Goal: Task Accomplishment & Management: Complete application form

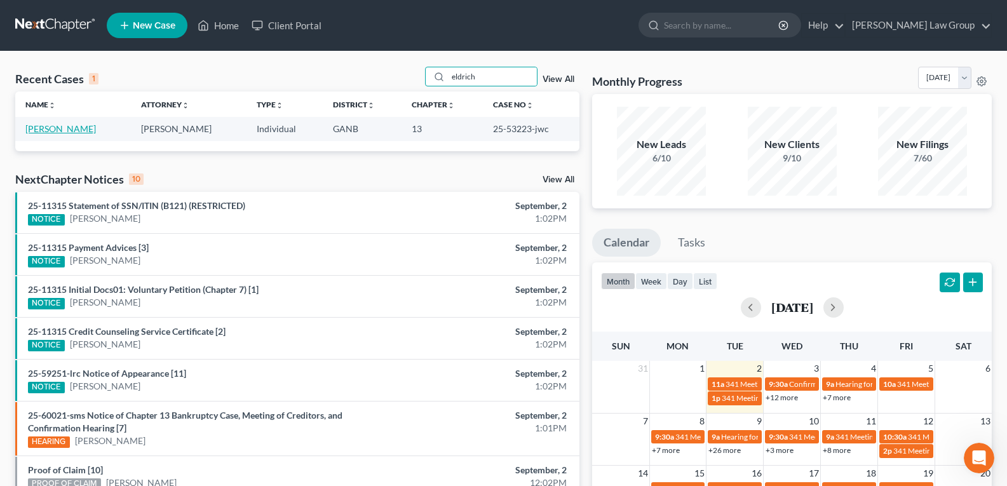
type input "eldrich"
click at [62, 134] on link "[PERSON_NAME]" at bounding box center [60, 128] width 71 height 11
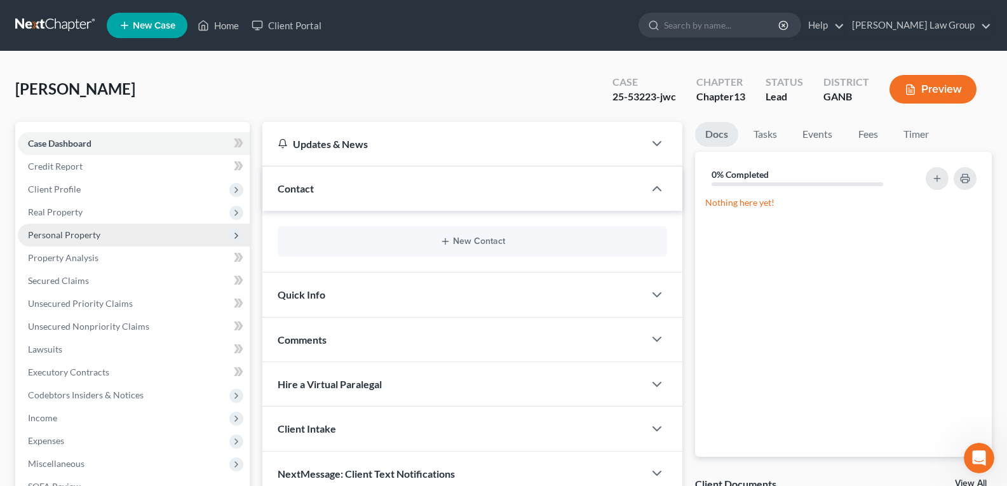
scroll to position [64, 0]
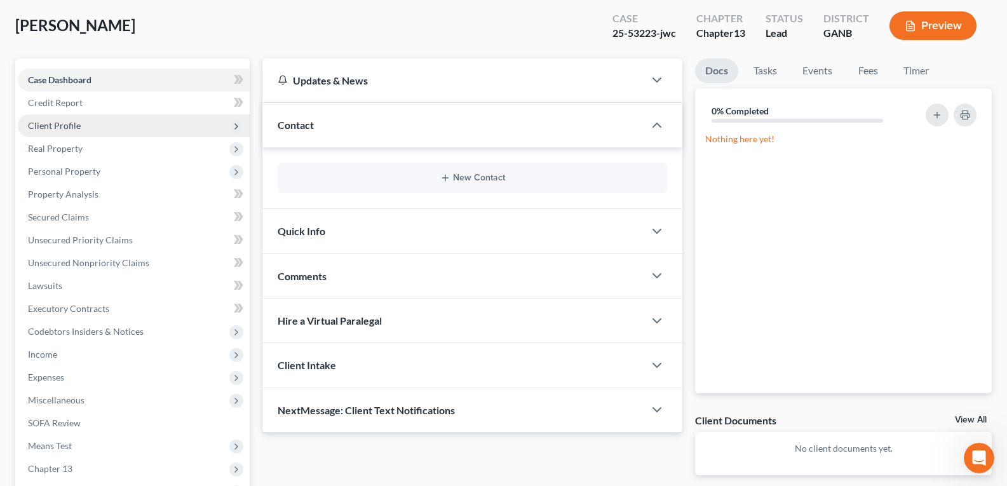
click at [65, 131] on span "Client Profile" at bounding box center [134, 125] width 232 height 23
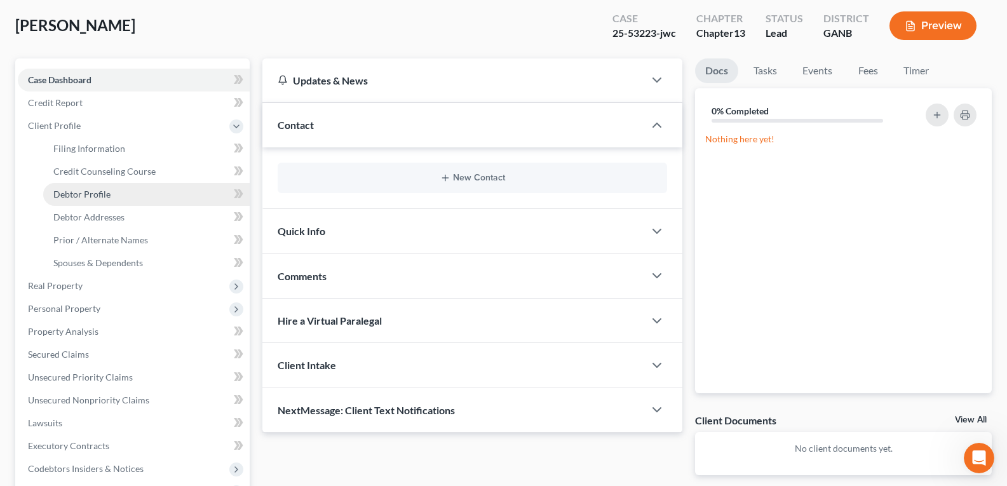
click at [81, 199] on span "Debtor Profile" at bounding box center [81, 194] width 57 height 11
select select "1"
select select "3"
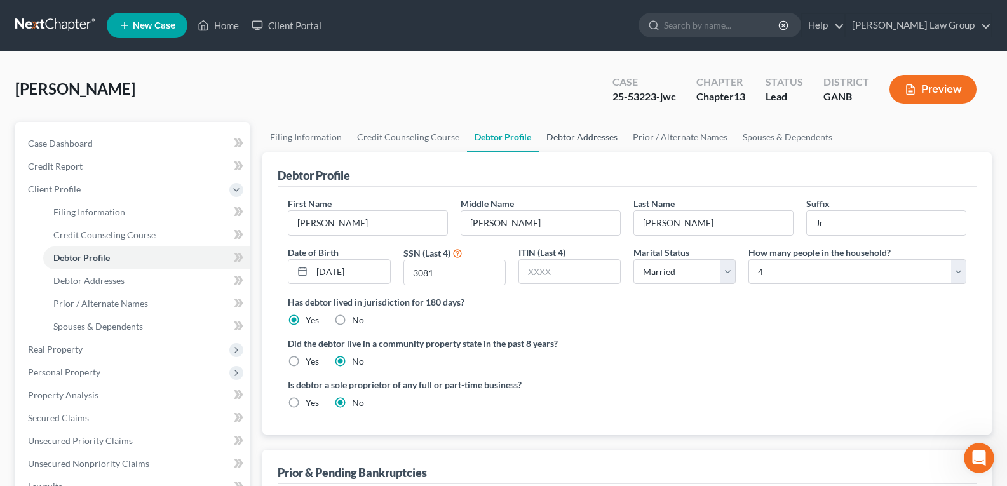
click at [571, 142] on link "Debtor Addresses" at bounding box center [582, 137] width 86 height 31
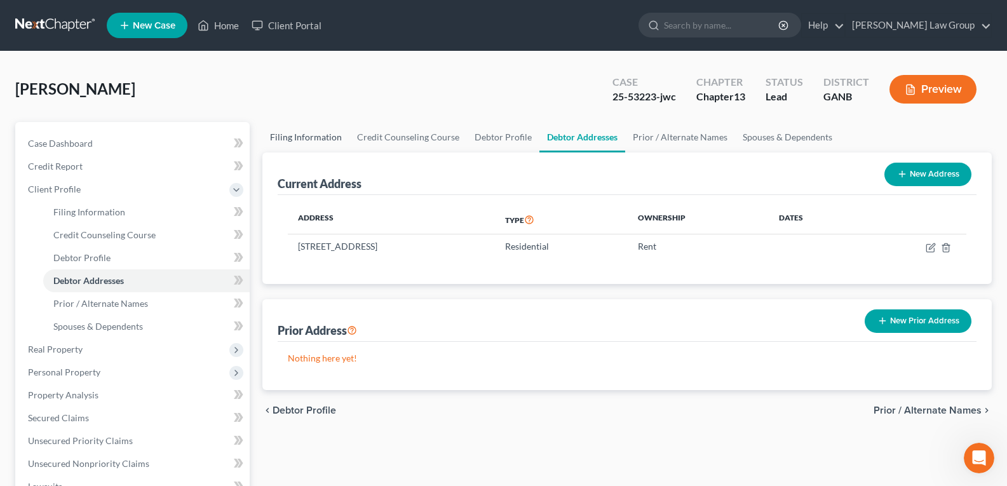
drag, startPoint x: 292, startPoint y: 133, endPoint x: 298, endPoint y: 142, distance: 10.9
click at [292, 135] on link "Filing Information" at bounding box center [305, 137] width 87 height 31
select select "1"
select select "0"
select select "3"
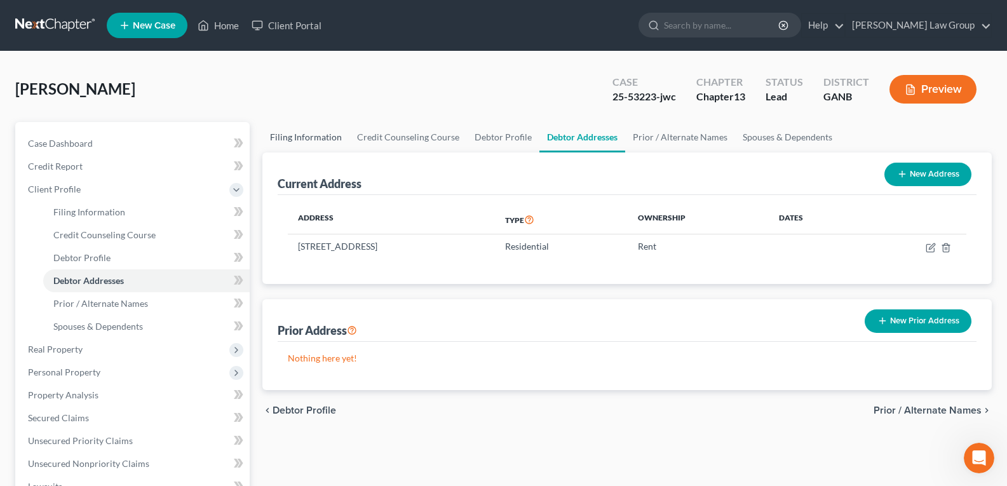
select select "19"
select select "0"
select select "10"
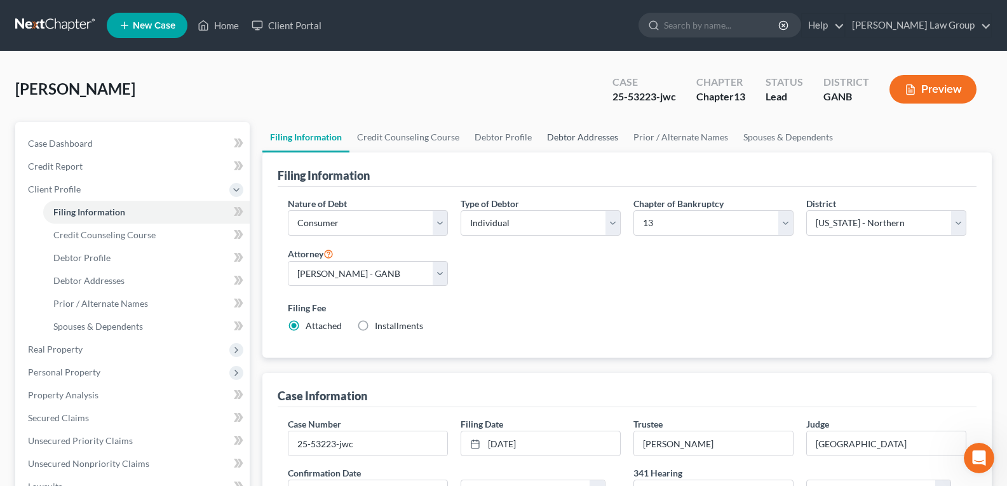
drag, startPoint x: 565, startPoint y: 133, endPoint x: 592, endPoint y: 154, distance: 33.9
click at [566, 133] on link "Debtor Addresses" at bounding box center [582, 137] width 86 height 31
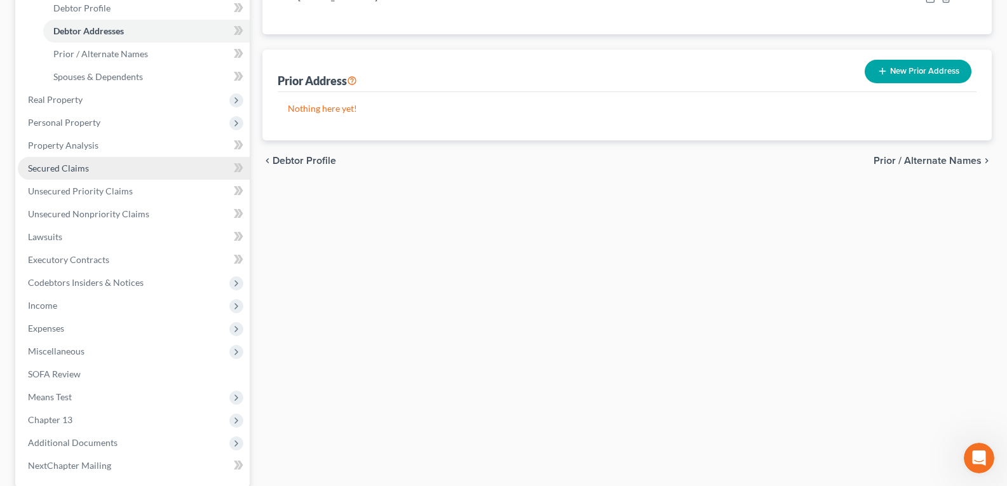
scroll to position [318, 0]
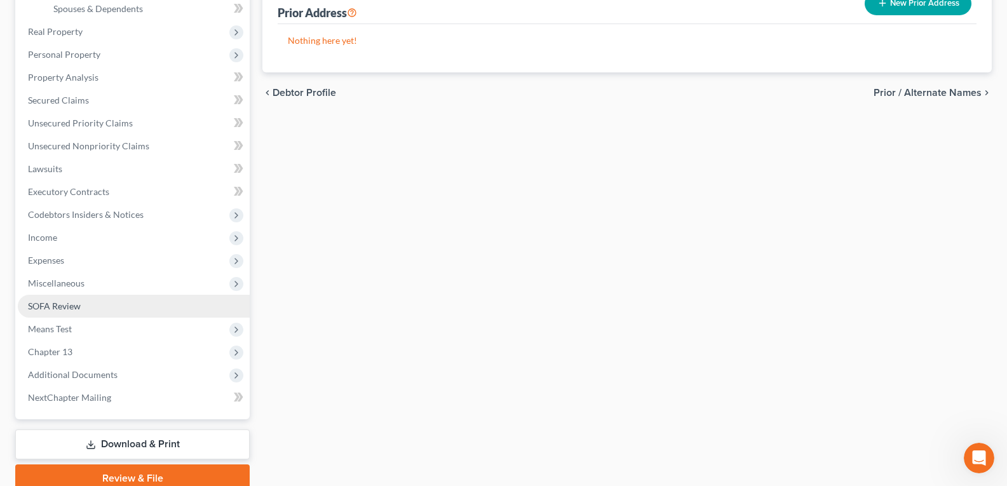
drag, startPoint x: 63, startPoint y: 308, endPoint x: 78, endPoint y: 313, distance: 16.1
click at [63, 308] on span "SOFA Review" at bounding box center [54, 306] width 53 height 11
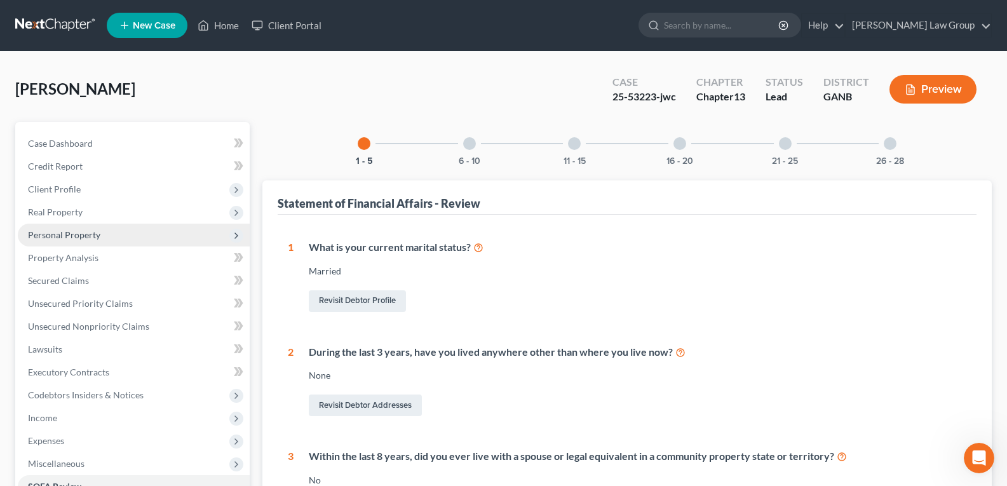
scroll to position [64, 0]
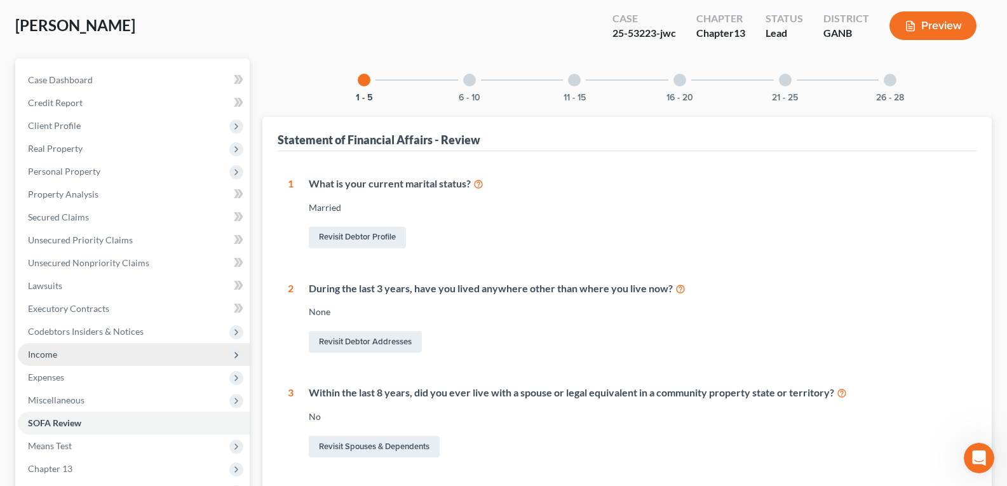
click at [62, 352] on span "Income" at bounding box center [134, 354] width 232 height 23
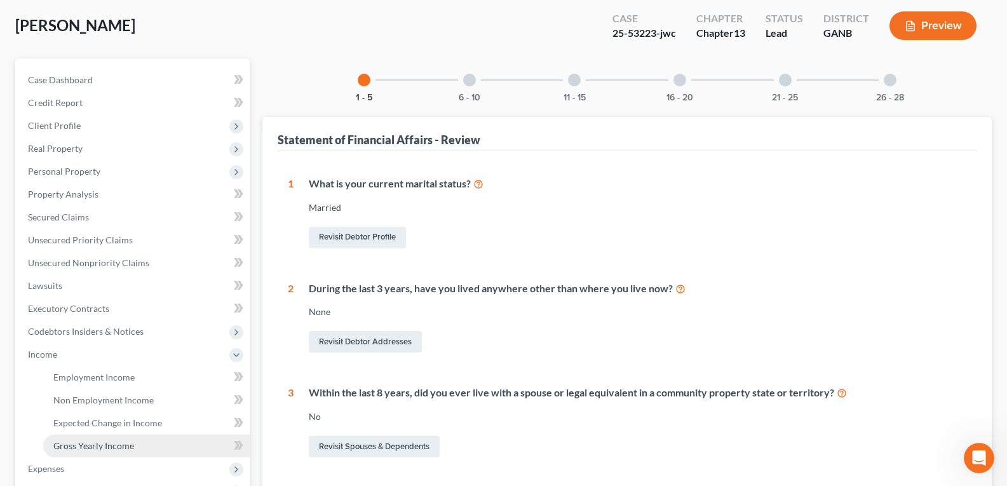
click at [100, 449] on span "Gross Yearly Income" at bounding box center [93, 445] width 81 height 11
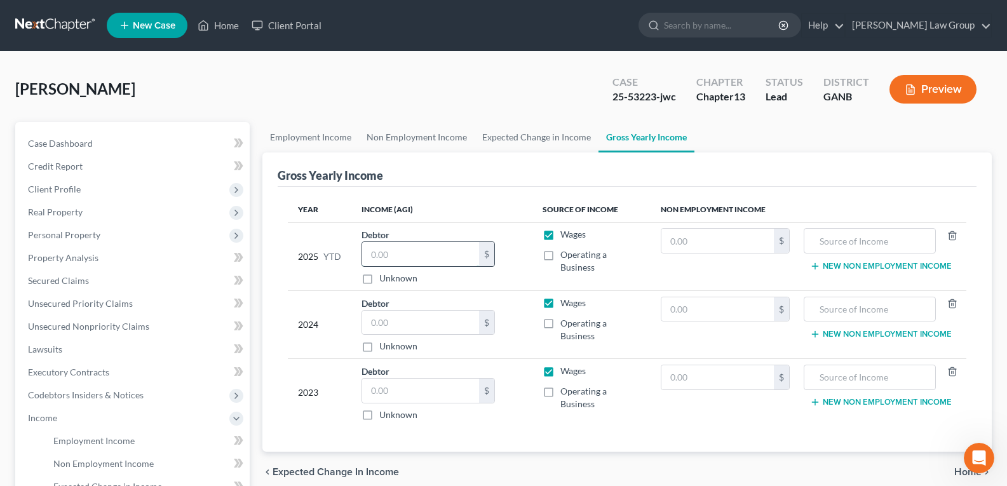
click at [425, 261] on input "text" at bounding box center [420, 254] width 117 height 24
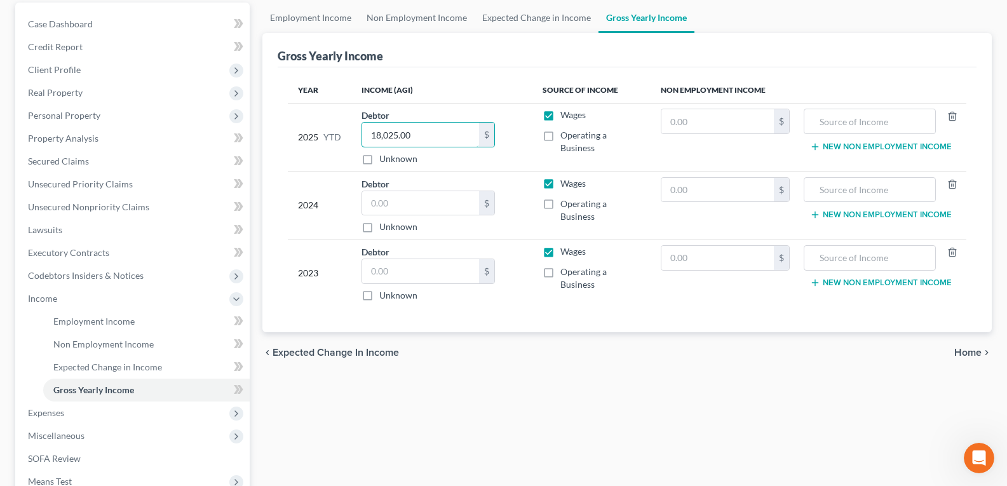
scroll to position [127, 0]
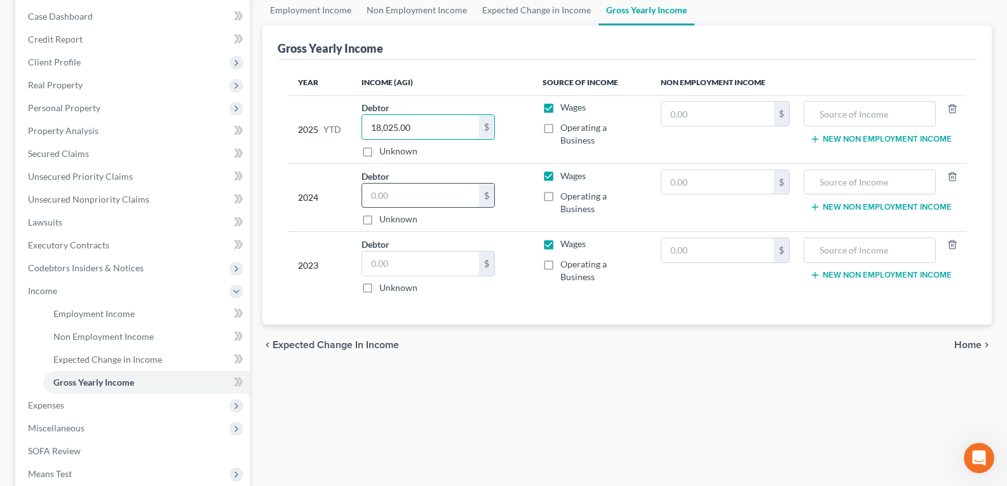
type input "18,025.00"
click at [405, 194] on input "text" at bounding box center [420, 196] width 117 height 24
type input "120,440.93"
click at [423, 257] on input "text" at bounding box center [420, 264] width 117 height 24
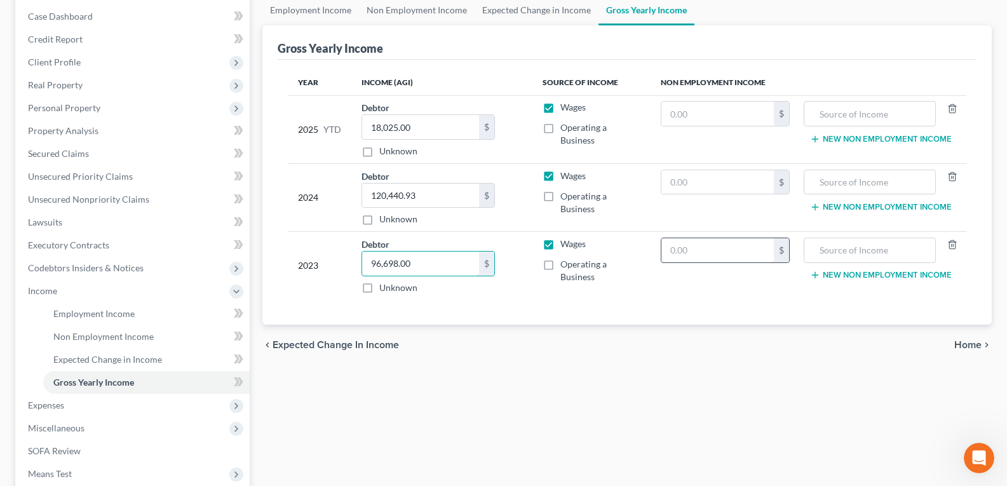
type input "96,698.00"
click at [718, 250] on input "text" at bounding box center [717, 250] width 113 height 24
type input "02,283.00"
click at [852, 247] on input "text" at bounding box center [870, 250] width 118 height 24
drag, startPoint x: 552, startPoint y: 264, endPoint x: 551, endPoint y: 252, distance: 12.1
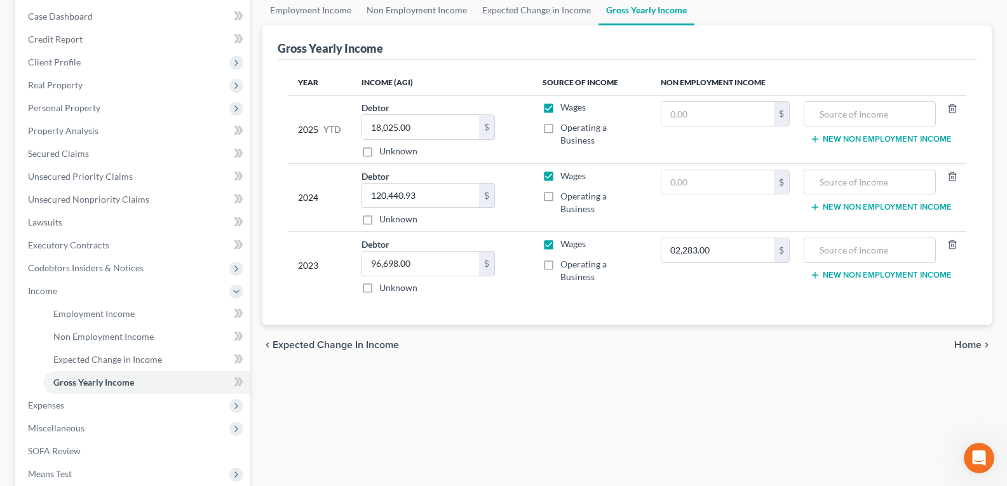
click at [560, 266] on label "Operating a Business" at bounding box center [600, 270] width 80 height 25
click at [566, 266] on input "Operating a Business" at bounding box center [570, 262] width 8 height 8
checkbox input "true"
click at [560, 248] on label "Wages" at bounding box center [572, 244] width 25 height 13
click at [566, 246] on input "Wages" at bounding box center [570, 242] width 8 height 8
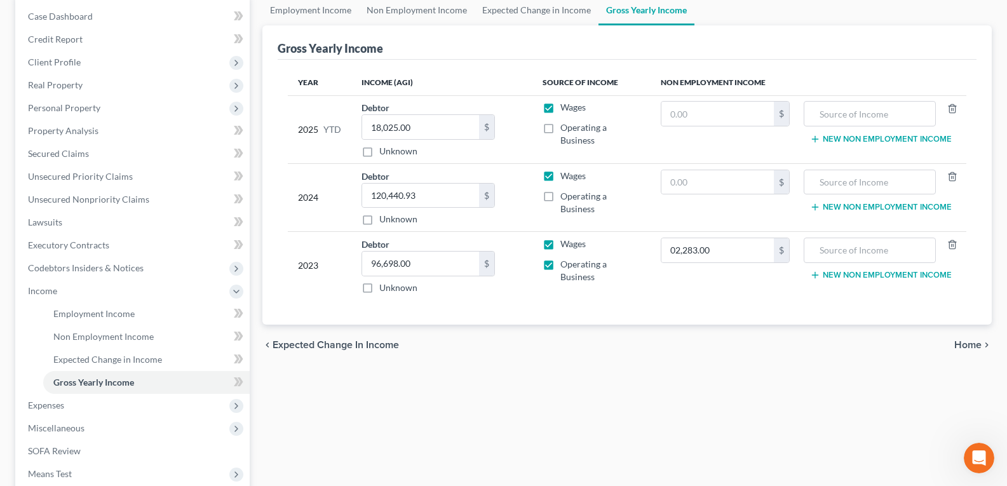
checkbox input "false"
click at [726, 247] on input "02,283.00" at bounding box center [717, 250] width 113 height 24
click at [685, 245] on input "0" at bounding box center [717, 250] width 113 height 24
click at [685, 252] on input "0" at bounding box center [717, 250] width 113 height 24
click at [678, 253] on input "02,283.00" at bounding box center [717, 250] width 113 height 24
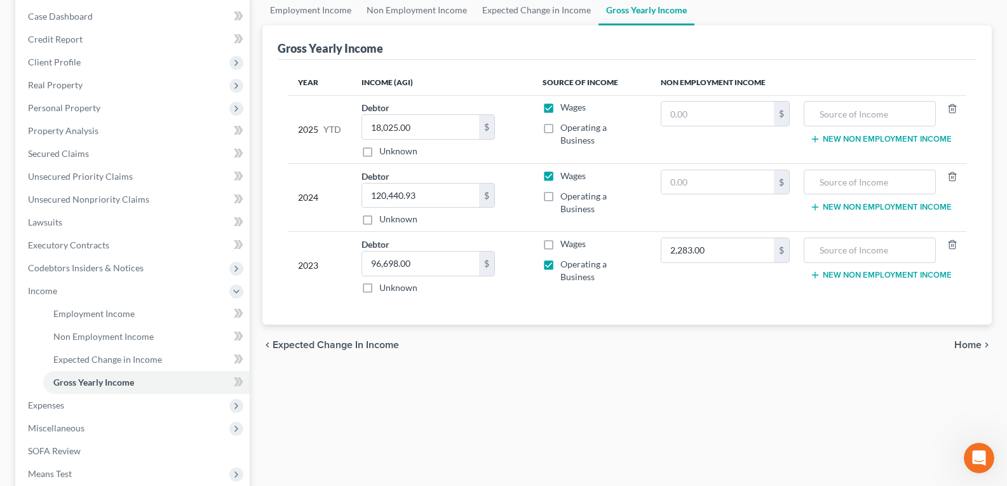
click at [712, 292] on td "2,283.00 $" at bounding box center [726, 266] width 150 height 68
click at [709, 254] on input "2,283.00" at bounding box center [717, 250] width 113 height 24
click at [717, 255] on input "2,283.00" at bounding box center [717, 250] width 113 height 24
click at [720, 251] on input "2,283.00" at bounding box center [717, 250] width 113 height 24
type input "2,283.00"
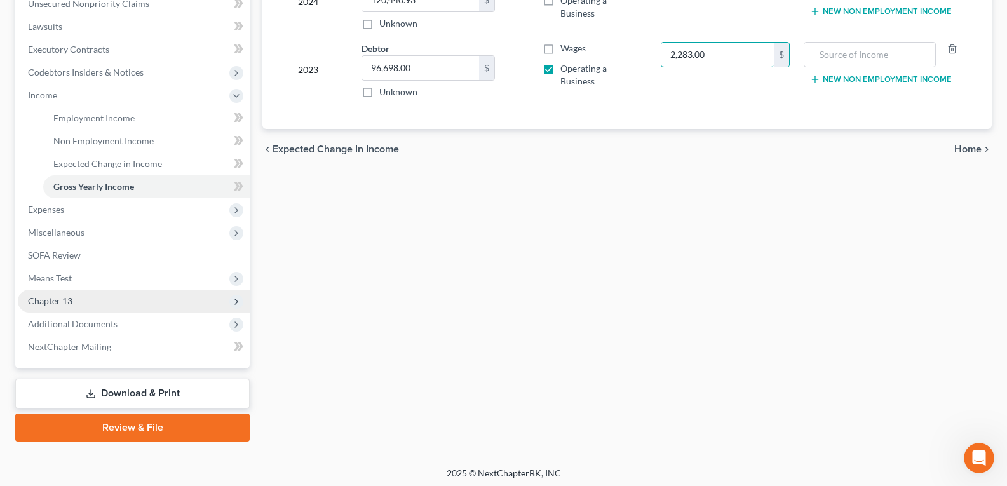
scroll to position [327, 0]
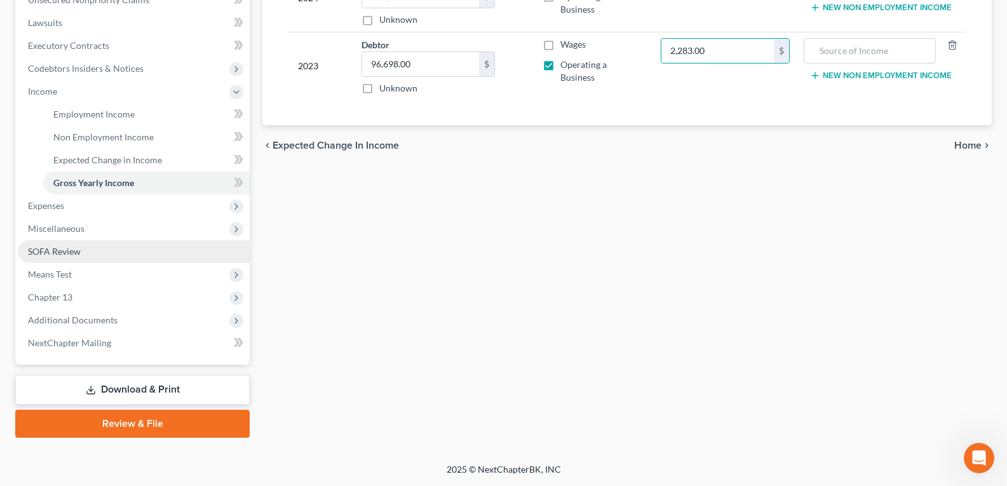
click at [72, 247] on span "SOFA Review" at bounding box center [54, 251] width 53 height 11
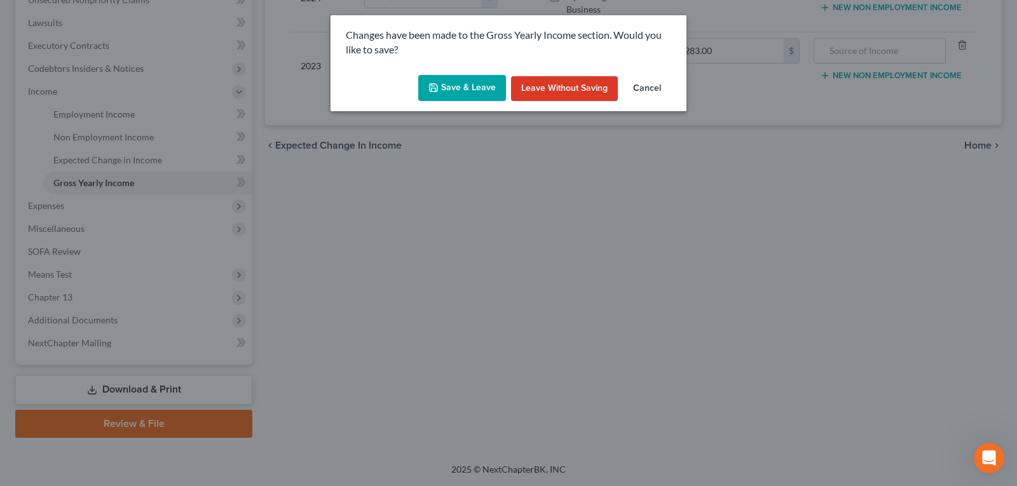
click at [472, 93] on button "Save & Leave" at bounding box center [462, 88] width 88 height 27
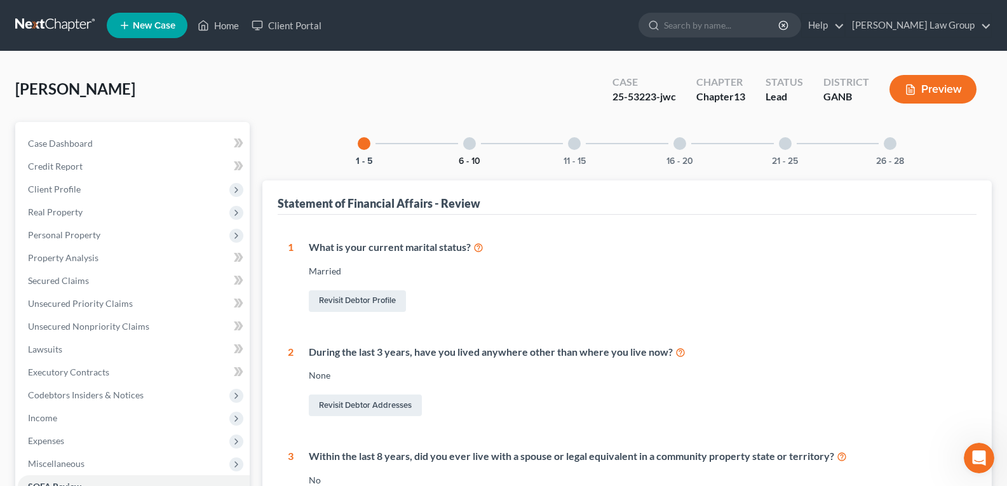
click at [472, 157] on button "6 - 10" at bounding box center [470, 161] width 22 height 9
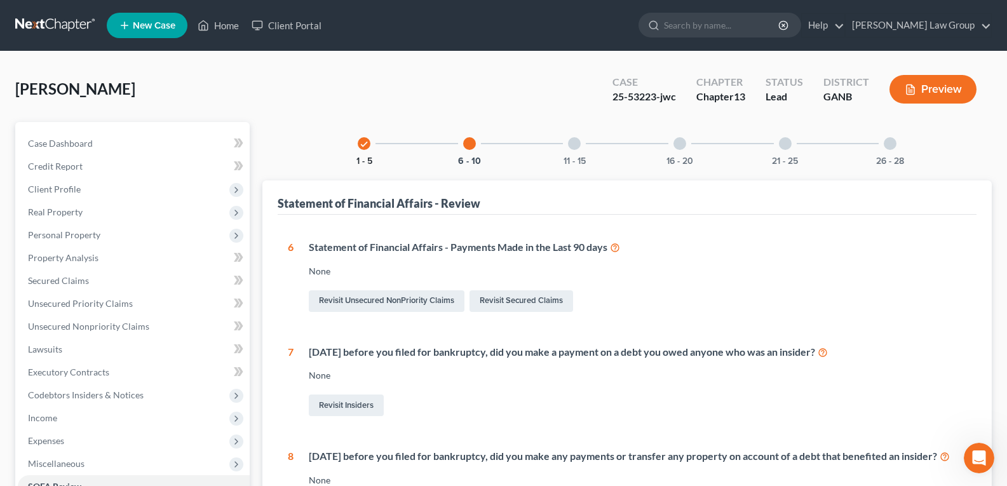
click at [367, 154] on div "check 1 - 5" at bounding box center [363, 143] width 43 height 43
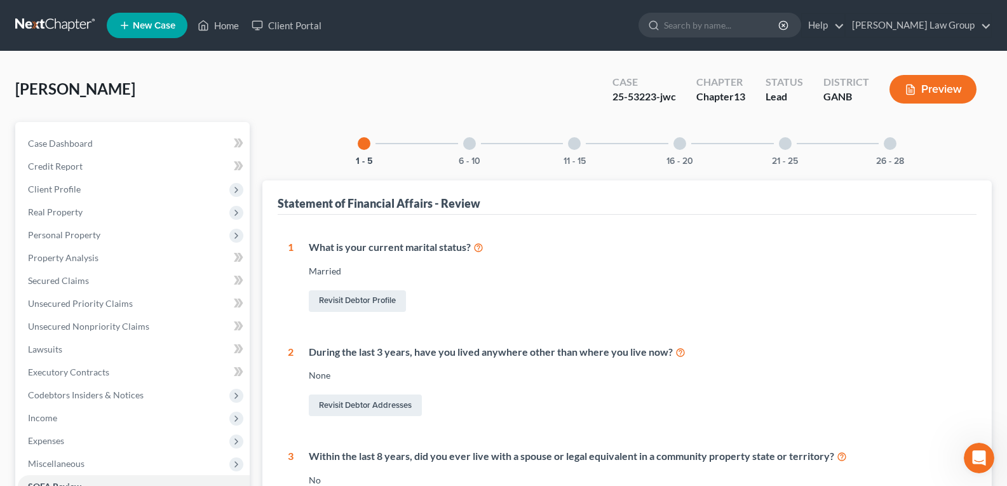
click at [457, 143] on div "6 - 10" at bounding box center [469, 143] width 43 height 43
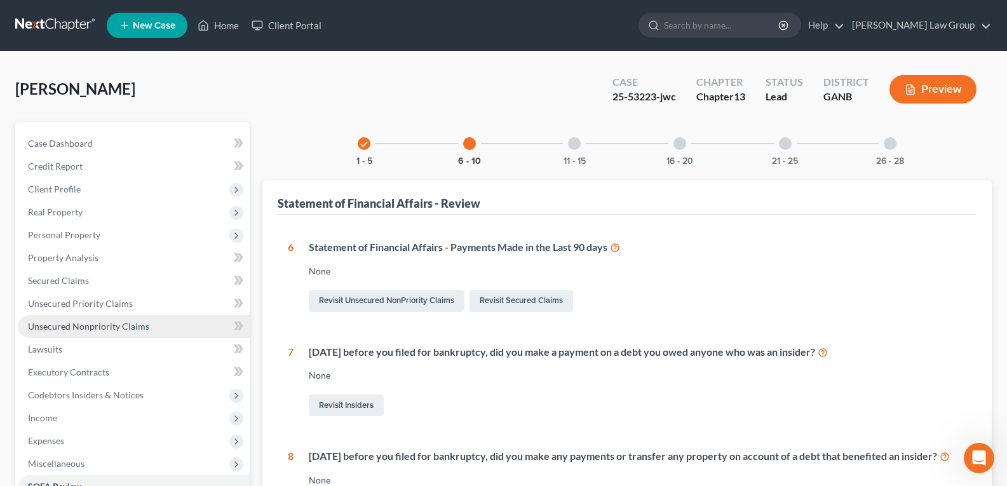
drag, startPoint x: 79, startPoint y: 322, endPoint x: 96, endPoint y: 322, distance: 17.2
click at [78, 324] on span "Unsecured Nonpriority Claims" at bounding box center [88, 326] width 121 height 11
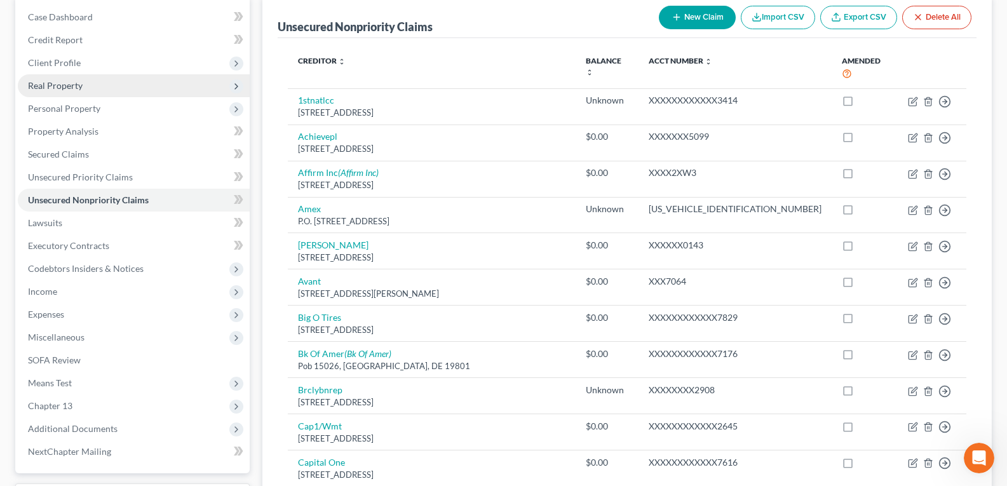
scroll to position [127, 0]
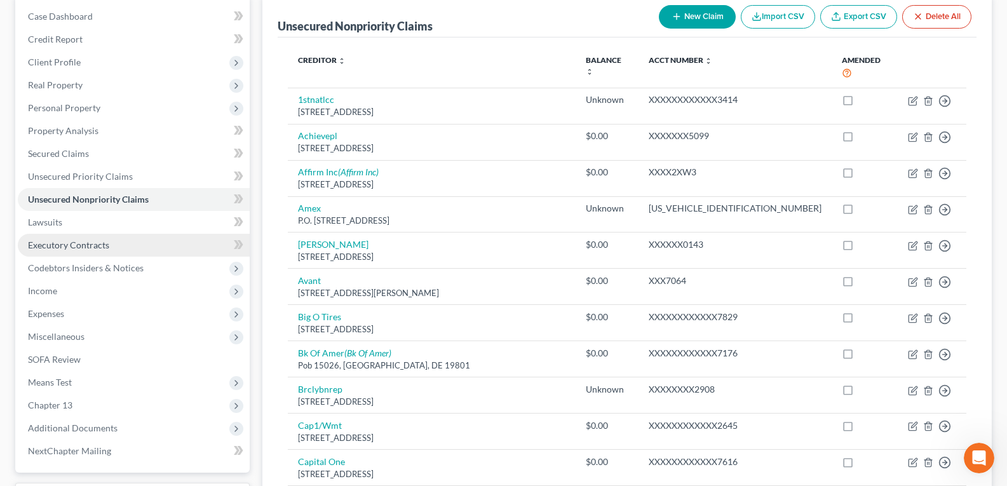
click at [76, 250] on span "Executory Contracts" at bounding box center [68, 245] width 81 height 11
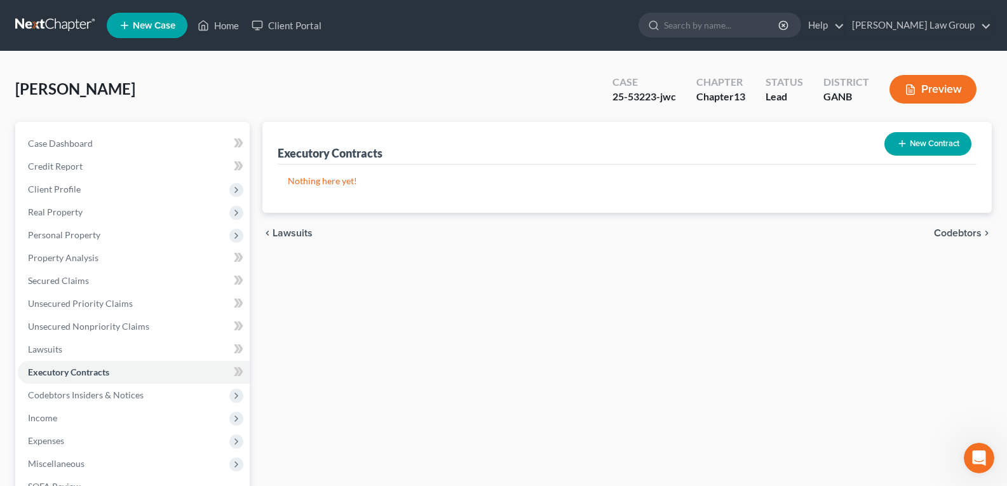
click at [950, 148] on button "New Contract" at bounding box center [928, 144] width 87 height 24
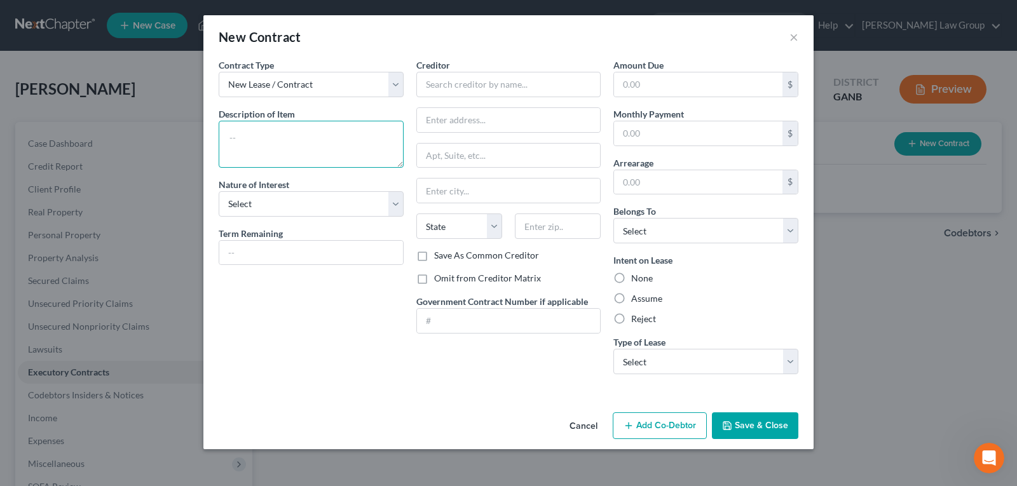
click at [264, 140] on textarea at bounding box center [311, 144] width 185 height 47
type textarea "Residential Lease"
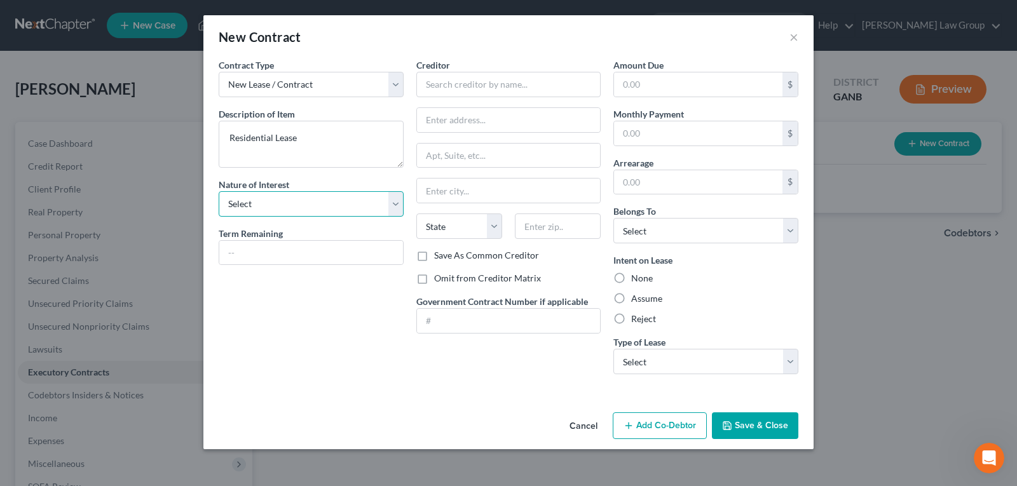
click at [310, 200] on select "Select Purchaser Agent Lessor Lessee" at bounding box center [311, 203] width 185 height 25
select select "3"
click at [219, 191] on select "Select Purchaser Agent Lessor Lessee" at bounding box center [311, 203] width 185 height 25
click at [581, 430] on button "Cancel" at bounding box center [583, 426] width 48 height 25
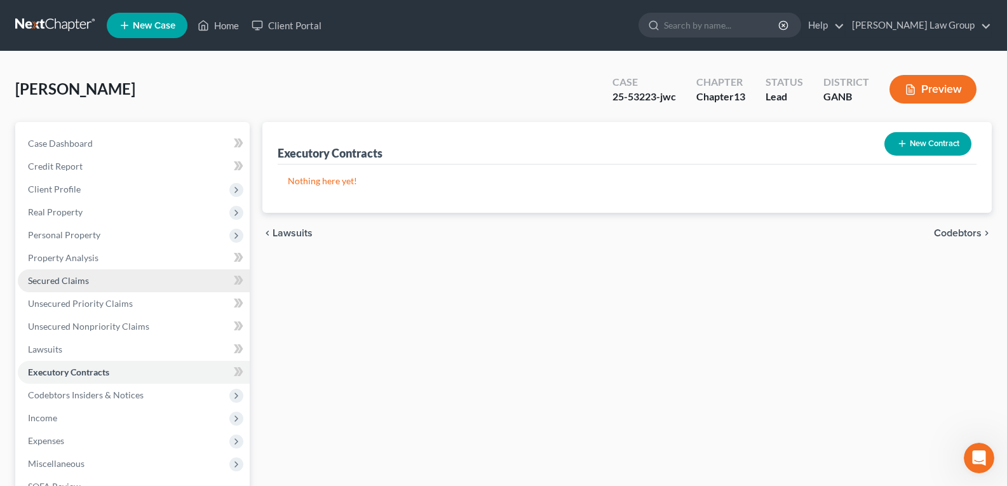
click at [72, 281] on span "Secured Claims" at bounding box center [58, 280] width 61 height 11
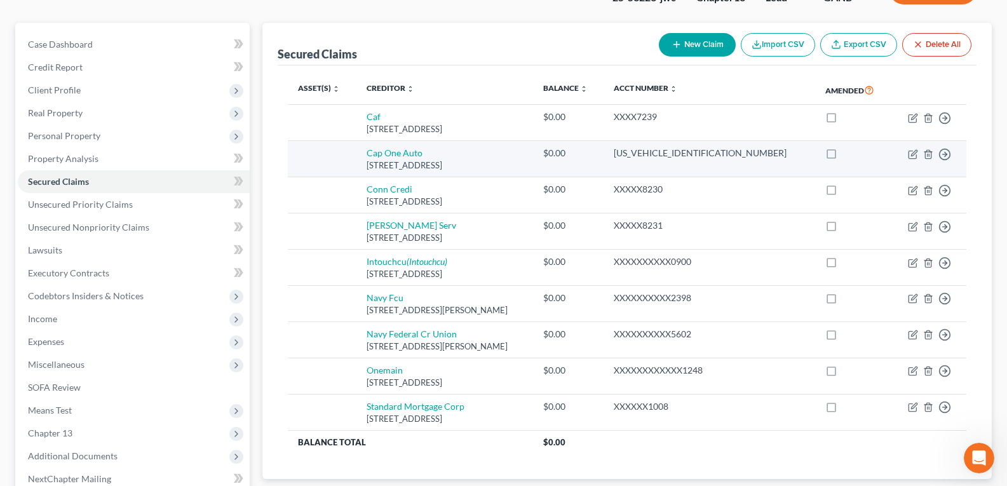
scroll to position [127, 0]
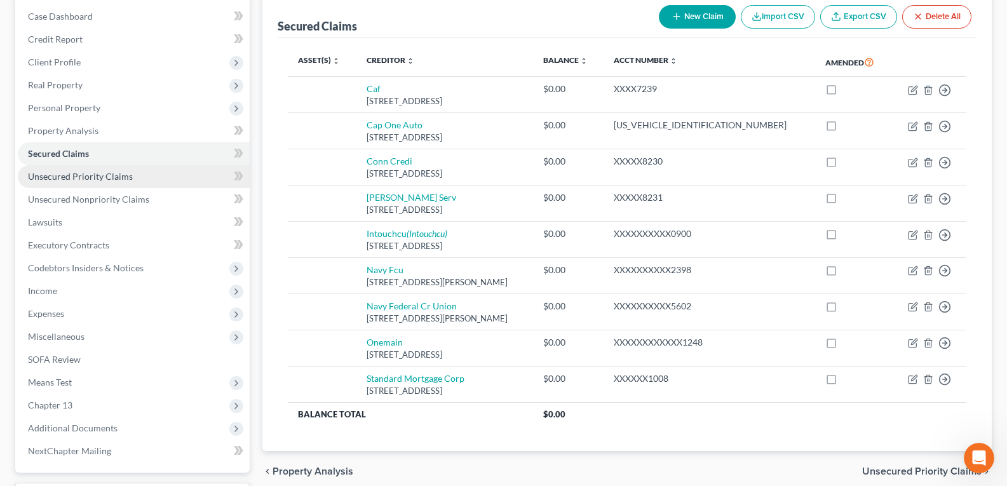
click at [88, 180] on span "Unsecured Priority Claims" at bounding box center [80, 176] width 105 height 11
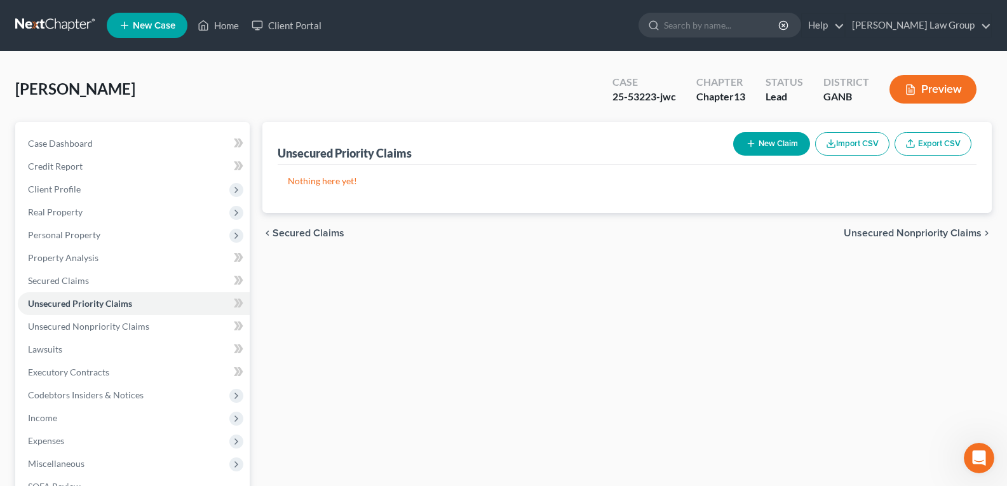
click at [773, 142] on button "New Claim" at bounding box center [771, 144] width 77 height 24
select select "0"
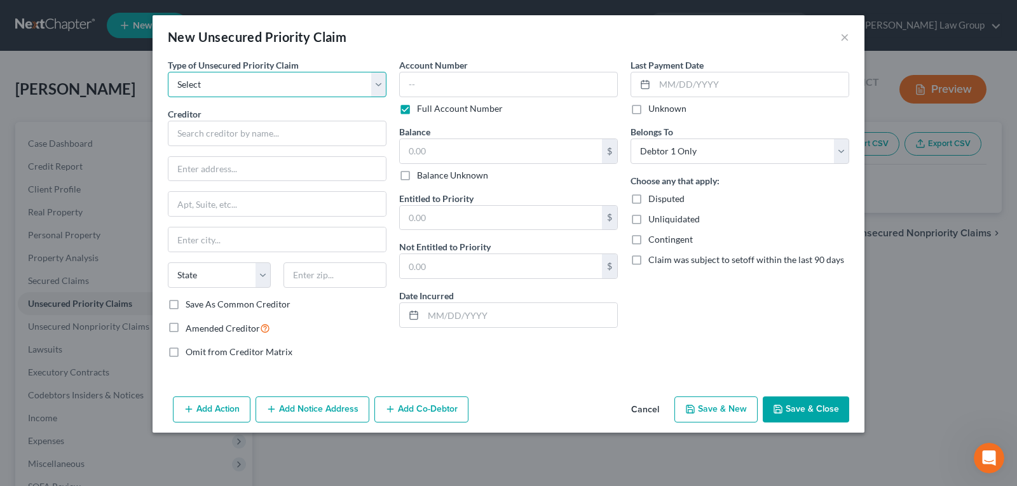
drag, startPoint x: 271, startPoint y: 79, endPoint x: 269, endPoint y: 97, distance: 18.0
click at [271, 79] on select "Select Taxes & Other Government Units Domestic Support Obligations Extensions o…" at bounding box center [277, 84] width 219 height 25
select select "0"
click at [168, 72] on select "Select Taxes & Other Government Units Domestic Support Obligations Extensions o…" at bounding box center [277, 84] width 219 height 25
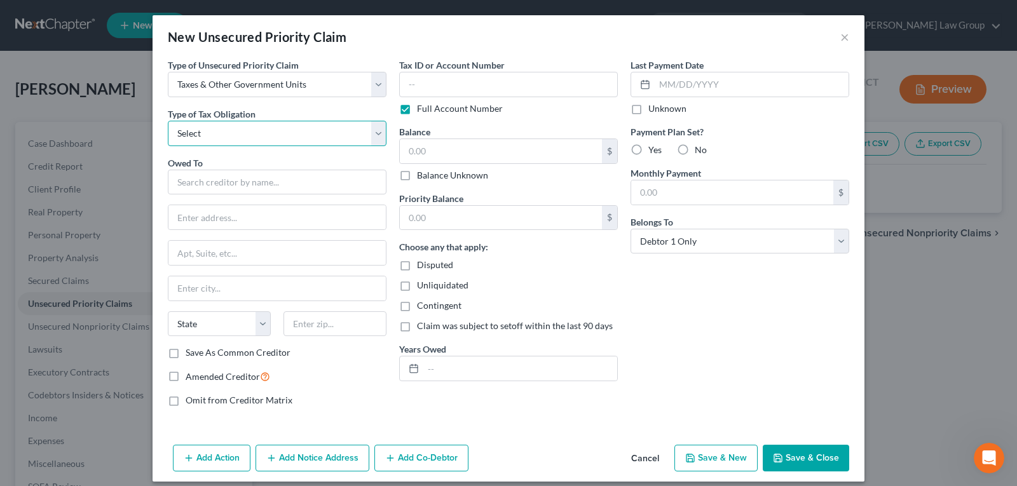
drag, startPoint x: 247, startPoint y: 128, endPoint x: 238, endPoint y: 144, distance: 18.0
click at [248, 128] on select "Select Federal City State Franchise Tax Board Other" at bounding box center [277, 133] width 219 height 25
select select "0"
click at [168, 121] on select "Select Federal City State Franchise Tax Board Other" at bounding box center [277, 133] width 219 height 25
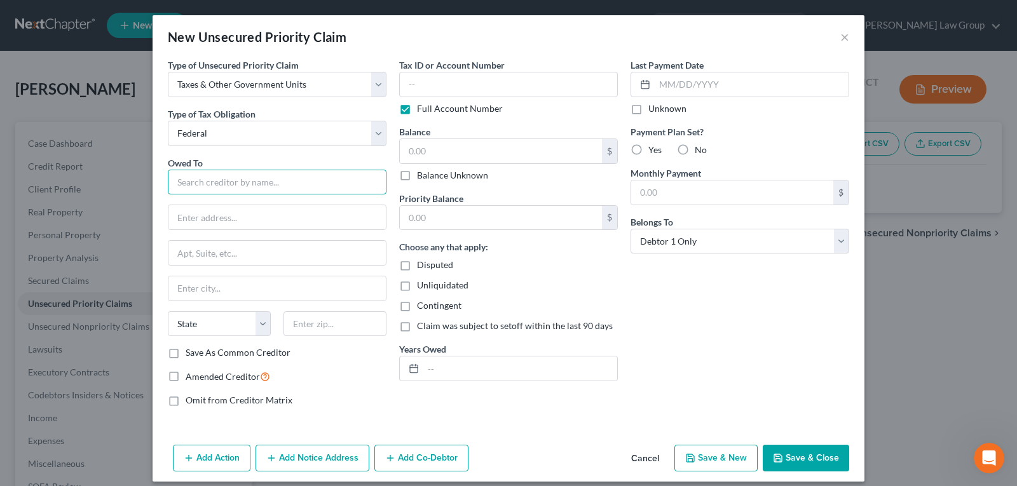
click at [218, 174] on input "text" at bounding box center [277, 182] width 219 height 25
type input "Internal Revenue Service"
type input "Attn: Bankruptcy Unit"
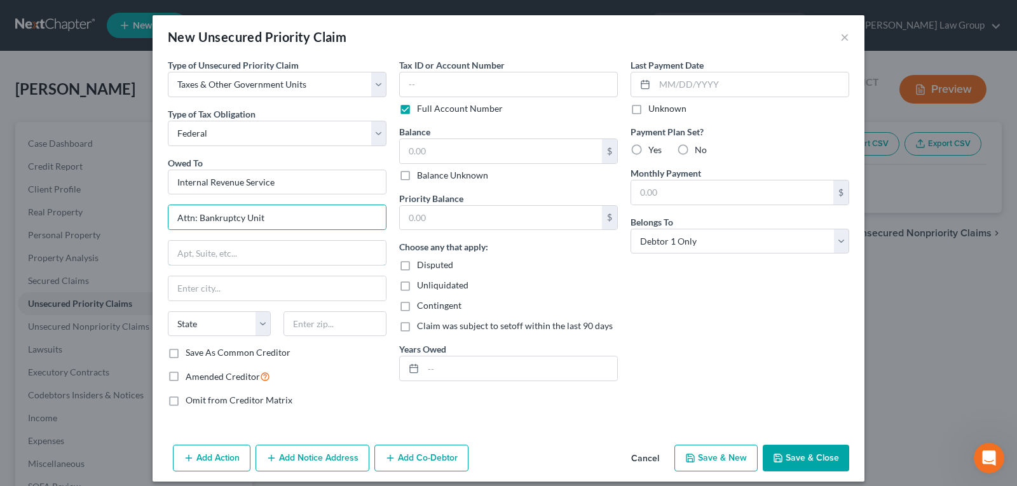
type input "Stop 335-D, P.O. Box 995"
type input "[GEOGRAPHIC_DATA]"
select select "10"
type input "30370"
click at [706, 458] on button "Save & New" at bounding box center [715, 458] width 83 height 27
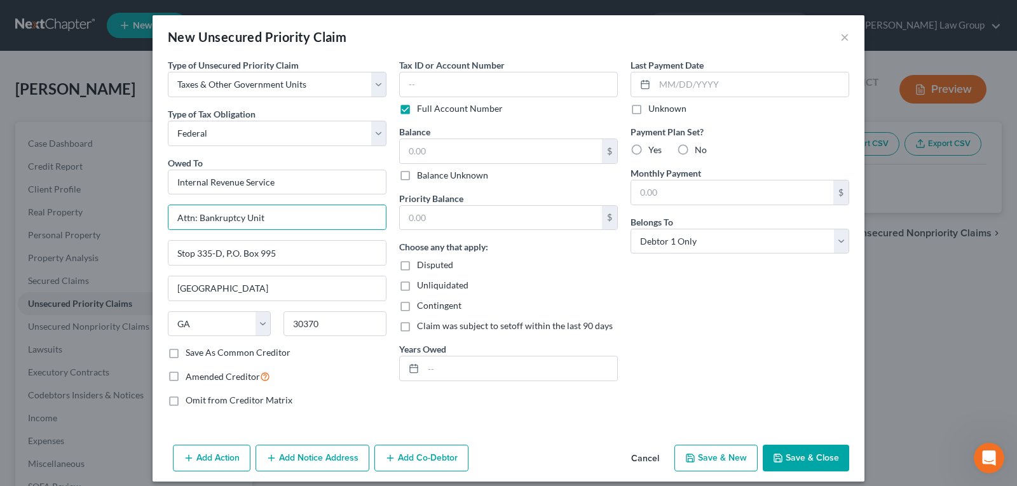
select select "0"
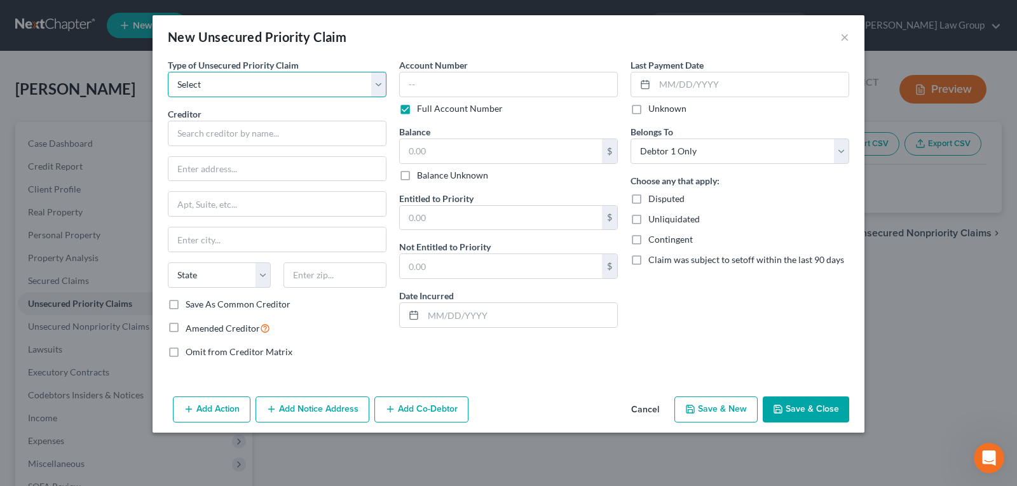
click at [207, 75] on select "Select Taxes & Other Government Units Domestic Support Obligations Extensions o…" at bounding box center [277, 84] width 219 height 25
select select "0"
click at [168, 72] on select "Select Taxes & Other Government Units Domestic Support Obligations Extensions o…" at bounding box center [277, 84] width 219 height 25
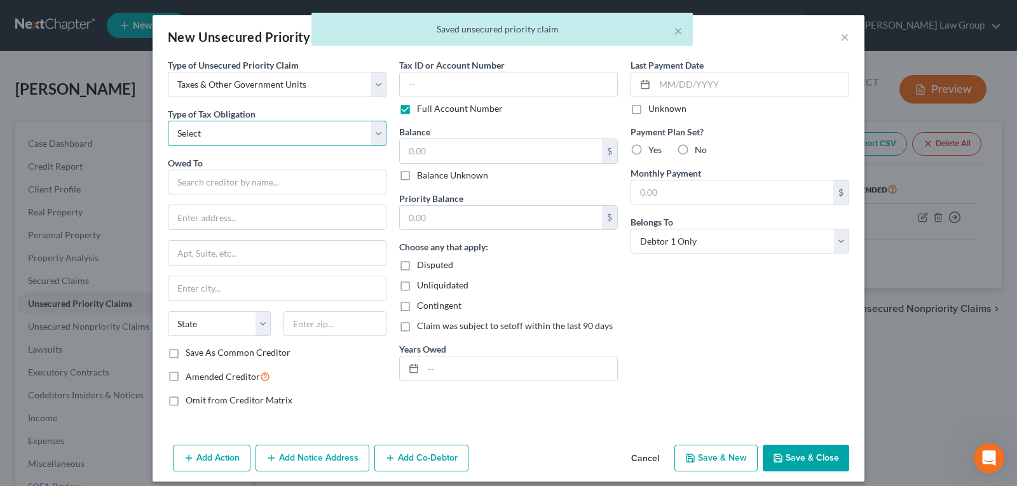
click at [210, 135] on select "Select Federal City State Franchise Tax Board Other" at bounding box center [277, 133] width 219 height 25
select select "2"
click at [168, 121] on select "Select Federal City State Franchise Tax Board Other" at bounding box center [277, 133] width 219 height 25
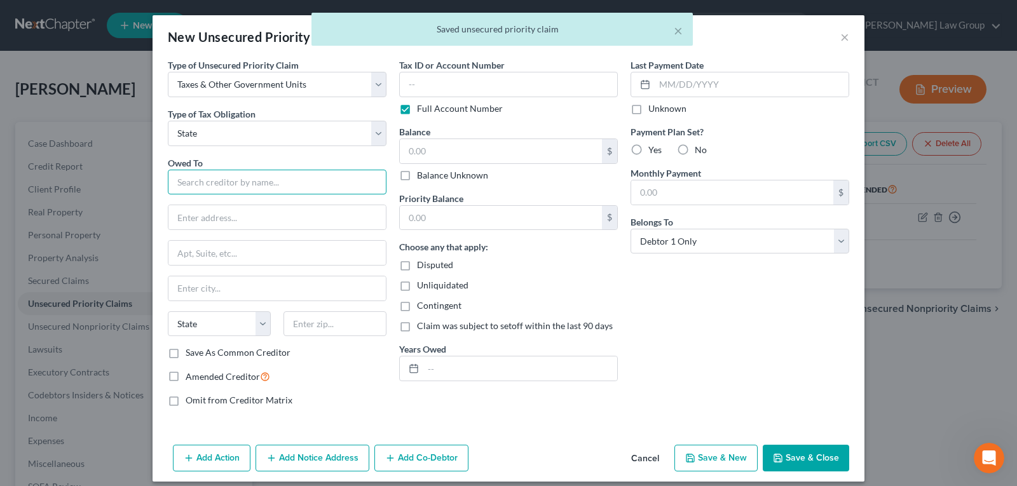
drag, startPoint x: 209, startPoint y: 171, endPoint x: 207, endPoint y: 183, distance: 12.3
click at [207, 177] on input "text" at bounding box center [277, 182] width 219 height 25
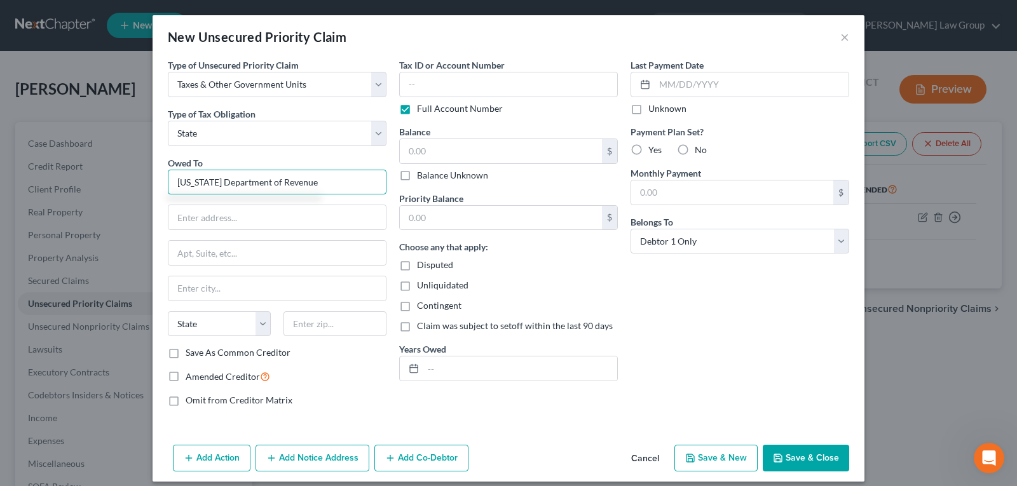
type input "[US_STATE] Department of Revenue"
type input "Attn: Bankruptcy Dept."
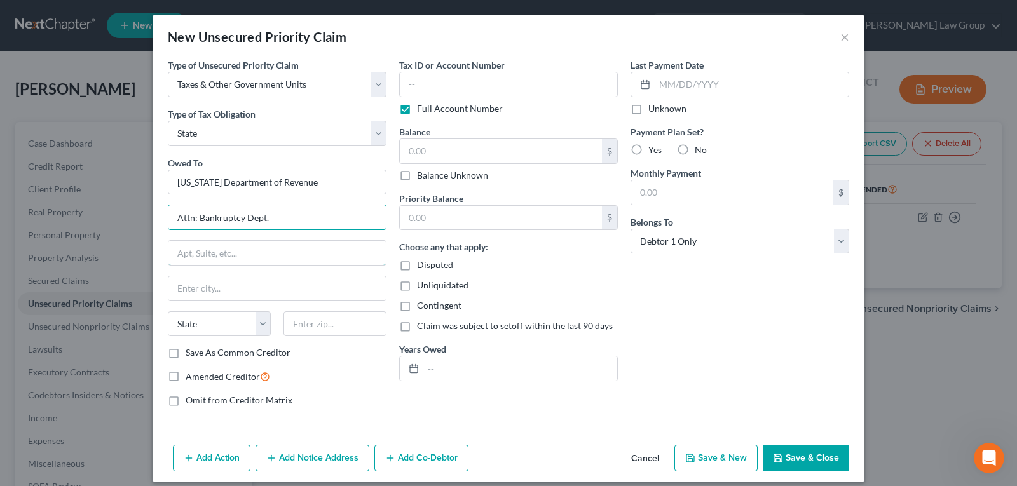
type input "[STREET_ADDRESS] [GEOGRAPHIC_DATA]"
type input "[GEOGRAPHIC_DATA]"
select select "10"
type input "30345-3202"
click at [810, 459] on button "Save & Close" at bounding box center [806, 458] width 86 height 27
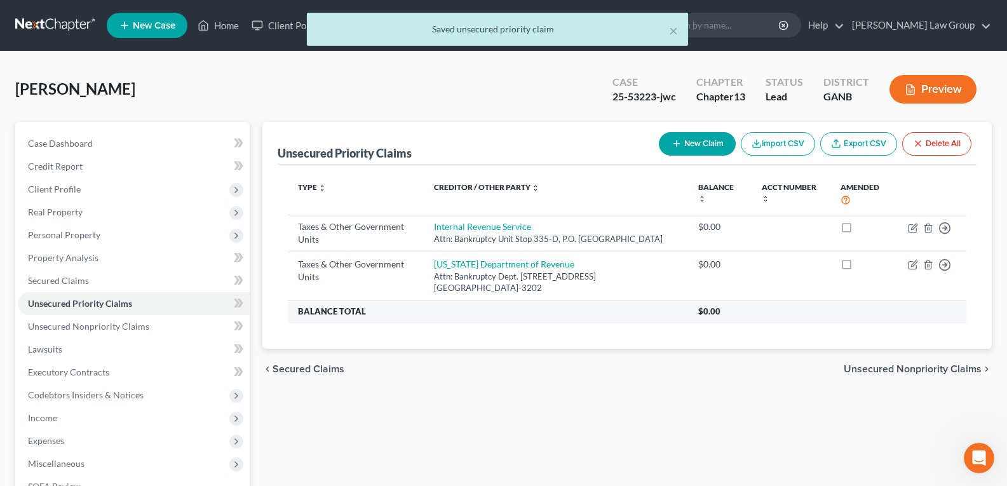
scroll to position [64, 0]
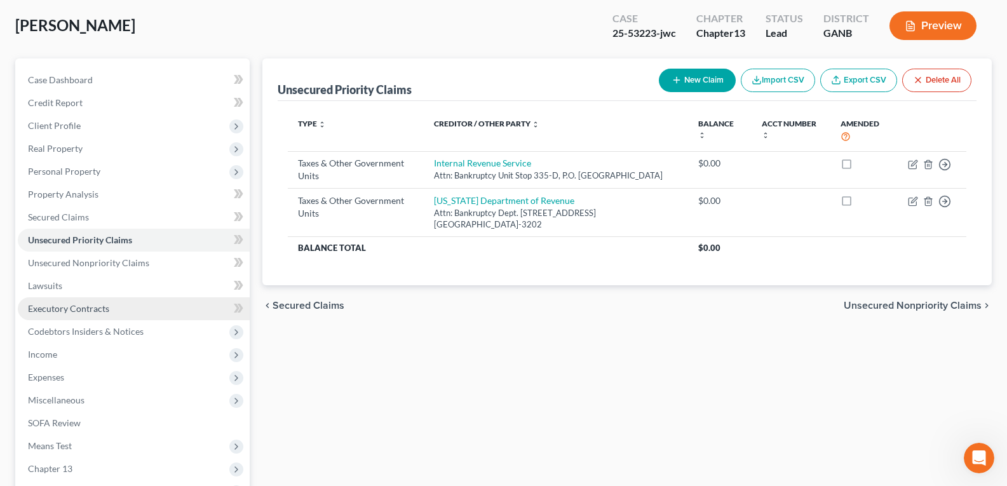
click at [103, 308] on span "Executory Contracts" at bounding box center [68, 308] width 81 height 11
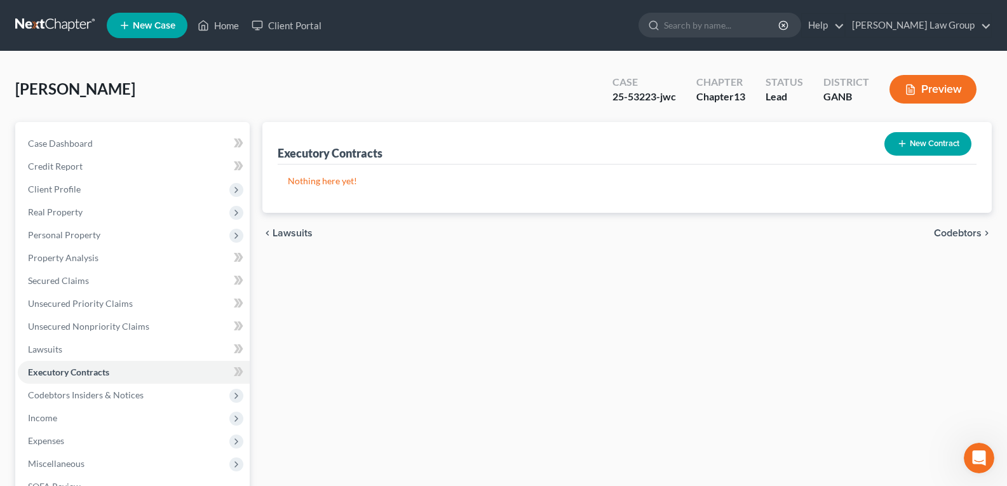
click at [909, 149] on button "New Contract" at bounding box center [928, 144] width 87 height 24
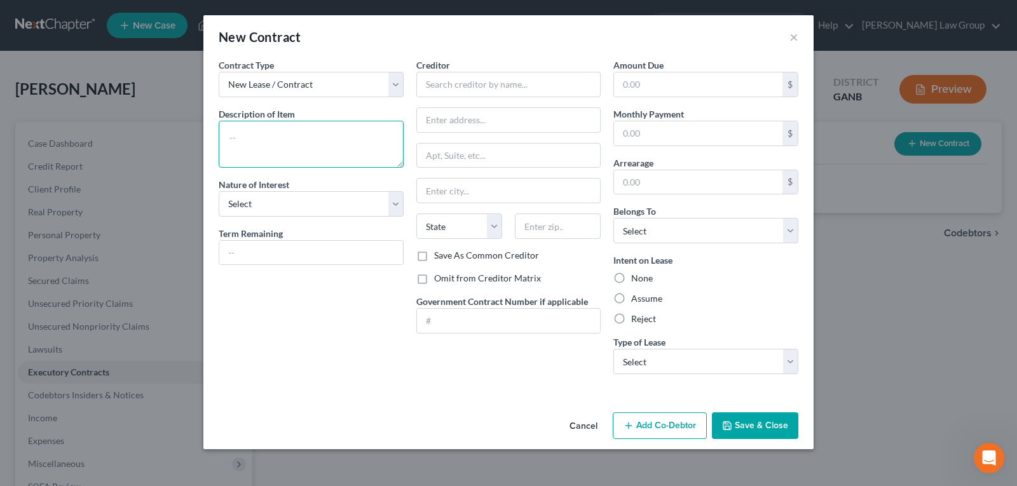
click at [281, 133] on textarea at bounding box center [311, 144] width 185 height 47
type textarea "Residential Lease"
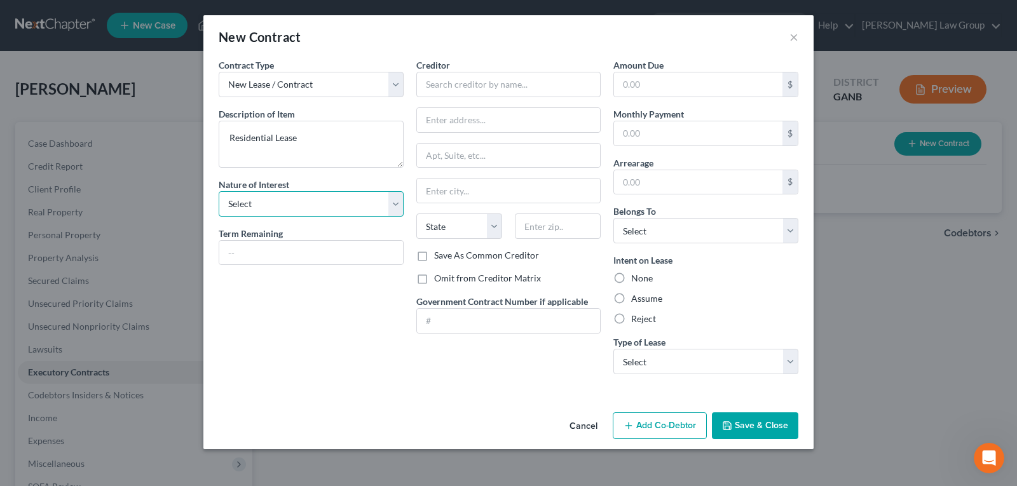
click at [278, 211] on select "Select Purchaser Agent Lessor Lessee" at bounding box center [311, 203] width 185 height 25
select select "3"
click at [219, 191] on select "Select Purchaser Agent Lessor Lessee" at bounding box center [311, 203] width 185 height 25
click at [278, 257] on input "text" at bounding box center [311, 253] width 184 height 24
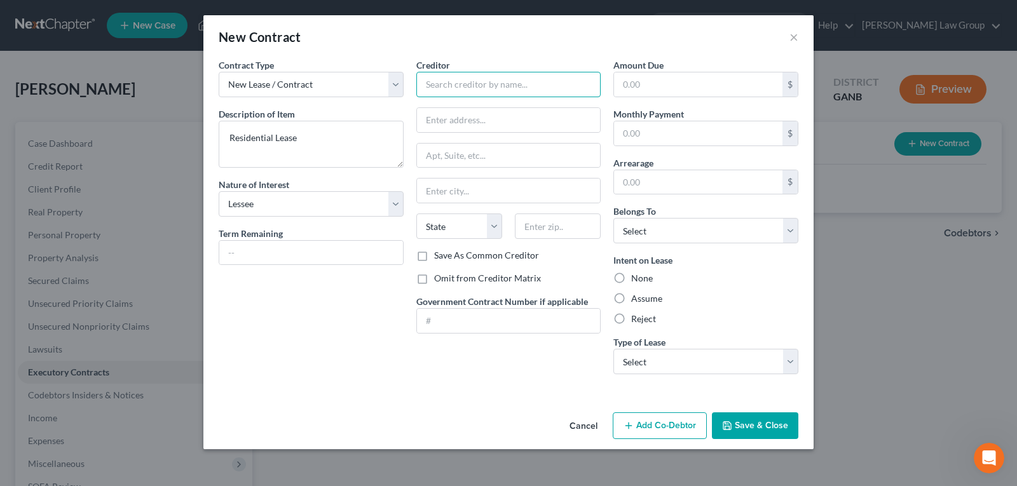
click at [471, 91] on input "text" at bounding box center [508, 84] width 185 height 25
type input "[PERSON_NAME]"
type input "[STREET_ADDRESS]"
type input "s"
type input "Snellville"
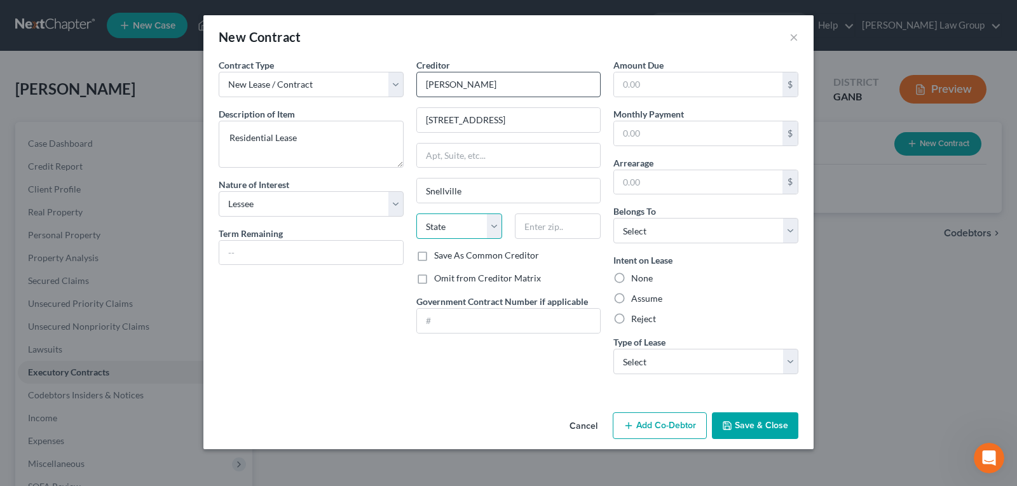
select select "10"
type input "30078"
click at [646, 79] on input "text" at bounding box center [698, 84] width 168 height 24
click at [559, 370] on div "Creditor * [PERSON_NAME] [STREET_ADDRESS] [GEOGRAPHIC_DATA] [US_STATE][GEOGRAPH…" at bounding box center [509, 221] width 198 height 326
click at [631, 298] on label "Assume" at bounding box center [646, 298] width 31 height 13
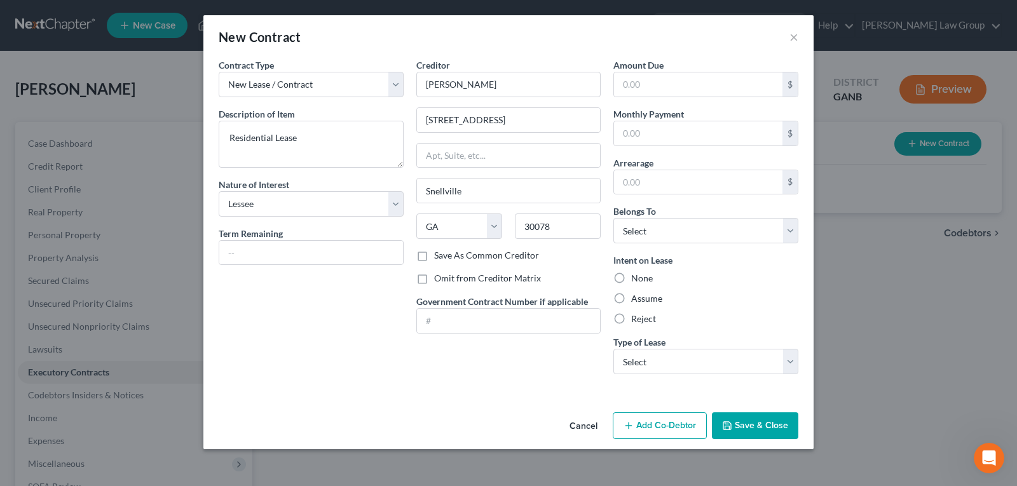
click at [636, 298] on input "Assume" at bounding box center [640, 296] width 8 height 8
radio input "true"
click at [657, 363] on select "Select Real Estate Car Other" at bounding box center [705, 361] width 185 height 25
select select "0"
click at [613, 349] on select "Select Real Estate Car Other" at bounding box center [705, 361] width 185 height 25
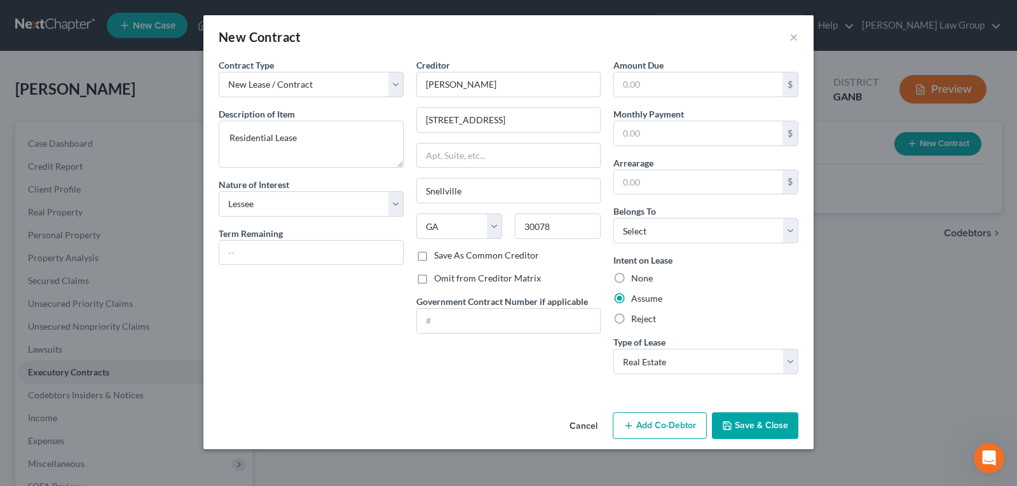
click at [749, 420] on button "Save & Close" at bounding box center [755, 425] width 86 height 27
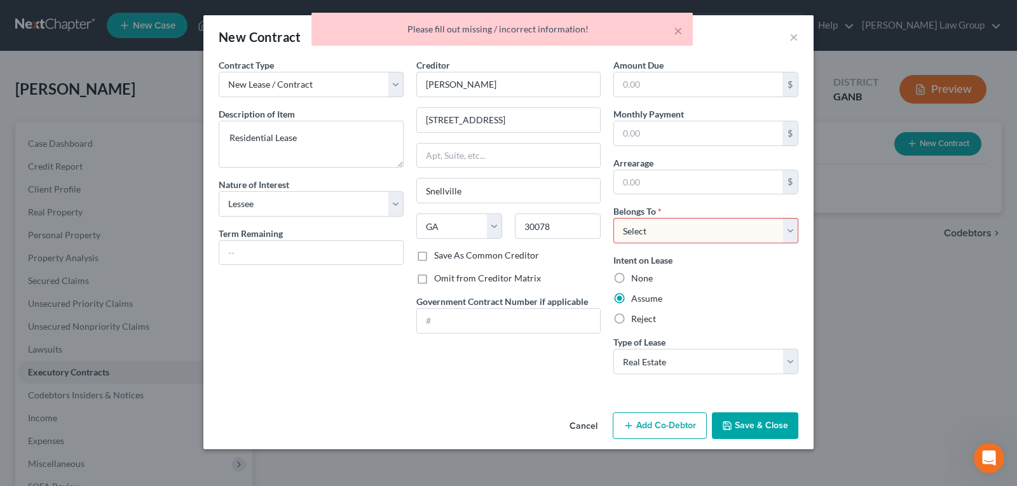
drag, startPoint x: 728, startPoint y: 231, endPoint x: 721, endPoint y: 242, distance: 13.4
click at [728, 230] on select "Select Debtor 1 Only Debtor 2 Only Debtor 1 And Debtor 2 Only At Least One Of T…" at bounding box center [705, 230] width 185 height 25
select select "0"
click at [613, 218] on select "Select Debtor 1 Only Debtor 2 Only Debtor 1 And Debtor 2 Only At Least One Of T…" at bounding box center [705, 230] width 185 height 25
click at [736, 412] on div "Cancel Add Co-Debtor Save & Close" at bounding box center [508, 428] width 610 height 42
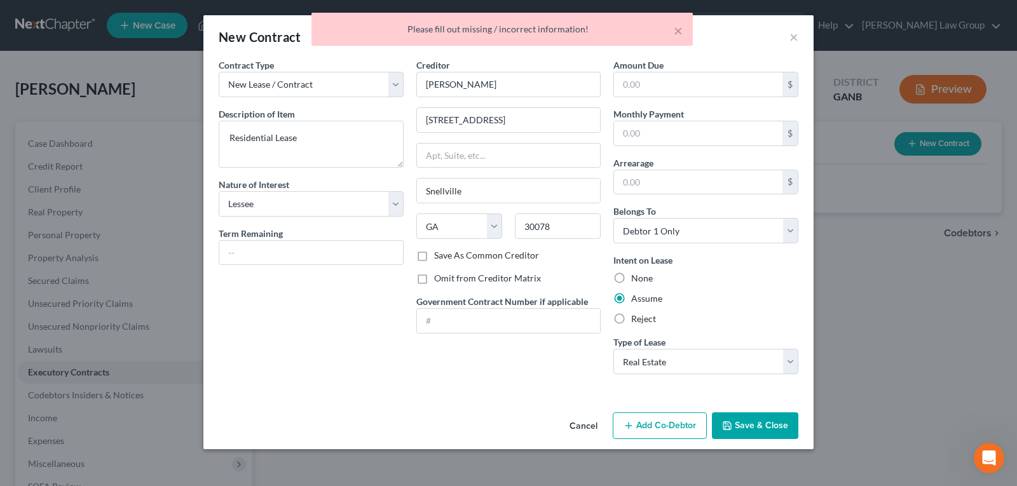
click at [737, 424] on button "Save & Close" at bounding box center [755, 425] width 86 height 27
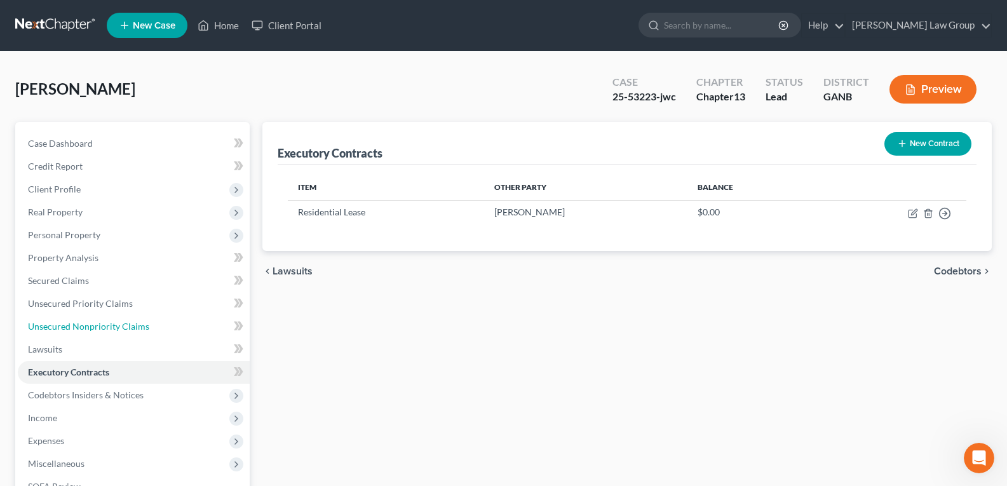
drag, startPoint x: 58, startPoint y: 322, endPoint x: 281, endPoint y: 346, distance: 223.8
click at [58, 322] on span "Unsecured Nonpriority Claims" at bounding box center [88, 326] width 121 height 11
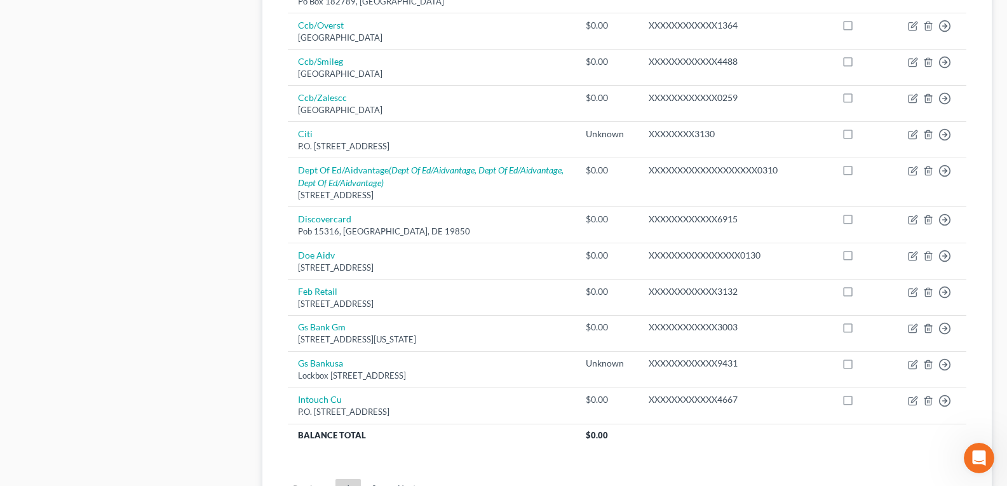
scroll to position [953, 0]
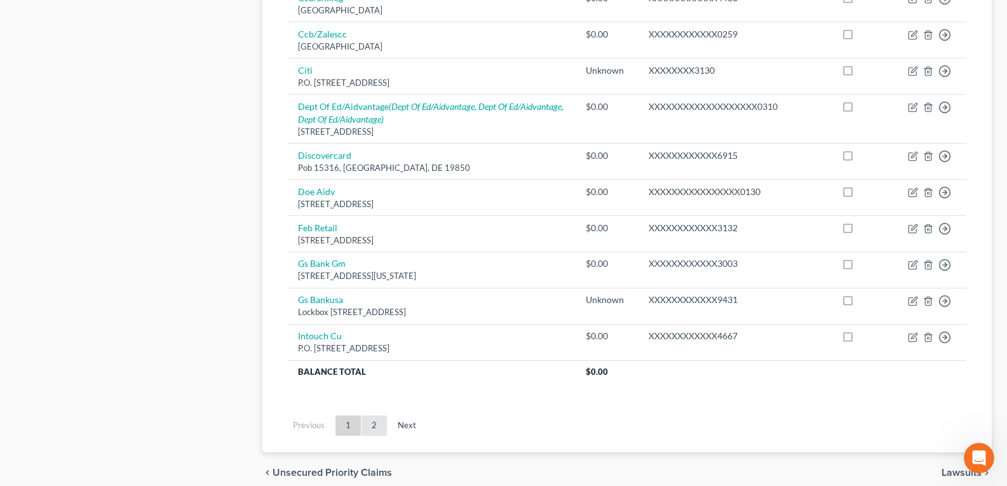
click at [377, 421] on link "2" at bounding box center [374, 426] width 25 height 20
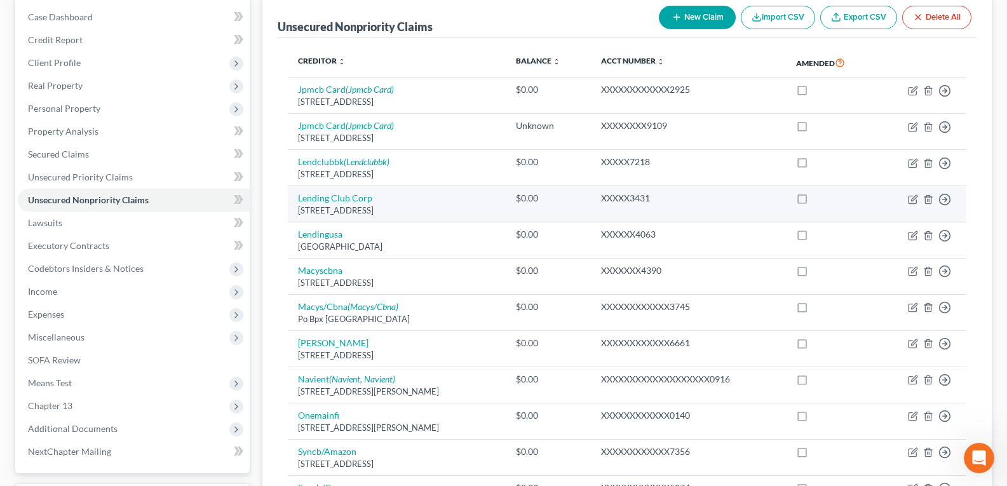
scroll to position [127, 0]
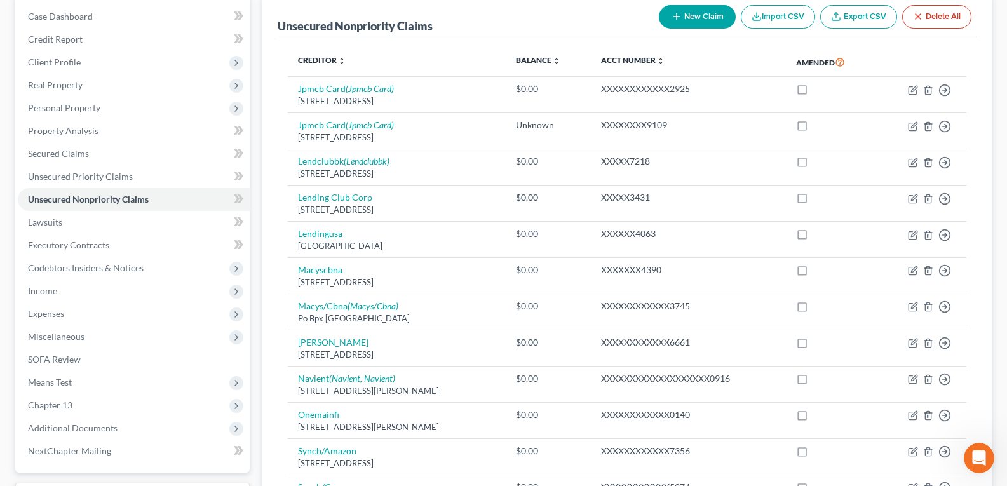
click at [672, 19] on icon "button" at bounding box center [677, 16] width 10 height 10
select select "0"
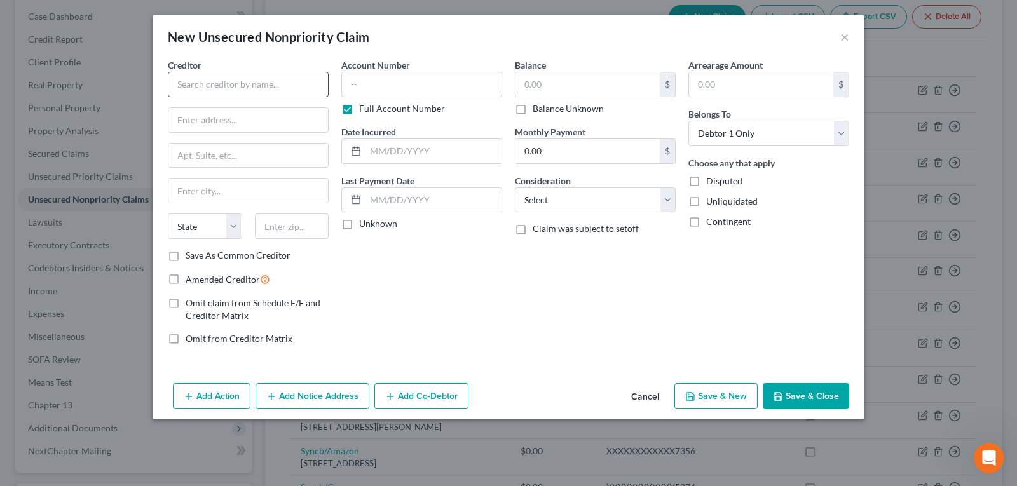
click at [297, 75] on div "Creditor *" at bounding box center [248, 77] width 161 height 39
click at [292, 92] on input "text" at bounding box center [248, 84] width 161 height 25
click at [647, 395] on button "Cancel" at bounding box center [645, 396] width 48 height 25
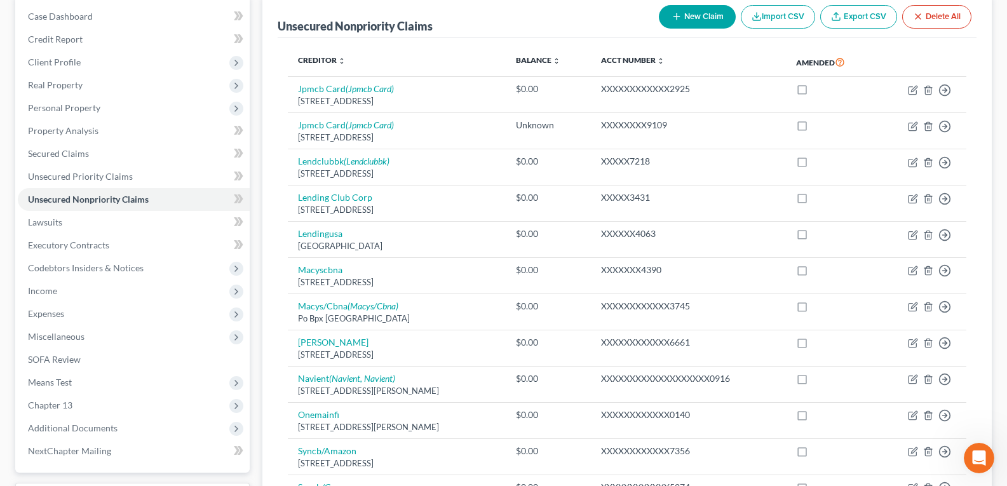
click at [678, 21] on icon "button" at bounding box center [677, 16] width 10 height 10
select select "0"
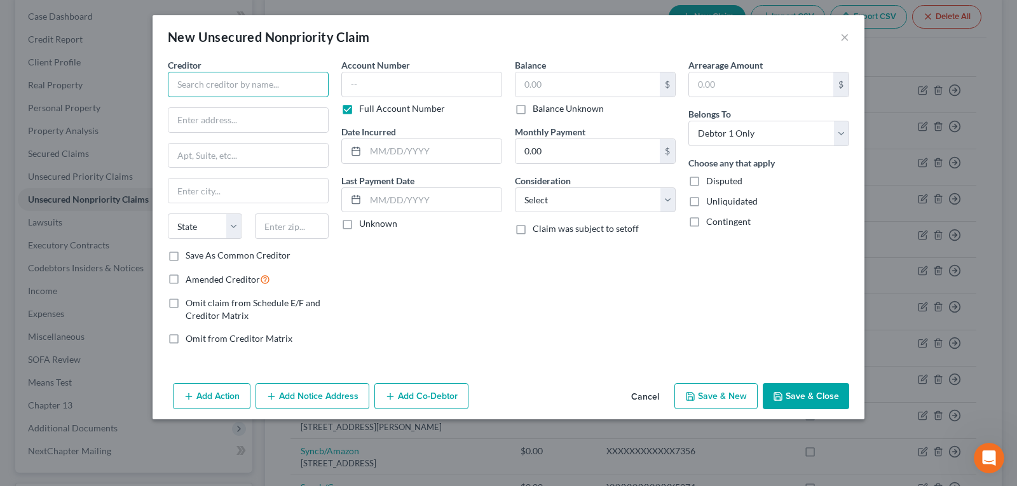
click at [264, 81] on input "text" at bounding box center [248, 84] width 161 height 25
type input "Navy Federal Credit Union"
type input "P.O. Box 3700"
type input "[PERSON_NAME]"
select select "48"
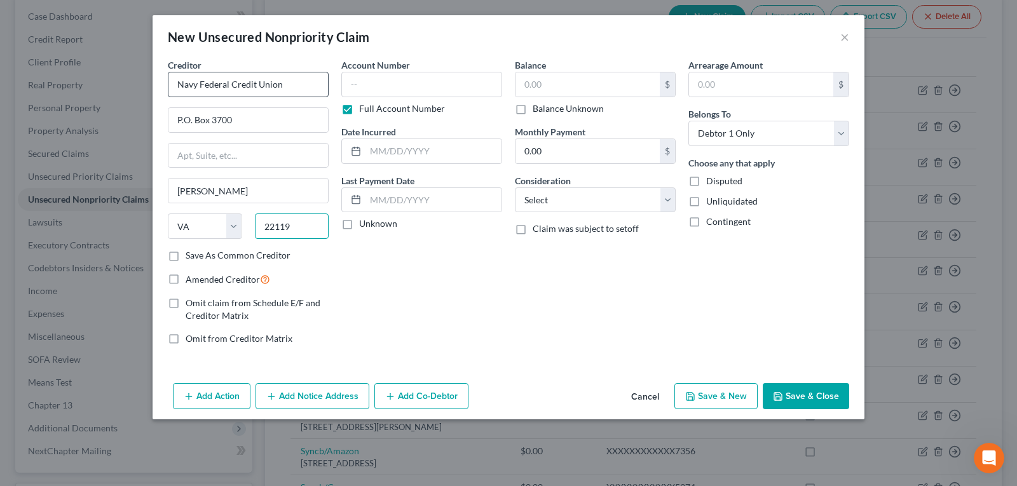
type input "22119"
click at [360, 107] on label "Full Account Number" at bounding box center [402, 108] width 86 height 13
click at [364, 107] on input "Full Account Number" at bounding box center [368, 106] width 8 height 8
click at [372, 82] on input "text" at bounding box center [421, 84] width 161 height 25
click at [550, 85] on input "text" at bounding box center [587, 84] width 144 height 24
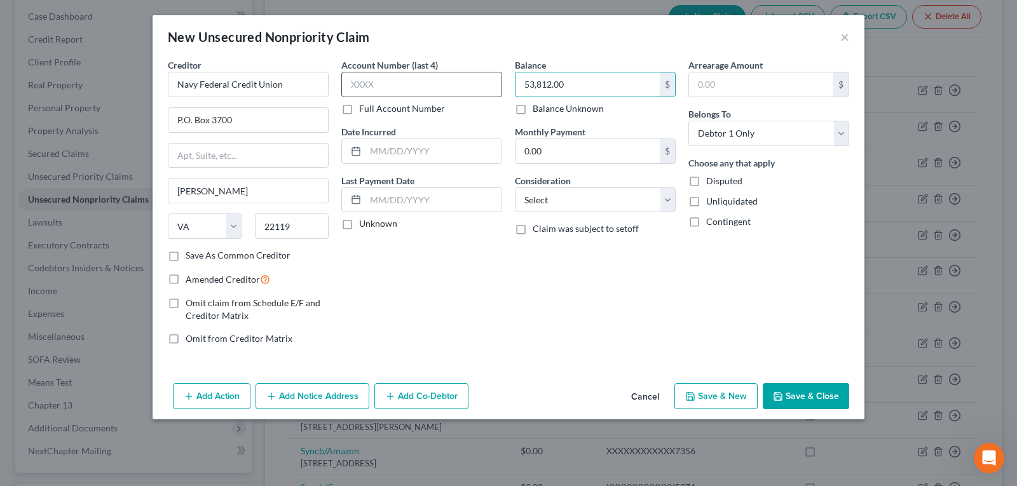
type input "53,812.00"
click at [390, 81] on input "text" at bounding box center [421, 84] width 161 height 25
drag, startPoint x: 438, startPoint y: 217, endPoint x: 433, endPoint y: 224, distance: 8.5
click at [438, 217] on div "Unknown" at bounding box center [421, 223] width 161 height 13
click at [790, 393] on button "Save & Close" at bounding box center [806, 396] width 86 height 27
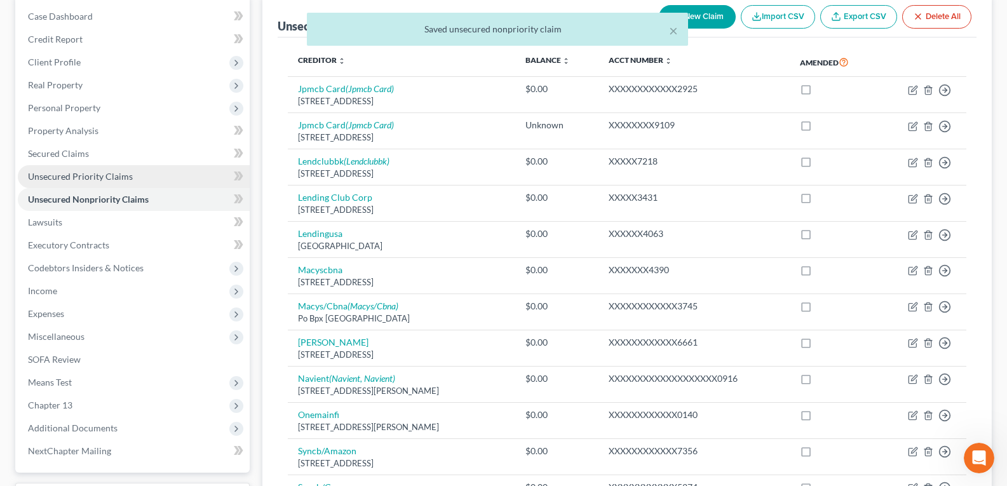
click at [54, 177] on span "Unsecured Priority Claims" at bounding box center [80, 176] width 105 height 11
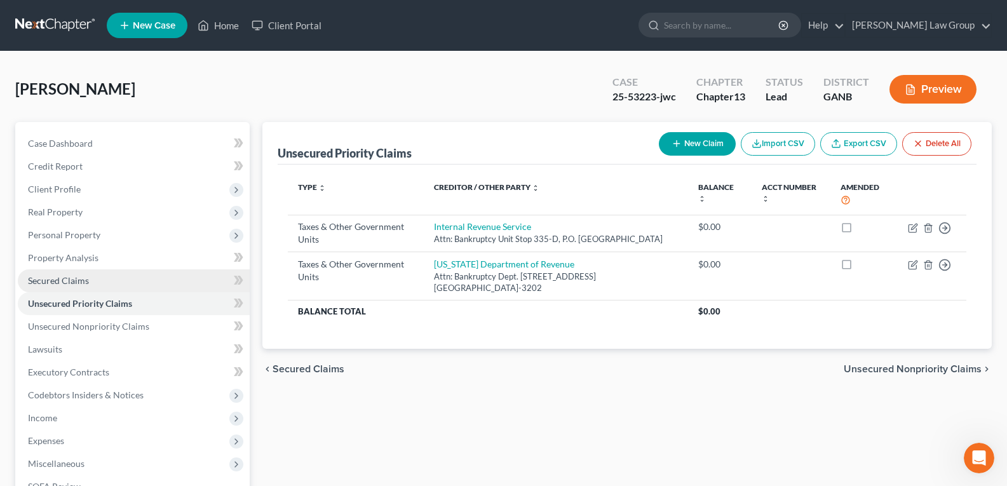
click at [83, 281] on span "Secured Claims" at bounding box center [58, 280] width 61 height 11
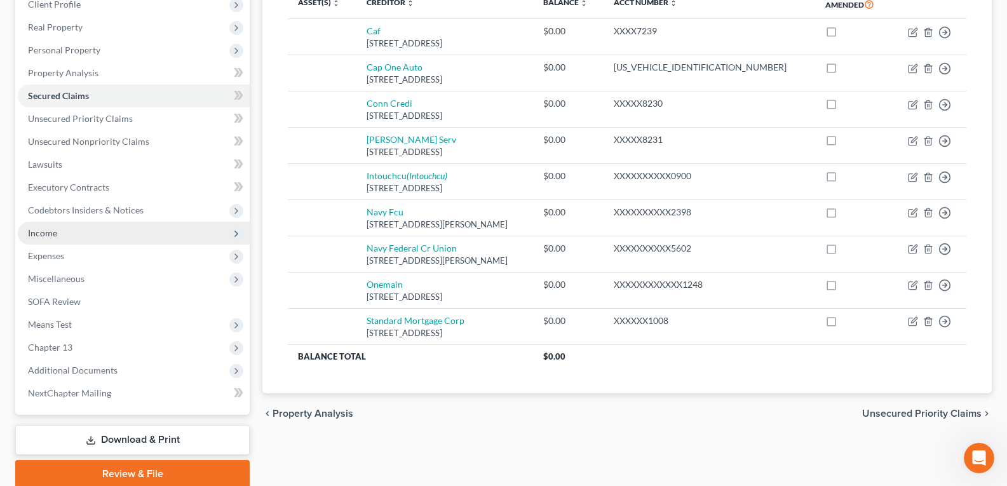
scroll to position [191, 0]
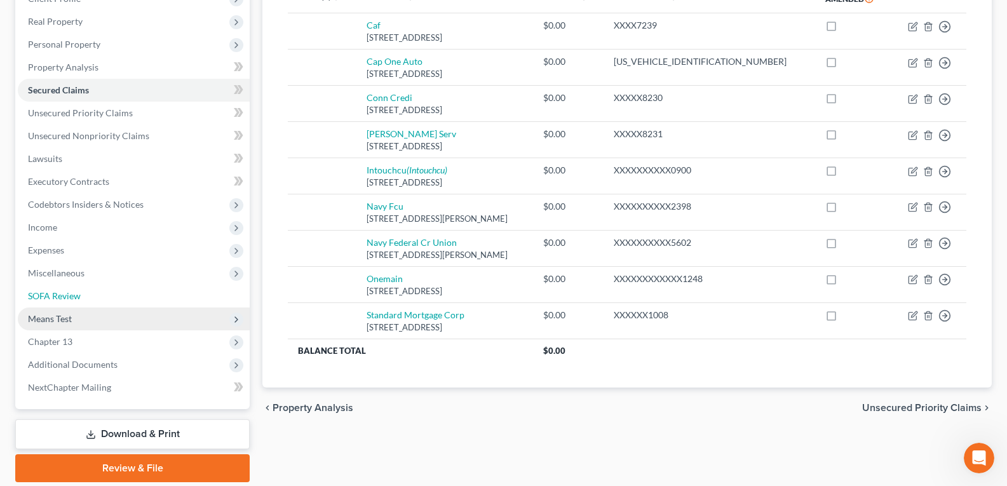
drag, startPoint x: 54, startPoint y: 299, endPoint x: 249, endPoint y: 327, distance: 197.0
click at [54, 299] on span "SOFA Review" at bounding box center [54, 295] width 53 height 11
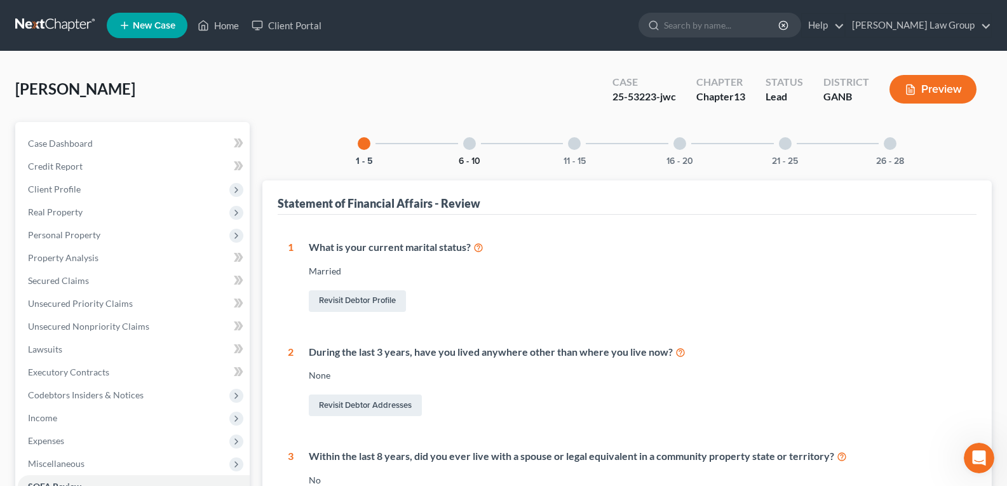
drag, startPoint x: 471, startPoint y: 148, endPoint x: 473, endPoint y: 165, distance: 16.6
click at [470, 148] on div at bounding box center [469, 143] width 13 height 13
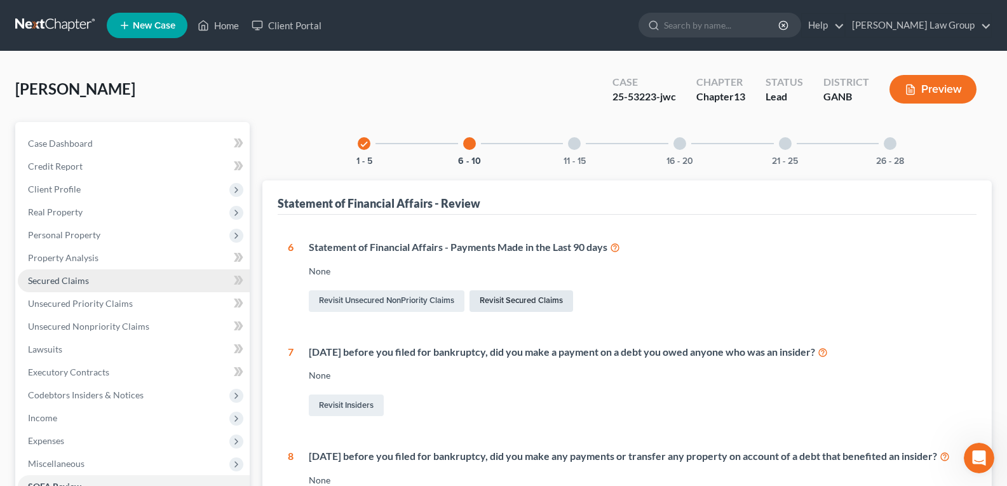
drag, startPoint x: 535, startPoint y: 301, endPoint x: 184, endPoint y: 287, distance: 351.6
click at [534, 300] on link "Revisit Secured Claims" at bounding box center [522, 301] width 104 height 22
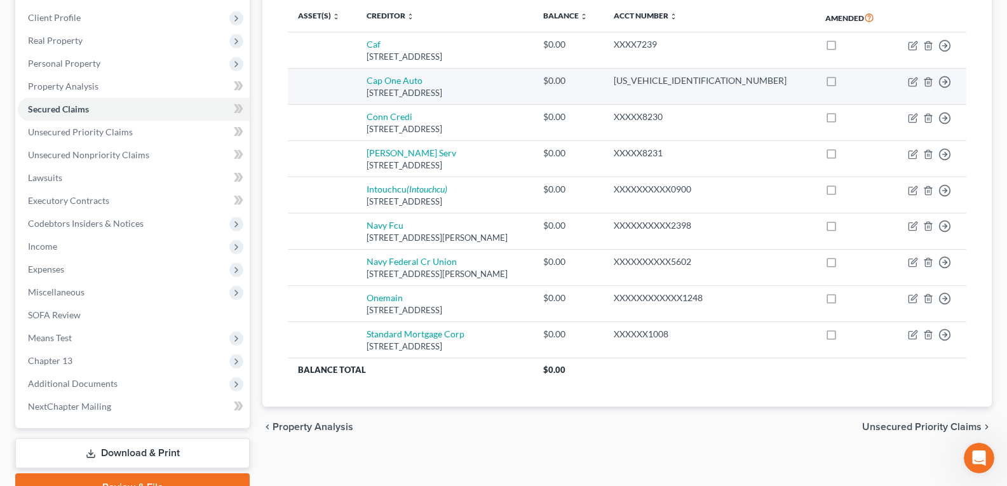
scroll to position [44, 0]
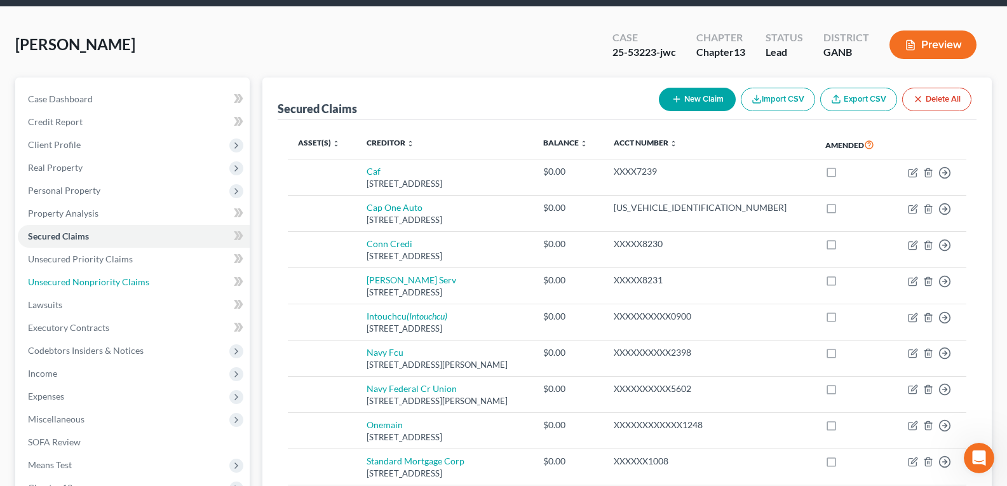
drag, startPoint x: 60, startPoint y: 287, endPoint x: 259, endPoint y: 287, distance: 198.9
click at [60, 287] on span "Unsecured Nonpriority Claims" at bounding box center [88, 281] width 121 height 11
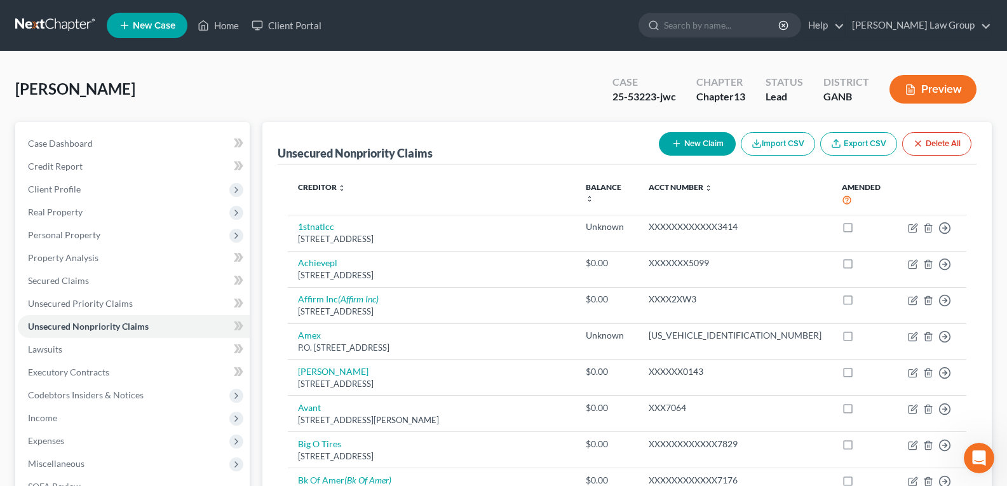
click at [692, 146] on button "New Claim" at bounding box center [697, 144] width 77 height 24
select select "0"
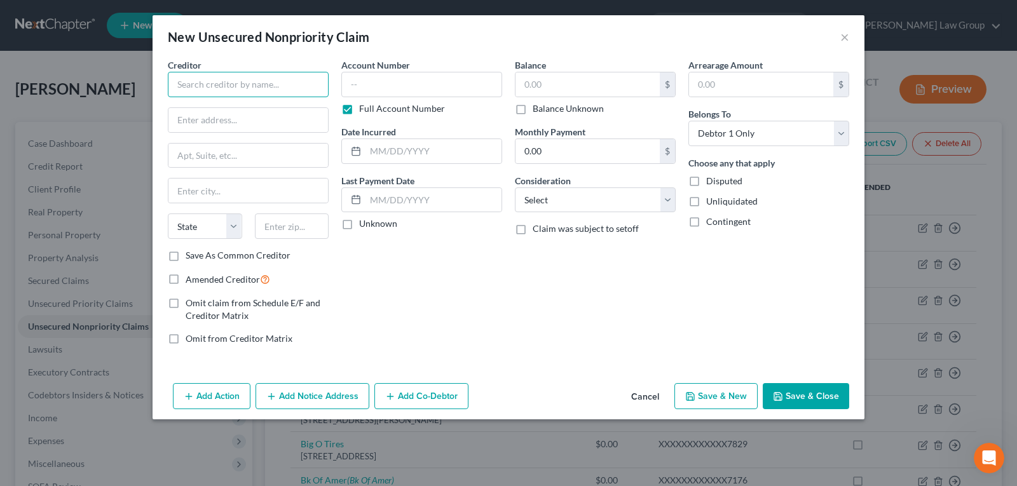
click at [245, 81] on input "text" at bounding box center [248, 84] width 161 height 25
type input "s"
type input "[PERSON_NAME]"
type input "[STREET_ADDRESS]"
type input "Snellville"
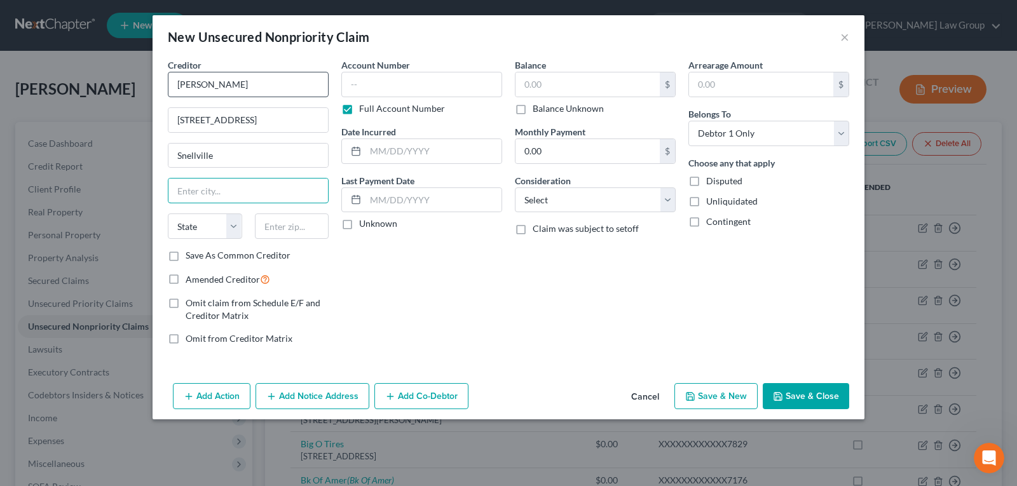
type input "g"
click at [229, 152] on input "Snellville" at bounding box center [247, 156] width 159 height 24
type input "S"
type input "Snellville"
select select "10"
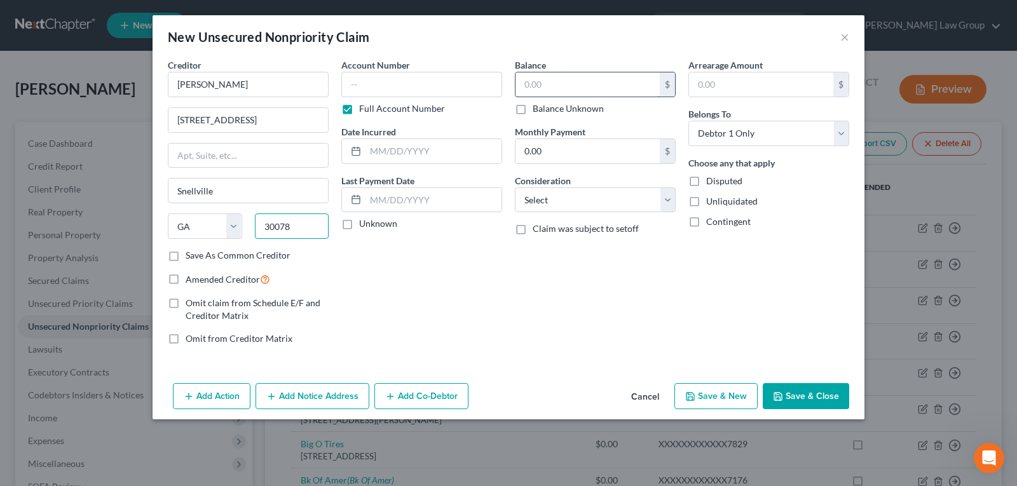
type input "30078"
click at [566, 88] on input "text" at bounding box center [587, 84] width 144 height 24
click at [411, 143] on input "text" at bounding box center [433, 151] width 136 height 24
click at [390, 208] on input "text" at bounding box center [433, 200] width 136 height 24
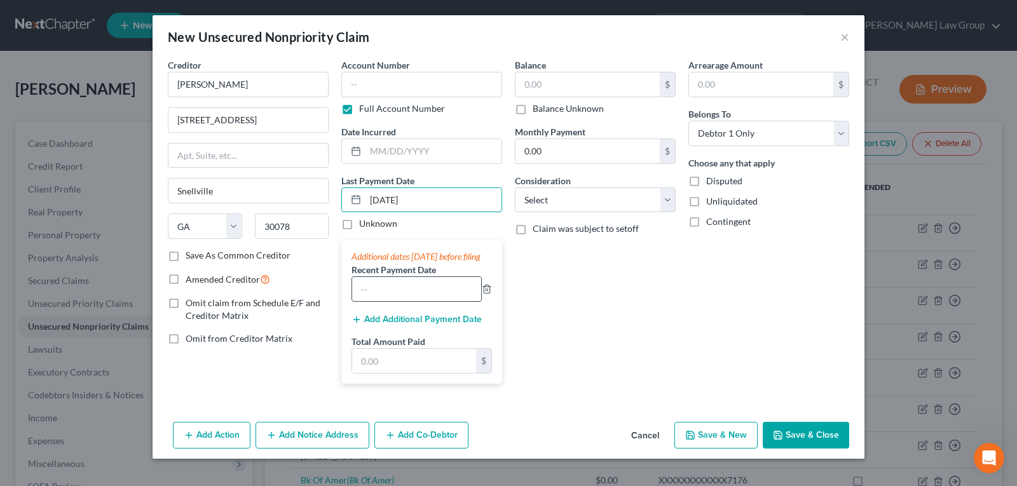
type input "[DATE]"
click at [399, 296] on input "text" at bounding box center [416, 289] width 129 height 24
type input "1000.00"
click at [400, 373] on input "text" at bounding box center [414, 361] width 124 height 24
type input "3,000.00"
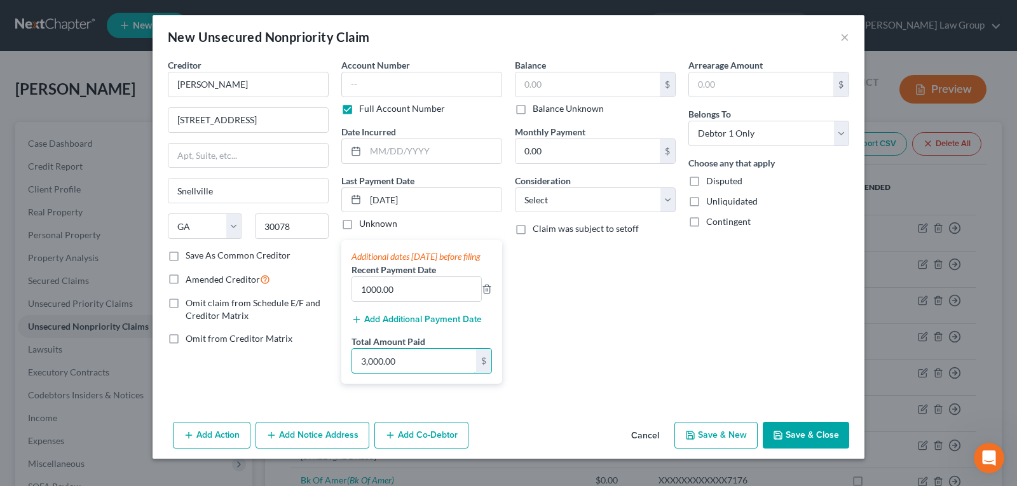
drag, startPoint x: 398, startPoint y: 378, endPoint x: 330, endPoint y: 381, distance: 68.0
click at [335, 381] on div "Account Number Full Account Number Date Incurred Last Payment Date [DATE] Unkno…" at bounding box center [421, 226] width 173 height 336
click at [427, 195] on input "[DATE]" at bounding box center [433, 200] width 136 height 24
click at [382, 325] on button "Add Additional Payment Date" at bounding box center [416, 320] width 130 height 10
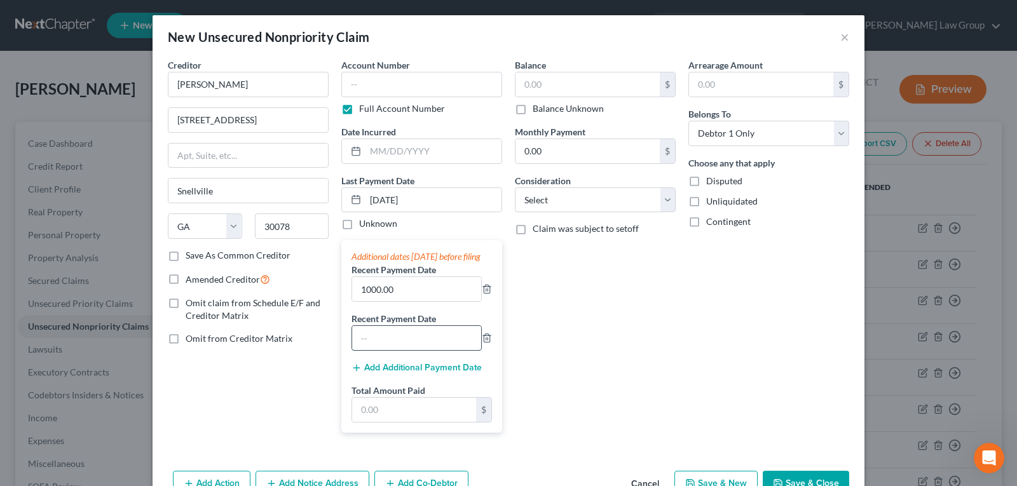
click at [386, 342] on input "text" at bounding box center [416, 338] width 129 height 24
click at [390, 200] on input "[DATE]" at bounding box center [433, 200] width 136 height 24
click at [428, 194] on input "[DATE]" at bounding box center [433, 200] width 136 height 24
drag, startPoint x: 428, startPoint y: 203, endPoint x: 367, endPoint y: 210, distance: 62.0
click at [367, 210] on input "[DATE]" at bounding box center [433, 200] width 136 height 24
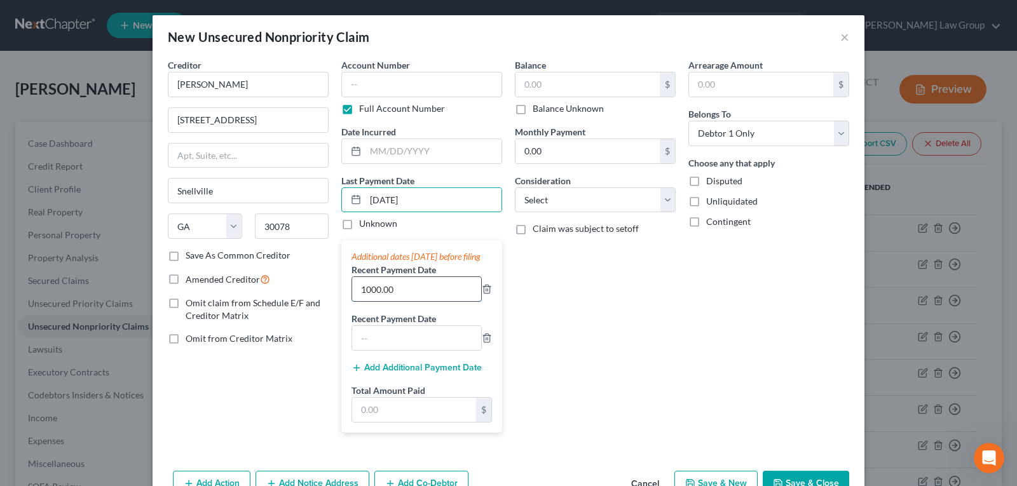
click at [403, 301] on input "1000.00" at bounding box center [416, 289] width 129 height 24
type input "0"
click at [430, 211] on input "[DATE]" at bounding box center [433, 200] width 136 height 24
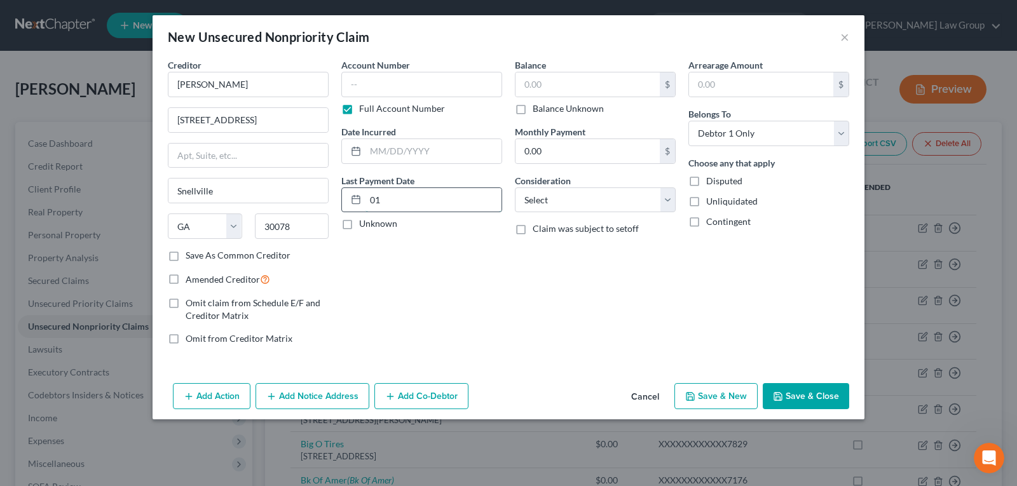
type input "0"
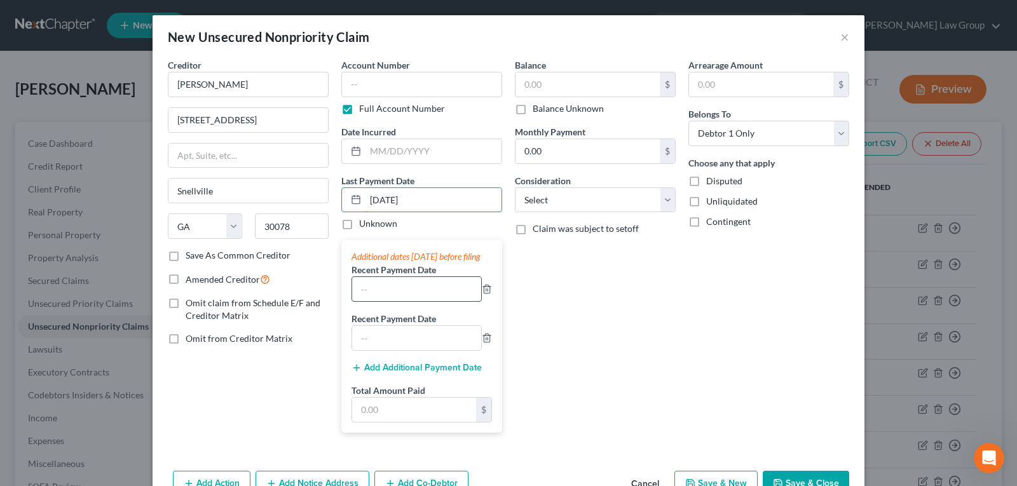
type input "[DATE]"
click at [391, 301] on input "text" at bounding box center [416, 289] width 129 height 24
click at [433, 198] on input "[DATE]" at bounding box center [433, 200] width 136 height 24
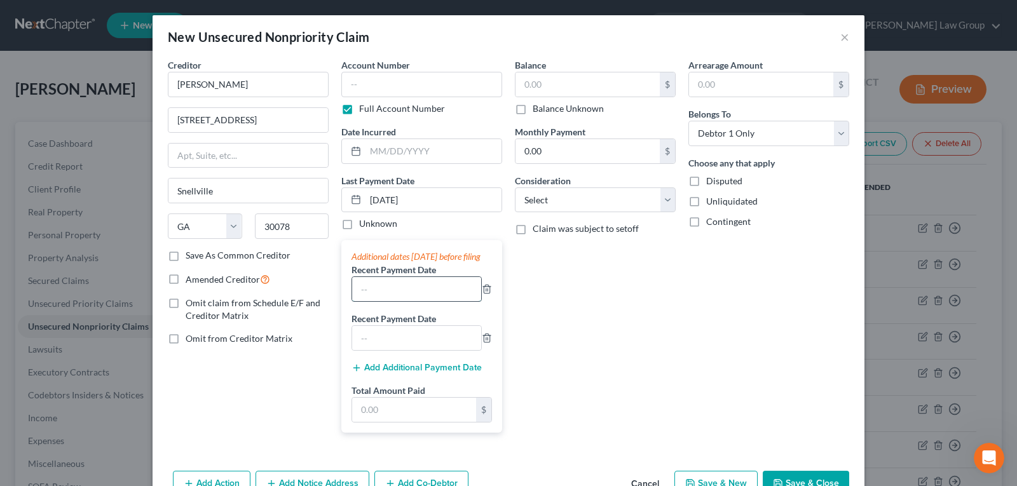
click at [400, 292] on input "text" at bounding box center [416, 289] width 129 height 24
type input "[DATE]"
click at [390, 350] on input "text" at bounding box center [416, 338] width 129 height 24
type input "[DATE]"
click at [423, 203] on input "[DATE]" at bounding box center [433, 200] width 136 height 24
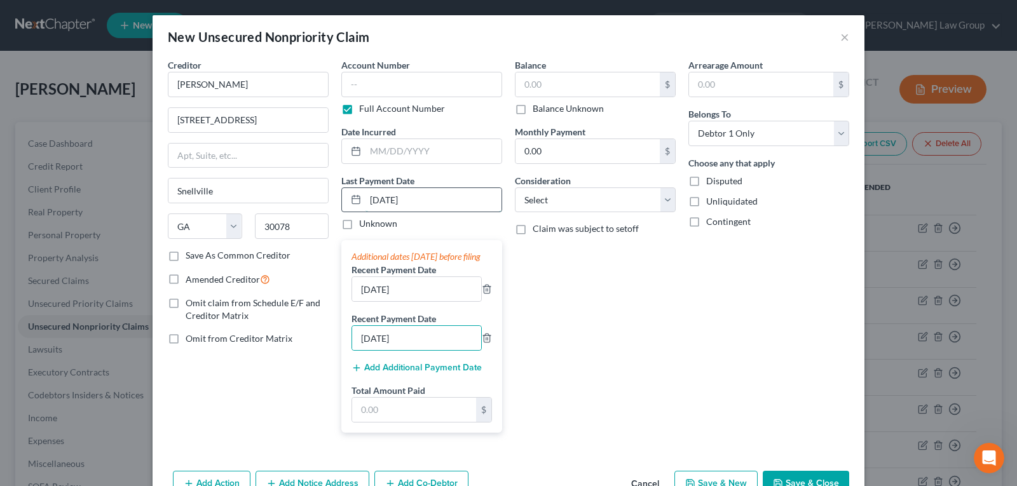
click at [423, 203] on input "[DATE]" at bounding box center [433, 200] width 136 height 24
click at [666, 311] on div "Balance $ Balance Unknown Balance Undetermined $ Balance Unknown Monthly Paymen…" at bounding box center [594, 250] width 173 height 384
click at [404, 422] on input "text" at bounding box center [414, 410] width 124 height 24
type input "3,000.00"
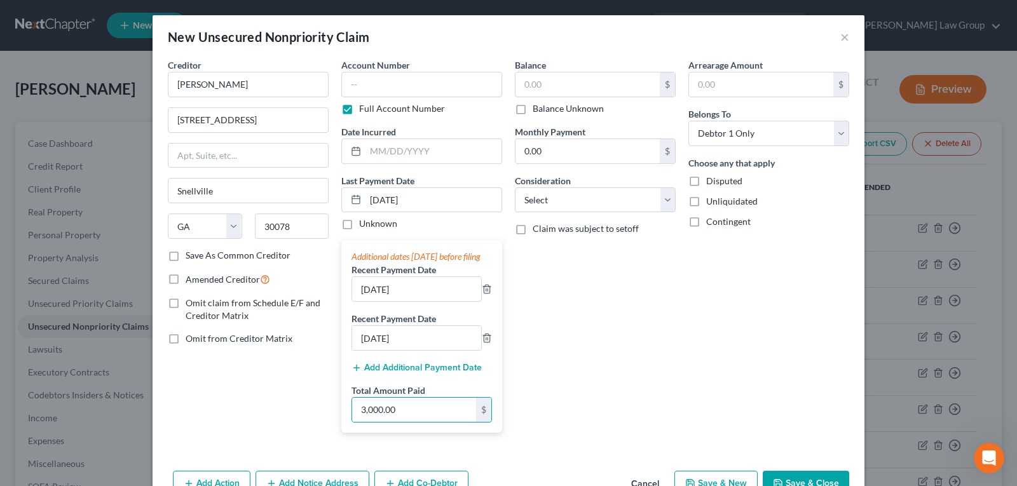
drag, startPoint x: 571, startPoint y: 350, endPoint x: 565, endPoint y: 59, distance: 291.1
click at [572, 348] on div "Balance $ Balance Unknown Balance Undetermined $ Balance Unknown Monthly Paymen…" at bounding box center [594, 250] width 173 height 384
click at [551, 88] on input "text" at bounding box center [587, 84] width 144 height 24
type input "0.00"
type input "7,200.00"
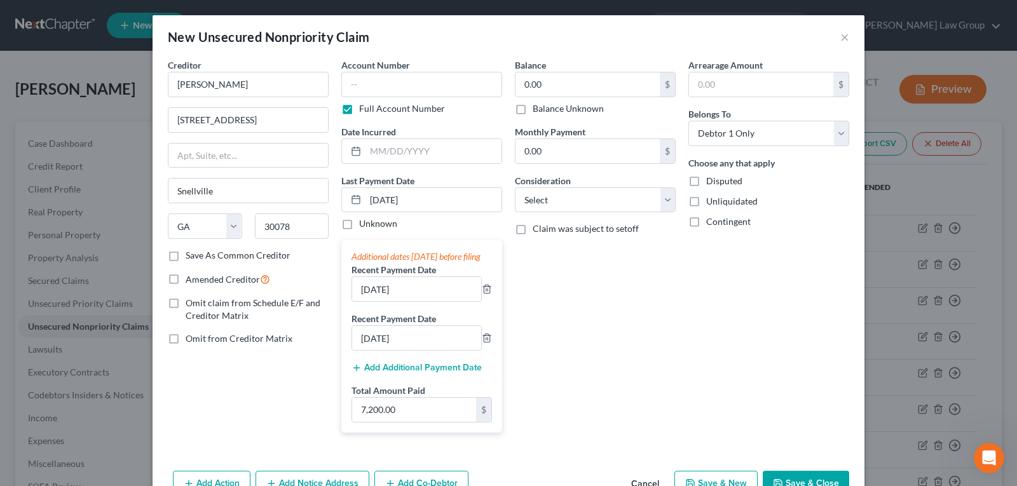
click at [625, 337] on div "Balance 0.00 $ Balance Unknown Balance Undetermined 0.00 $ Balance Unknown Mont…" at bounding box center [594, 250] width 173 height 384
click at [663, 204] on select "Select Cable / Satellite Services Collection Agency Credit Card Debt Debt Couns…" at bounding box center [595, 199] width 161 height 25
select select "14"
click at [515, 187] on select "Select Cable / Satellite Services Collection Agency Credit Card Debt Debt Couns…" at bounding box center [595, 199] width 161 height 25
drag, startPoint x: 548, startPoint y: 238, endPoint x: 545, endPoint y: 250, distance: 13.0
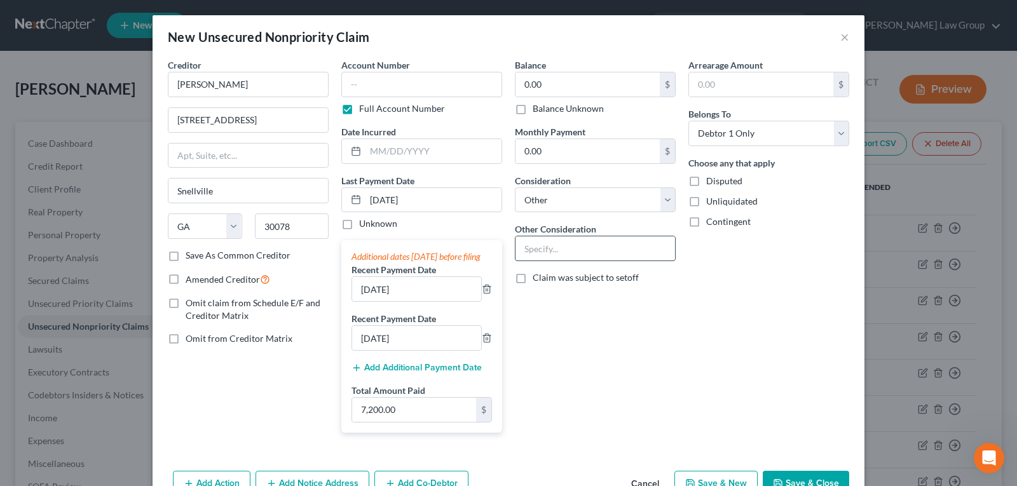
click at [546, 246] on input "text" at bounding box center [594, 248] width 159 height 24
type input "Residential Lease"
click at [654, 355] on div "Balance 0.00 $ Balance Unknown Balance Undetermined 0.00 $ Balance Unknown Mont…" at bounding box center [594, 250] width 173 height 384
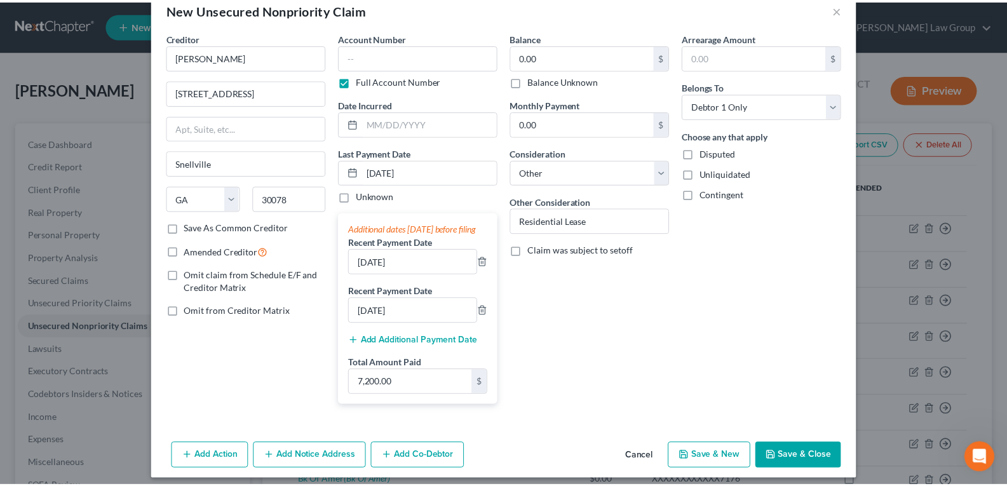
scroll to position [49, 0]
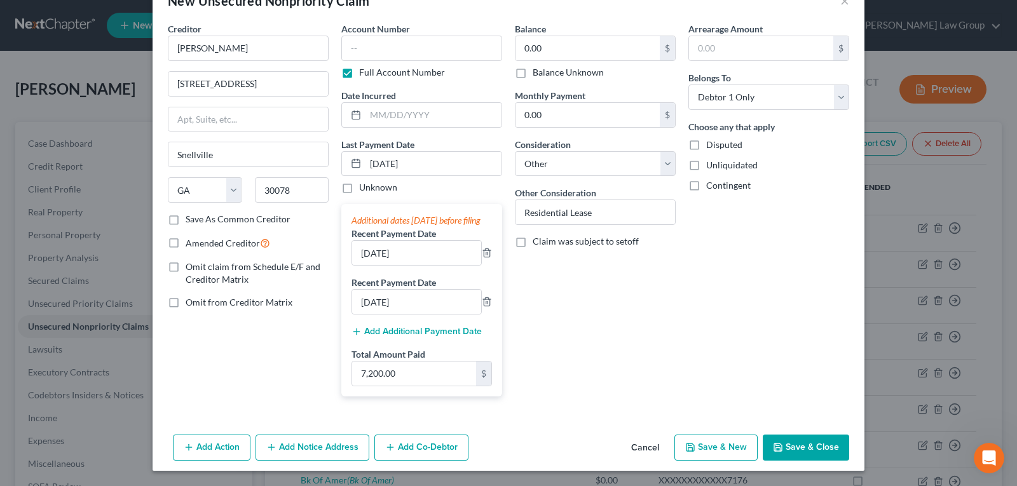
click at [801, 456] on button "Save & Close" at bounding box center [806, 448] width 86 height 27
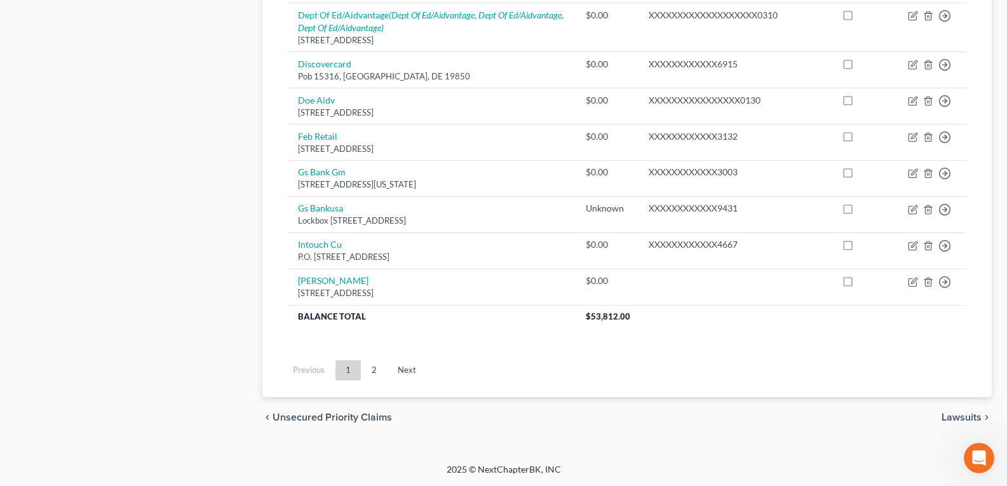
click at [379, 373] on link "2" at bounding box center [374, 370] width 25 height 20
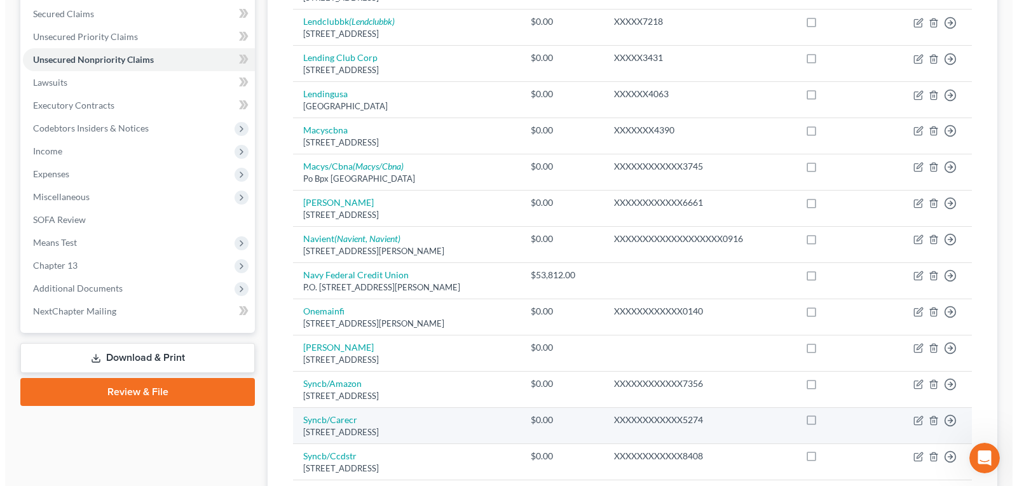
scroll to position [295, 0]
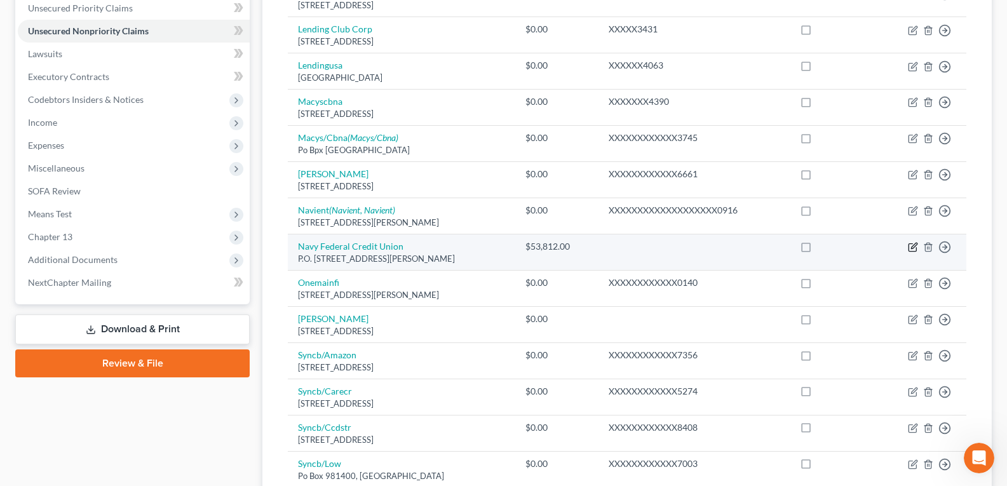
click at [910, 244] on icon "button" at bounding box center [913, 248] width 8 height 8
select select "48"
select select "0"
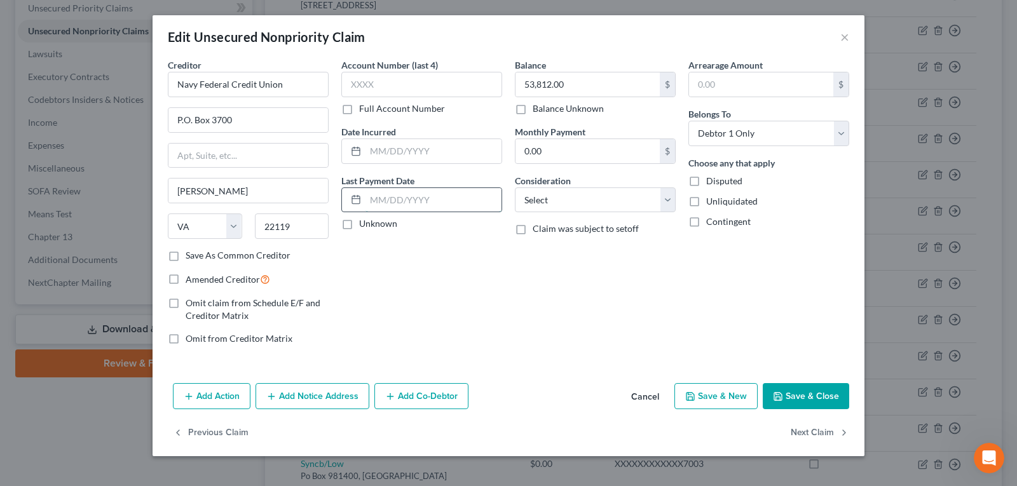
click at [393, 200] on input "text" at bounding box center [433, 200] width 136 height 24
type input "[DATE]"
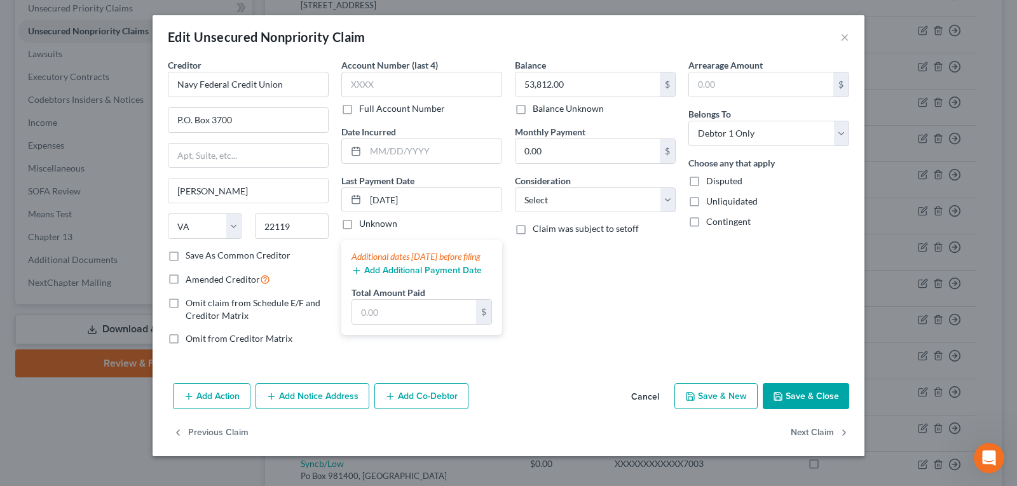
click at [417, 276] on div "Add Additional Payment Date" at bounding box center [421, 269] width 140 height 13
click at [417, 276] on button "Add Additional Payment Date" at bounding box center [416, 271] width 130 height 10
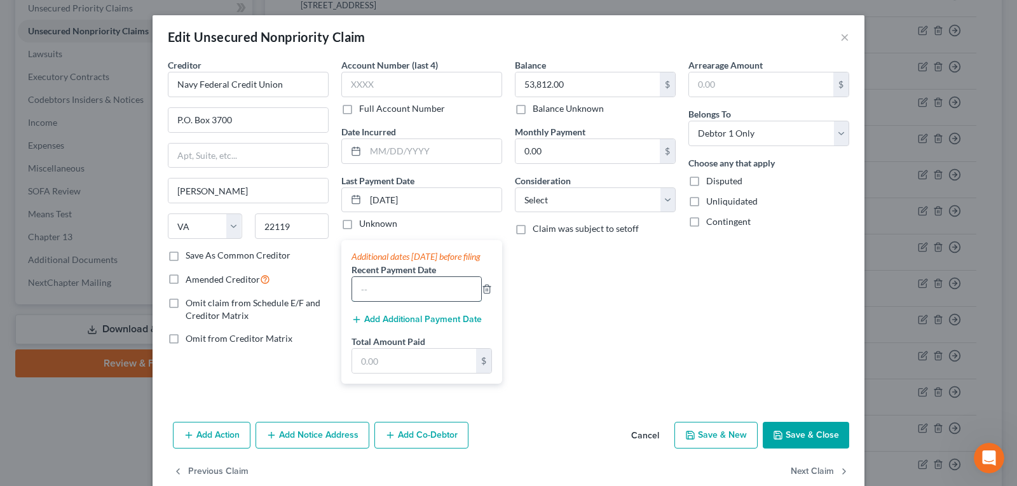
click at [417, 297] on input "text" at bounding box center [416, 289] width 129 height 24
type input "[DATE]"
click at [412, 325] on button "Add Additional Payment Date" at bounding box center [416, 320] width 130 height 10
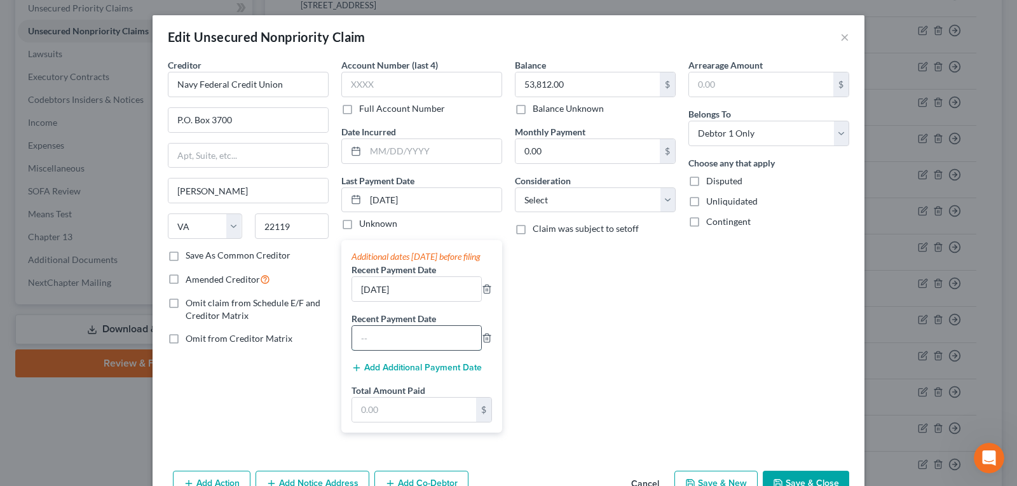
click at [407, 350] on input "text" at bounding box center [416, 338] width 129 height 24
type input "[DATE]"
click at [397, 420] on input "text" at bounding box center [414, 410] width 124 height 24
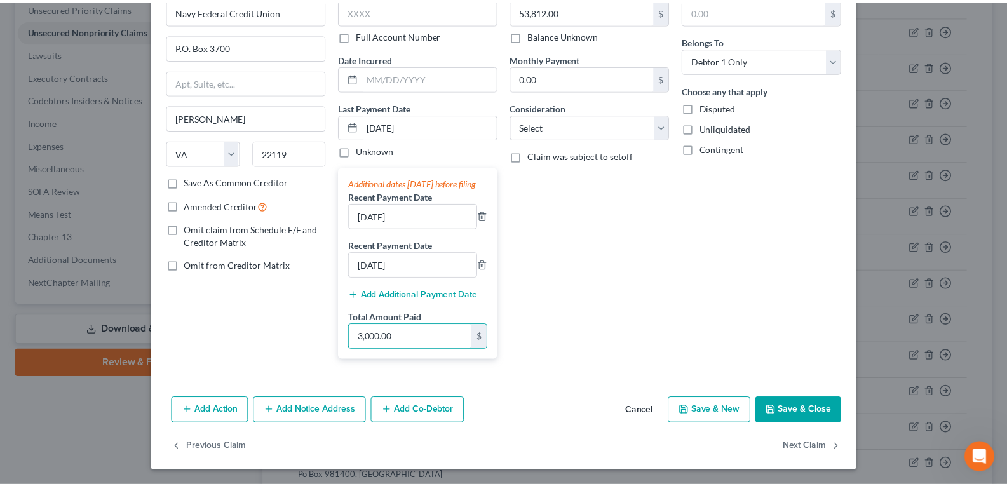
scroll to position [86, 0]
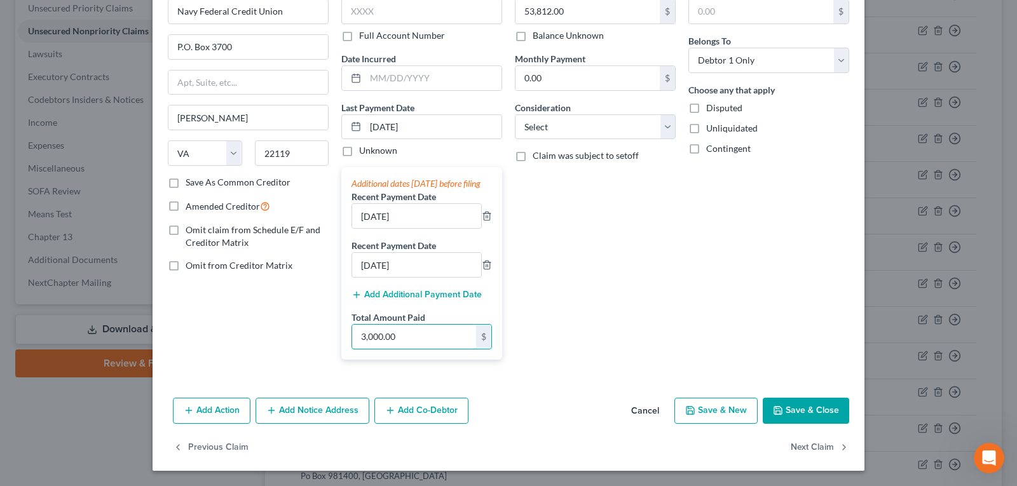
type input "3,000.00"
drag, startPoint x: 832, startPoint y: 412, endPoint x: 125, endPoint y: 362, distance: 709.7
click at [832, 413] on button "Save & Close" at bounding box center [806, 411] width 86 height 27
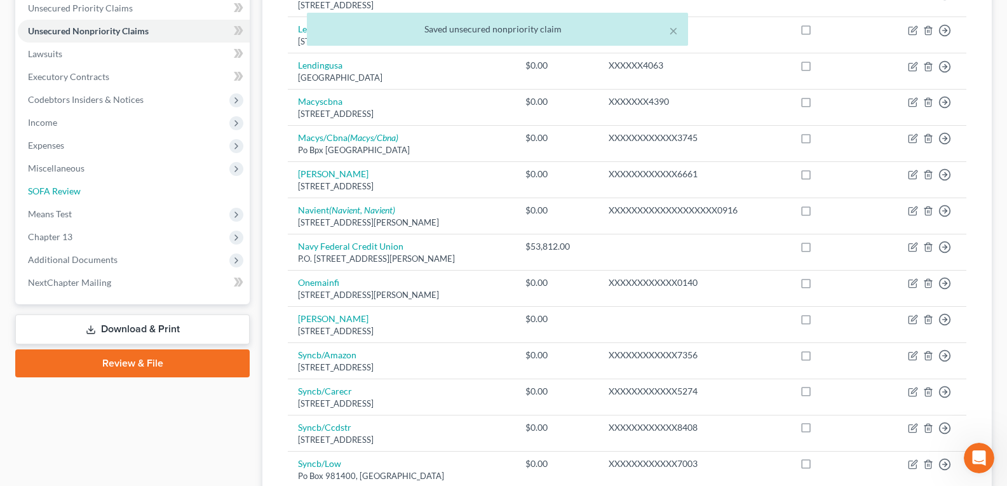
drag, startPoint x: 51, startPoint y: 193, endPoint x: 455, endPoint y: 292, distance: 416.1
click at [51, 193] on span "SOFA Review" at bounding box center [54, 191] width 53 height 11
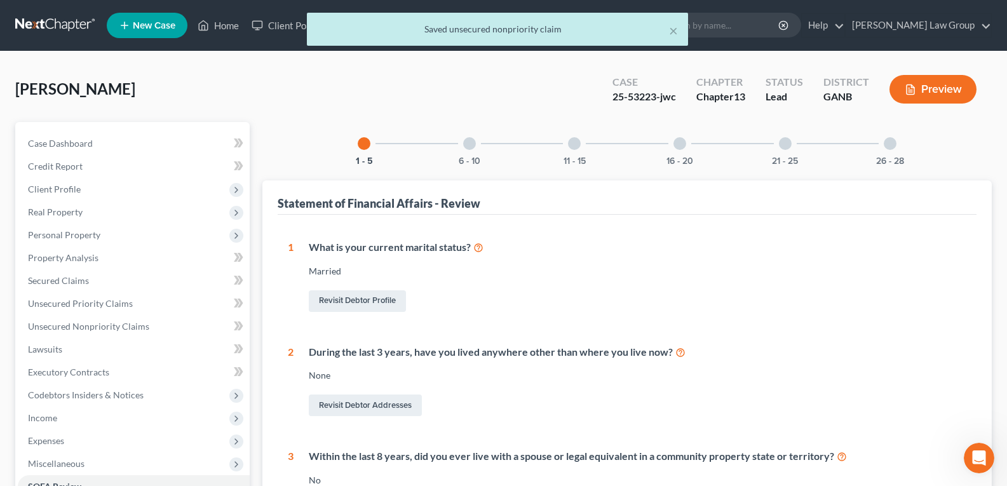
click at [473, 149] on div "6 - 10" at bounding box center [469, 143] width 43 height 43
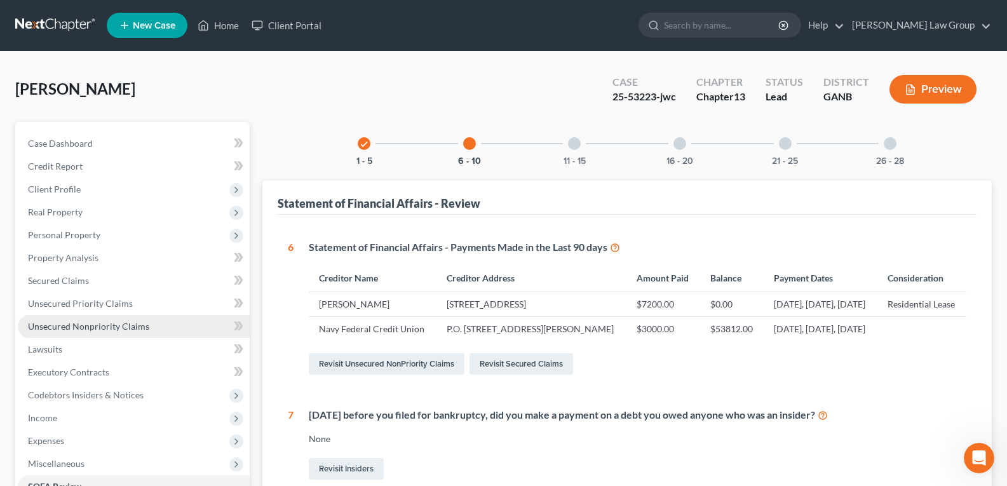
click at [50, 325] on span "Unsecured Nonpriority Claims" at bounding box center [88, 326] width 121 height 11
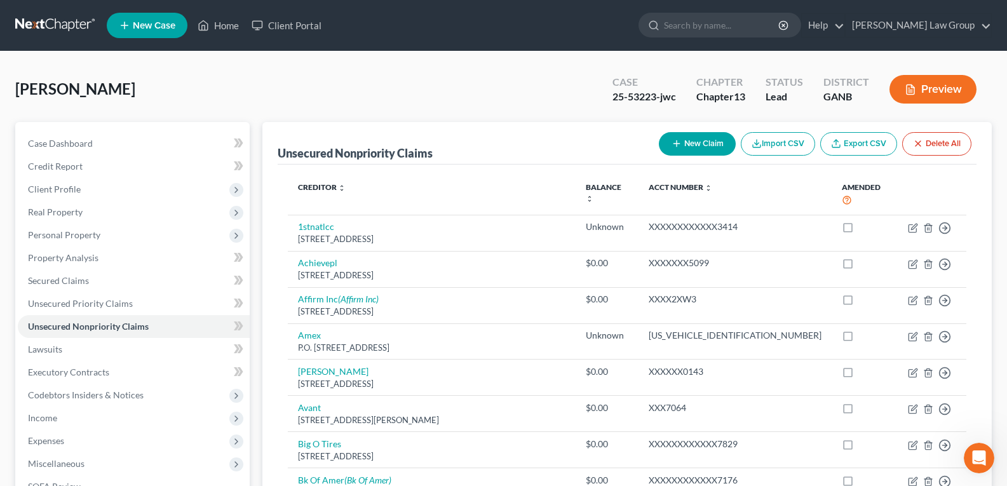
scroll to position [1008, 0]
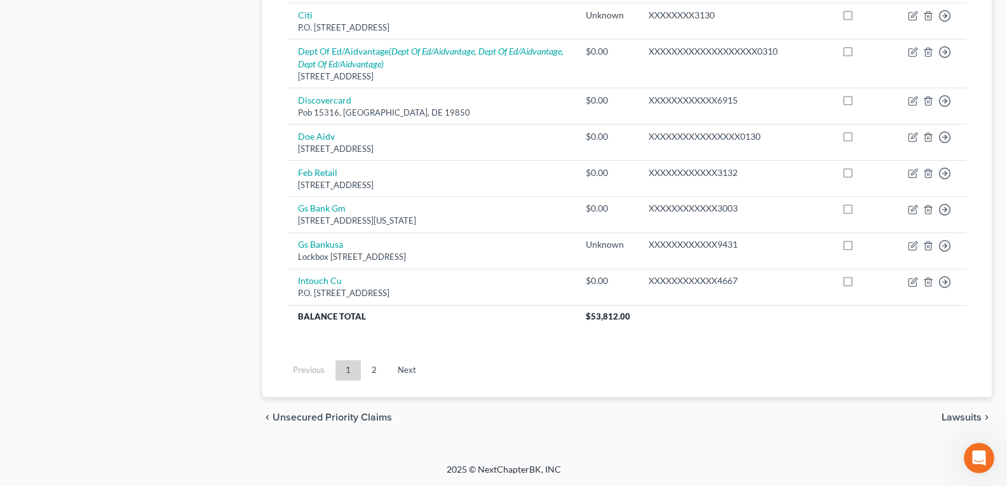
drag, startPoint x: 341, startPoint y: 231, endPoint x: 379, endPoint y: 359, distance: 133.9
click at [379, 372] on link "2" at bounding box center [374, 370] width 25 height 20
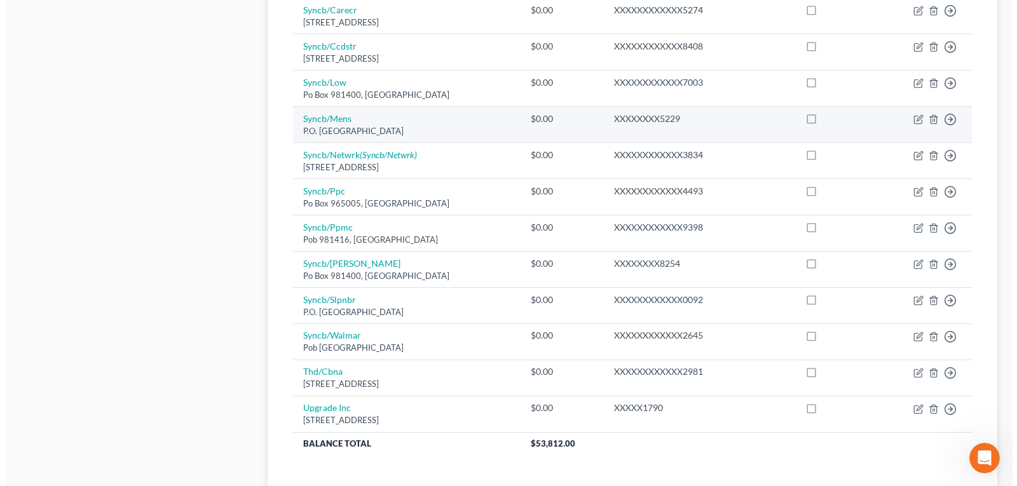
scroll to position [550, 0]
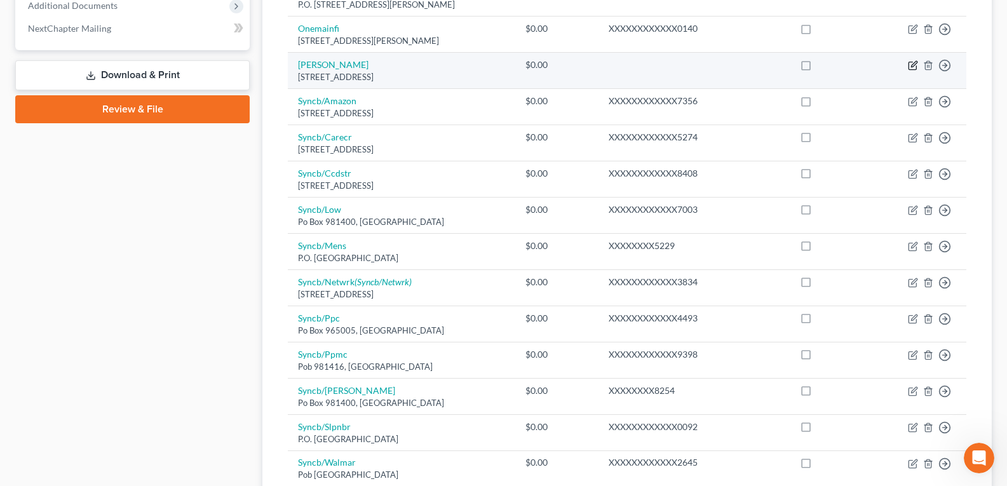
click at [911, 67] on icon "button" at bounding box center [914, 65] width 6 height 6
select select "10"
select select "14"
select select "0"
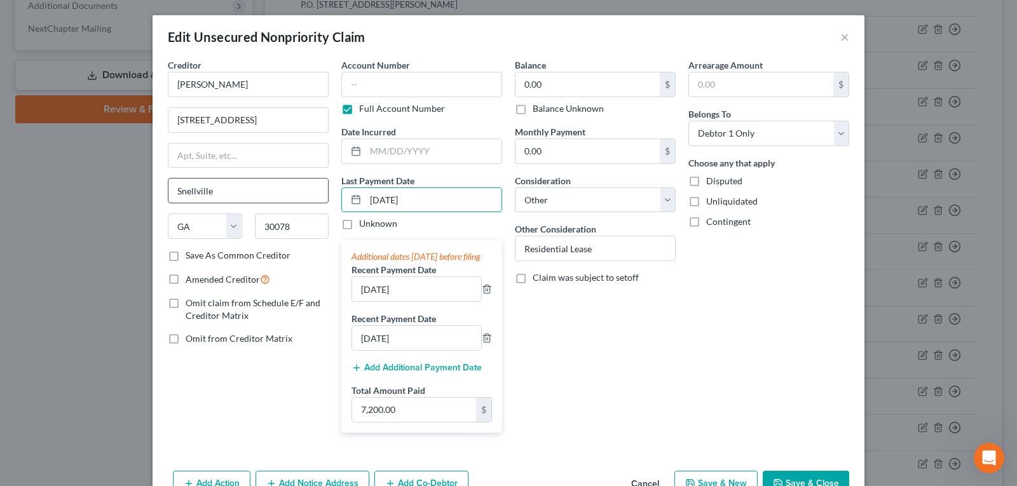
drag, startPoint x: 424, startPoint y: 199, endPoint x: 309, endPoint y: 199, distance: 115.6
click at [309, 199] on div "Creditor * [PERSON_NAME] [STREET_ADDRESS] [GEOGRAPHIC_DATA] [US_STATE] AK AR [G…" at bounding box center [508, 250] width 694 height 384
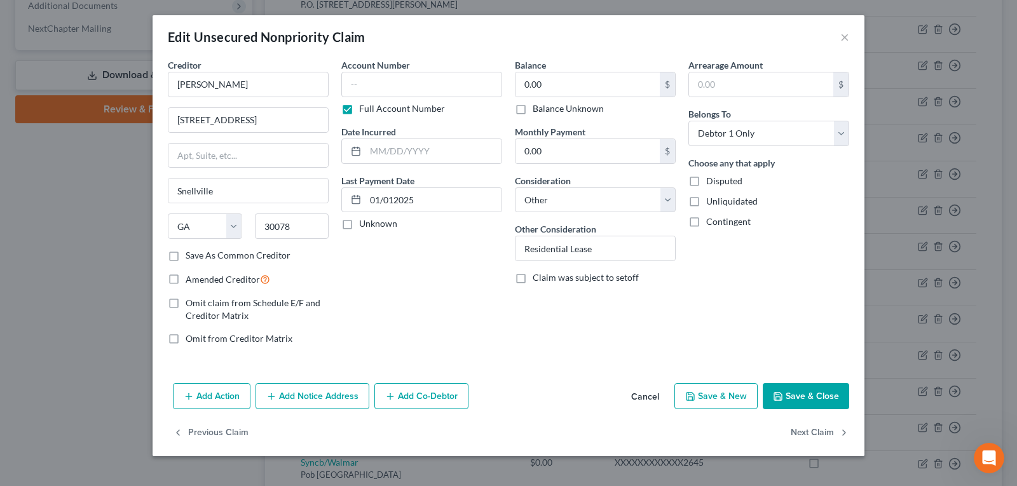
click at [411, 239] on div "Account Number Full Account Number Date Incurred Last Payment Date 01/012025 Un…" at bounding box center [421, 206] width 173 height 297
click at [430, 198] on input "01/012025" at bounding box center [433, 200] width 136 height 24
drag, startPoint x: 295, startPoint y: 198, endPoint x: 267, endPoint y: 198, distance: 28.6
click at [265, 198] on div "Creditor * [PERSON_NAME] [STREET_ADDRESS] [GEOGRAPHIC_DATA] [US_STATE] AK AR [G…" at bounding box center [508, 206] width 694 height 297
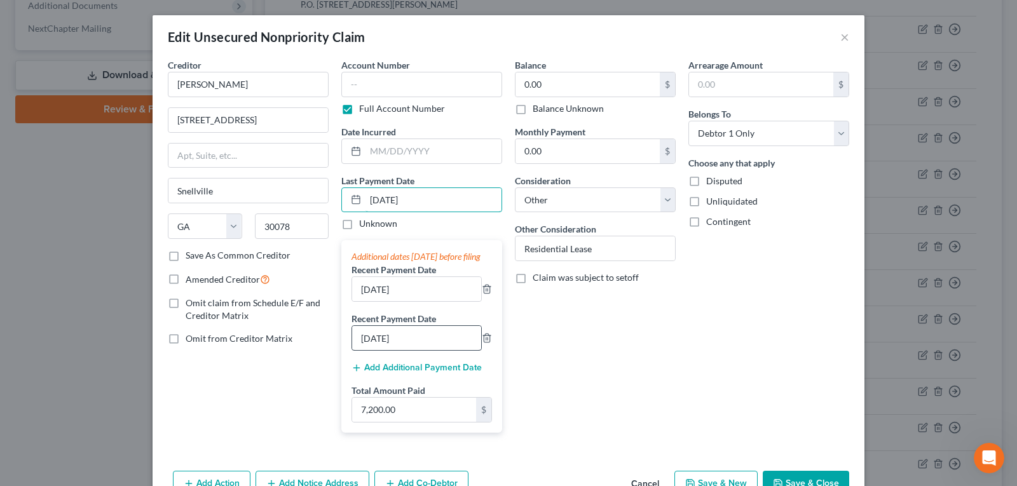
type input "[DATE]"
drag, startPoint x: 426, startPoint y: 354, endPoint x: 316, endPoint y: 344, distance: 109.8
click at [317, 353] on div "Creditor * [PERSON_NAME] [STREET_ADDRESS] [GEOGRAPHIC_DATA] [US_STATE] AK AR [G…" at bounding box center [508, 250] width 694 height 384
type input "[DATE]"
click at [606, 369] on div "Balance 0.00 $ Balance Unknown Balance Undetermined 0.00 $ Balance Unknown Mont…" at bounding box center [594, 250] width 173 height 384
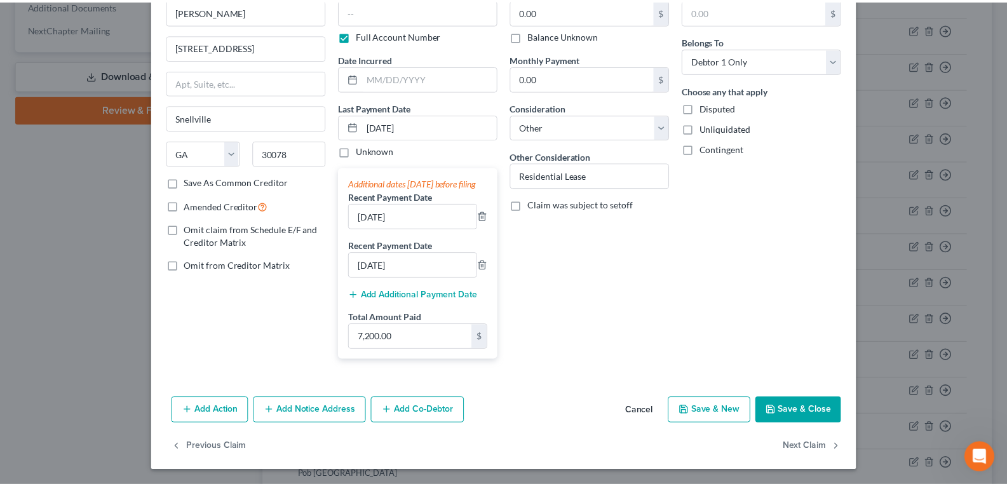
scroll to position [86, 0]
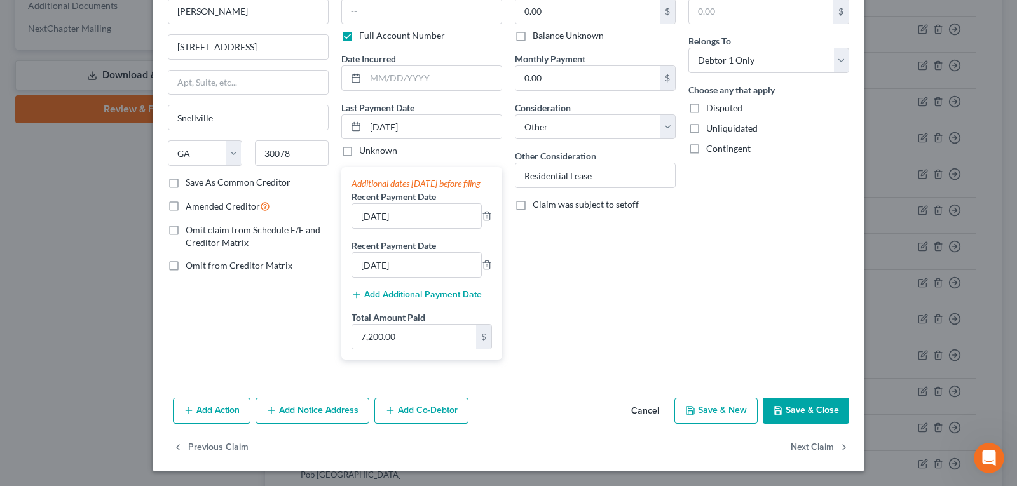
click at [802, 408] on button "Save & Close" at bounding box center [806, 411] width 86 height 27
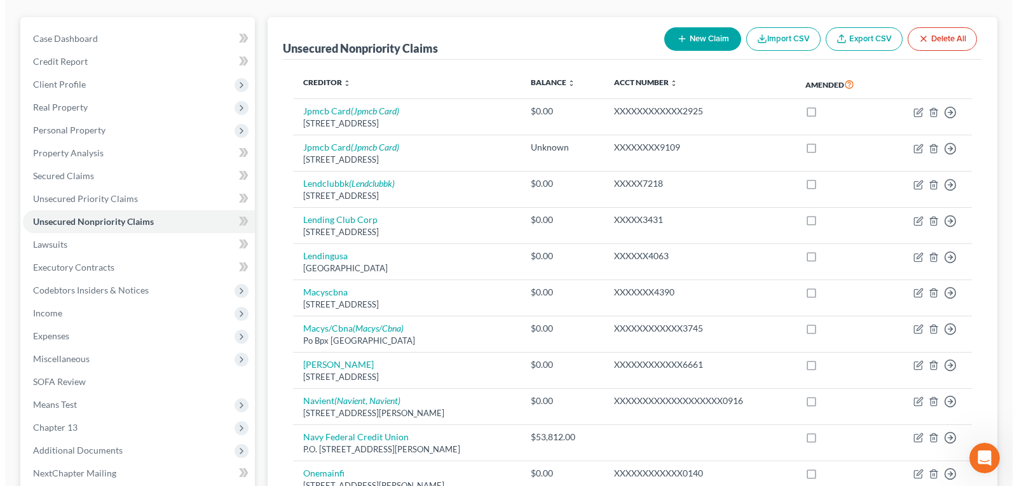
scroll to position [232, 0]
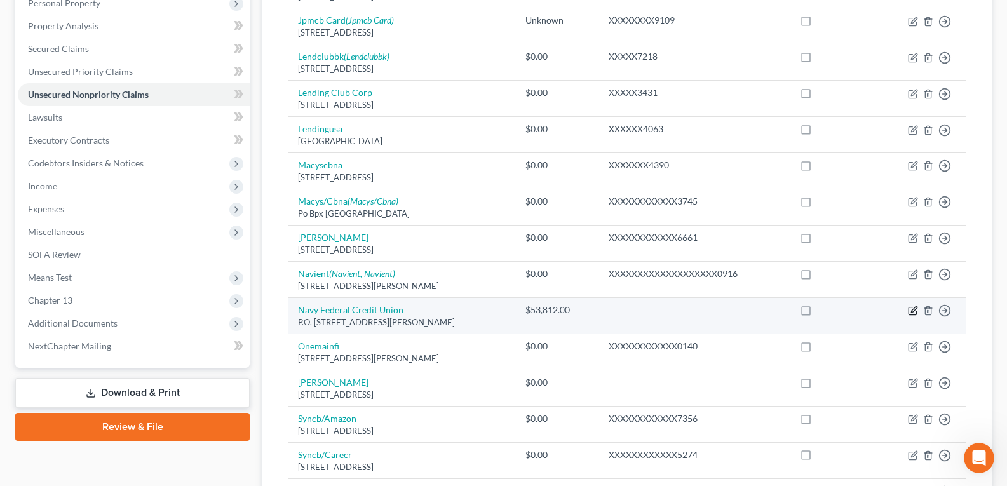
click at [912, 311] on icon "button" at bounding box center [914, 310] width 6 height 6
select select "48"
select select "0"
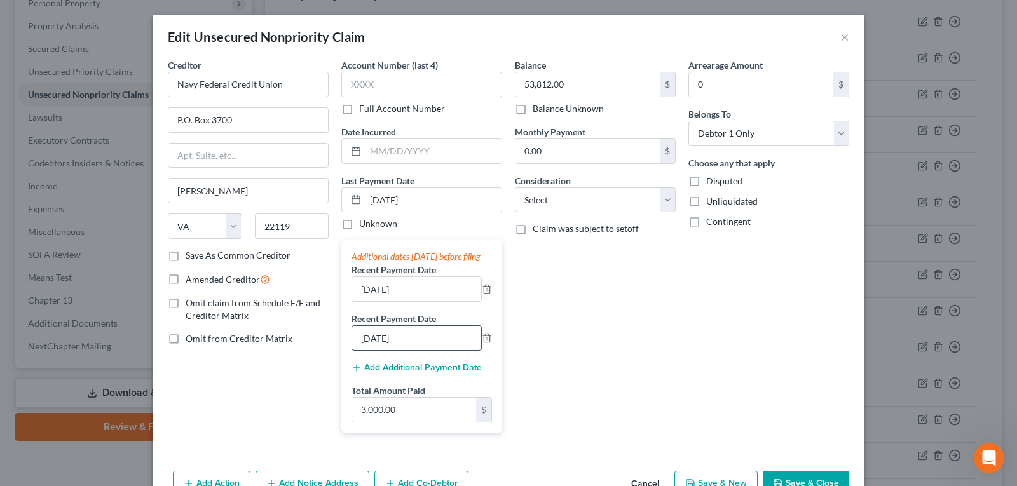
click at [427, 350] on input "[DATE]" at bounding box center [416, 338] width 129 height 24
drag, startPoint x: 427, startPoint y: 356, endPoint x: 302, endPoint y: 353, distance: 124.6
click at [302, 353] on div "Creditor * Navy Federal Credit Union P.O. [GEOGRAPHIC_DATA][PERSON_NAME] [US_ST…" at bounding box center [508, 250] width 694 height 384
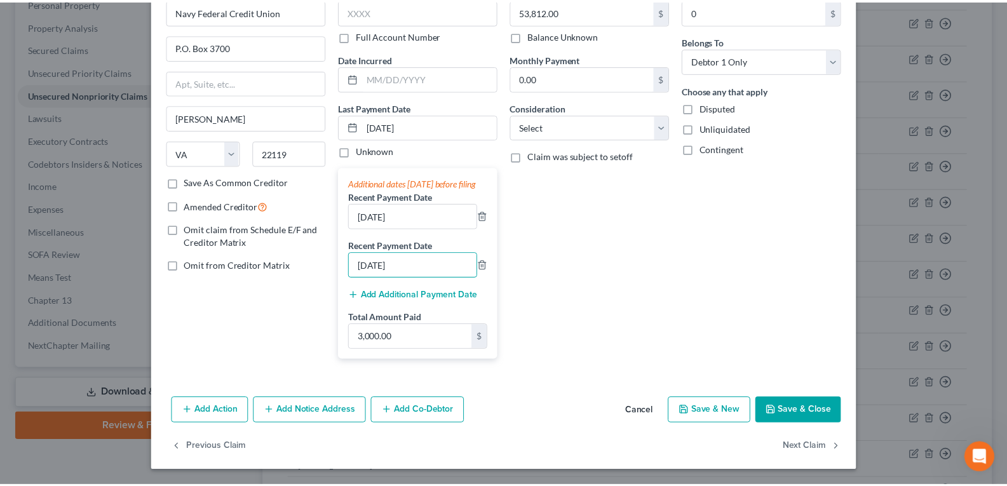
scroll to position [86, 0]
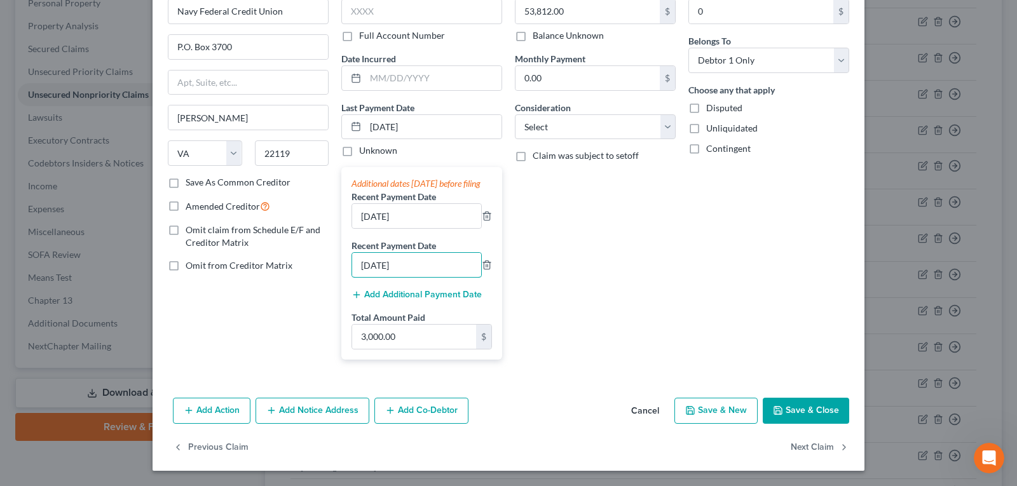
type input "[DATE]"
click at [787, 411] on button "Save & Close" at bounding box center [806, 411] width 86 height 27
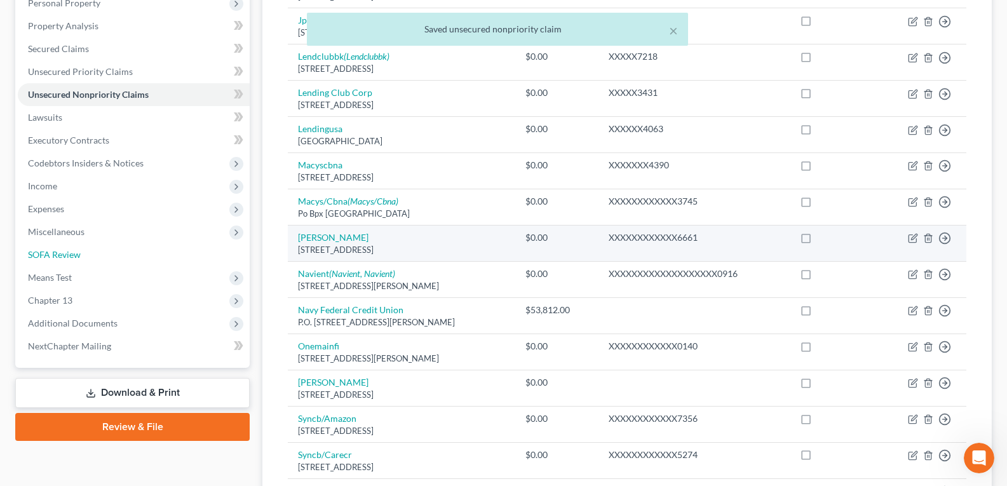
drag, startPoint x: 49, startPoint y: 257, endPoint x: 339, endPoint y: 260, distance: 290.4
click at [49, 257] on span "SOFA Review" at bounding box center [54, 254] width 53 height 11
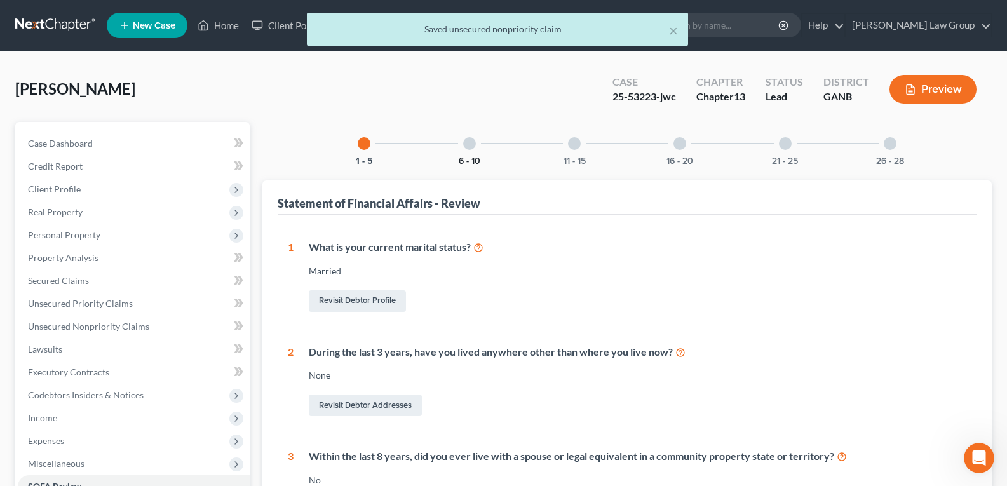
click at [480, 157] on button "6 - 10" at bounding box center [470, 161] width 22 height 9
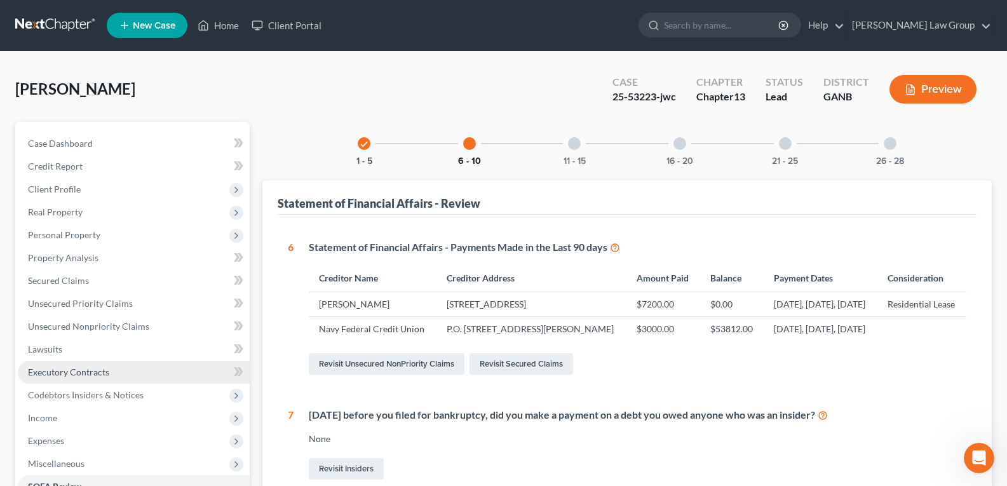
scroll to position [64, 0]
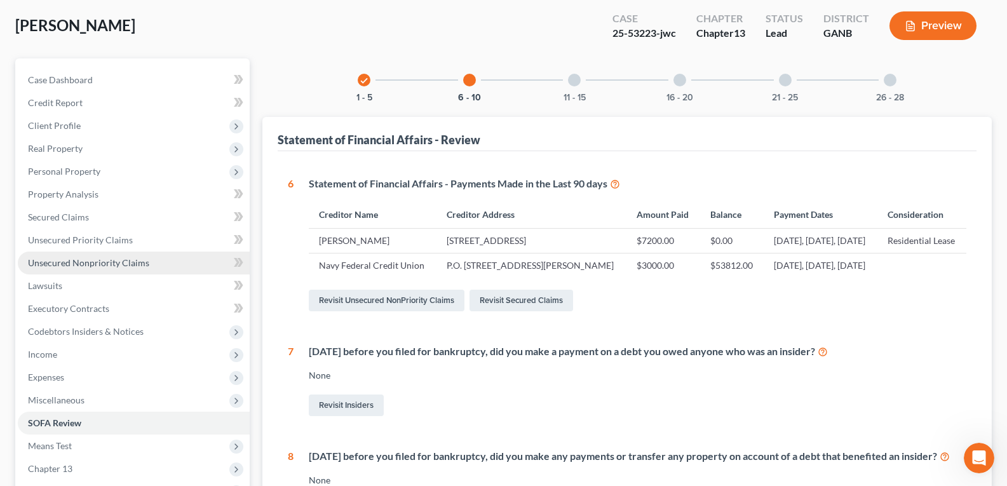
click at [55, 263] on span "Unsecured Nonpriority Claims" at bounding box center [88, 262] width 121 height 11
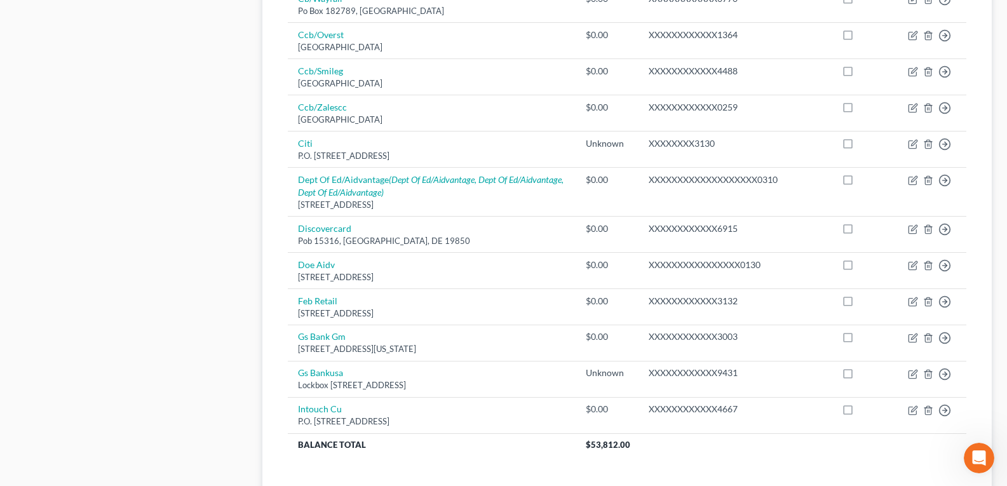
scroll to position [953, 0]
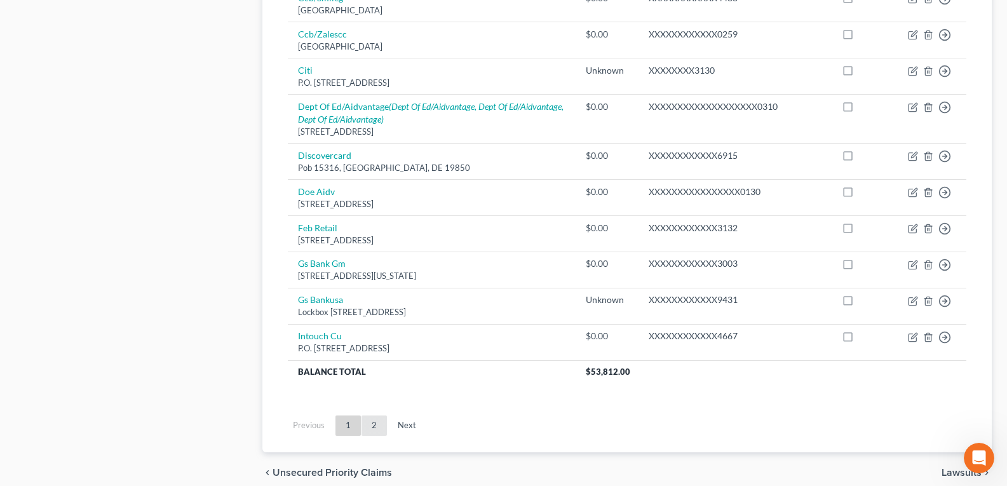
click at [378, 426] on link "2" at bounding box center [374, 426] width 25 height 20
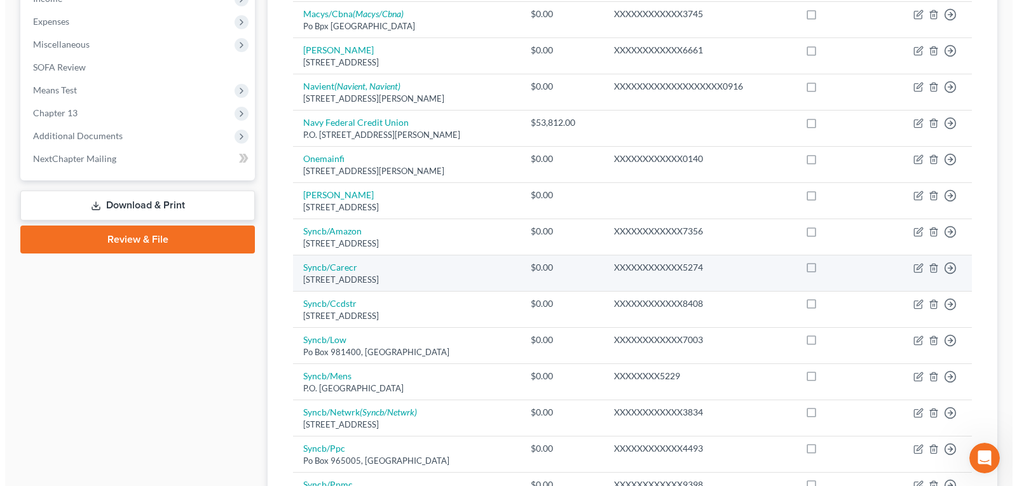
scroll to position [359, 0]
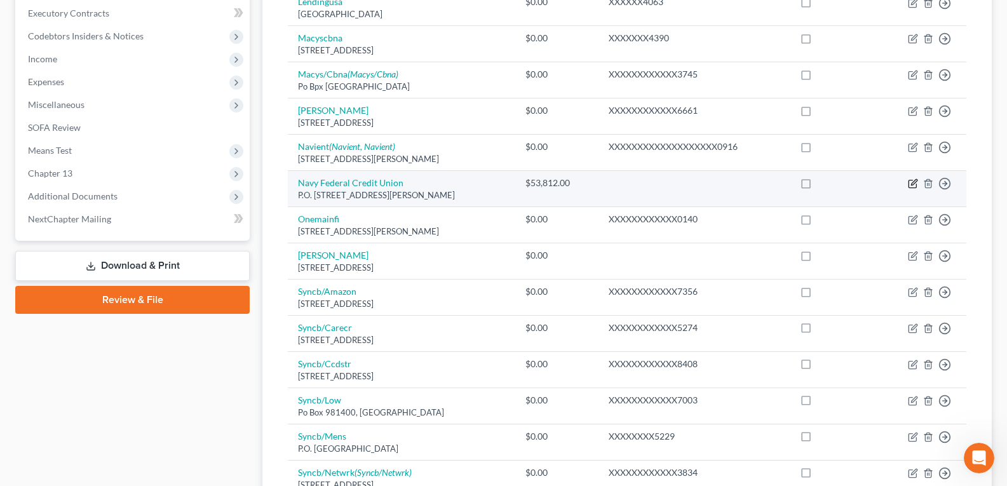
click at [913, 186] on icon "button" at bounding box center [914, 183] width 6 height 6
select select "48"
select select "0"
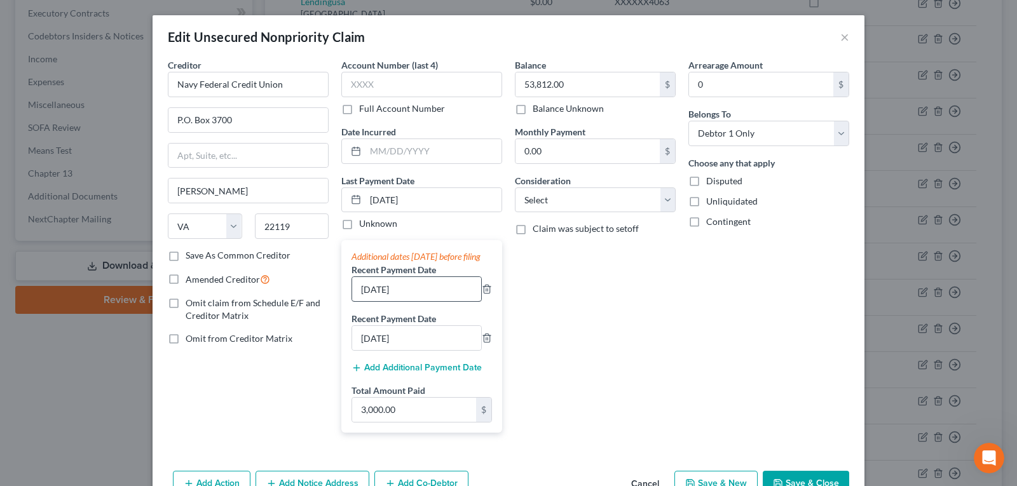
scroll to position [64, 0]
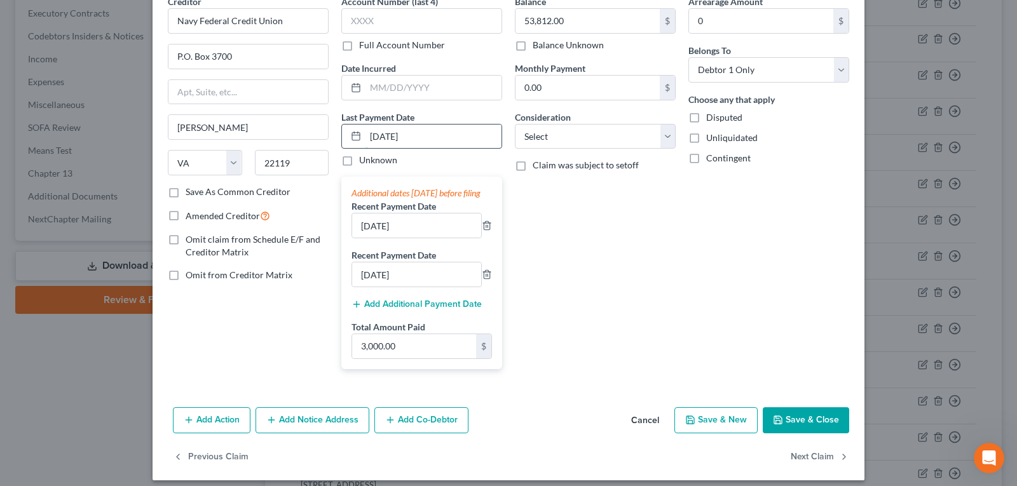
click at [424, 132] on input "[DATE]" at bounding box center [433, 137] width 136 height 24
drag, startPoint x: 424, startPoint y: 132, endPoint x: 417, endPoint y: 130, distance: 7.1
click at [424, 131] on input "[DATE]" at bounding box center [433, 137] width 136 height 24
click at [424, 130] on input "[DATE]" at bounding box center [433, 137] width 136 height 24
click at [341, 125] on div "[DATE]" at bounding box center [421, 136] width 161 height 25
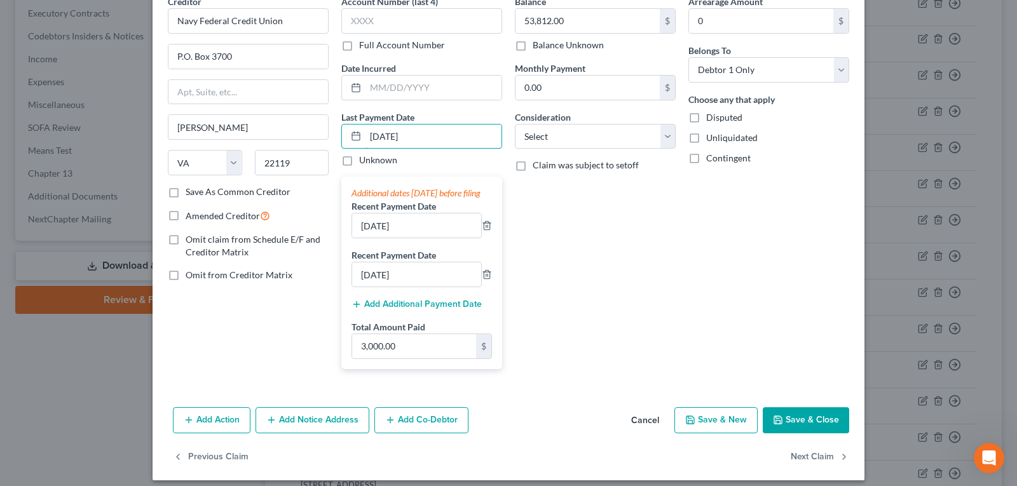
type input "0"
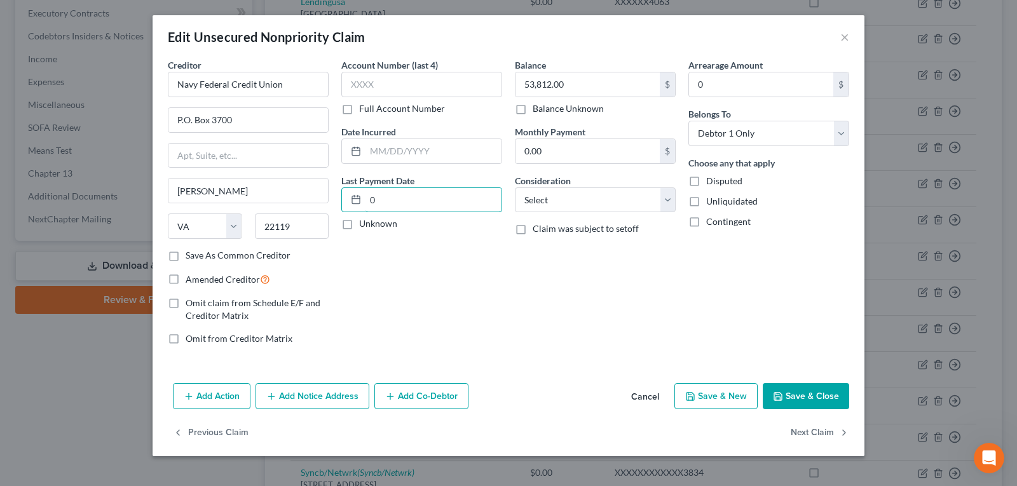
scroll to position [0, 0]
click at [414, 201] on input "text" at bounding box center [433, 200] width 136 height 24
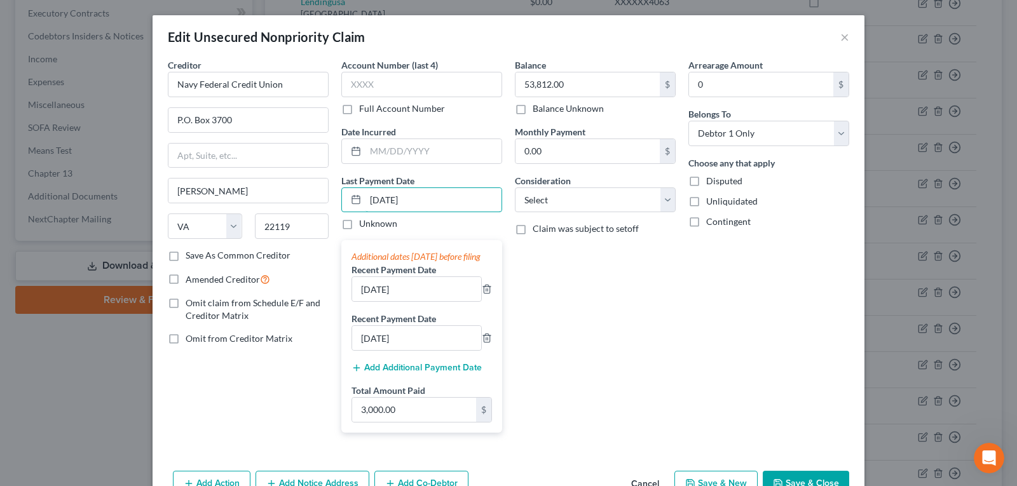
type input "[DATE]"
drag, startPoint x: 437, startPoint y: 288, endPoint x: 346, endPoint y: 313, distance: 94.4
click at [351, 302] on div "Recent Payment Date [DATE]" at bounding box center [421, 282] width 140 height 39
drag, startPoint x: 404, startPoint y: 302, endPoint x: 411, endPoint y: 301, distance: 7.1
click at [411, 301] on input "[DATE]" at bounding box center [416, 289] width 129 height 24
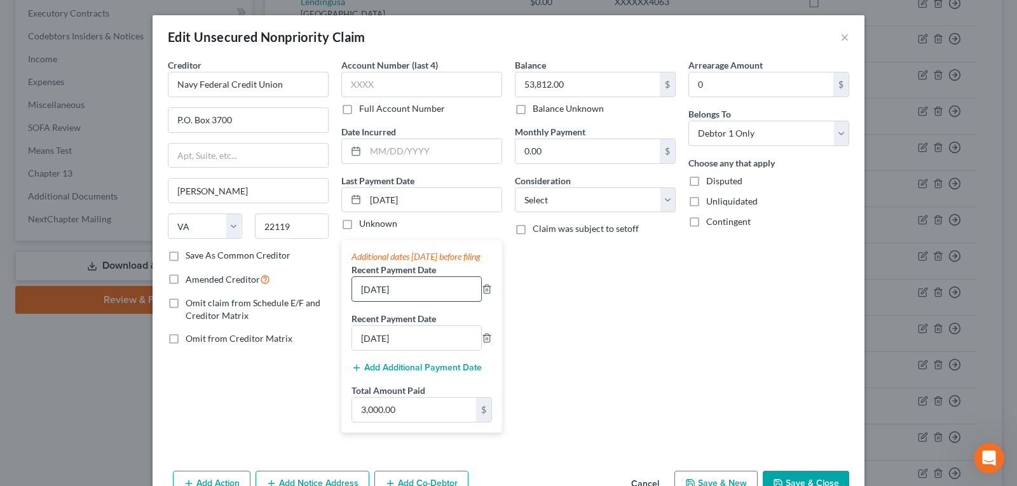
drag, startPoint x: 413, startPoint y: 302, endPoint x: 353, endPoint y: 302, distance: 59.7
click at [353, 301] on input "[DATE]" at bounding box center [416, 289] width 129 height 24
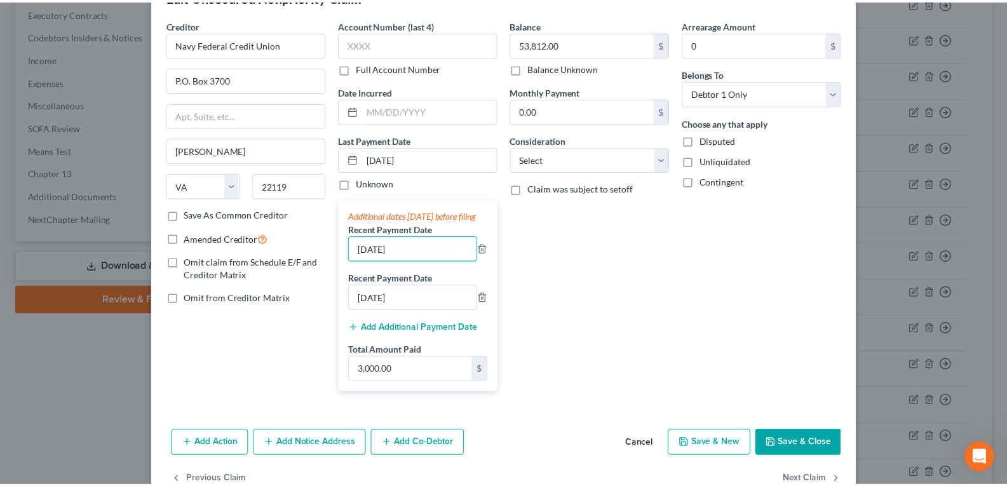
scroll to position [86, 0]
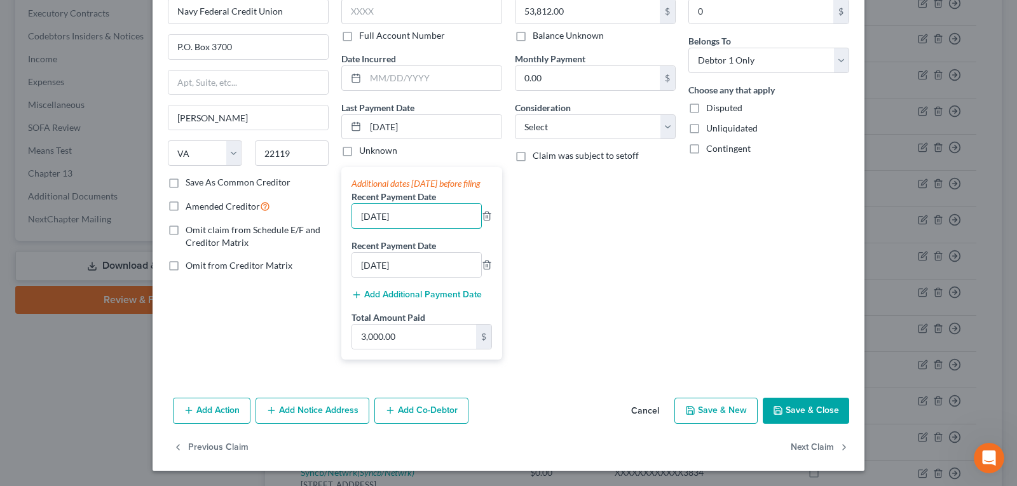
type input "[DATE]"
click at [787, 410] on button "Save & Close" at bounding box center [806, 411] width 86 height 27
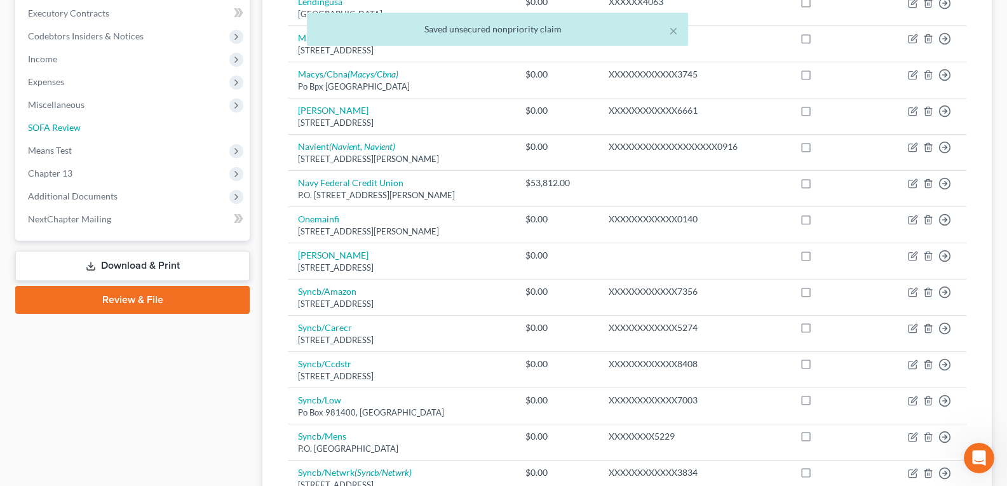
drag, startPoint x: 72, startPoint y: 125, endPoint x: 269, endPoint y: 146, distance: 198.1
click at [72, 125] on span "SOFA Review" at bounding box center [54, 127] width 53 height 11
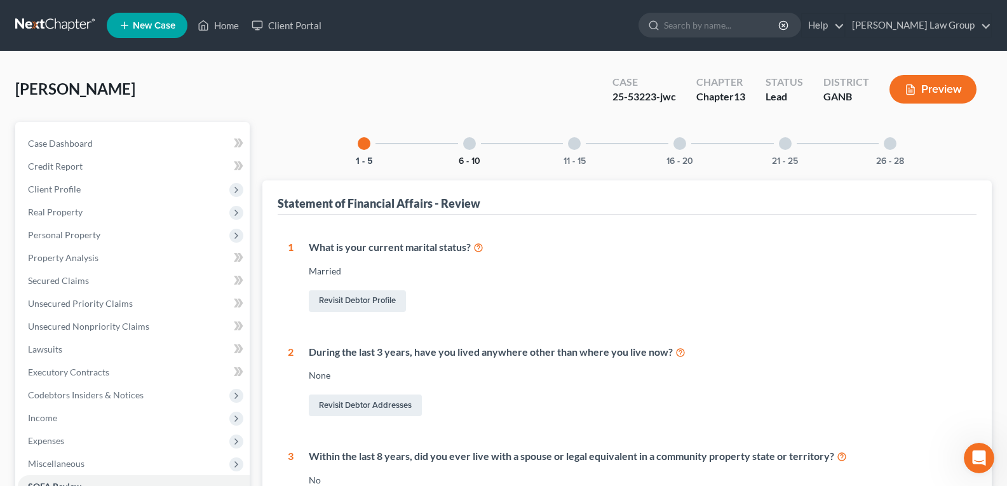
click at [472, 157] on button "6 - 10" at bounding box center [470, 161] width 22 height 9
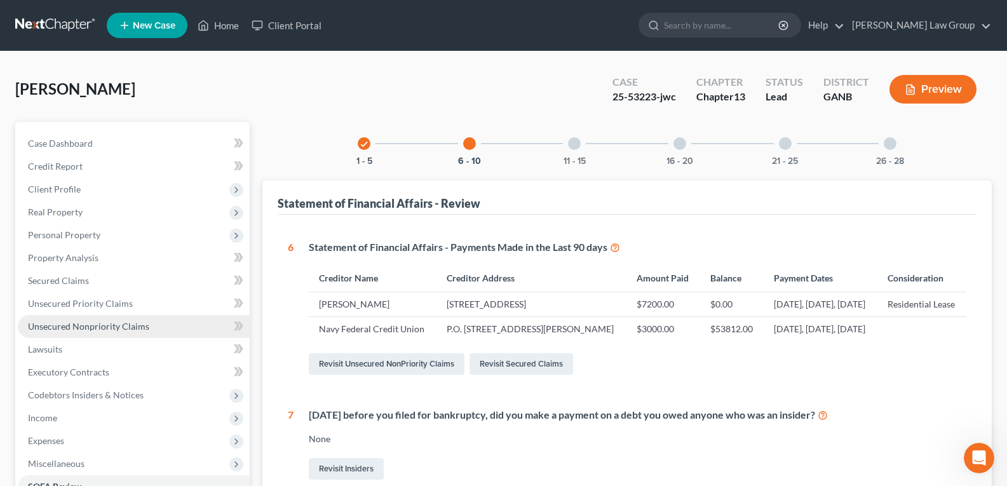
click at [85, 332] on link "Unsecured Nonpriority Claims" at bounding box center [134, 326] width 232 height 23
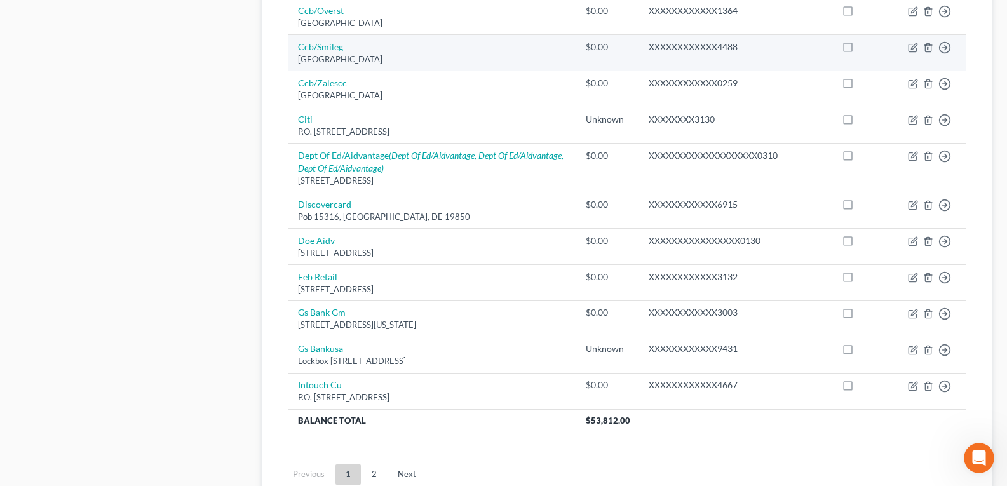
scroll to position [1008, 0]
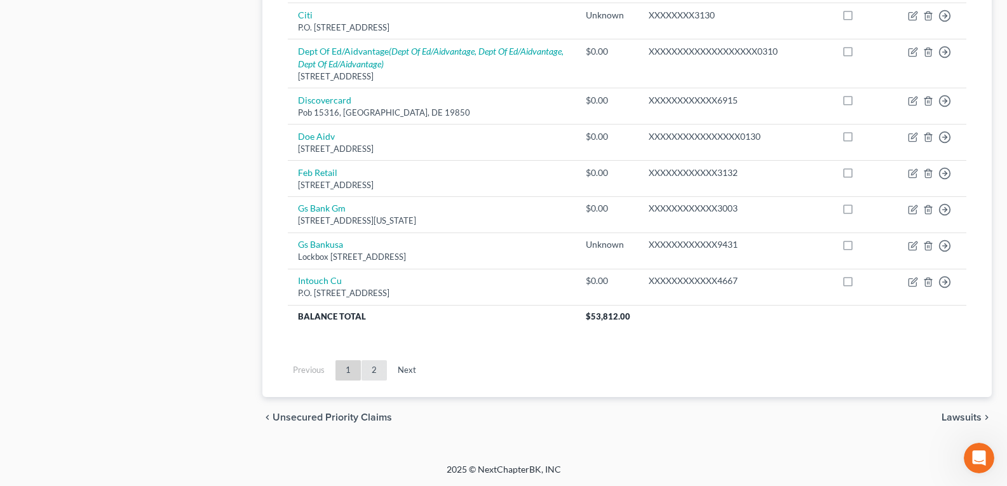
drag, startPoint x: 372, startPoint y: 381, endPoint x: 374, endPoint y: 371, distance: 9.9
click at [372, 381] on ul "Previous 1 2 Next" at bounding box center [627, 370] width 699 height 33
click at [374, 371] on link "2" at bounding box center [374, 370] width 25 height 20
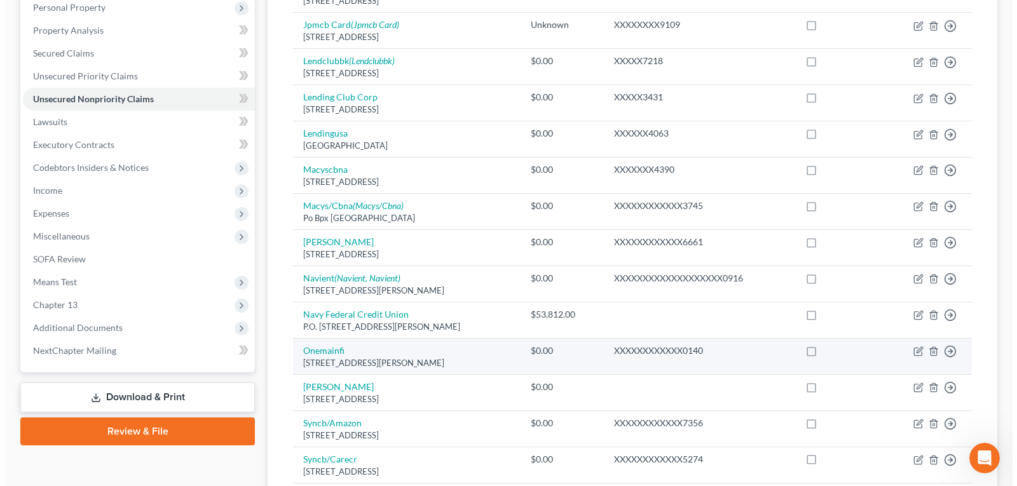
scroll to position [232, 0]
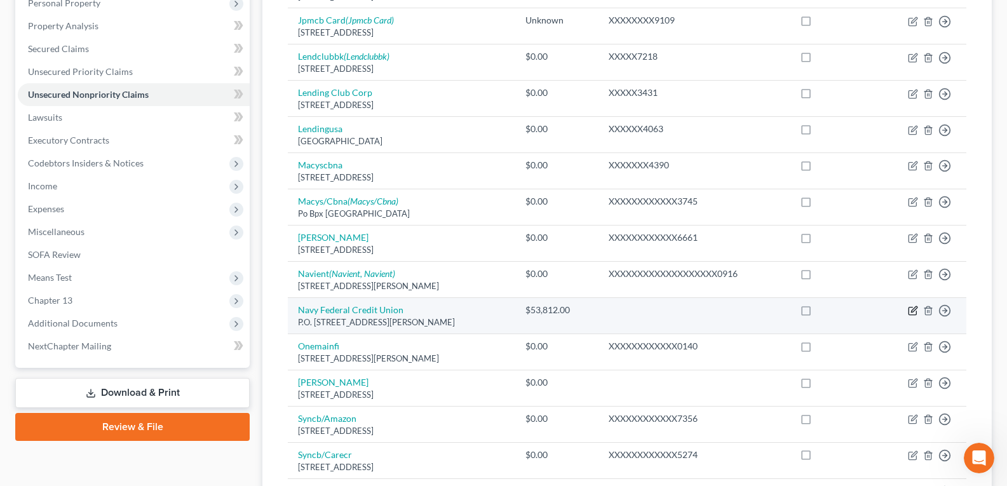
click at [912, 311] on icon "button" at bounding box center [913, 311] width 10 height 10
select select "48"
select select "0"
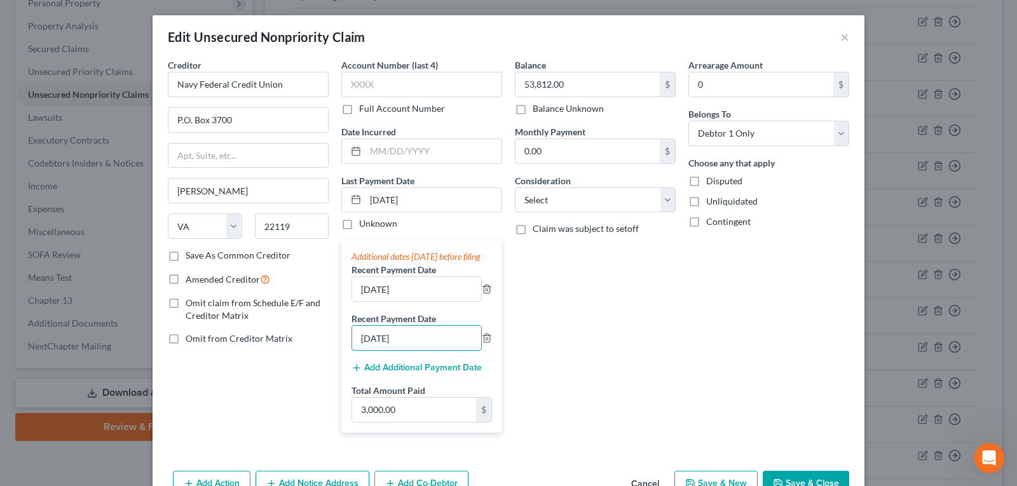
drag, startPoint x: 426, startPoint y: 352, endPoint x: 343, endPoint y: 351, distance: 83.2
click at [343, 351] on div "Additional dates [DATE] before filing Recent Payment Date [DATE] Recent Payment…" at bounding box center [421, 336] width 161 height 192
type input "02/012025"
drag, startPoint x: 383, startPoint y: 198, endPoint x: 307, endPoint y: 196, distance: 75.6
click at [307, 196] on div "Creditor * Navy Federal Credit Union P.O. [GEOGRAPHIC_DATA][PERSON_NAME] [US_ST…" at bounding box center [508, 250] width 694 height 384
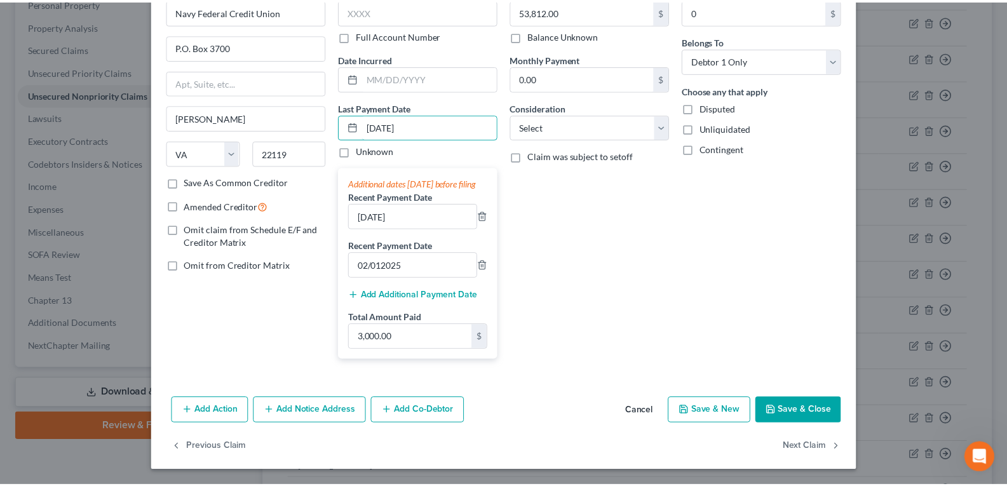
scroll to position [86, 0]
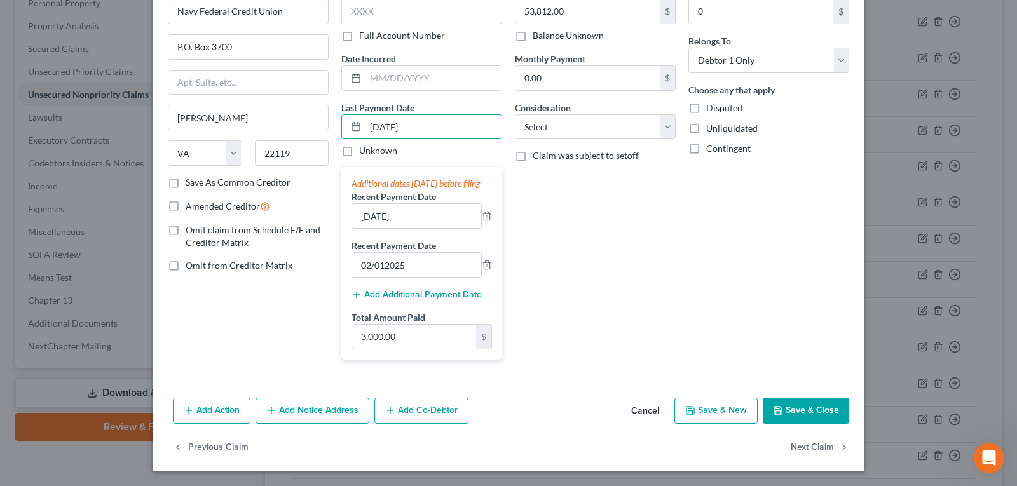
type input "[DATE]"
drag, startPoint x: 811, startPoint y: 409, endPoint x: 0, endPoint y: 162, distance: 847.6
click at [809, 407] on button "Save & Close" at bounding box center [806, 411] width 86 height 27
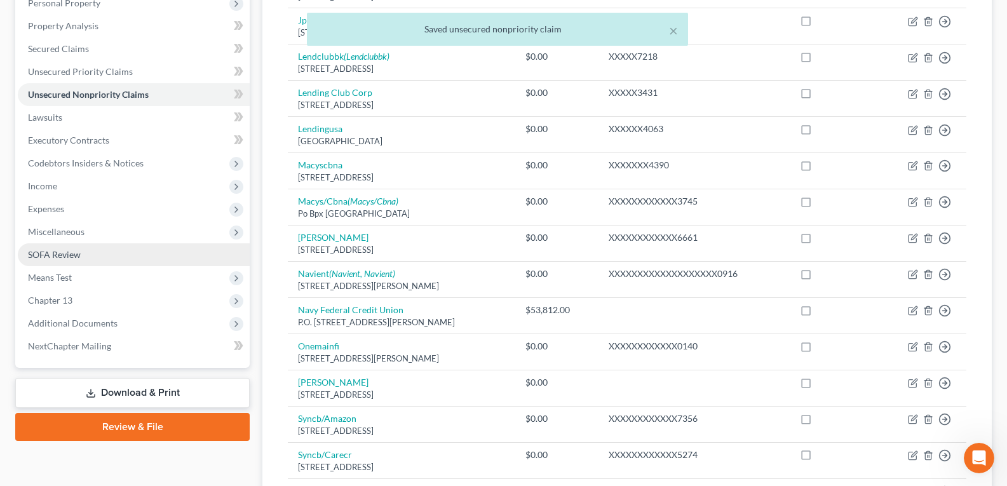
click at [67, 260] on link "SOFA Review" at bounding box center [134, 254] width 232 height 23
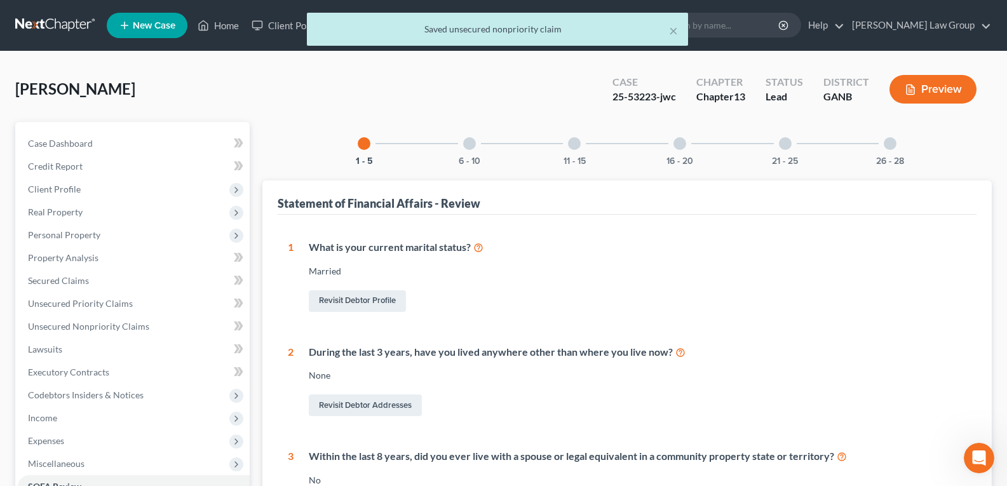
click at [457, 150] on div "6 - 10" at bounding box center [469, 143] width 43 height 43
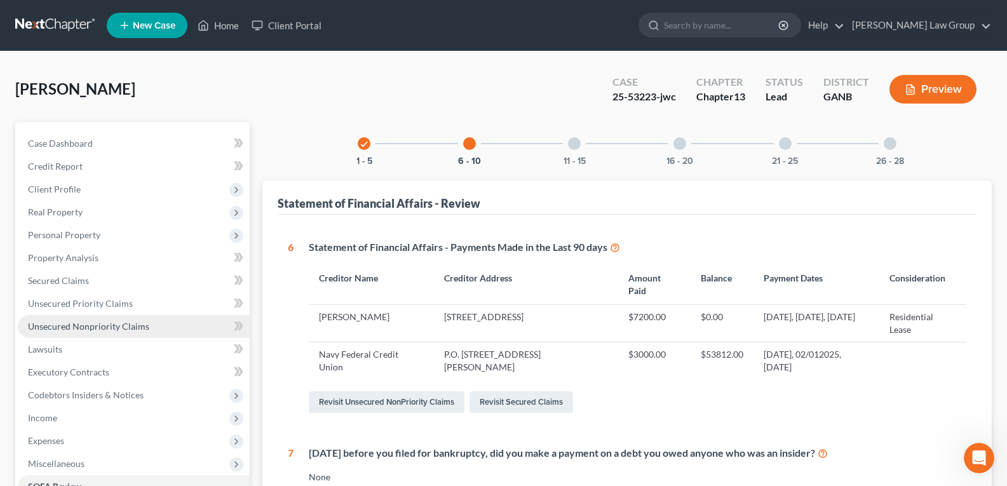
click at [65, 330] on span "Unsecured Nonpriority Claims" at bounding box center [88, 326] width 121 height 11
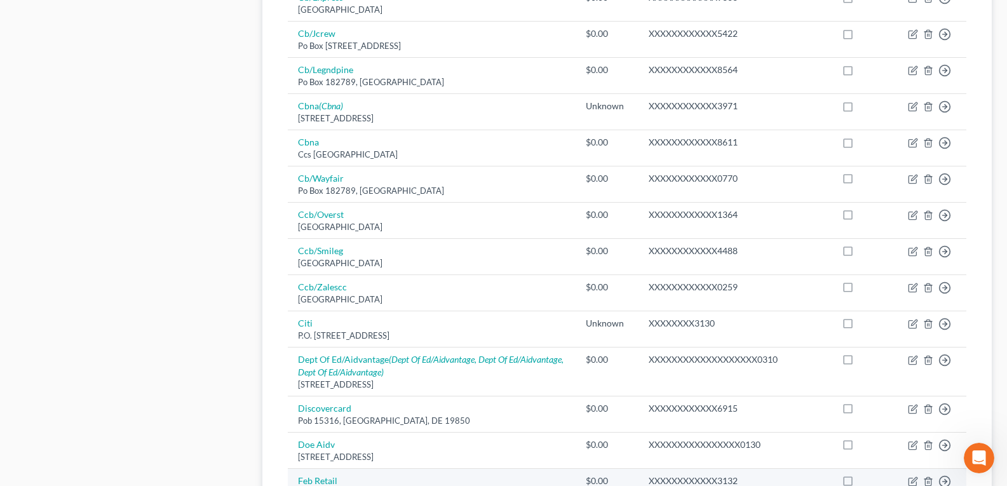
drag, startPoint x: 388, startPoint y: 292, endPoint x: 382, endPoint y: 345, distance: 53.8
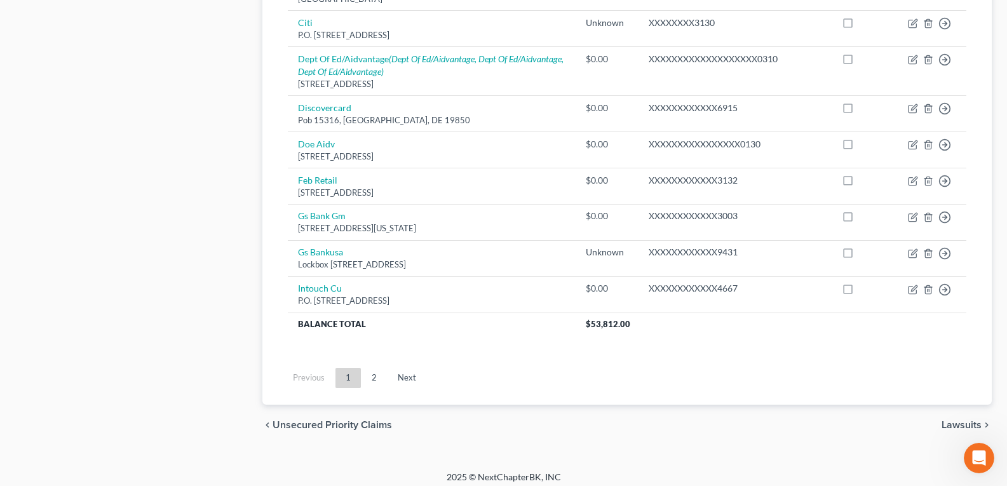
scroll to position [1008, 0]
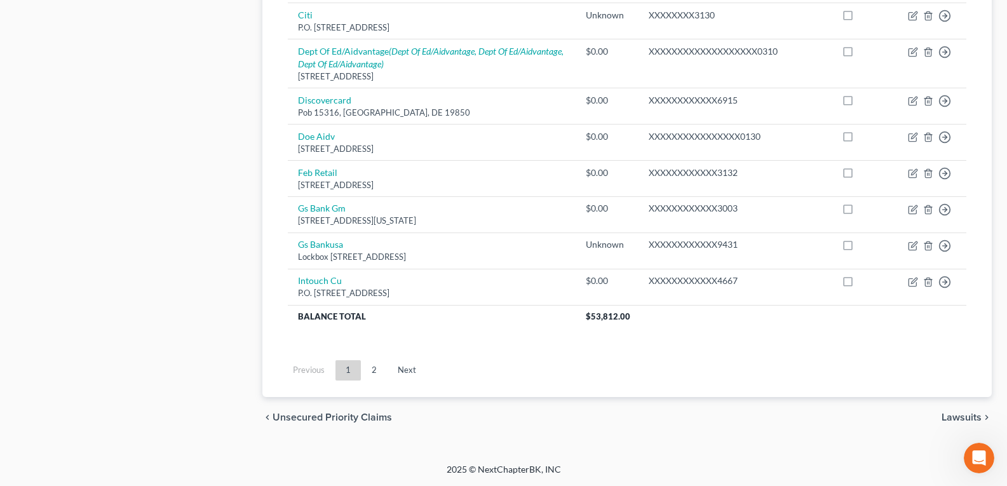
drag, startPoint x: 393, startPoint y: 349, endPoint x: 388, endPoint y: 444, distance: 94.2
click at [374, 373] on link "2" at bounding box center [374, 370] width 25 height 20
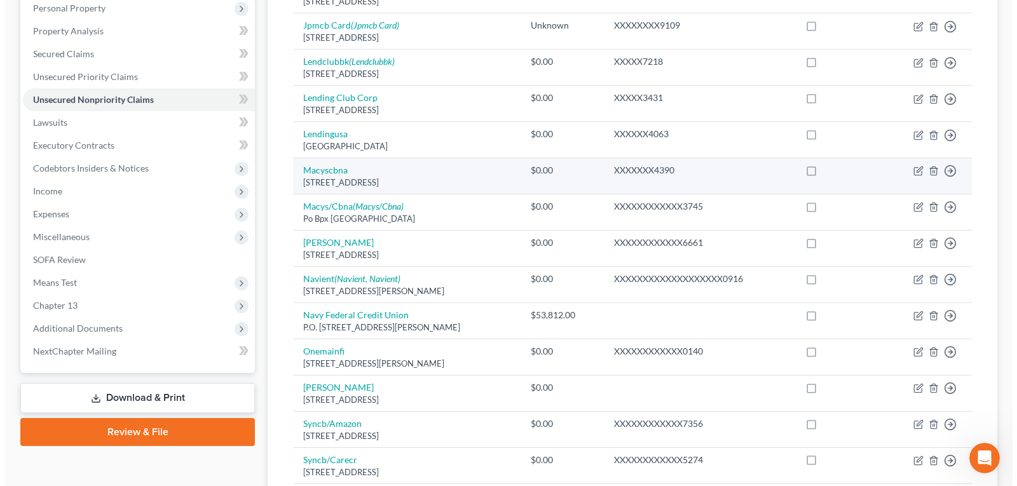
scroll to position [232, 0]
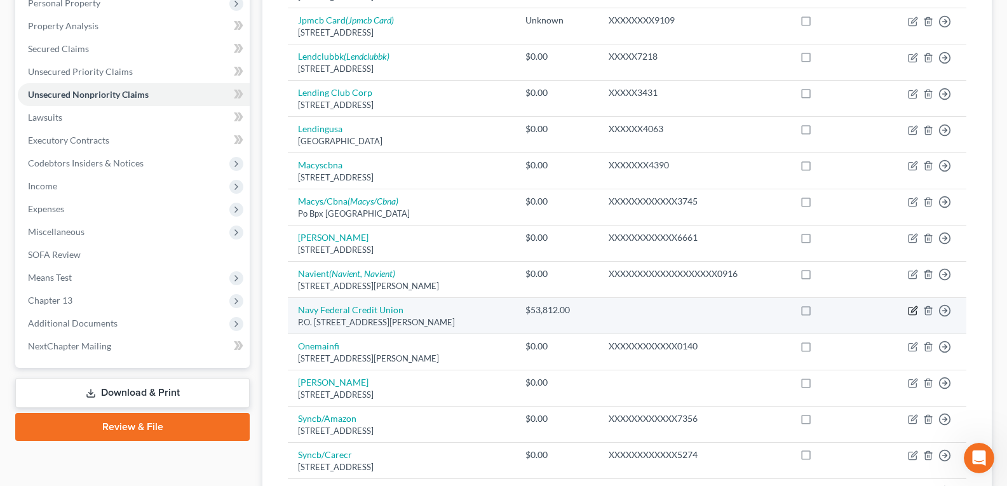
click at [913, 308] on icon "button" at bounding box center [913, 311] width 10 height 10
select select "48"
select select "0"
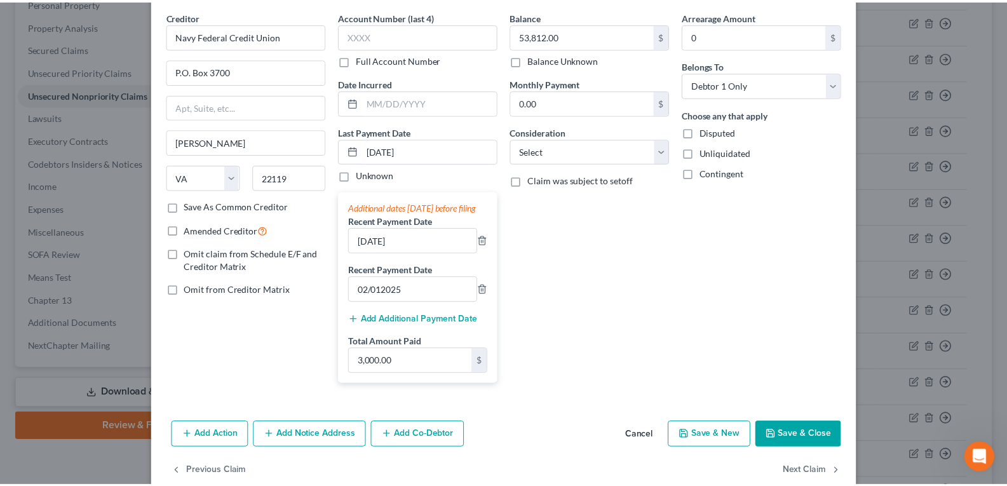
scroll to position [86, 0]
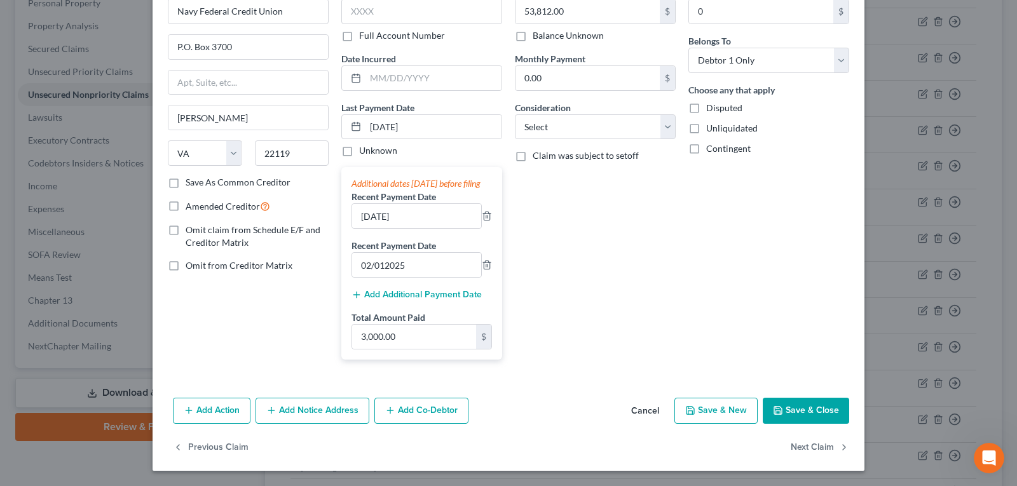
drag, startPoint x: 647, startPoint y: 418, endPoint x: 415, endPoint y: 301, distance: 259.7
click at [647, 417] on button "Cancel" at bounding box center [645, 411] width 48 height 25
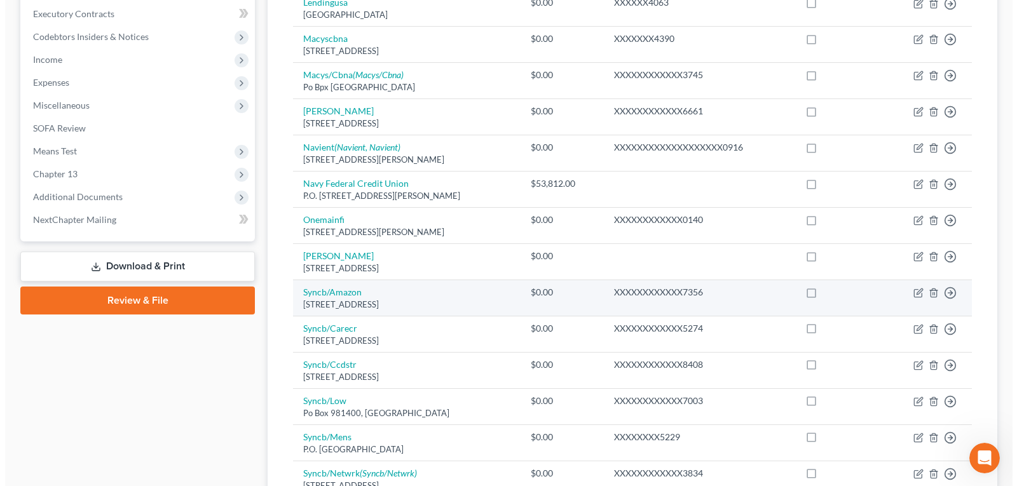
scroll to position [359, 0]
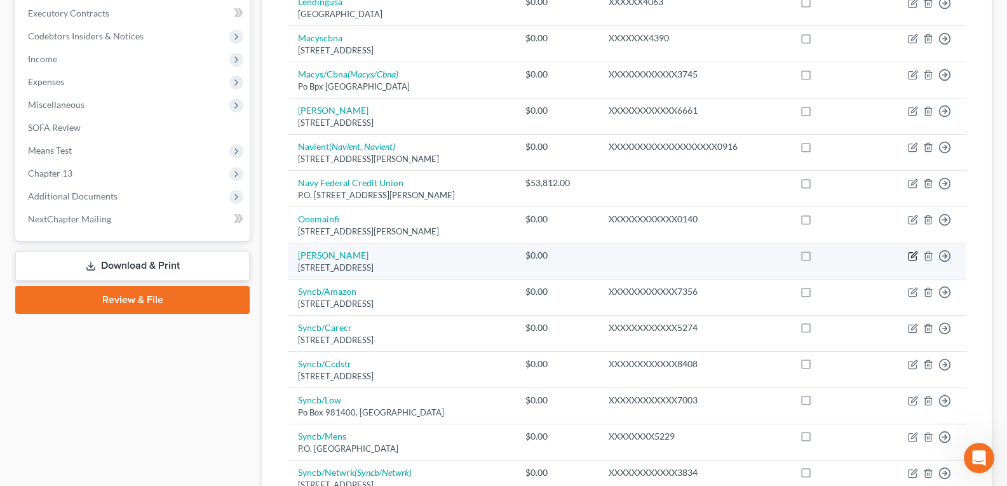
click at [913, 257] on icon "button" at bounding box center [913, 256] width 10 height 10
select select "10"
select select "14"
select select "0"
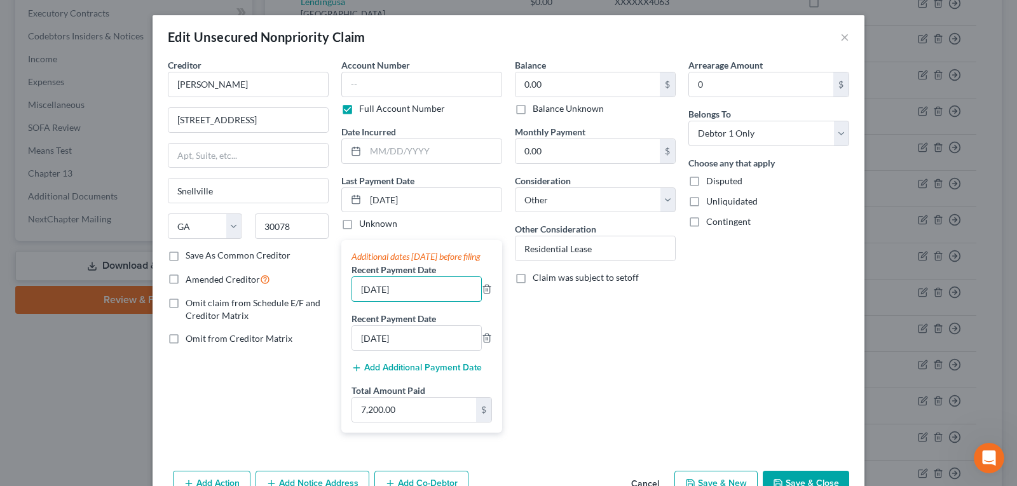
drag, startPoint x: 423, startPoint y: 301, endPoint x: 289, endPoint y: 290, distance: 133.9
click at [295, 301] on div "Creditor * [PERSON_NAME] [STREET_ADDRESS] [GEOGRAPHIC_DATA] [US_STATE] AK AR [G…" at bounding box center [508, 250] width 694 height 384
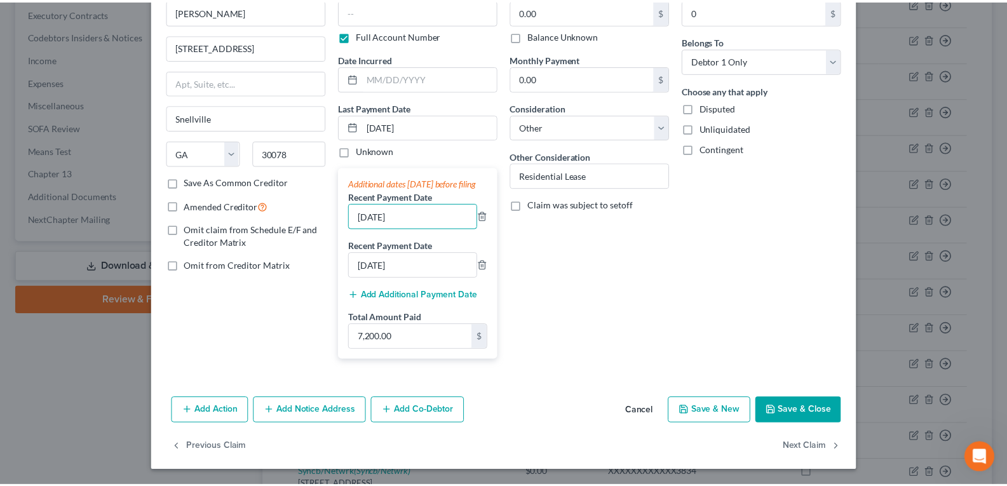
scroll to position [86, 0]
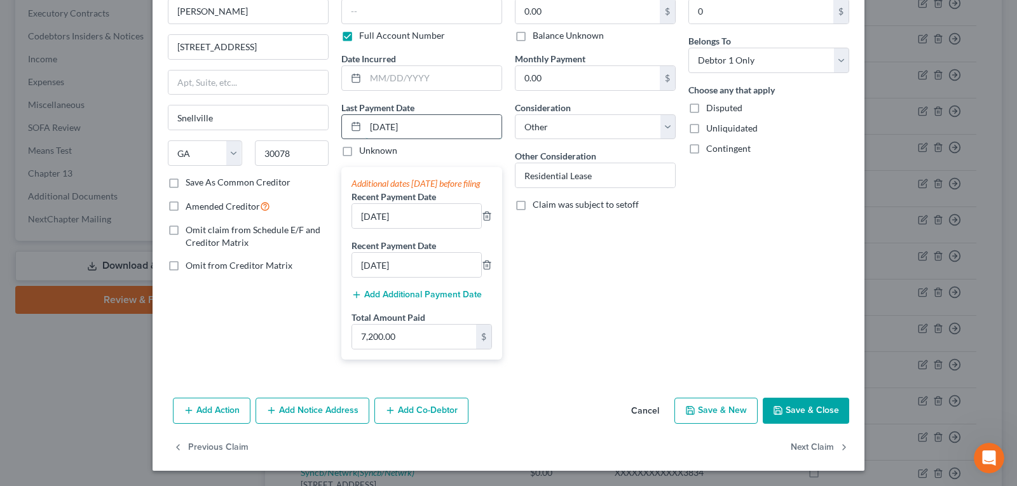
drag, startPoint x: 450, startPoint y: 112, endPoint x: 339, endPoint y: 107, distance: 111.3
click at [341, 114] on div "[DATE]" at bounding box center [421, 126] width 161 height 25
drag, startPoint x: 419, startPoint y: 211, endPoint x: 388, endPoint y: 208, distance: 31.2
click at [419, 214] on input "[DATE]" at bounding box center [416, 216] width 129 height 24
drag, startPoint x: 388, startPoint y: 208, endPoint x: 250, endPoint y: 194, distance: 138.6
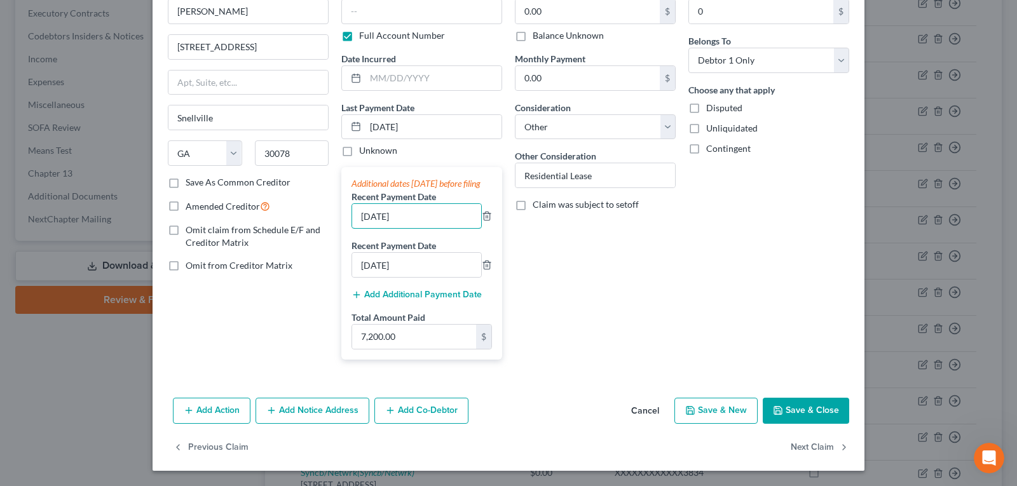
click at [260, 201] on div "Creditor * [PERSON_NAME] [STREET_ADDRESS] [GEOGRAPHIC_DATA] [US_STATE] AK AR [G…" at bounding box center [508, 177] width 694 height 384
type input "[DATE]"
drag, startPoint x: 329, startPoint y: 269, endPoint x: 218, endPoint y: 269, distance: 111.2
click at [218, 269] on div "Creditor * [PERSON_NAME] [STREET_ADDRESS] [GEOGRAPHIC_DATA] [US_STATE] AK AR [G…" at bounding box center [508, 177] width 694 height 384
type input "[DATE]"
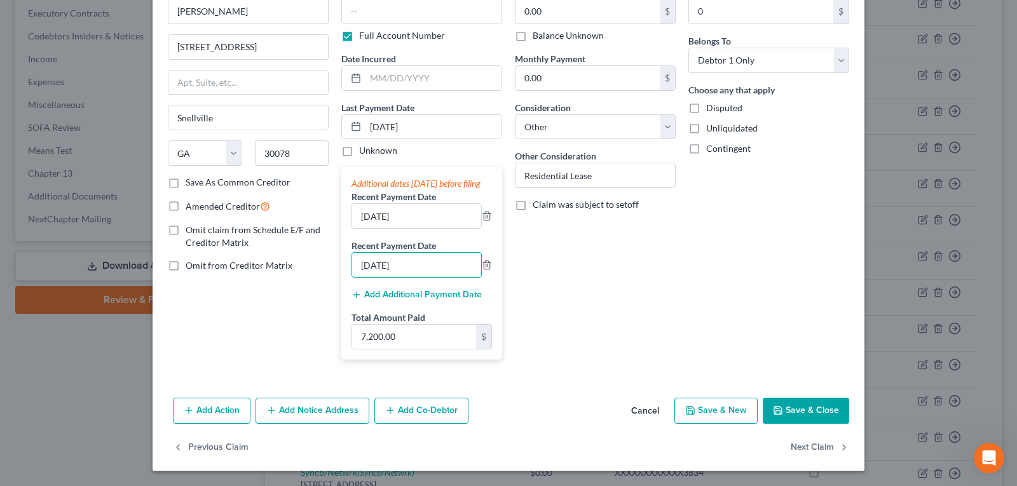
drag, startPoint x: 834, startPoint y: 412, endPoint x: 0, endPoint y: 85, distance: 896.4
click at [833, 413] on button "Save & Close" at bounding box center [806, 411] width 86 height 27
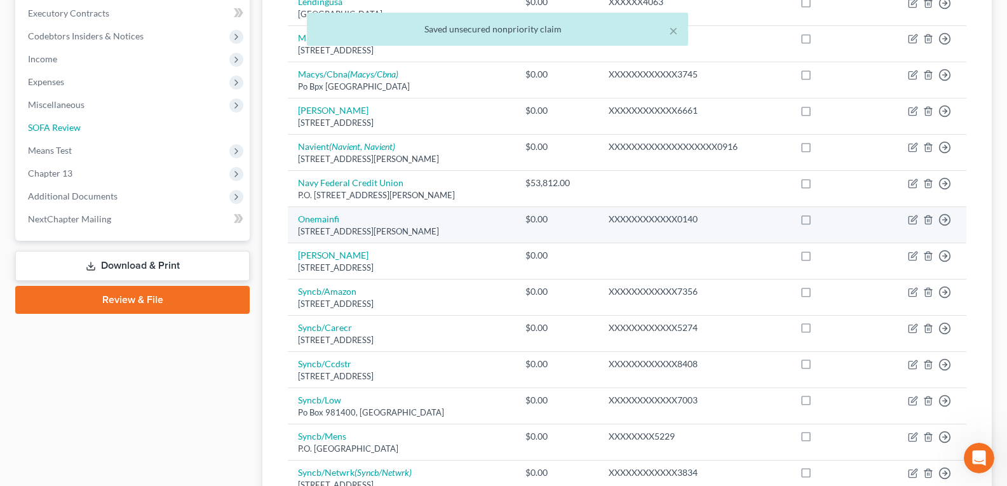
drag, startPoint x: 50, startPoint y: 132, endPoint x: 384, endPoint y: 213, distance: 344.0
click at [50, 131] on span "SOFA Review" at bounding box center [54, 127] width 53 height 11
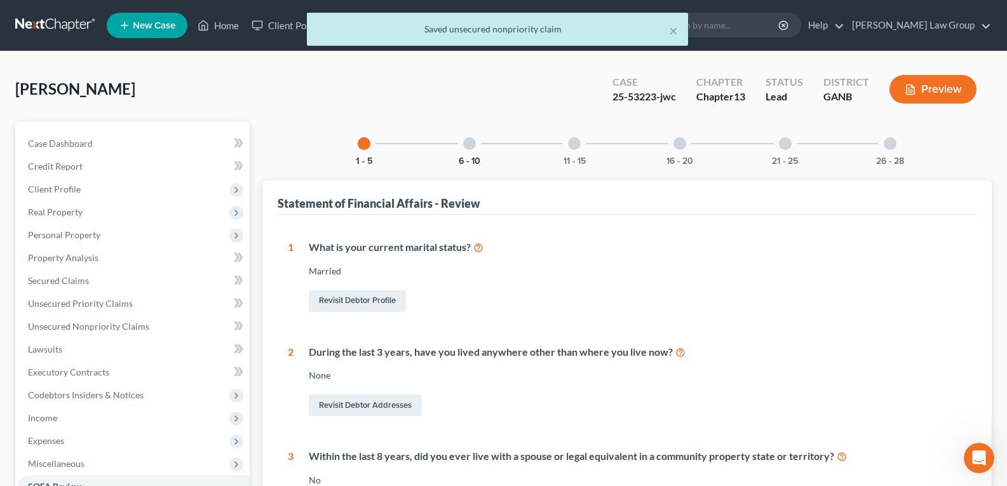
click at [473, 161] on button "6 - 10" at bounding box center [470, 161] width 22 height 9
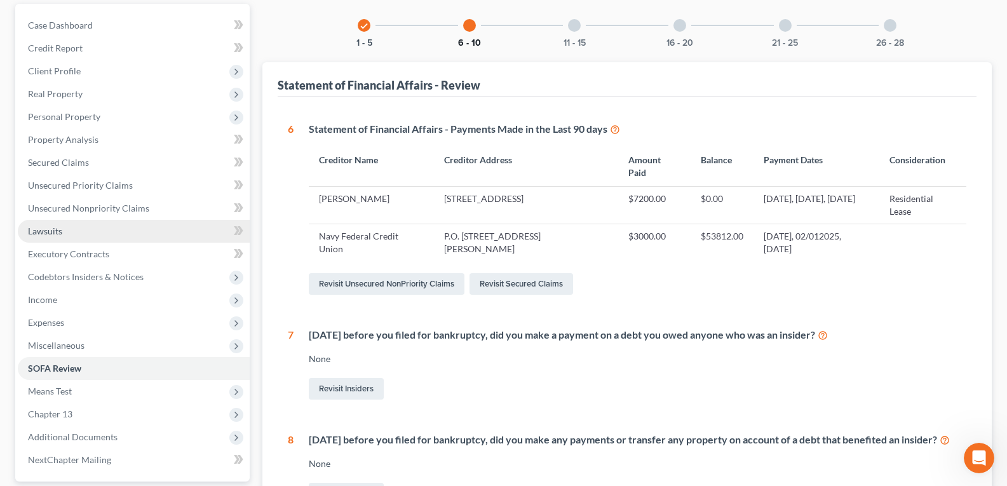
scroll to position [127, 0]
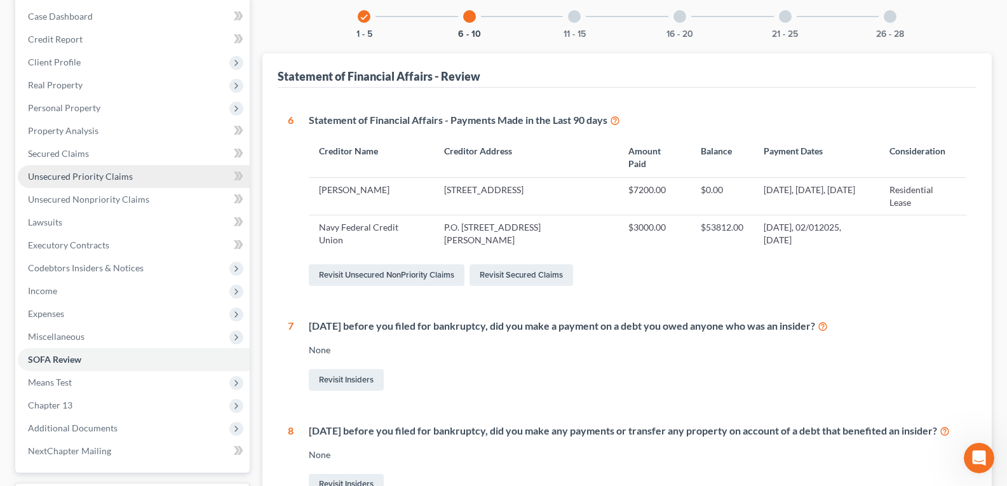
click at [37, 180] on span "Unsecured Priority Claims" at bounding box center [80, 176] width 105 height 11
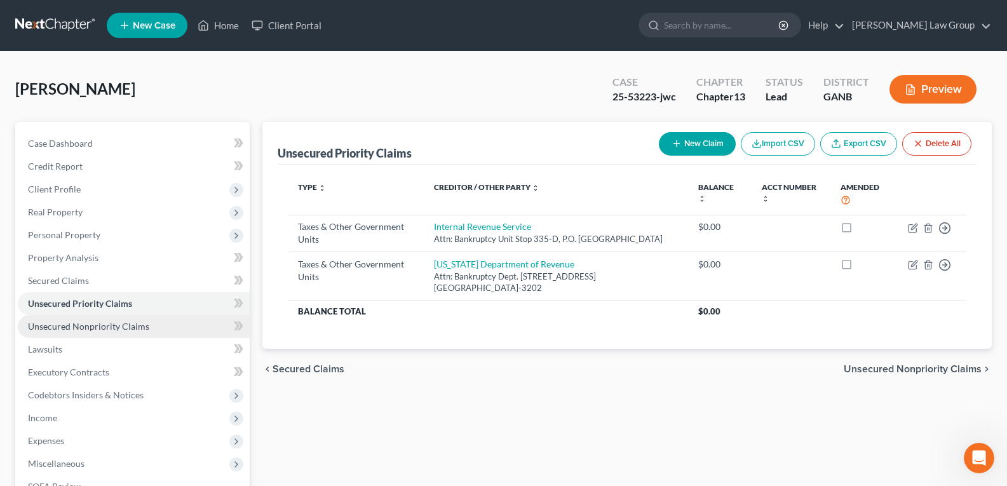
click at [97, 327] on span "Unsecured Nonpriority Claims" at bounding box center [88, 326] width 121 height 11
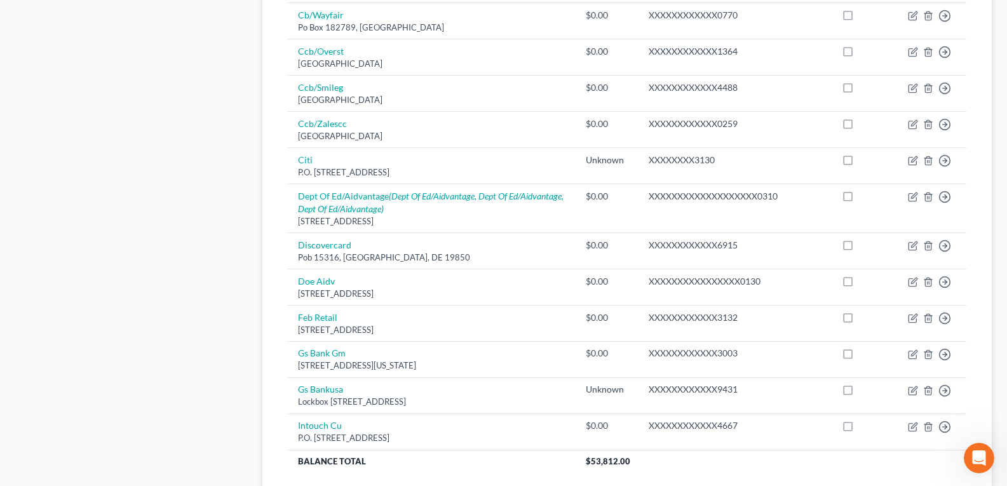
drag, startPoint x: 464, startPoint y: 243, endPoint x: 438, endPoint y: 386, distance: 145.2
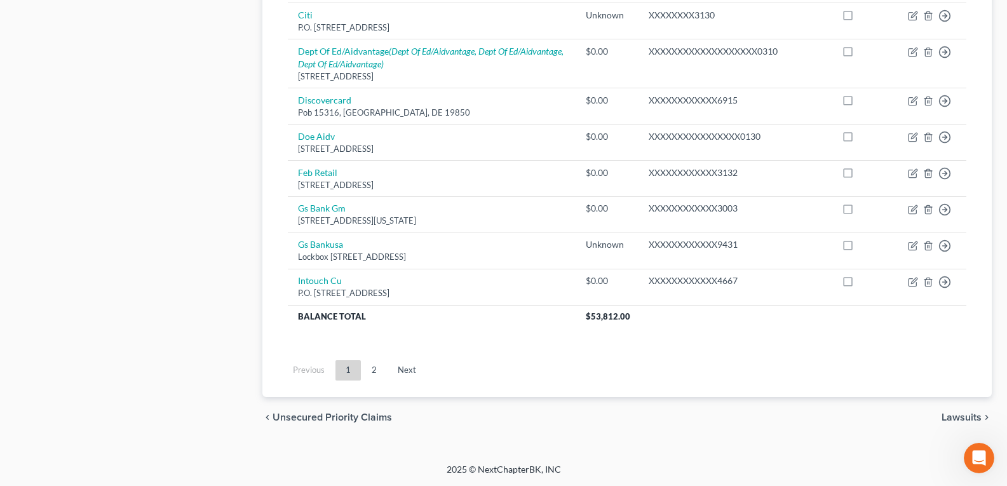
drag, startPoint x: 378, startPoint y: 371, endPoint x: 460, endPoint y: 375, distance: 82.1
click at [377, 371] on link "2" at bounding box center [374, 370] width 25 height 20
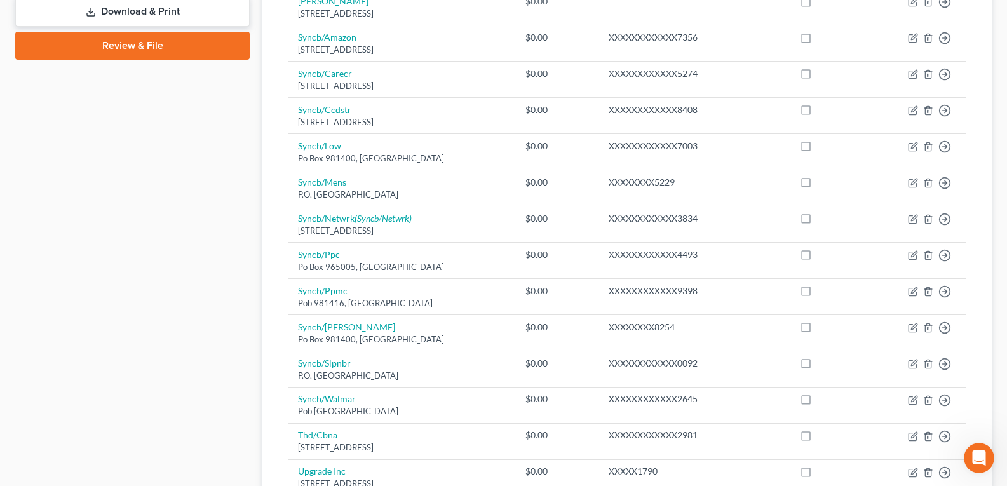
scroll to position [0, 0]
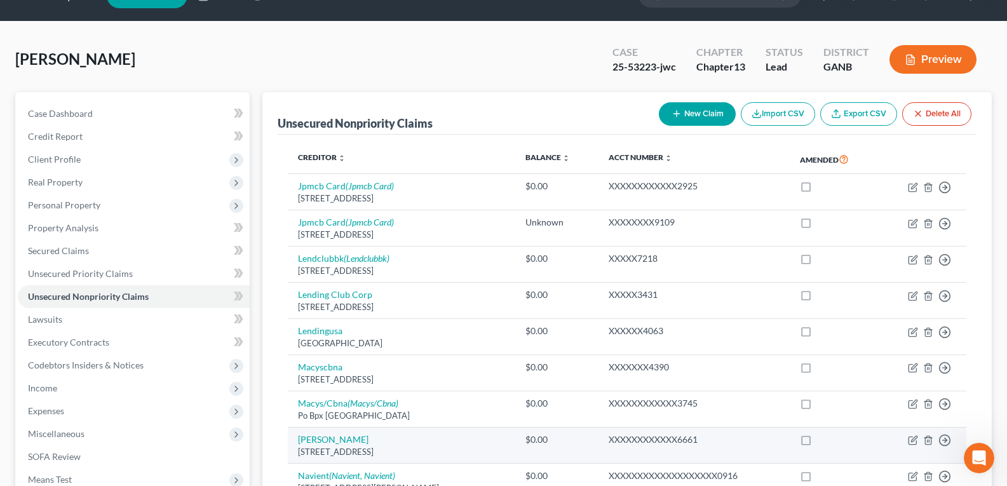
drag, startPoint x: 426, startPoint y: 238, endPoint x: 377, endPoint y: 95, distance: 151.1
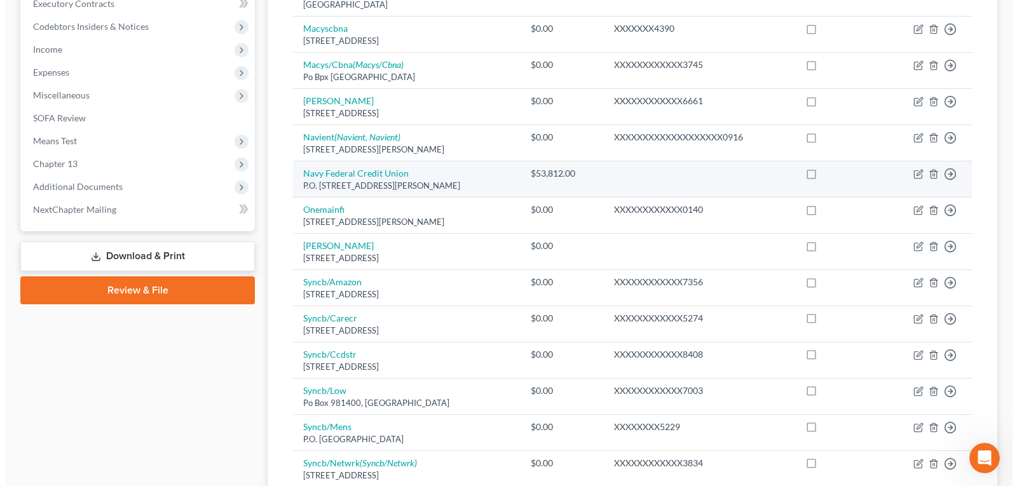
scroll to position [445, 0]
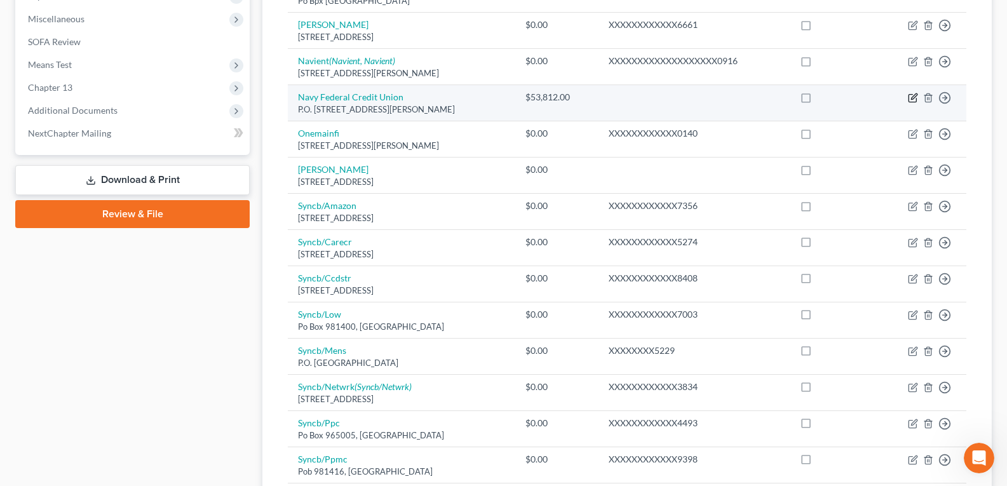
click at [916, 99] on icon "button" at bounding box center [913, 99] width 8 height 8
select select "48"
select select "0"
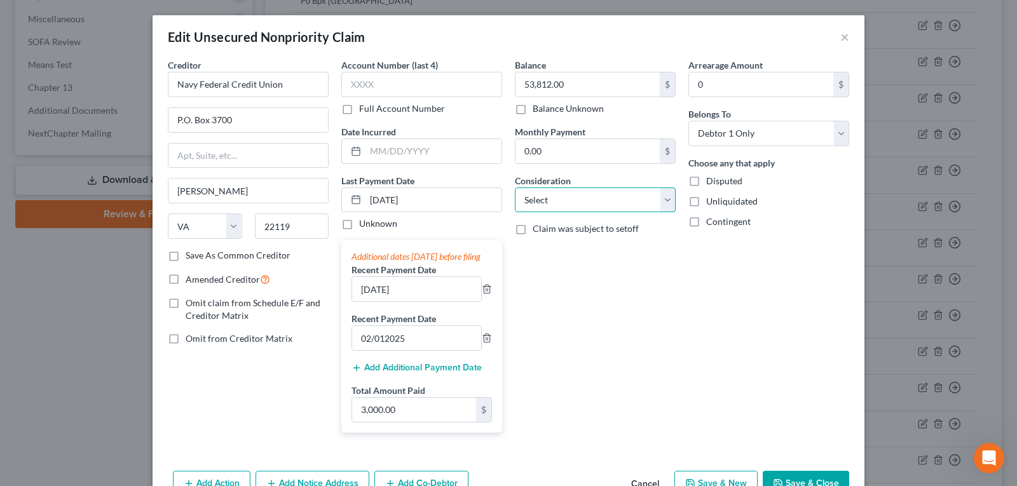
click at [579, 188] on select "Select Cable / Satellite Services Collection Agency Credit Card Debt Debt Couns…" at bounding box center [595, 199] width 161 height 25
select select "14"
click at [515, 187] on select "Select Cable / Satellite Services Collection Agency Credit Card Debt Debt Couns…" at bounding box center [595, 199] width 161 height 25
click at [583, 230] on label "Other Consideration" at bounding box center [555, 228] width 81 height 13
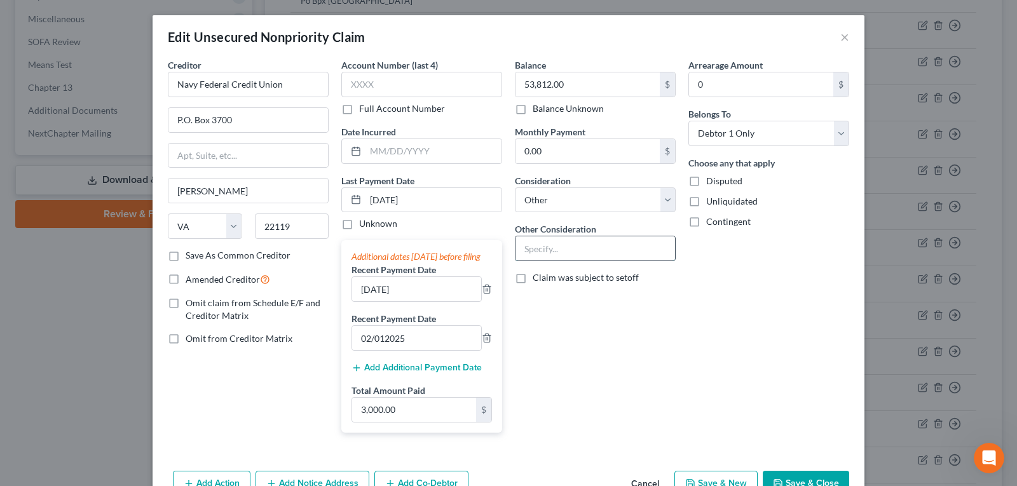
click at [566, 240] on input "text" at bounding box center [594, 248] width 159 height 24
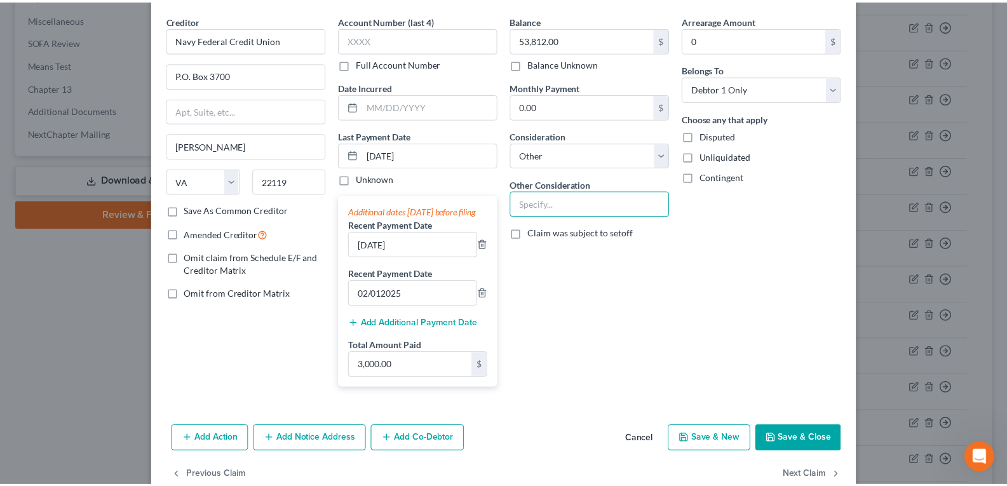
scroll to position [86, 0]
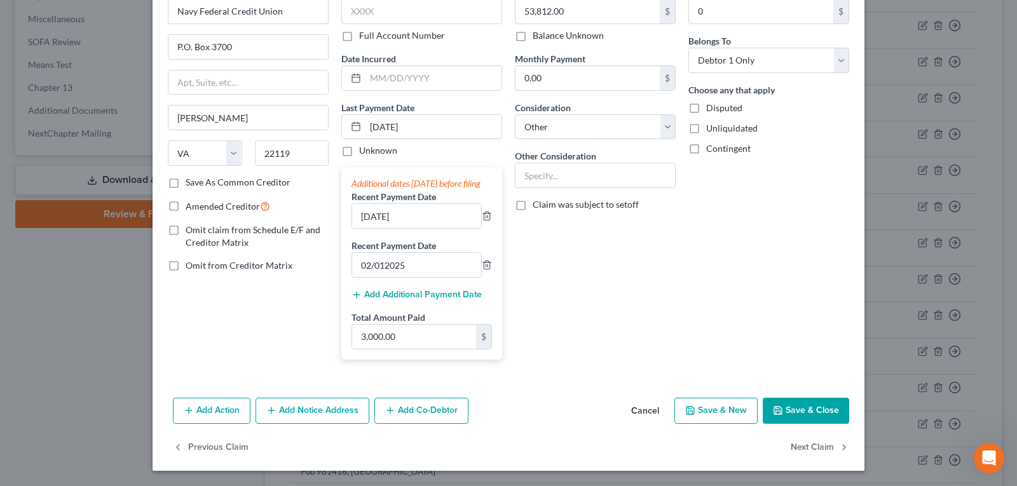
click at [625, 403] on button "Cancel" at bounding box center [645, 411] width 48 height 25
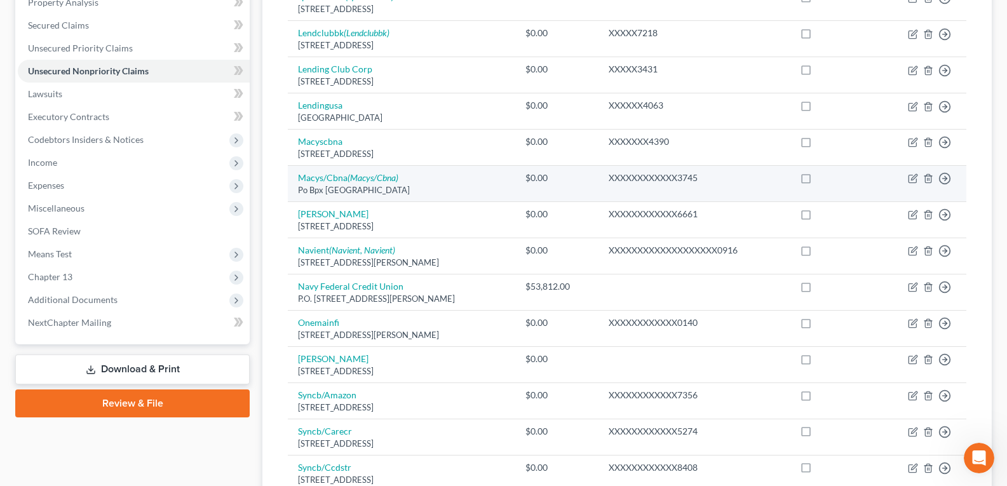
scroll to position [254, 0]
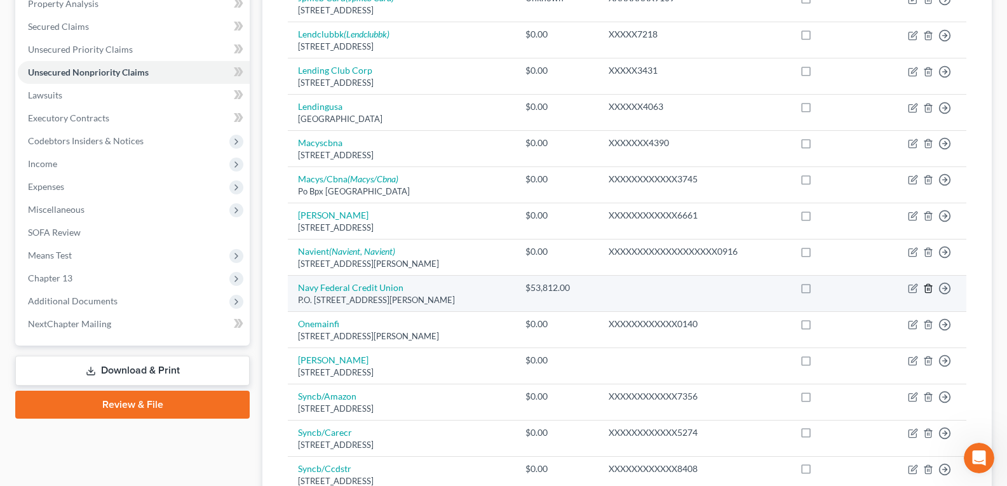
click at [928, 289] on line "button" at bounding box center [928, 289] width 0 height 3
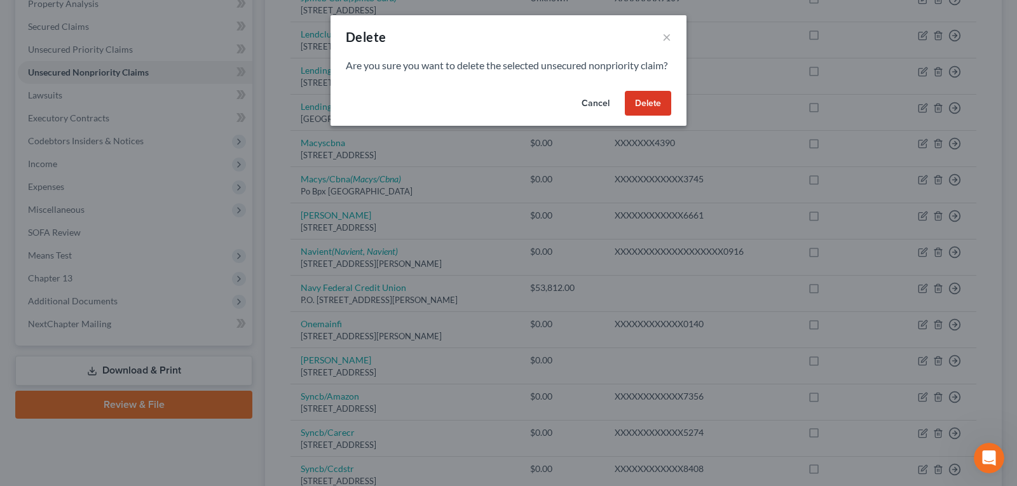
click at [639, 116] on button "Delete" at bounding box center [648, 103] width 46 height 25
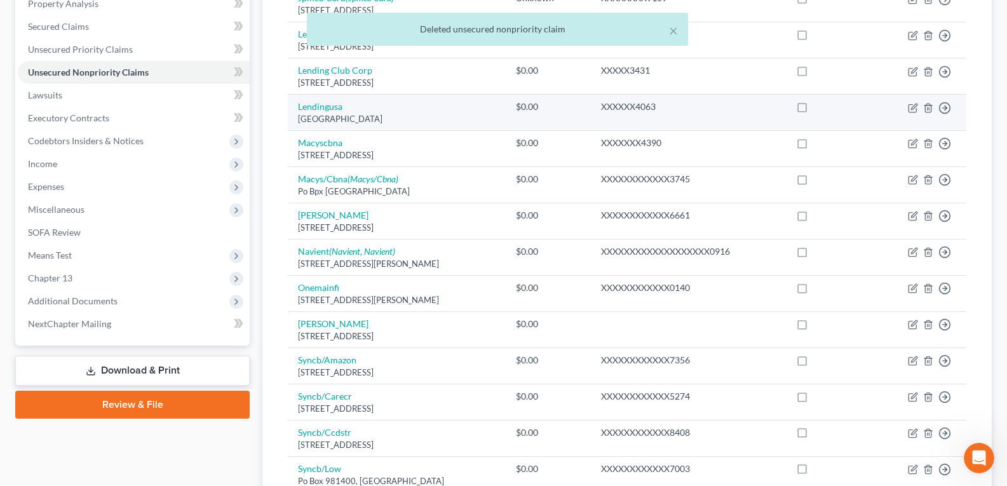
drag, startPoint x: 71, startPoint y: 24, endPoint x: 364, endPoint y: 97, distance: 302.4
click at [71, 24] on div "× Deleted unsecured nonpriority claim" at bounding box center [497, 32] width 1007 height 39
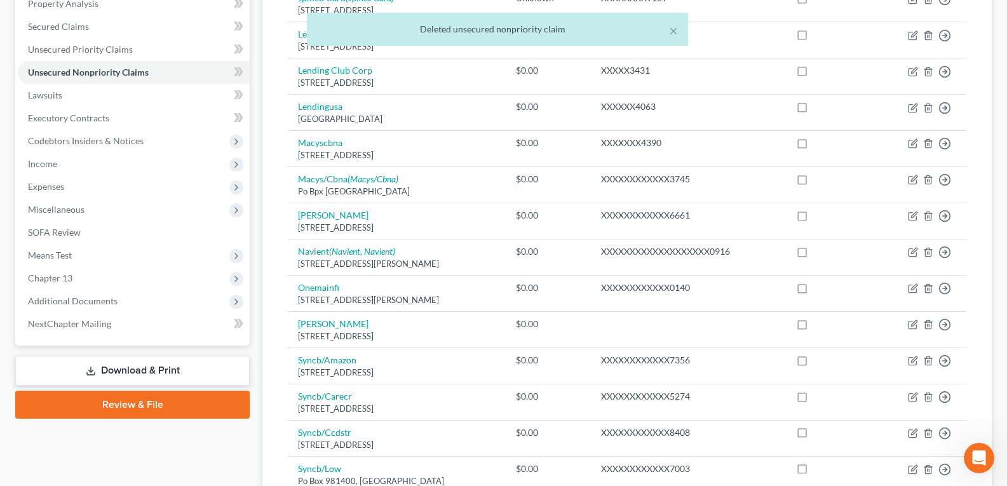
drag, startPoint x: 47, startPoint y: 35, endPoint x: 50, endPoint y: 27, distance: 8.9
click at [48, 34] on div "× Deleted unsecured nonpriority claim" at bounding box center [497, 32] width 1007 height 39
drag, startPoint x: 50, startPoint y: 27, endPoint x: 82, endPoint y: 39, distance: 34.0
click at [50, 26] on div "× Deleted unsecured nonpriority claim" at bounding box center [497, 32] width 1007 height 39
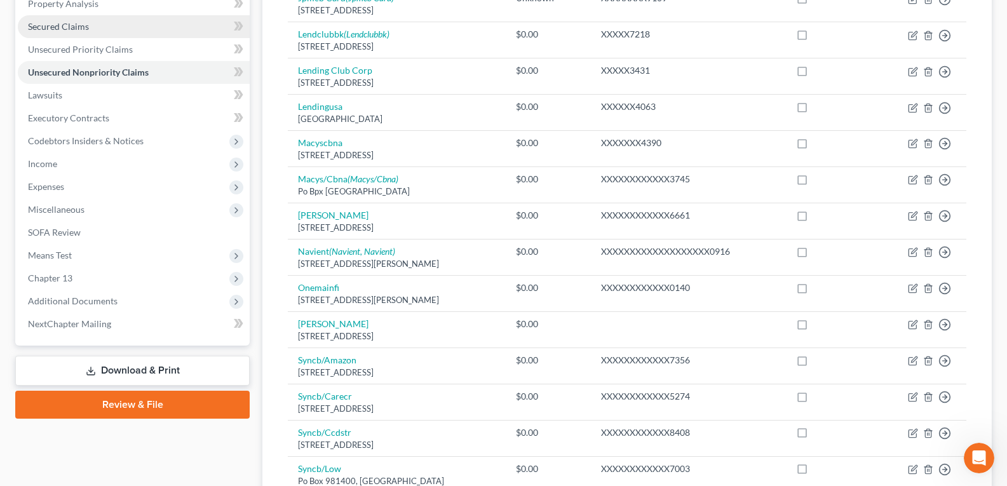
click at [52, 27] on span "Secured Claims" at bounding box center [58, 26] width 61 height 11
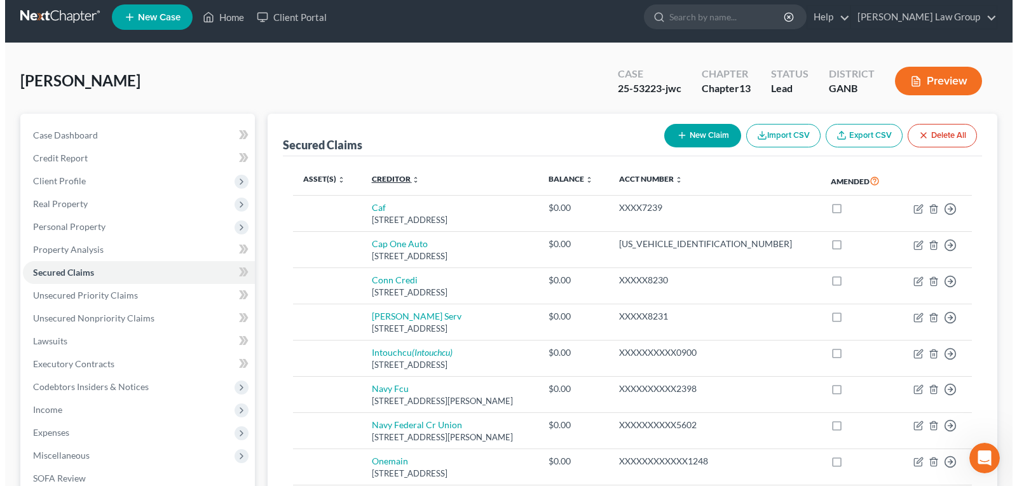
scroll to position [64, 0]
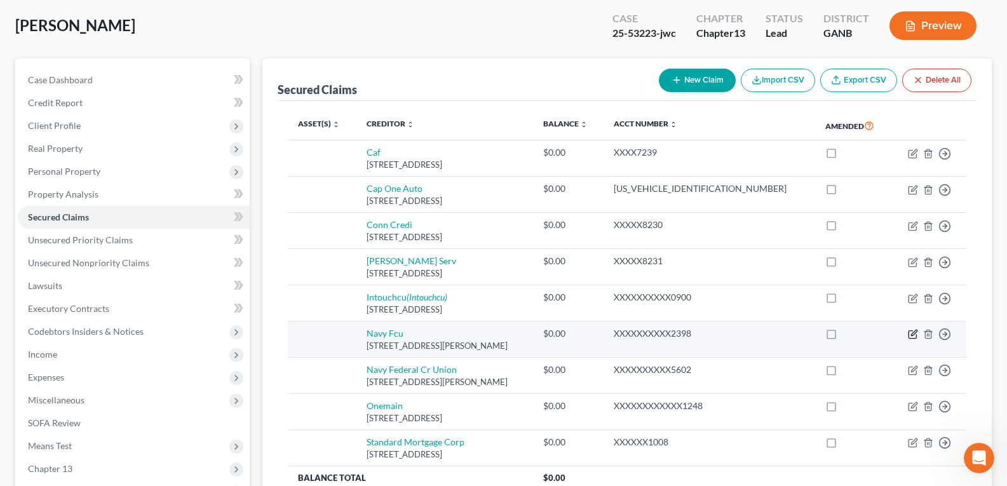
click at [918, 335] on td "Move to E Move to F Move to G Move to Notice Only" at bounding box center [928, 340] width 75 height 36
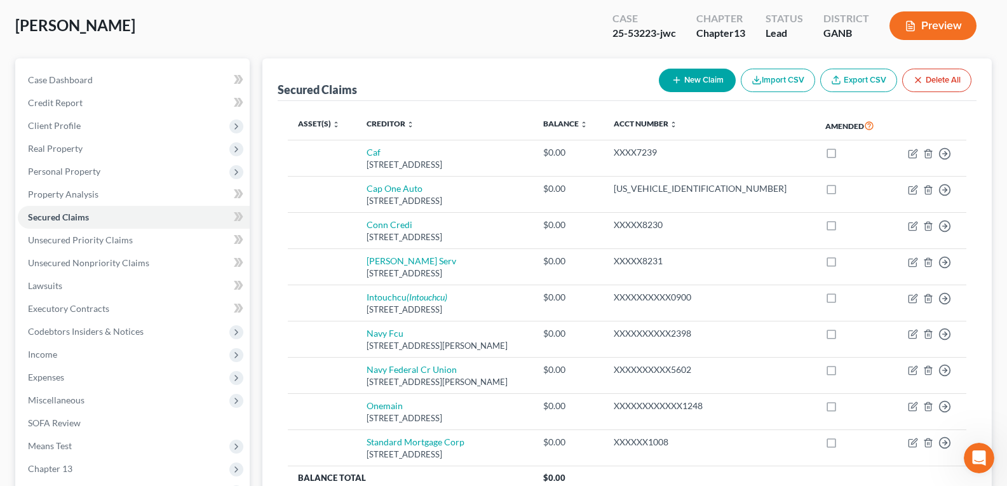
click at [676, 79] on icon "button" at bounding box center [677, 80] width 10 height 10
select select "0"
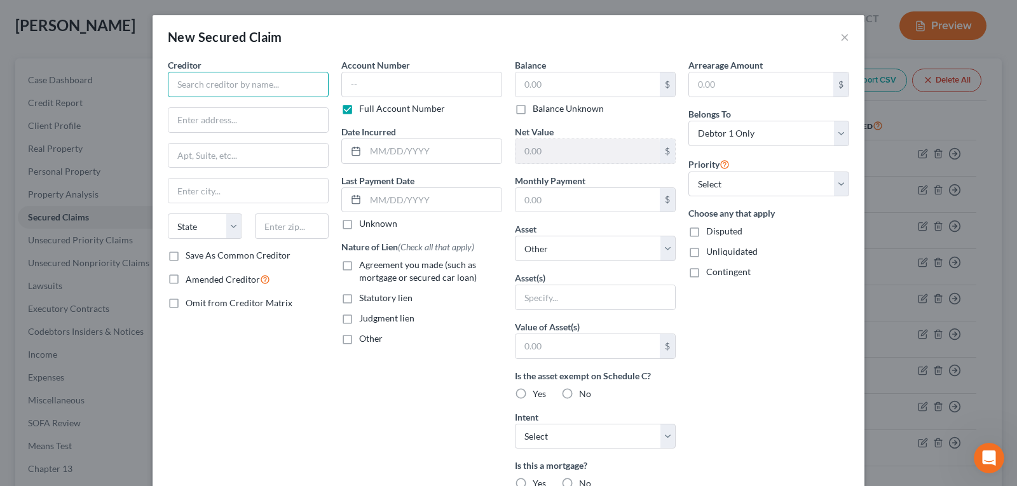
click at [255, 79] on input "text" at bounding box center [248, 84] width 161 height 25
type input "Navy Federal Credit Union"
type input "P.O. Box 3700"
type input "[PERSON_NAME]"
select select "48"
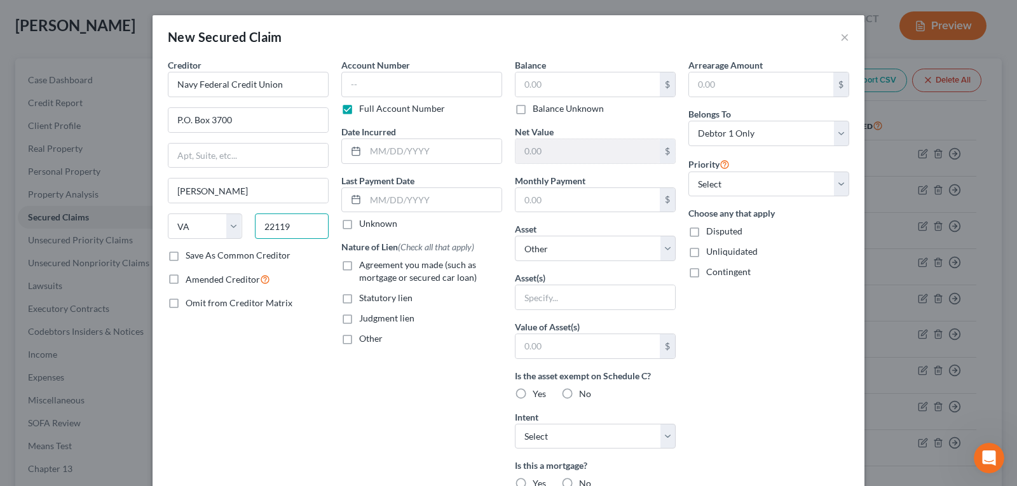
type input "22119"
click at [407, 85] on input "text" at bounding box center [421, 84] width 161 height 25
click at [583, 83] on input "text" at bounding box center [587, 84] width 144 height 24
type input "53,812.00"
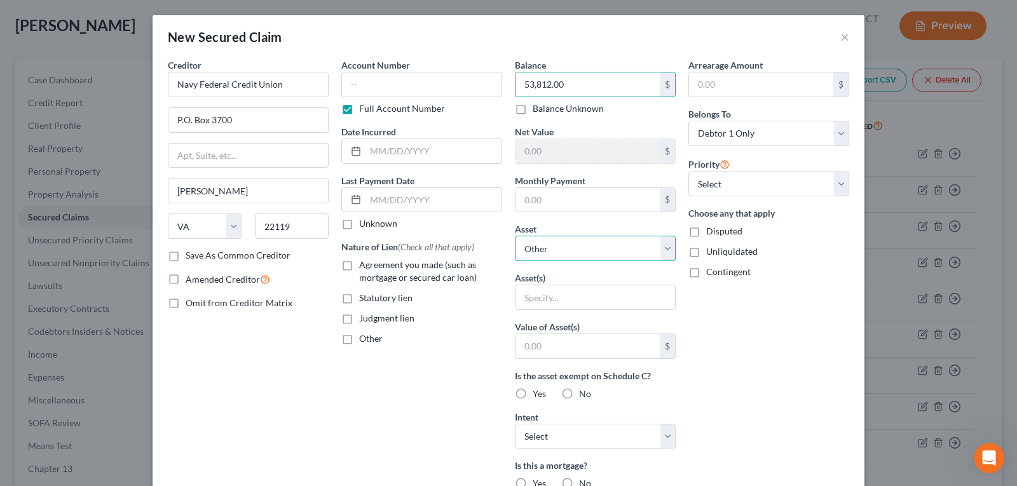
click at [568, 248] on select "Select Other Multiple Assets" at bounding box center [595, 248] width 161 height 25
drag, startPoint x: 568, startPoint y: 247, endPoint x: 580, endPoint y: 312, distance: 65.8
click at [568, 247] on select "Select Other Multiple Assets" at bounding box center [595, 248] width 161 height 25
drag, startPoint x: 582, startPoint y: 306, endPoint x: 582, endPoint y: 299, distance: 7.6
click at [582, 305] on input "text" at bounding box center [594, 297] width 159 height 24
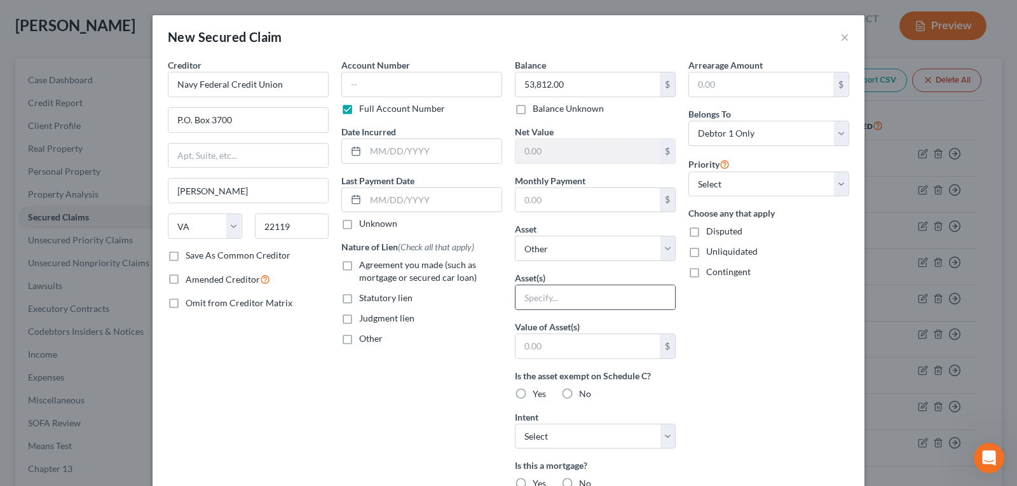
drag, startPoint x: 590, startPoint y: 285, endPoint x: 583, endPoint y: 288, distance: 8.3
click at [590, 285] on div at bounding box center [595, 297] width 161 height 25
click at [396, 376] on div "Account Number Full Account Number Date Incurred Last Payment Date Unknown Natu…" at bounding box center [421, 341] width 173 height 567
click at [548, 301] on input "text" at bounding box center [594, 297] width 159 height 24
type input "Car"
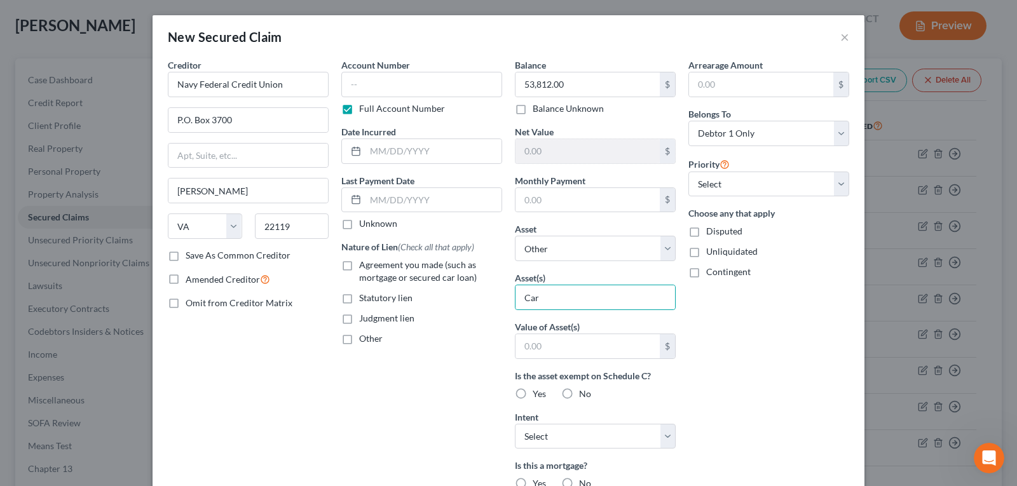
click at [359, 267] on label "Agreement you made (such as mortgage or secured car loan)" at bounding box center [430, 271] width 143 height 25
click at [364, 267] on input "Agreement you made (such as mortgage or secured car loan)" at bounding box center [368, 263] width 8 height 8
checkbox input "true"
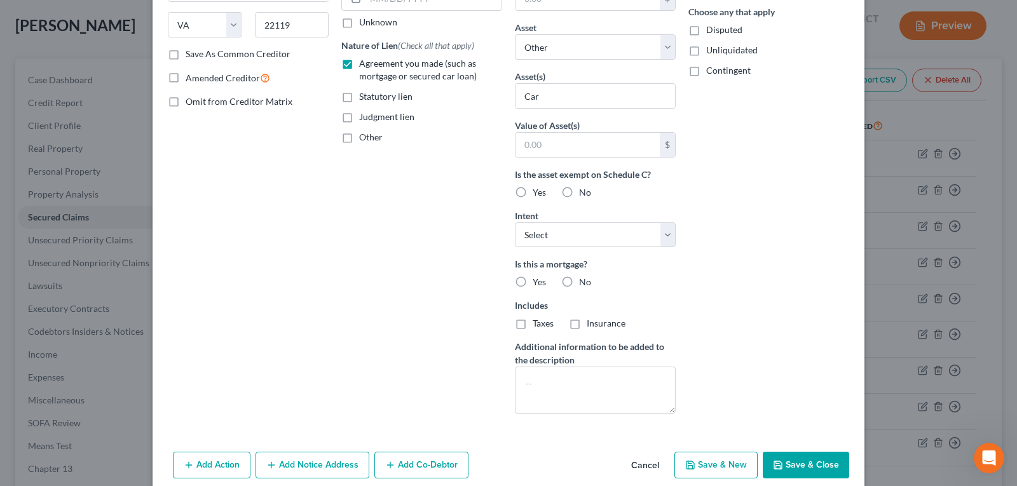
scroll to position [219, 0]
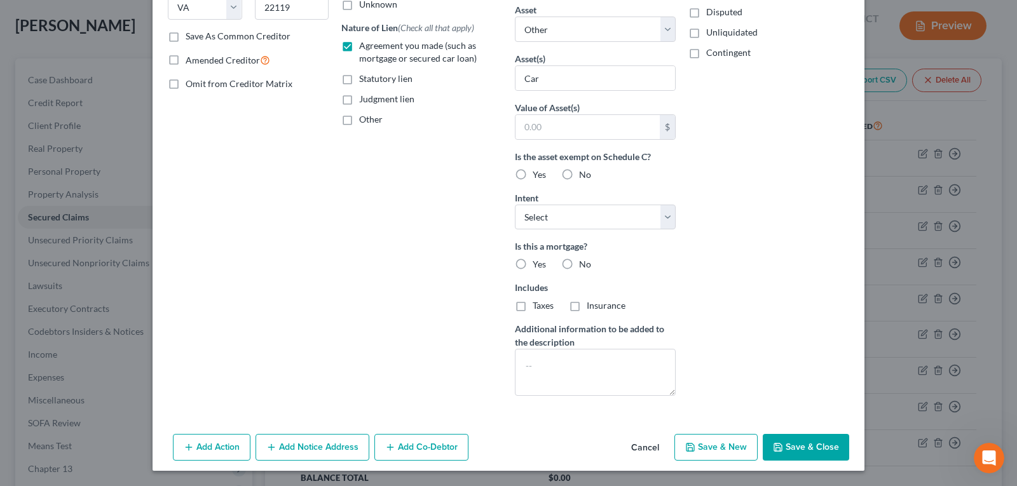
click at [579, 265] on label "No" at bounding box center [585, 264] width 12 height 13
click at [584, 265] on input "No" at bounding box center [588, 262] width 8 height 8
radio input "true"
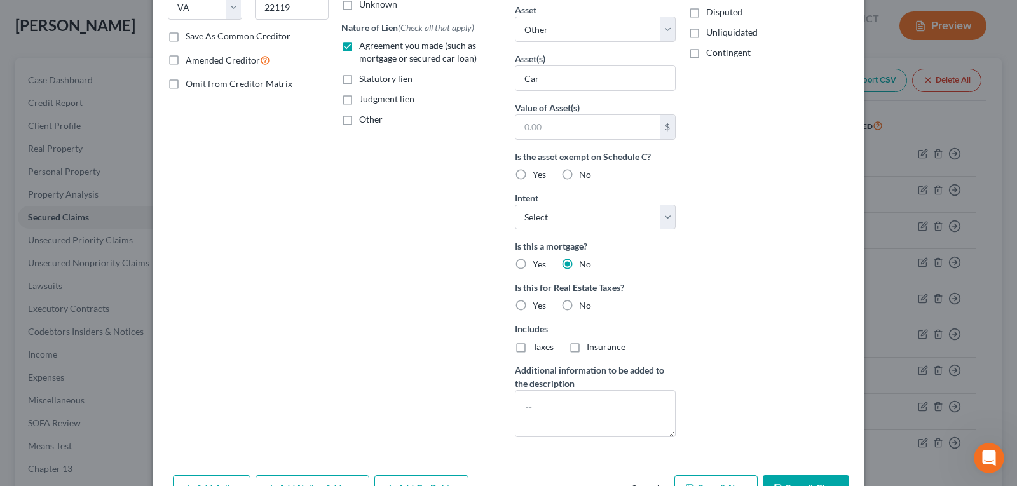
click at [579, 307] on label "No" at bounding box center [585, 305] width 12 height 13
click at [584, 307] on input "No" at bounding box center [588, 303] width 8 height 8
radio input "true"
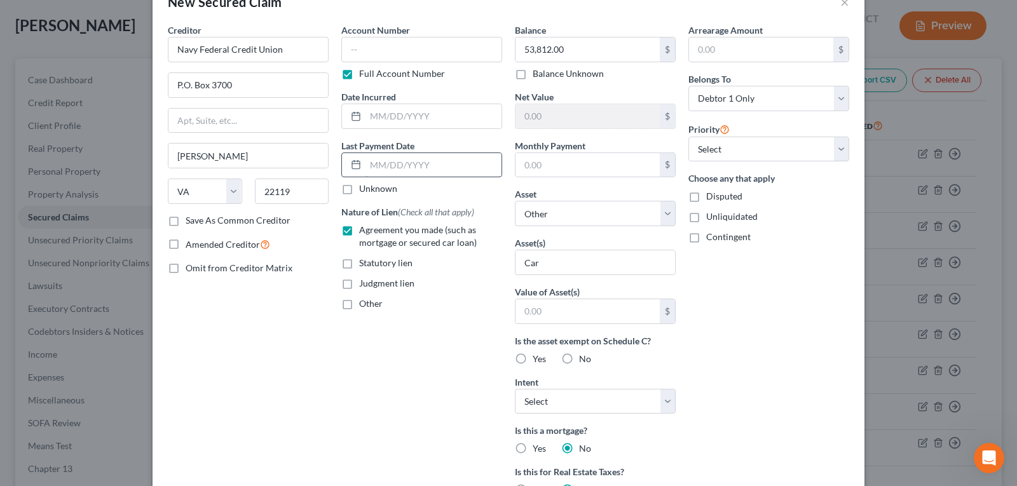
scroll to position [29, 0]
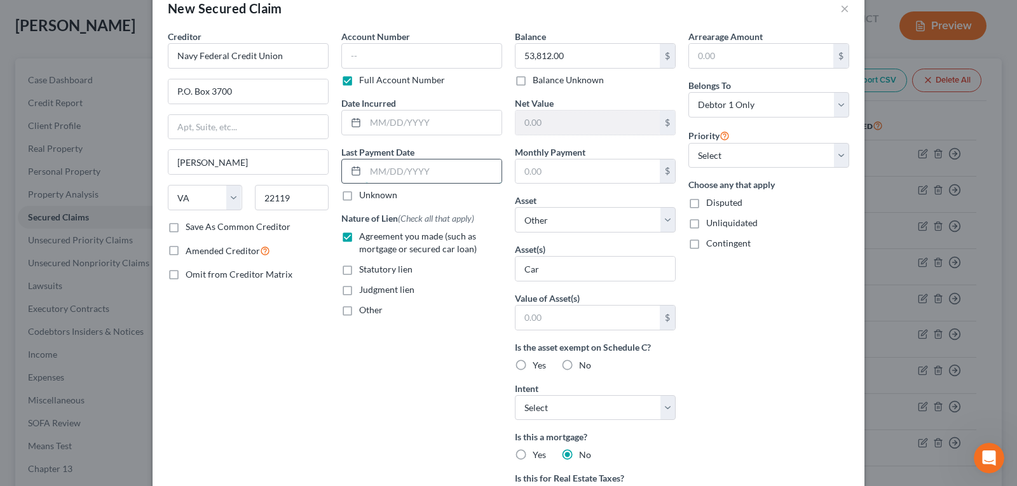
click at [390, 167] on input "text" at bounding box center [433, 171] width 136 height 24
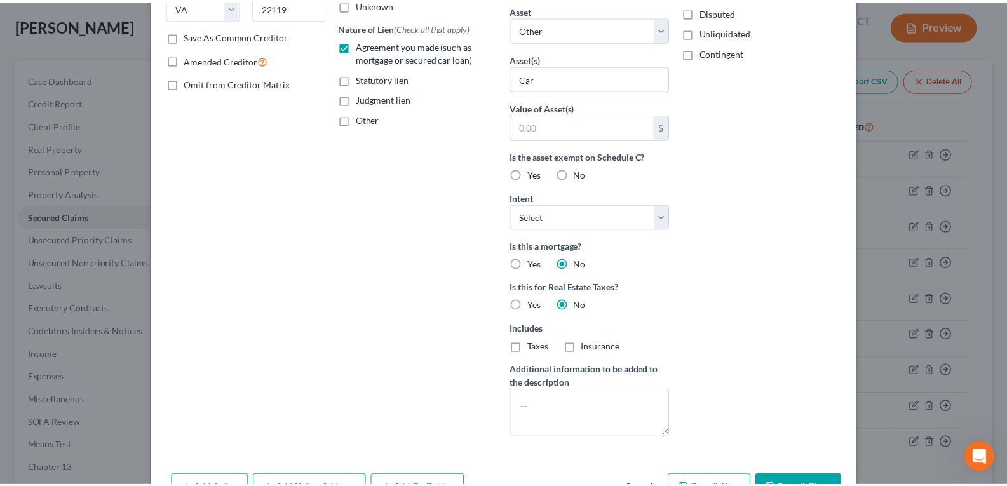
scroll to position [261, 0]
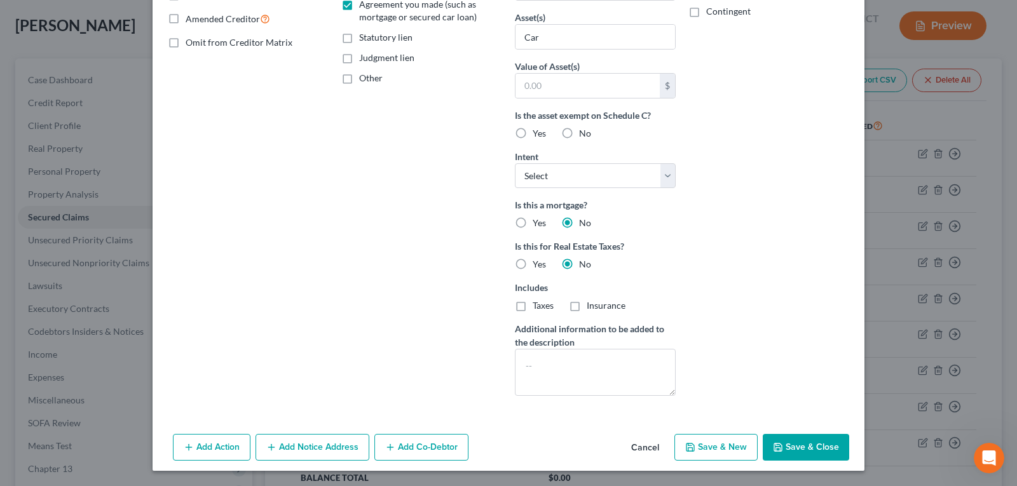
click at [826, 450] on button "Save & Close" at bounding box center [806, 447] width 86 height 27
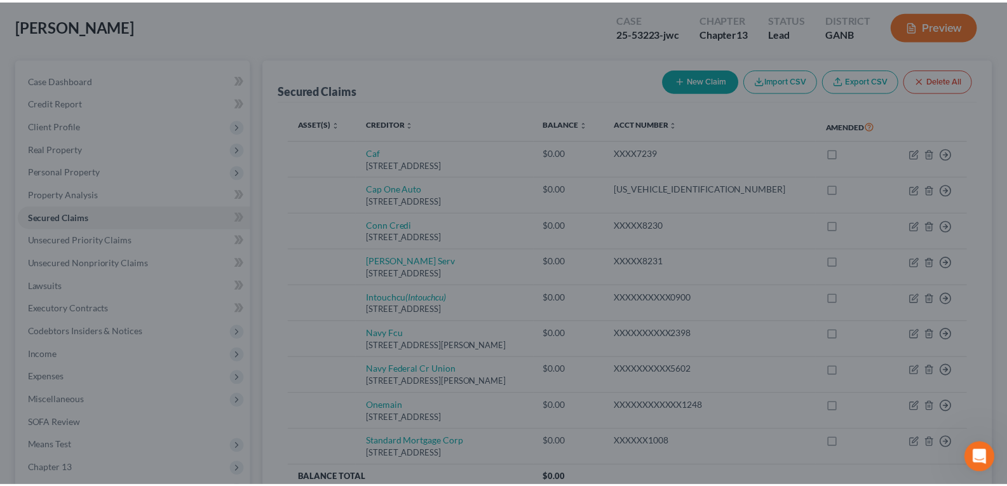
scroll to position [0, 0]
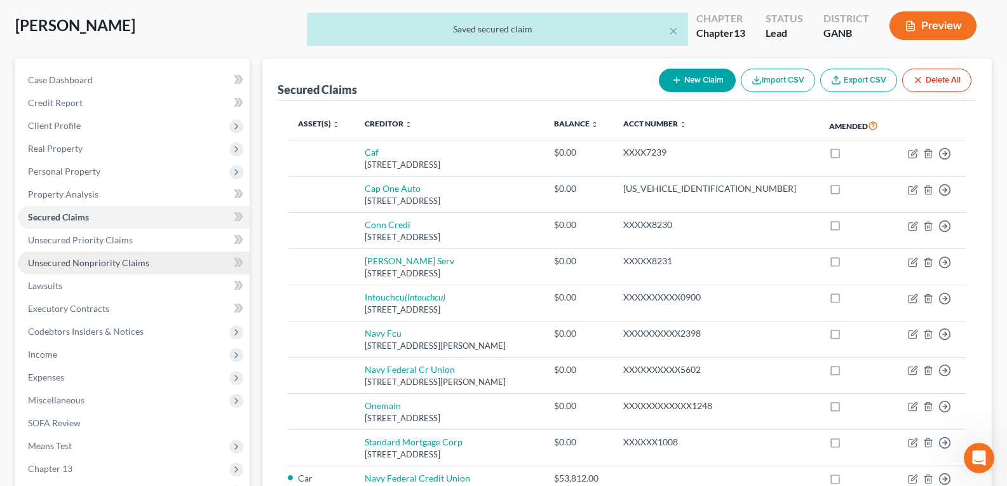
click at [78, 261] on span "Unsecured Nonpriority Claims" at bounding box center [88, 262] width 121 height 11
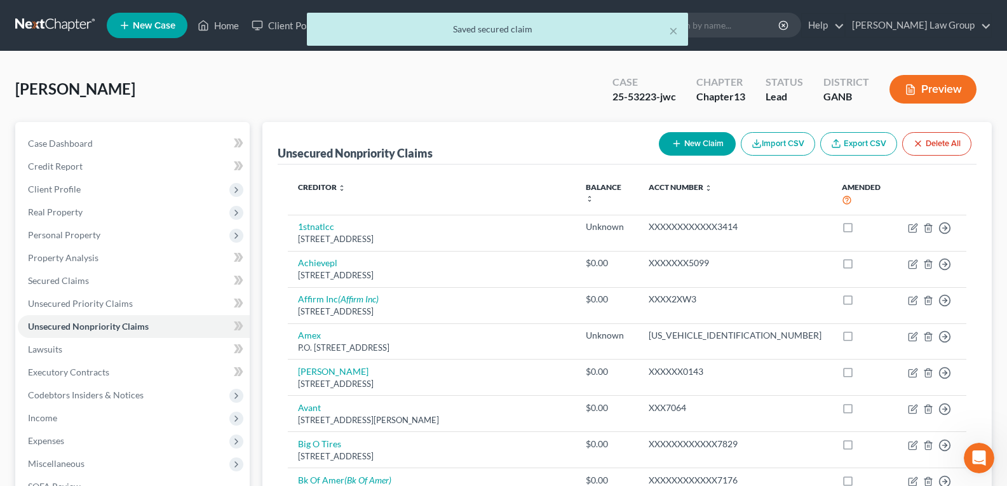
scroll to position [1008, 0]
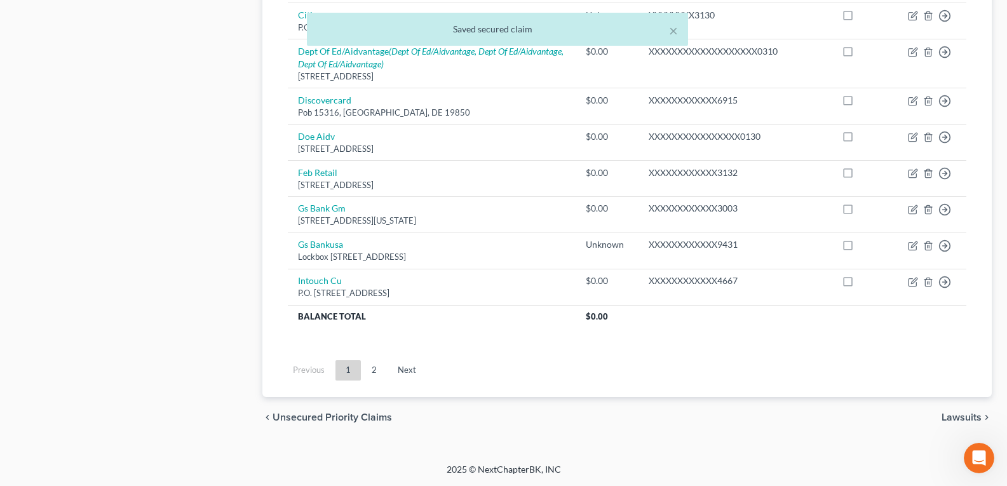
drag, startPoint x: 380, startPoint y: 266, endPoint x: 348, endPoint y: 470, distance: 206.5
click at [388, 374] on link "Next" at bounding box center [407, 370] width 39 height 20
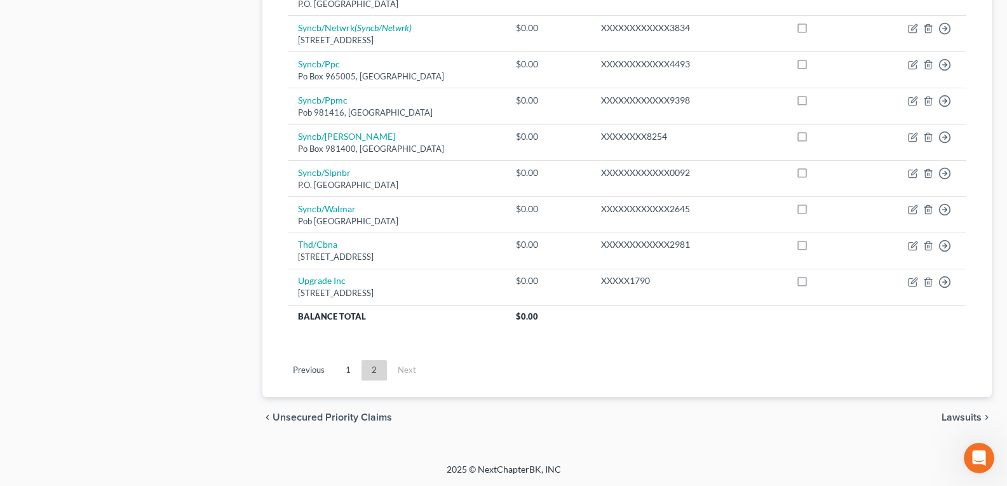
scroll to position [0, 0]
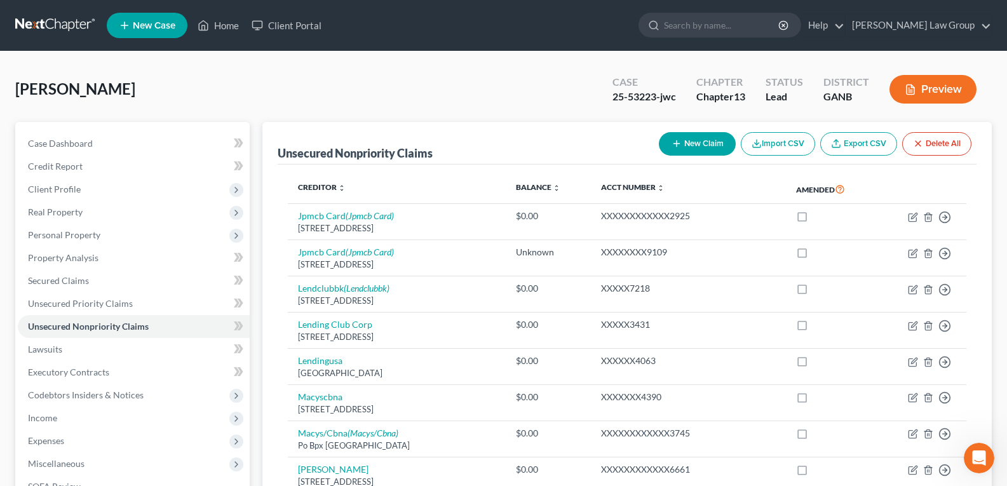
drag, startPoint x: 405, startPoint y: 286, endPoint x: 404, endPoint y: 67, distance: 218.6
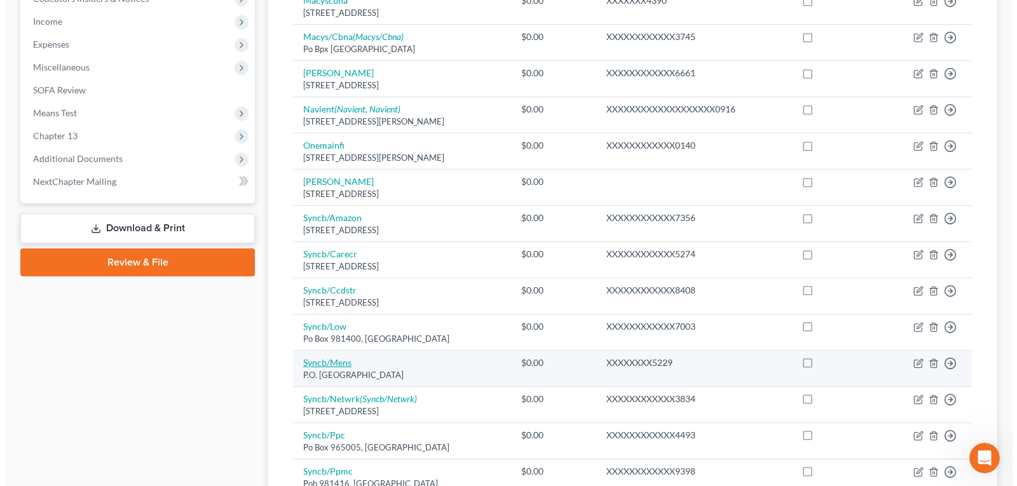
scroll to position [381, 0]
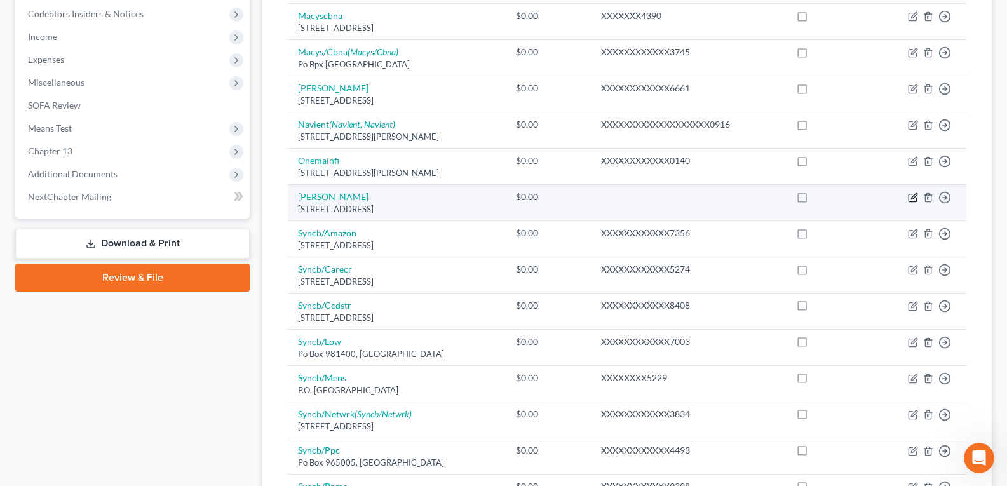
click at [912, 199] on icon "button" at bounding box center [914, 197] width 6 height 6
select select "10"
select select "14"
select select "0"
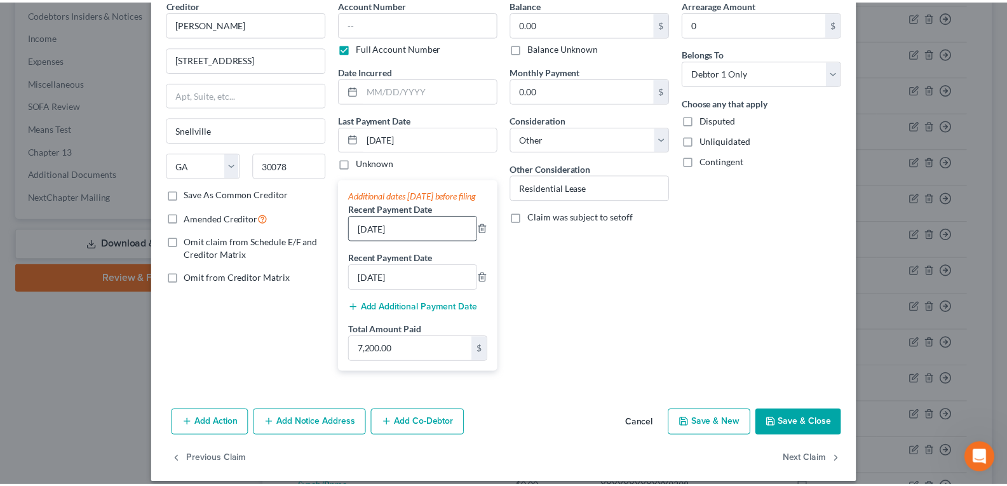
scroll to position [86, 0]
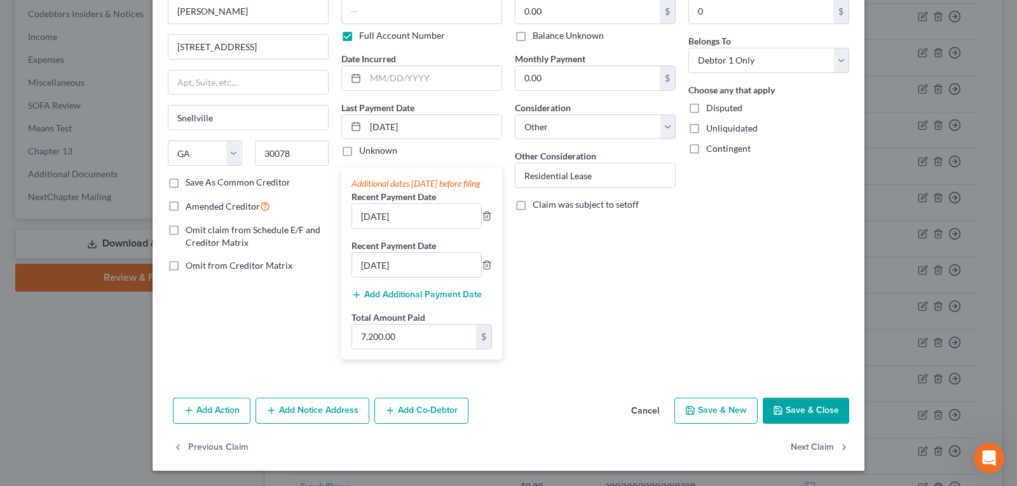
click at [643, 417] on button "Cancel" at bounding box center [645, 411] width 48 height 25
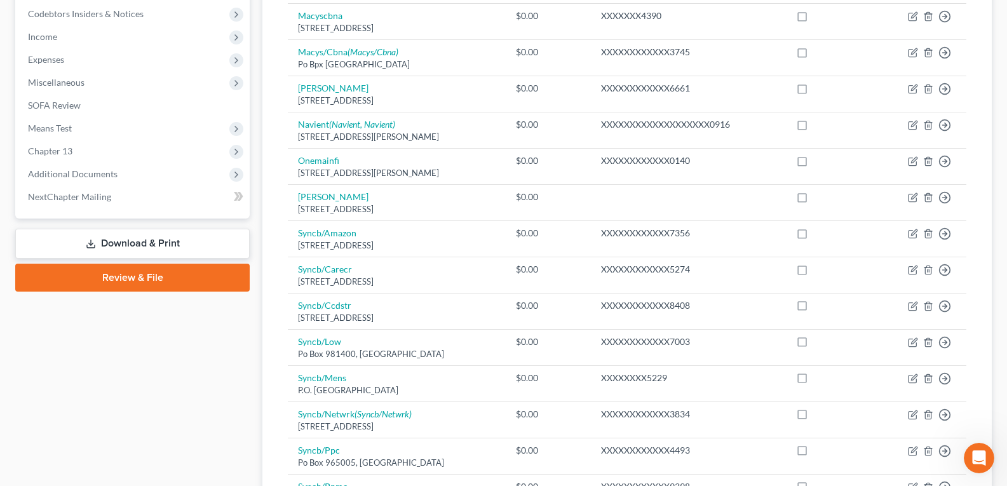
scroll to position [191, 0]
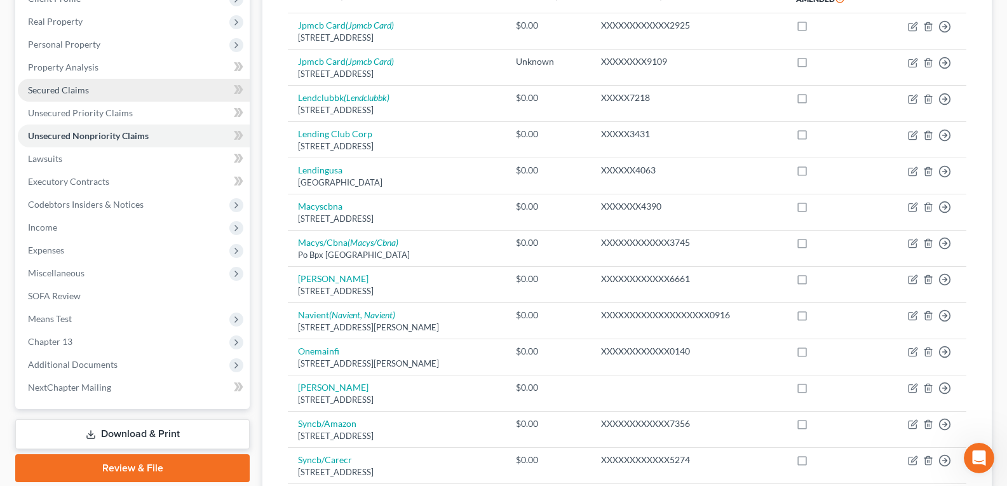
click at [71, 86] on span "Secured Claims" at bounding box center [58, 90] width 61 height 11
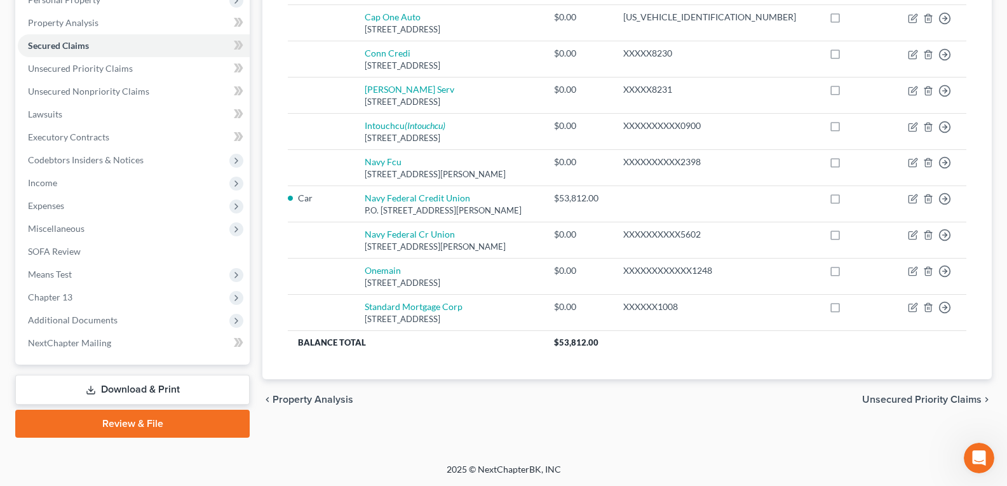
drag, startPoint x: 524, startPoint y: 185, endPoint x: 442, endPoint y: 455, distance: 282.0
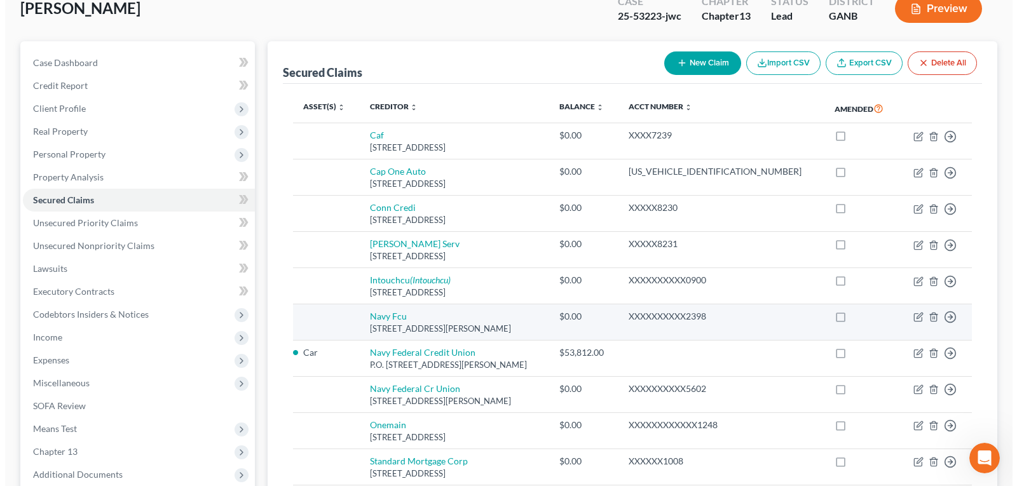
scroll to position [108, 0]
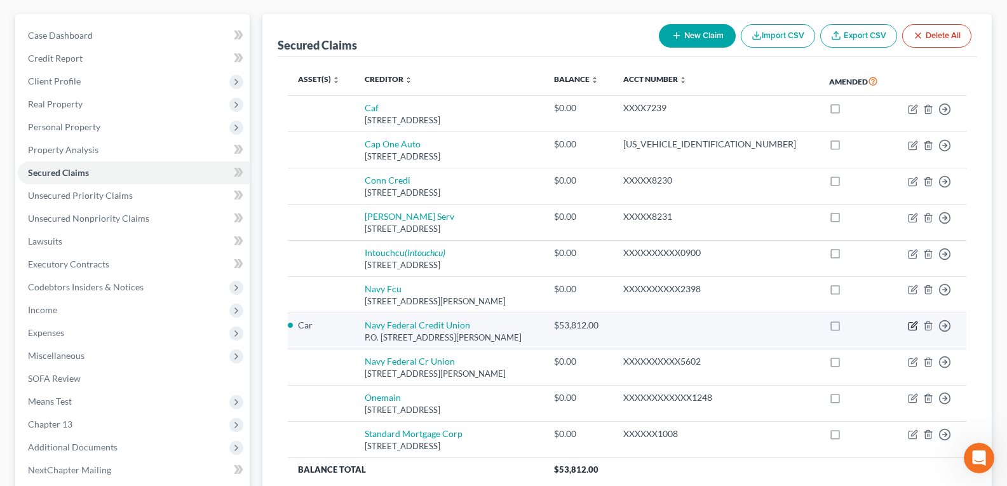
click at [911, 329] on icon "button" at bounding box center [913, 326] width 10 height 10
select select "48"
select select "0"
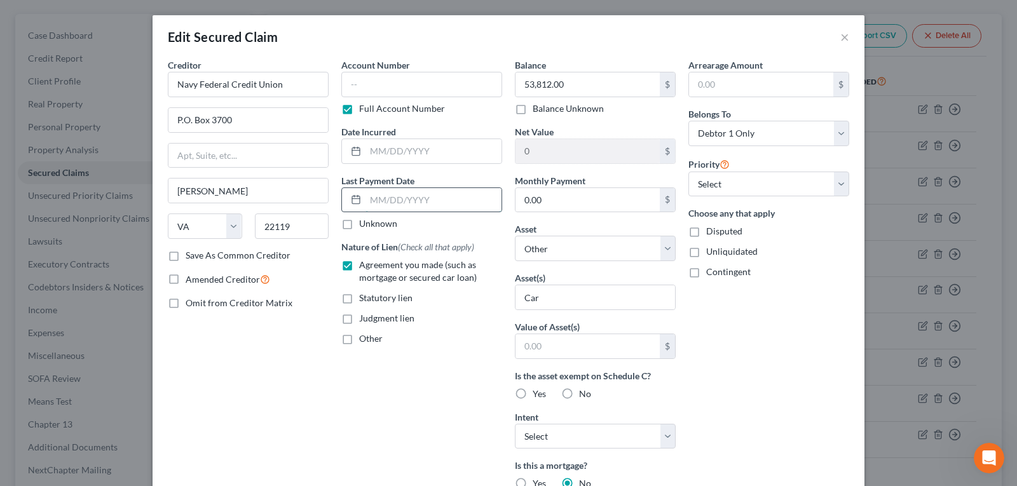
click at [398, 199] on input "text" at bounding box center [433, 200] width 136 height 24
type input "[DATE]"
select select "0"
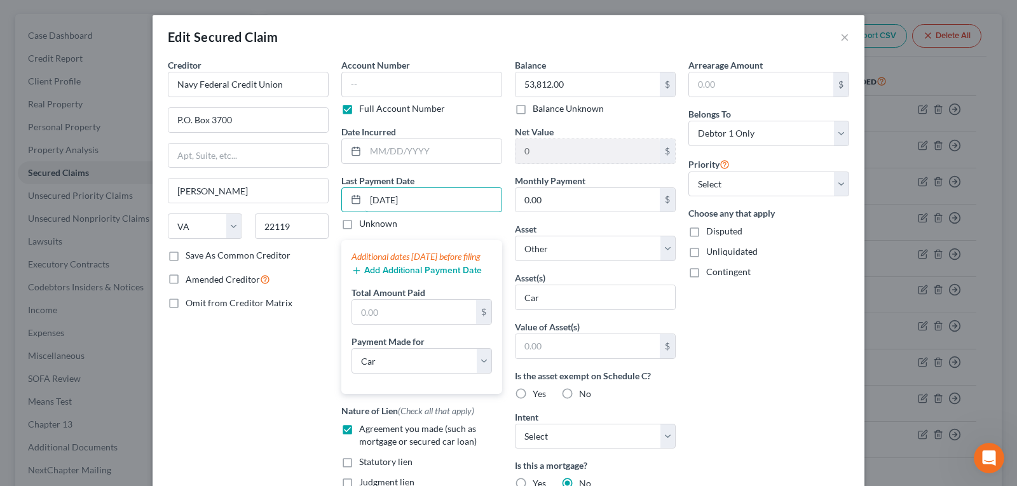
type input "[DATE]"
click at [393, 276] on button "Add Additional Payment Date" at bounding box center [416, 271] width 130 height 10
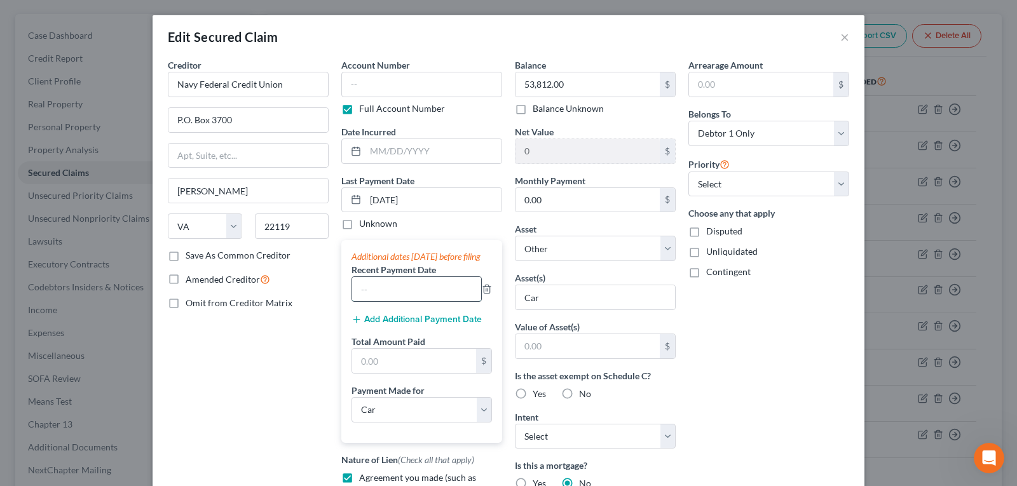
click at [395, 300] on input "text" at bounding box center [416, 289] width 129 height 24
type input "[DATE]"
click at [409, 325] on button "Add Additional Payment Date" at bounding box center [416, 320] width 130 height 10
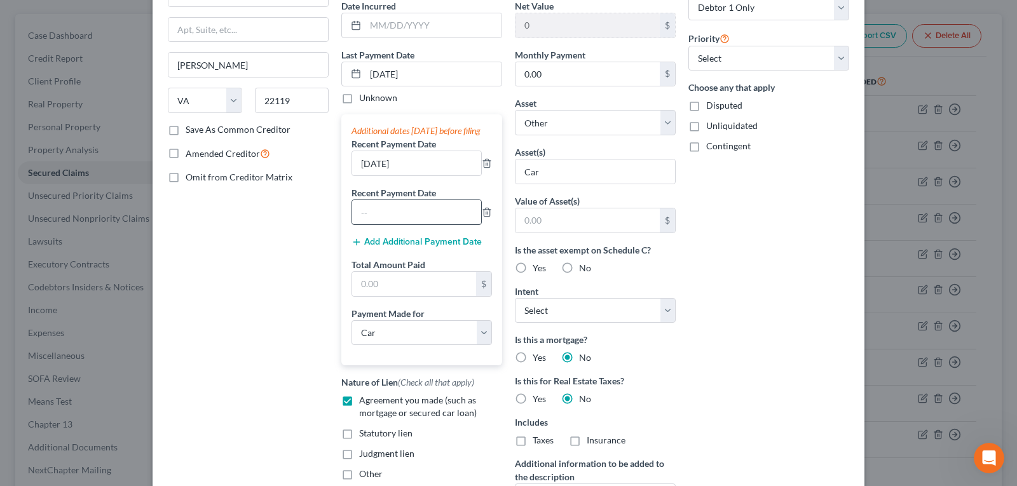
scroll to position [127, 0]
click at [407, 220] on input "text" at bounding box center [416, 211] width 129 height 24
drag, startPoint x: 406, startPoint y: 162, endPoint x: 416, endPoint y: 179, distance: 19.1
click at [406, 162] on div "[DATE]" at bounding box center [416, 161] width 130 height 25
click at [416, 174] on input "[DATE]" at bounding box center [416, 162] width 129 height 24
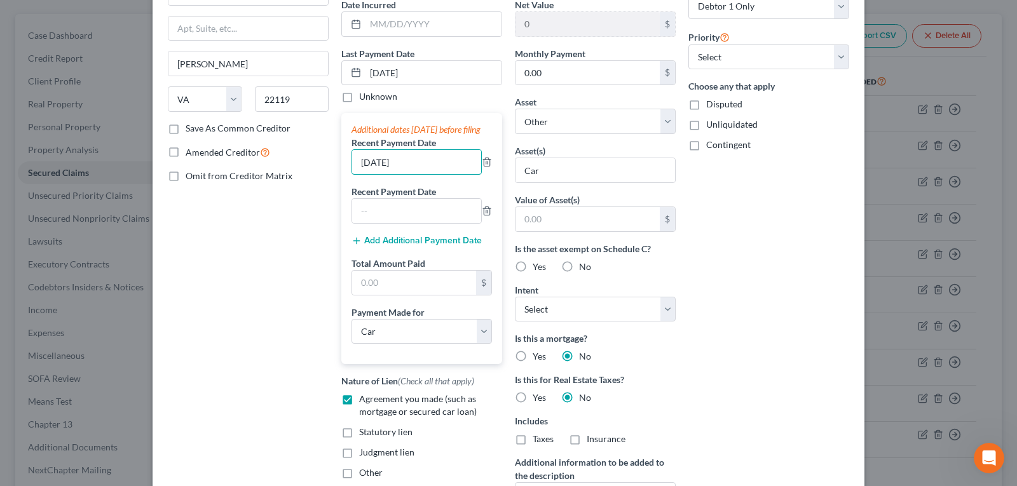
drag, startPoint x: 418, startPoint y: 174, endPoint x: 325, endPoint y: 164, distance: 94.0
click at [325, 164] on div "Creditor * Navy Federal Credit Union P.O. [GEOGRAPHIC_DATA][PERSON_NAME] [US_ST…" at bounding box center [508, 235] width 694 height 608
click at [435, 75] on input "[DATE]" at bounding box center [433, 73] width 136 height 24
click at [417, 173] on input "[DATE]" at bounding box center [416, 162] width 129 height 24
click at [402, 223] on input "text" at bounding box center [416, 211] width 129 height 24
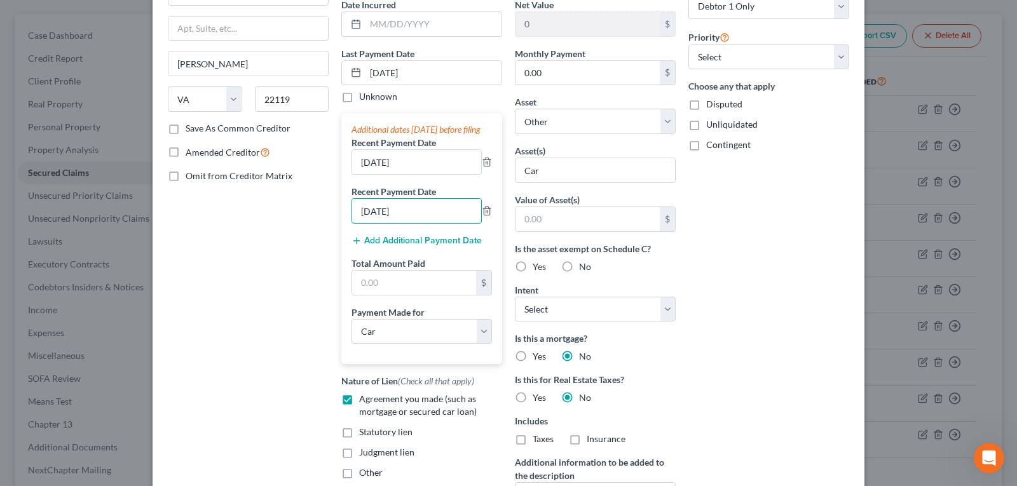
type input "[DATE]"
drag, startPoint x: 385, startPoint y: 308, endPoint x: 388, endPoint y: 289, distance: 19.3
click at [385, 308] on div "Additional dates [DATE] before filing Recent Payment Date [DATE] Recent Payment…" at bounding box center [421, 238] width 161 height 251
type input "3,000.00"
click at [658, 312] on select "Select Surrender Redeem Reaffirm Avoid Other" at bounding box center [595, 309] width 161 height 25
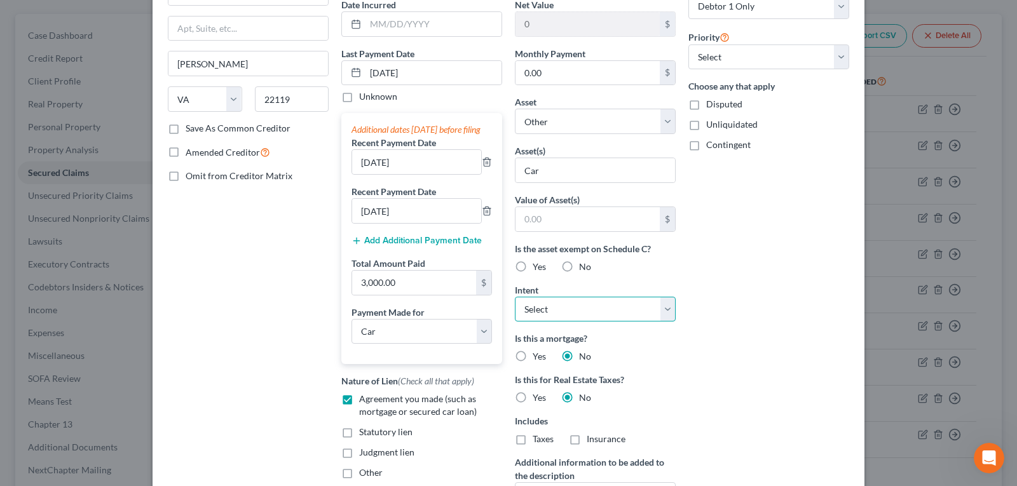
select select "2"
click at [515, 297] on select "Select Surrender Redeem Reaffirm Avoid Other" at bounding box center [595, 309] width 161 height 25
click at [728, 341] on div "Arrearage Amount $ Belongs To * Select Debtor 1 Only Debtor 2 Only Debtor 1 And…" at bounding box center [768, 235] width 173 height 608
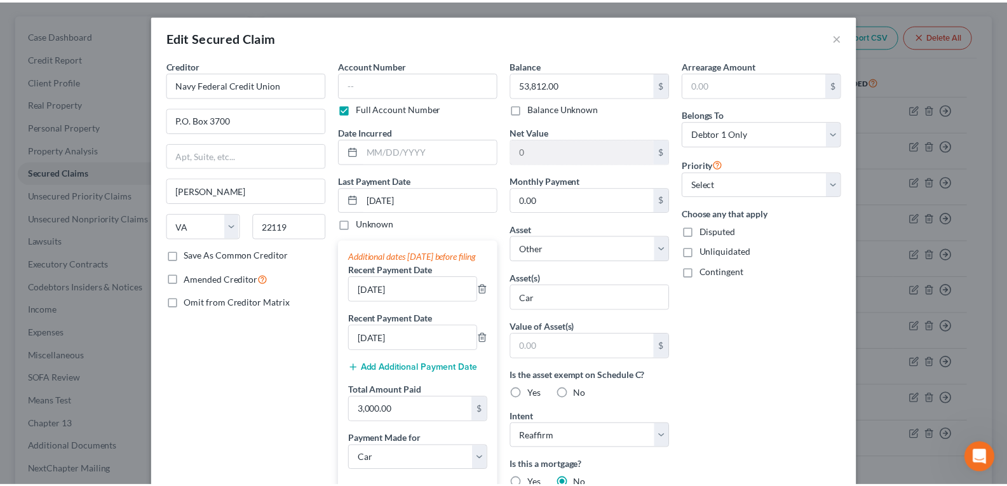
scroll to position [254, 0]
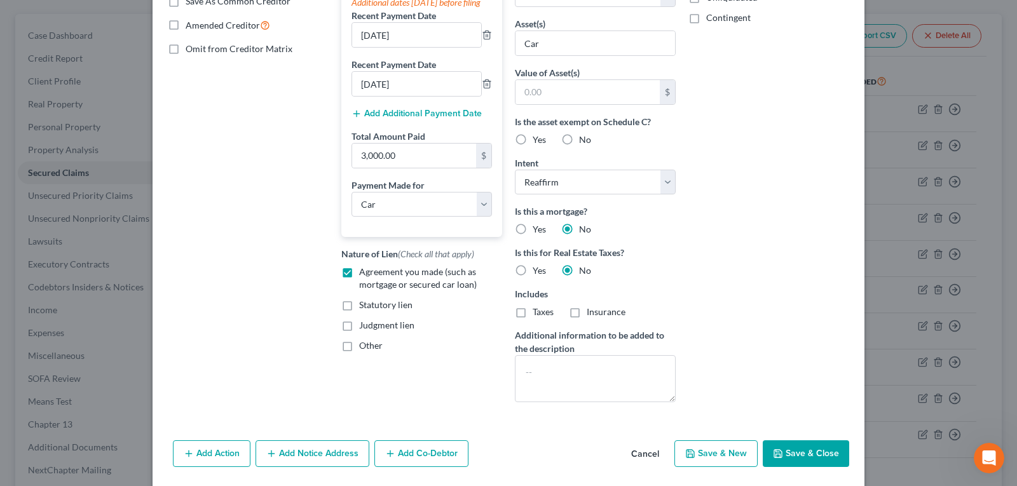
click at [782, 451] on button "Save & Close" at bounding box center [806, 453] width 86 height 27
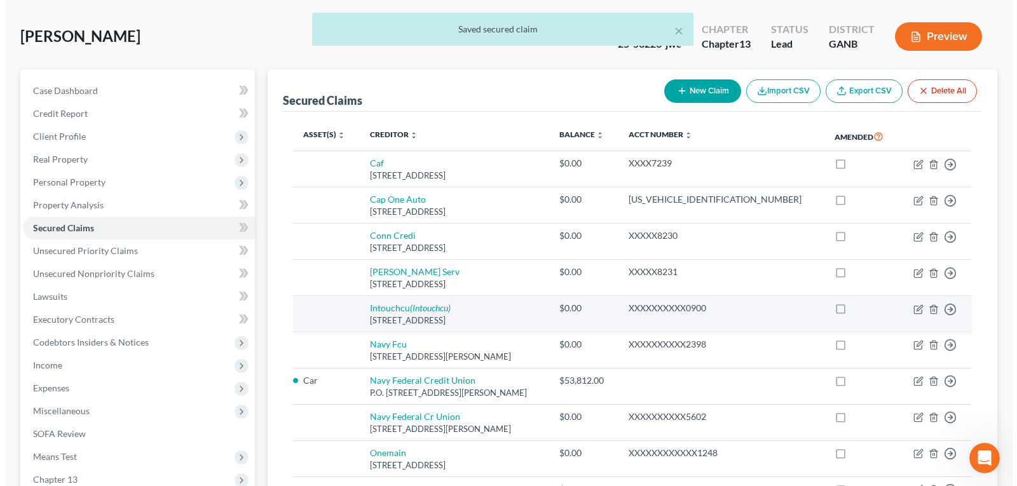
scroll to position [0, 0]
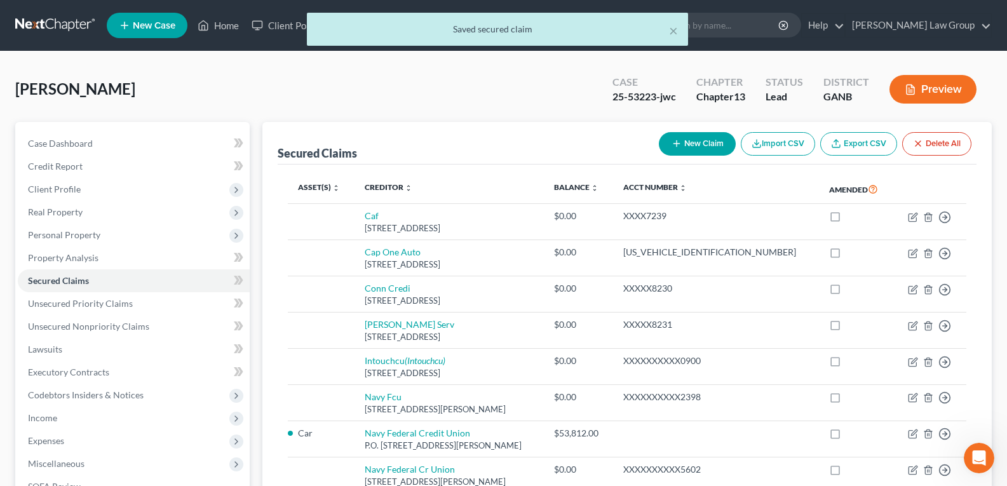
click at [922, 90] on button "Preview" at bounding box center [933, 89] width 87 height 29
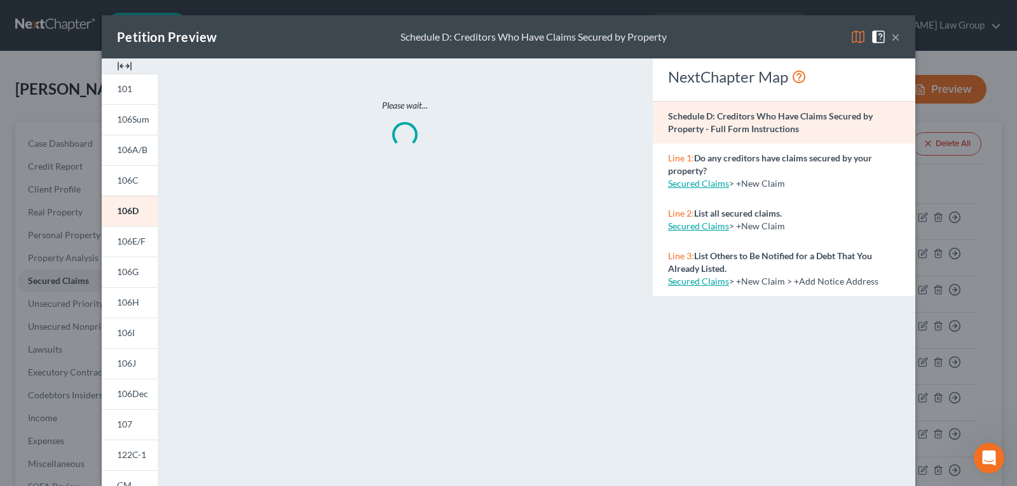
click at [123, 70] on img at bounding box center [124, 65] width 15 height 15
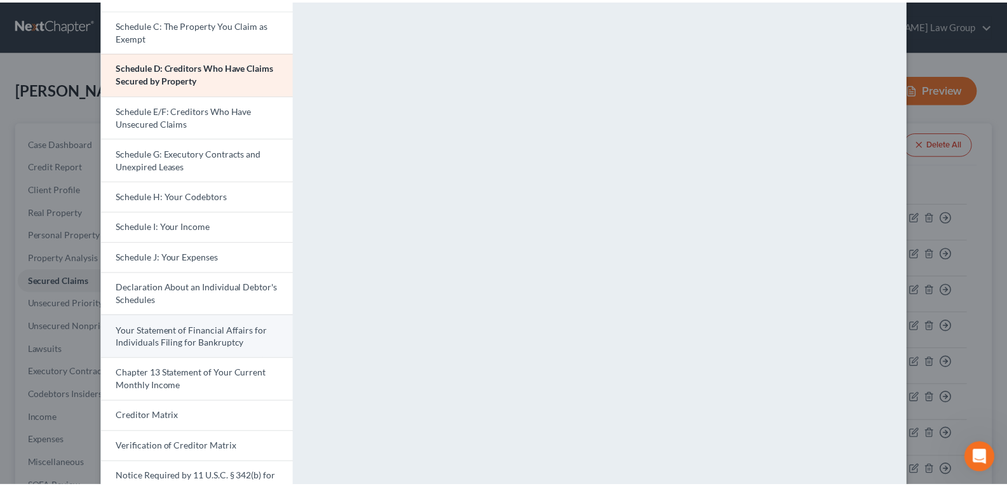
scroll to position [191, 0]
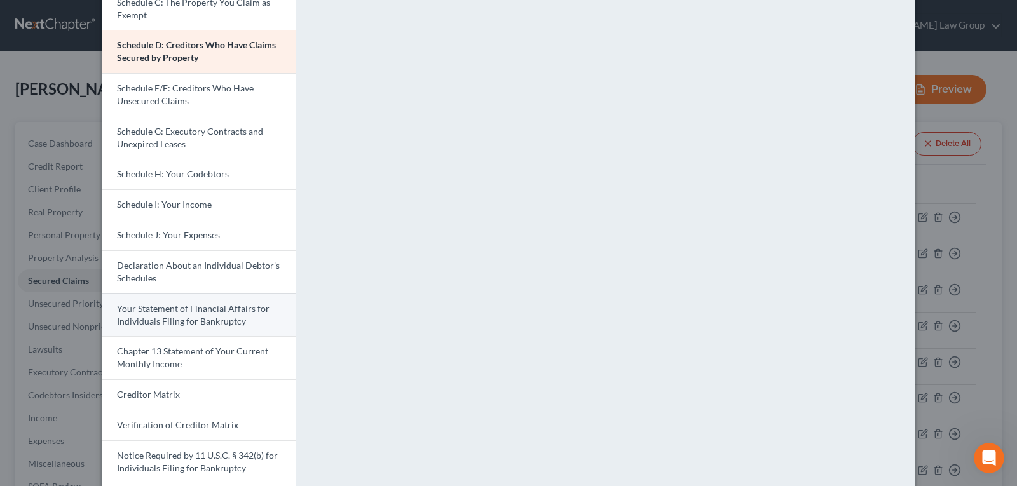
click at [151, 317] on span "Your Statement of Financial Affairs for Individuals Filing for Bankruptcy" at bounding box center [193, 315] width 153 height 24
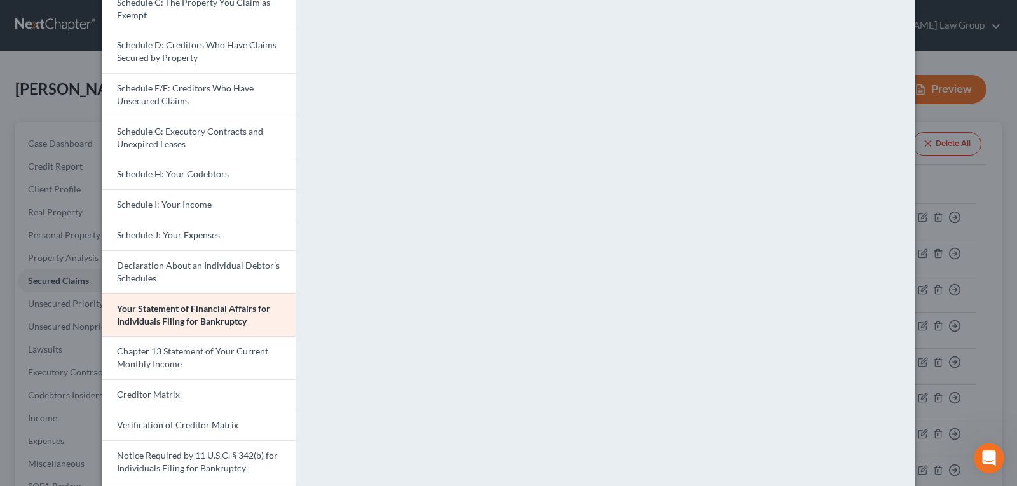
click at [955, 55] on div "Petition Preview Your Statement of Financial Affairs for Individuals Filing for…" at bounding box center [508, 243] width 1017 height 486
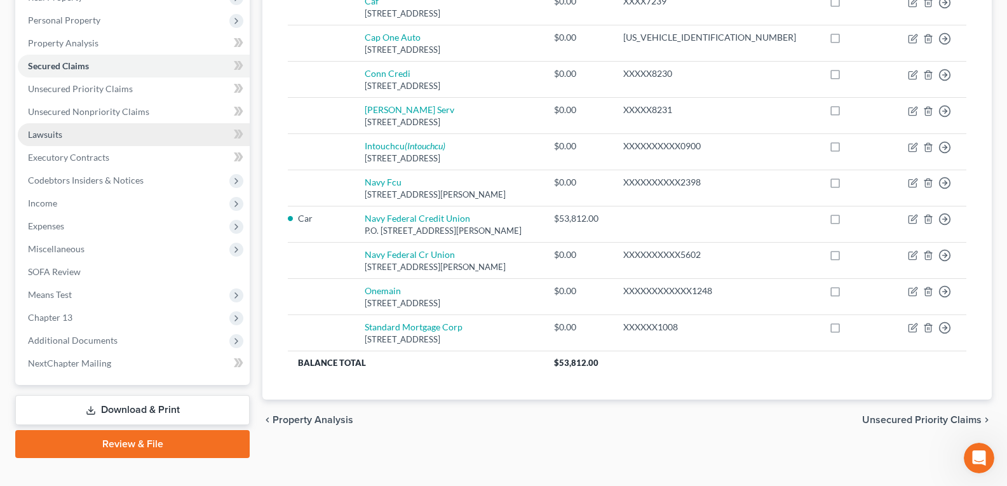
scroll to position [235, 0]
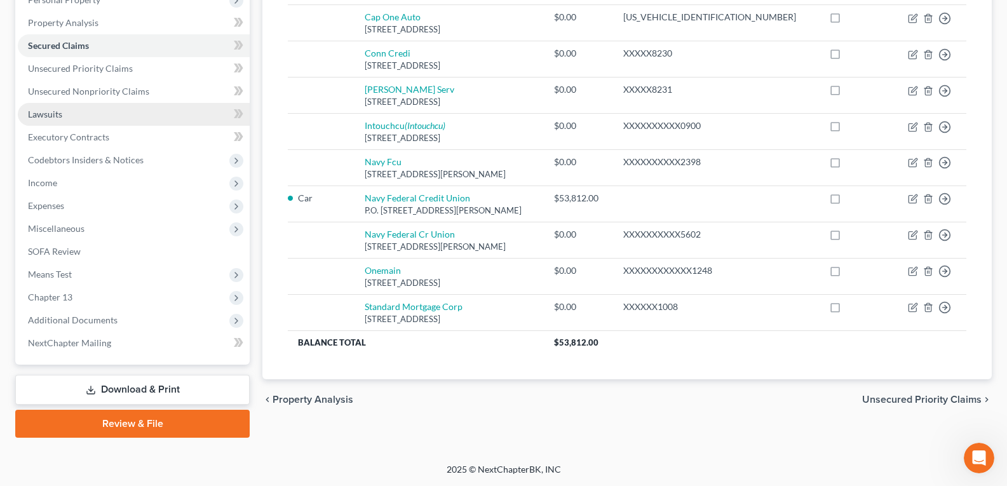
drag, startPoint x: 103, startPoint y: 120, endPoint x: 141, endPoint y: 121, distance: 38.1
click at [103, 120] on link "Lawsuits" at bounding box center [134, 114] width 232 height 23
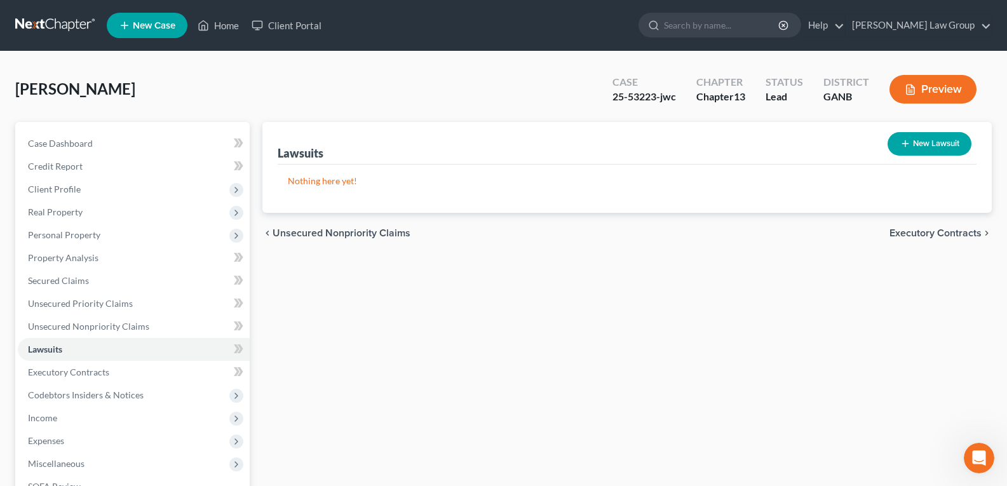
click at [922, 144] on button "New Lawsuit" at bounding box center [930, 144] width 84 height 24
select select "0"
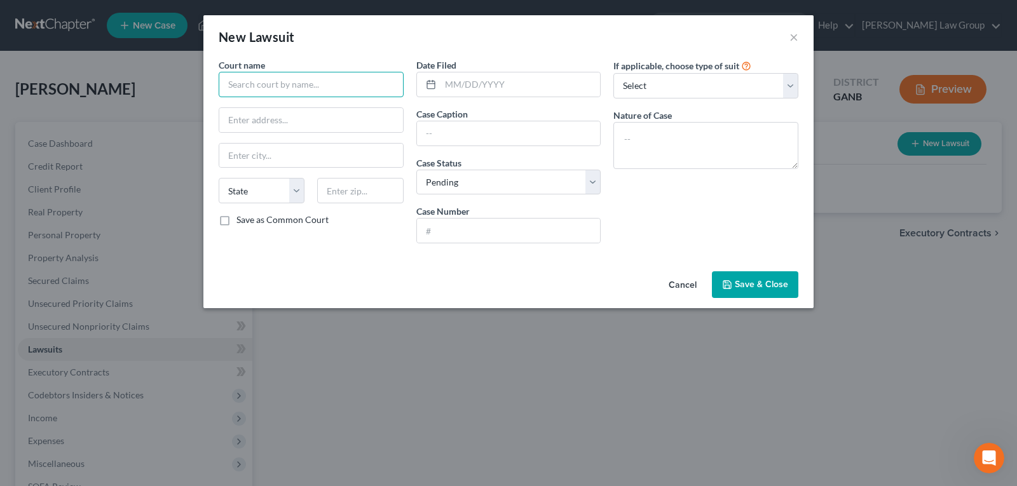
click at [294, 80] on input "text" at bounding box center [311, 84] width 185 height 25
type input "Gwinnett County Magistrate Court"
type input "[STREET_ADDRESS][PERSON_NAME]"
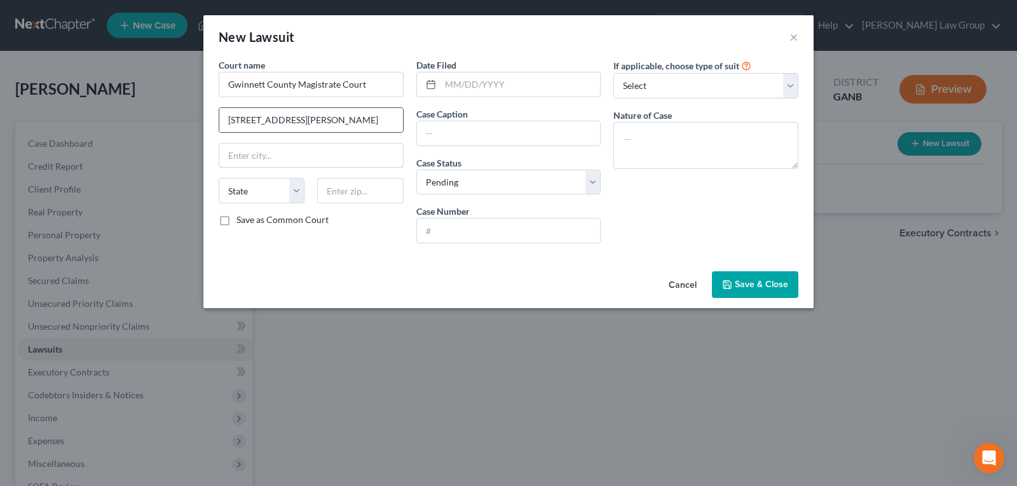
type input "[GEOGRAPHIC_DATA]"
select select "10"
type input "30046"
click at [463, 84] on input "text" at bounding box center [520, 84] width 160 height 24
click at [671, 202] on div "If applicable, choose type of suit Select Repossession Garnishment Foreclosure …" at bounding box center [706, 155] width 198 height 195
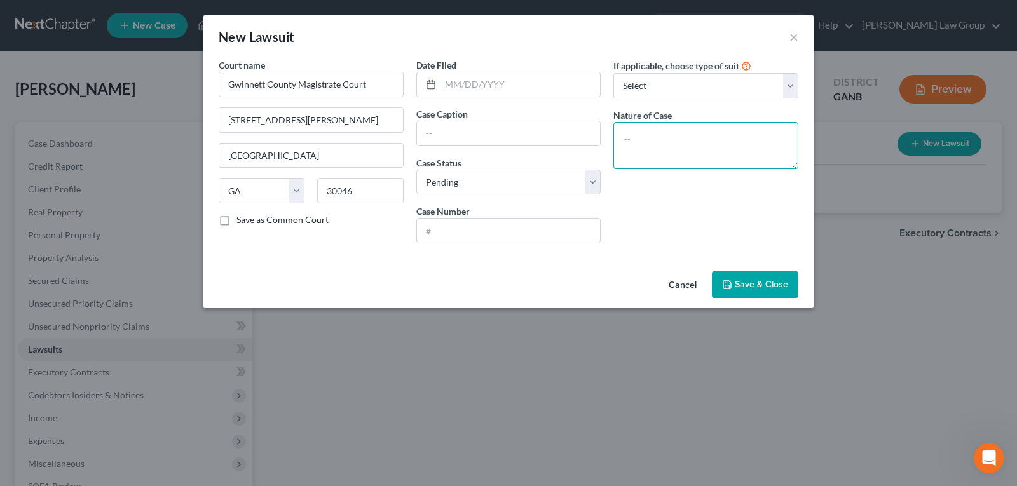
click at [671, 140] on textarea at bounding box center [705, 145] width 185 height 47
type textarea "Collection"
click at [527, 128] on input "text" at bounding box center [509, 133] width 184 height 24
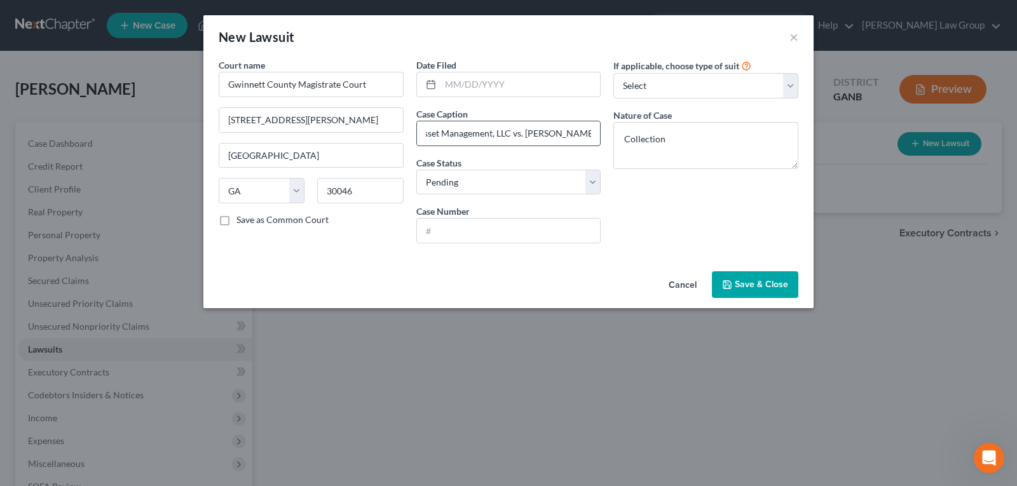
scroll to position [0, 43]
type input "Crown Asset Management, LLC vs. [PERSON_NAME]"
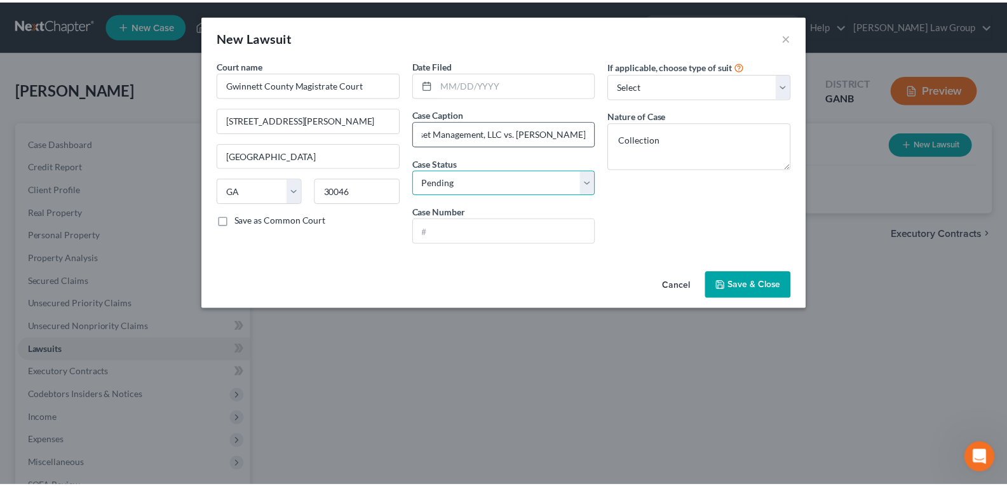
scroll to position [0, 0]
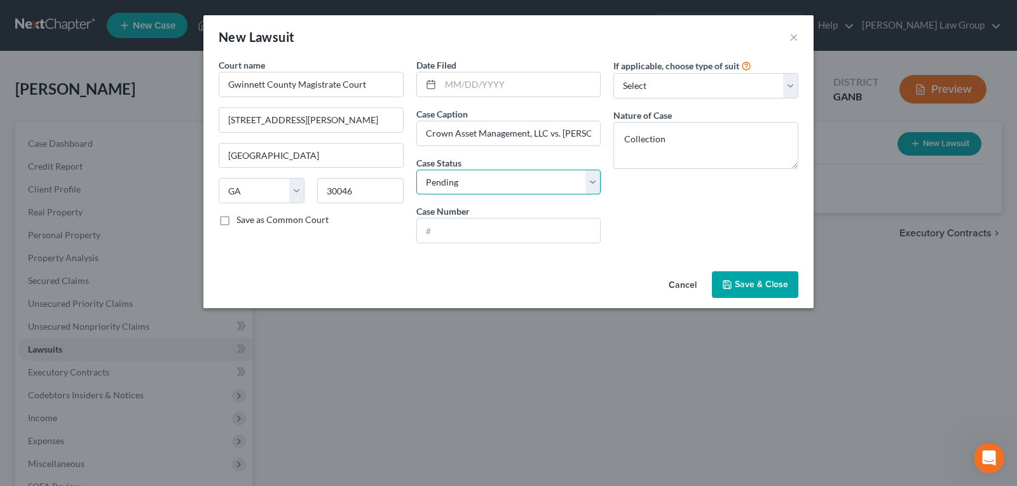
click at [491, 182] on select "Select Pending On Appeal Concluded" at bounding box center [508, 182] width 185 height 25
click at [491, 181] on select "Select Pending On Appeal Concluded" at bounding box center [508, 182] width 185 height 25
click at [459, 227] on input "text" at bounding box center [509, 231] width 184 height 24
drag, startPoint x: 541, startPoint y: 245, endPoint x: 534, endPoint y: 225, distance: 20.9
click at [537, 231] on div "Date Filed Case Caption Crown Asset Management, LLC vs. [PERSON_NAME] Case Stat…" at bounding box center [509, 155] width 198 height 195
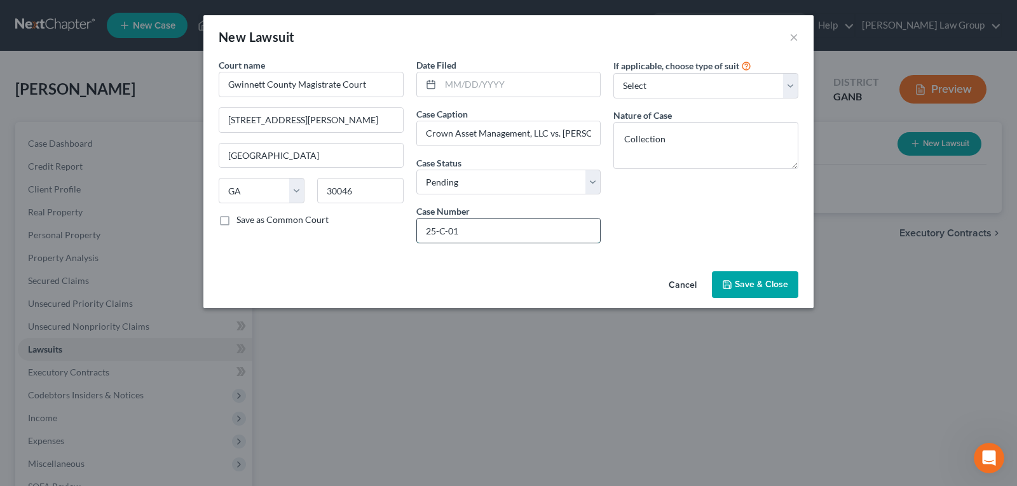
click at [534, 225] on input "25-C-01" at bounding box center [509, 231] width 184 height 24
type input "25-C-01421-S3"
click at [769, 277] on button "Save & Close" at bounding box center [755, 284] width 86 height 27
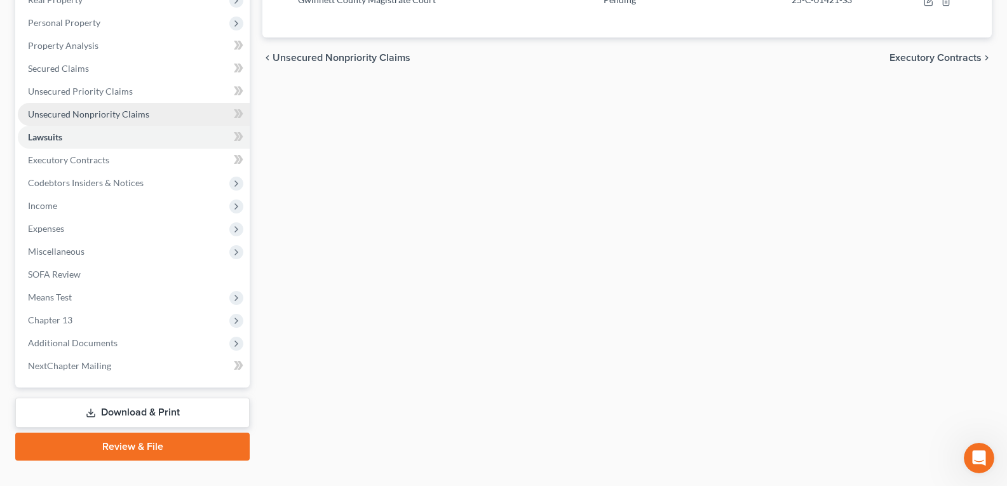
scroll to position [235, 0]
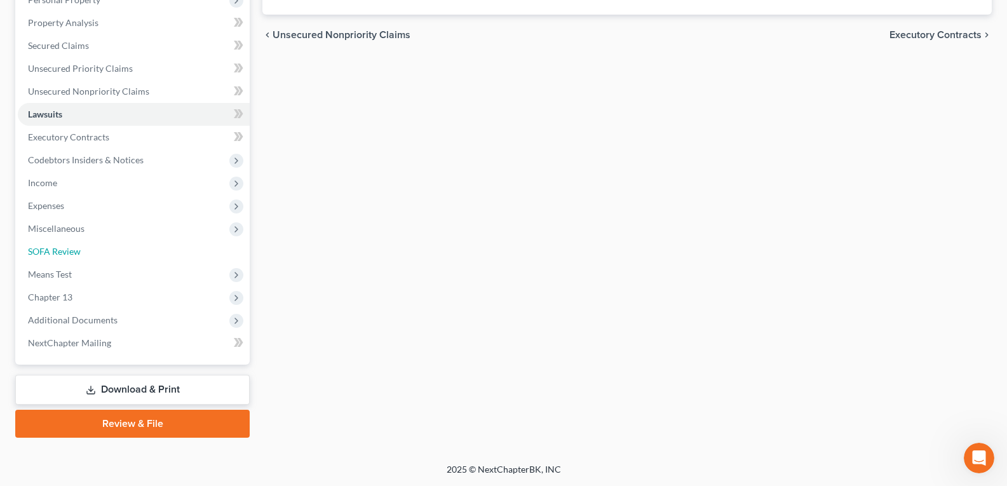
drag, startPoint x: 60, startPoint y: 250, endPoint x: 421, endPoint y: 274, distance: 362.4
click at [60, 250] on span "SOFA Review" at bounding box center [54, 251] width 53 height 11
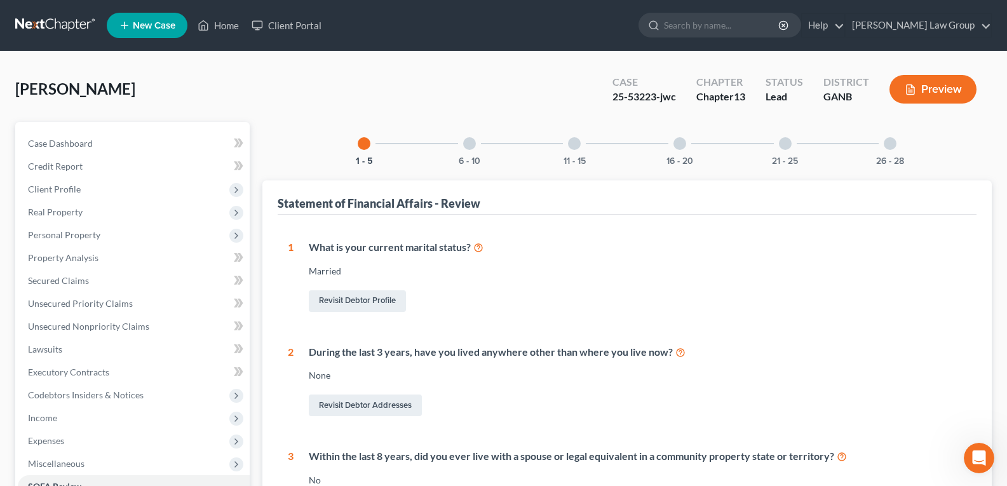
click at [681, 151] on div "16 - 20" at bounding box center [679, 143] width 43 height 43
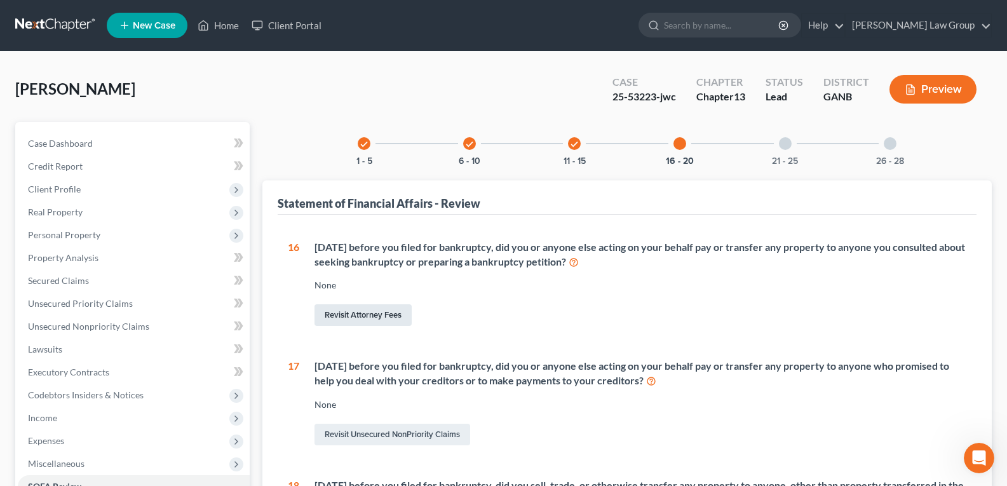
click at [361, 315] on link "Revisit Attorney Fees" at bounding box center [363, 315] width 97 height 22
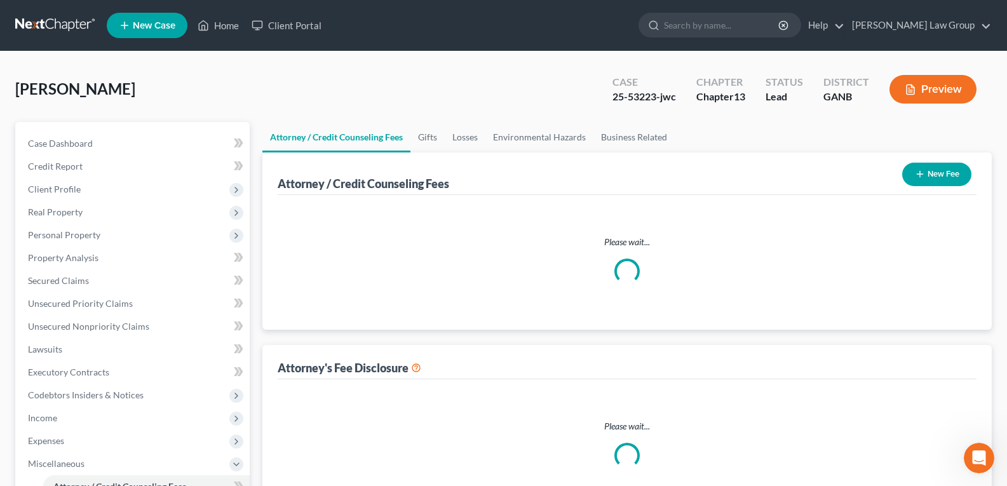
select select "1"
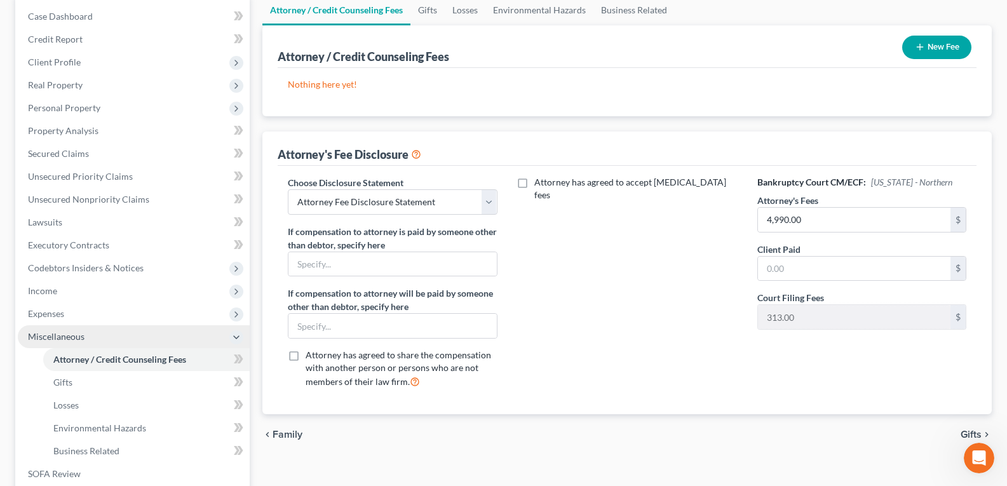
scroll to position [191, 0]
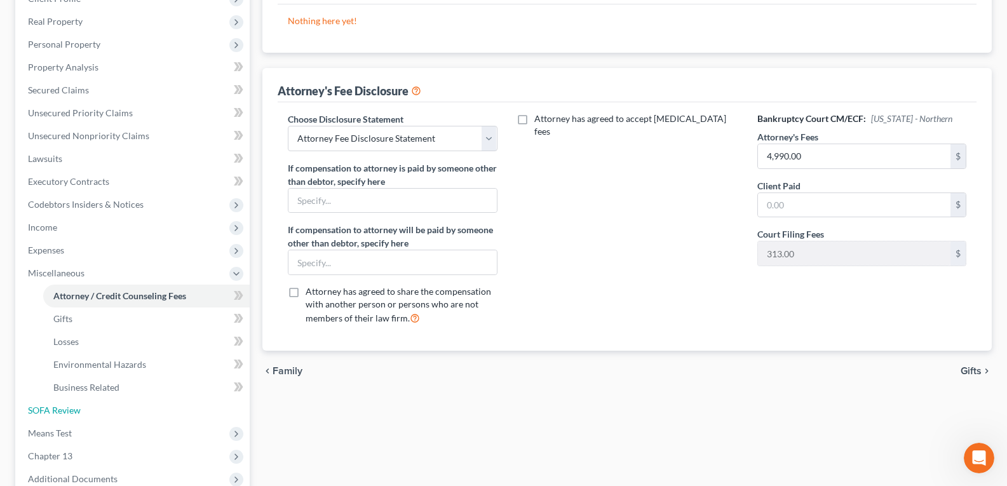
drag, startPoint x: 64, startPoint y: 407, endPoint x: 315, endPoint y: 406, distance: 251.0
click at [64, 407] on span "SOFA Review" at bounding box center [54, 410] width 53 height 11
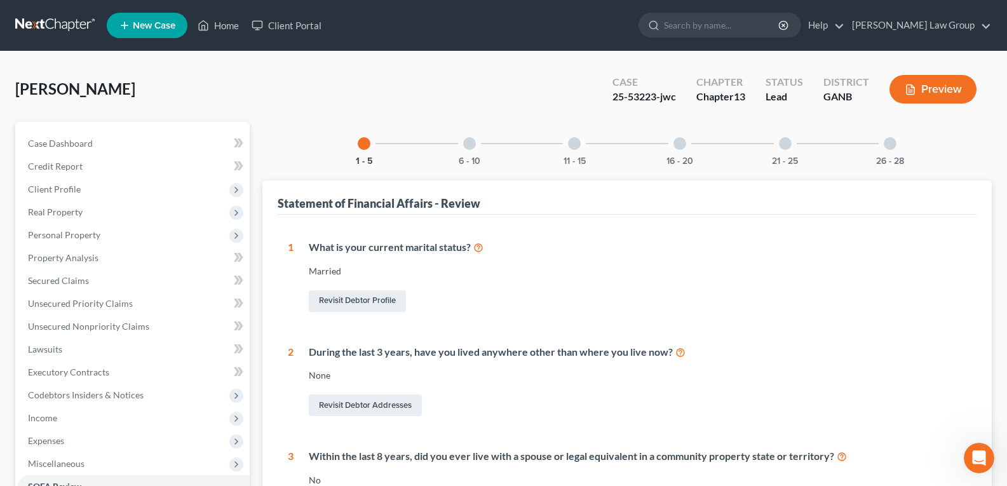
click at [897, 146] on div "26 - 28" at bounding box center [890, 143] width 43 height 43
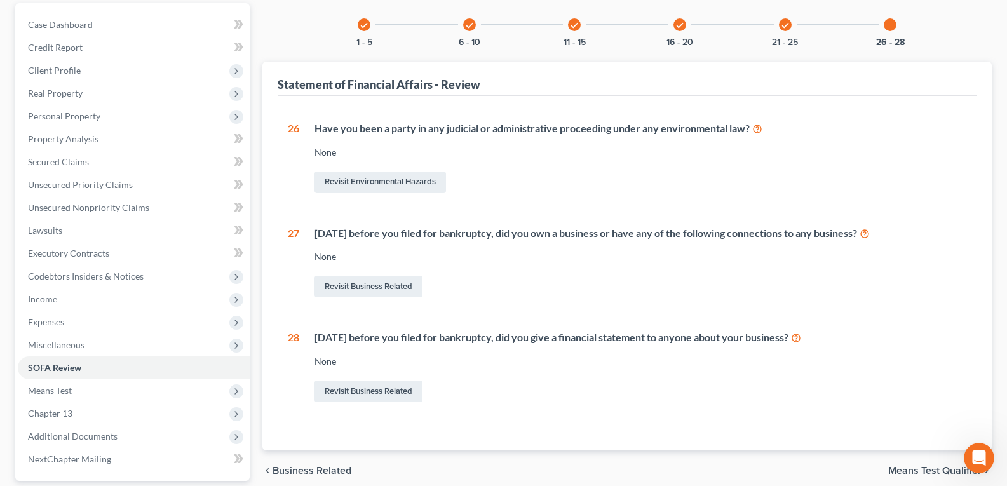
scroll to position [127, 0]
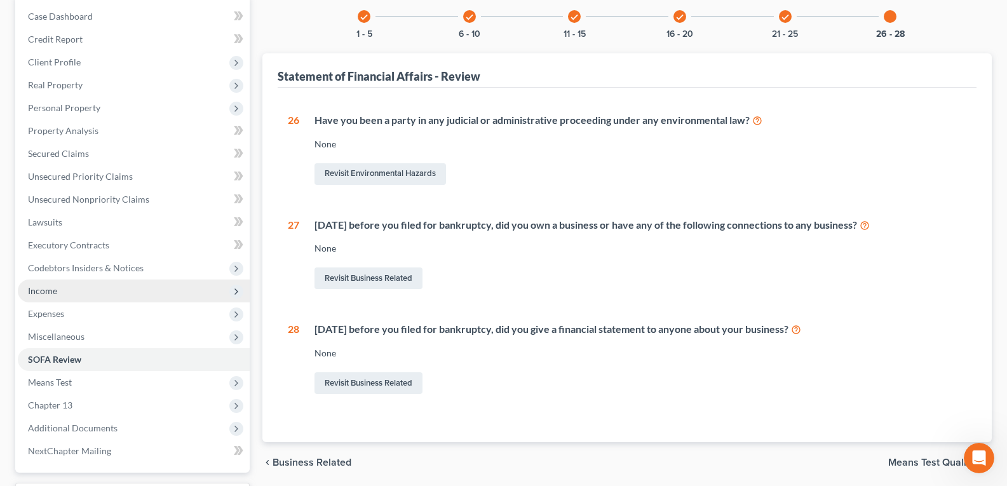
click at [42, 294] on span "Income" at bounding box center [42, 290] width 29 height 11
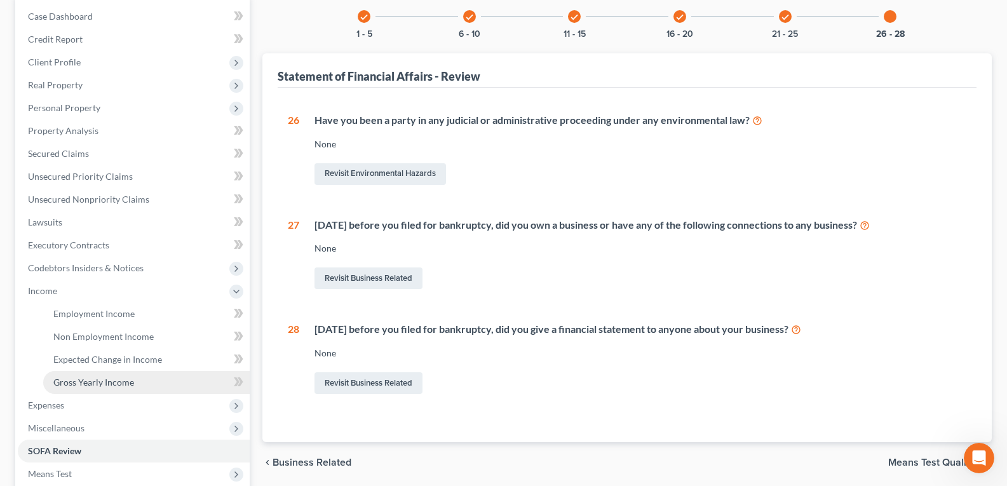
click at [95, 386] on span "Gross Yearly Income" at bounding box center [93, 382] width 81 height 11
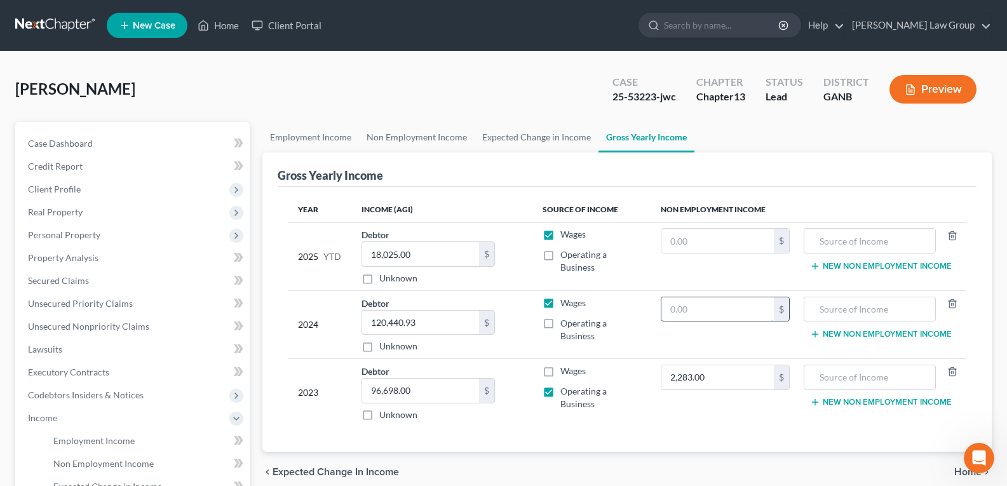
click at [722, 311] on input "text" at bounding box center [717, 309] width 113 height 24
drag, startPoint x: 553, startPoint y: 326, endPoint x: 549, endPoint y: 303, distance: 23.2
click at [560, 325] on label "Operating a Business" at bounding box center [600, 329] width 80 height 25
click at [566, 325] on input "Operating a Business" at bounding box center [570, 321] width 8 height 8
checkbox input "true"
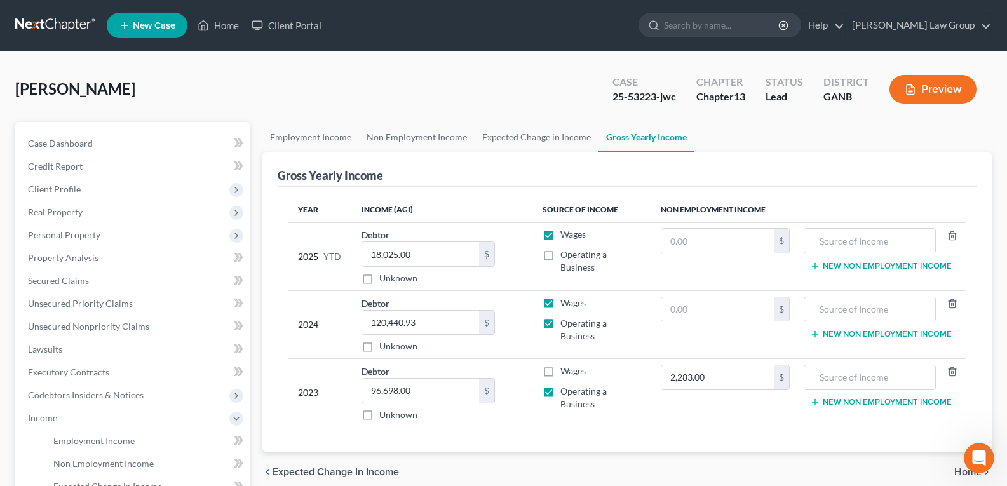
click at [560, 303] on label "Wages" at bounding box center [572, 303] width 25 height 13
click at [566, 303] on input "Wages" at bounding box center [570, 301] width 8 height 8
checkbox input "false"
click at [695, 311] on input "text" at bounding box center [717, 309] width 113 height 24
type input "1,350.00"
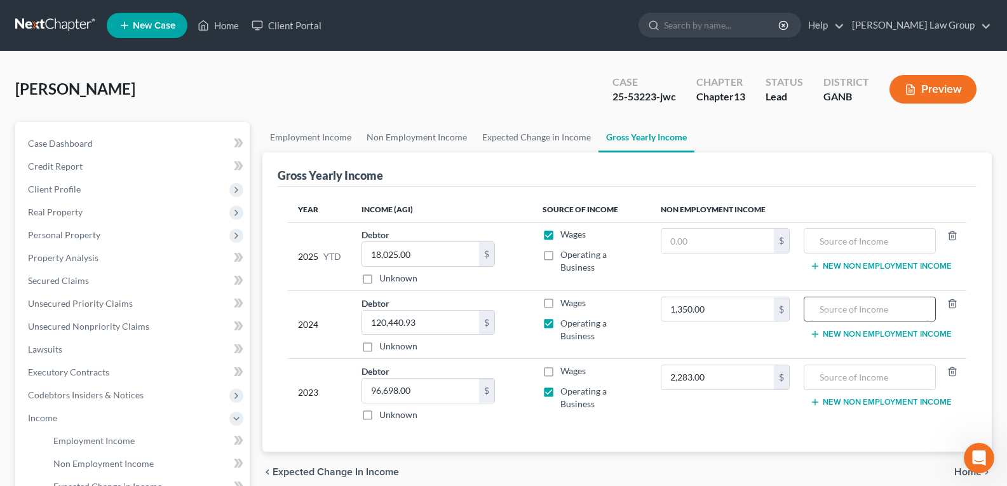
click at [853, 310] on input "text" at bounding box center [870, 309] width 118 height 24
type input "NFS income"
type input "0"
drag, startPoint x: 873, startPoint y: 308, endPoint x: 851, endPoint y: 312, distance: 22.7
click at [869, 310] on input "NFS income" at bounding box center [870, 309] width 118 height 24
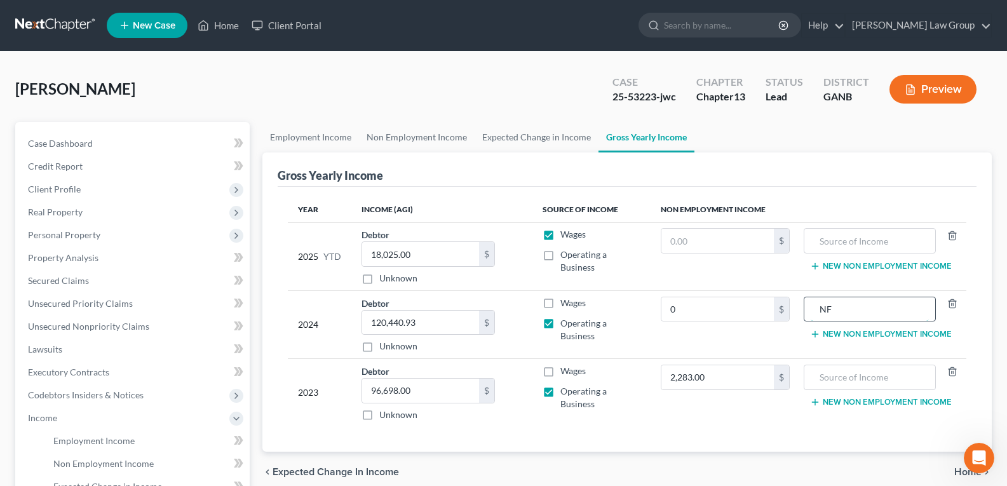
type input "N"
click at [721, 374] on input "2,283.00" at bounding box center [717, 377] width 113 height 24
click at [674, 377] on input "2,283.00" at bounding box center [717, 377] width 113 height 24
click at [677, 397] on td "2,283.00 $" at bounding box center [726, 393] width 150 height 68
click at [951, 93] on button "Preview" at bounding box center [933, 89] width 87 height 29
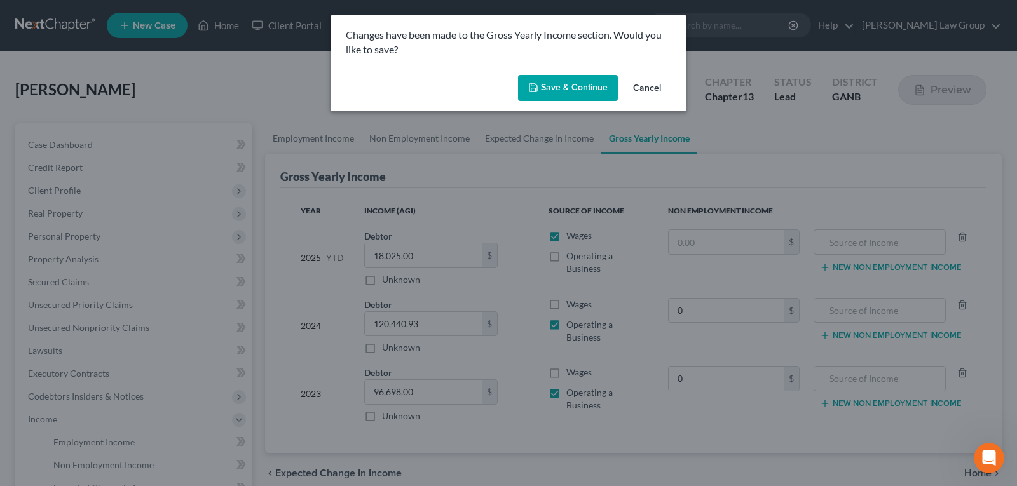
click at [539, 91] on button "Save & Continue" at bounding box center [568, 88] width 100 height 27
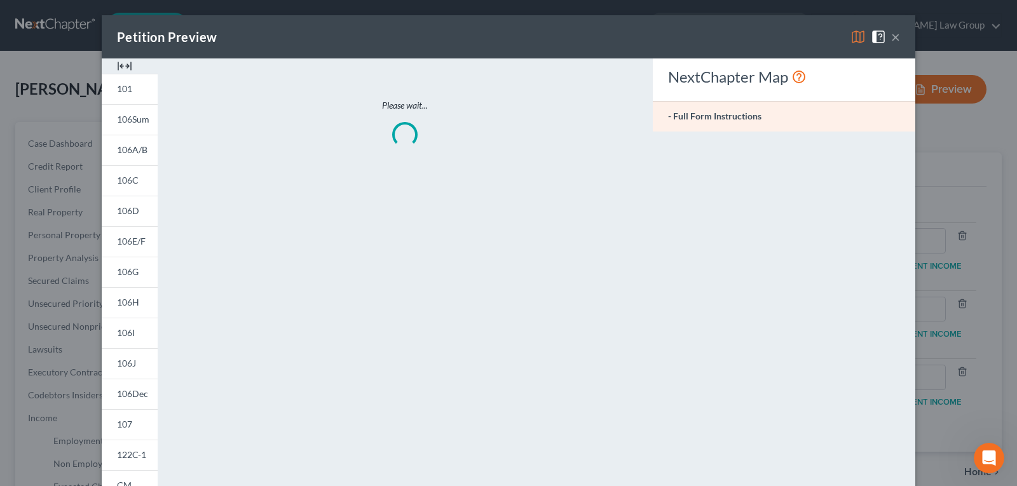
type input "0.00"
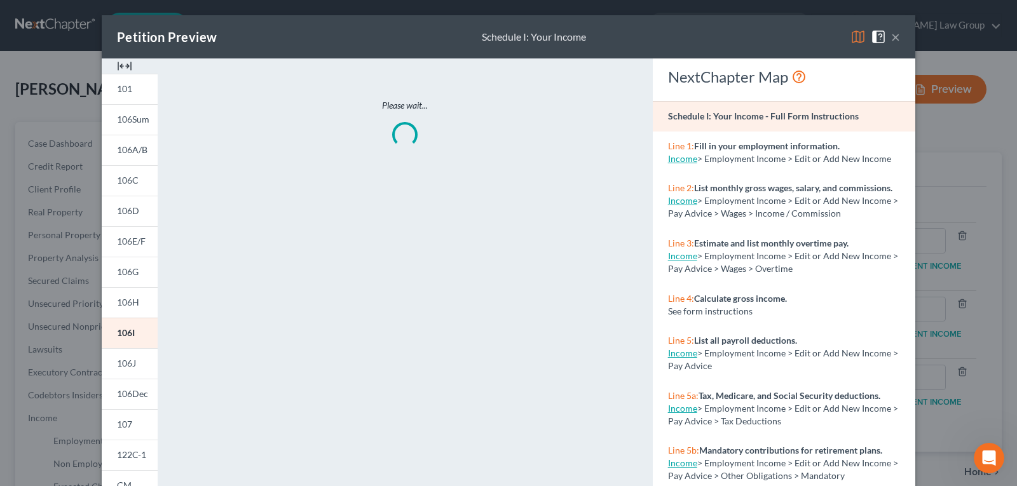
click at [118, 64] on img at bounding box center [124, 65] width 15 height 15
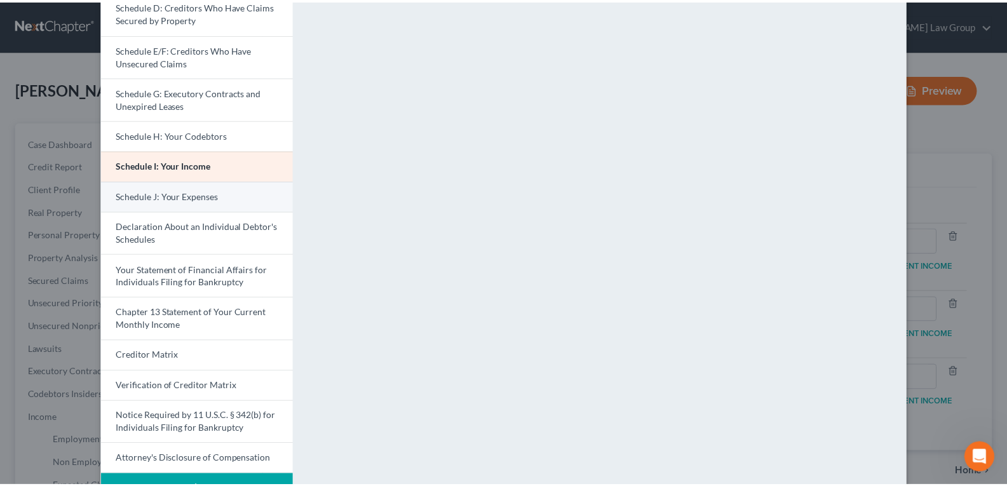
scroll to position [273, 0]
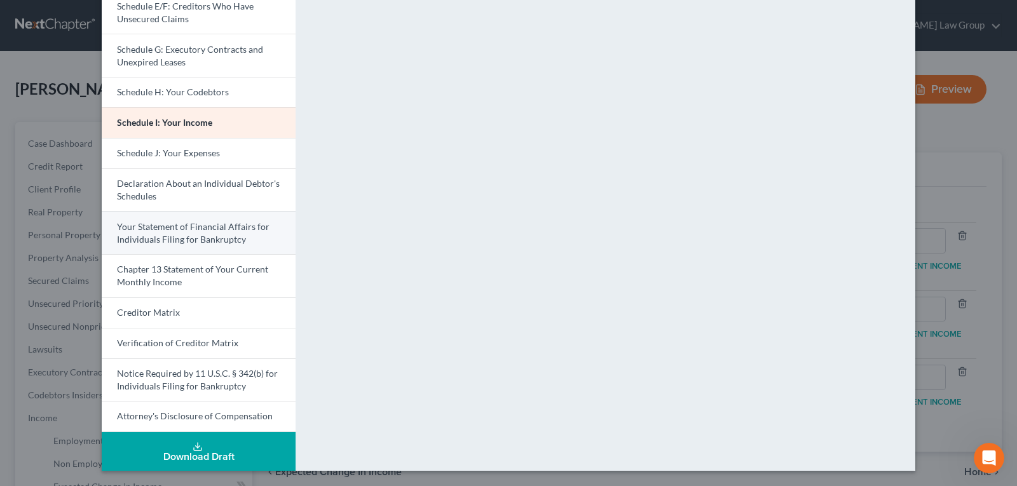
click at [153, 229] on span "Your Statement of Financial Affairs for Individuals Filing for Bankruptcy" at bounding box center [193, 233] width 153 height 24
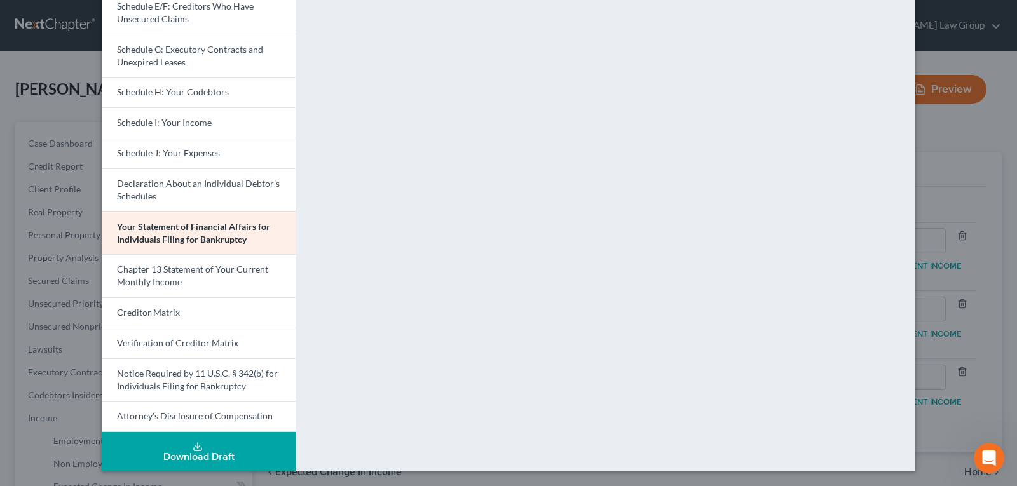
click at [933, 31] on div "Petition Preview Your Statement of Financial Affairs for Individuals Filing for…" at bounding box center [508, 243] width 1017 height 486
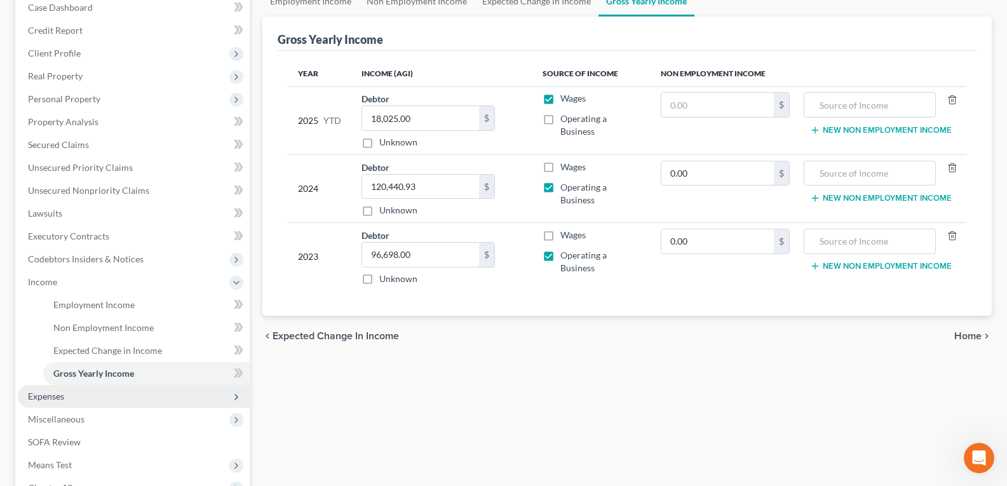
scroll to position [200, 0]
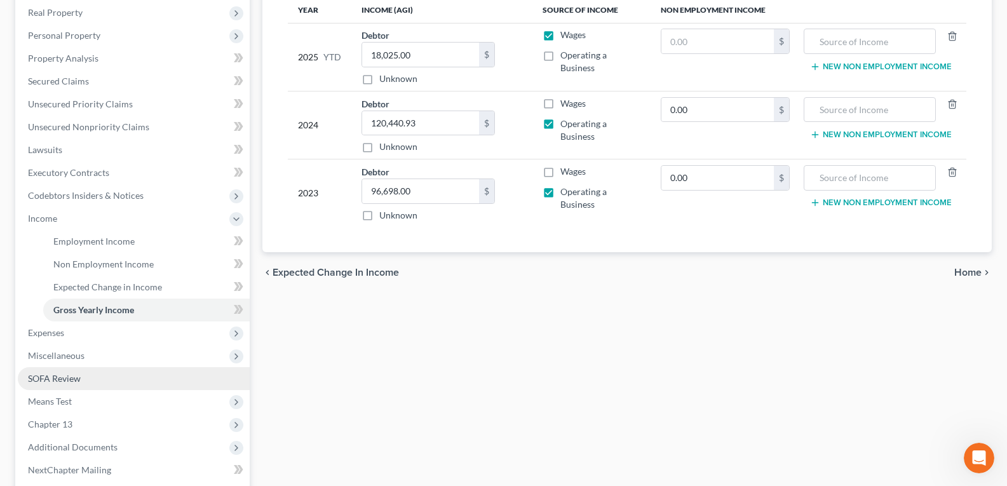
drag, startPoint x: 64, startPoint y: 374, endPoint x: 172, endPoint y: 375, distance: 108.0
click at [64, 374] on span "SOFA Review" at bounding box center [54, 378] width 53 height 11
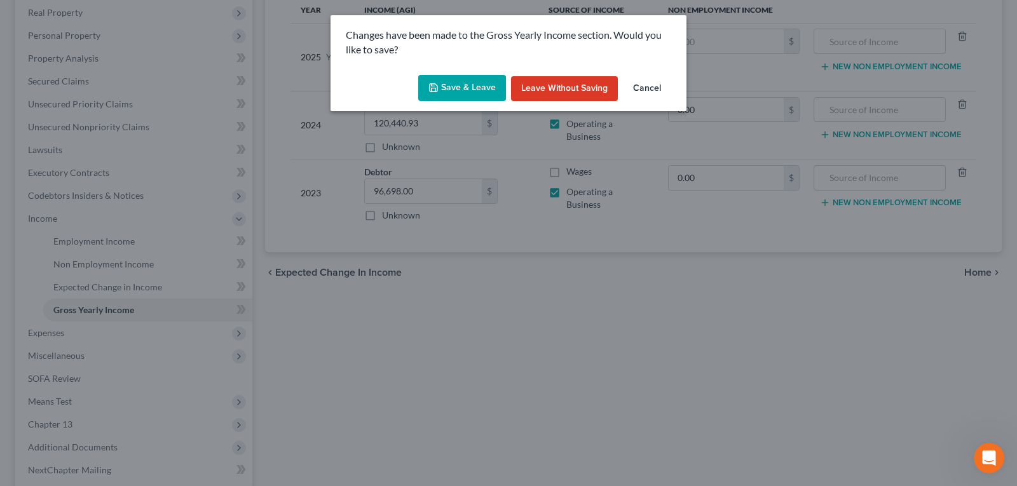
click at [454, 92] on button "Save & Leave" at bounding box center [462, 88] width 88 height 27
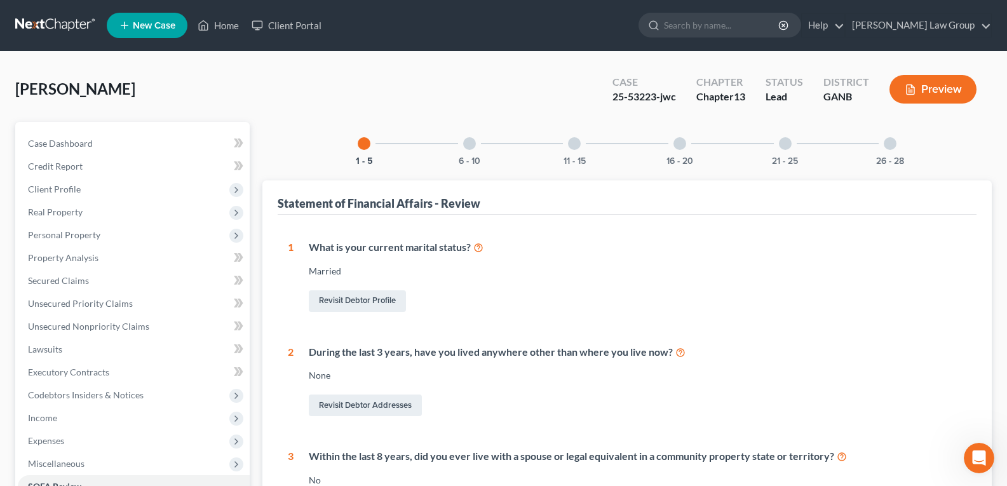
click at [886, 151] on div "26 - 28" at bounding box center [890, 143] width 43 height 43
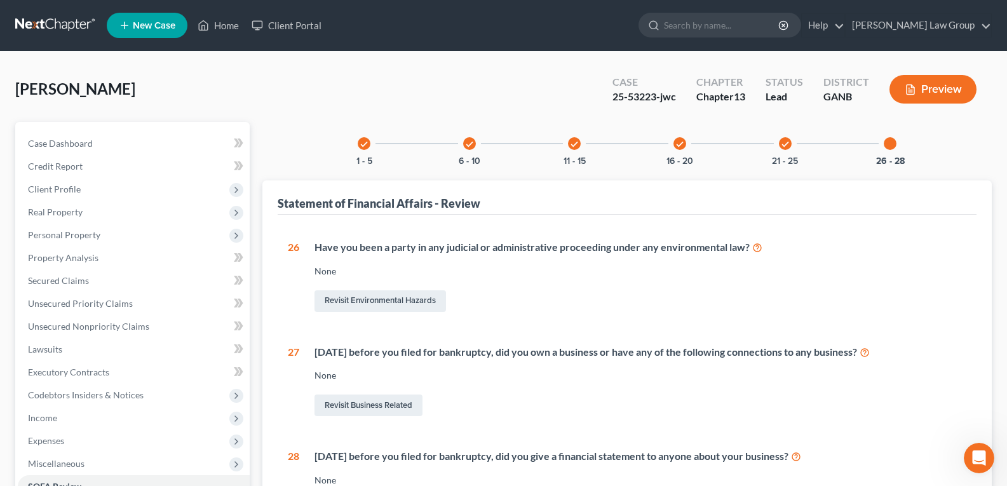
scroll to position [127, 0]
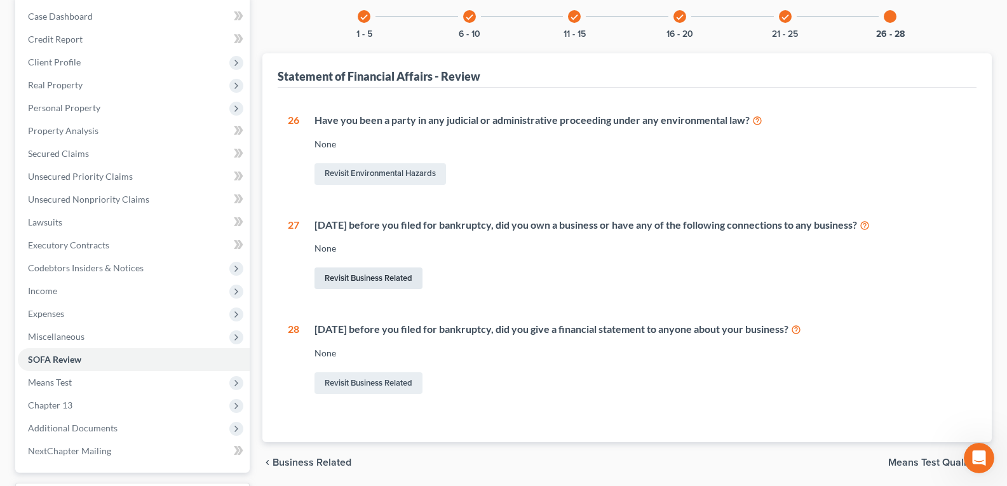
click at [374, 276] on link "Revisit Business Related" at bounding box center [369, 279] width 108 height 22
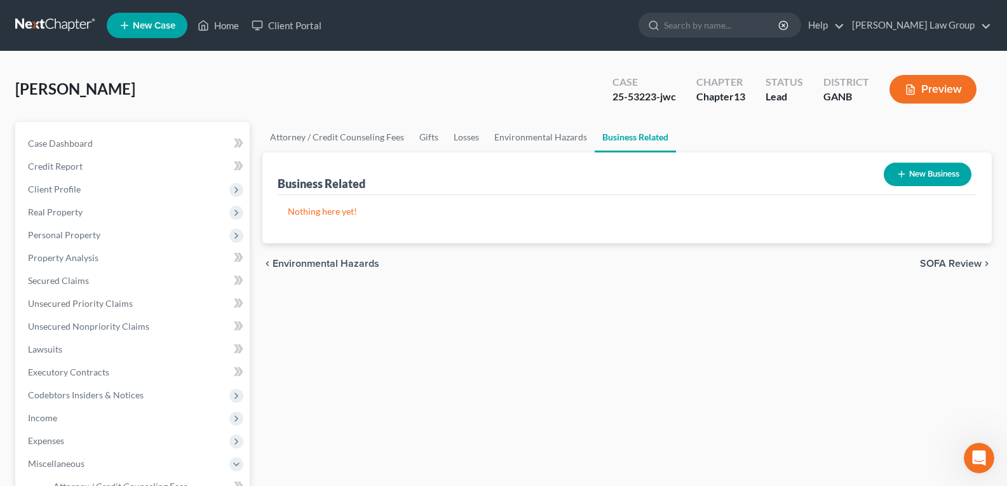
click at [908, 175] on button "New Business" at bounding box center [928, 175] width 88 height 24
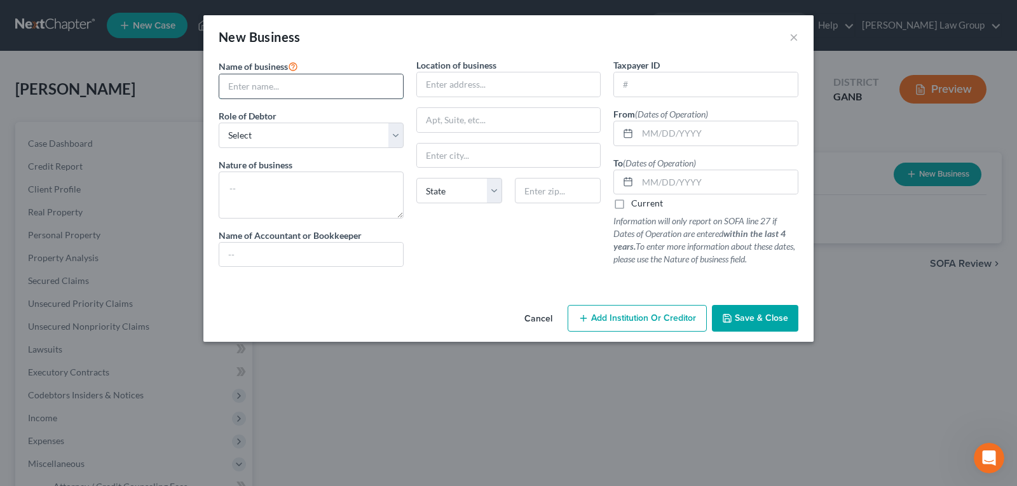
click at [301, 76] on input "text" at bounding box center [311, 86] width 184 height 24
type input "Granduer Timepiece, LLC"
click at [269, 137] on select "Select A member of a limited liability company (LLC) or limited liability partn…" at bounding box center [311, 135] width 185 height 25
select select "sole_proprietor"
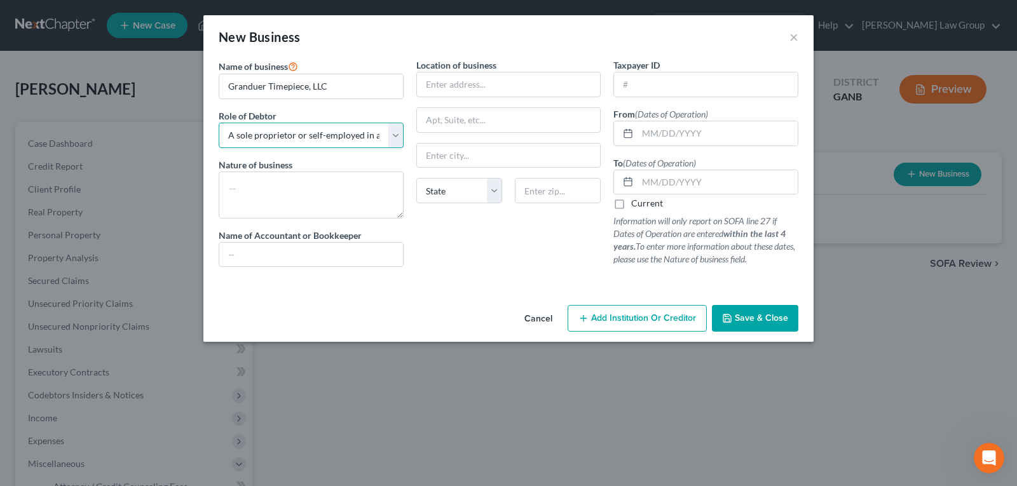
click at [219, 123] on select "Select A member of a limited liability company (LLC) or limited liability partn…" at bounding box center [311, 135] width 185 height 25
click at [525, 83] on input "text" at bounding box center [509, 84] width 184 height 24
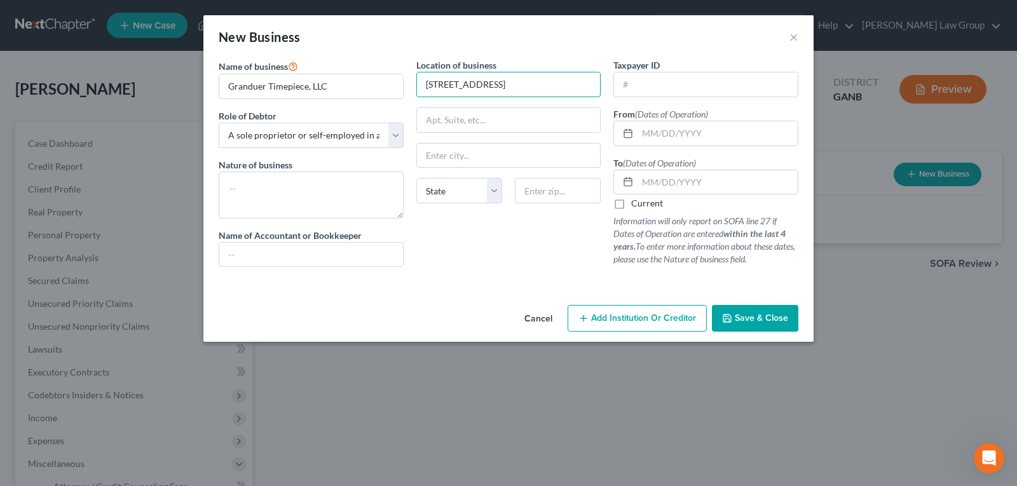
type input "[STREET_ADDRESS]"
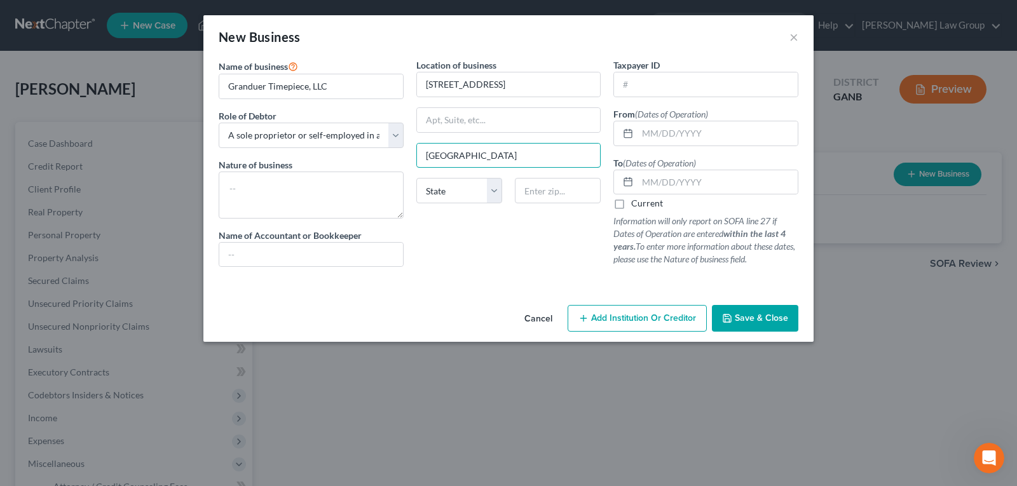
type input "[GEOGRAPHIC_DATA]"
select select "10"
type input "30044"
click at [668, 84] on input "text" at bounding box center [706, 84] width 184 height 24
click at [662, 132] on input "text" at bounding box center [717, 133] width 160 height 24
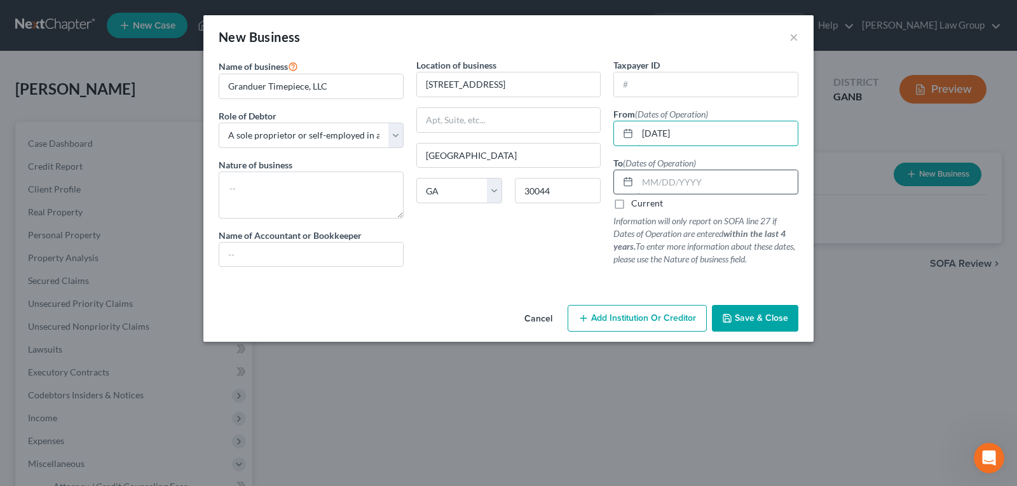
type input "[DATE]"
click at [695, 180] on input "text" at bounding box center [717, 182] width 160 height 24
type input "[DATE]"
click at [507, 227] on div "Location of business 1348 Scenic Pines Dr. [GEOGRAPHIC_DATA] [US_STATE] AK [GEO…" at bounding box center [509, 167] width 198 height 219
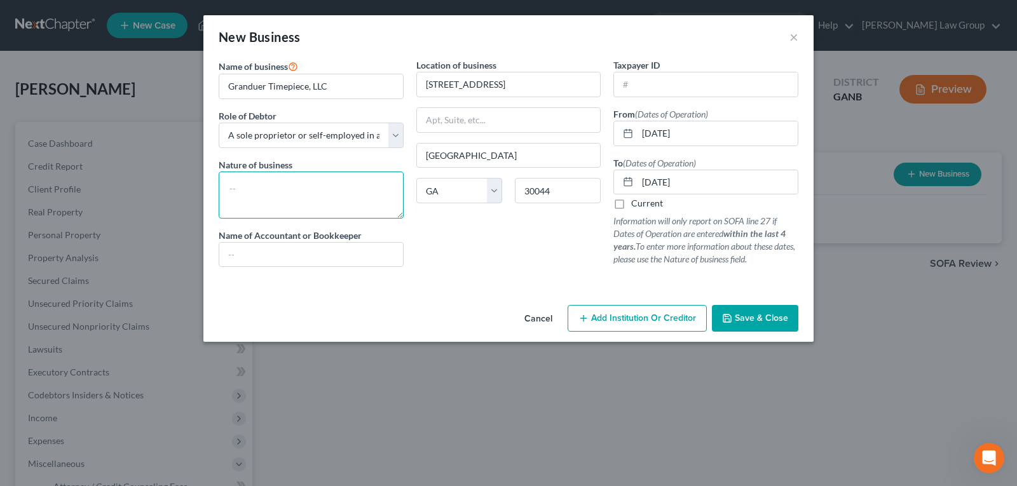
click at [275, 196] on textarea at bounding box center [311, 195] width 185 height 47
type textarea "Sales"
click at [535, 232] on div "Location of business 1348 Scenic Pines Dr. [GEOGRAPHIC_DATA] [US_STATE] AK [GEO…" at bounding box center [509, 167] width 198 height 219
click at [468, 254] on div "Location of business 1348 Scenic Pines Dr. [GEOGRAPHIC_DATA] [US_STATE] AK [GEO…" at bounding box center [509, 167] width 198 height 219
click at [773, 323] on span "Save & Close" at bounding box center [761, 318] width 53 height 11
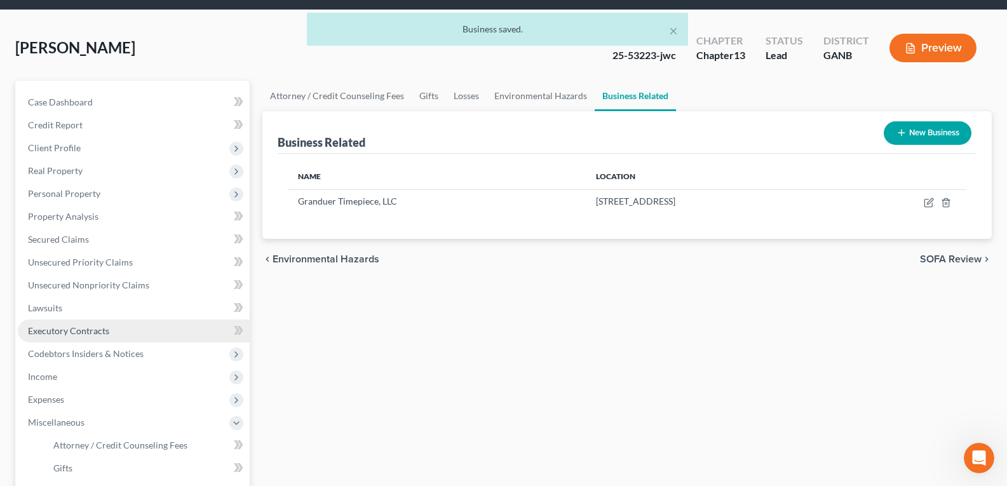
scroll to position [64, 0]
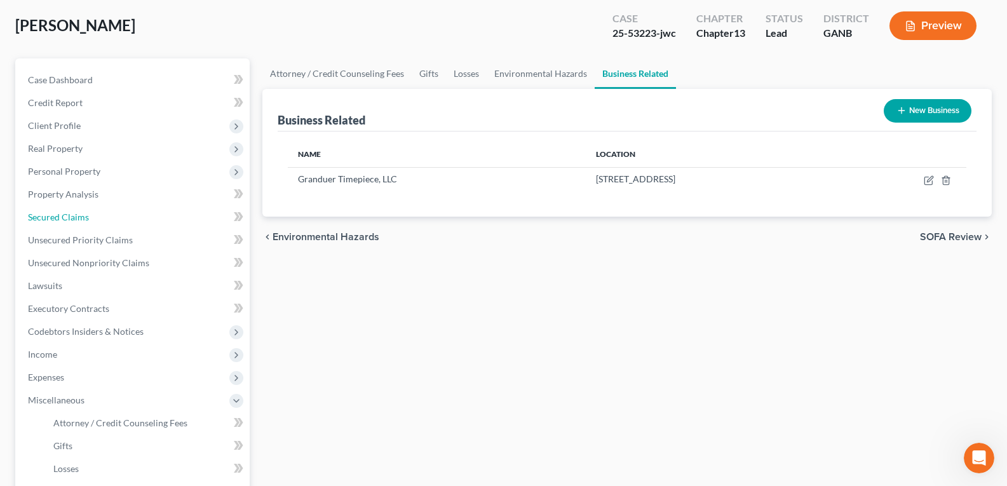
drag, startPoint x: 67, startPoint y: 220, endPoint x: 341, endPoint y: 276, distance: 278.8
click at [67, 220] on span "Secured Claims" at bounding box center [58, 217] width 61 height 11
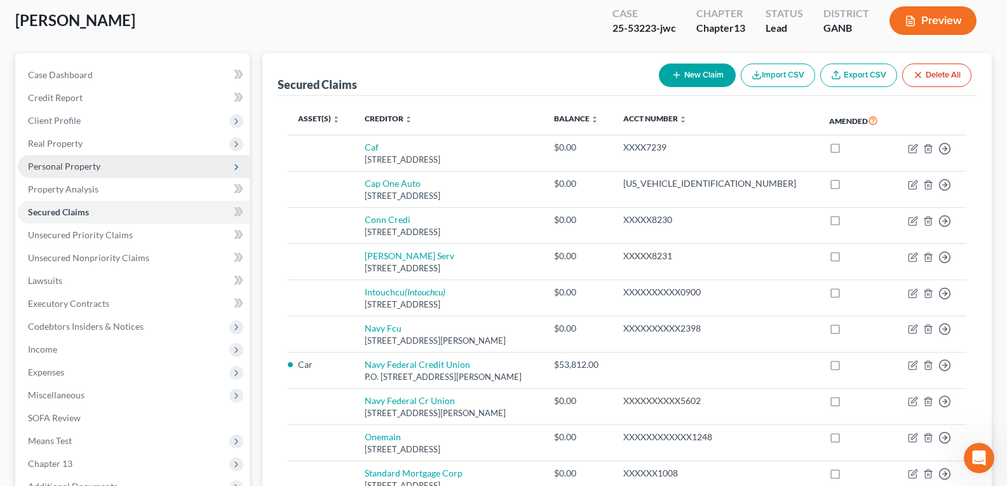
scroll to position [64, 0]
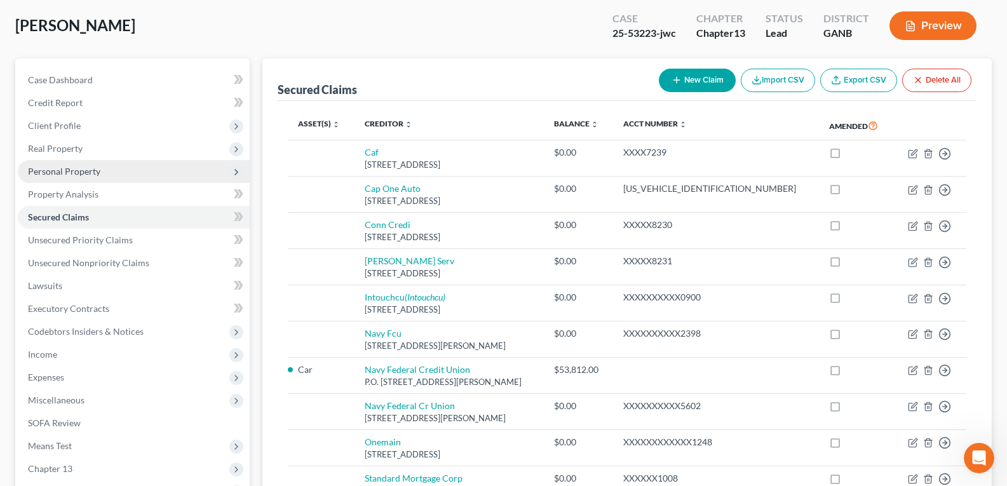
click at [90, 171] on span "Personal Property" at bounding box center [64, 171] width 72 height 11
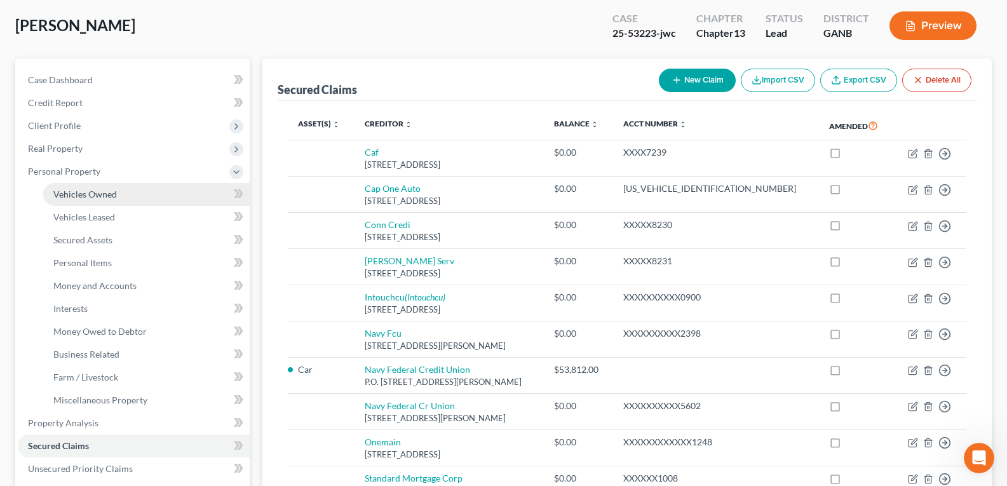
click at [107, 192] on span "Vehicles Owned" at bounding box center [85, 194] width 64 height 11
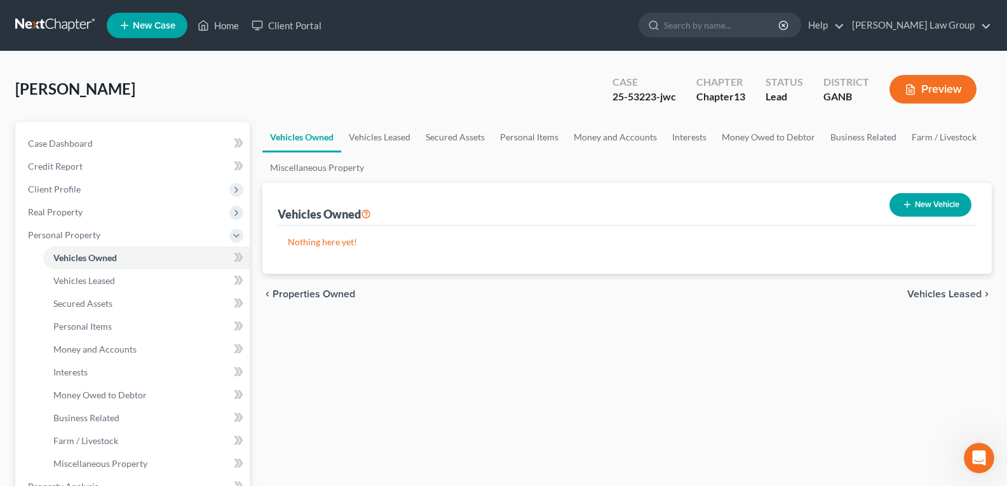
click at [928, 212] on button "New Vehicle" at bounding box center [931, 205] width 82 height 24
select select "0"
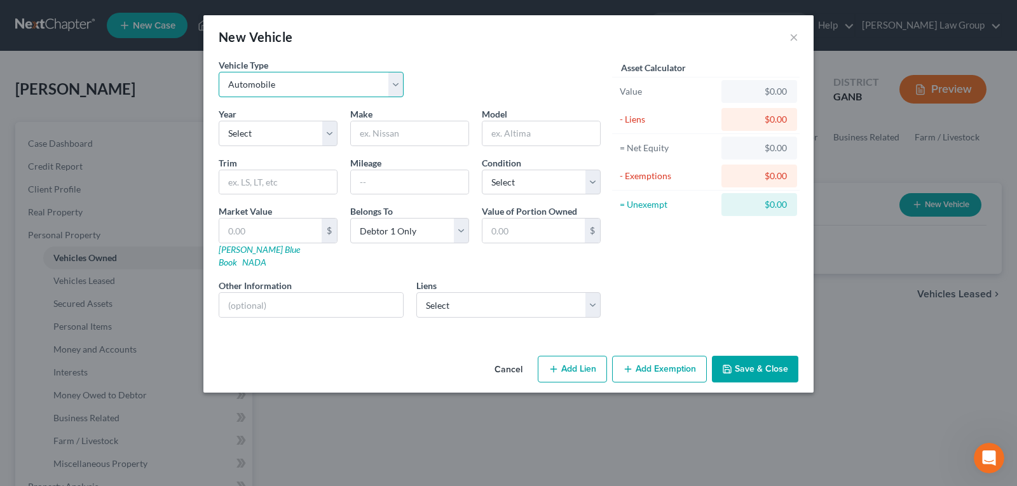
drag, startPoint x: 346, startPoint y: 78, endPoint x: 332, endPoint y: 83, distance: 14.3
click at [344, 78] on select "Select Automobile Truck Trailer Watercraft Aircraft Motor Home Atv Other Vehicle" at bounding box center [311, 84] width 185 height 25
click at [334, 77] on select "Select Automobile Truck Trailer Watercraft Aircraft Motor Home Atv Other Vehicle" at bounding box center [311, 84] width 185 height 25
click at [275, 129] on select "Select 2026 2025 2024 2023 2022 2021 2020 2019 2018 2017 2016 2015 2014 2013 20…" at bounding box center [278, 133] width 119 height 25
select select "4"
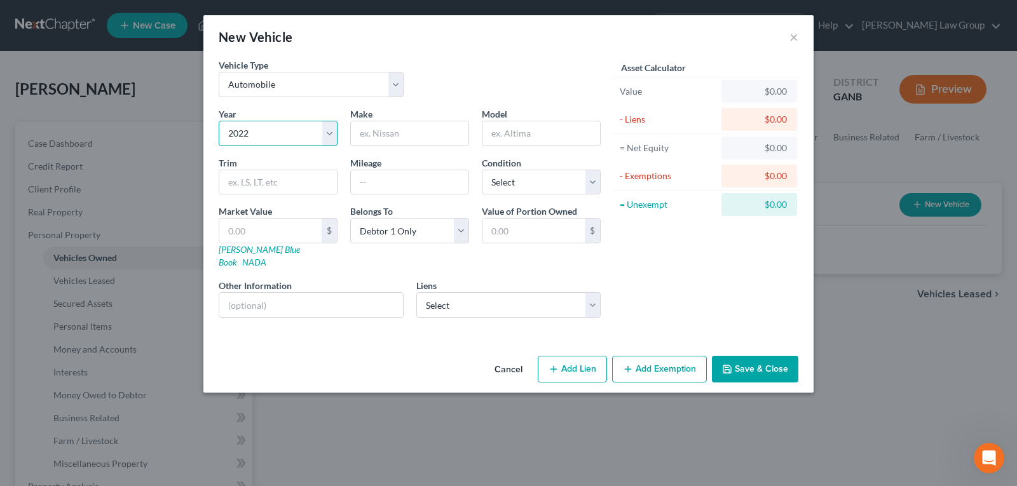
click at [219, 121] on select "Select 2026 2025 2024 2023 2022 2021 2020 2019 2018 2017 2016 2015 2014 2013 20…" at bounding box center [278, 133] width 119 height 25
click at [415, 134] on input "text" at bounding box center [410, 133] width 118 height 24
type input "Jeep"
type input "Cherokee"
click at [426, 179] on input "text" at bounding box center [410, 182] width 118 height 24
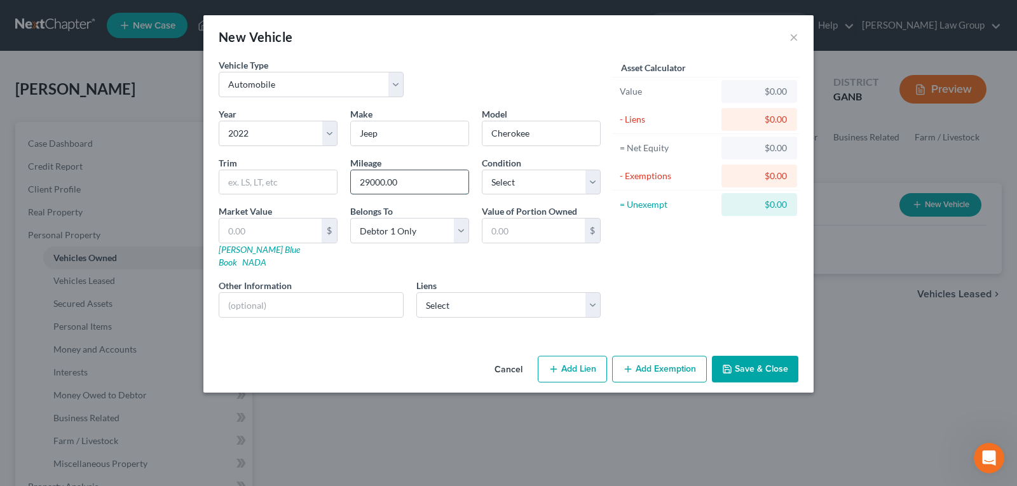
type input "29000.00"
click at [292, 222] on input "text" at bounding box center [270, 231] width 102 height 24
drag, startPoint x: 292, startPoint y: 222, endPoint x: 364, endPoint y: 240, distance: 74.1
click at [292, 222] on input "text" at bounding box center [270, 231] width 102 height 24
click at [391, 244] on div "Belongs To * Select Debtor 1 Only Debtor 2 Only Debtor 1 And Debtor 2 Only At L…" at bounding box center [410, 237] width 132 height 64
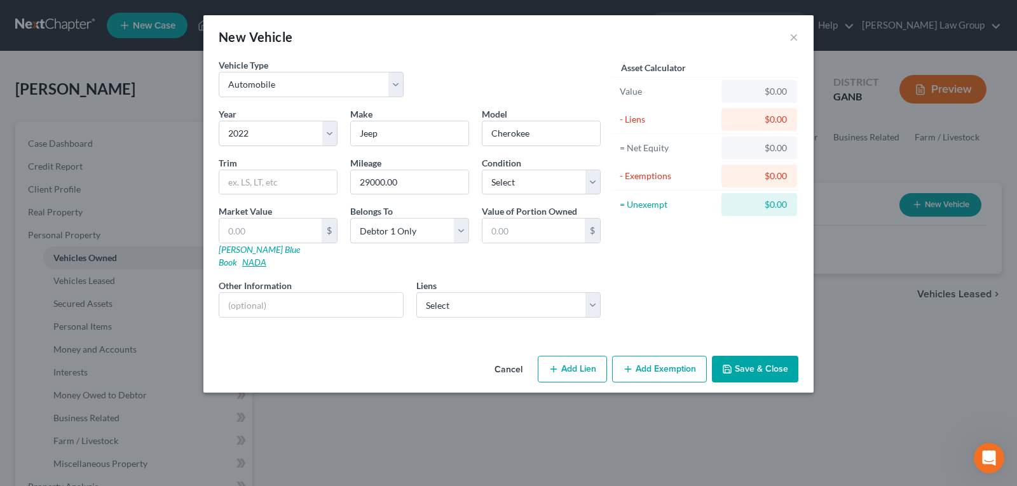
click at [266, 257] on link "NADA" at bounding box center [254, 262] width 24 height 11
click at [250, 233] on input "text" at bounding box center [270, 231] width 102 height 24
type input "2"
type input "2.00"
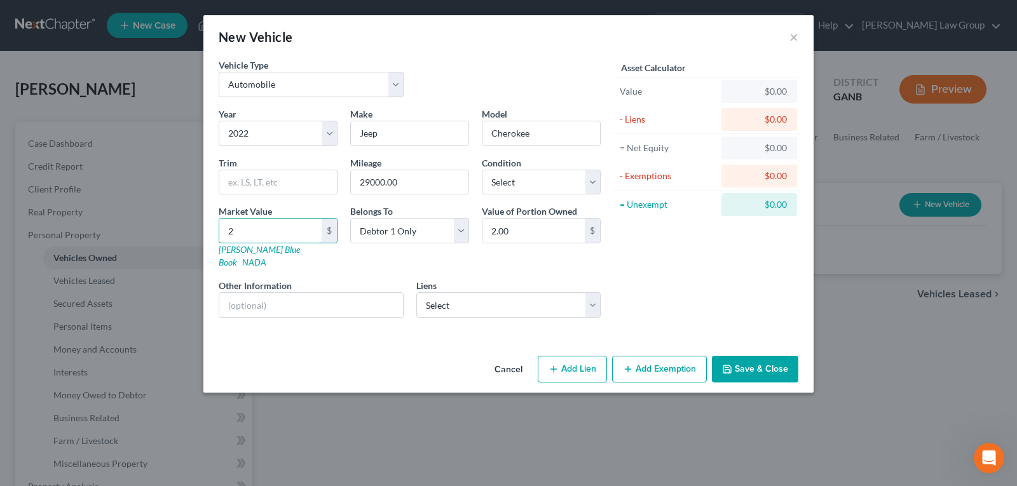
type input "23"
type input "23.00"
type input "238"
type input "238.00"
type input "2385"
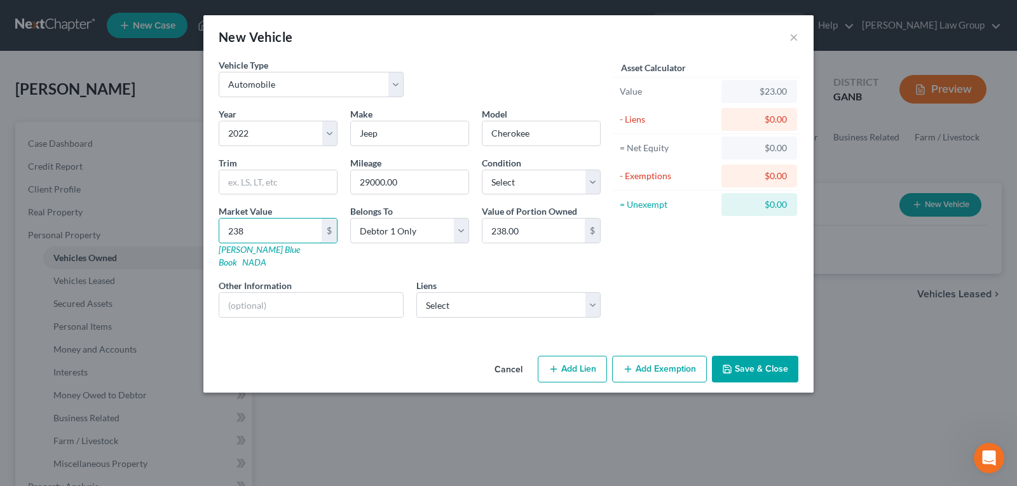
type input "2,385.00"
type input "2,3855"
type input "23,855.00"
drag, startPoint x: 698, startPoint y: 241, endPoint x: 708, endPoint y: 280, distance: 39.5
click at [699, 241] on div "Asset Calculator Value $23,855.00 - Liens $0.00 = Net Equity $23,855.00 - Exemp…" at bounding box center [706, 192] width 198 height 269
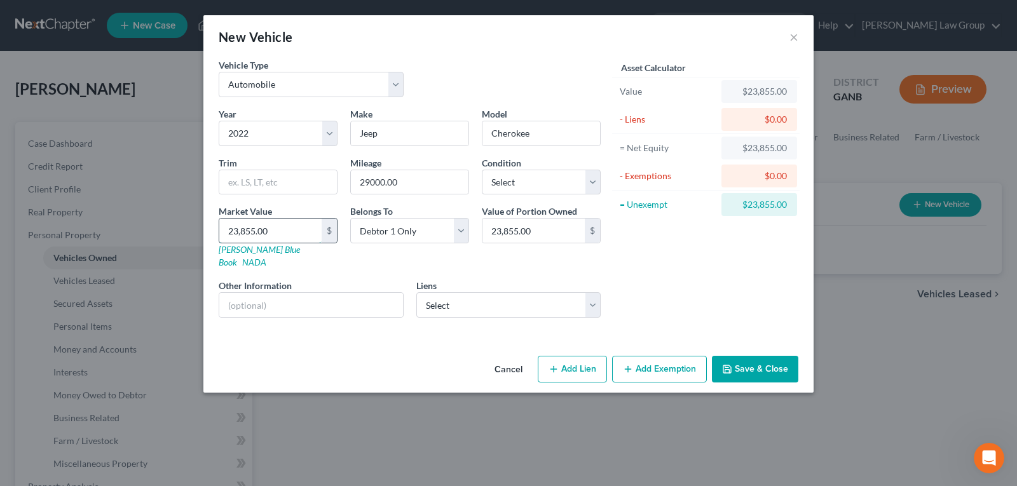
click at [283, 233] on input "23,855.00" at bounding box center [270, 231] width 102 height 24
type input "2"
type input "2.00"
type input "23"
type input "23.00"
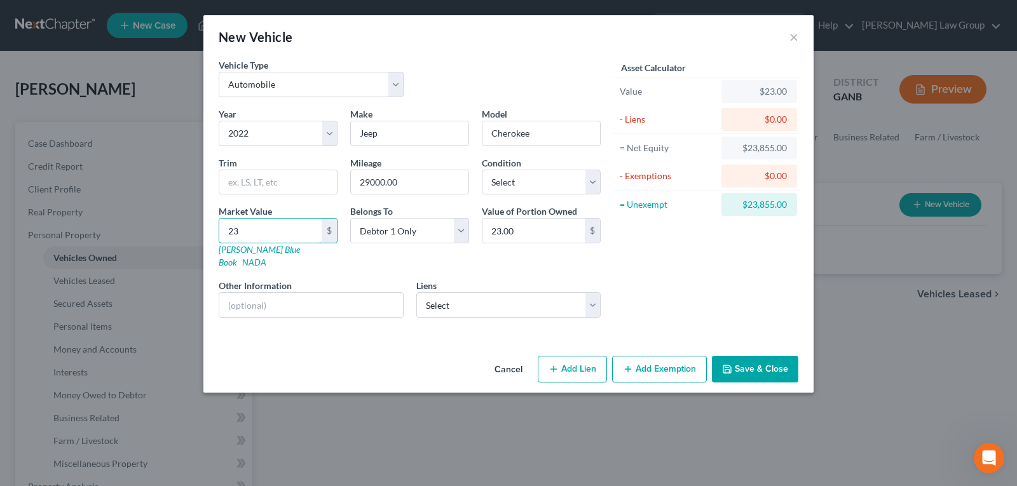
type input "2"
type input "2.00"
type input "2"
type input "2.00"
type input "25"
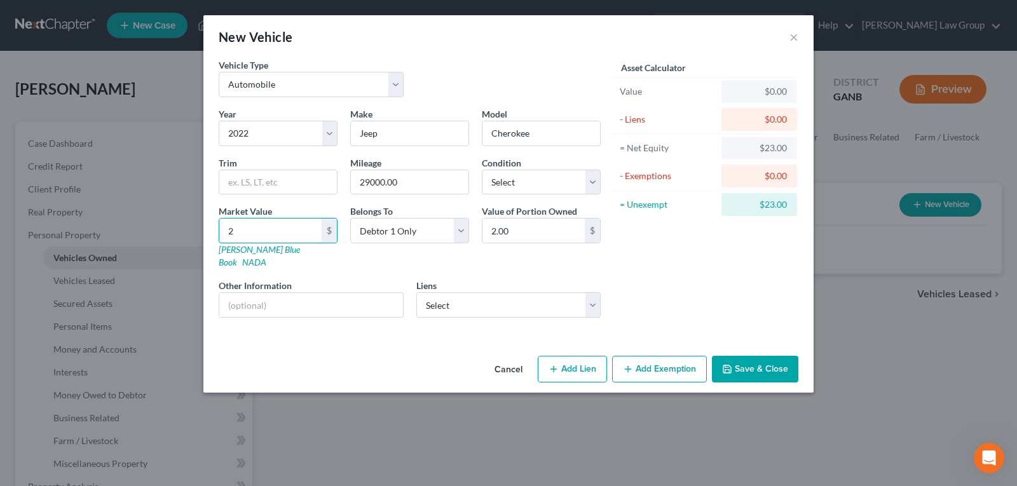
type input "25.00"
type input "258"
type input "258.00"
type input "2587"
type input "2,587.00"
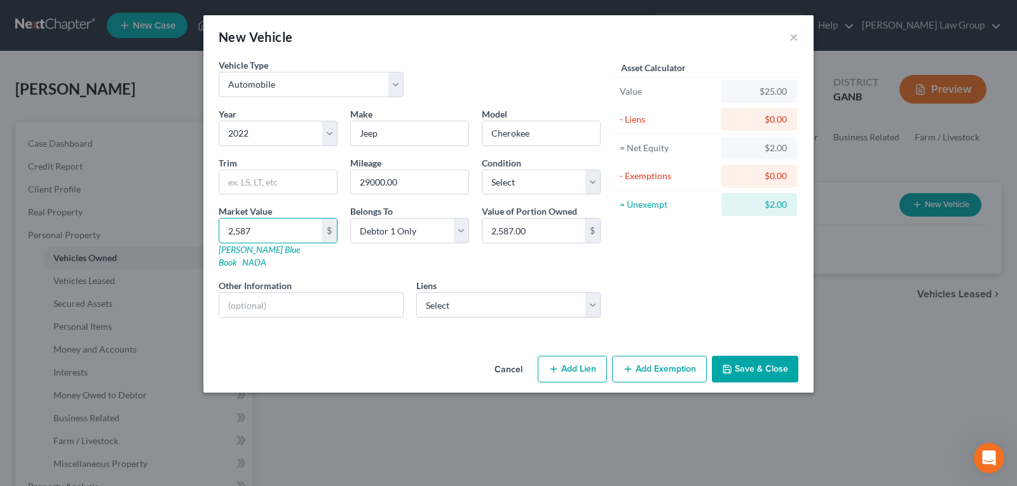
type input "2,5875"
drag, startPoint x: 748, startPoint y: 348, endPoint x: 755, endPoint y: 352, distance: 8.0
click at [749, 356] on button "Save & Close" at bounding box center [755, 369] width 86 height 27
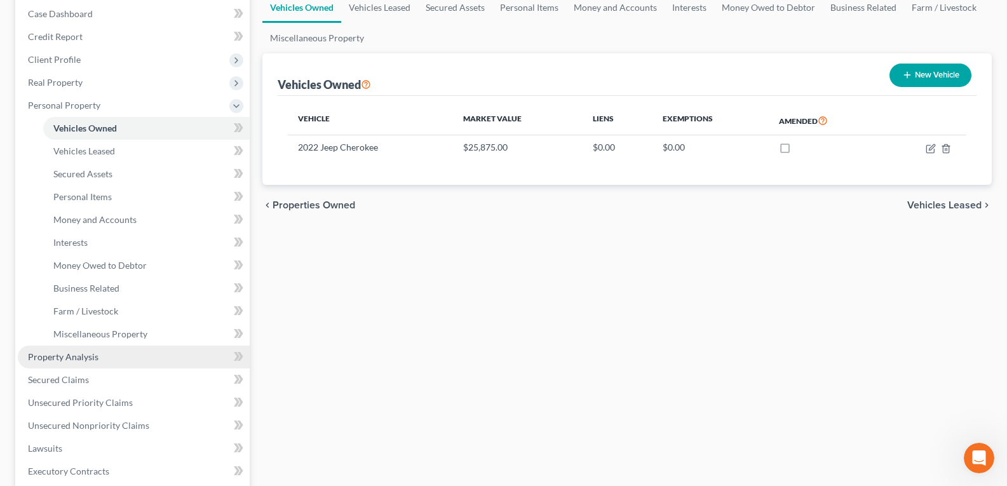
scroll to position [127, 0]
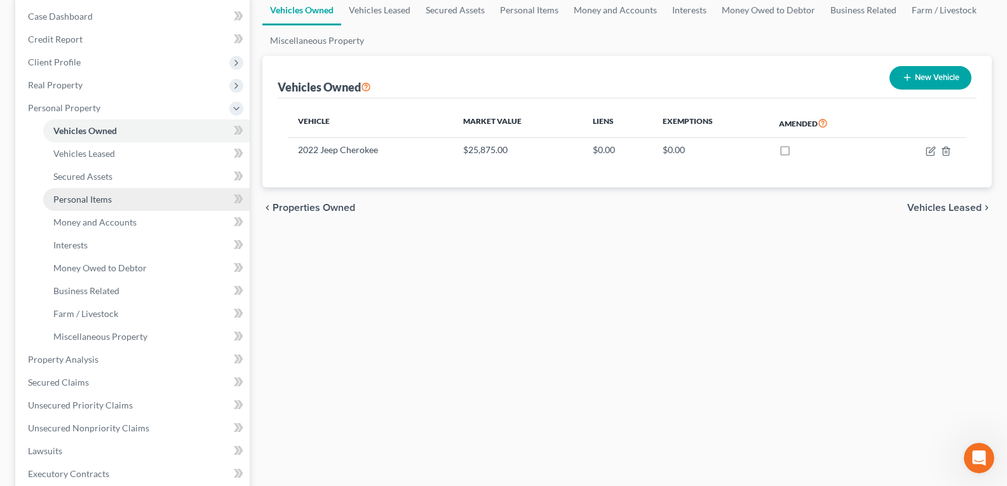
click at [75, 201] on span "Personal Items" at bounding box center [82, 199] width 58 height 11
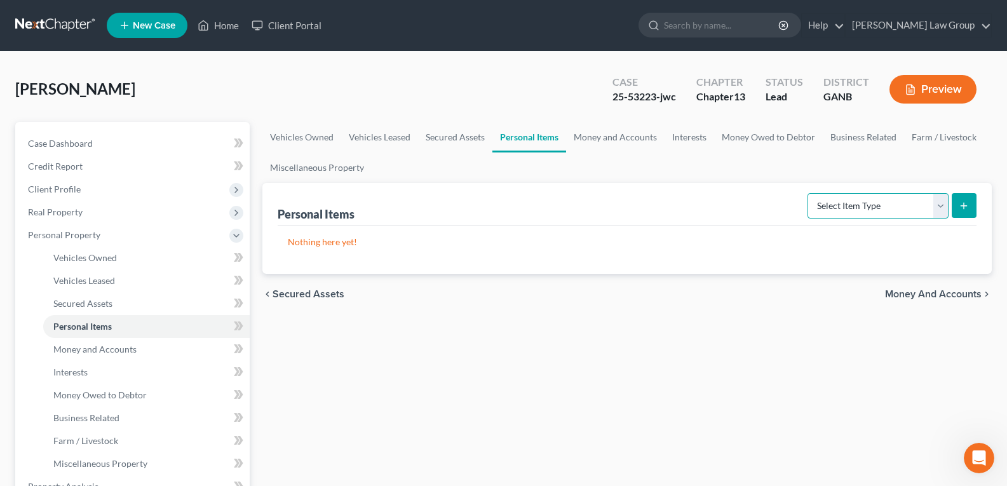
click at [843, 204] on select "Select Item Type Clothing Collectibles Of Value Electronics Firearms Household …" at bounding box center [878, 205] width 141 height 25
click at [809, 193] on select "Select Item Type Clothing Collectibles Of Value Electronics Firearms Household …" at bounding box center [878, 205] width 141 height 25
click at [964, 208] on line "submit" at bounding box center [964, 206] width 0 height 6
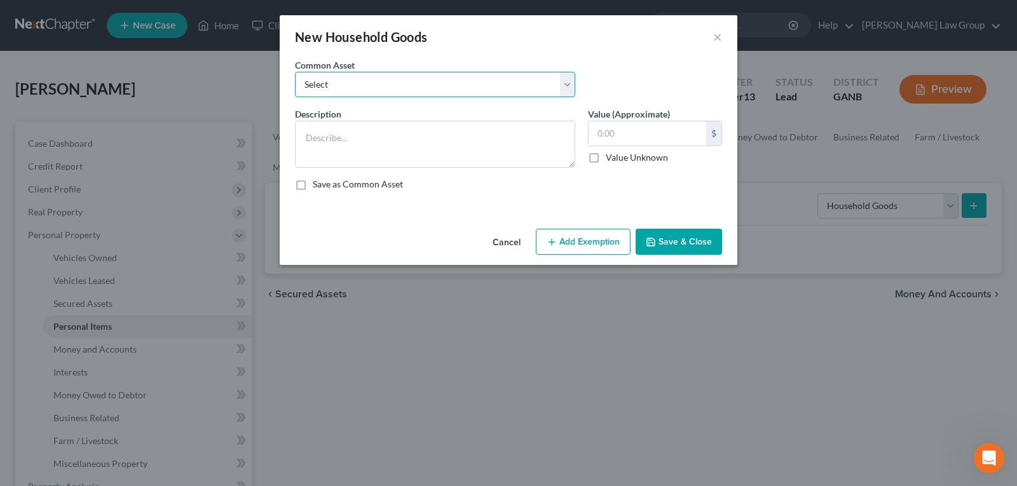
click at [397, 84] on select "Select Household goods" at bounding box center [435, 84] width 280 height 25
click at [295, 72] on select "Select Household goods" at bounding box center [435, 84] width 280 height 25
click at [641, 132] on input "text" at bounding box center [647, 133] width 118 height 24
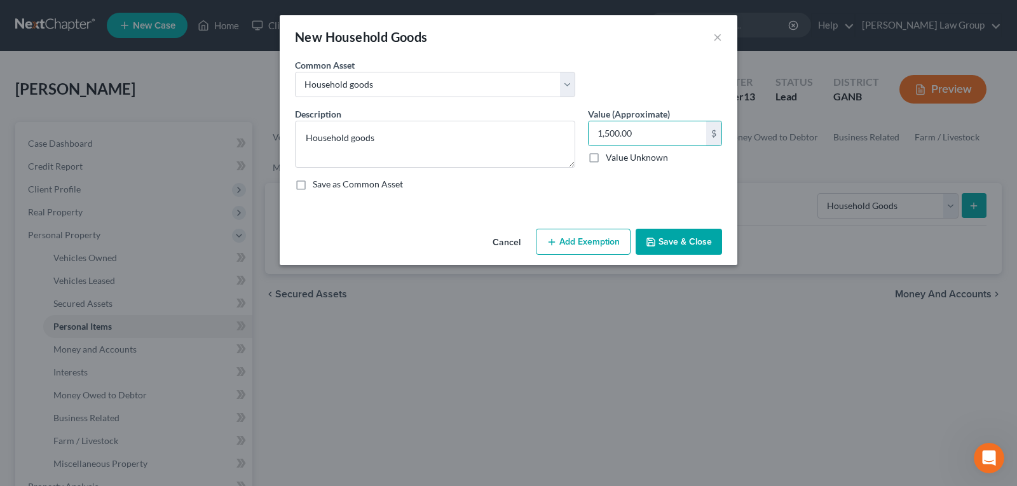
click at [698, 243] on button "Save & Close" at bounding box center [678, 242] width 86 height 27
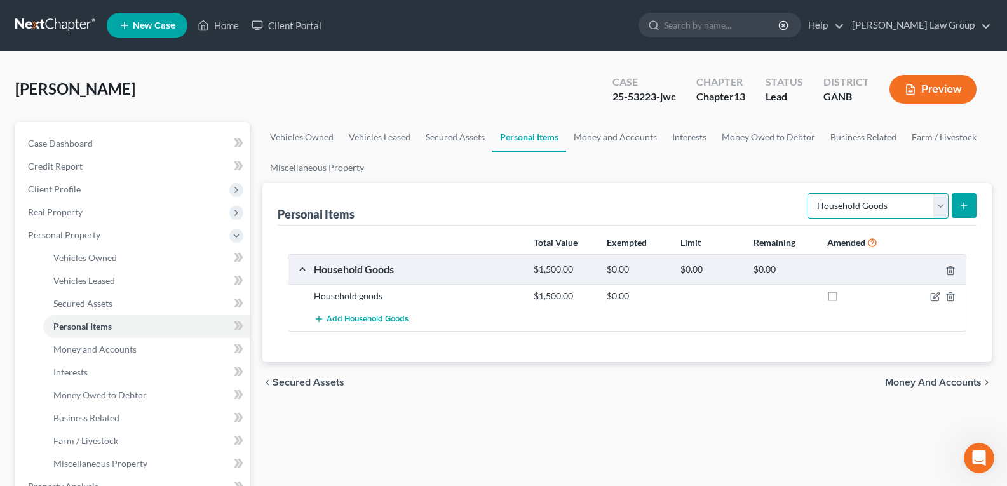
click at [942, 207] on select "Select Item Type Clothing Collectibles Of Value Electronics Firearms Household …" at bounding box center [878, 205] width 141 height 25
click at [809, 193] on select "Select Item Type Clothing Collectibles Of Value Electronics Firearms Household …" at bounding box center [878, 205] width 141 height 25
click at [956, 213] on button "submit" at bounding box center [964, 205] width 25 height 25
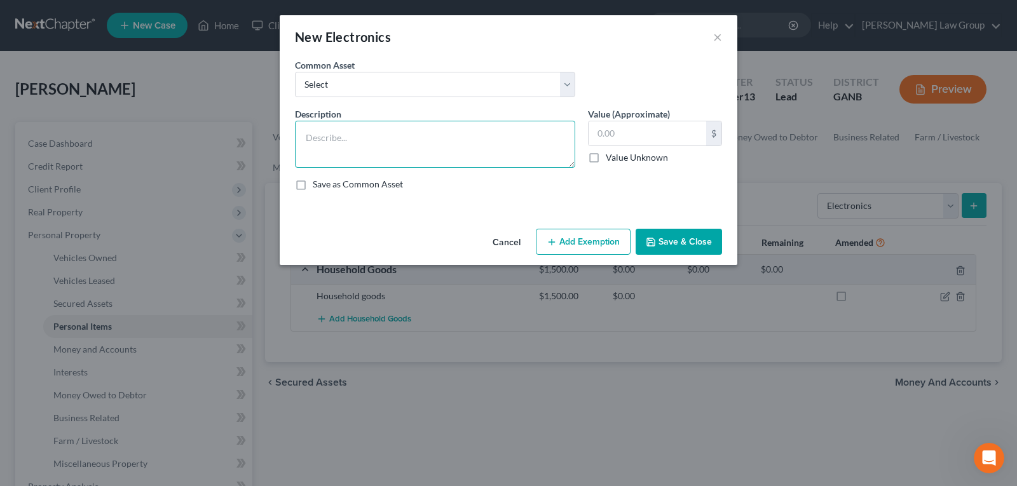
click at [445, 137] on textarea at bounding box center [435, 144] width 280 height 47
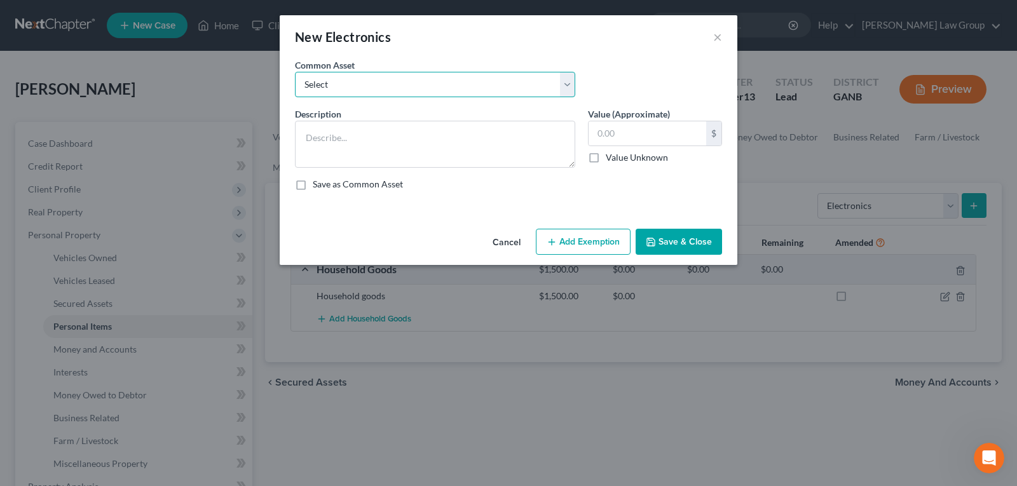
drag, startPoint x: 394, startPoint y: 88, endPoint x: 388, endPoint y: 95, distance: 8.5
click at [394, 88] on select "Select TV, phone and computer Electronics" at bounding box center [435, 84] width 280 height 25
click at [295, 72] on select "Select TV, phone and computer Electronics" at bounding box center [435, 84] width 280 height 25
click at [637, 133] on input "500.00" at bounding box center [647, 133] width 118 height 24
click at [678, 247] on button "Save & Close" at bounding box center [678, 242] width 86 height 27
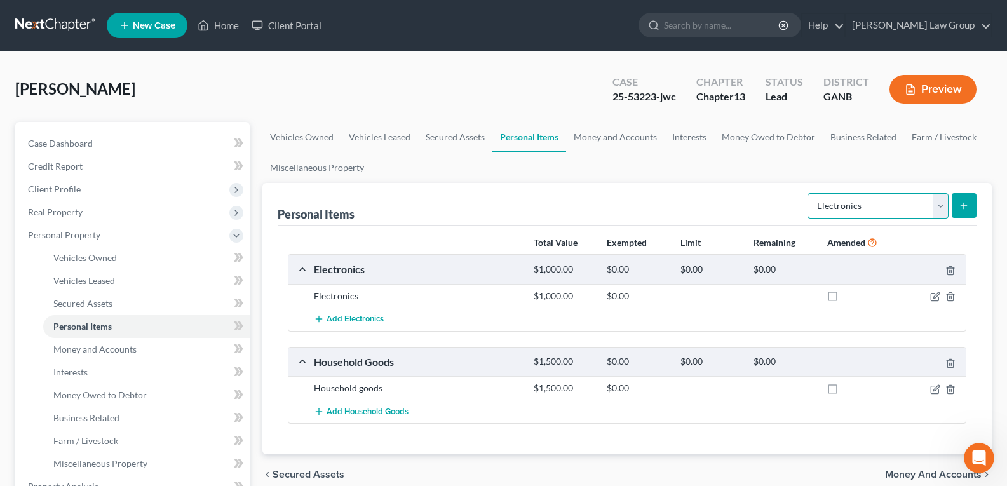
click at [839, 205] on select "Select Item Type Clothing Collectibles Of Value Electronics Firearms Household …" at bounding box center [878, 205] width 141 height 25
click at [809, 193] on select "Select Item Type Clothing Collectibles Of Value Electronics Firearms Household …" at bounding box center [878, 205] width 141 height 25
click at [972, 203] on button "submit" at bounding box center [964, 205] width 25 height 25
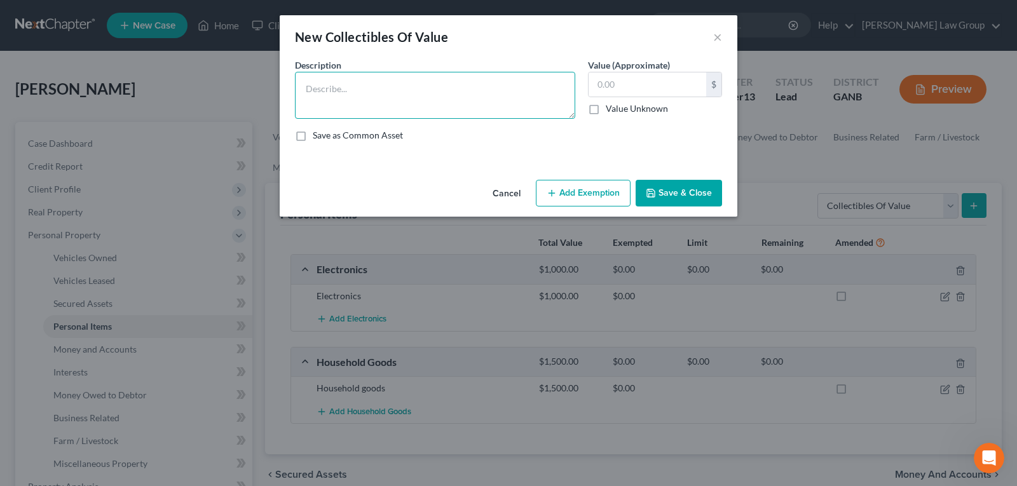
click at [353, 92] on textarea at bounding box center [435, 95] width 280 height 47
click at [642, 90] on input "text" at bounding box center [647, 84] width 118 height 24
click at [679, 194] on button "Save & Close" at bounding box center [678, 193] width 86 height 27
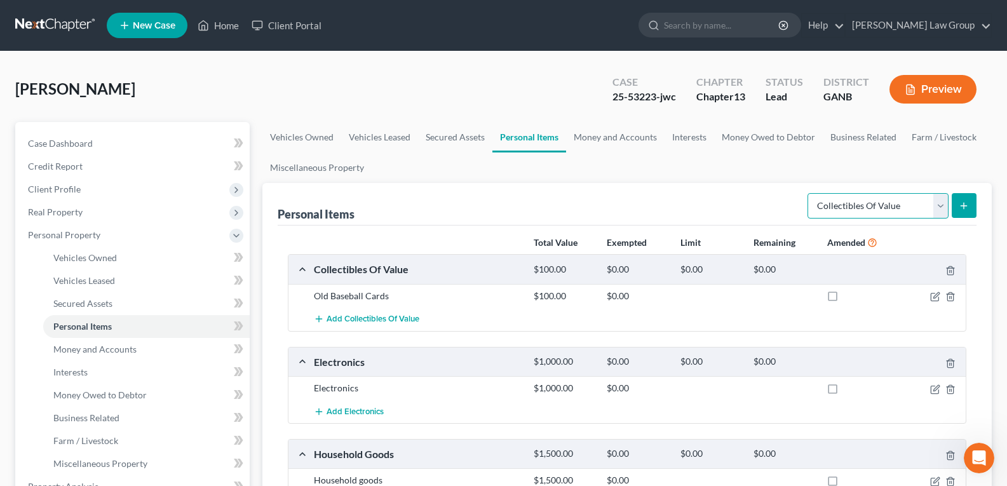
click at [844, 204] on select "Select Item Type Clothing Collectibles Of Value Electronics Firearms Household …" at bounding box center [878, 205] width 141 height 25
click at [809, 193] on select "Select Item Type Clothing Collectibles Of Value Electronics Firearms Household …" at bounding box center [878, 205] width 141 height 25
click at [964, 205] on line "submit" at bounding box center [964, 206] width 0 height 6
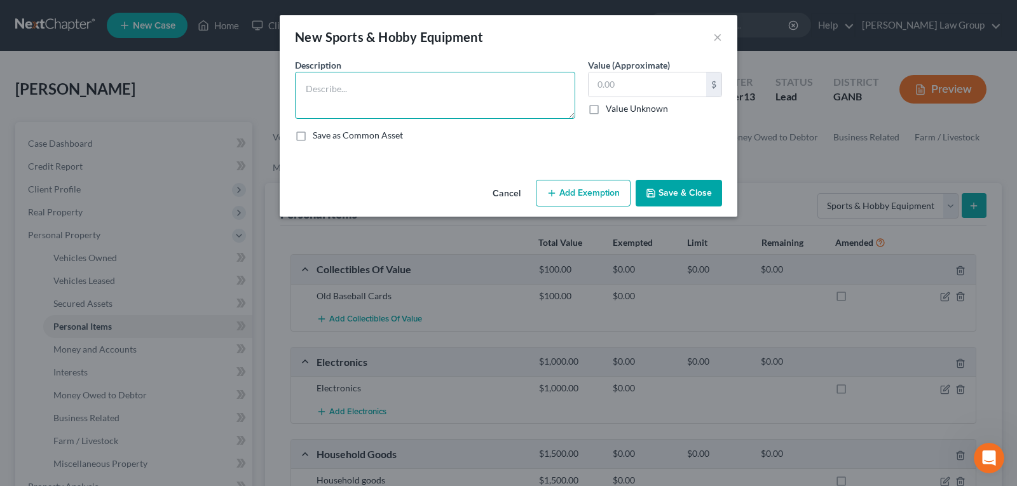
click at [458, 88] on textarea at bounding box center [435, 95] width 280 height 47
click at [623, 76] on input "text" at bounding box center [647, 84] width 118 height 24
drag, startPoint x: 693, startPoint y: 204, endPoint x: 692, endPoint y: 196, distance: 7.7
click at [692, 196] on button "Save & Close" at bounding box center [678, 193] width 86 height 27
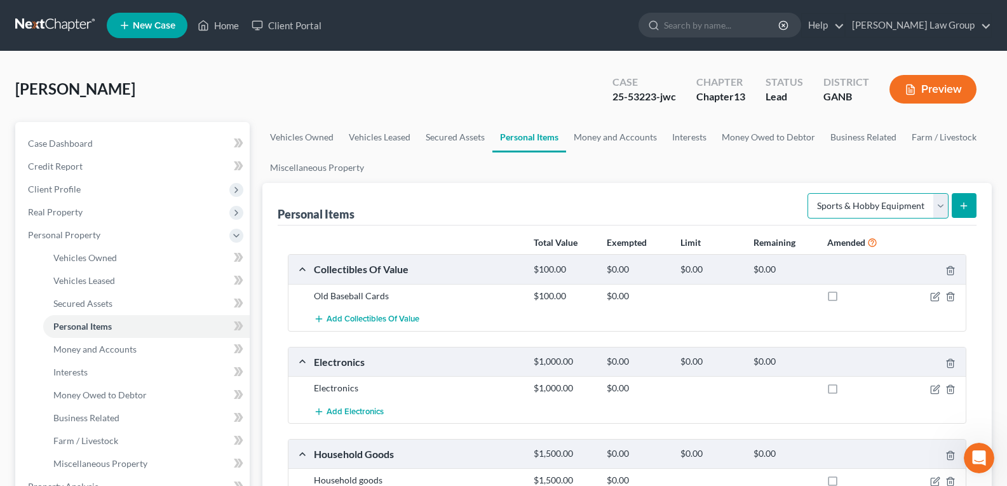
click at [923, 203] on select "Select Item Type Clothing Collectibles Of Value Electronics Firearms Household …" at bounding box center [878, 205] width 141 height 25
click at [809, 193] on select "Select Item Type Clothing Collectibles Of Value Electronics Firearms Household …" at bounding box center [878, 205] width 141 height 25
click at [965, 209] on icon "submit" at bounding box center [964, 206] width 10 height 10
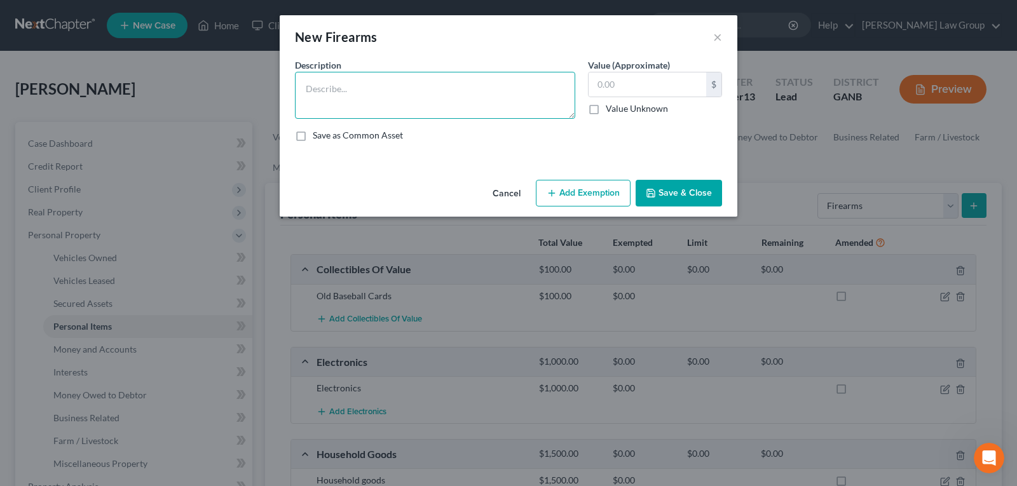
click at [364, 101] on textarea at bounding box center [435, 95] width 280 height 47
click at [643, 72] on input "text" at bounding box center [647, 84] width 118 height 24
click at [663, 196] on button "Save & Close" at bounding box center [678, 193] width 86 height 27
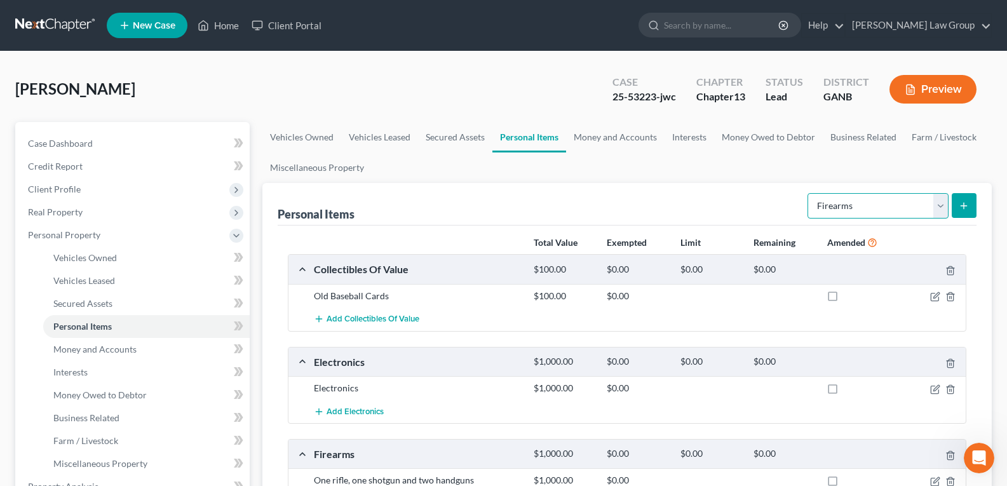
click at [837, 205] on select "Select Item Type Clothing Collectibles Of Value Electronics Firearms Household …" at bounding box center [878, 205] width 141 height 25
click at [809, 193] on select "Select Item Type Clothing Collectibles Of Value Electronics Firearms Household …" at bounding box center [878, 205] width 141 height 25
click at [970, 207] on button "submit" at bounding box center [964, 205] width 25 height 25
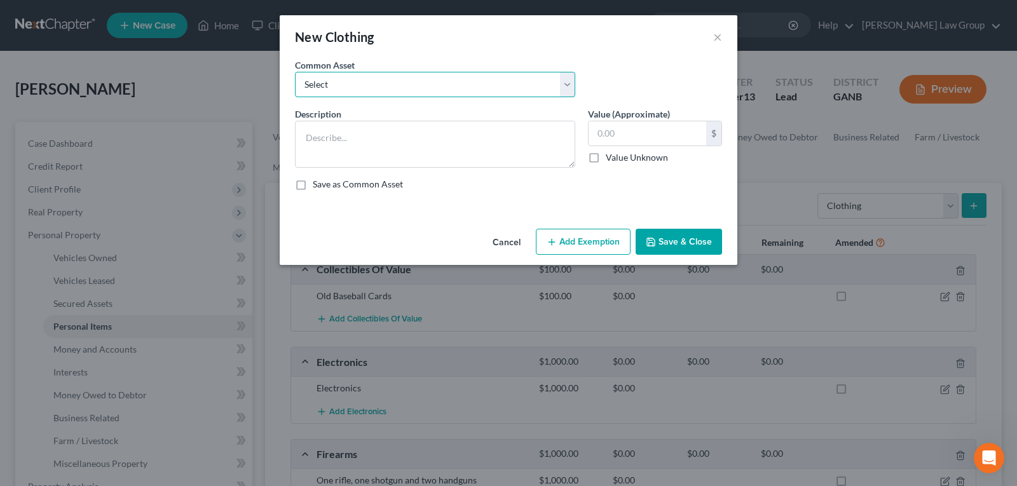
drag, startPoint x: 411, startPoint y: 83, endPoint x: 409, endPoint y: 95, distance: 12.3
click at [411, 83] on select "Select Clothing" at bounding box center [435, 84] width 280 height 25
click at [295, 72] on select "Select Clothing" at bounding box center [435, 84] width 280 height 25
click at [668, 236] on button "Save & Close" at bounding box center [678, 242] width 86 height 27
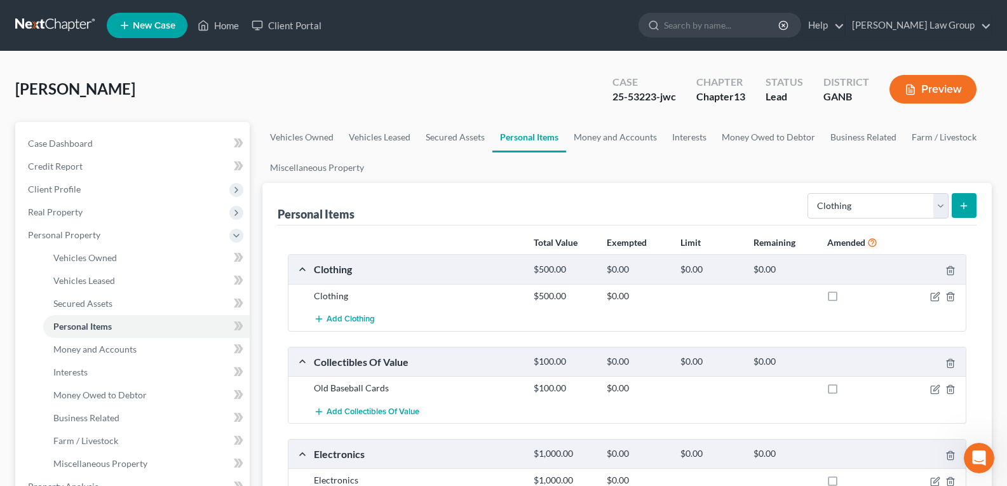
click at [883, 207] on select "Select Item Type Clothing Collectibles Of Value Electronics Firearms Household …" at bounding box center [878, 205] width 141 height 25
click at [809, 193] on select "Select Item Type Clothing Collectibles Of Value Electronics Firearms Household …" at bounding box center [878, 205] width 141 height 25
click at [966, 203] on icon "submit" at bounding box center [964, 206] width 10 height 10
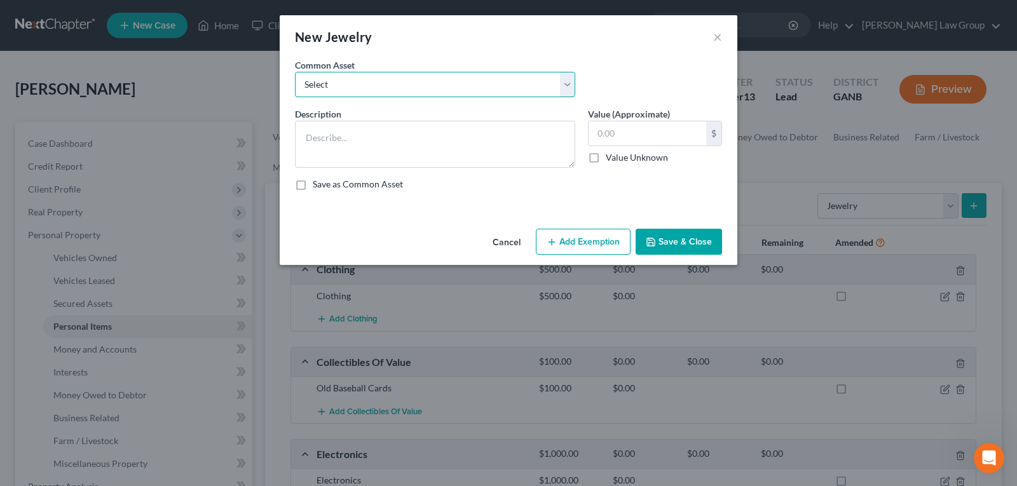
click at [370, 82] on select "Select Costume jewelry Jewelry" at bounding box center [435, 84] width 280 height 25
click at [295, 72] on select "Select Costume jewelry Jewelry" at bounding box center [435, 84] width 280 height 25
click at [656, 129] on input "100.00" at bounding box center [647, 133] width 118 height 24
drag, startPoint x: 690, startPoint y: 243, endPoint x: 990, endPoint y: 226, distance: 300.4
click at [690, 242] on button "Save & Close" at bounding box center [678, 242] width 86 height 27
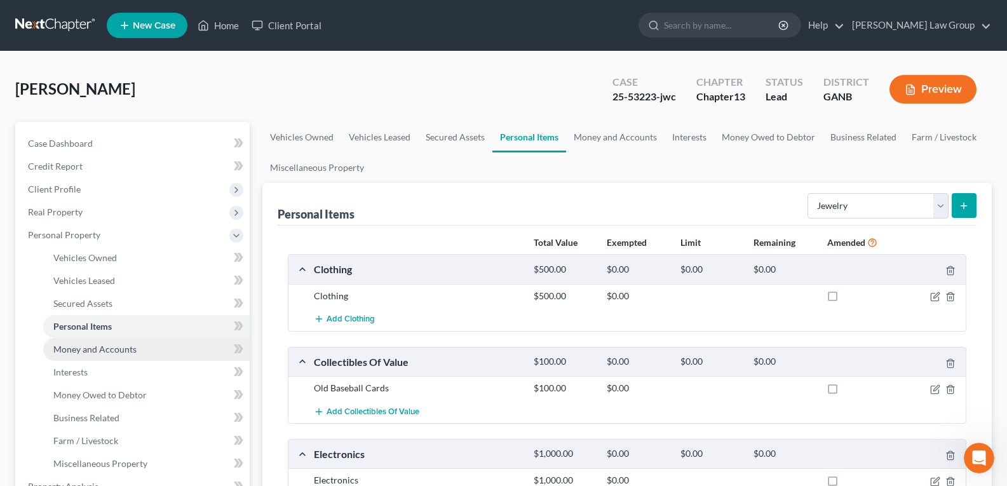
click at [101, 355] on link "Money and Accounts" at bounding box center [146, 349] width 207 height 23
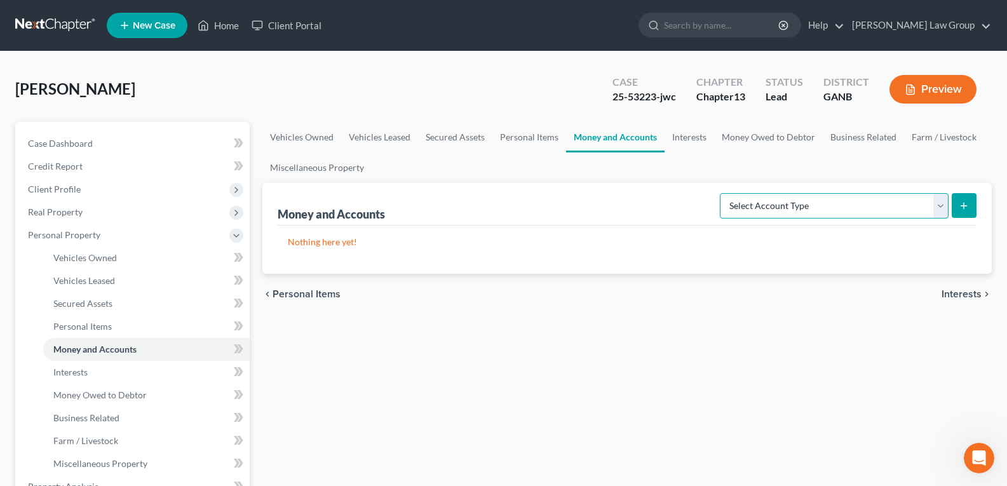
click at [777, 201] on select "Select Account Type Brokerage Cash on Hand Certificates of Deposit Checking Acc…" at bounding box center [834, 205] width 229 height 25
click at [722, 193] on select "Select Account Type Brokerage Cash on Hand Certificates of Deposit Checking Acc…" at bounding box center [834, 205] width 229 height 25
click at [963, 204] on icon "submit" at bounding box center [964, 206] width 10 height 10
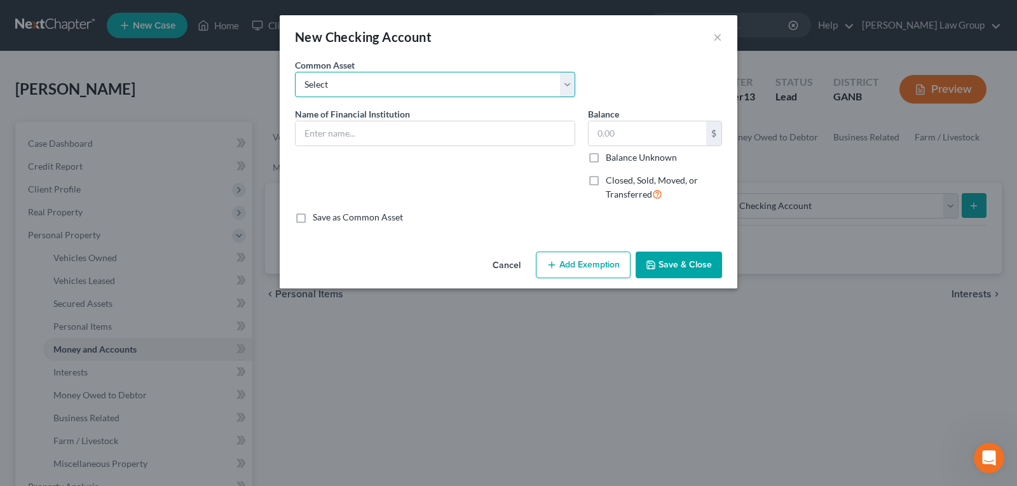
click at [327, 83] on select "Select PLATINUM FEDERAL CREDIT UNION UNITED COMMUNITY BANK Truist PNC Bank Navy…" at bounding box center [435, 84] width 280 height 25
click at [295, 72] on select "Select PLATINUM FEDERAL CREDIT UNION UNITED COMMUNITY BANK Truist PNC Bank Navy…" at bounding box center [435, 84] width 280 height 25
click at [668, 261] on button "Save & Close" at bounding box center [678, 265] width 86 height 27
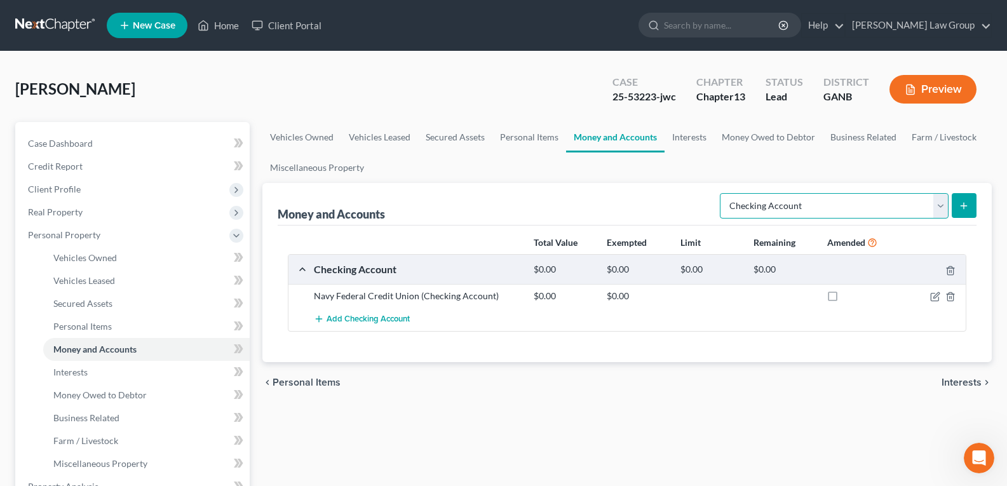
drag, startPoint x: 946, startPoint y: 208, endPoint x: 930, endPoint y: 218, distance: 18.5
click at [946, 208] on select "Select Account Type Brokerage Cash on Hand Certificates of Deposit Checking Acc…" at bounding box center [834, 205] width 229 height 25
click at [722, 193] on select "Select Account Type Brokerage Cash on Hand Certificates of Deposit Checking Acc…" at bounding box center [834, 205] width 229 height 25
click at [960, 204] on icon "submit" at bounding box center [964, 206] width 10 height 10
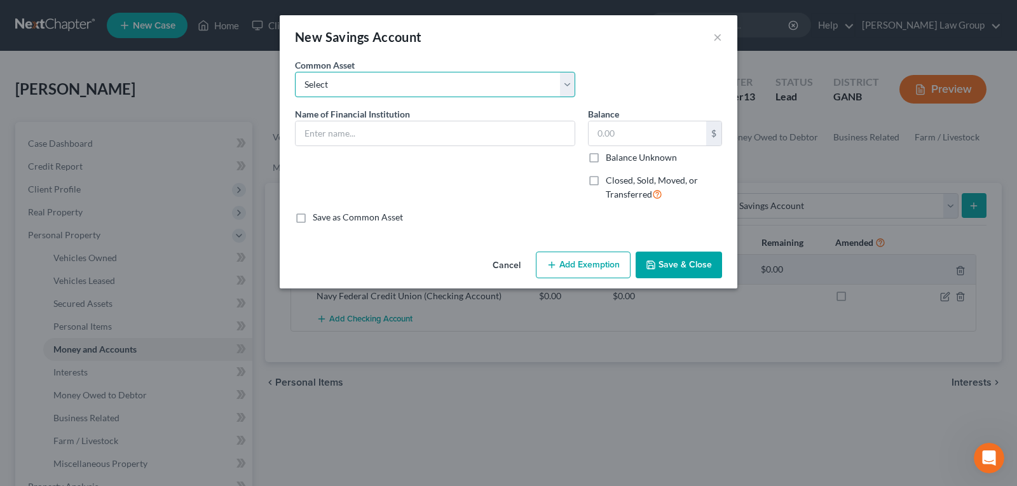
click at [379, 78] on select "Select Truist Bank of America Navy Federal CHIME Pentagon Federal Credit Union …" at bounding box center [435, 84] width 280 height 25
click at [295, 72] on select "Select Truist Bank of America Navy Federal CHIME Pentagon Federal Credit Union …" at bounding box center [435, 84] width 280 height 25
click at [681, 257] on button "Save & Close" at bounding box center [678, 265] width 86 height 27
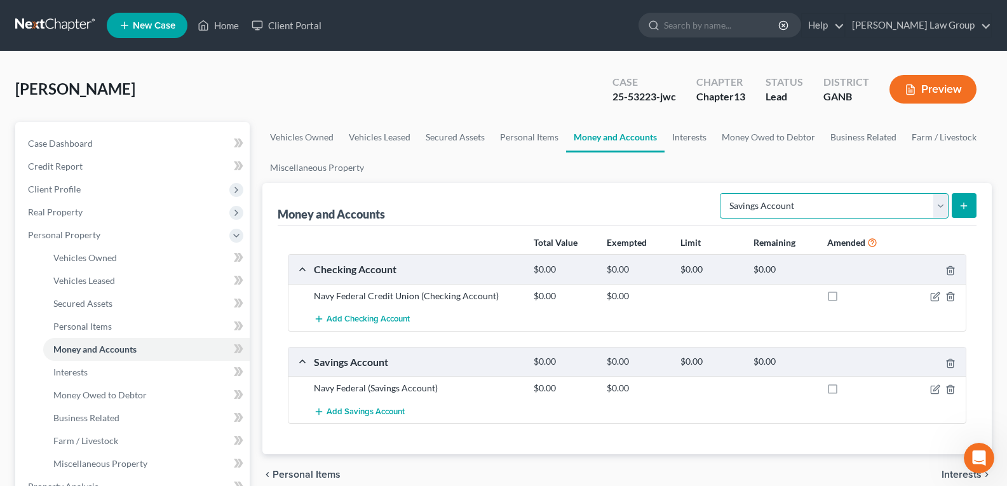
drag, startPoint x: 853, startPoint y: 208, endPoint x: 846, endPoint y: 212, distance: 8.5
click at [853, 208] on select "Select Account Type Brokerage Cash on Hand Certificates of Deposit Checking Acc…" at bounding box center [834, 205] width 229 height 25
click at [722, 193] on select "Select Account Type Brokerage Cash on Hand Certificates of Deposit Checking Acc…" at bounding box center [834, 205] width 229 height 25
click at [969, 202] on button "submit" at bounding box center [964, 205] width 25 height 25
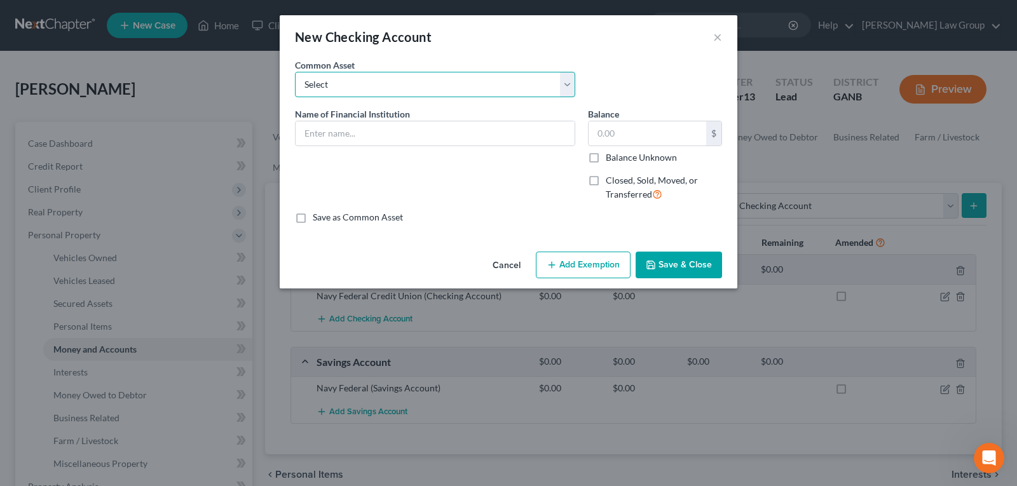
drag, startPoint x: 366, startPoint y: 86, endPoint x: 366, endPoint y: 97, distance: 10.8
click at [366, 85] on select "Select PLATINUM FEDERAL CREDIT UNION UNITED COMMUNITY BANK Truist PNC Bank Navy…" at bounding box center [435, 84] width 280 height 25
click at [295, 72] on select "Select PLATINUM FEDERAL CREDIT UNION UNITED COMMUNITY BANK Truist PNC Bank Navy…" at bounding box center [435, 84] width 280 height 25
drag, startPoint x: 705, startPoint y: 269, endPoint x: 818, endPoint y: 202, distance: 130.8
click at [705, 268] on button "Save & Close" at bounding box center [678, 265] width 86 height 27
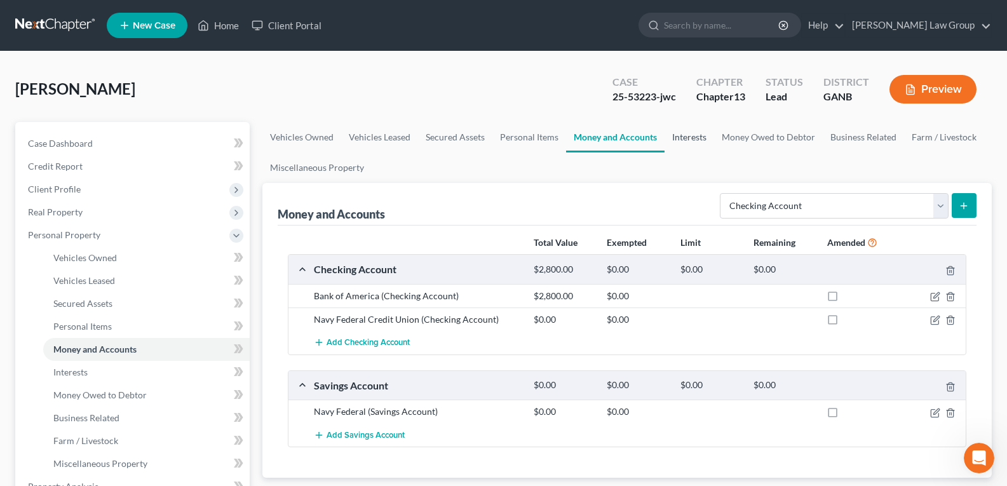
click at [700, 146] on link "Interests" at bounding box center [690, 137] width 50 height 31
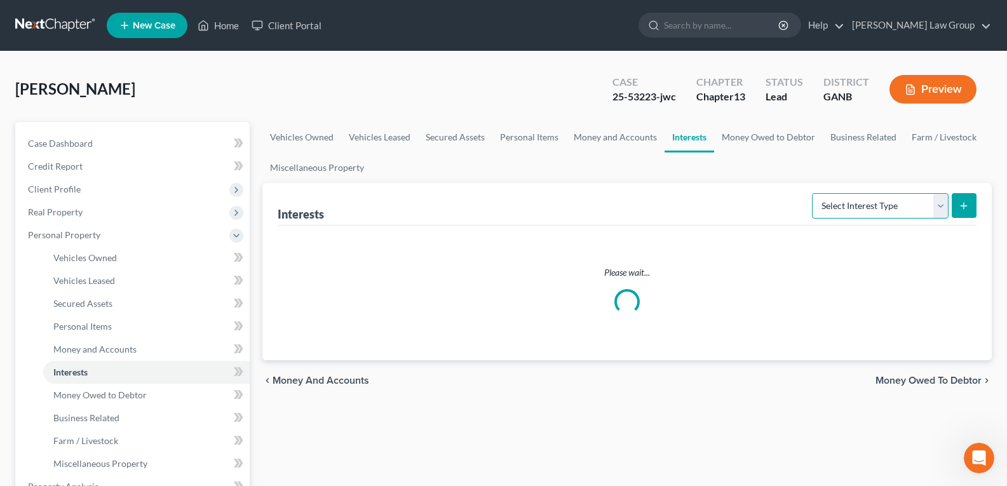
click at [836, 205] on select "Select Interest Type 401K Annuity Bond Education IRA Government Bond Government…" at bounding box center [880, 205] width 137 height 25
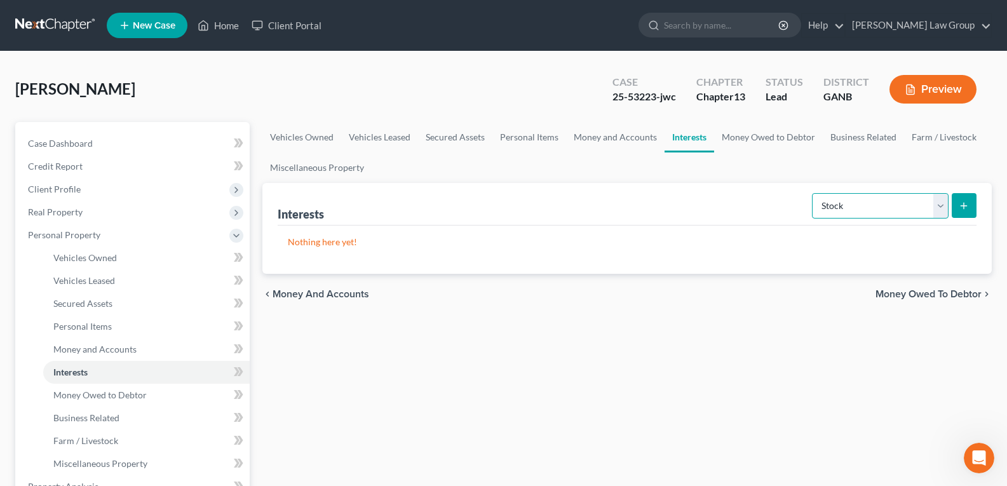
click at [813, 193] on select "Select Interest Type 401K Annuity Bond Education IRA Government Bond Government…" at bounding box center [880, 205] width 137 height 25
click at [965, 207] on icon "submit" at bounding box center [964, 206] width 10 height 10
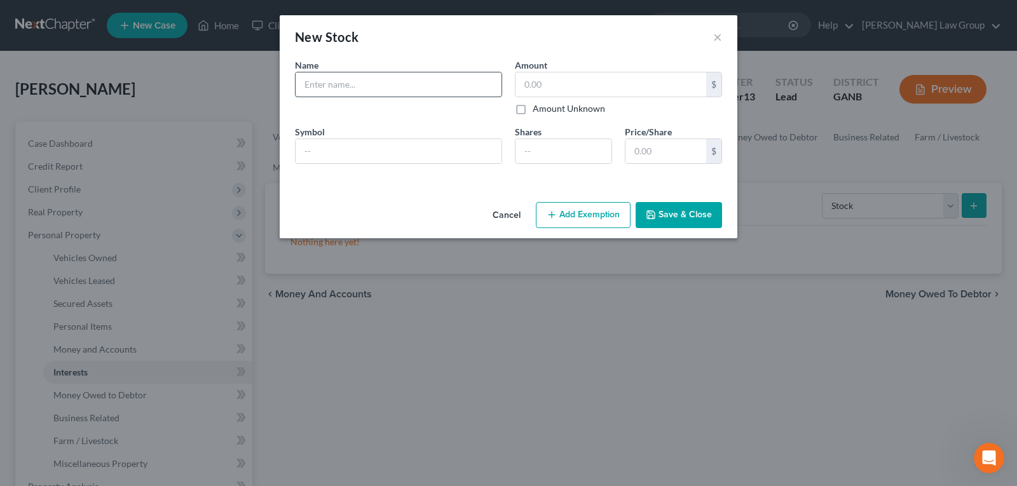
click at [344, 82] on input "text" at bounding box center [398, 84] width 206 height 24
click at [587, 88] on input "text" at bounding box center [610, 84] width 191 height 24
click at [675, 220] on button "Save & Close" at bounding box center [678, 215] width 86 height 27
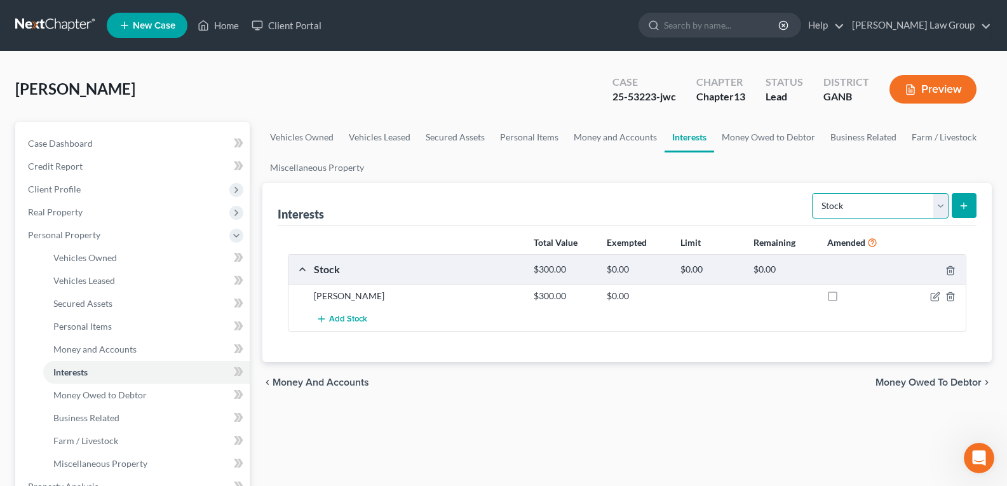
click at [849, 207] on select "Select Interest Type 401K Annuity Bond Education IRA Government Bond Government…" at bounding box center [880, 205] width 137 height 25
click at [813, 193] on select "Select Interest Type 401K Annuity Bond Education IRA Government Bond Government…" at bounding box center [880, 205] width 137 height 25
click at [966, 208] on icon "submit" at bounding box center [964, 206] width 10 height 10
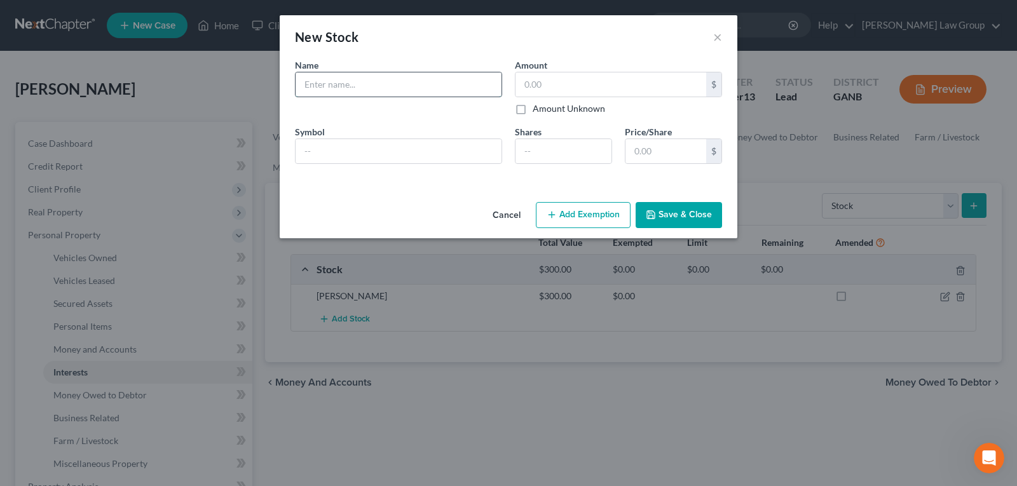
click at [339, 80] on input "text" at bounding box center [398, 84] width 206 height 24
click at [576, 82] on input "text" at bounding box center [610, 84] width 191 height 24
click at [680, 210] on button "Save & Close" at bounding box center [678, 215] width 86 height 27
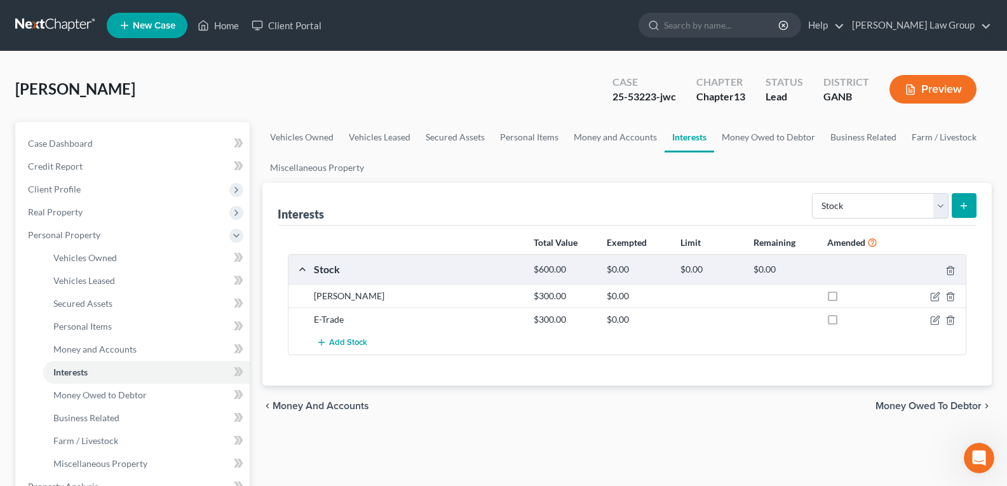
click at [968, 199] on button "submit" at bounding box center [964, 205] width 25 height 25
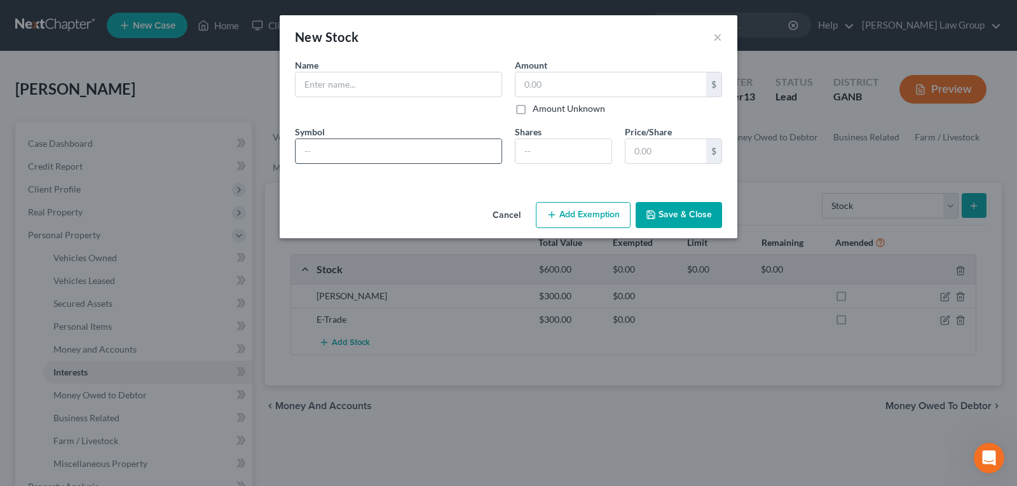
click at [344, 148] on input "text" at bounding box center [398, 151] width 206 height 24
click at [331, 76] on input "text" at bounding box center [398, 84] width 206 height 24
click at [596, 85] on input "text" at bounding box center [610, 84] width 191 height 24
click at [673, 211] on button "Save & Close" at bounding box center [678, 215] width 86 height 27
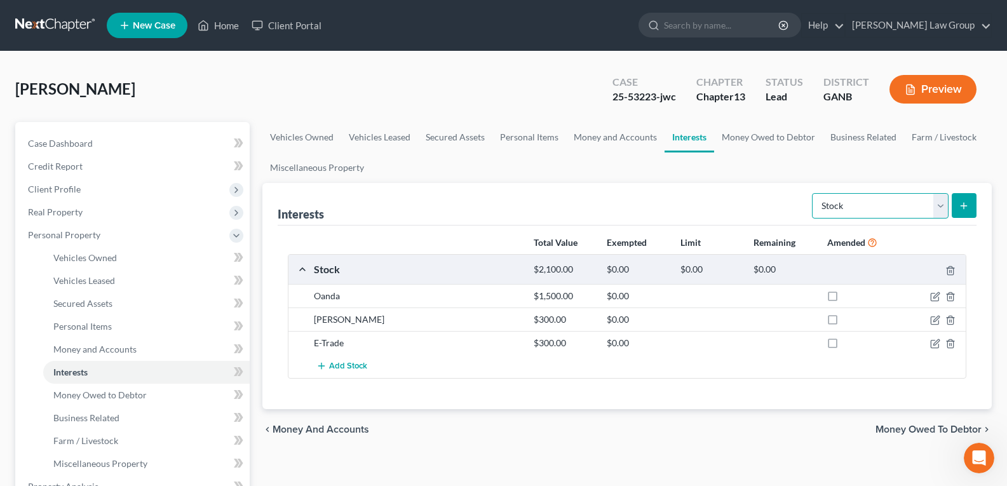
click at [878, 208] on select "Select Interest Type 401K Annuity Bond Education IRA Government Bond Government…" at bounding box center [880, 205] width 137 height 25
click at [813, 193] on select "Select Interest Type 401K Annuity Bond Education IRA Government Bond Government…" at bounding box center [880, 205] width 137 height 25
click at [965, 208] on icon "submit" at bounding box center [964, 206] width 10 height 10
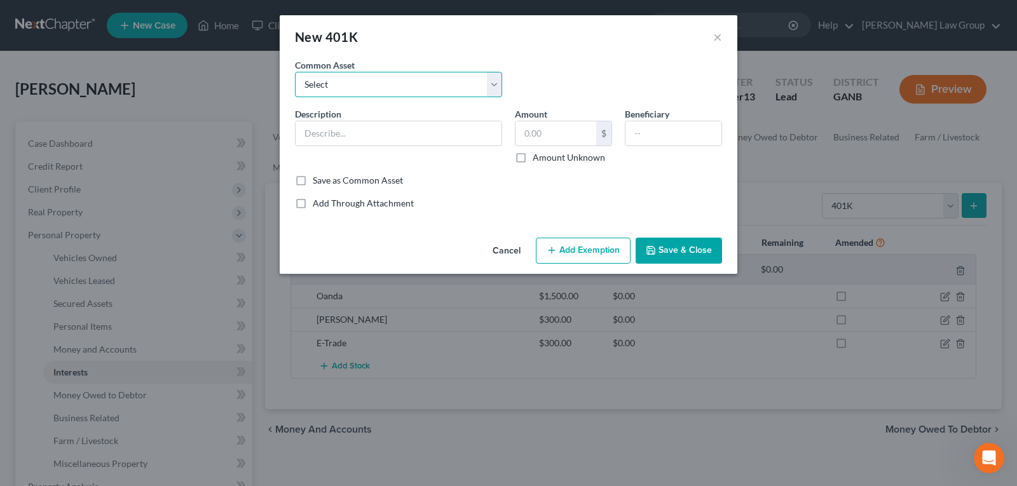
click at [368, 85] on select "Select Fidelity [PERSON_NAME] [PERSON_NAME] American Funds 401k" at bounding box center [398, 84] width 207 height 25
click at [295, 72] on select "Select Fidelity [PERSON_NAME] [PERSON_NAME] American Funds 401k" at bounding box center [398, 84] width 207 height 25
click at [576, 137] on input "8,656.89" at bounding box center [555, 133] width 81 height 24
click at [688, 249] on button "Save & Close" at bounding box center [678, 251] width 86 height 27
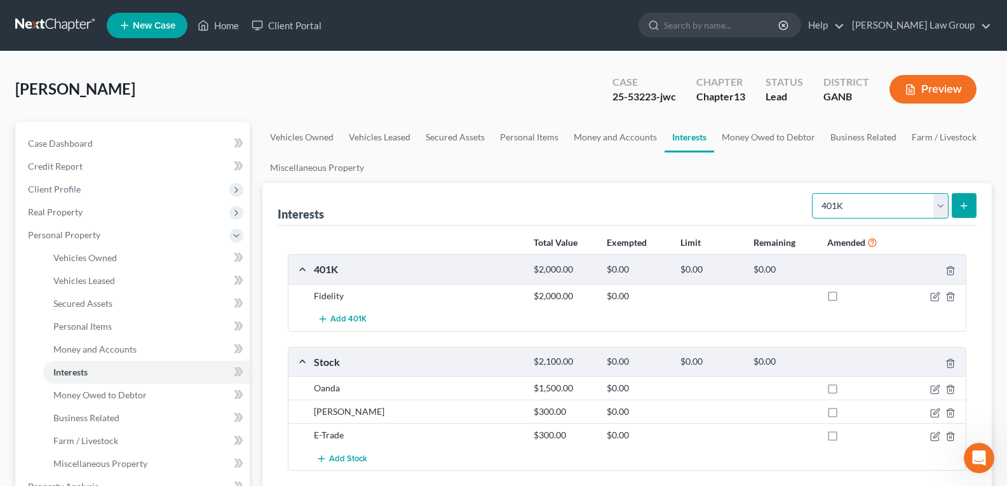
click at [885, 209] on select "Select Interest Type 401K Annuity Bond Education IRA Government Bond Government…" at bounding box center [880, 205] width 137 height 25
click at [555, 191] on div "Interests Select Interest Type 401K Annuity Bond Education IRA Government Bond …" at bounding box center [627, 204] width 699 height 43
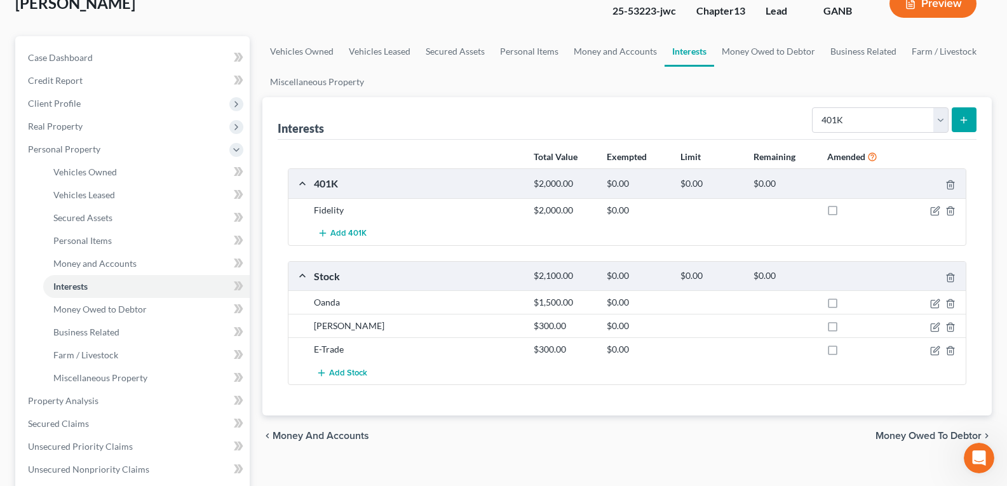
scroll to position [64, 0]
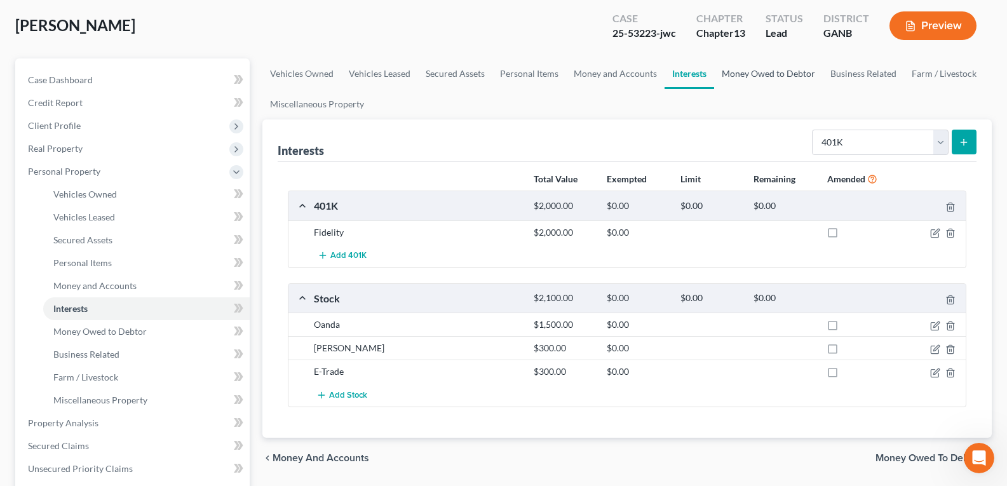
click at [757, 76] on link "Money Owed to Debtor" at bounding box center [768, 73] width 109 height 31
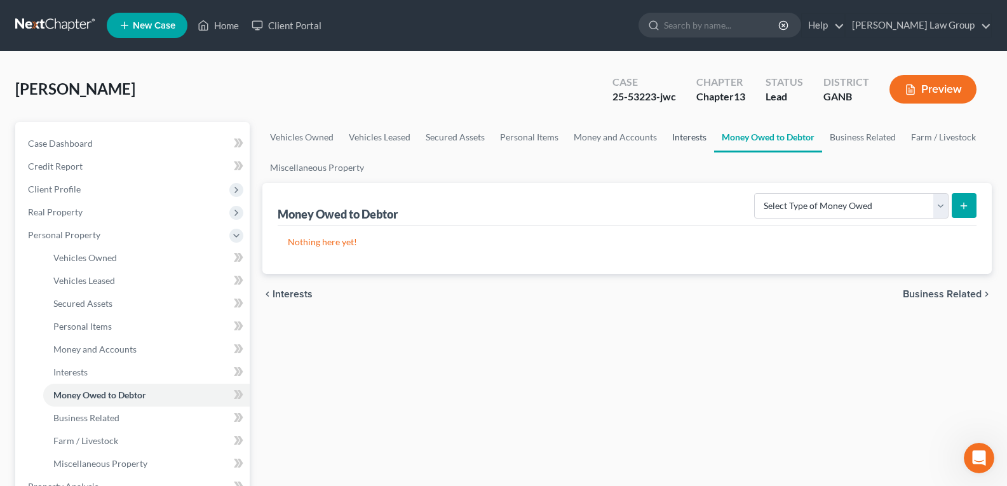
click at [674, 143] on link "Interests" at bounding box center [690, 137] width 50 height 31
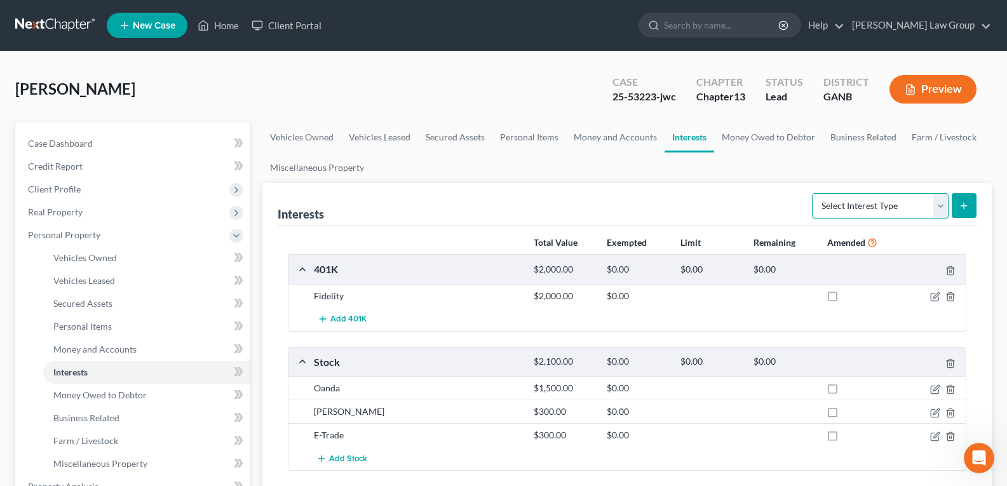
click at [873, 205] on select "Select Interest Type 401K Annuity Bond Education IRA Government Bond Government…" at bounding box center [880, 205] width 137 height 25
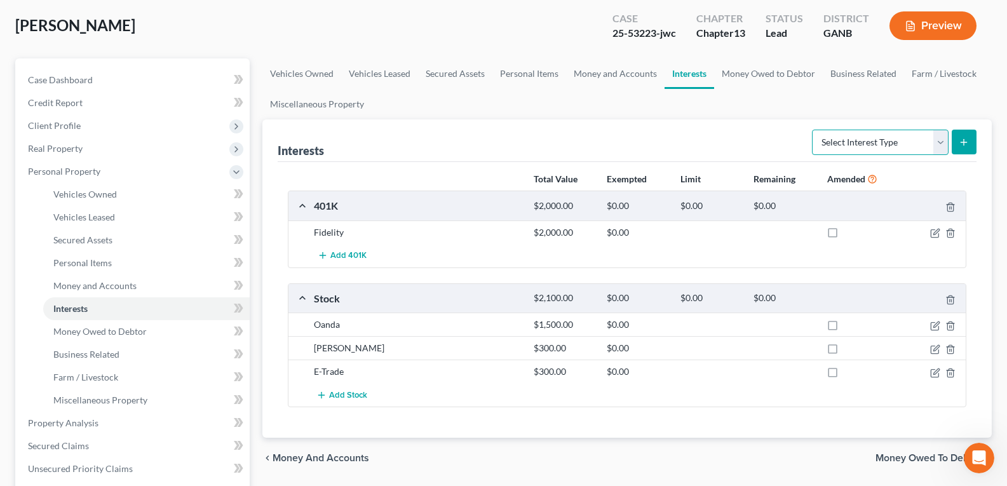
click at [869, 153] on select "Select Interest Type 401K Annuity Bond Education IRA Government Bond Government…" at bounding box center [880, 142] width 137 height 25
click at [624, 78] on link "Money and Accounts" at bounding box center [615, 73] width 98 height 31
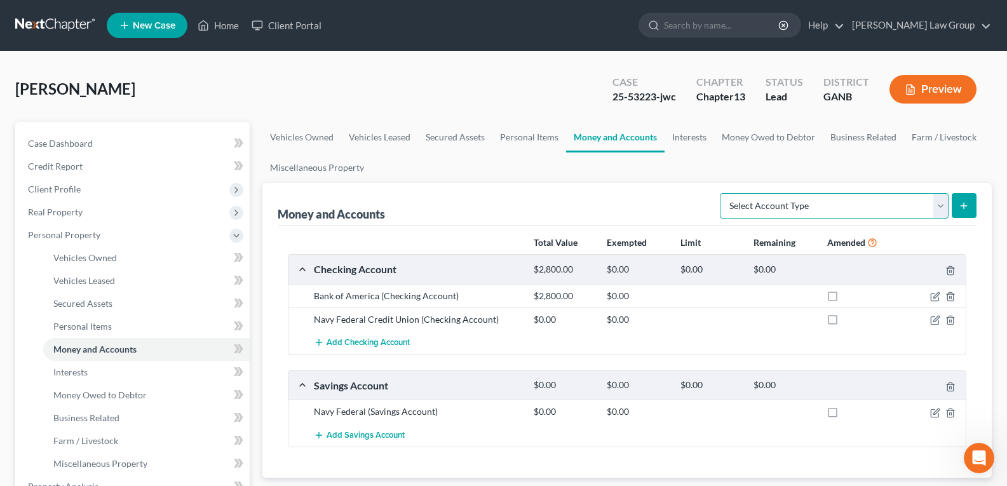
click at [756, 210] on select "Select Account Type Brokerage Cash on Hand Certificates of Deposit Checking Acc…" at bounding box center [834, 205] width 229 height 25
click at [722, 193] on select "Select Account Type Brokerage Cash on Hand Certificates of Deposit Checking Acc…" at bounding box center [834, 205] width 229 height 25
click at [961, 208] on icon "submit" at bounding box center [964, 206] width 10 height 10
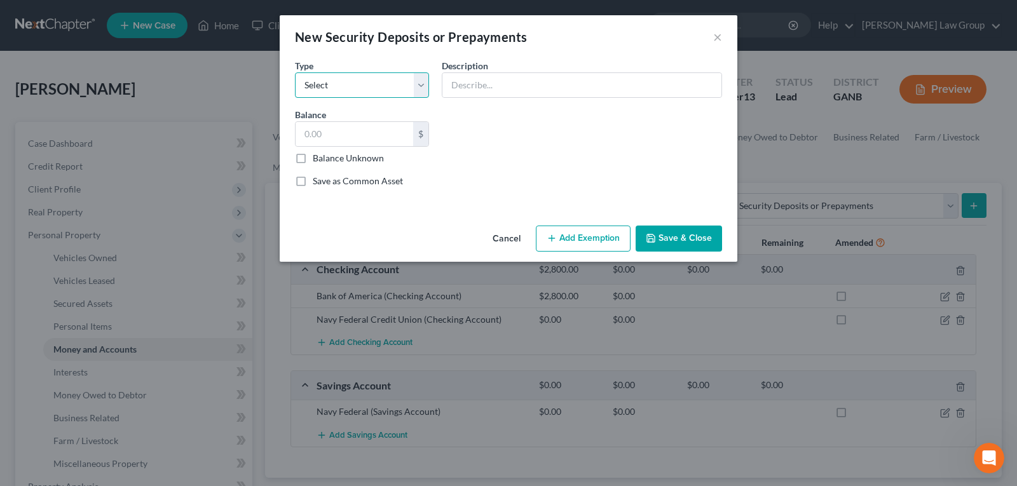
click at [371, 78] on select "Select Electric Gas Heating Oil Security Deposit On Rental Unit Prepaid Rent Te…" at bounding box center [362, 84] width 134 height 25
click at [295, 72] on select "Select Electric Gas Heating Oil Security Deposit On Rental Unit Prepaid Rent Te…" at bounding box center [362, 84] width 134 height 25
click at [485, 79] on input "text" at bounding box center [581, 85] width 279 height 24
click at [486, 79] on input "S" at bounding box center [581, 85] width 279 height 24
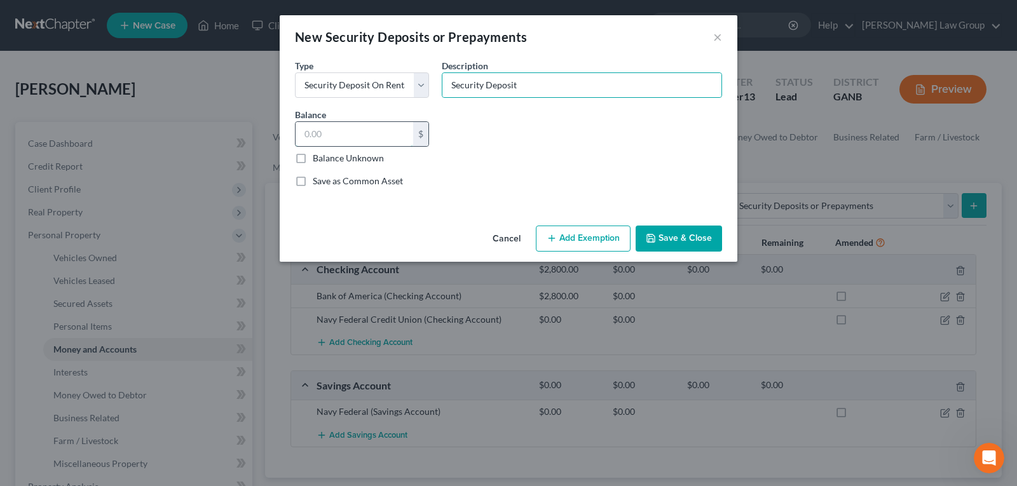
click at [385, 132] on input "text" at bounding box center [354, 134] width 118 height 24
click at [679, 237] on button "Save & Close" at bounding box center [678, 239] width 86 height 27
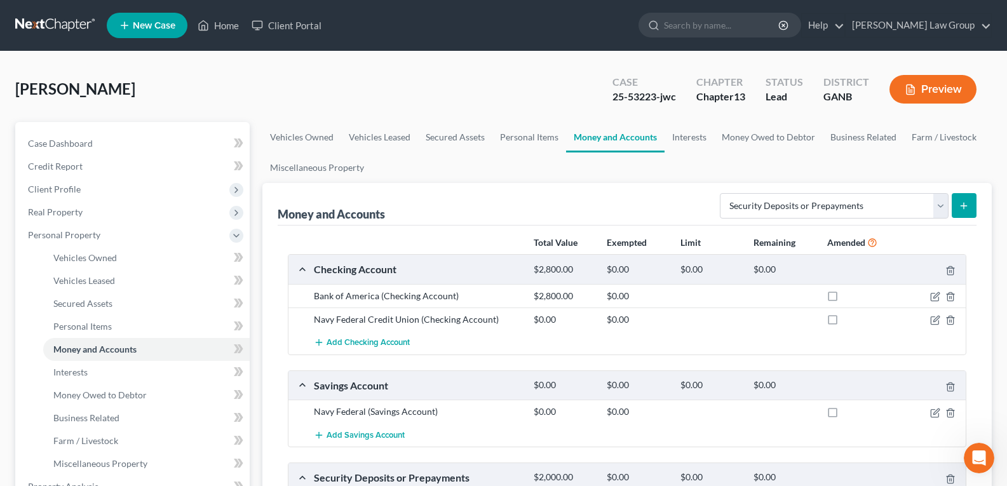
click at [944, 90] on button "Preview" at bounding box center [933, 89] width 87 height 29
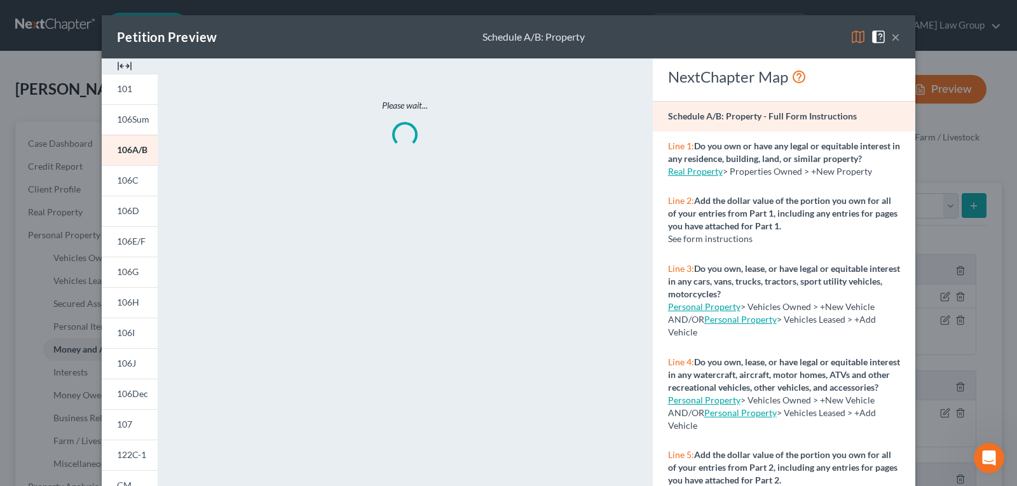
click at [128, 65] on div at bounding box center [130, 65] width 56 height 15
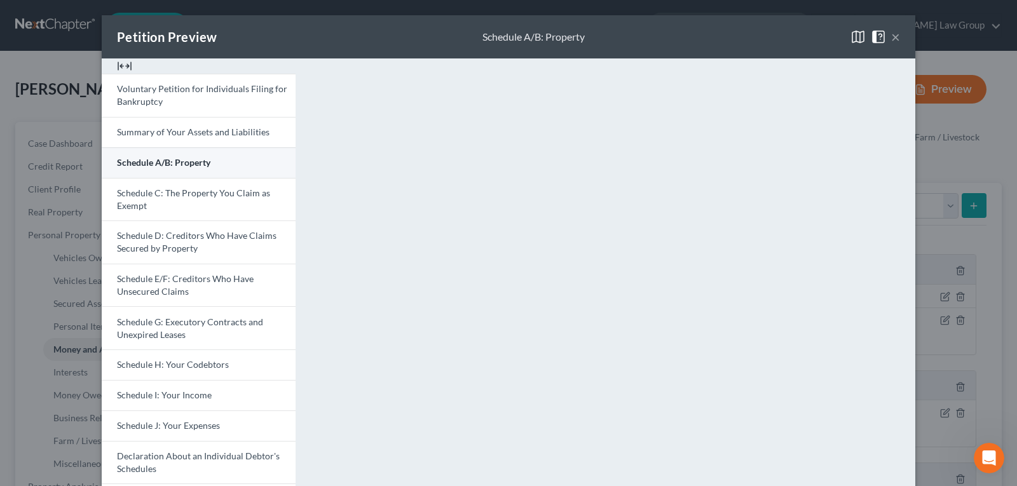
click at [172, 165] on span "Schedule A/B: Property" at bounding box center [163, 162] width 93 height 11
click at [930, 61] on div "Petition Preview Schedule A/B: Property × Voluntary Petition for Individuals Fi…" at bounding box center [508, 243] width 1017 height 486
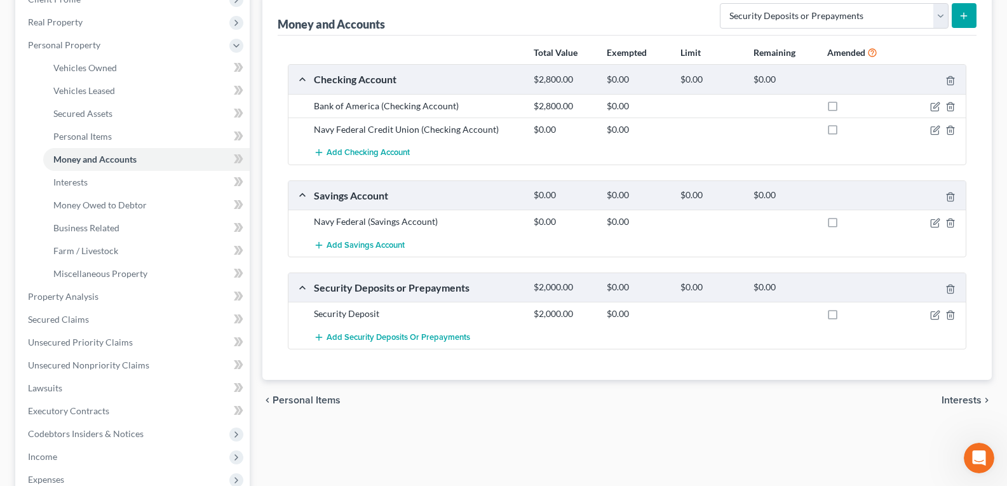
scroll to position [191, 0]
click at [934, 315] on icon "button" at bounding box center [936, 313] width 6 height 6
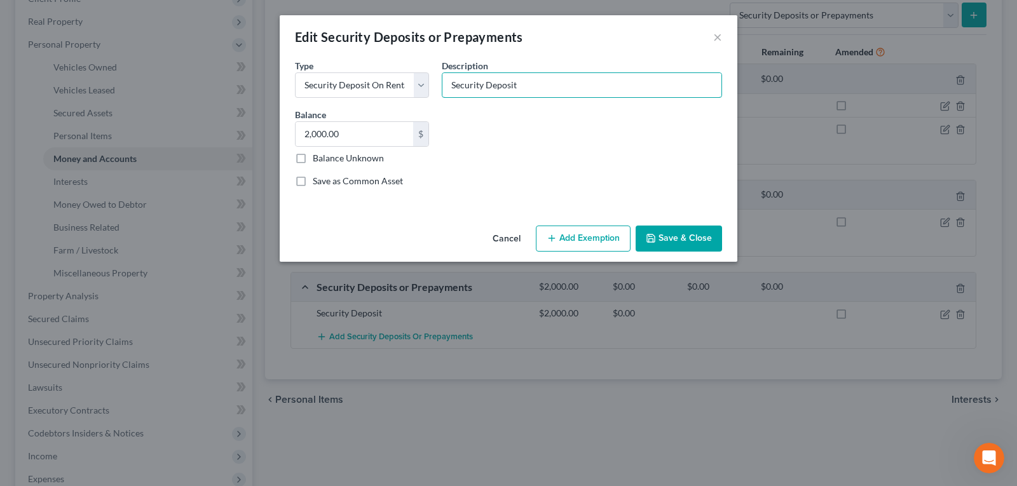
drag, startPoint x: 548, startPoint y: 85, endPoint x: 363, endPoint y: 59, distance: 186.1
click at [363, 59] on div "Common Asset Select Type Select Electric Gas Heating Oil Security Deposit On Re…" at bounding box center [508, 127] width 440 height 139
click at [662, 238] on button "Save & Close" at bounding box center [678, 239] width 86 height 27
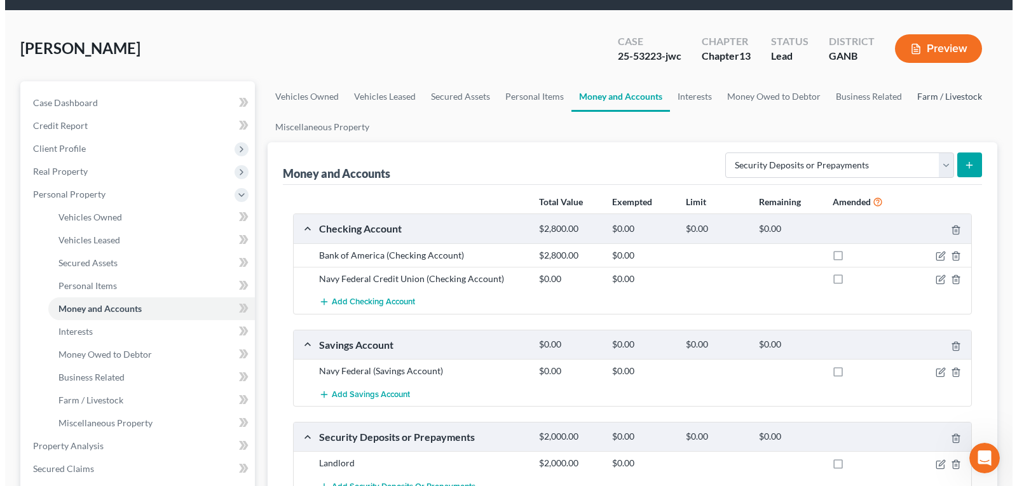
scroll to position [64, 0]
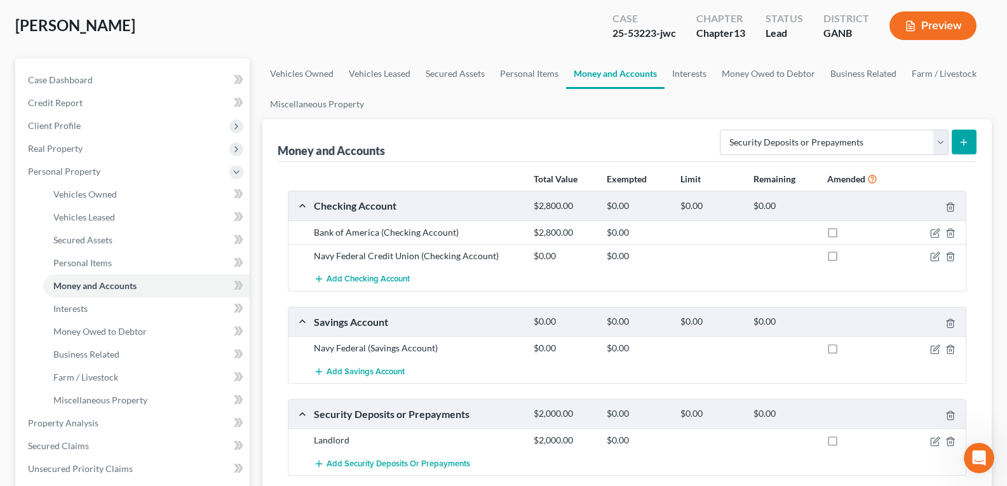
click at [940, 29] on button "Preview" at bounding box center [933, 25] width 87 height 29
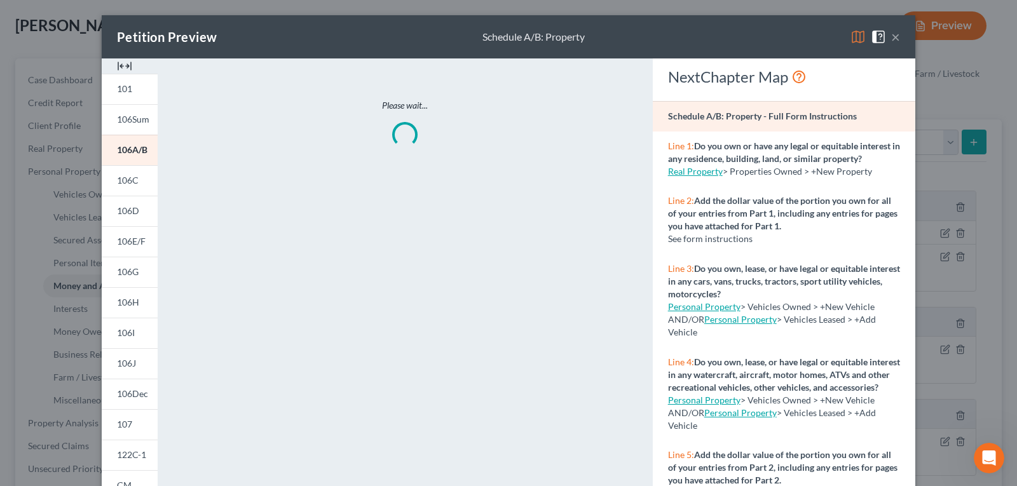
click at [121, 66] on img at bounding box center [124, 65] width 15 height 15
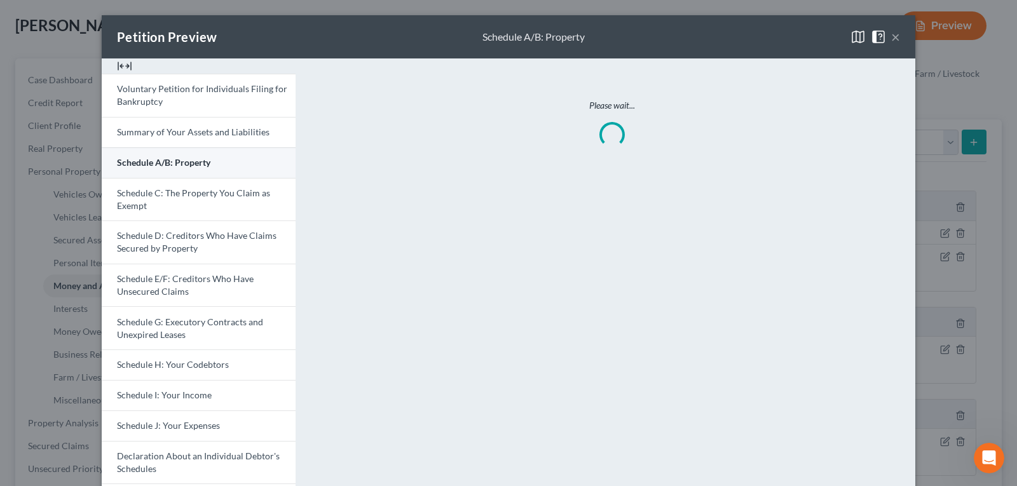
drag, startPoint x: 163, startPoint y: 154, endPoint x: 198, endPoint y: 161, distance: 36.3
click at [163, 154] on link "Schedule A/B: Property" at bounding box center [199, 162] width 194 height 31
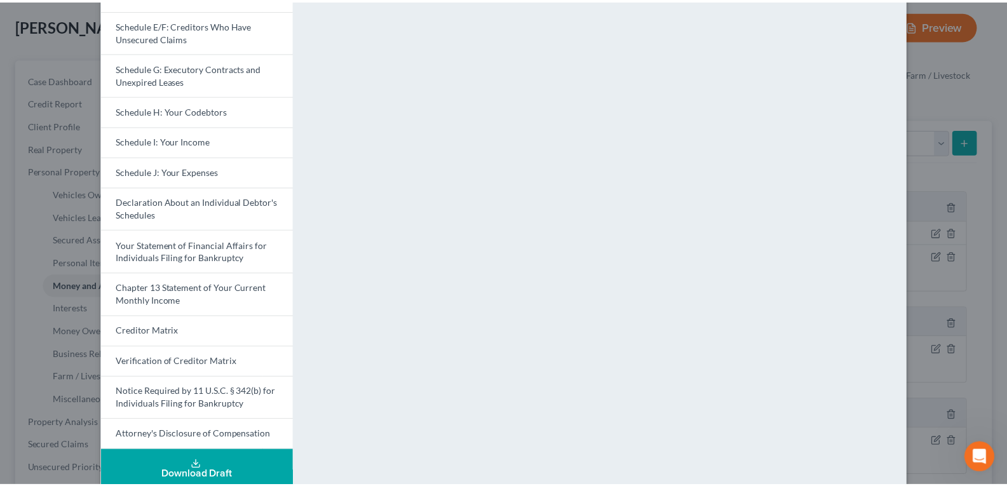
scroll to position [273, 0]
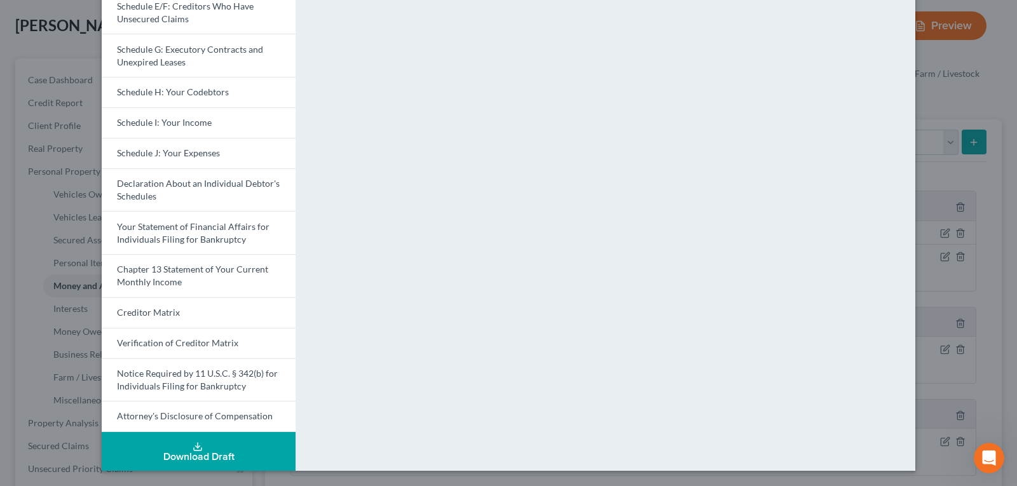
click at [964, 74] on div "Petition Preview Schedule A/B: Property × Voluntary Petition for Individuals Fi…" at bounding box center [508, 243] width 1017 height 486
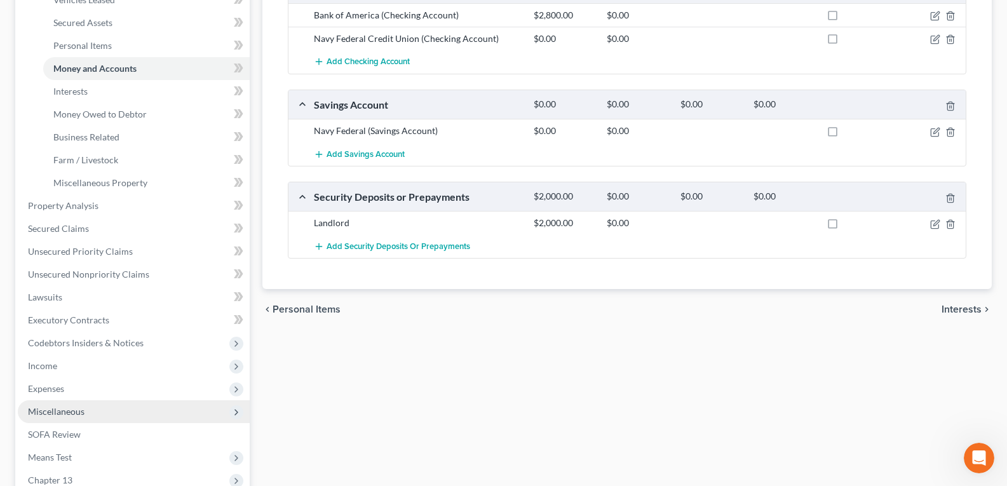
scroll to position [381, 0]
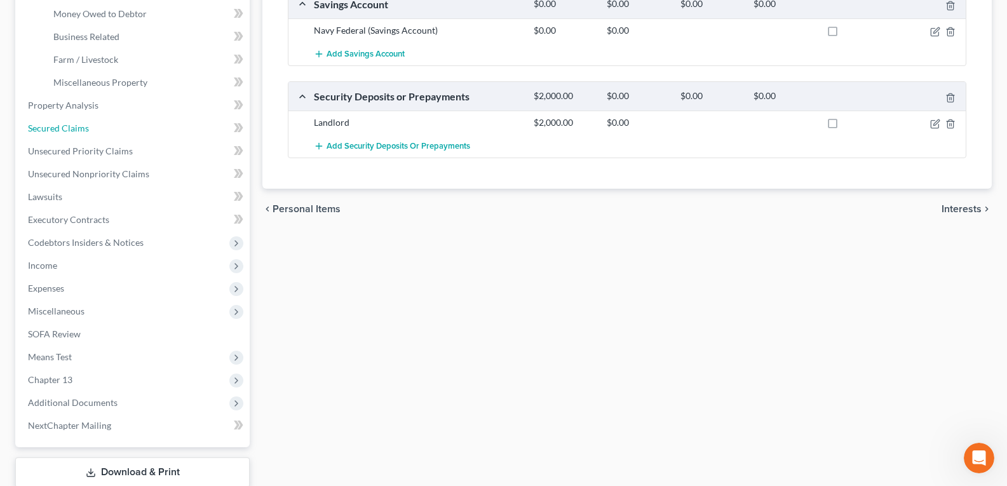
drag, startPoint x: 57, startPoint y: 130, endPoint x: 570, endPoint y: 182, distance: 515.4
click at [57, 130] on span "Secured Claims" at bounding box center [58, 128] width 61 height 11
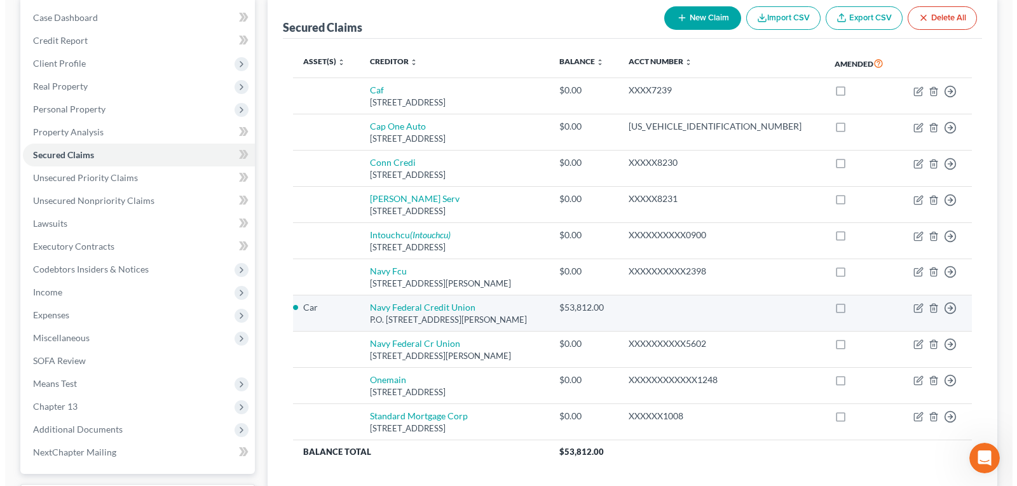
scroll to position [127, 0]
click at [911, 308] on icon "button" at bounding box center [913, 307] width 10 height 10
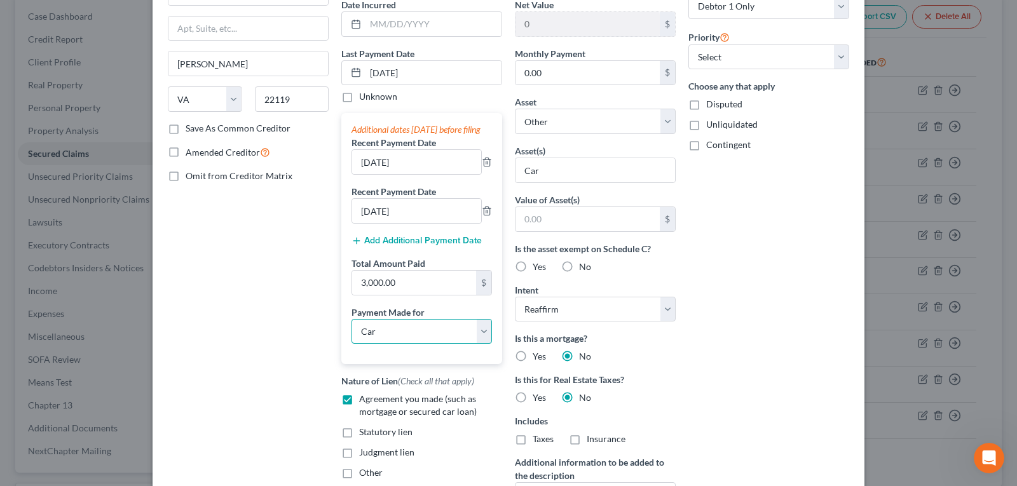
click at [390, 344] on select "Select Car Credit Card Loan Repayment Mortgage Other Suppliers Or Vendors" at bounding box center [421, 331] width 140 height 25
click at [351, 331] on select "Select Car Credit Card Loan Repayment Mortgage Other Suppliers Or Vendors" at bounding box center [421, 331] width 140 height 25
click at [555, 112] on select "Select Other Multiple Assets Landlord (Security Deposits or Prepayments) - $200…" at bounding box center [595, 121] width 161 height 25
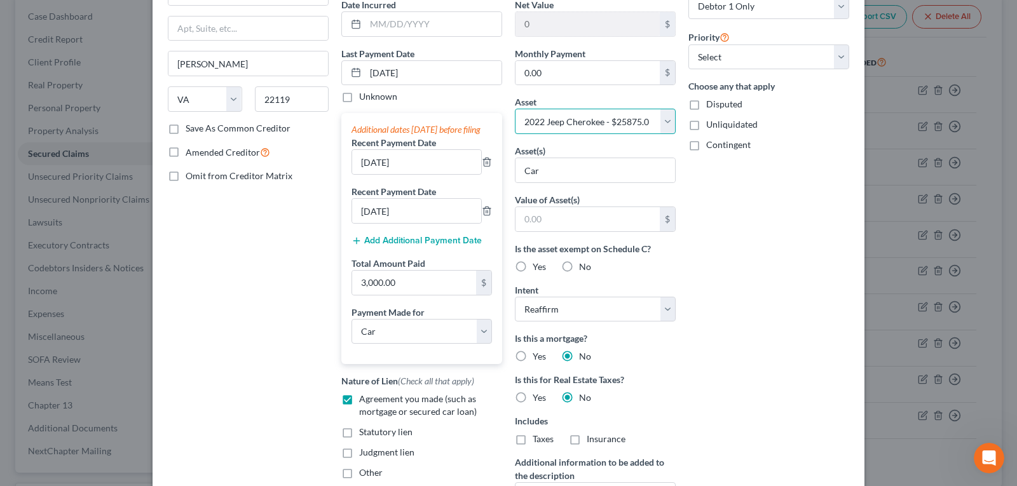
click at [515, 109] on select "Select Other Multiple Assets Landlord (Security Deposits or Prepayments) - $200…" at bounding box center [595, 121] width 161 height 25
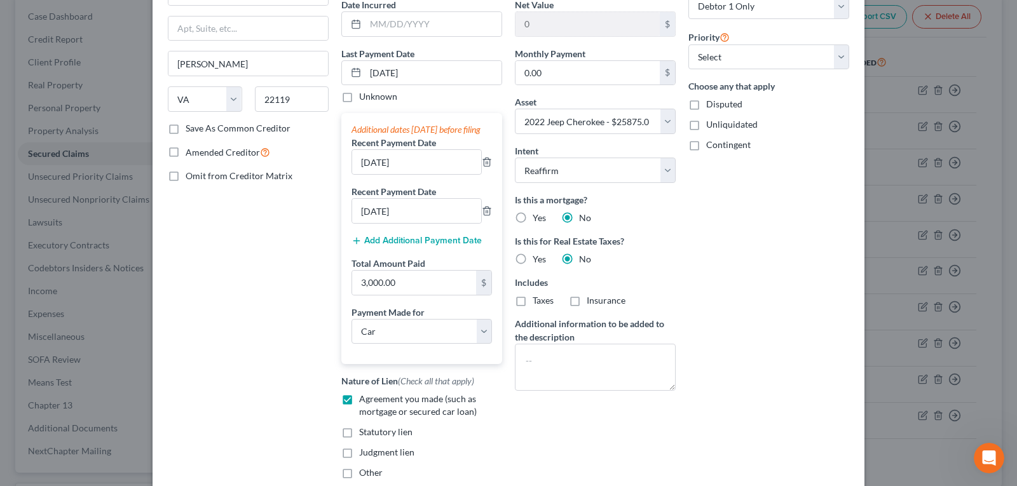
click at [726, 251] on div "Arrearage Amount 0 $ Belongs To * Select Debtor 1 Only Debtor 2 Only Debtor 1 A…" at bounding box center [768, 210] width 173 height 558
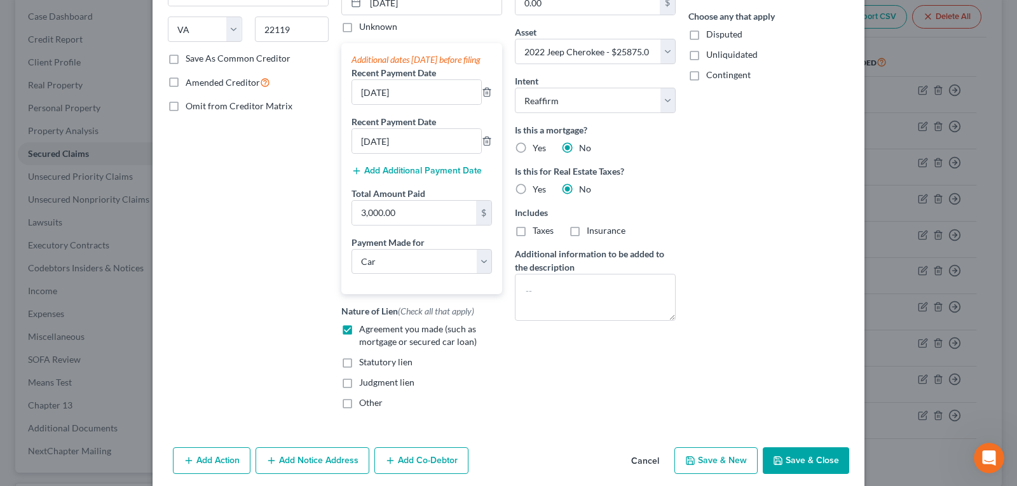
scroll to position [254, 0]
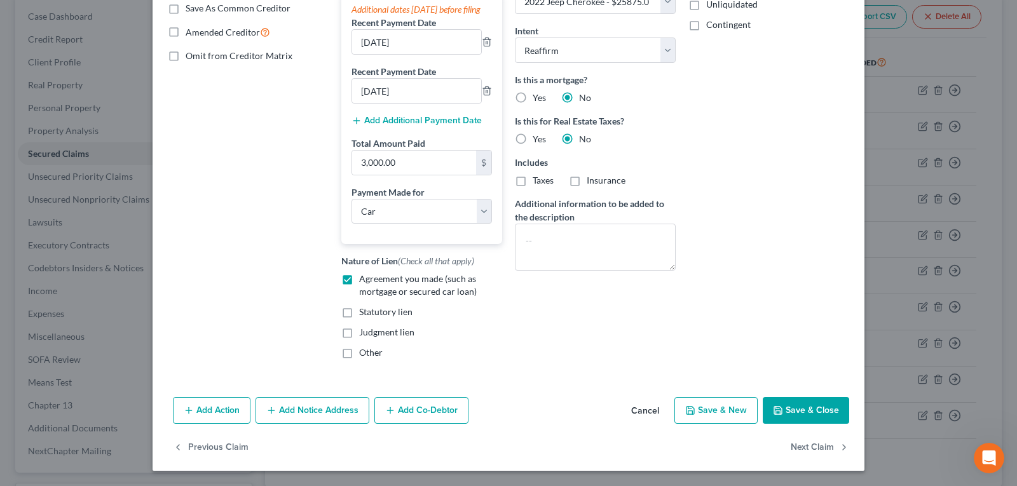
click at [795, 407] on button "Save & Close" at bounding box center [806, 410] width 86 height 27
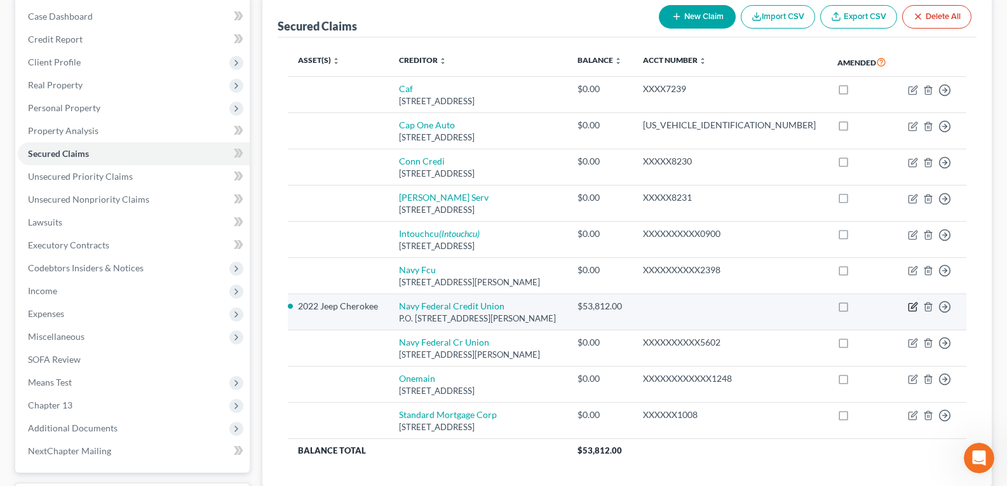
click at [914, 307] on icon "button" at bounding box center [914, 306] width 6 height 6
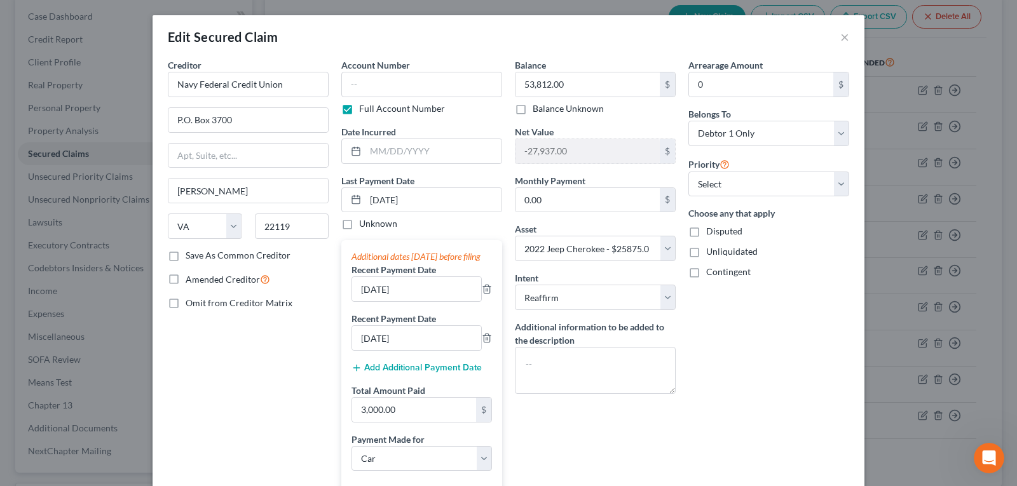
click at [359, 111] on label "Full Account Number" at bounding box center [402, 108] width 86 height 13
click at [364, 111] on input "Full Account Number" at bounding box center [368, 106] width 8 height 8
click at [376, 88] on input "text" at bounding box center [421, 84] width 161 height 25
click at [390, 156] on input "text" at bounding box center [433, 151] width 136 height 24
drag, startPoint x: 390, startPoint y: 149, endPoint x: 322, endPoint y: 134, distance: 69.1
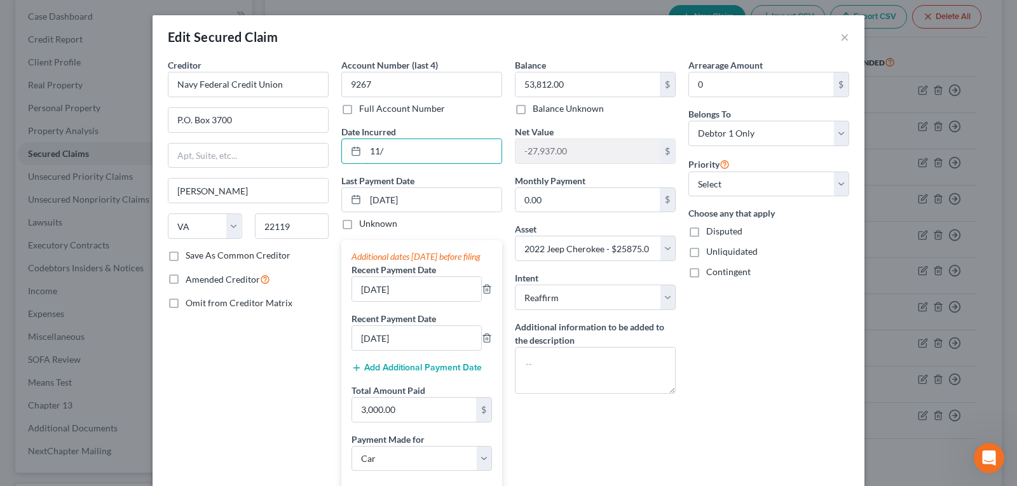
click at [322, 134] on div "Creditor * Navy Federal Credit Union P.O. [GEOGRAPHIC_DATA][PERSON_NAME] [US_ST…" at bounding box center [508, 337] width 694 height 558
click at [638, 161] on input "-27,937.00" at bounding box center [587, 151] width 144 height 24
click at [694, 349] on div "Arrearage Amount 0 $ Belongs To * Select Debtor 1 Only Debtor 2 Only Debtor 1 A…" at bounding box center [768, 337] width 173 height 558
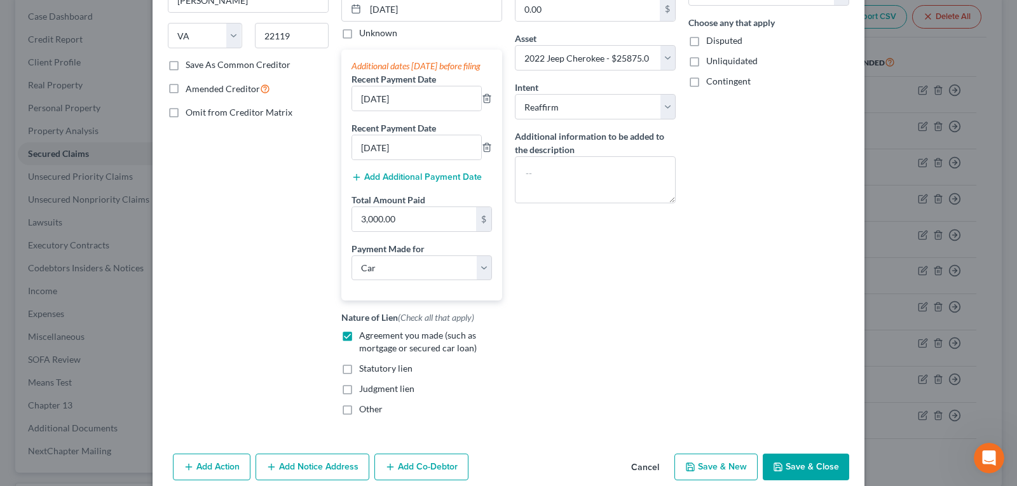
scroll to position [254, 0]
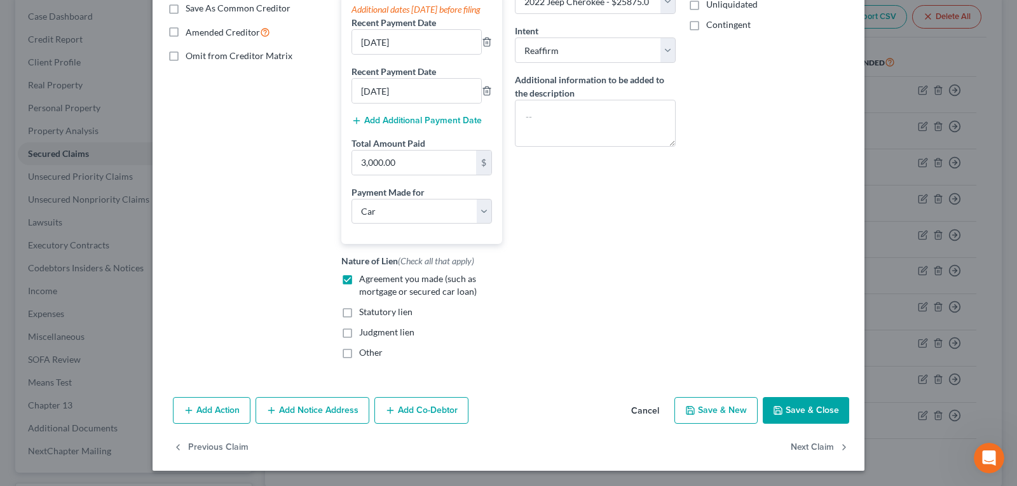
click at [829, 416] on button "Save & Close" at bounding box center [806, 410] width 86 height 27
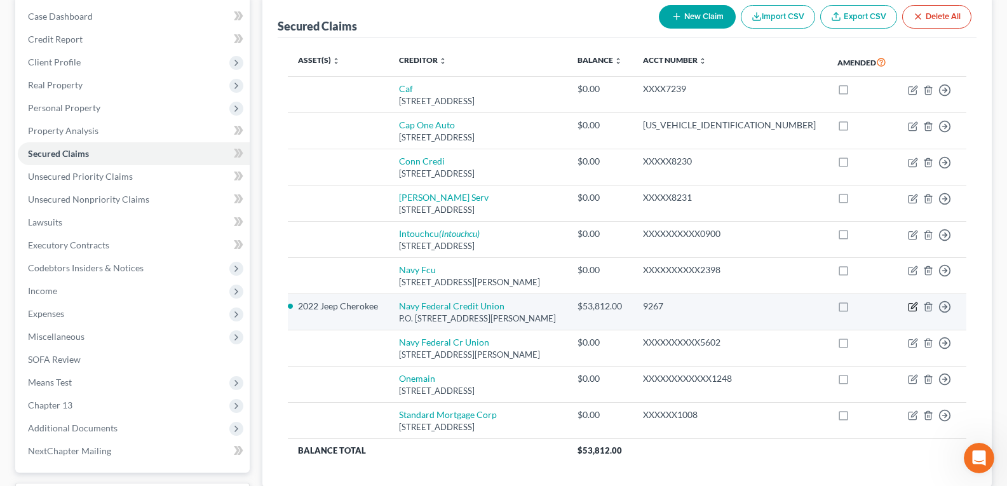
click at [913, 308] on icon "button" at bounding box center [913, 307] width 10 height 10
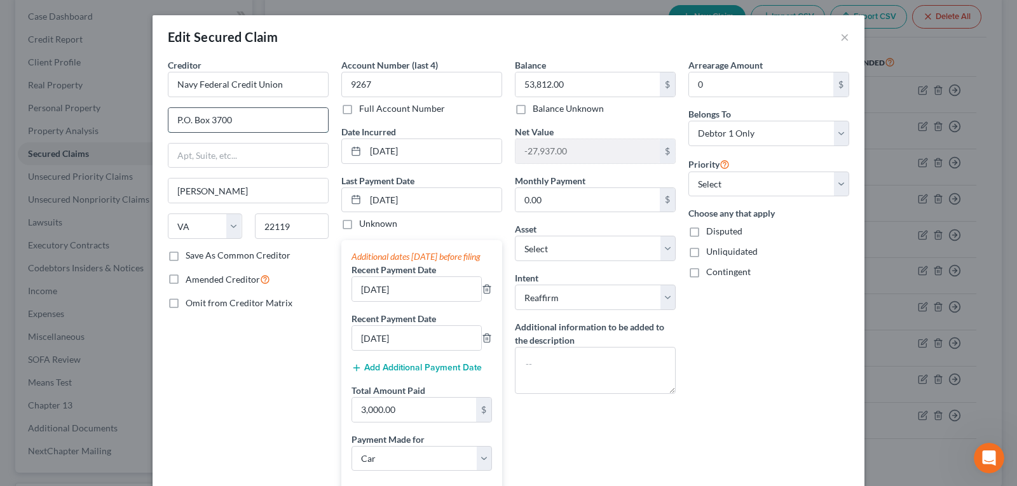
drag, startPoint x: 169, startPoint y: 118, endPoint x: 322, endPoint y: 120, distance: 152.5
click at [322, 120] on input "P.O. Box 3700" at bounding box center [247, 120] width 159 height 24
click at [225, 156] on input "text" at bounding box center [247, 156] width 159 height 24
paste input "P.O. Box 3700"
drag, startPoint x: 171, startPoint y: 97, endPoint x: 116, endPoint y: 87, distance: 55.5
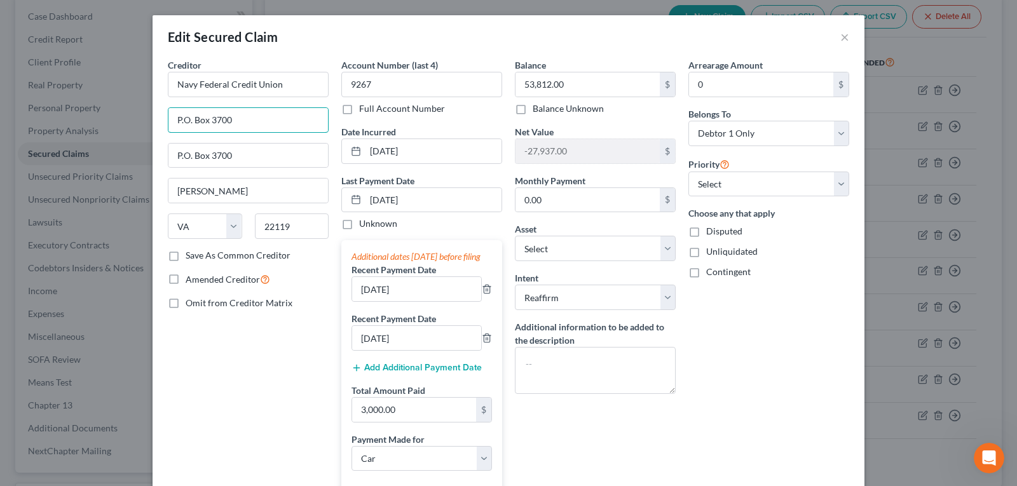
click at [116, 87] on div "Edit Secured Claim × Creditor * Navy Federal Credit Union P.O. Box 3700 P.O. [G…" at bounding box center [508, 243] width 1017 height 486
click at [262, 117] on input "P.O. Box 3700" at bounding box center [247, 120] width 159 height 24
click at [262, 117] on input "Attn: Bankruptcy" at bounding box center [247, 120] width 159 height 24
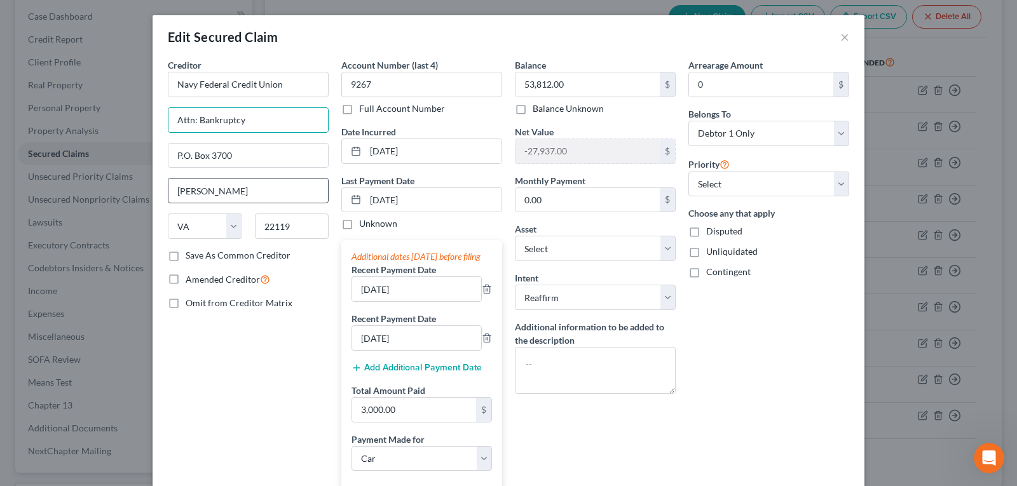
drag, startPoint x: 745, startPoint y: 315, endPoint x: 264, endPoint y: 179, distance: 500.5
click at [745, 316] on div "Arrearage Amount 0 $ Belongs To * Select Debtor 1 Only Debtor 2 Only Debtor 1 A…" at bounding box center [768, 337] width 173 height 558
drag, startPoint x: 258, startPoint y: 136, endPoint x: 249, endPoint y: 155, distance: 21.0
click at [255, 140] on div "Creditor * Navy Federal Credit Union Attn: Bankruptcy P.O. [GEOGRAPHIC_DATA][PE…" at bounding box center [248, 153] width 161 height 191
click at [243, 161] on input "P.O. Box 3700" at bounding box center [247, 156] width 159 height 24
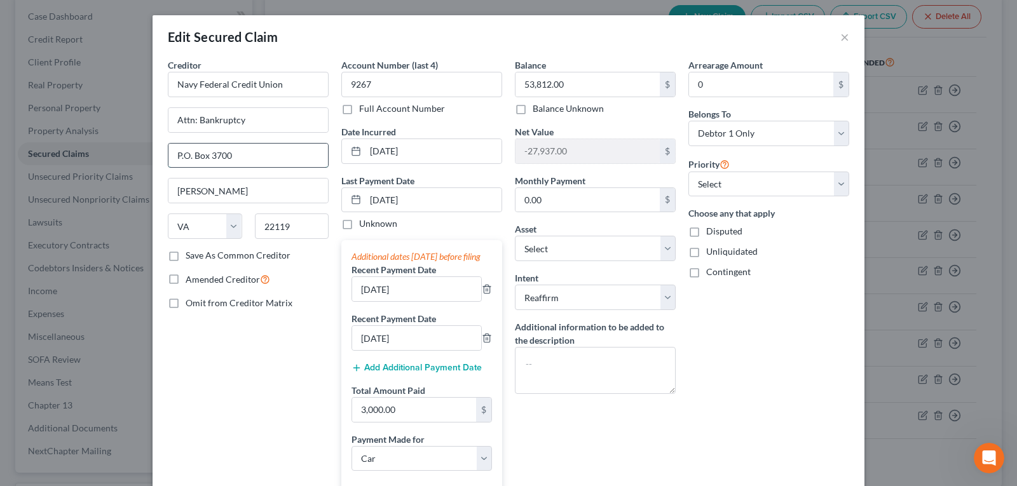
click at [249, 155] on input "P.O. Box 3700" at bounding box center [247, 156] width 159 height 24
drag, startPoint x: 689, startPoint y: 346, endPoint x: 711, endPoint y: 334, distance: 25.3
click at [689, 346] on div "Arrearage Amount 0 $ Belongs To * Select Debtor 1 Only Debtor 2 Only Debtor 1 A…" at bounding box center [768, 337] width 173 height 558
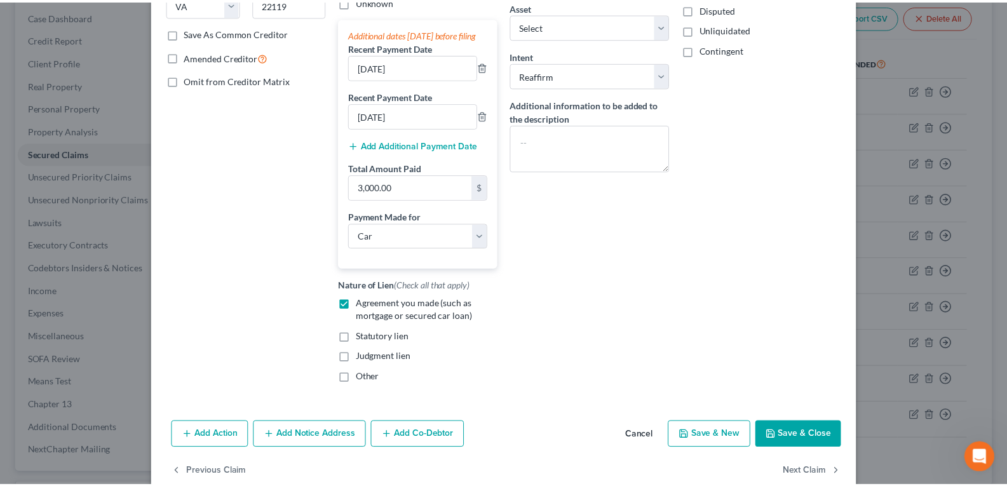
scroll to position [260, 0]
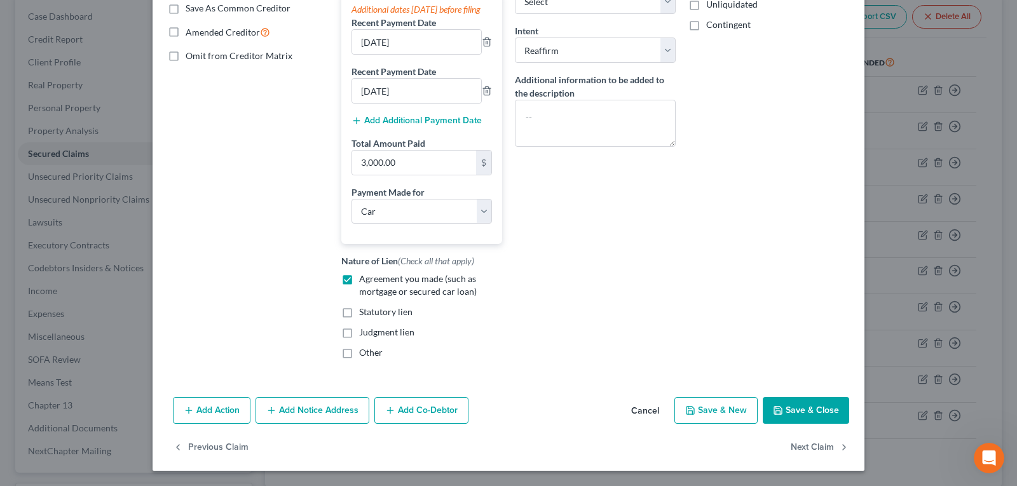
drag, startPoint x: 794, startPoint y: 405, endPoint x: 996, endPoint y: 211, distance: 280.4
click at [794, 404] on button "Save & Close" at bounding box center [806, 410] width 86 height 27
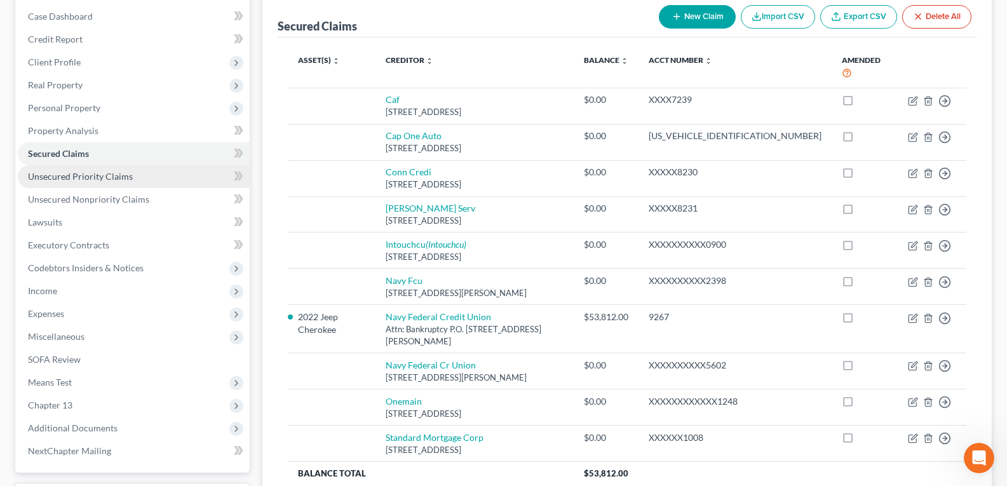
click at [41, 168] on link "Unsecured Priority Claims" at bounding box center [134, 176] width 232 height 23
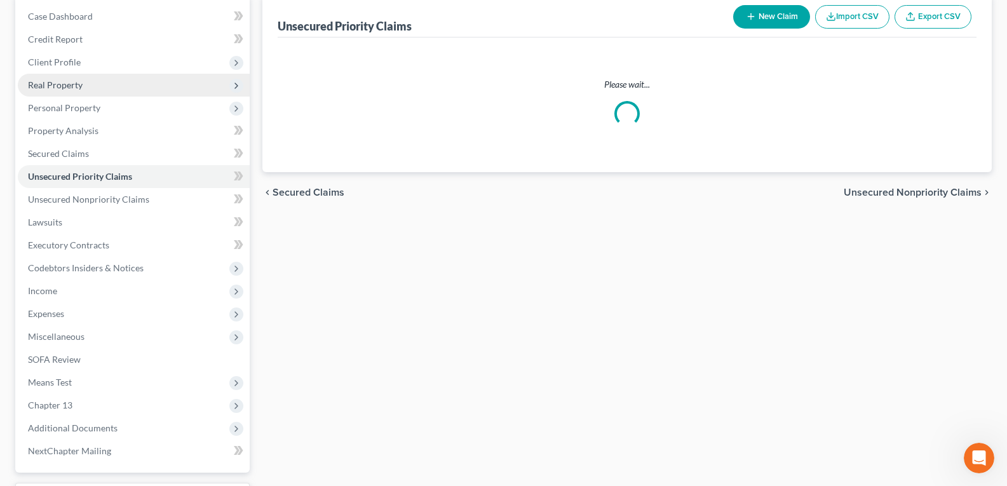
scroll to position [8, 0]
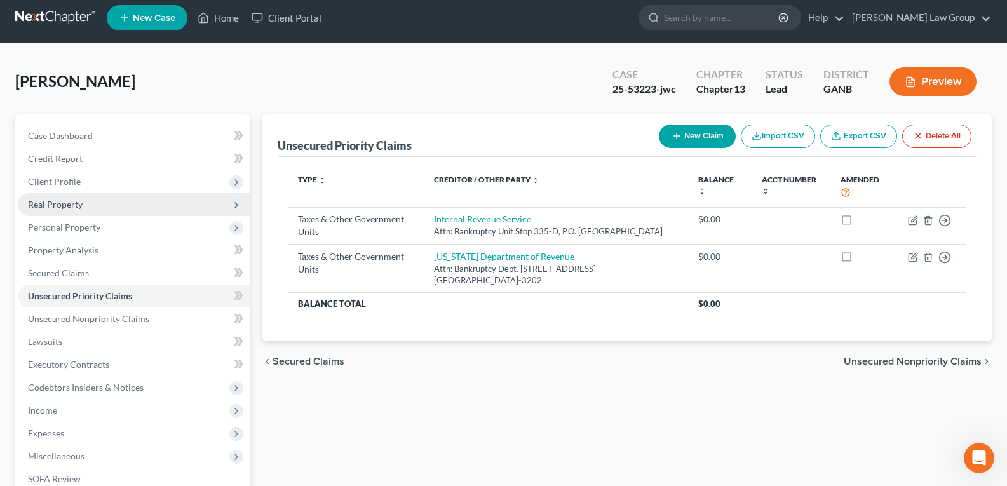
click at [51, 179] on ul "Case Dashboard Payments Invoices Payments Payments Credit Report Client Profile" at bounding box center [134, 354] width 232 height 458
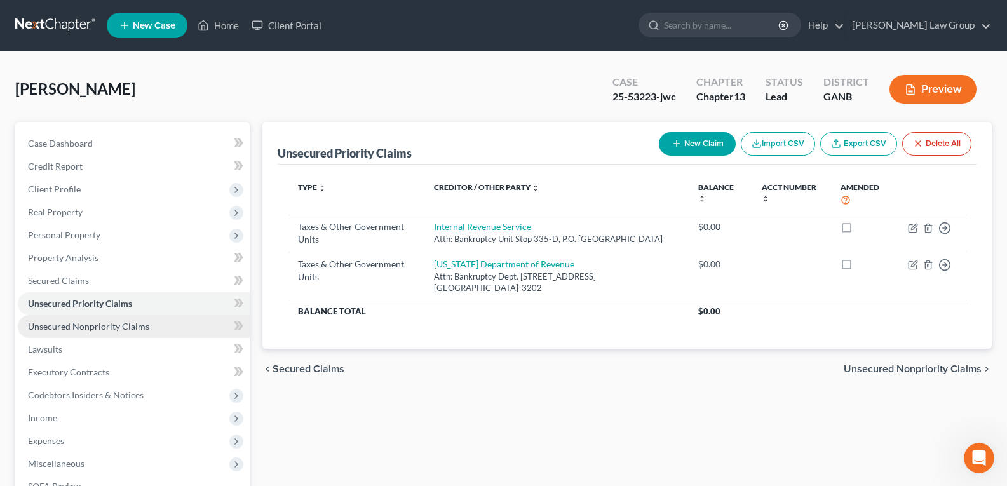
click at [80, 331] on span "Unsecured Nonpriority Claims" at bounding box center [88, 326] width 121 height 11
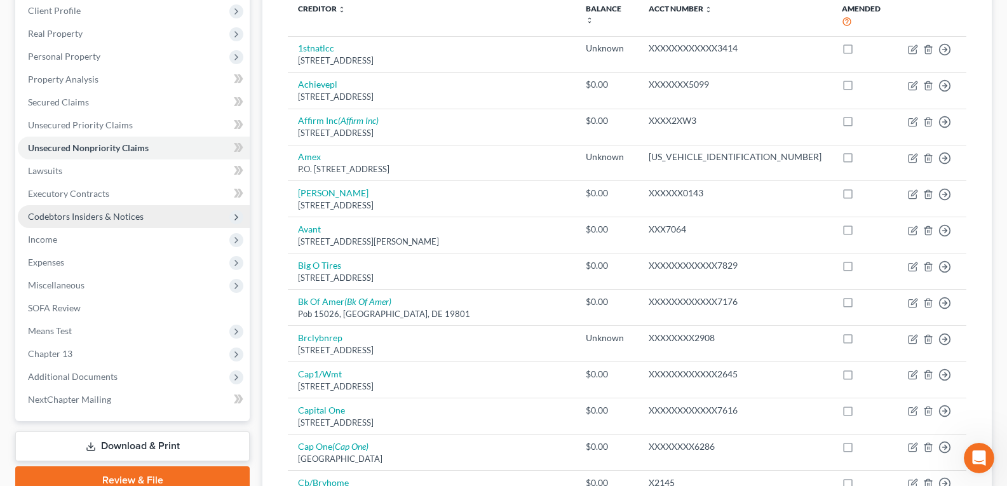
scroll to position [191, 0]
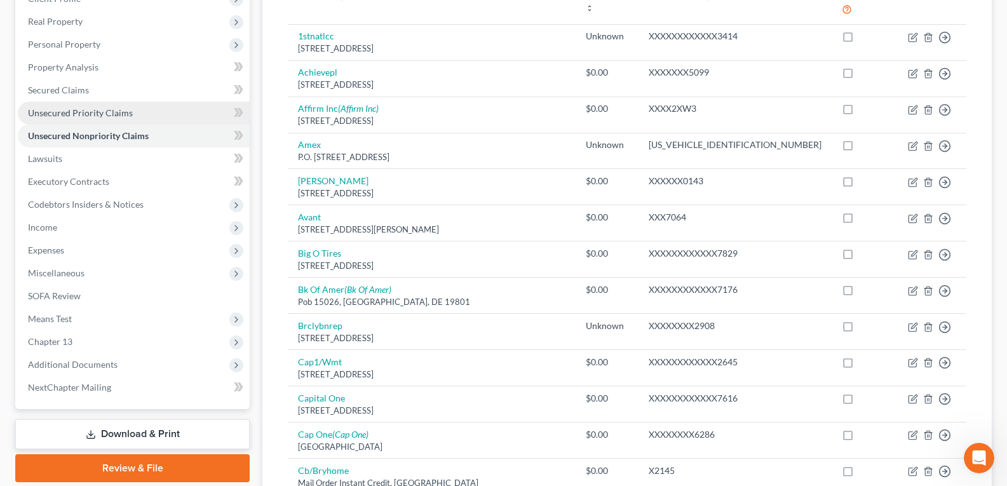
click at [67, 116] on span "Unsecured Priority Claims" at bounding box center [80, 112] width 105 height 11
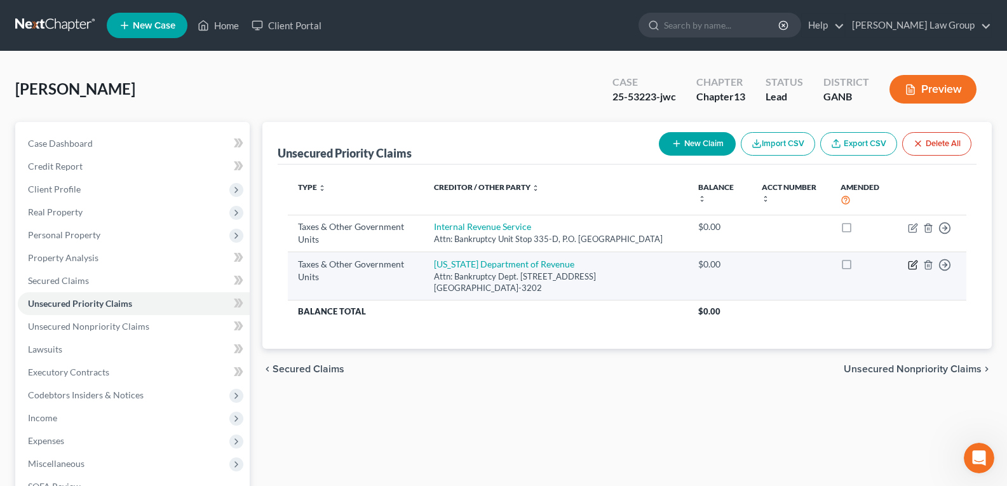
click at [915, 266] on icon "button" at bounding box center [913, 265] width 10 height 10
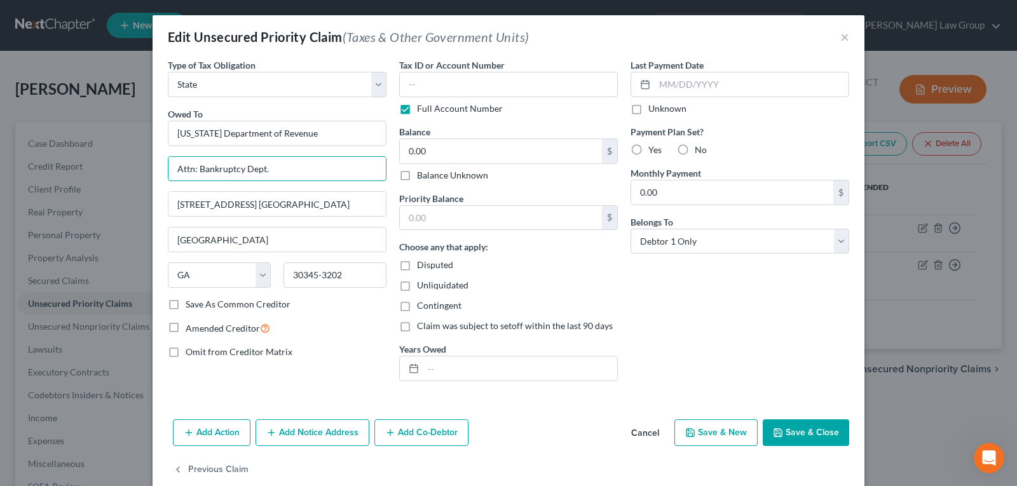
drag, startPoint x: 315, startPoint y: 167, endPoint x: 32, endPoint y: 153, distance: 283.8
click at [38, 145] on div "Edit Unsecured Priority Claim (Taxes & Other Government Units) × Type of Tax Ob…" at bounding box center [508, 243] width 1017 height 486
drag, startPoint x: 311, startPoint y: 198, endPoint x: 327, endPoint y: 205, distance: 16.8
click at [311, 198] on input "[STREET_ADDRESS] [GEOGRAPHIC_DATA]" at bounding box center [276, 204] width 217 height 24
click at [327, 205] on input "[STREET_ADDRESS] [GEOGRAPHIC_DATA]" at bounding box center [276, 204] width 217 height 24
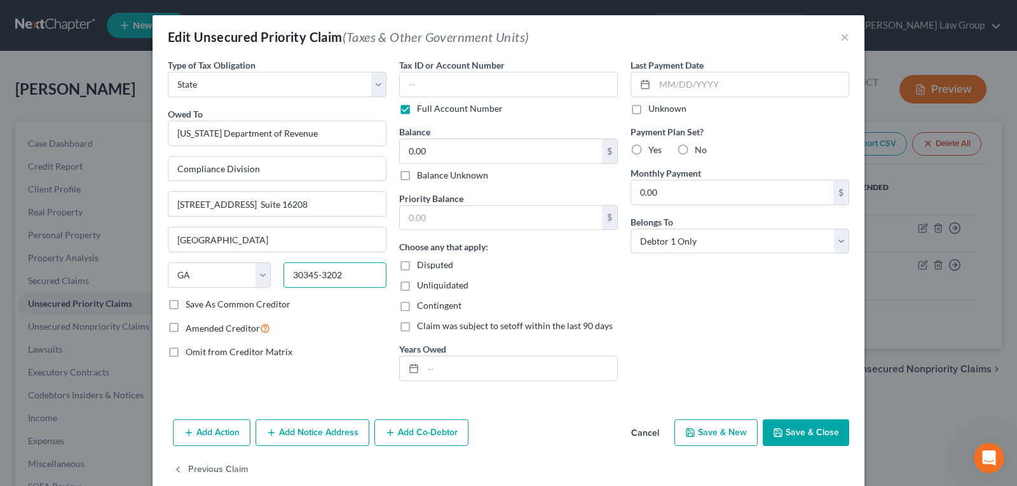
click at [349, 270] on input "30345-3202" at bounding box center [334, 274] width 103 height 25
click at [694, 284] on div "Last Payment Date Unknown Payment Plan Set? Yes No Monthly Payment 0.00 $ Belon…" at bounding box center [739, 224] width 231 height 333
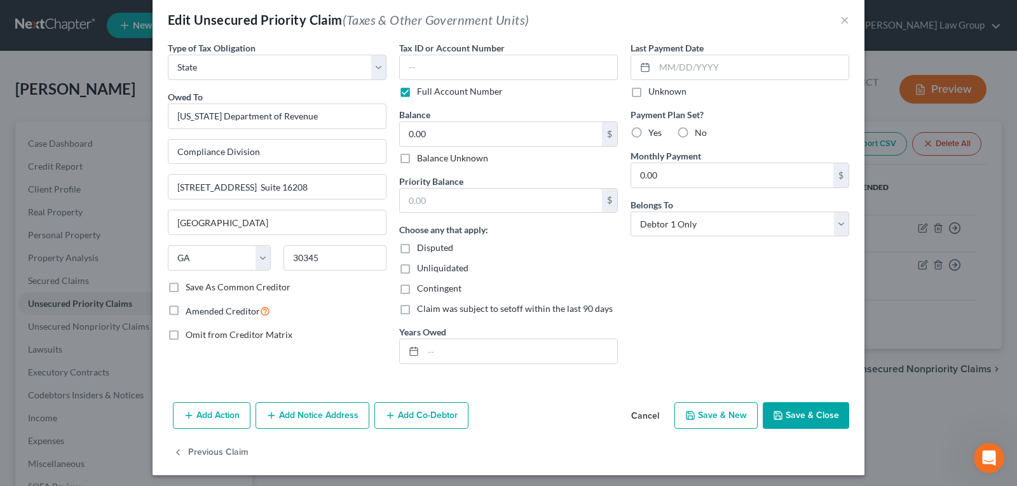
scroll to position [22, 0]
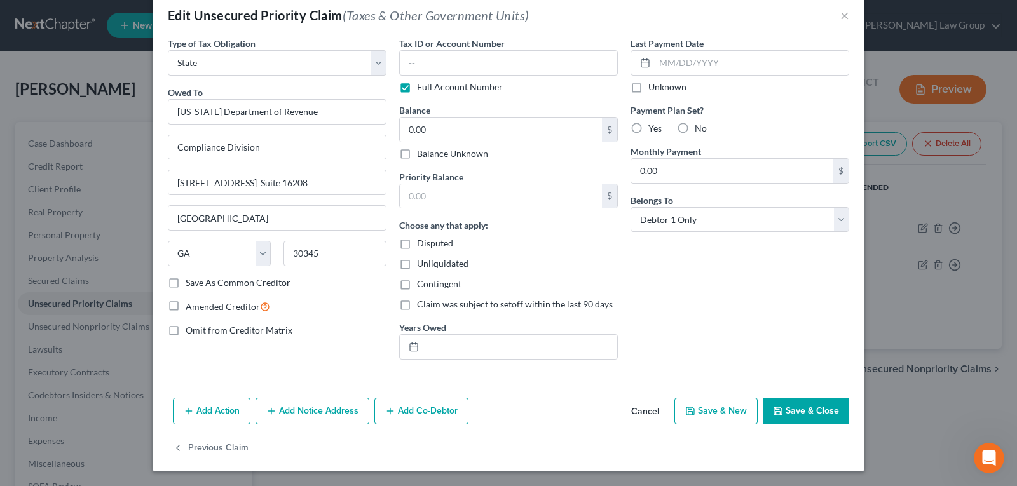
click at [783, 407] on button "Save & Close" at bounding box center [806, 411] width 86 height 27
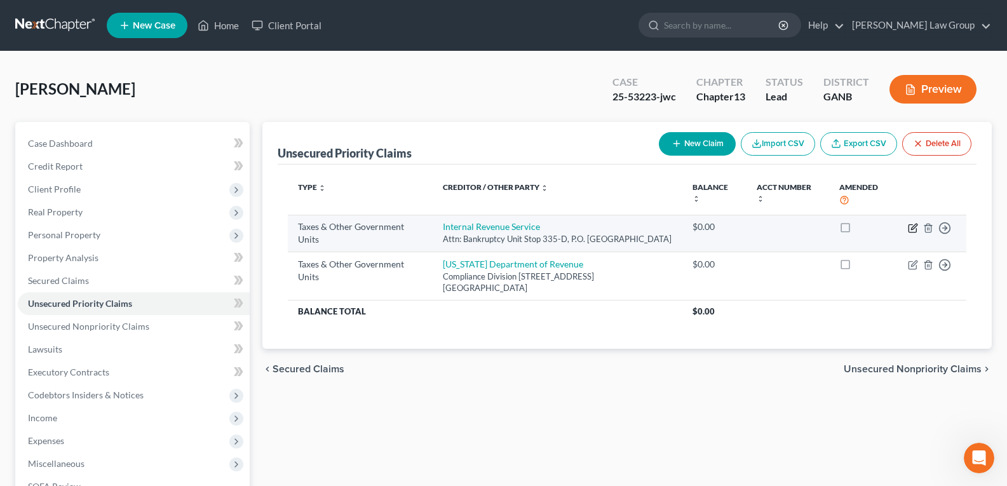
click at [913, 231] on icon "button" at bounding box center [913, 228] width 10 height 10
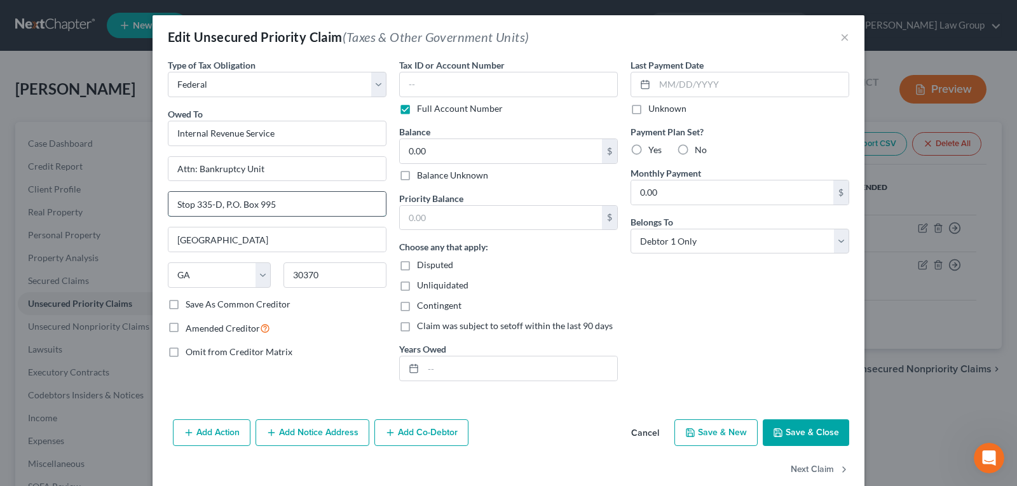
click at [300, 207] on input "Stop 335-D, P.O. Box 995" at bounding box center [276, 204] width 217 height 24
drag, startPoint x: 302, startPoint y: 205, endPoint x: 154, endPoint y: 198, distance: 147.6
click at [154, 198] on div "Type of Tax Obligation * Select Federal City State Franchise Tax Board Other Ow…" at bounding box center [509, 236] width 712 height 356
click at [343, 271] on input "30370" at bounding box center [334, 274] width 103 height 25
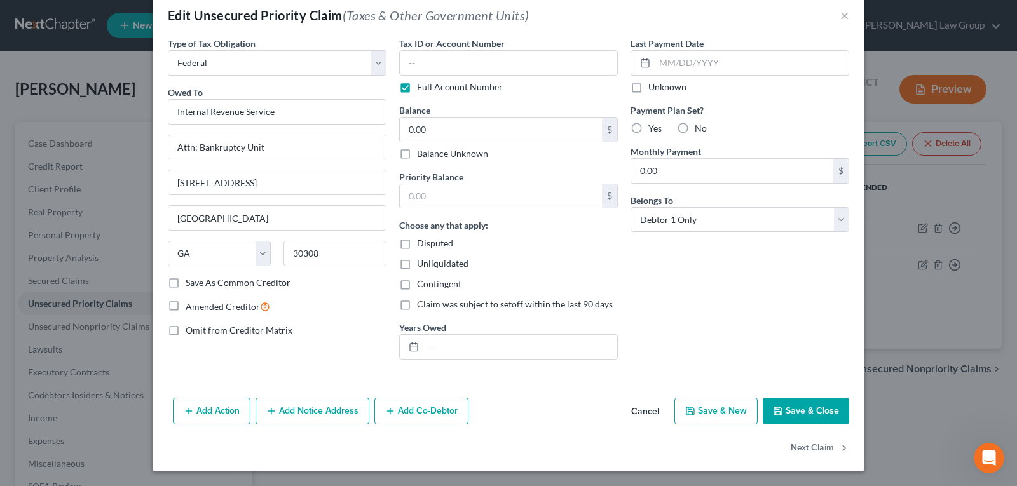
drag, startPoint x: 790, startPoint y: 419, endPoint x: 0, endPoint y: 20, distance: 884.9
click at [790, 419] on button "Save & Close" at bounding box center [806, 411] width 86 height 27
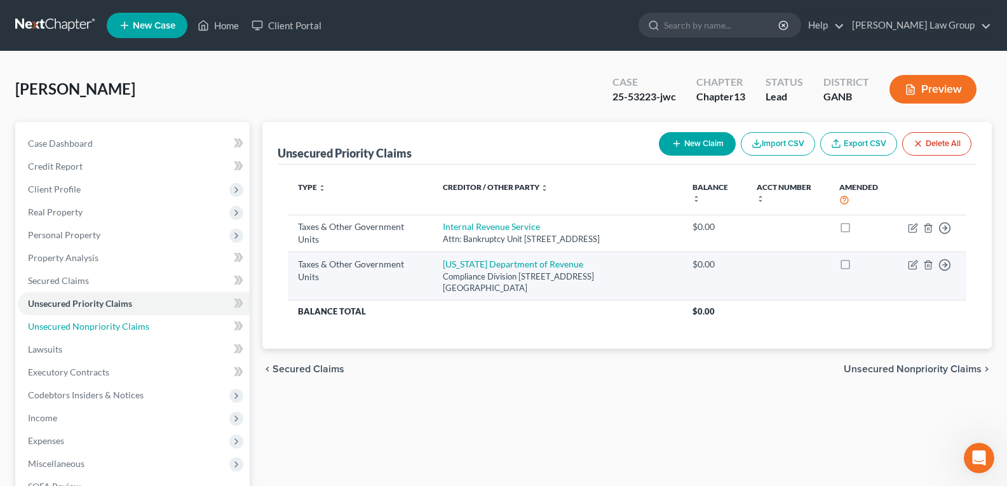
click at [90, 323] on span "Unsecured Nonpriority Claims" at bounding box center [88, 326] width 121 height 11
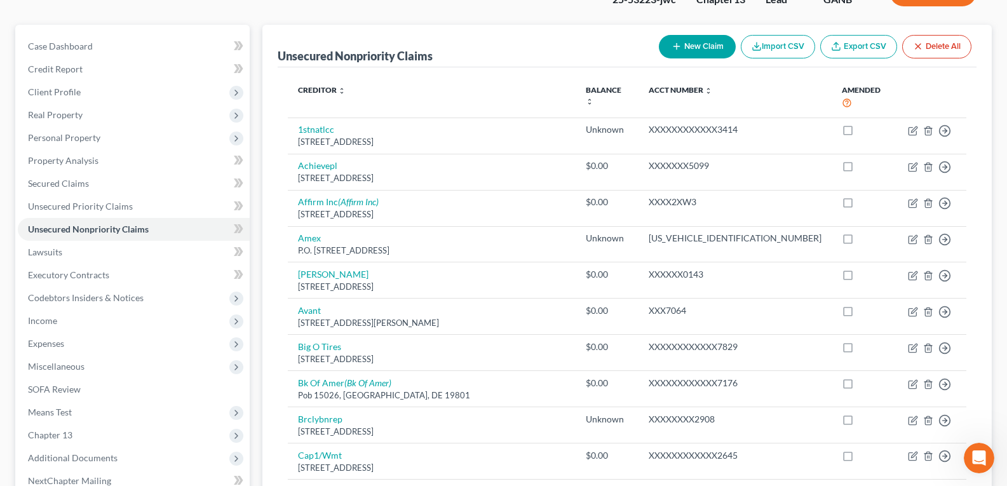
scroll to position [127, 0]
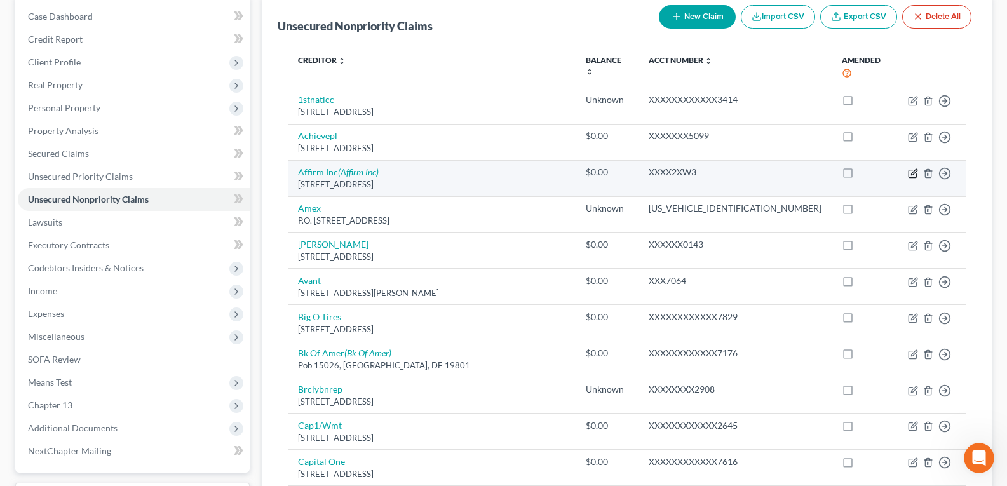
click at [909, 173] on icon "button" at bounding box center [913, 174] width 8 height 8
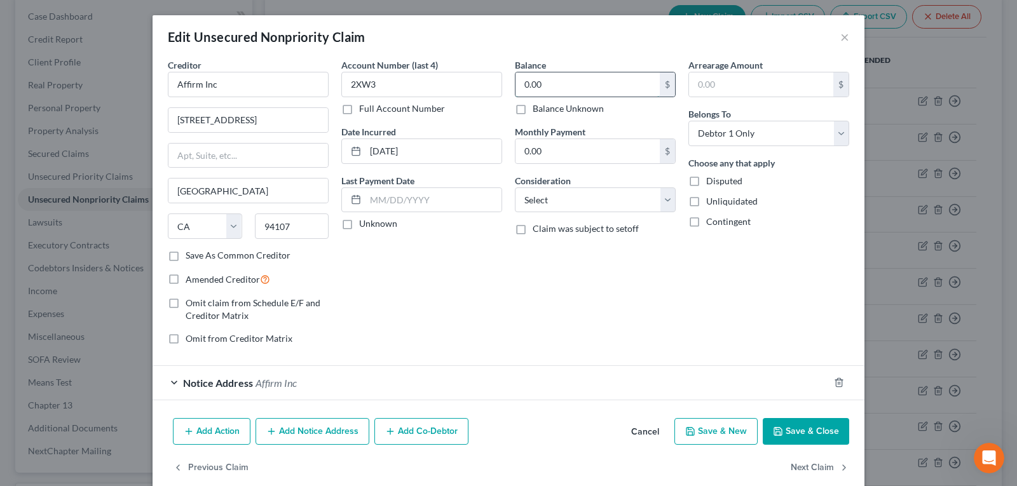
click at [555, 79] on input "0.00" at bounding box center [587, 84] width 144 height 24
click at [796, 423] on button "Save & Close" at bounding box center [806, 431] width 86 height 27
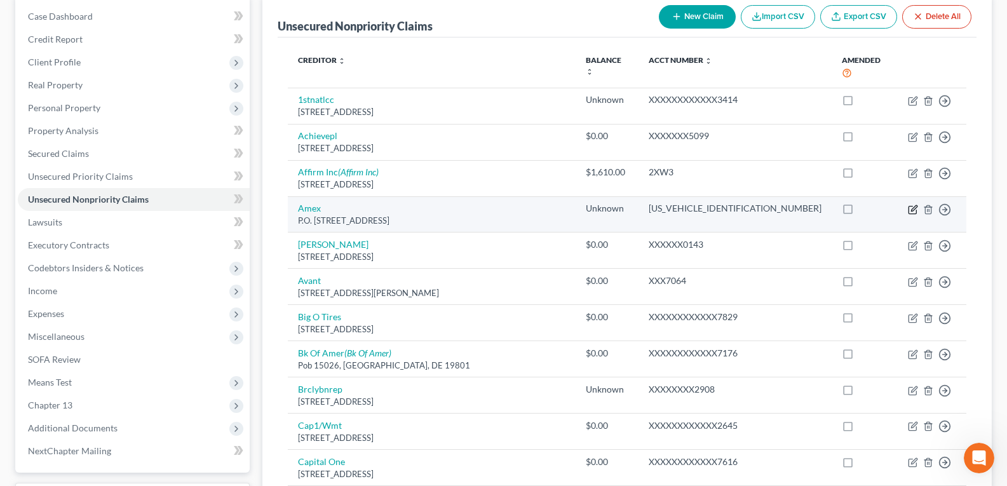
click at [909, 212] on icon "button" at bounding box center [913, 210] width 8 height 8
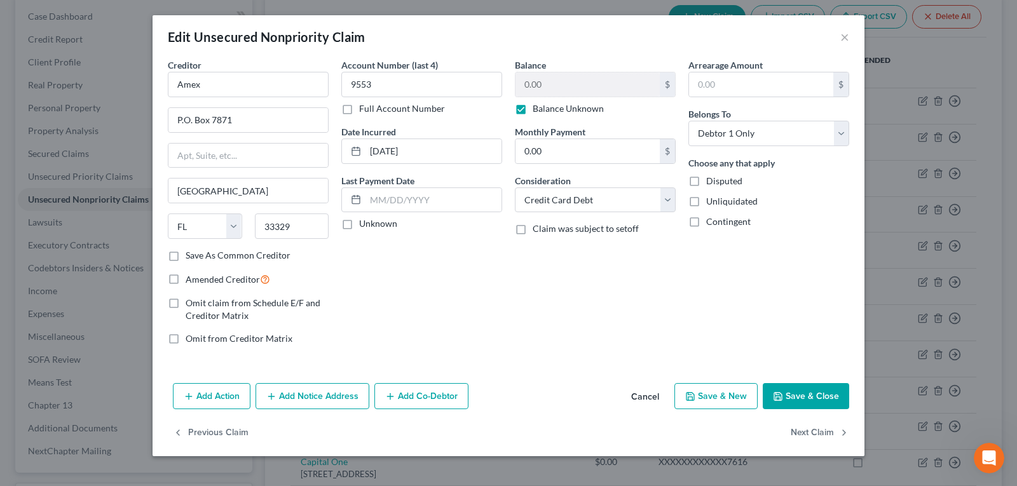
drag, startPoint x: 529, startPoint y: 117, endPoint x: 519, endPoint y: 107, distance: 13.9
click at [529, 116] on div "Balance 0.00 $ Balance Unknown Balance Undetermined 0.00 $ Balance Unknown Mont…" at bounding box center [594, 206] width 173 height 297
click at [532, 110] on label "Balance Unknown" at bounding box center [567, 108] width 71 height 13
click at [538, 110] on input "Balance Unknown" at bounding box center [542, 106] width 8 height 8
click at [572, 76] on input "0.00" at bounding box center [587, 84] width 144 height 24
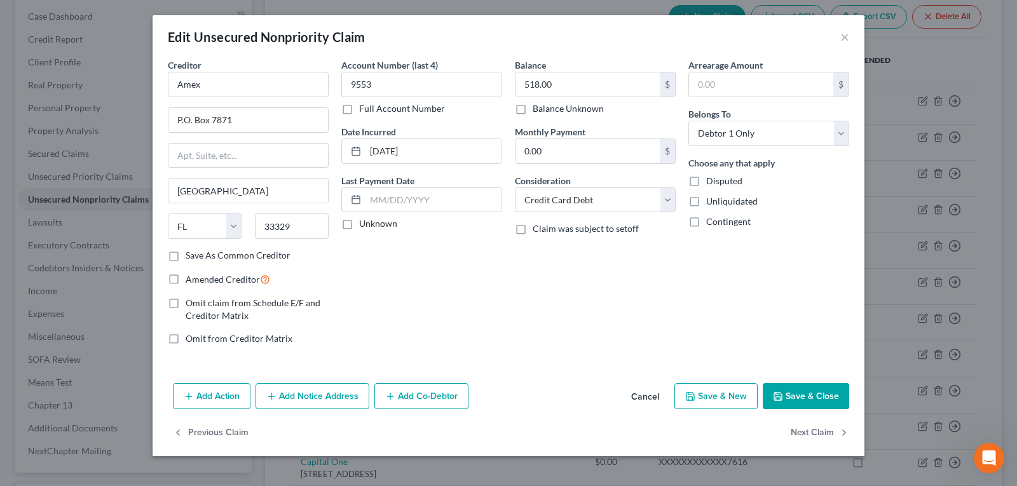
click at [810, 404] on button "Save & Close" at bounding box center [806, 396] width 86 height 27
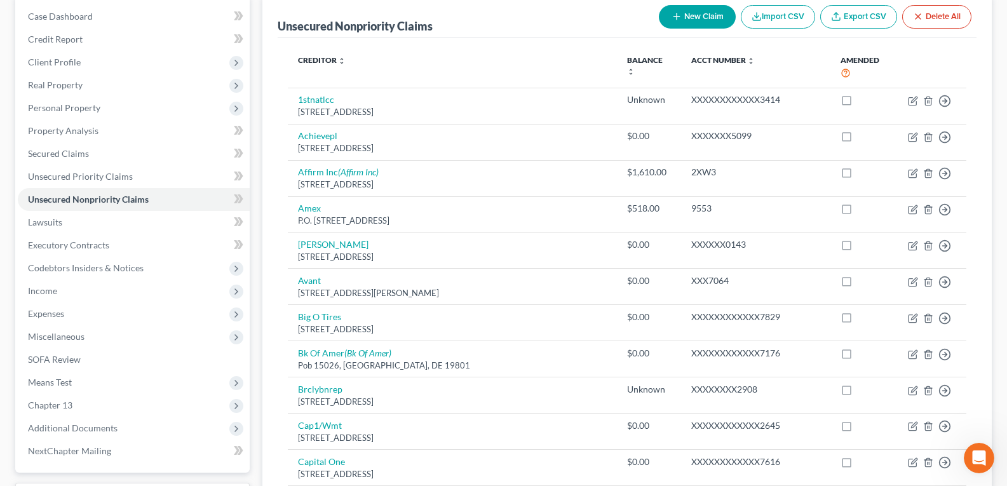
click at [697, 13] on button "New Claim" at bounding box center [697, 17] width 77 height 24
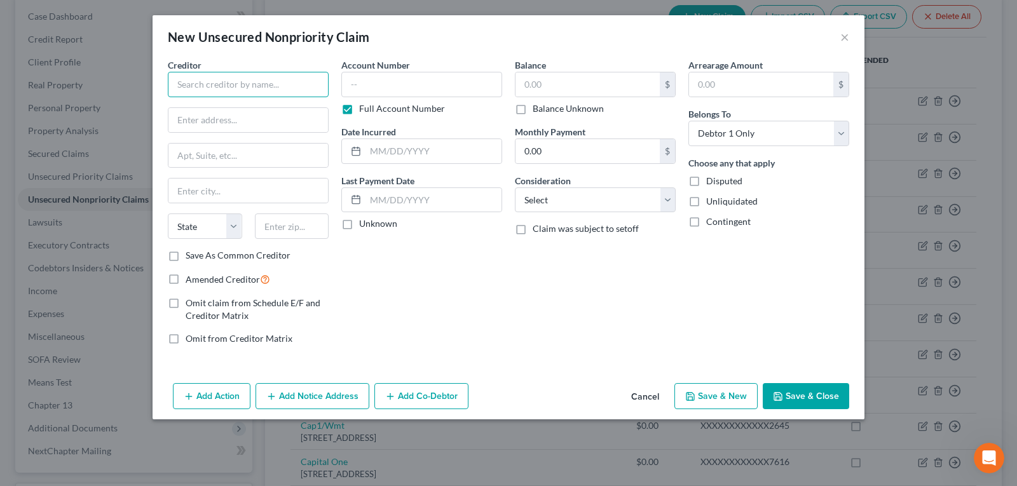
drag, startPoint x: 250, startPoint y: 96, endPoint x: 240, endPoint y: 64, distance: 33.4
click at [250, 91] on input "text" at bounding box center [248, 84] width 161 height 25
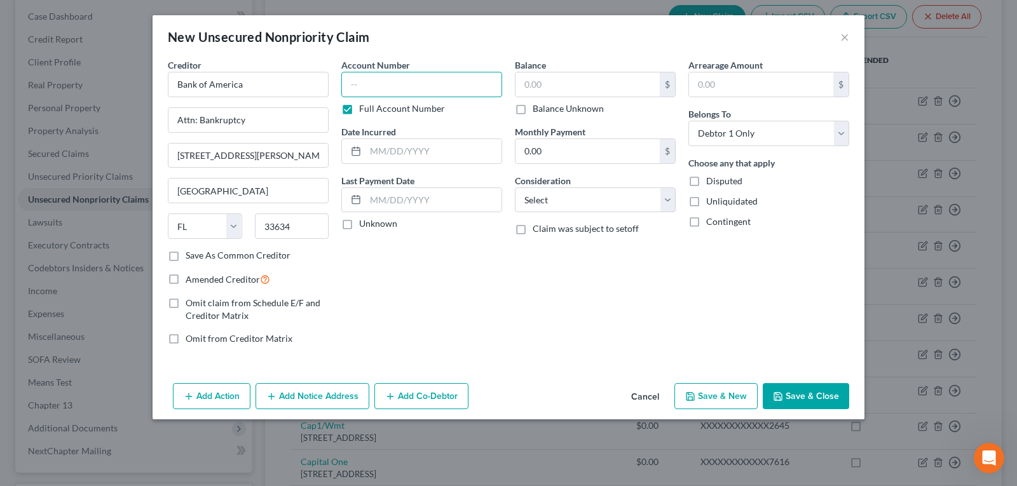
click at [430, 76] on input "text" at bounding box center [421, 84] width 161 height 25
click at [585, 76] on input "text" at bounding box center [587, 84] width 144 height 24
click at [395, 149] on input "text" at bounding box center [433, 151] width 136 height 24
click at [401, 241] on div "Account Number 0149 Full Account Number Date Incurred [DATE] Last Payment Date …" at bounding box center [421, 206] width 173 height 297
drag, startPoint x: 576, startPoint y: 194, endPoint x: 567, endPoint y: 212, distance: 19.9
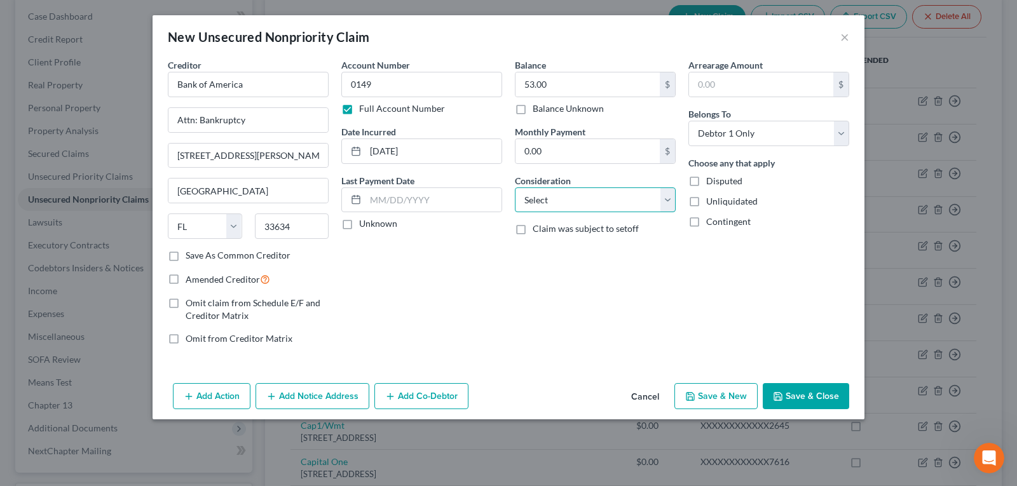
click at [576, 194] on select "Select Cable / Satellite Services Collection Agency Credit Card Debt Debt Couns…" at bounding box center [595, 199] width 161 height 25
click at [515, 187] on select "Select Cable / Satellite Services Collection Agency Credit Card Debt Debt Couns…" at bounding box center [595, 199] width 161 height 25
click at [804, 405] on button "Save & Close" at bounding box center [806, 396] width 86 height 27
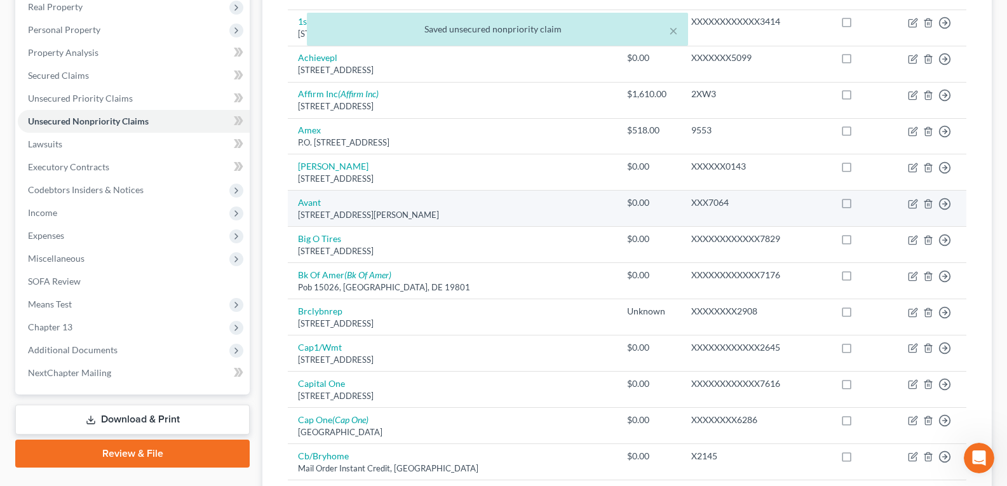
scroll to position [254, 0]
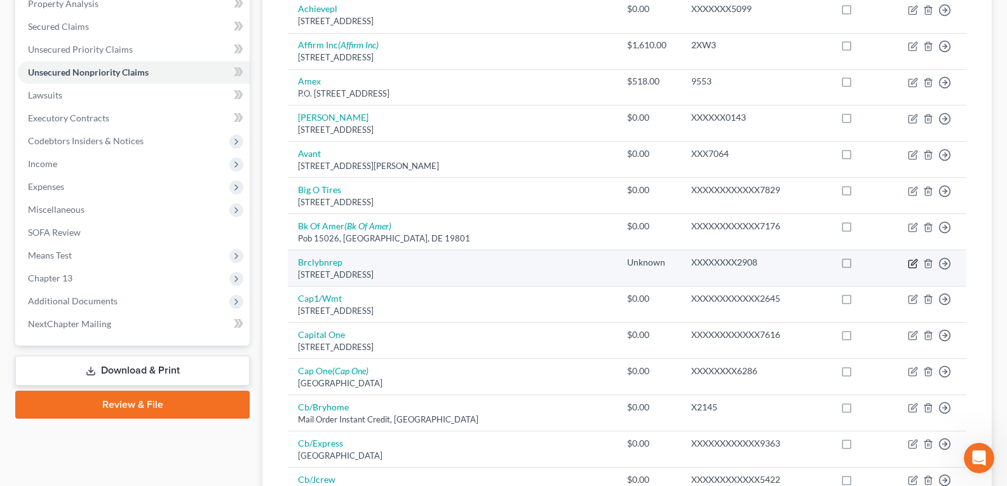
click at [915, 262] on icon "button" at bounding box center [914, 262] width 6 height 6
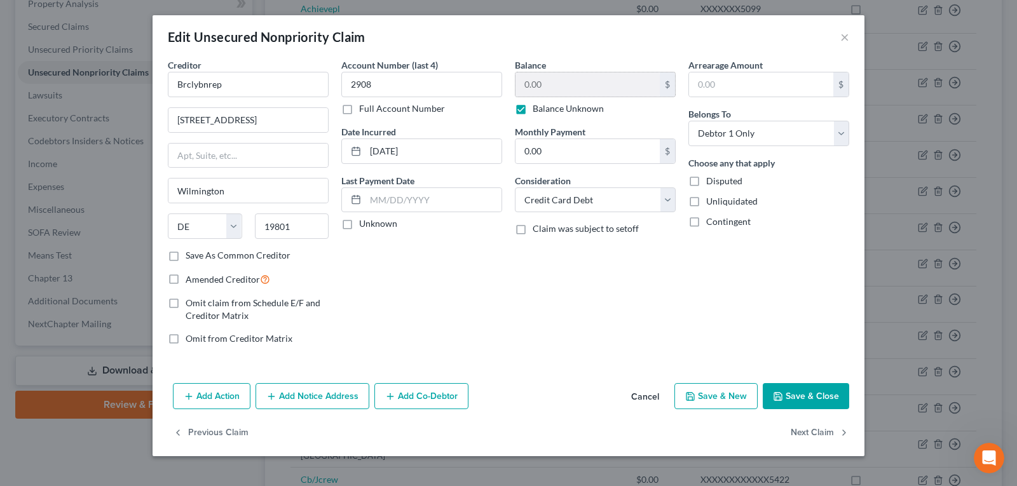
drag, startPoint x: 525, startPoint y: 105, endPoint x: 537, endPoint y: 97, distance: 14.6
click at [532, 108] on label "Balance Unknown" at bounding box center [567, 108] width 71 height 13
click at [538, 108] on input "Balance Unknown" at bounding box center [542, 106] width 8 height 8
click at [554, 78] on input "0.00" at bounding box center [587, 84] width 144 height 24
click at [566, 246] on div "Balance 145.00 $ Balance Unknown Balance Undetermined 145.00 $ Balance Unknown …" at bounding box center [594, 206] width 173 height 297
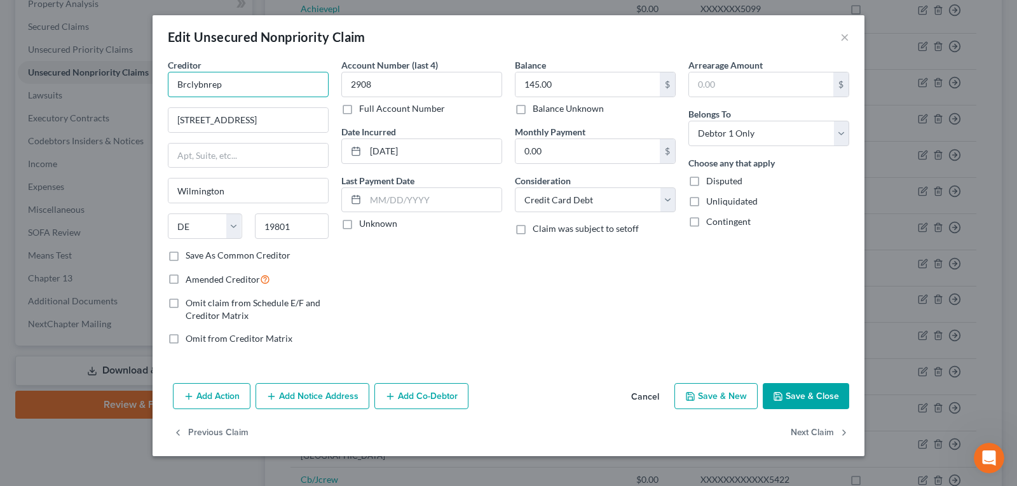
click at [231, 82] on input "Brclybnrep" at bounding box center [248, 84] width 161 height 25
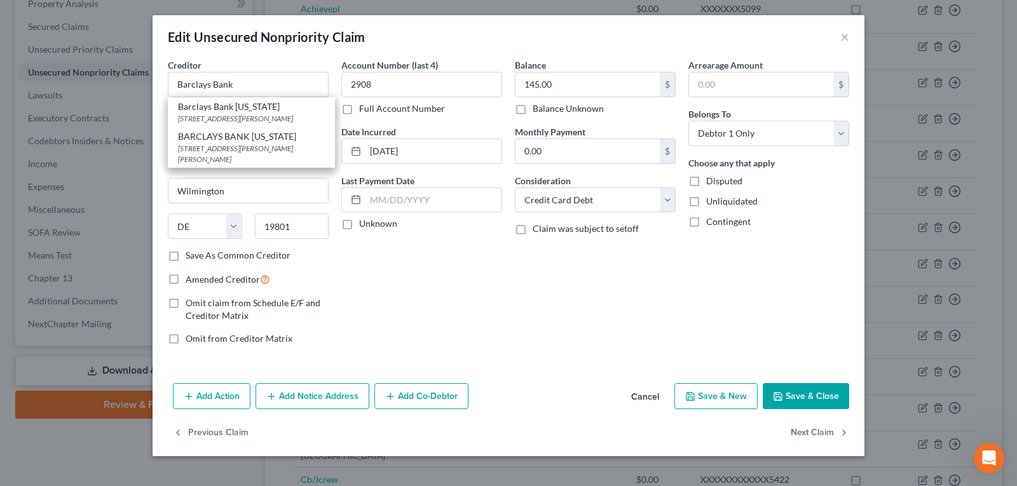
click at [488, 255] on div "Account Number (last 4) 2908 Full Account Number Date Incurred [DATE] Last Paym…" at bounding box center [421, 206] width 173 height 297
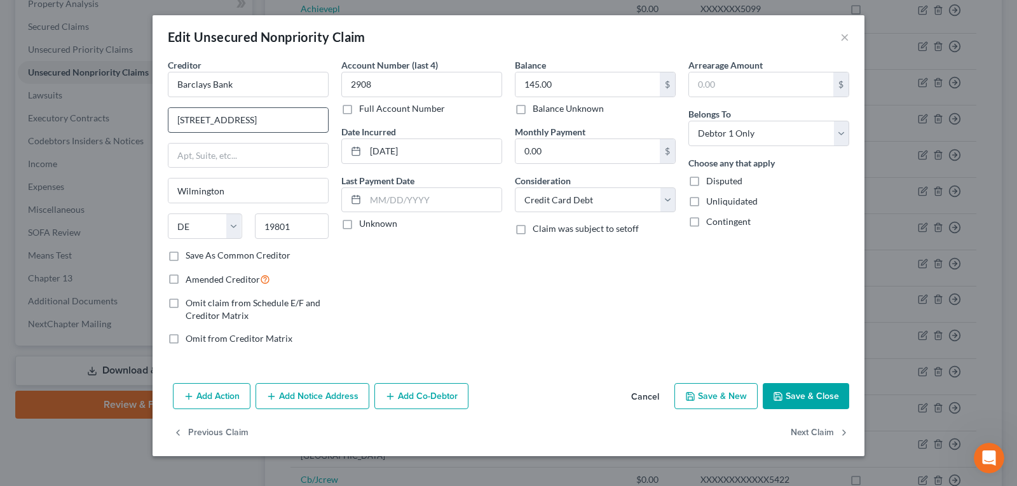
click at [522, 301] on div "Balance 145.00 $ Balance Unknown Balance Undetermined 145.00 $ Balance Unknown …" at bounding box center [594, 206] width 173 height 297
drag, startPoint x: 285, startPoint y: 112, endPoint x: 48, endPoint y: 105, distance: 237.1
click at [285, 112] on input "[STREET_ADDRESS]" at bounding box center [247, 120] width 159 height 24
click at [48, 104] on div "Edit Unsecured Nonpriority Claim × Creditor * Barclays Bank [STREET_ADDRESS] [U…" at bounding box center [508, 243] width 1017 height 486
click at [641, 302] on div "Balance 145.00 $ Balance Unknown Balance Undetermined 145.00 $ Balance Unknown …" at bounding box center [594, 206] width 173 height 297
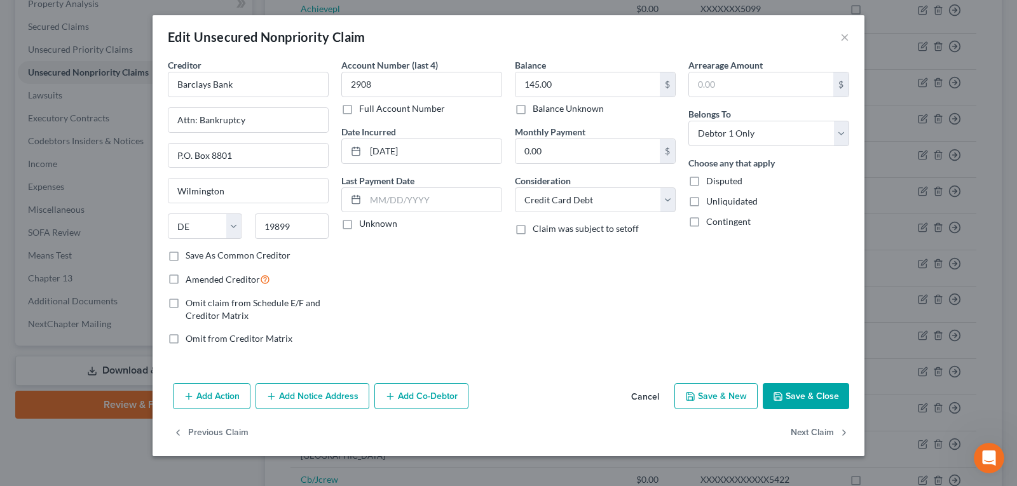
drag, startPoint x: 783, startPoint y: 386, endPoint x: 972, endPoint y: 482, distance: 211.7
click at [783, 387] on button "Save & Close" at bounding box center [806, 396] width 86 height 27
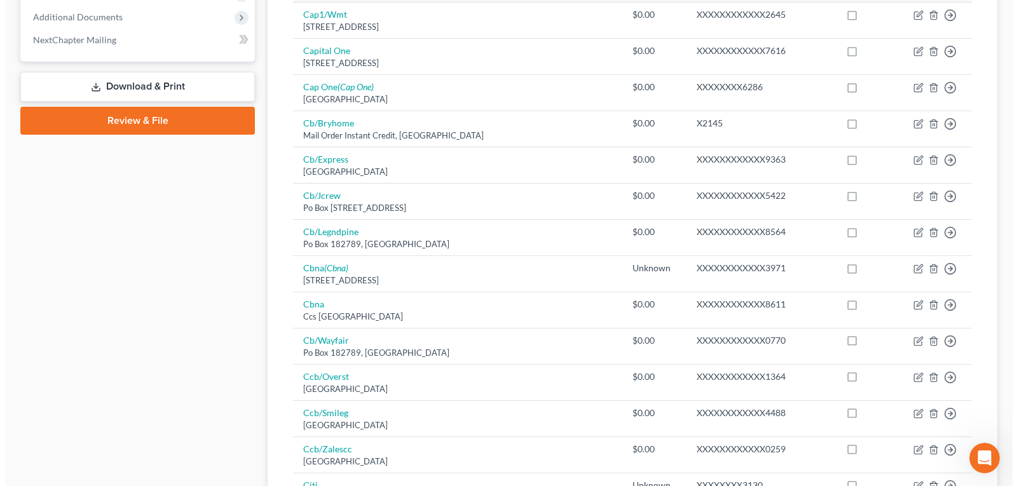
scroll to position [508, 0]
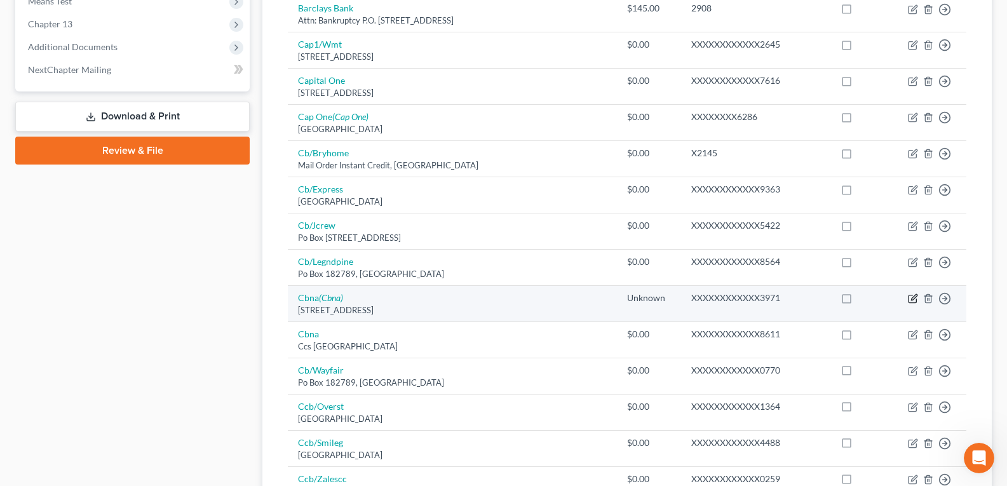
click at [913, 299] on icon "button" at bounding box center [913, 299] width 10 height 10
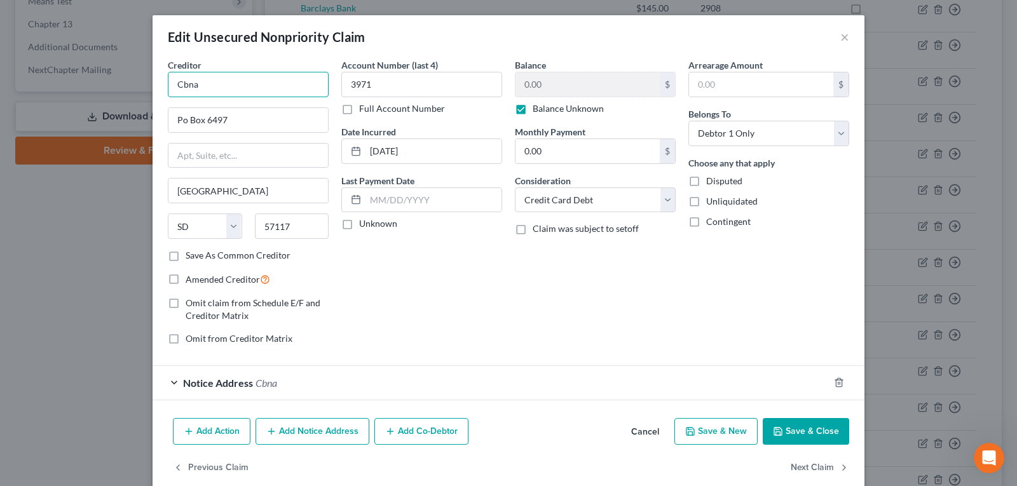
click at [213, 83] on input "Cbna" at bounding box center [248, 84] width 161 height 25
click at [230, 79] on input "Cbna" at bounding box center [248, 84] width 161 height 25
drag, startPoint x: 236, startPoint y: 112, endPoint x: 180, endPoint y: 114, distance: 55.3
click at [180, 114] on input "Po Box 6497" at bounding box center [247, 120] width 159 height 24
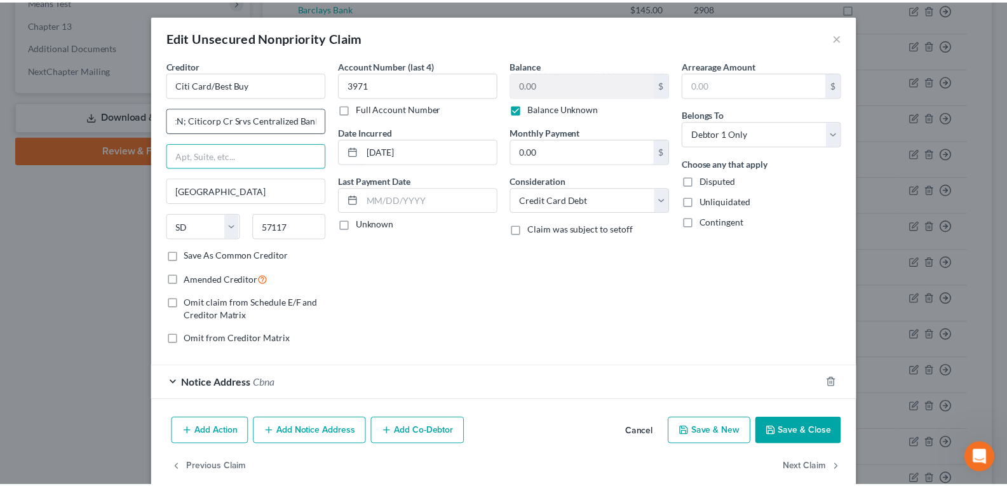
scroll to position [0, 0]
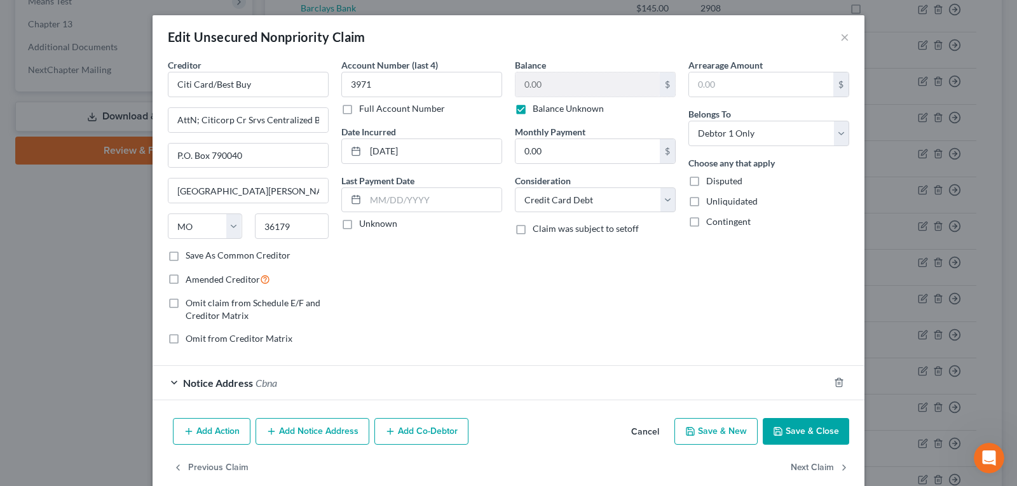
click at [532, 111] on label "Balance Unknown" at bounding box center [567, 108] width 71 height 13
click at [538, 111] on input "Balance Unknown" at bounding box center [542, 106] width 8 height 8
click at [564, 76] on input "0.00" at bounding box center [587, 84] width 144 height 24
drag, startPoint x: 786, startPoint y: 422, endPoint x: 987, endPoint y: 292, distance: 239.5
click at [787, 422] on button "Save & Close" at bounding box center [806, 431] width 86 height 27
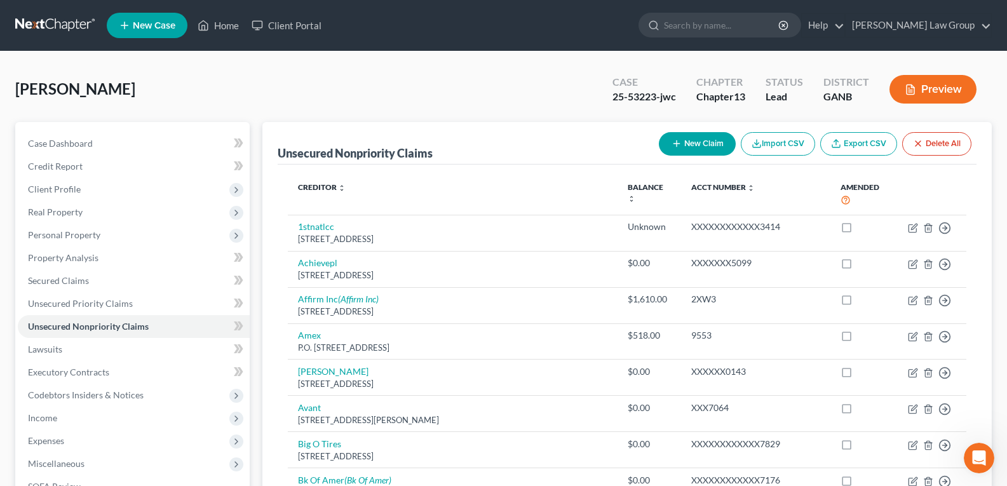
click at [679, 145] on button "New Claim" at bounding box center [697, 144] width 77 height 24
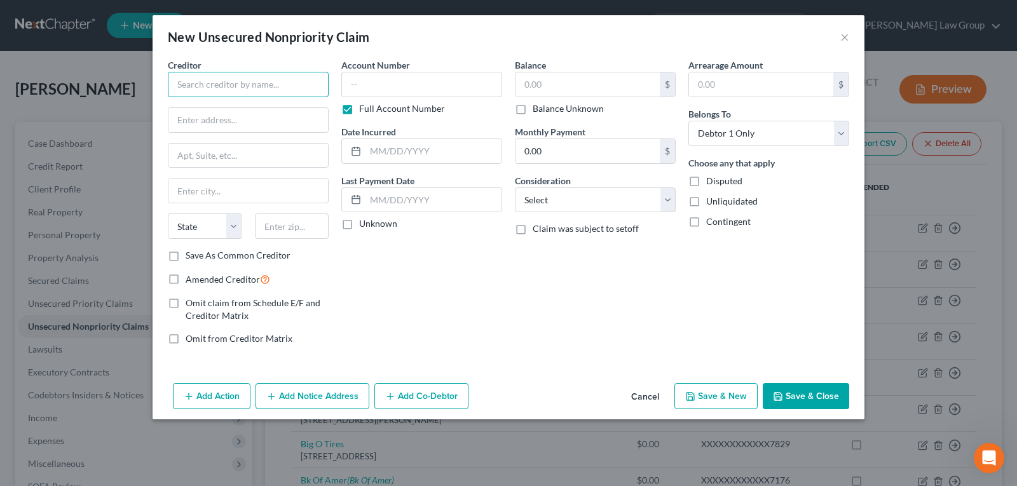
drag, startPoint x: 204, startPoint y: 85, endPoint x: 207, endPoint y: 75, distance: 9.9
click at [207, 80] on input "text" at bounding box center [248, 84] width 161 height 25
click at [215, 120] on input "text" at bounding box center [247, 120] width 159 height 24
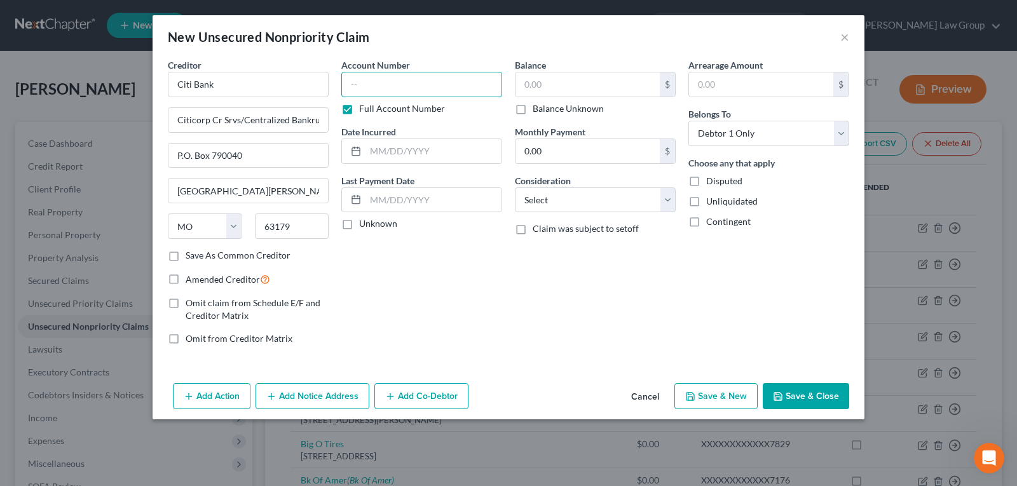
drag, startPoint x: 409, startPoint y: 73, endPoint x: 407, endPoint y: 83, distance: 9.6
click at [409, 76] on input "text" at bounding box center [421, 84] width 161 height 25
click at [359, 108] on label "Full Account Number" at bounding box center [402, 108] width 86 height 13
click at [364, 108] on input "Full Account Number" at bounding box center [368, 106] width 8 height 8
click at [583, 76] on input "text" at bounding box center [587, 84] width 144 height 24
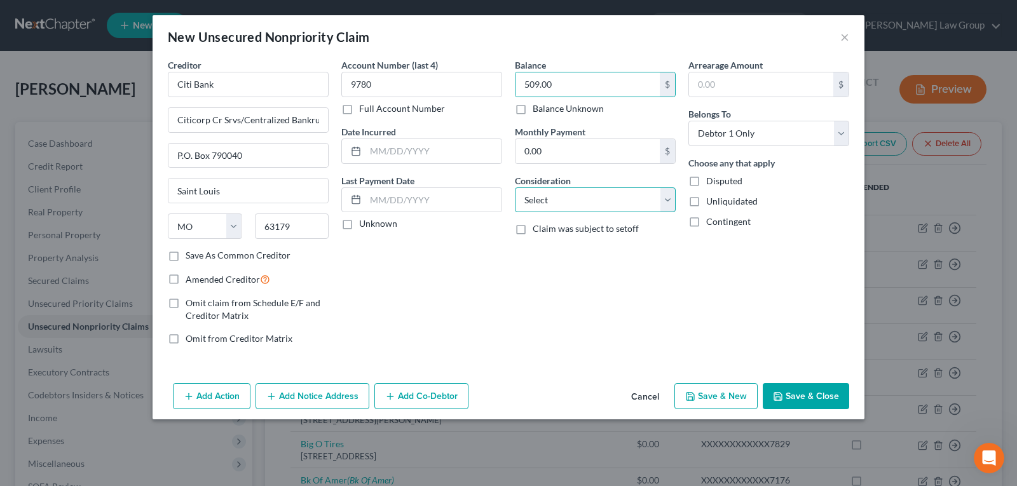
drag, startPoint x: 559, startPoint y: 200, endPoint x: 559, endPoint y: 212, distance: 11.5
click at [559, 200] on select "Select Cable / Satellite Services Collection Agency Credit Card Debt Debt Couns…" at bounding box center [595, 199] width 161 height 25
click at [515, 187] on select "Select Cable / Satellite Services Collection Agency Credit Card Debt Debt Couns…" at bounding box center [595, 199] width 161 height 25
click at [534, 292] on div "Balance 509.00 $ Balance Unknown Balance Undetermined 509.00 $ Balance Unknown …" at bounding box center [594, 206] width 173 height 297
click at [390, 150] on input "text" at bounding box center [433, 151] width 136 height 24
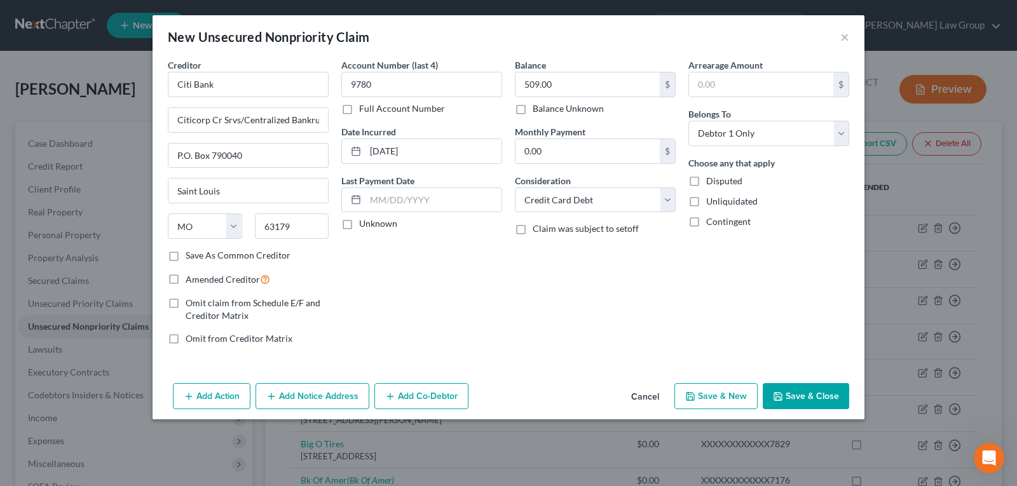
click at [794, 400] on button "Save & Close" at bounding box center [806, 396] width 86 height 27
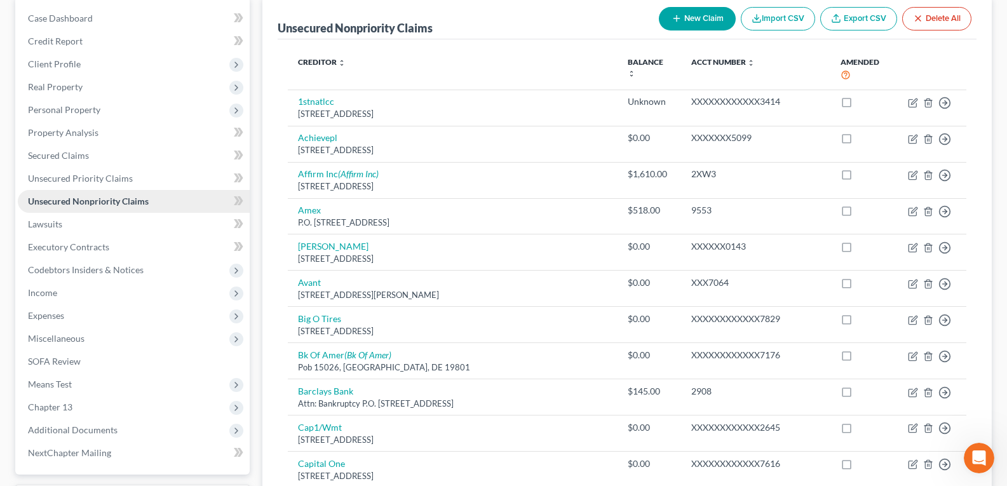
scroll to position [64, 0]
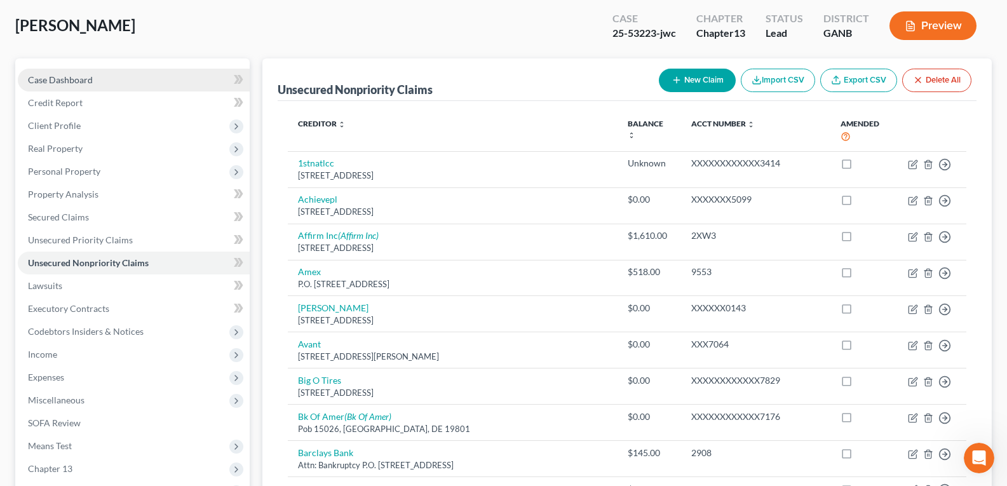
drag, startPoint x: 38, startPoint y: 76, endPoint x: 56, endPoint y: 79, distance: 18.1
click at [40, 76] on span "Case Dashboard" at bounding box center [60, 79] width 65 height 11
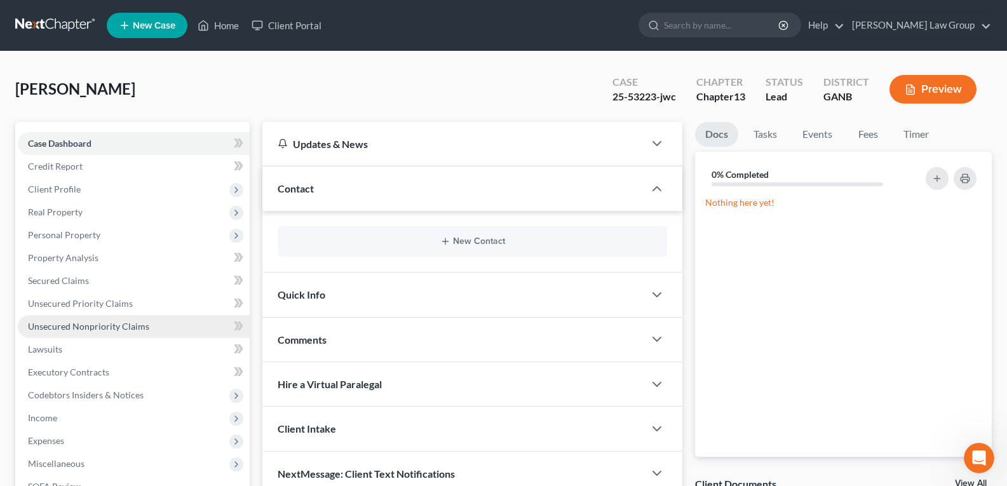
click at [58, 330] on span "Unsecured Nonpriority Claims" at bounding box center [88, 326] width 121 height 11
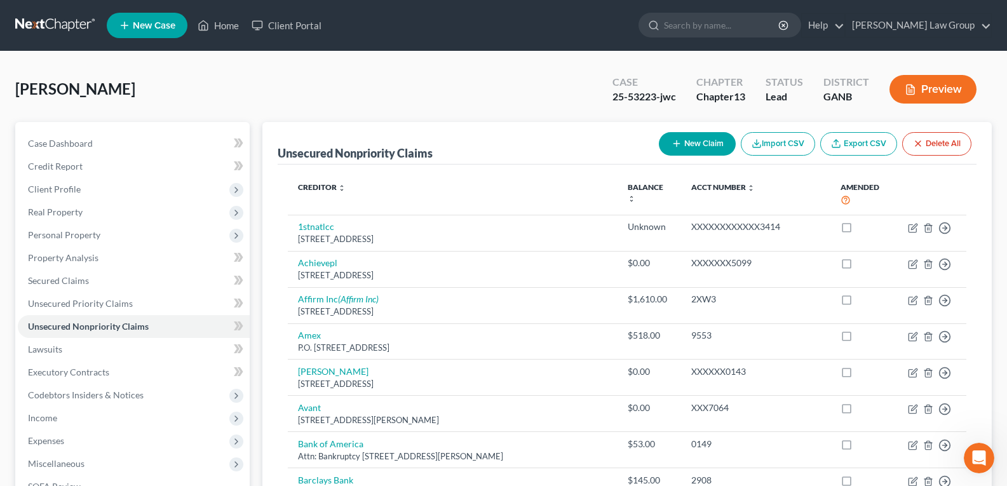
click at [674, 149] on icon "button" at bounding box center [677, 144] width 10 height 10
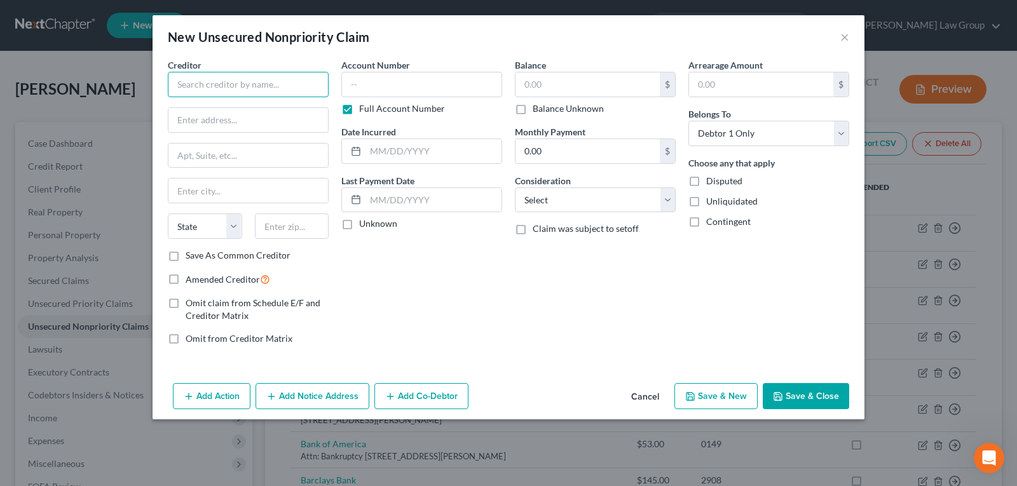
drag, startPoint x: 234, startPoint y: 86, endPoint x: 234, endPoint y: 78, distance: 8.3
click at [234, 83] on input "text" at bounding box center [248, 84] width 161 height 25
click at [359, 107] on label "Full Account Number" at bounding box center [402, 108] width 86 height 13
click at [364, 107] on input "Full Account Number" at bounding box center [368, 106] width 8 height 8
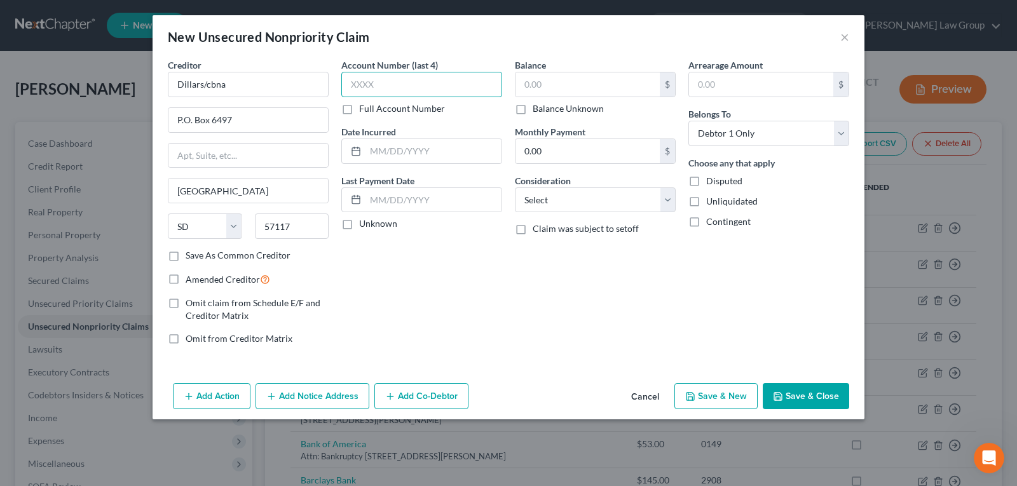
drag, startPoint x: 351, startPoint y: 107, endPoint x: 384, endPoint y: 83, distance: 41.8
click at [384, 83] on input "text" at bounding box center [421, 84] width 161 height 25
drag, startPoint x: 542, startPoint y: 75, endPoint x: 554, endPoint y: 81, distance: 13.4
click at [549, 79] on input "text" at bounding box center [587, 84] width 144 height 24
click at [430, 143] on input "text" at bounding box center [433, 151] width 136 height 24
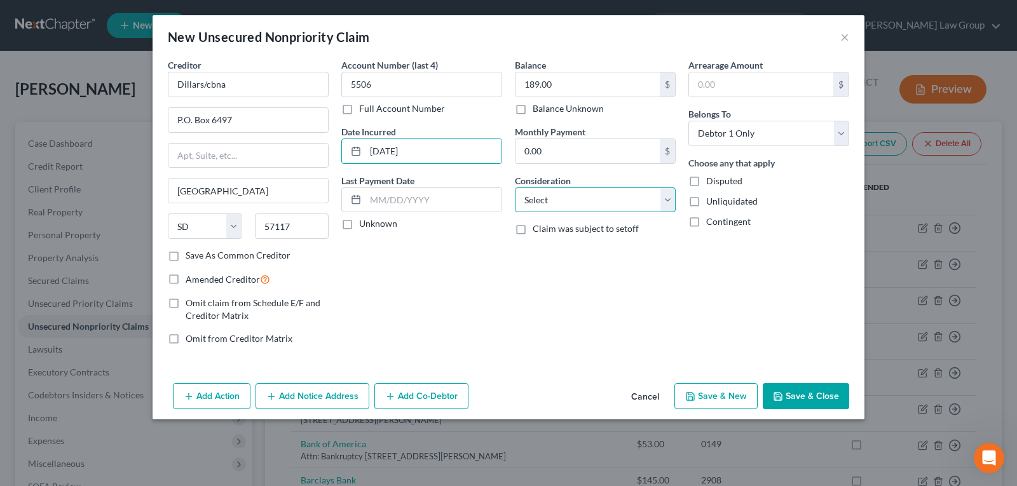
click at [559, 203] on select "Select Cable / Satellite Services Collection Agency Credit Card Debt Debt Couns…" at bounding box center [595, 199] width 161 height 25
click at [515, 187] on select "Select Cable / Satellite Services Collection Agency Credit Card Debt Debt Couns…" at bounding box center [595, 199] width 161 height 25
drag, startPoint x: 797, startPoint y: 398, endPoint x: 794, endPoint y: 409, distance: 11.7
click at [797, 398] on button "Save & Close" at bounding box center [806, 396] width 86 height 27
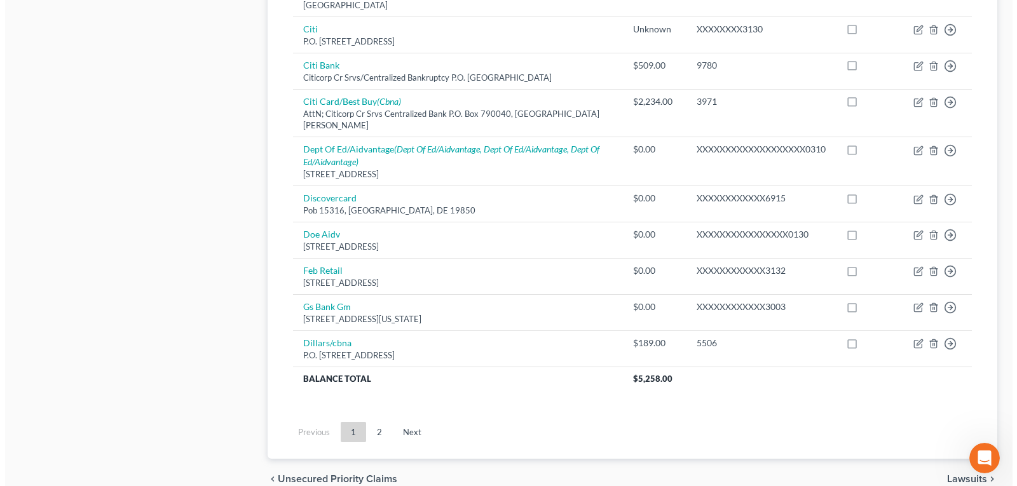
scroll to position [1017, 0]
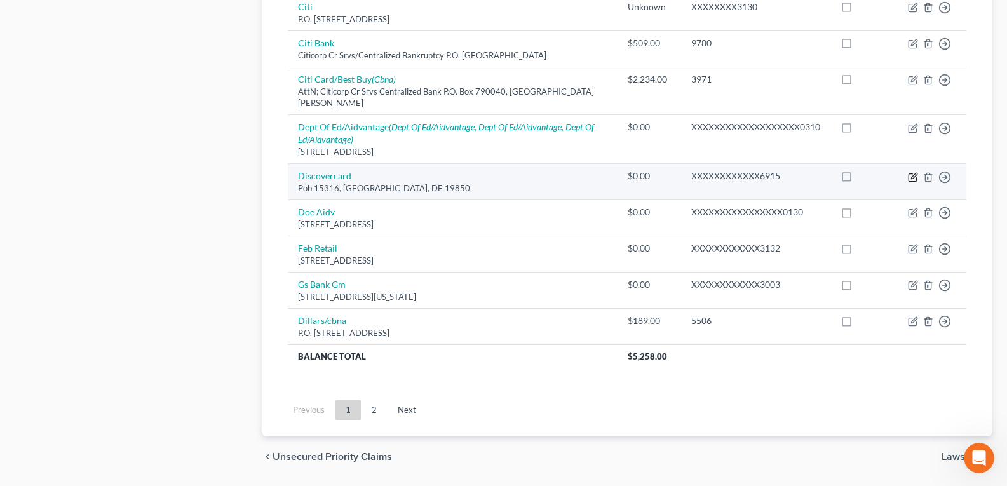
click at [915, 172] on icon "button" at bounding box center [913, 177] width 10 height 10
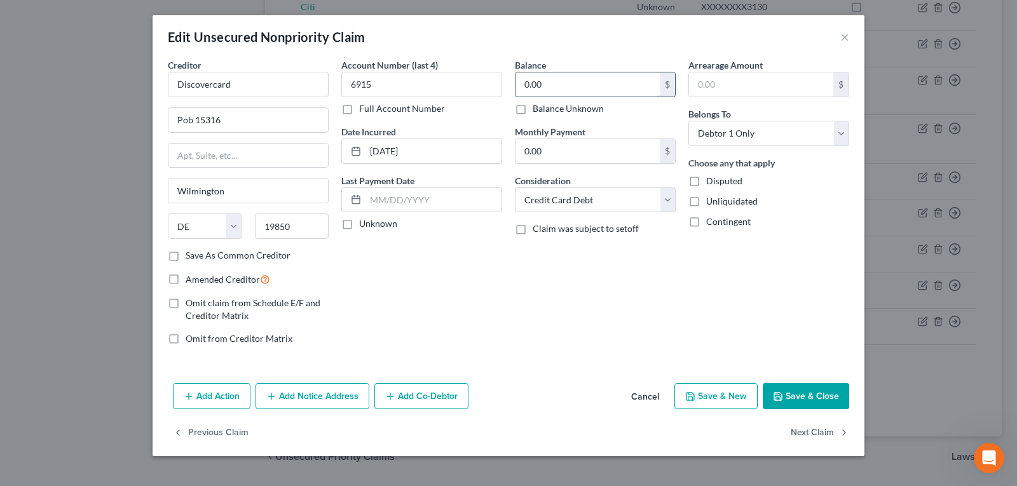
click at [546, 85] on input "0.00" at bounding box center [587, 84] width 144 height 24
click at [290, 119] on input "Pob 15316" at bounding box center [247, 120] width 159 height 24
drag, startPoint x: 27, startPoint y: 90, endPoint x: 10, endPoint y: 81, distance: 19.3
click at [0, 86] on div "Edit Unsecured Nonpriority Claim × Creditor * Discovercard Pob 15316 [GEOGRAPHI…" at bounding box center [508, 243] width 1017 height 486
click at [238, 187] on input "Wilmington" at bounding box center [247, 191] width 159 height 24
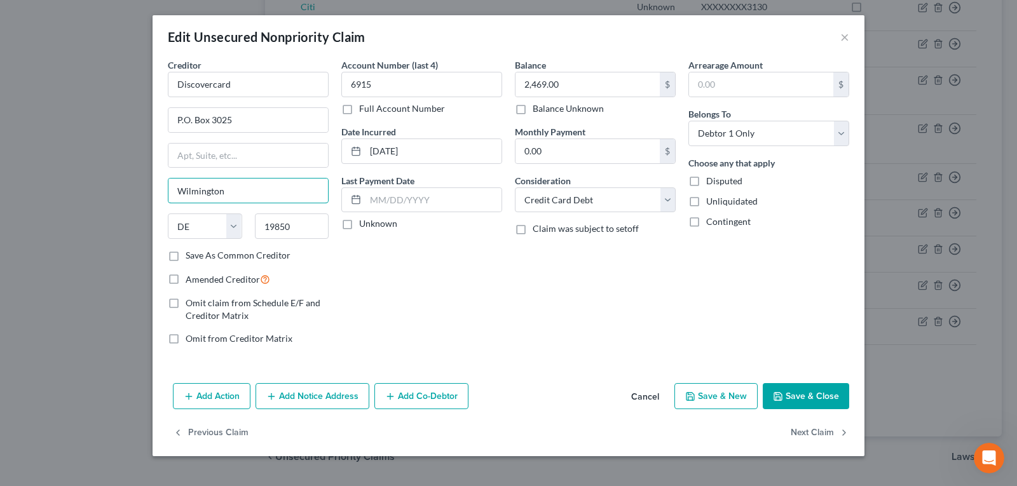
click at [119, 173] on div "Edit Unsecured Nonpriority Claim × Creditor * Discovercard P.O. [GEOGRAPHIC_DAT…" at bounding box center [508, 243] width 1017 height 486
drag, startPoint x: 157, startPoint y: 111, endPoint x: 125, endPoint y: 119, distance: 32.7
click at [125, 119] on div "Edit Unsecured Nonpriority Claim × Creditor * Discovercard P.O. [GEOGRAPHIC_DAT…" at bounding box center [508, 243] width 1017 height 486
click at [201, 147] on input "text" at bounding box center [247, 156] width 159 height 24
paste input "P.O. Box 3025"
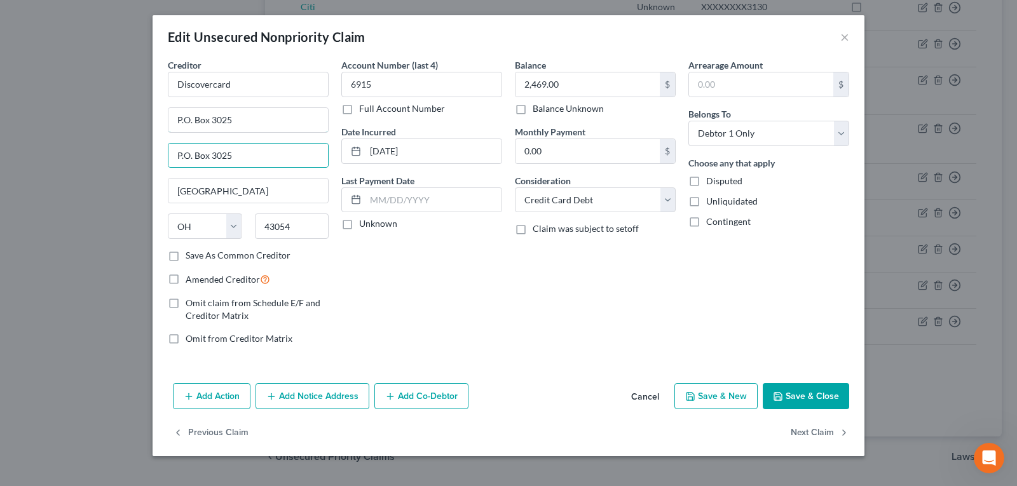
click at [283, 133] on div "Creditor * Discovercard P.O. Box 3025 P.O. [GEOGRAPHIC_DATA] [US_STATE][GEOGRAP…" at bounding box center [248, 153] width 161 height 191
drag, startPoint x: 643, startPoint y: 409, endPoint x: 646, endPoint y: 402, distance: 8.0
click at [643, 403] on button "Cancel" at bounding box center [645, 396] width 48 height 25
click at [642, 402] on button "Cancel" at bounding box center [645, 396] width 48 height 25
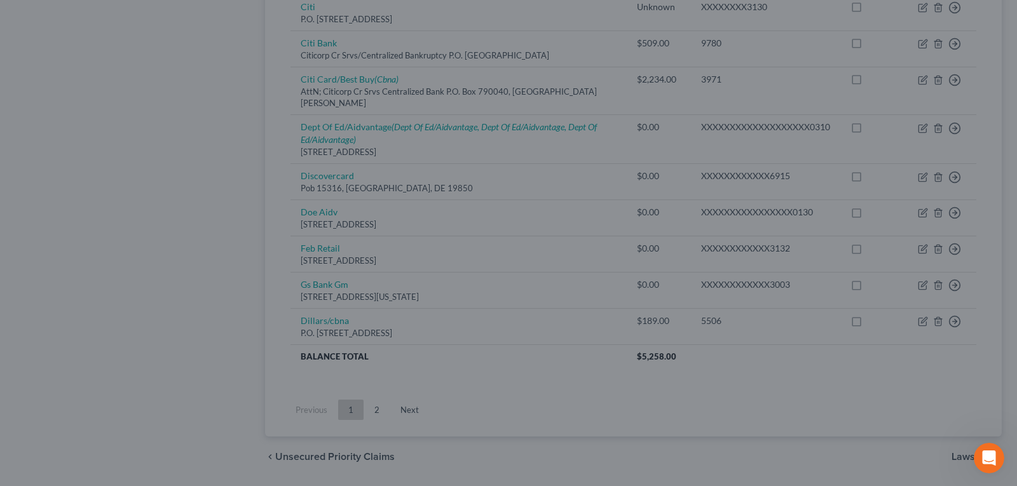
click at [646, 402] on div at bounding box center [508, 243] width 1017 height 486
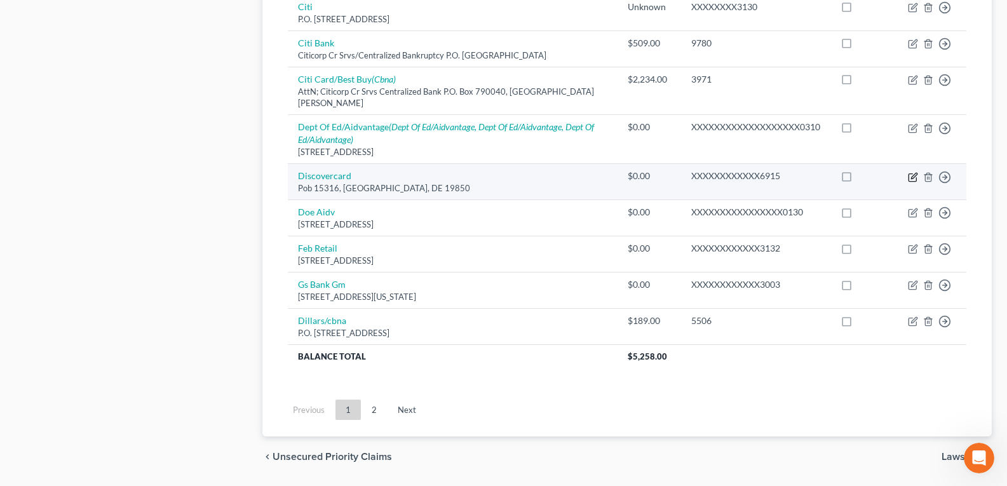
click at [915, 172] on icon "button" at bounding box center [913, 177] width 10 height 10
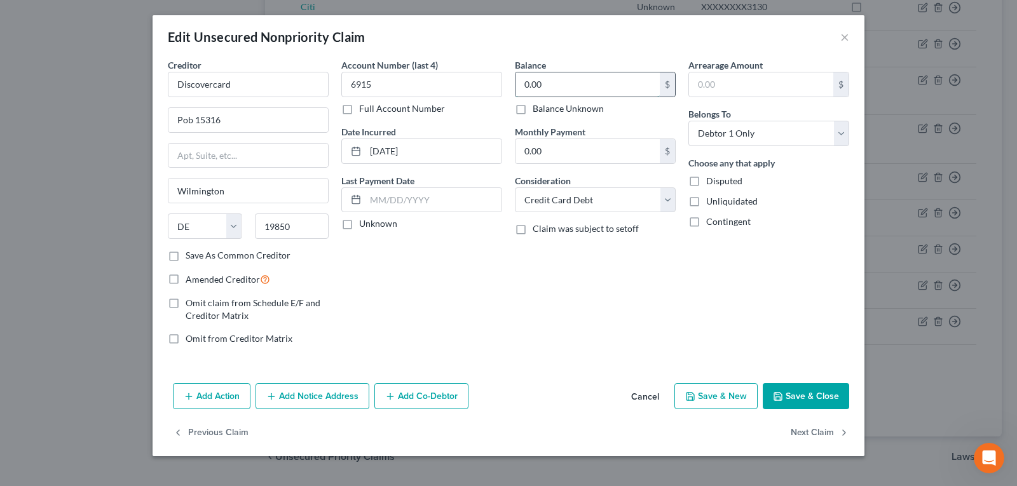
click at [554, 90] on input "0.00" at bounding box center [587, 84] width 144 height 24
click at [306, 407] on button "Add Notice Address" at bounding box center [312, 396] width 114 height 27
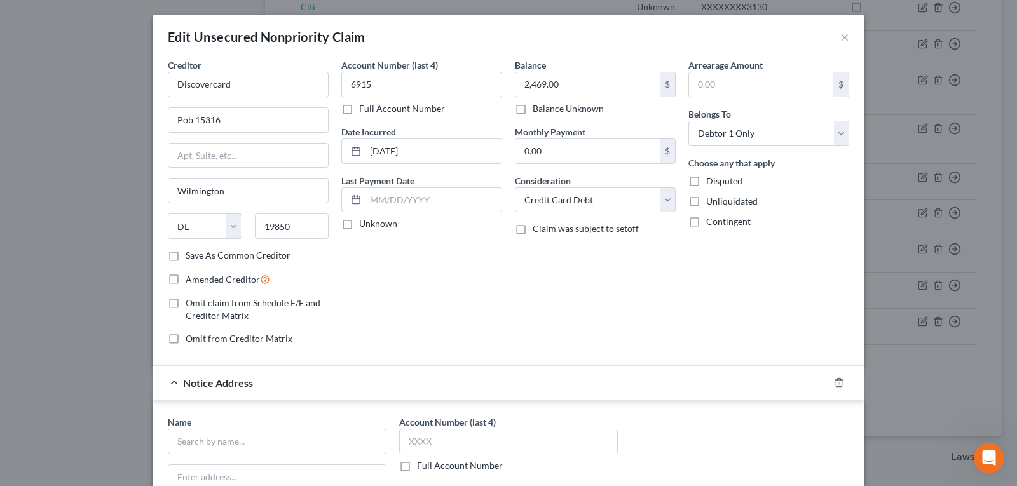
scroll to position [191, 0]
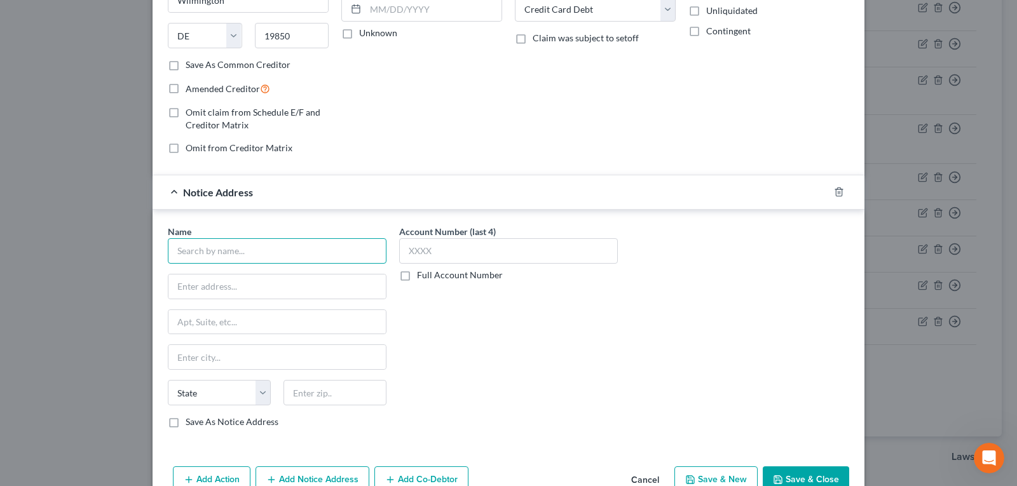
click at [281, 244] on input "text" at bounding box center [277, 250] width 219 height 25
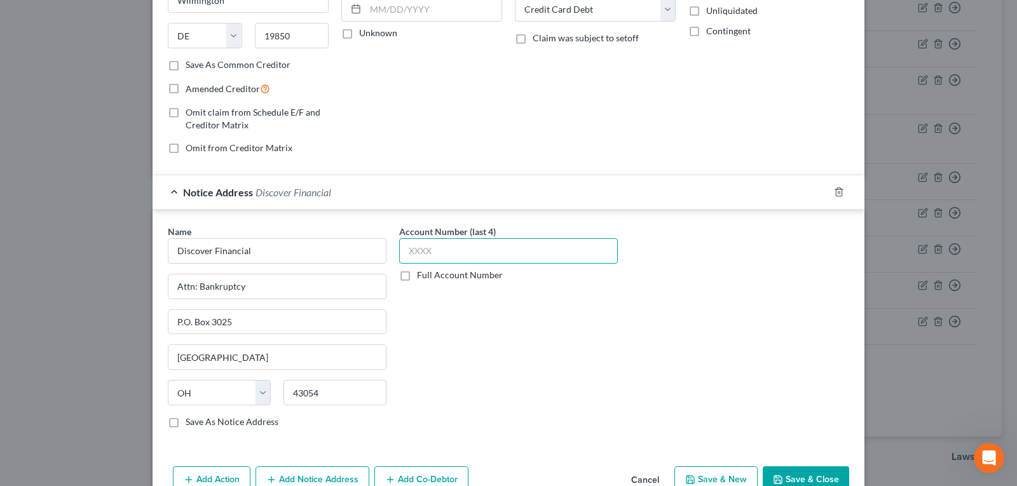
click at [471, 245] on input "text" at bounding box center [508, 250] width 219 height 25
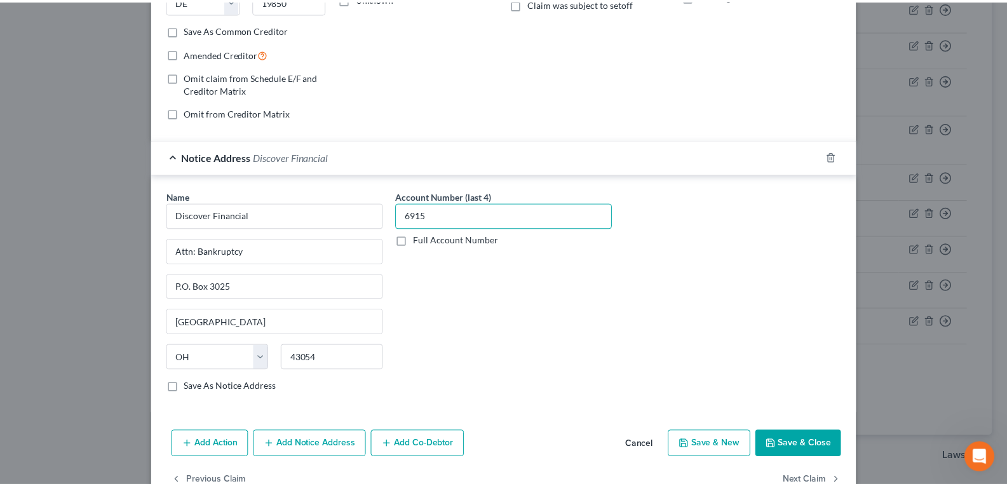
scroll to position [259, 0]
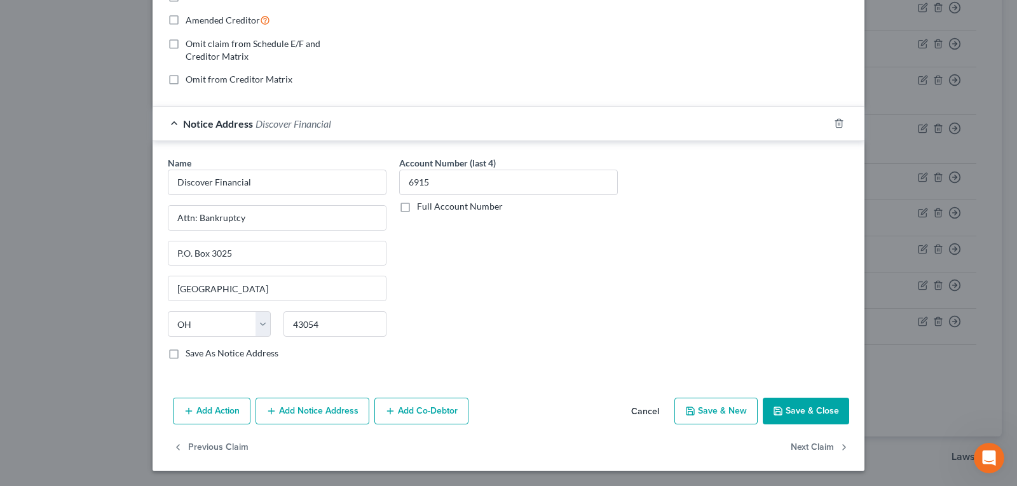
drag, startPoint x: 786, startPoint y: 412, endPoint x: 978, endPoint y: 410, distance: 191.9
click at [787, 412] on button "Save & Close" at bounding box center [806, 411] width 86 height 27
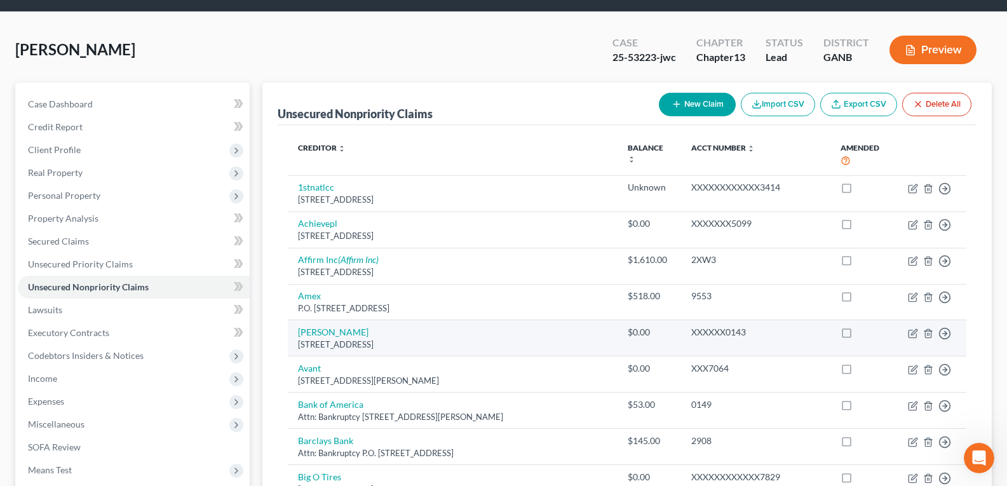
scroll to position [0, 0]
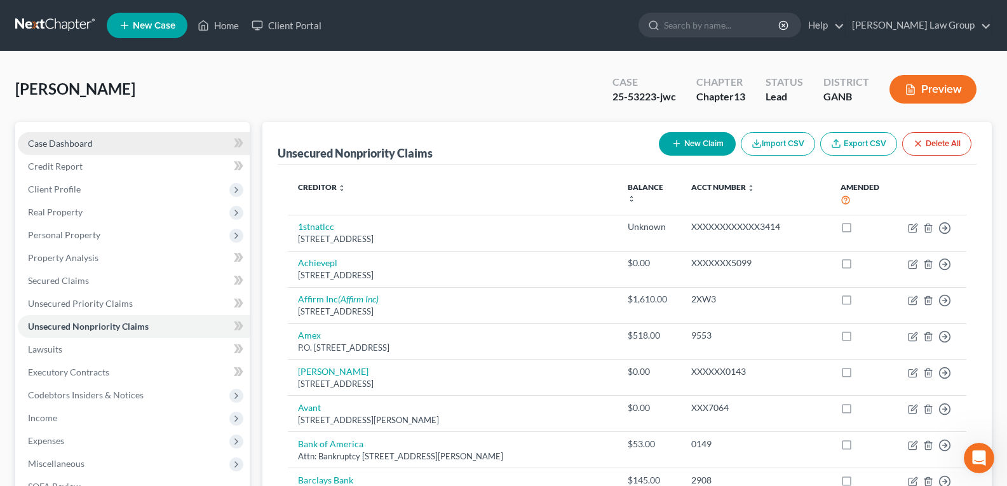
click at [69, 140] on span "Case Dashboard" at bounding box center [60, 143] width 65 height 11
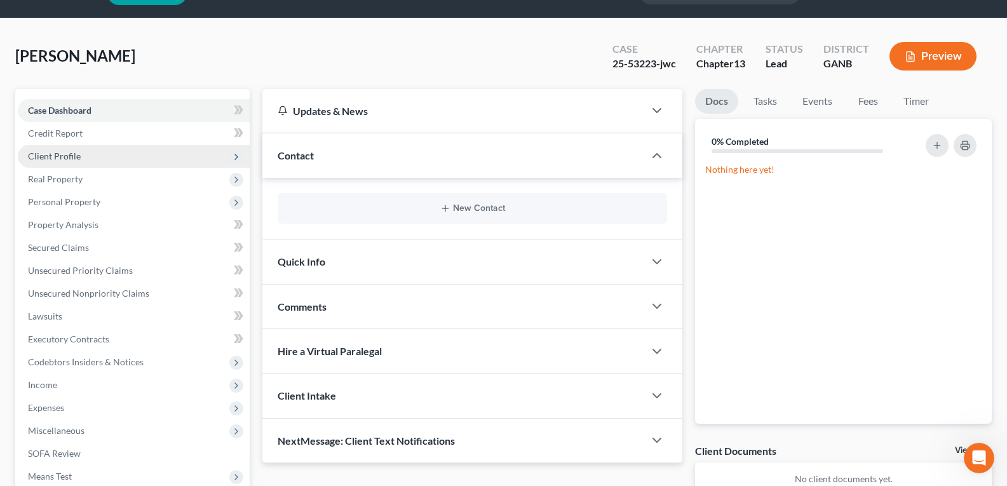
scroll to position [127, 0]
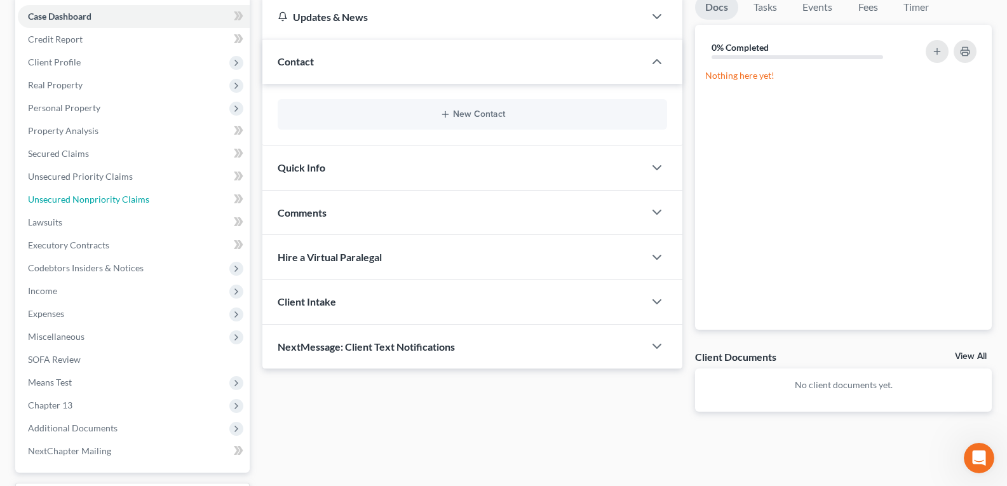
click at [50, 196] on span "Unsecured Nonpriority Claims" at bounding box center [88, 199] width 121 height 11
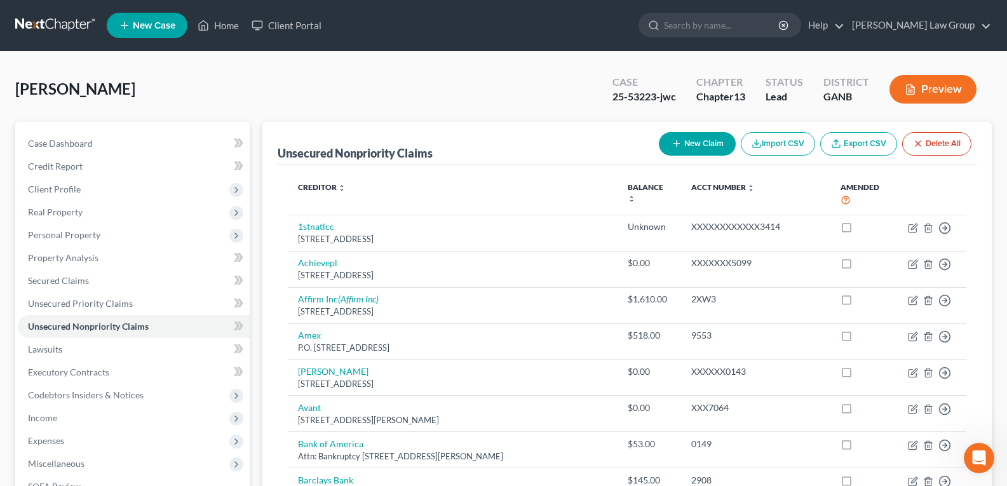
click at [681, 148] on button "New Claim" at bounding box center [697, 144] width 77 height 24
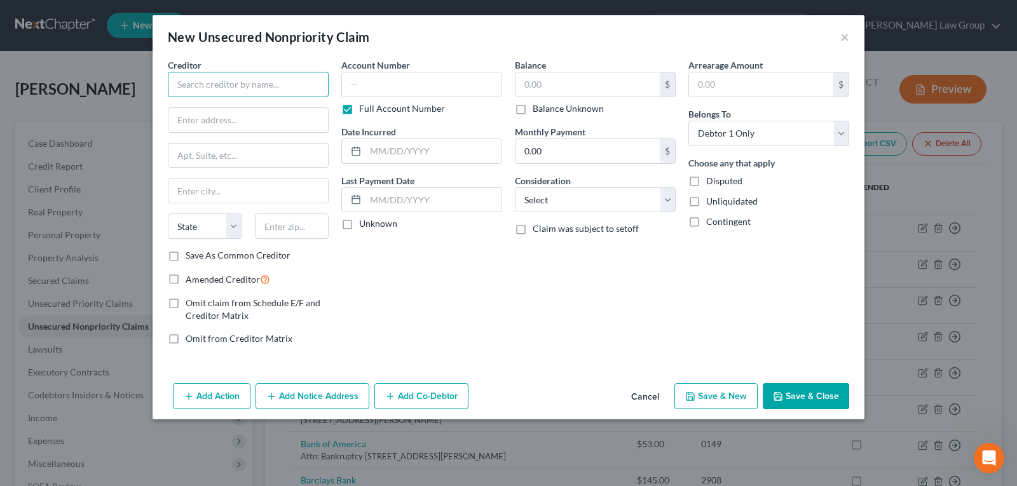
click at [240, 83] on input "text" at bounding box center [248, 84] width 161 height 25
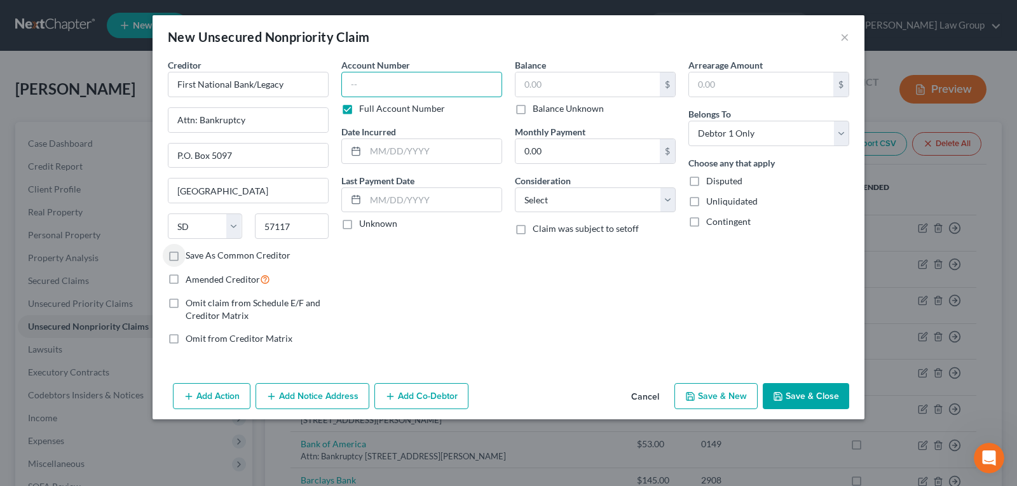
click at [426, 90] on input "text" at bounding box center [421, 84] width 161 height 25
click at [359, 111] on label "Full Account Number" at bounding box center [402, 108] width 86 height 13
click at [364, 111] on input "Full Account Number" at bounding box center [368, 106] width 8 height 8
click at [369, 85] on input "text" at bounding box center [421, 84] width 161 height 25
click at [370, 85] on input "text" at bounding box center [421, 84] width 161 height 25
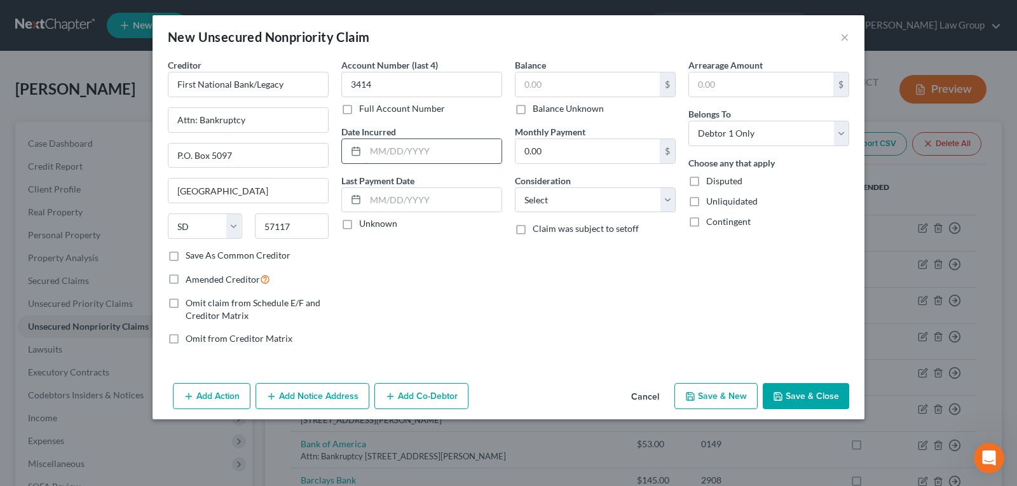
click at [381, 141] on input "text" at bounding box center [433, 151] width 136 height 24
click at [560, 76] on input "text" at bounding box center [587, 84] width 144 height 24
drag, startPoint x: 567, startPoint y: 202, endPoint x: 564, endPoint y: 211, distance: 9.7
click at [567, 202] on select "Select Cable / Satellite Services Collection Agency Credit Card Debt Debt Couns…" at bounding box center [595, 199] width 161 height 25
click at [515, 187] on select "Select Cable / Satellite Services Collection Agency Credit Card Debt Debt Couns…" at bounding box center [595, 199] width 161 height 25
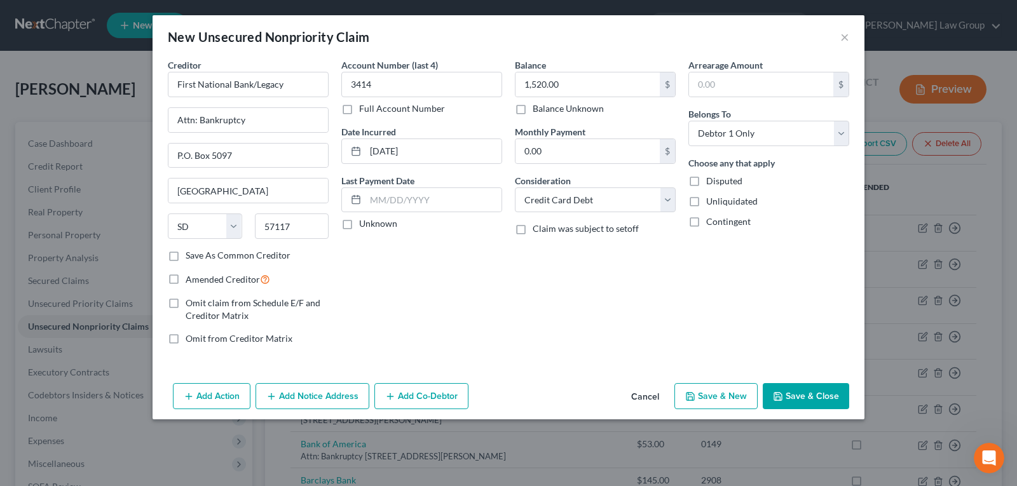
click at [801, 395] on button "Save & Close" at bounding box center [806, 396] width 86 height 27
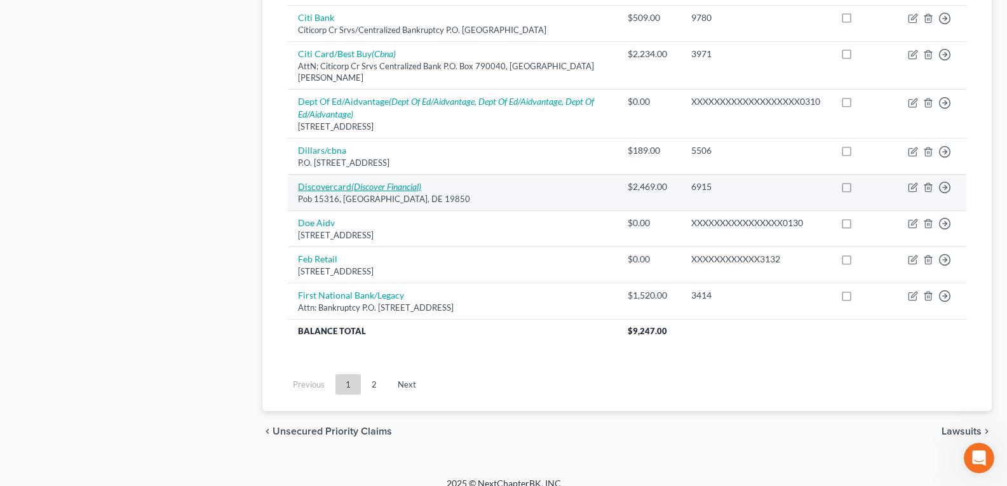
scroll to position [1045, 0]
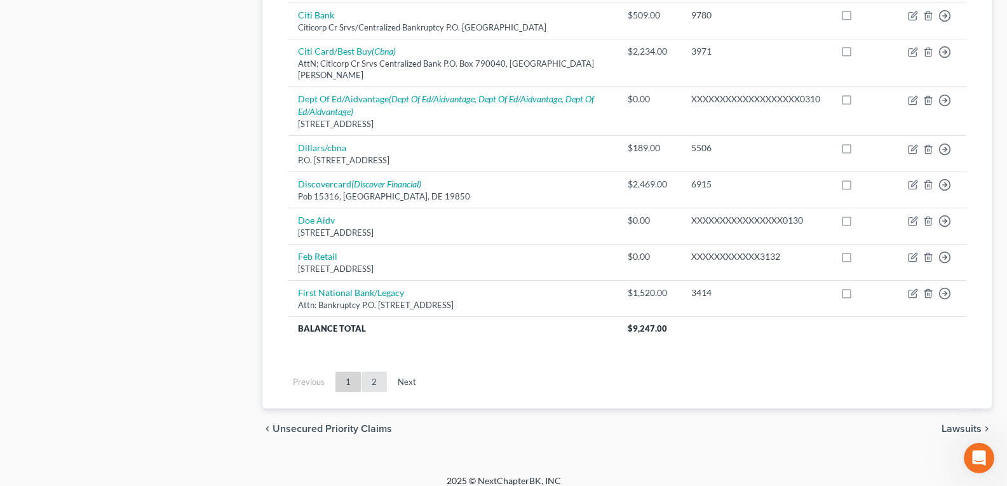
click at [381, 372] on link "2" at bounding box center [374, 382] width 25 height 20
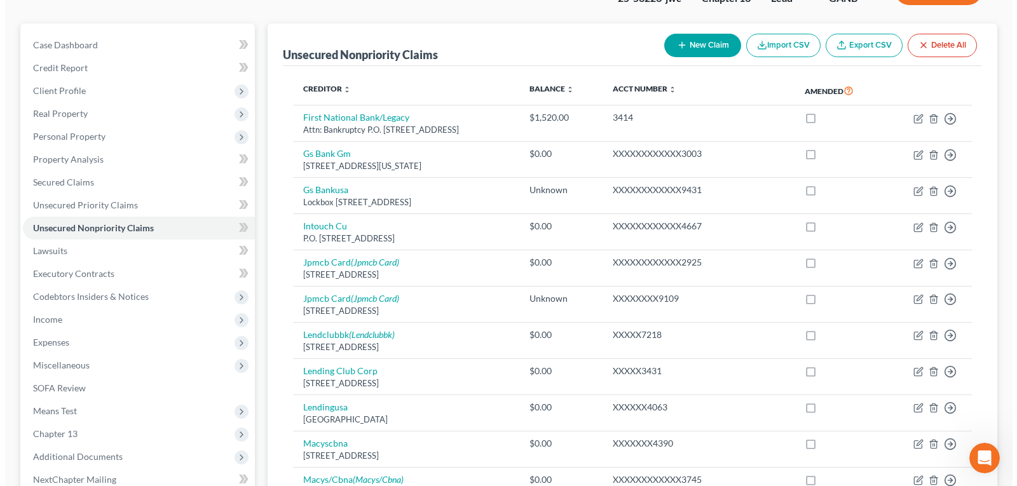
scroll to position [86, 0]
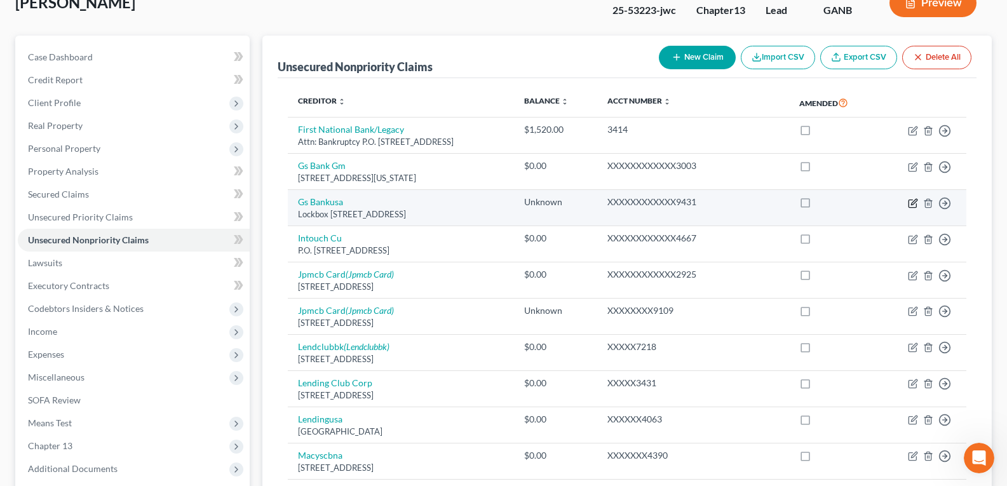
click at [912, 201] on icon "button" at bounding box center [913, 203] width 10 height 10
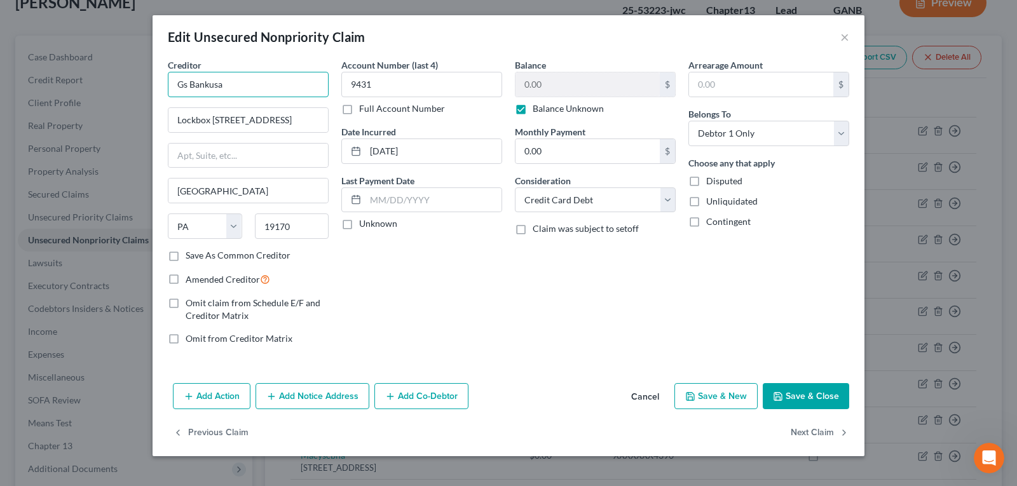
click at [276, 75] on input "Gs Bankusa" at bounding box center [248, 84] width 161 height 25
click at [388, 278] on div "Account Number (last 4) 9431 Full Account Number Date Incurred [DATE] Last Paym…" at bounding box center [421, 206] width 173 height 297
click at [307, 388] on button "Add Notice Address" at bounding box center [312, 396] width 114 height 27
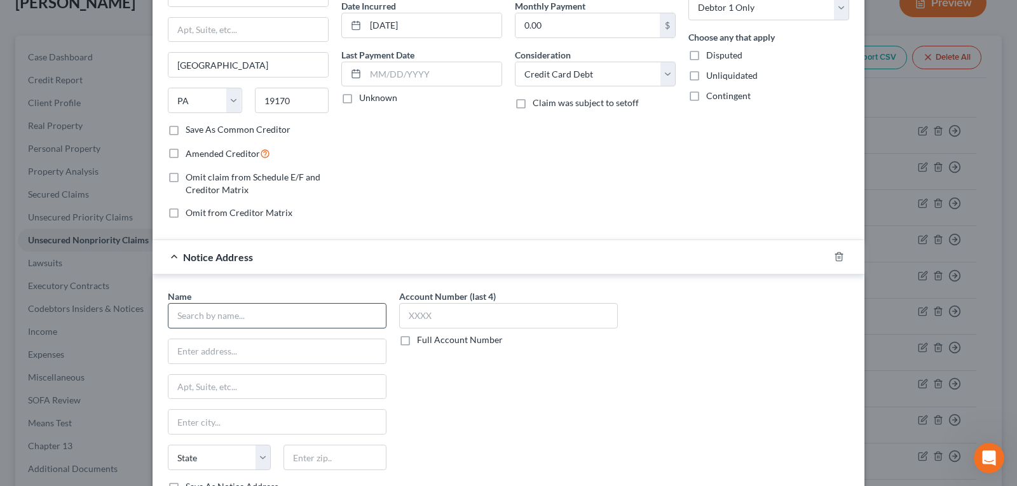
scroll to position [127, 0]
click at [217, 314] on input "text" at bounding box center [277, 314] width 219 height 25
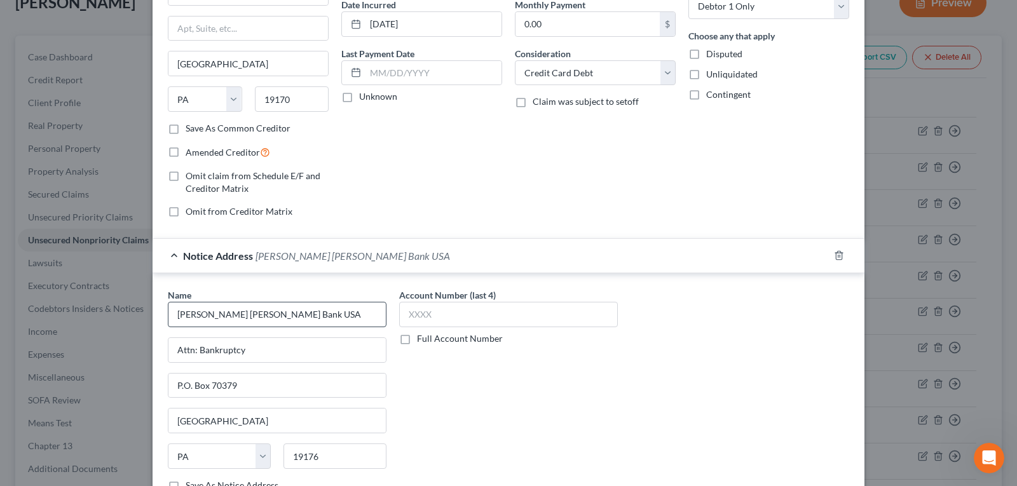
scroll to position [128, 0]
click at [456, 315] on input "text" at bounding box center [508, 313] width 219 height 25
drag, startPoint x: 498, startPoint y: 350, endPoint x: 529, endPoint y: 224, distance: 130.2
click at [499, 351] on div "Account Number (last 4) 9431 Full Account Number" at bounding box center [508, 394] width 231 height 214
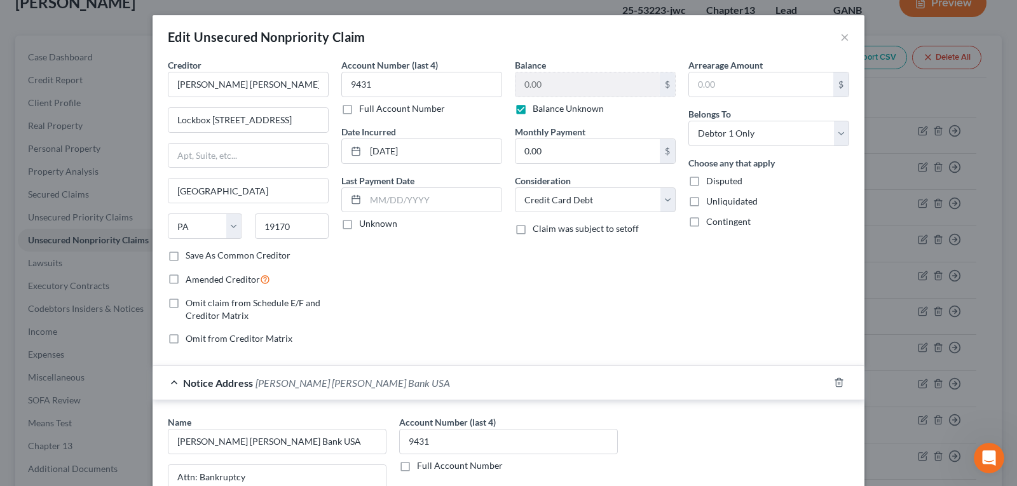
click at [532, 107] on label "Balance Unknown" at bounding box center [567, 108] width 71 height 13
click at [538, 107] on input "Balance Unknown" at bounding box center [542, 106] width 8 height 8
click at [563, 82] on input "0.00" at bounding box center [587, 84] width 144 height 24
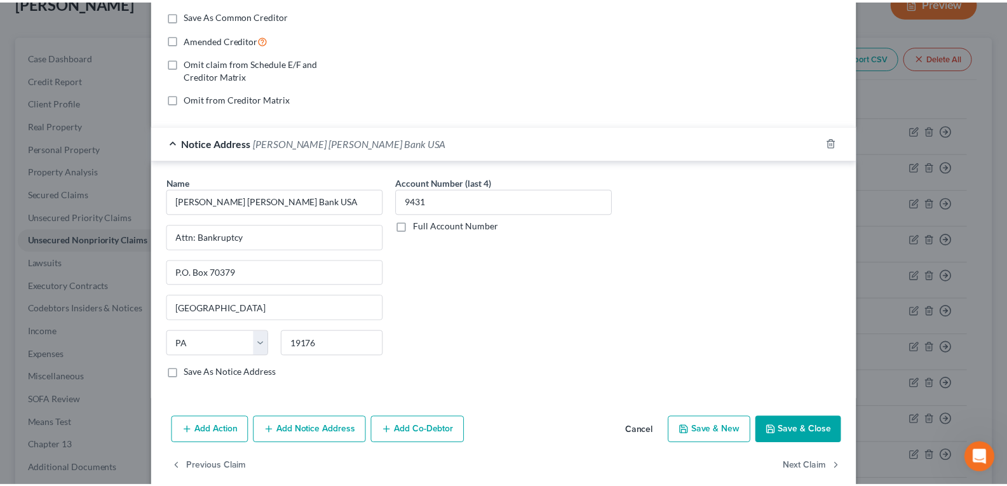
scroll to position [254, 0]
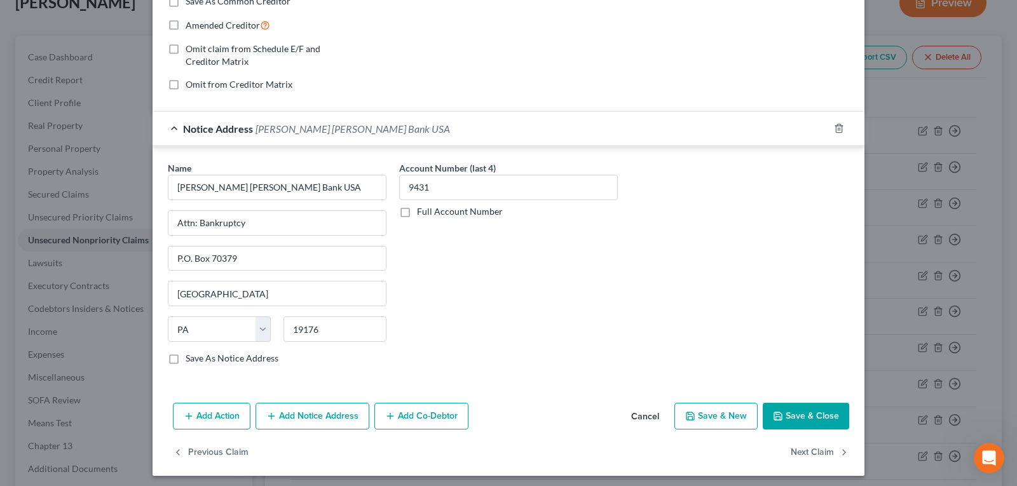
click at [794, 413] on button "Save & Close" at bounding box center [806, 416] width 86 height 27
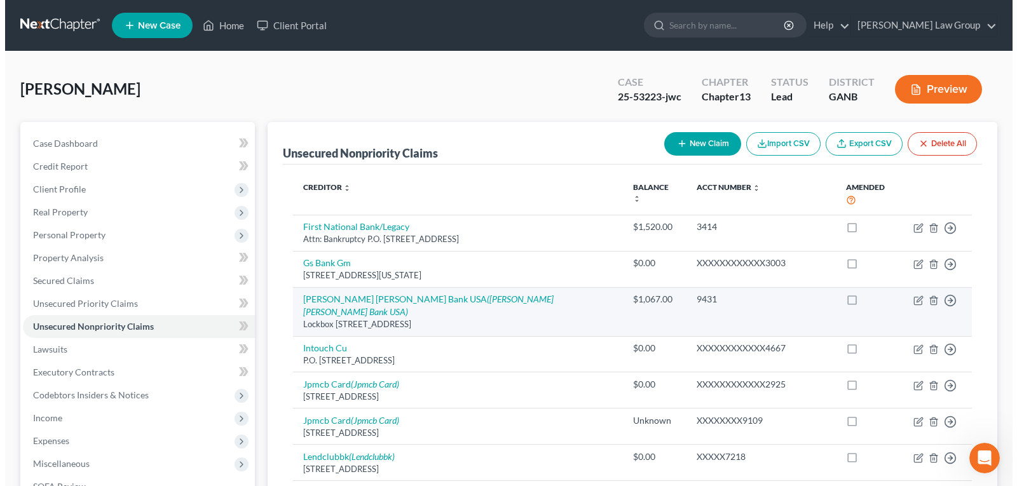
scroll to position [127, 0]
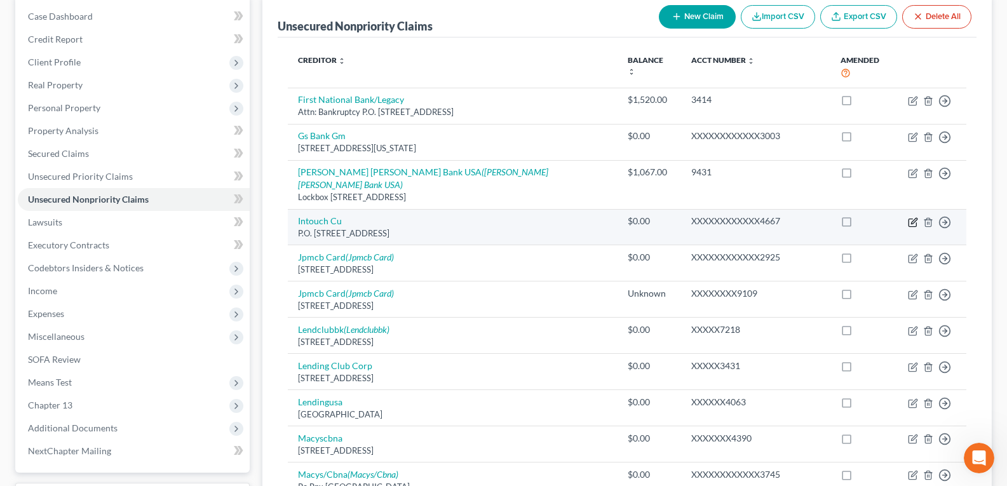
click at [912, 217] on icon "button" at bounding box center [913, 222] width 10 height 10
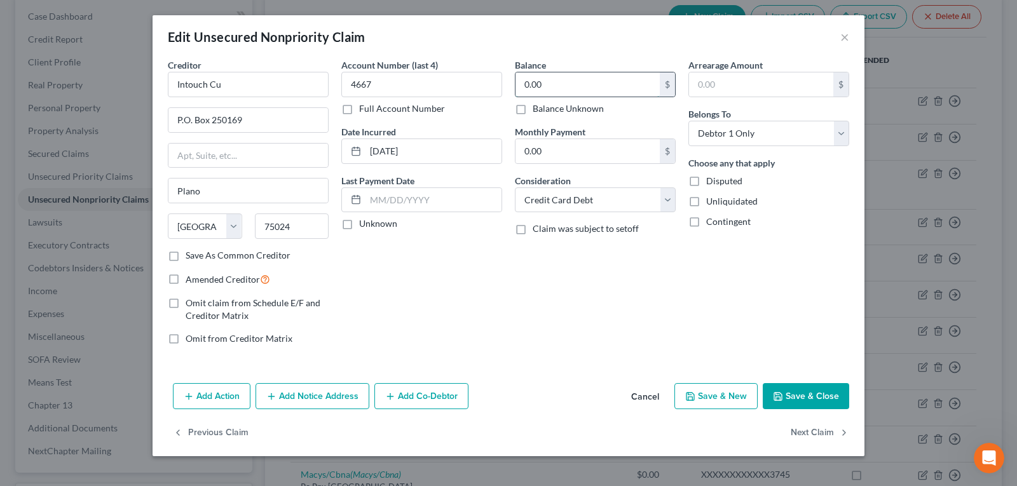
click at [558, 89] on input "0.00" at bounding box center [587, 84] width 144 height 24
click at [269, 86] on input "Intouch Cu" at bounding box center [248, 84] width 161 height 25
drag, startPoint x: 348, startPoint y: 281, endPoint x: 447, endPoint y: 140, distance: 172.0
click at [349, 281] on div "Account Number (last 4) 4667 Full Account Number Date Incurred [DATE] Last Paym…" at bounding box center [421, 206] width 173 height 297
click at [446, 269] on div "Account Number (last 4) 4667 Full Account Number Date Incurred [DATE] Last Paym…" at bounding box center [421, 206] width 173 height 297
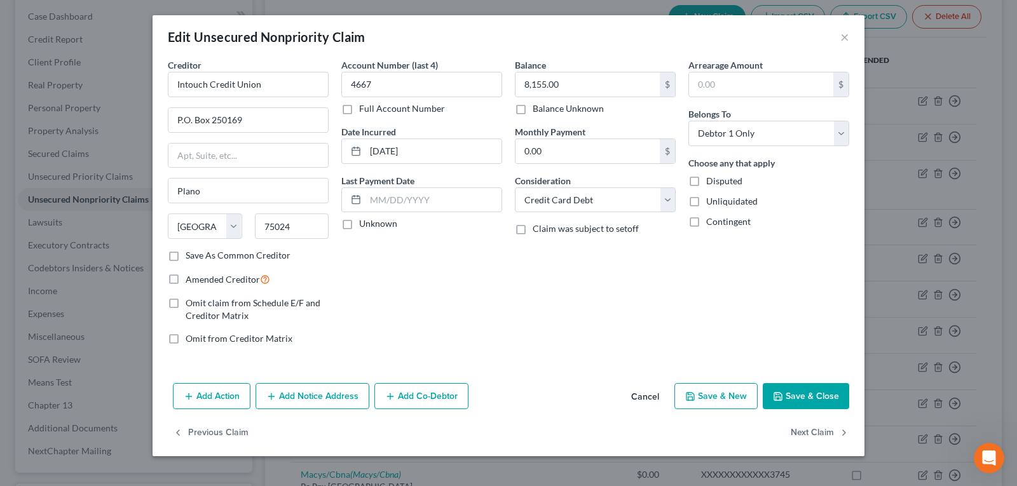
drag, startPoint x: 810, startPoint y: 389, endPoint x: 523, endPoint y: 311, distance: 297.5
click at [810, 390] on button "Save & Close" at bounding box center [806, 396] width 86 height 27
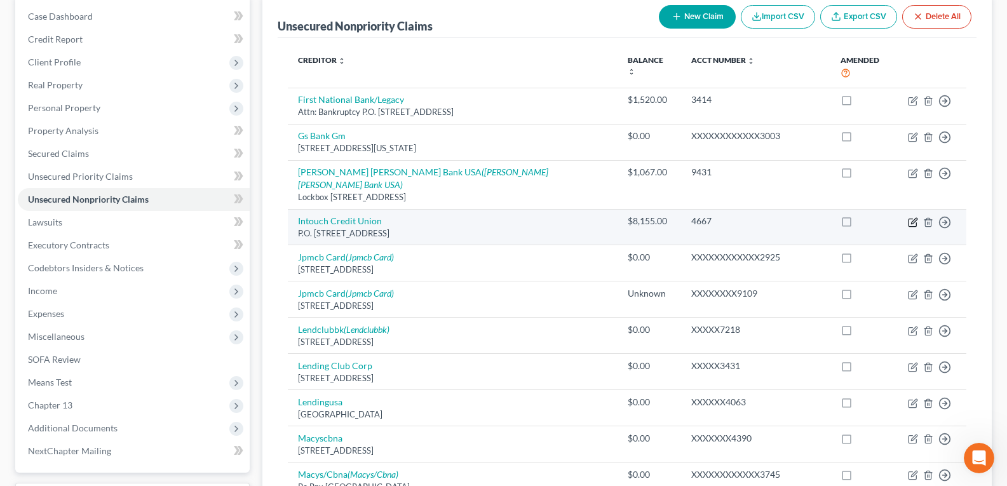
click at [911, 218] on icon "button" at bounding box center [914, 221] width 6 height 6
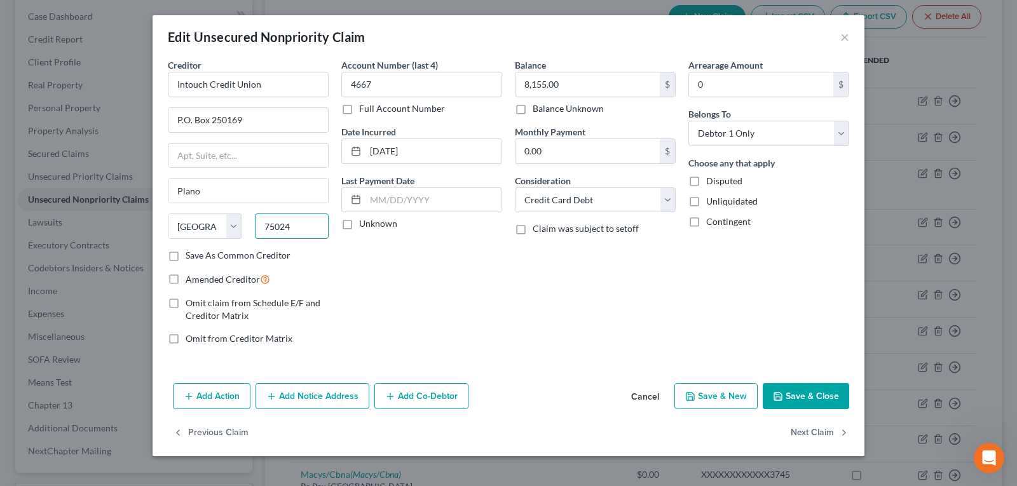
drag, startPoint x: 312, startPoint y: 222, endPoint x: 299, endPoint y: 215, distance: 14.2
click at [312, 222] on input "75024" at bounding box center [292, 226] width 74 height 25
click at [809, 405] on button "Save & Close" at bounding box center [806, 396] width 86 height 27
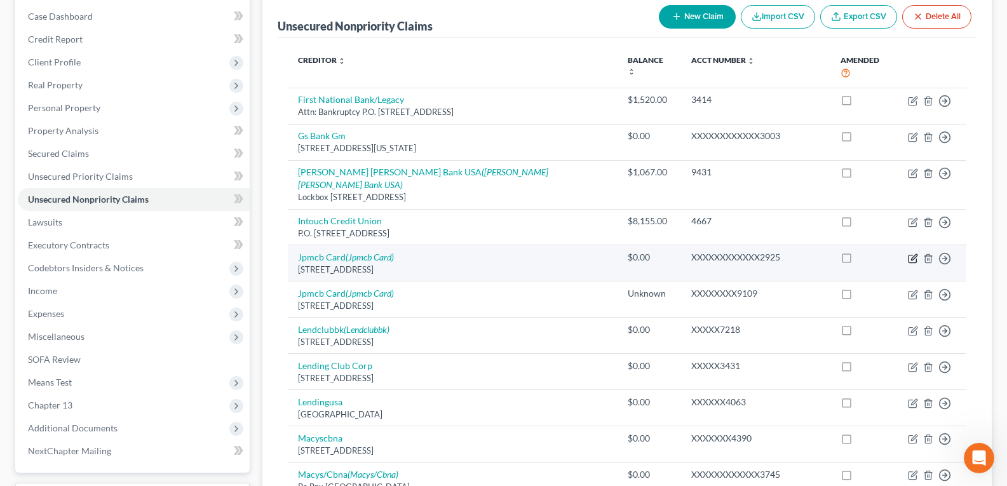
click at [913, 254] on icon "button" at bounding box center [914, 257] width 6 height 6
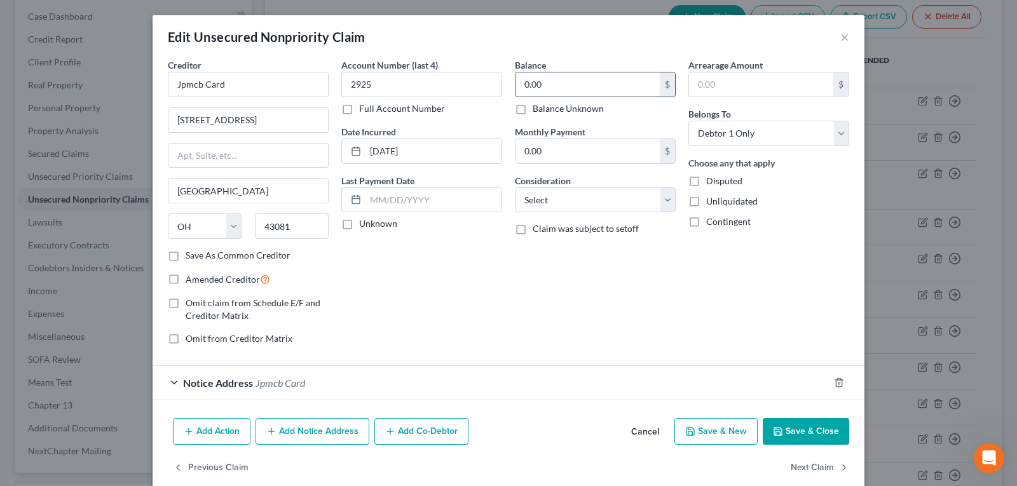
click at [585, 92] on input "0.00" at bounding box center [587, 84] width 144 height 24
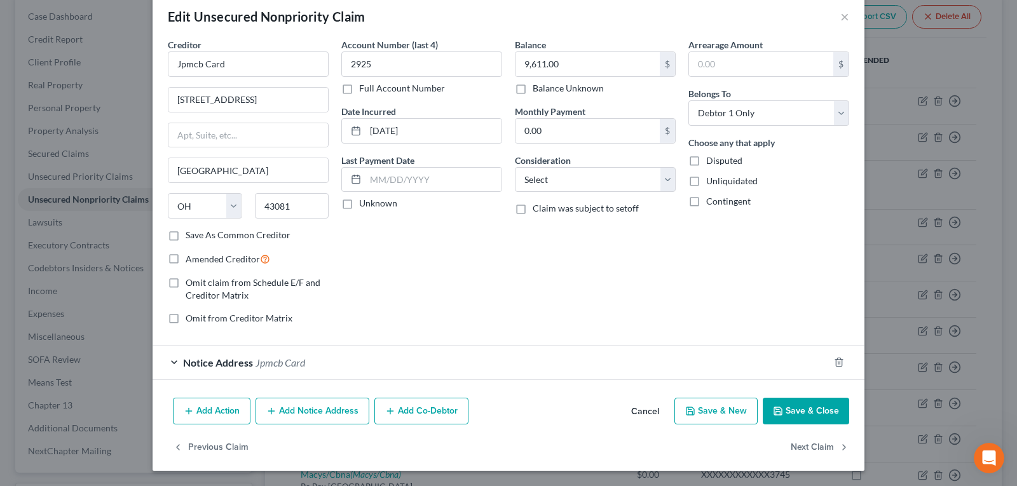
click at [301, 412] on button "Add Notice Address" at bounding box center [312, 411] width 114 height 27
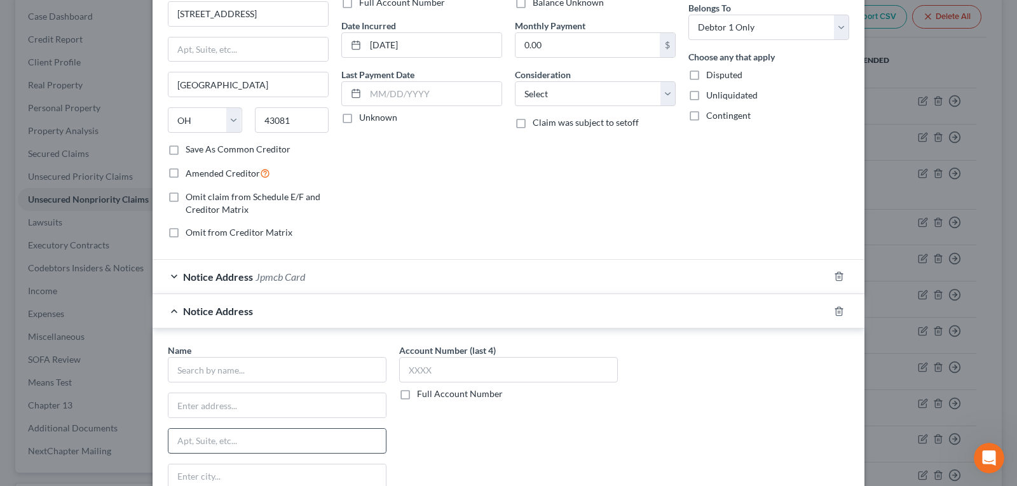
scroll to position [211, 0]
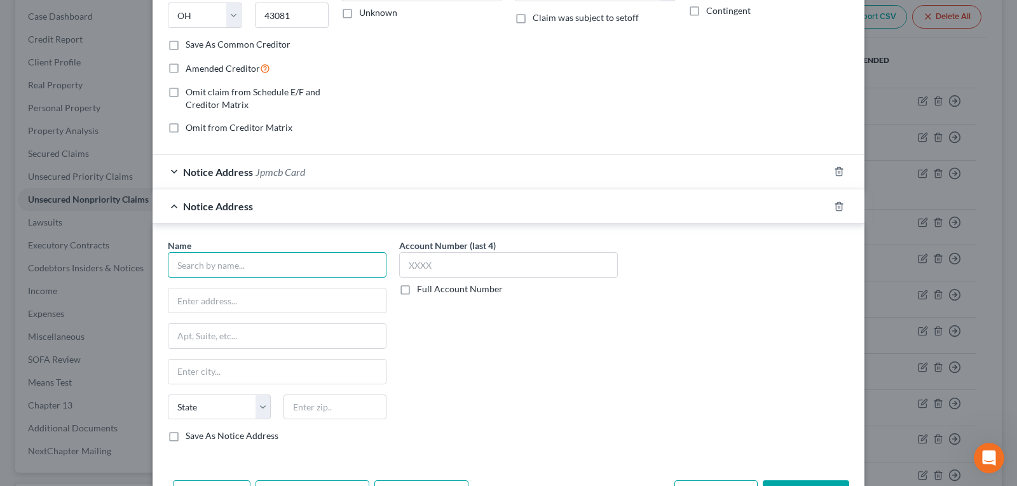
click at [254, 264] on input "text" at bounding box center [277, 264] width 219 height 25
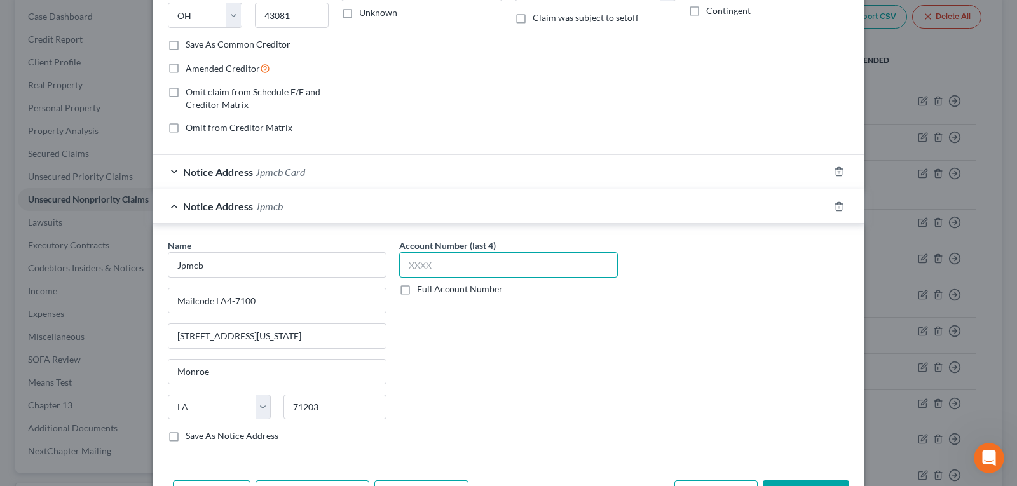
click at [462, 262] on input "text" at bounding box center [508, 264] width 219 height 25
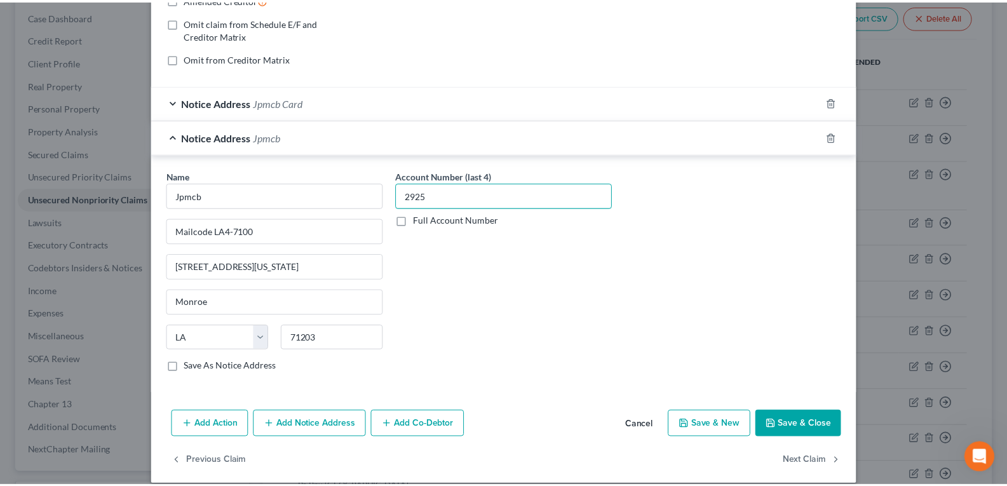
scroll to position [294, 0]
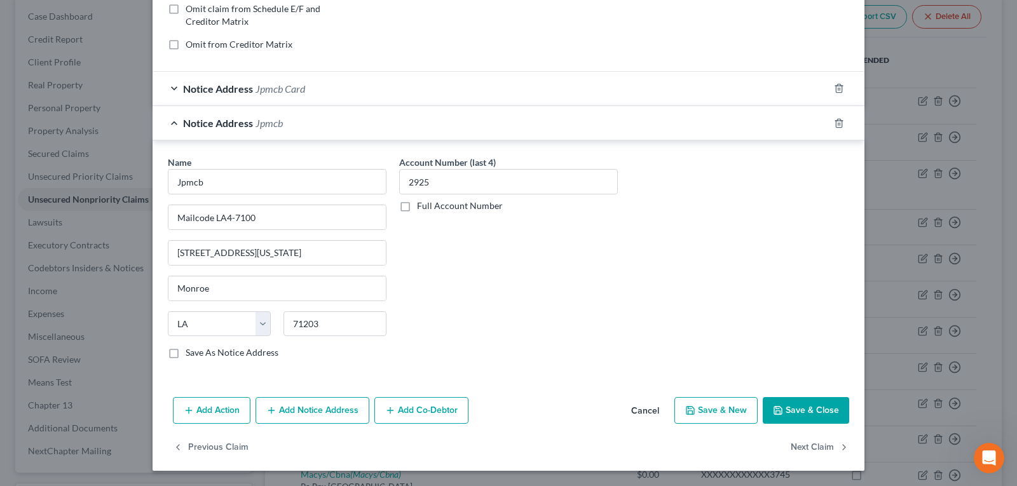
drag, startPoint x: 802, startPoint y: 410, endPoint x: 0, endPoint y: 39, distance: 883.6
click at [802, 410] on button "Save & Close" at bounding box center [806, 410] width 86 height 27
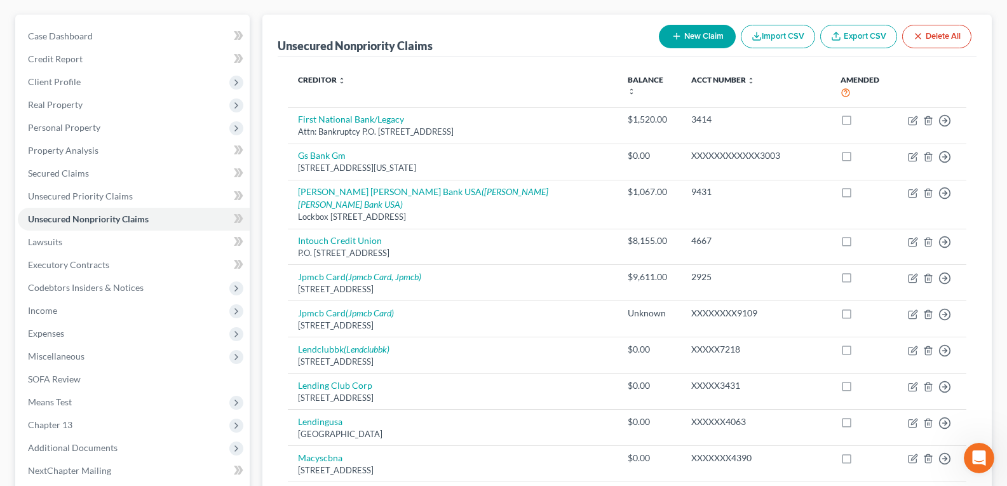
scroll to position [0, 0]
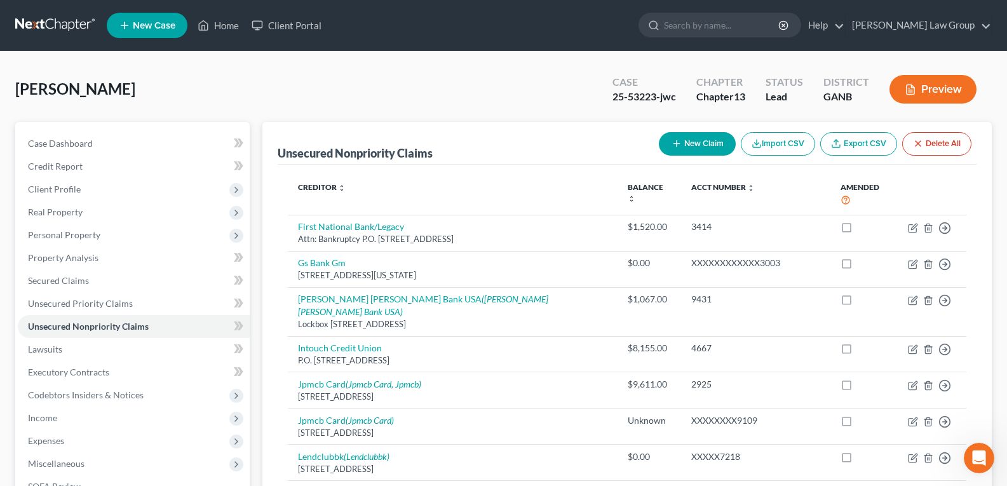
click at [694, 140] on button "New Claim" at bounding box center [697, 144] width 77 height 24
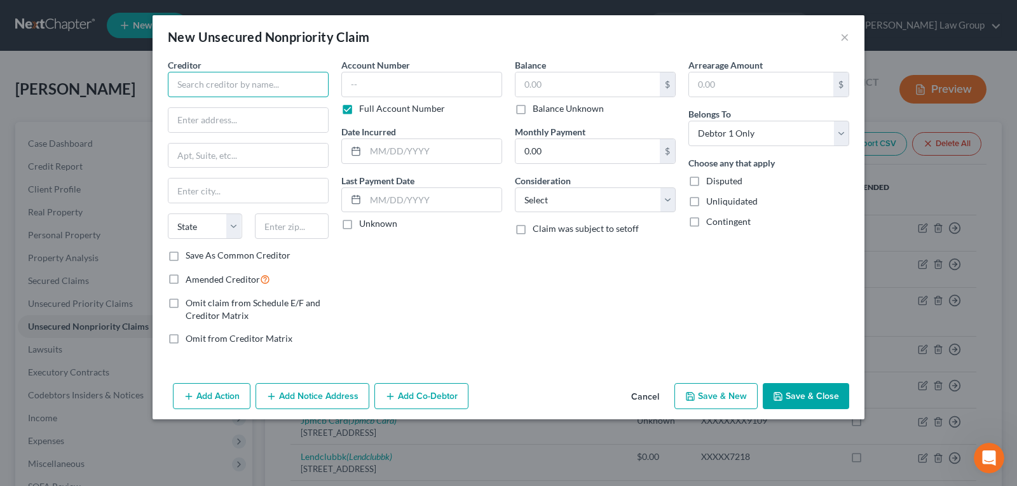
click at [215, 81] on input "text" at bounding box center [248, 84] width 161 height 25
drag, startPoint x: 359, startPoint y: 112, endPoint x: 352, endPoint y: 114, distance: 7.4
click at [358, 112] on div "Full Account Number" at bounding box center [421, 108] width 161 height 13
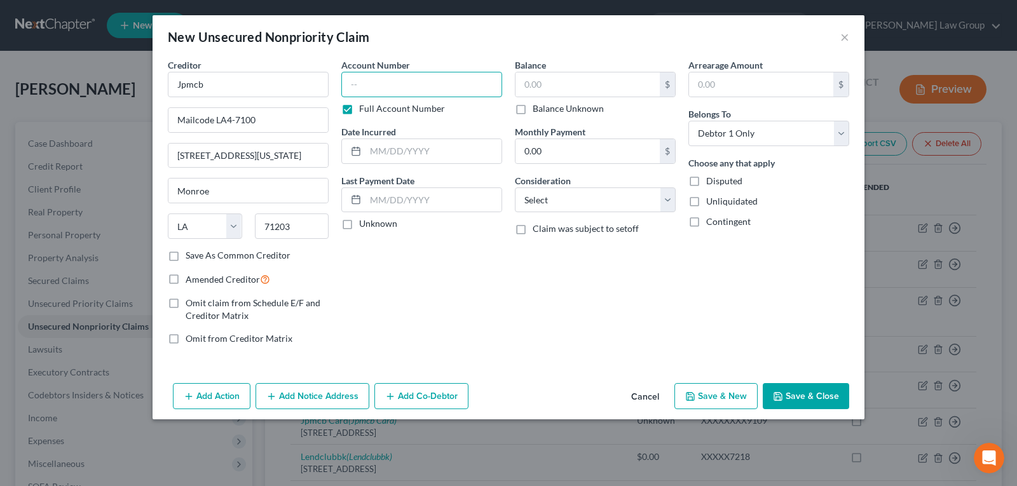
click at [380, 79] on input "text" at bounding box center [421, 84] width 161 height 25
click at [359, 106] on label "Full Account Number" at bounding box center [402, 108] width 86 height 13
click at [364, 106] on input "Full Account Number" at bounding box center [368, 106] width 8 height 8
click at [377, 82] on input "text" at bounding box center [421, 84] width 161 height 25
click at [541, 75] on input "text" at bounding box center [587, 84] width 144 height 24
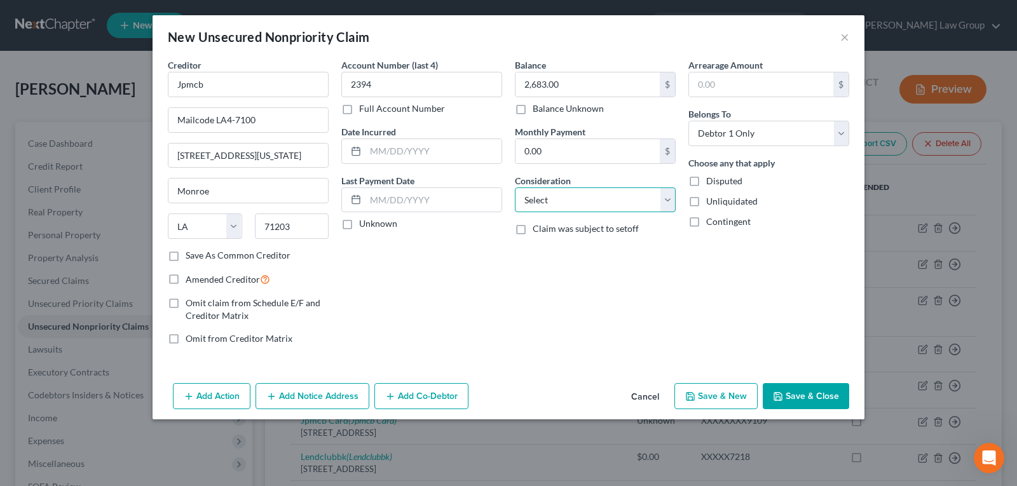
drag, startPoint x: 621, startPoint y: 191, endPoint x: 607, endPoint y: 210, distance: 23.6
click at [621, 191] on select "Select Cable / Satellite Services Collection Agency Credit Card Debt Debt Couns…" at bounding box center [595, 199] width 161 height 25
click at [515, 187] on select "Select Cable / Satellite Services Collection Agency Credit Card Debt Debt Couns…" at bounding box center [595, 199] width 161 height 25
click at [529, 280] on div "Balance 2,683.00 $ Balance Unknown Balance Undetermined 2,683.00 $ Balance Unkn…" at bounding box center [594, 206] width 173 height 297
click at [438, 151] on input "text" at bounding box center [433, 151] width 136 height 24
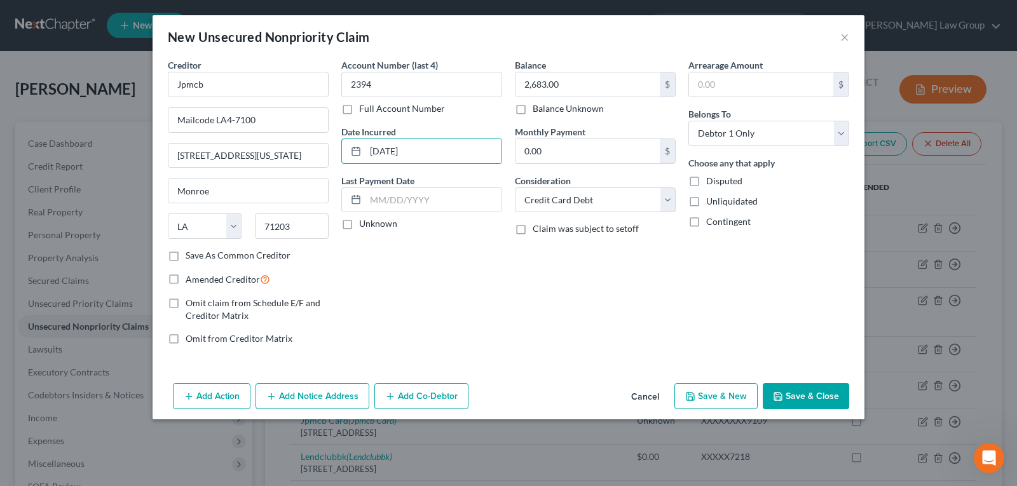
drag, startPoint x: 818, startPoint y: 407, endPoint x: 994, endPoint y: 435, distance: 178.3
click at [817, 407] on button "Save & Close" at bounding box center [806, 396] width 86 height 27
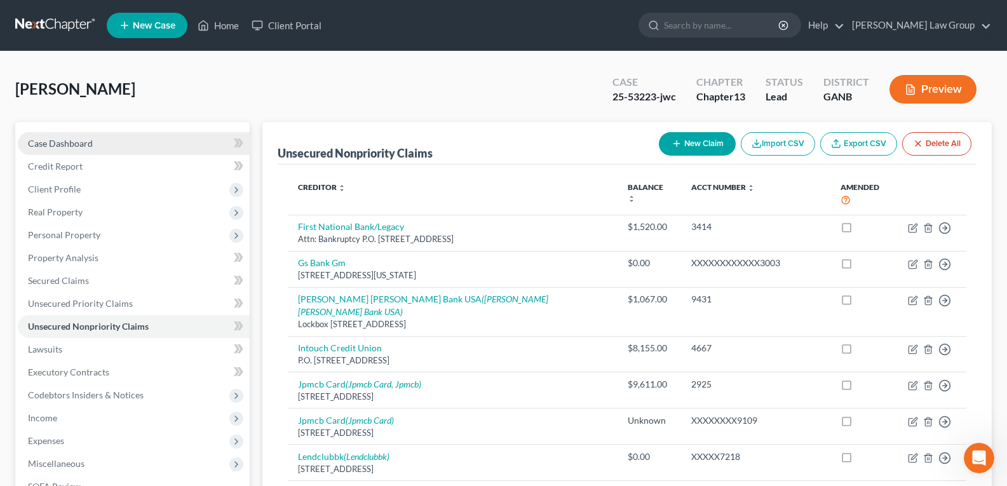
click at [65, 144] on span "Case Dashboard" at bounding box center [60, 143] width 65 height 11
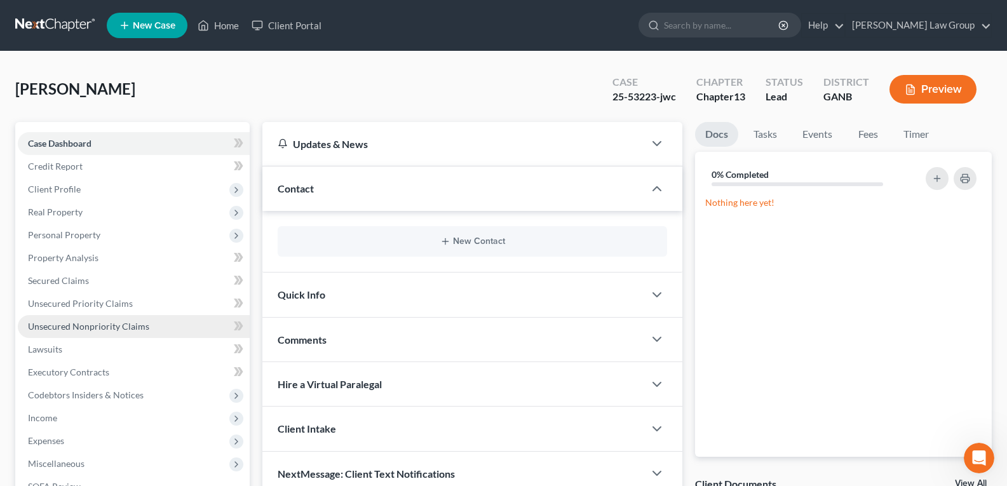
click at [65, 329] on span "Unsecured Nonpriority Claims" at bounding box center [88, 326] width 121 height 11
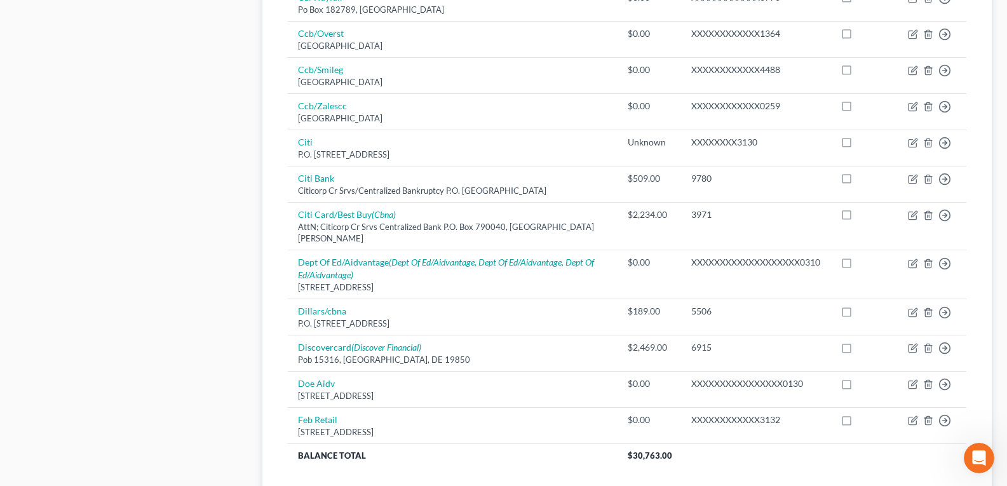
scroll to position [1008, 0]
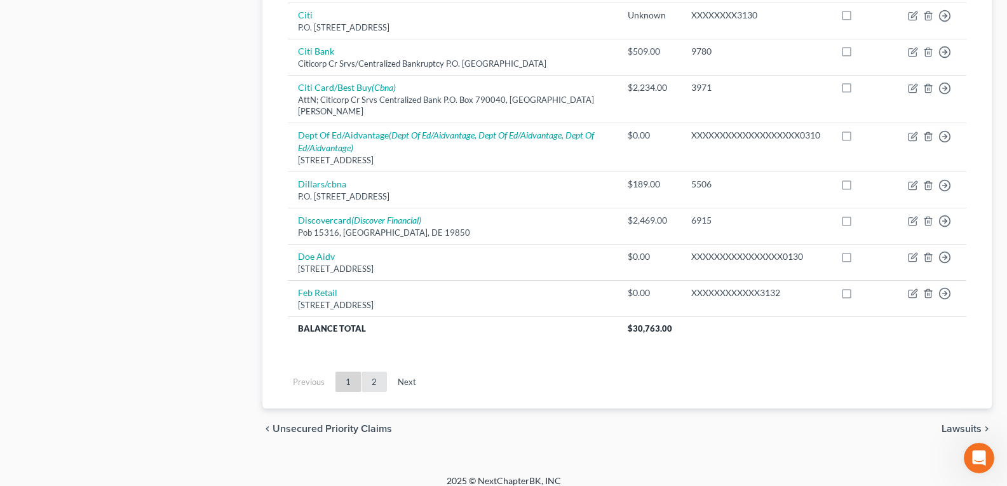
click at [371, 372] on link "2" at bounding box center [374, 382] width 25 height 20
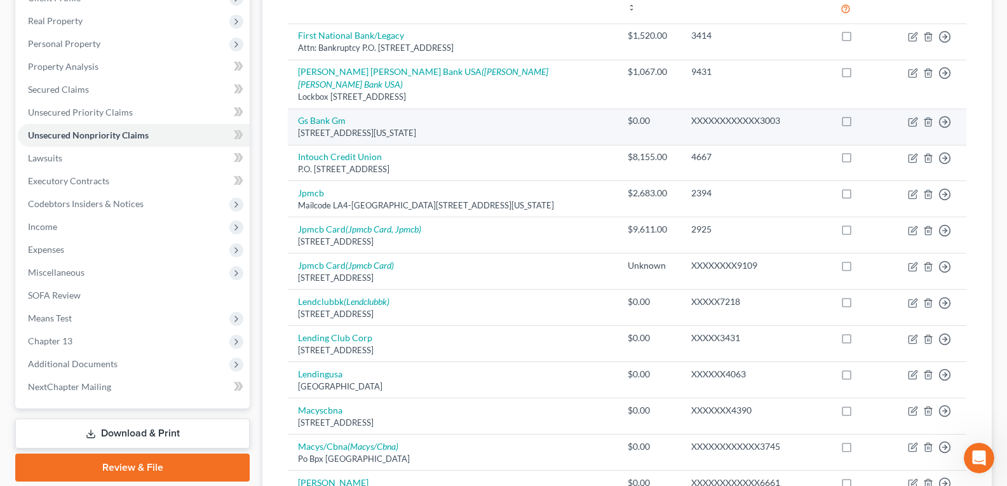
scroll to position [127, 0]
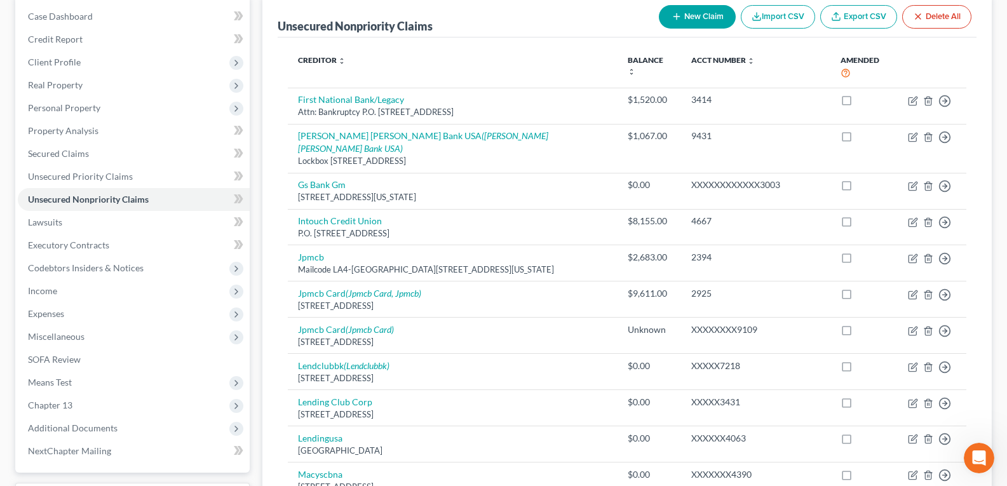
click at [672, 15] on icon "button" at bounding box center [677, 16] width 10 height 10
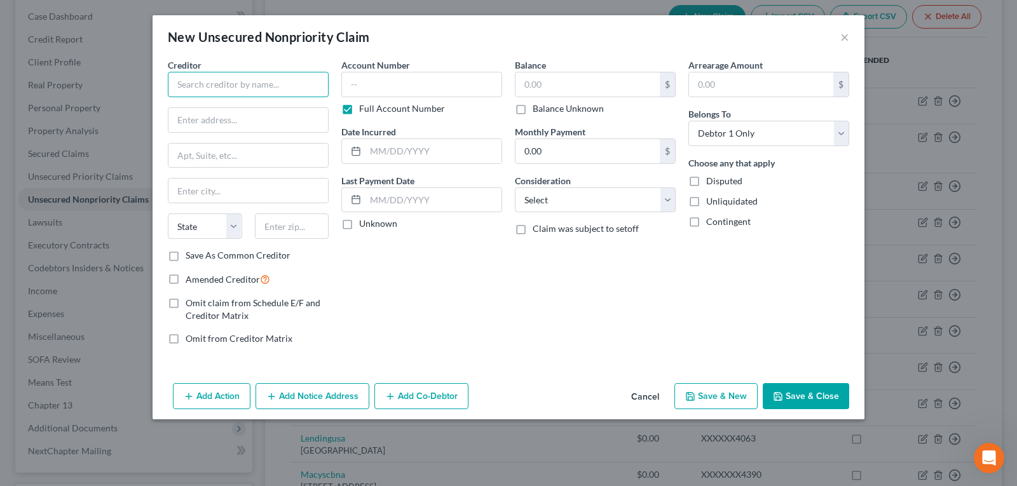
click at [215, 76] on input "text" at bounding box center [248, 84] width 161 height 25
click at [376, 116] on div "Account Number Full Account Number Date Incurred Last Payment Date Unknown" at bounding box center [421, 206] width 173 height 297
click at [359, 110] on label "Full Account Number" at bounding box center [402, 108] width 86 height 13
click at [364, 110] on input "Full Account Number" at bounding box center [368, 106] width 8 height 8
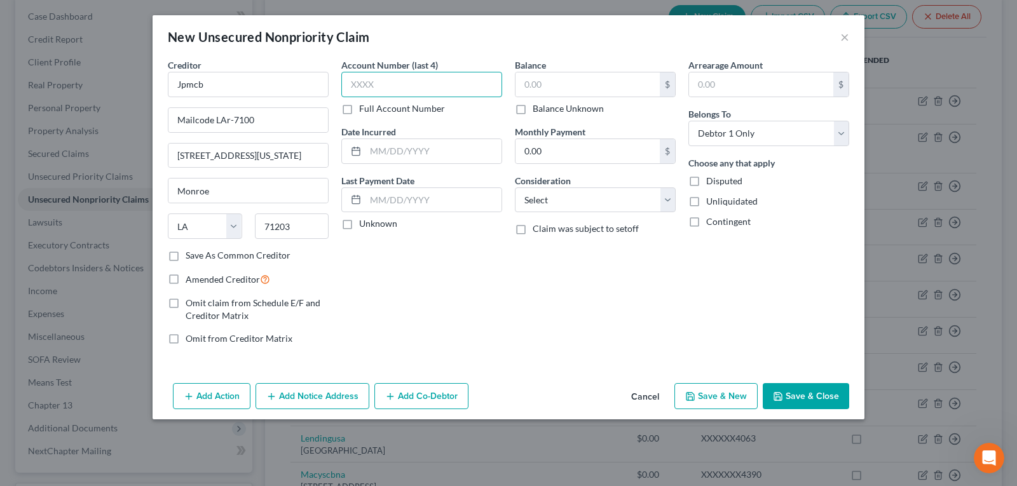
click at [386, 84] on input "text" at bounding box center [421, 84] width 161 height 25
click at [531, 83] on input "text" at bounding box center [587, 84] width 144 height 24
click at [373, 151] on input "text" at bounding box center [433, 151] width 136 height 24
click at [477, 320] on div "Account Number (last 4) 2386 Full Account Number Date Incurred [DATE] Last Paym…" at bounding box center [421, 206] width 173 height 297
drag, startPoint x: 594, startPoint y: 205, endPoint x: 587, endPoint y: 209, distance: 8.3
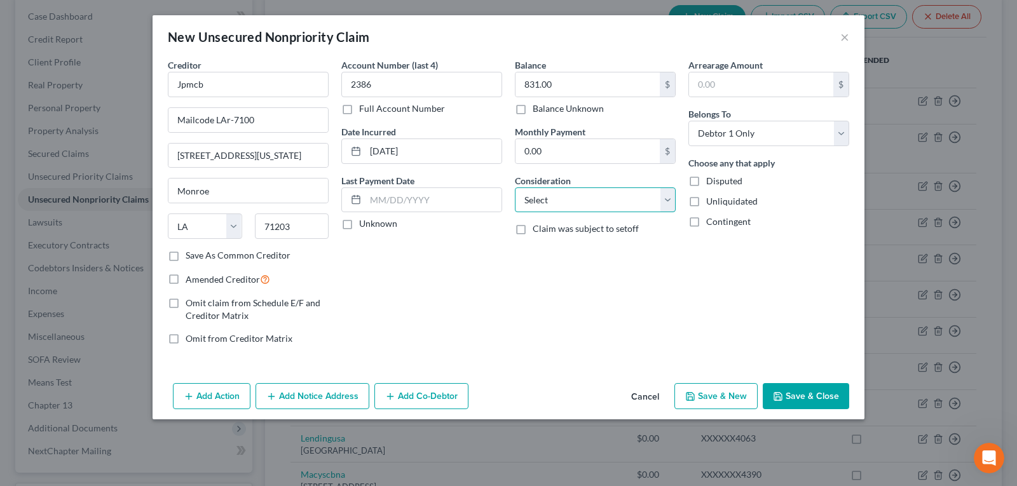
click at [596, 198] on select "Select Cable / Satellite Services Collection Agency Credit Card Debt Debt Couns…" at bounding box center [595, 199] width 161 height 25
click at [515, 187] on select "Select Cable / Satellite Services Collection Agency Credit Card Debt Debt Couns…" at bounding box center [595, 199] width 161 height 25
click at [555, 266] on div "Balance 831.00 $ Balance Unknown Balance Undetermined 831.00 $ Balance Unknown …" at bounding box center [594, 206] width 173 height 297
click at [787, 388] on button "Save & Close" at bounding box center [806, 396] width 86 height 27
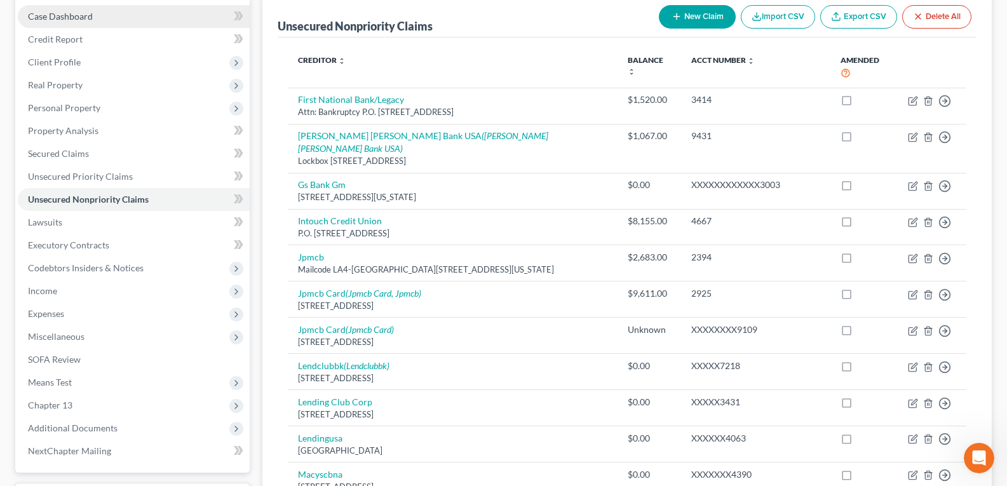
click at [66, 20] on span "Case Dashboard" at bounding box center [60, 16] width 65 height 11
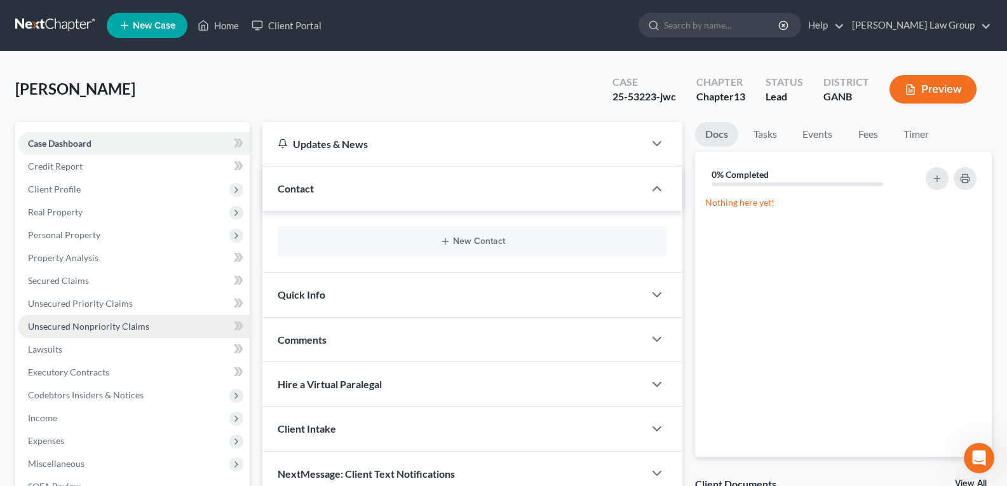
click at [91, 327] on span "Unsecured Nonpriority Claims" at bounding box center [88, 326] width 121 height 11
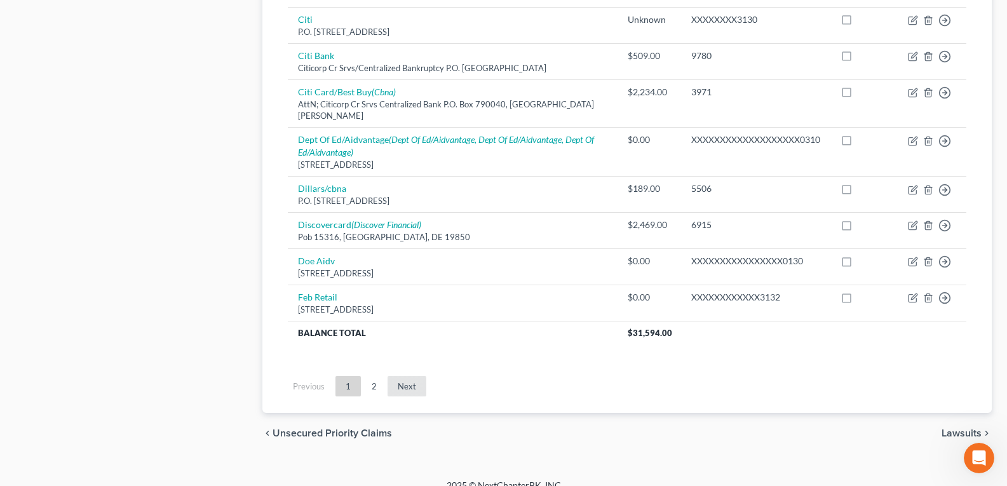
scroll to position [1008, 0]
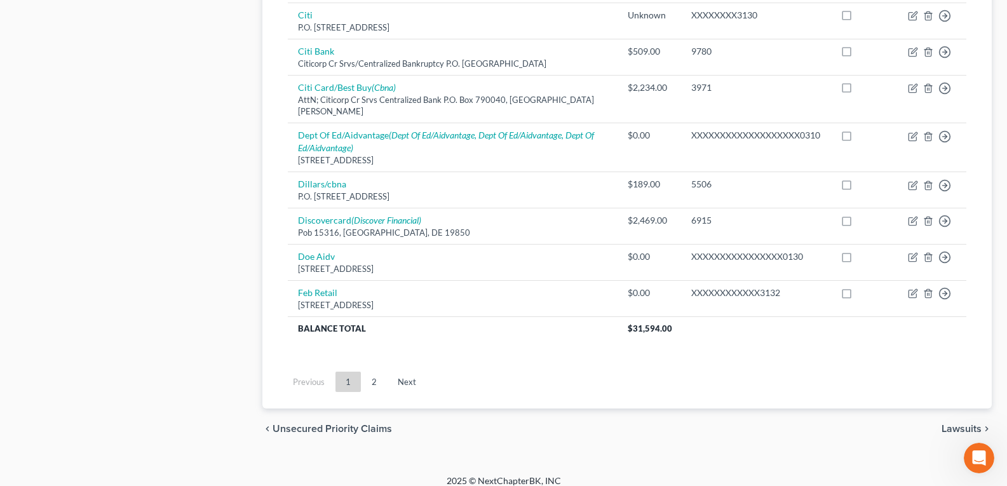
drag, startPoint x: 375, startPoint y: 369, endPoint x: 514, endPoint y: 226, distance: 200.0
click at [375, 372] on link "2" at bounding box center [374, 382] width 25 height 20
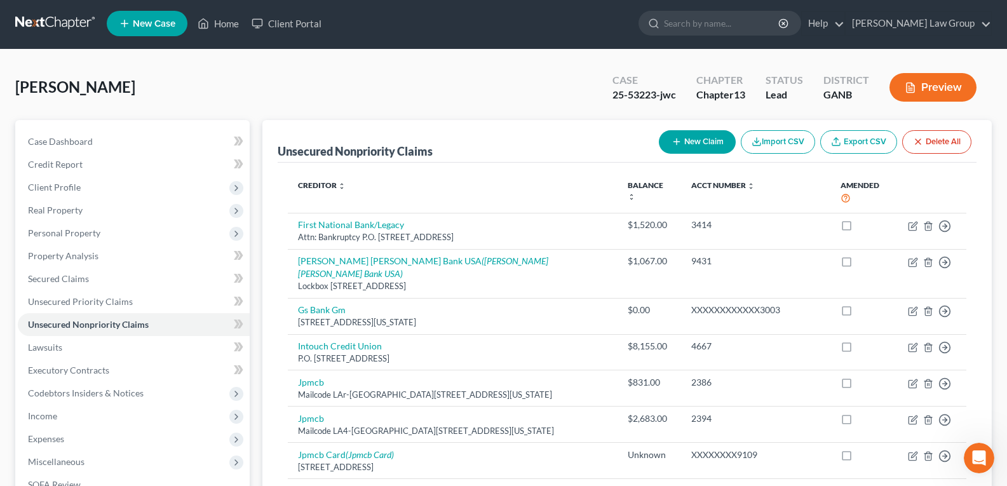
scroll to position [0, 0]
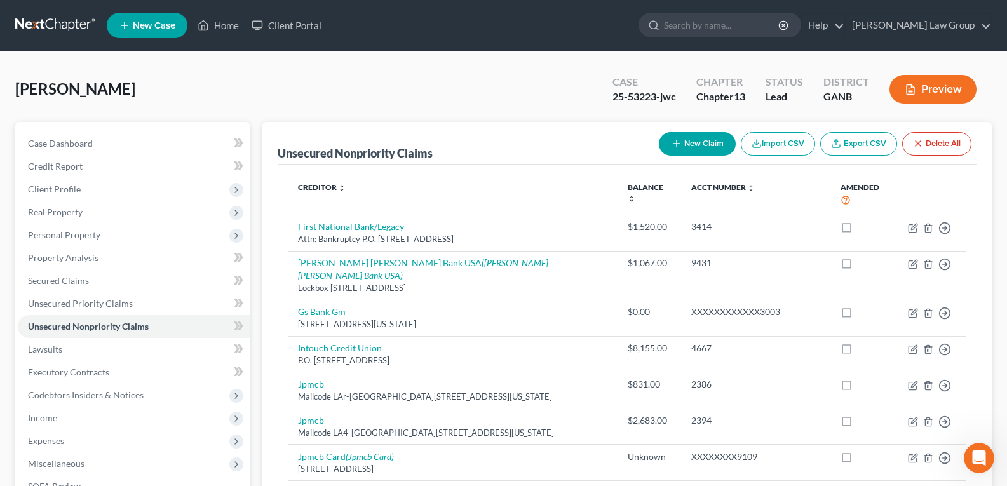
click at [698, 144] on button "New Claim" at bounding box center [697, 144] width 77 height 24
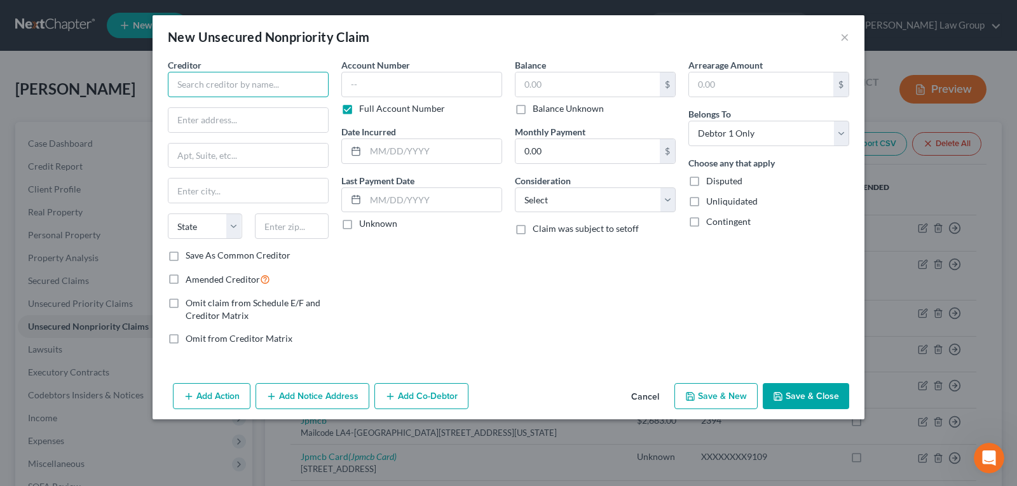
click at [217, 76] on input "text" at bounding box center [248, 84] width 161 height 25
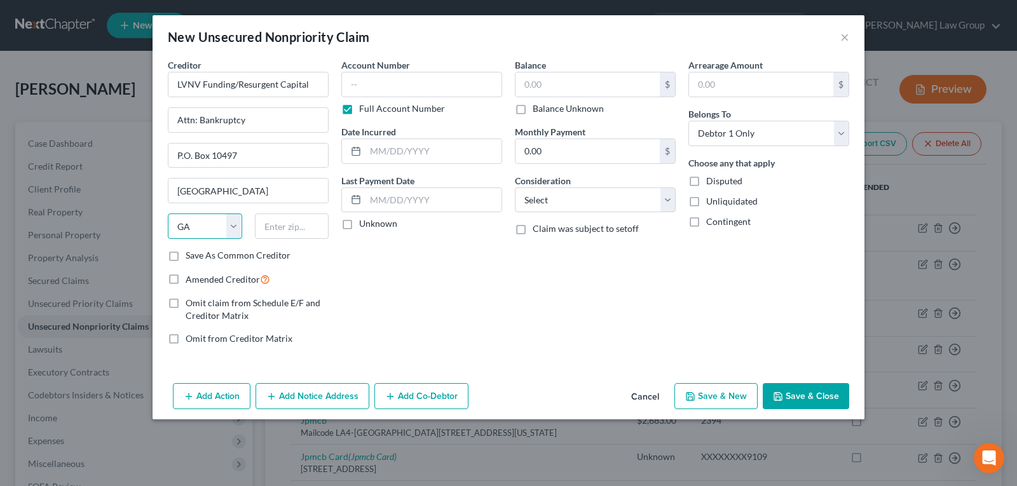
click at [205, 222] on select "State [US_STATE] AK AR AZ CA CO CT DE DC [GEOGRAPHIC_DATA] [GEOGRAPHIC_DATA] GU…" at bounding box center [205, 226] width 74 height 25
click at [168, 214] on select "State [US_STATE] AK AR AZ CA CO CT DE DC [GEOGRAPHIC_DATA] [GEOGRAPHIC_DATA] GU…" at bounding box center [205, 226] width 74 height 25
click at [271, 223] on input "text" at bounding box center [292, 226] width 74 height 25
click at [359, 111] on label "Full Account Number" at bounding box center [402, 108] width 86 height 13
click at [364, 111] on input "Full Account Number" at bounding box center [368, 106] width 8 height 8
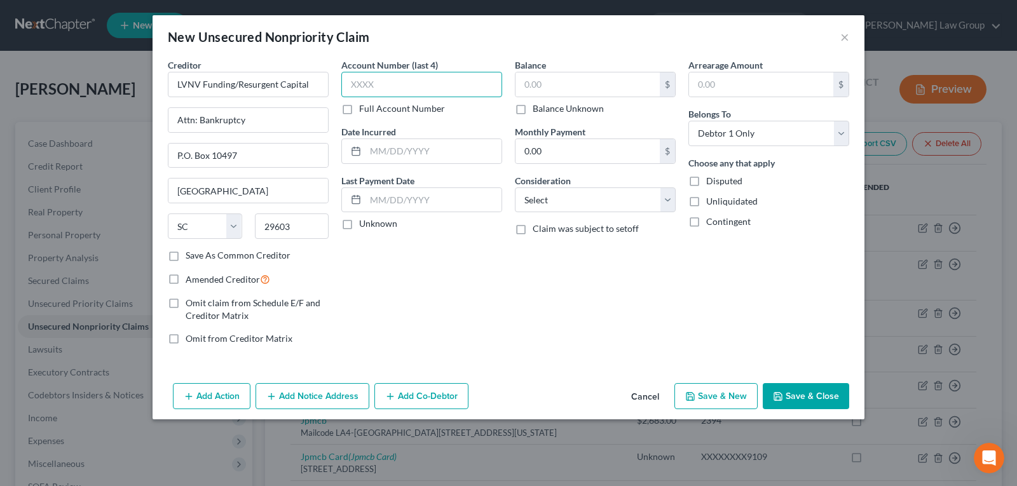
click at [372, 85] on input "text" at bounding box center [421, 84] width 161 height 25
click at [593, 77] on input "text" at bounding box center [587, 84] width 144 height 24
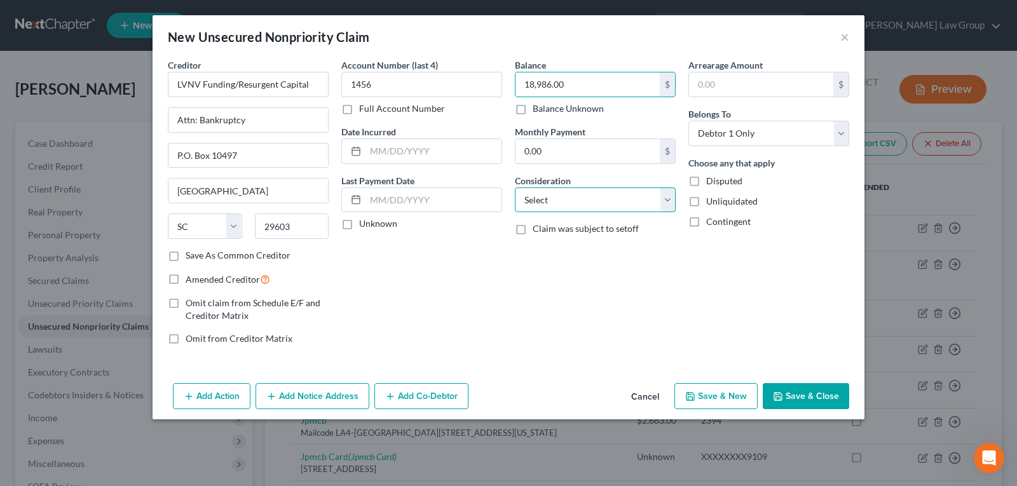
click at [569, 196] on select "Select Cable / Satellite Services Collection Agency Credit Card Debt Debt Couns…" at bounding box center [595, 199] width 161 height 25
click at [515, 187] on select "Select Cable / Satellite Services Collection Agency Credit Card Debt Debt Couns…" at bounding box center [595, 199] width 161 height 25
click at [559, 247] on div "Balance 18,986.00 $ Balance Unknown Balance Undetermined 18,986.00 $ Balance Un…" at bounding box center [594, 206] width 173 height 297
click at [410, 149] on input "text" at bounding box center [433, 151] width 136 height 24
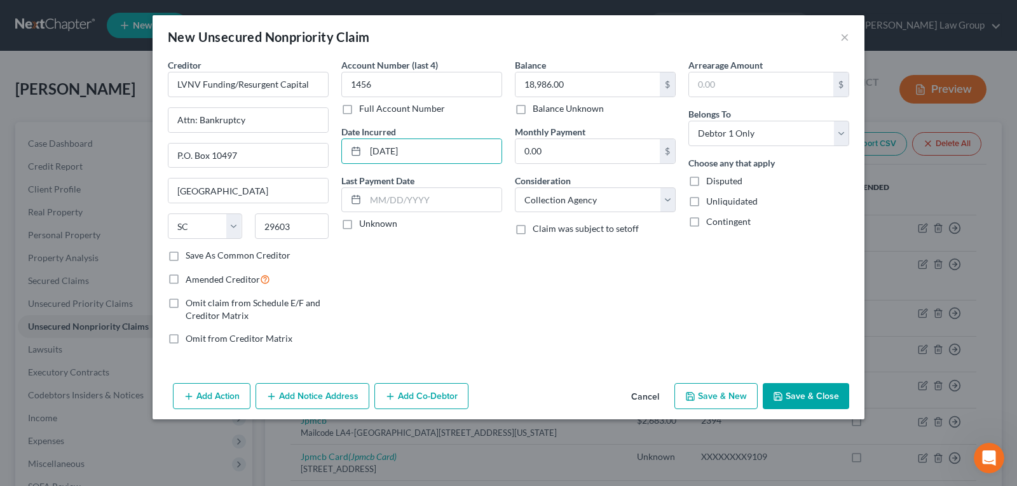
click at [597, 290] on div "Balance 18,986.00 $ Balance Unknown Balance Undetermined 18,986.00 $ Balance Un…" at bounding box center [594, 206] width 173 height 297
click at [801, 396] on button "Save & Close" at bounding box center [806, 396] width 86 height 27
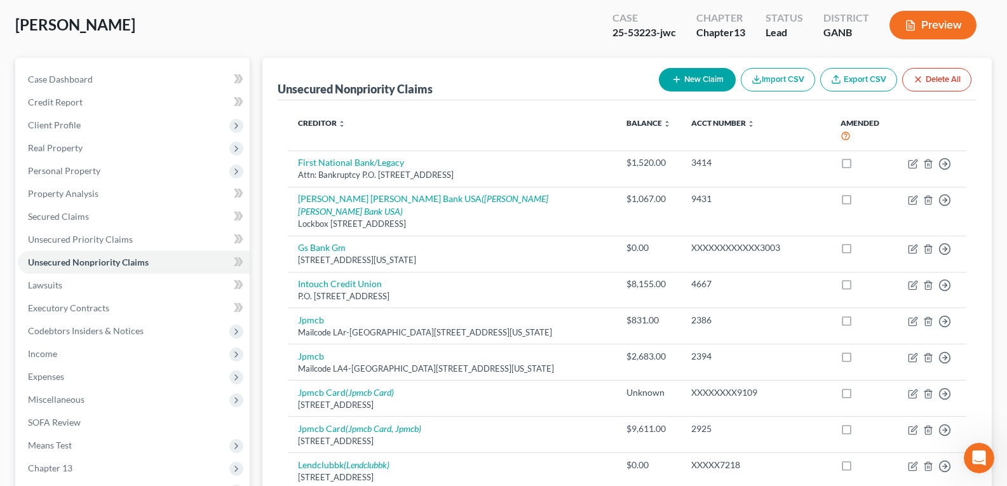
scroll to position [64, 0]
click at [688, 80] on button "New Claim" at bounding box center [697, 81] width 77 height 24
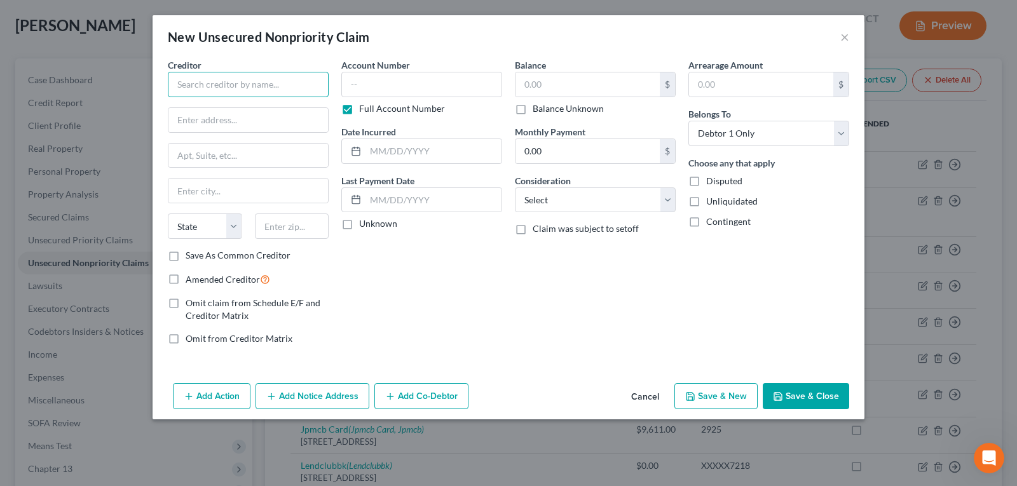
click at [201, 78] on input "text" at bounding box center [248, 84] width 161 height 25
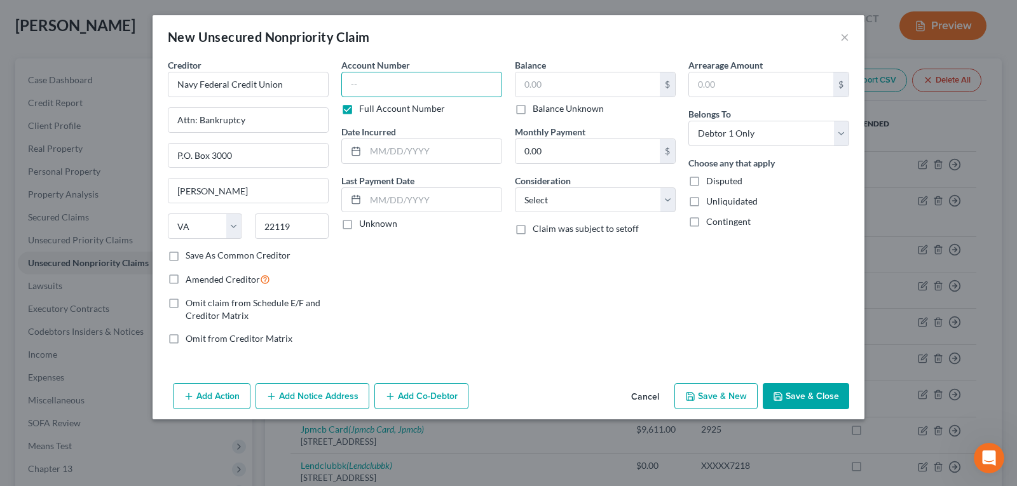
click at [388, 79] on input "text" at bounding box center [421, 84] width 161 height 25
click at [359, 105] on label "Full Account Number" at bounding box center [402, 108] width 86 height 13
click at [364, 105] on input "Full Account Number" at bounding box center [368, 106] width 8 height 8
drag, startPoint x: 344, startPoint y: 105, endPoint x: 345, endPoint y: 112, distance: 7.0
click at [359, 112] on label "Full Account Number" at bounding box center [402, 108] width 86 height 13
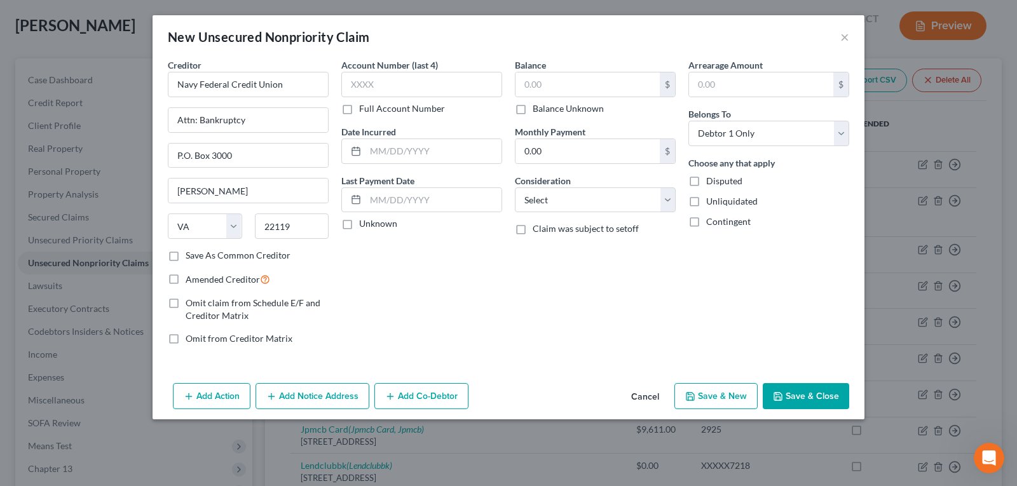
click at [364, 111] on input "Full Account Number" at bounding box center [368, 106] width 8 height 8
click at [552, 79] on input "text" at bounding box center [587, 84] width 144 height 24
click at [537, 206] on select "Select Cable / Satellite Services Collection Agency Credit Card Debt Debt Couns…" at bounding box center [595, 199] width 161 height 25
click at [515, 187] on select "Select Cable / Satellite Services Collection Agency Credit Card Debt Debt Couns…" at bounding box center [595, 199] width 161 height 25
drag, startPoint x: 564, startPoint y: 191, endPoint x: 560, endPoint y: 198, distance: 8.0
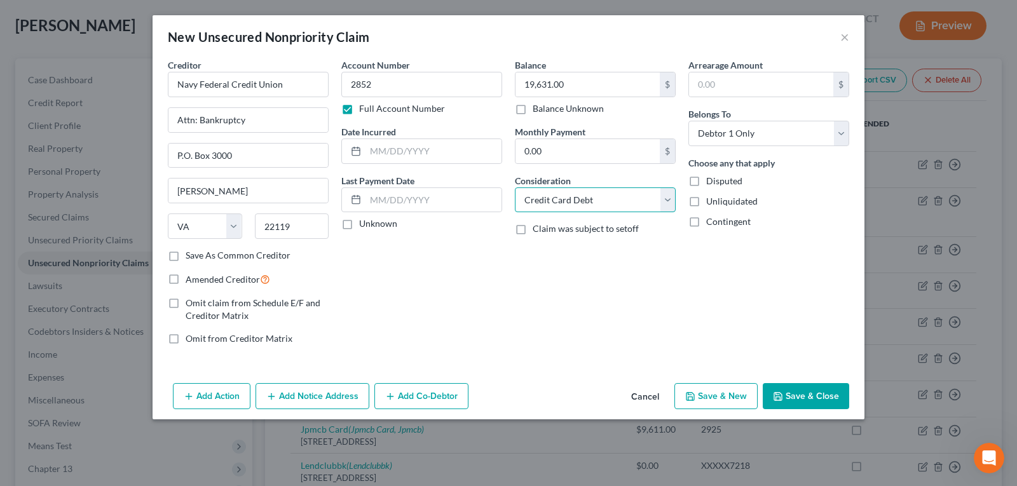
click at [563, 194] on select "Select Cable / Satellite Services Collection Agency Credit Card Debt Debt Couns…" at bounding box center [595, 199] width 161 height 25
drag, startPoint x: 463, startPoint y: 259, endPoint x: 578, endPoint y: 216, distance: 122.6
click at [464, 257] on div "Account Number 2852 Full Account Number Date Incurred Last Payment Date Unknown" at bounding box center [421, 206] width 173 height 297
drag, startPoint x: 607, startPoint y: 196, endPoint x: 651, endPoint y: 210, distance: 45.8
click at [607, 196] on select "Select Cable / Satellite Services Collection Agency Credit Card Debt Debt Couns…" at bounding box center [595, 199] width 161 height 25
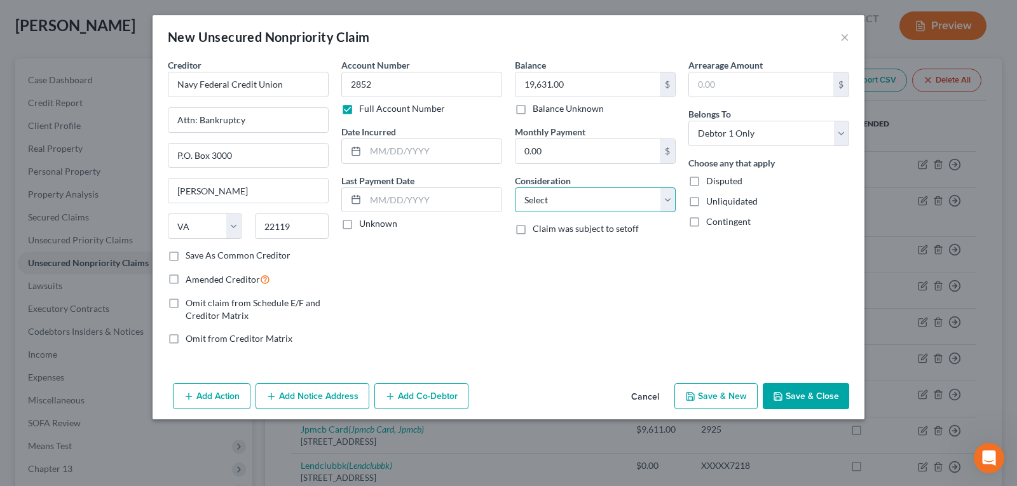
click at [515, 187] on select "Select Cable / Satellite Services Collection Agency Credit Card Debt Debt Couns…" at bounding box center [595, 199] width 161 height 25
click at [587, 197] on select "Select Cable / Satellite Services Collection Agency Credit Card Debt Debt Couns…" at bounding box center [595, 199] width 161 height 25
click at [515, 187] on select "Select Cable / Satellite Services Collection Agency Credit Card Debt Debt Couns…" at bounding box center [595, 199] width 161 height 25
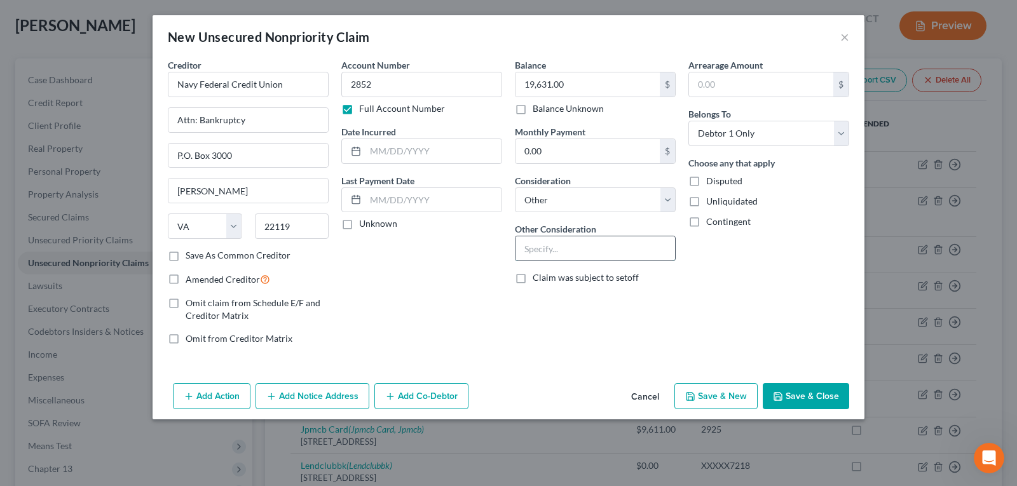
click at [561, 252] on input "text" at bounding box center [594, 248] width 159 height 24
drag, startPoint x: 416, startPoint y: 159, endPoint x: 417, endPoint y: 153, distance: 7.0
click at [416, 159] on input "text" at bounding box center [433, 151] width 136 height 24
drag, startPoint x: 816, startPoint y: 401, endPoint x: 574, endPoint y: 302, distance: 261.4
click at [815, 402] on button "Save & Close" at bounding box center [806, 396] width 86 height 27
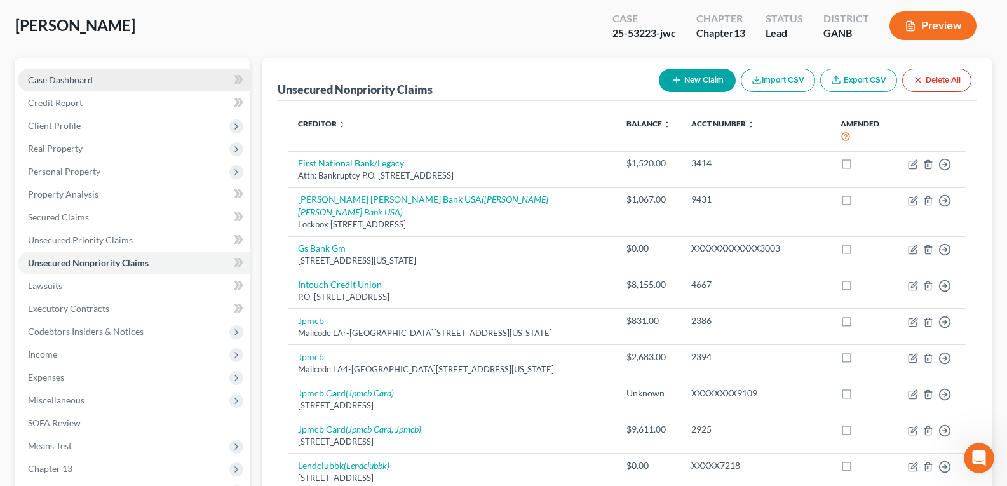
click at [65, 75] on span "Case Dashboard" at bounding box center [60, 79] width 65 height 11
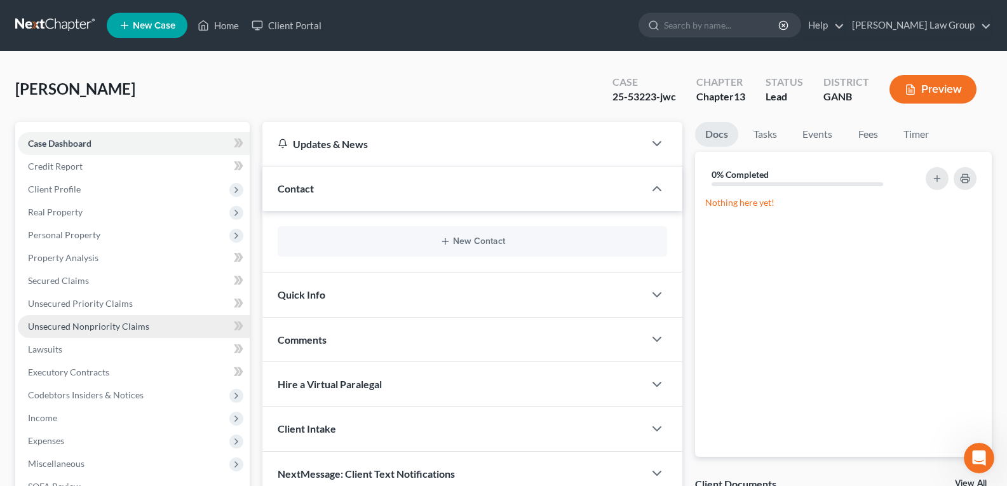
click at [43, 327] on span "Unsecured Nonpriority Claims" at bounding box center [88, 326] width 121 height 11
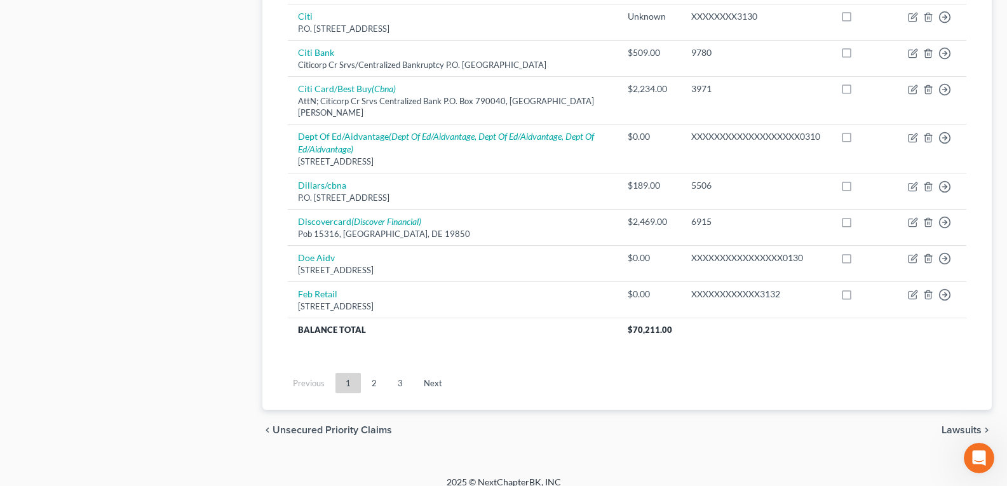
scroll to position [1008, 0]
click at [371, 373] on link "2" at bounding box center [374, 382] width 25 height 20
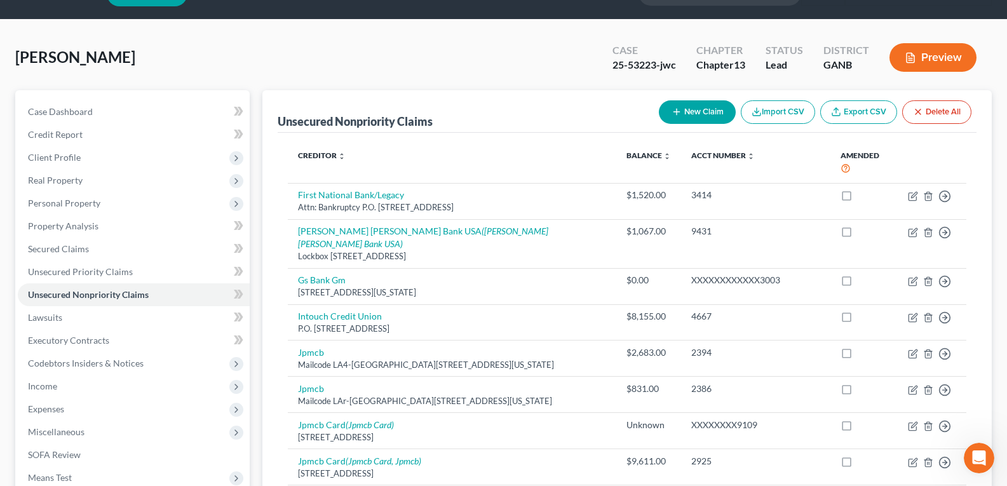
scroll to position [0, 0]
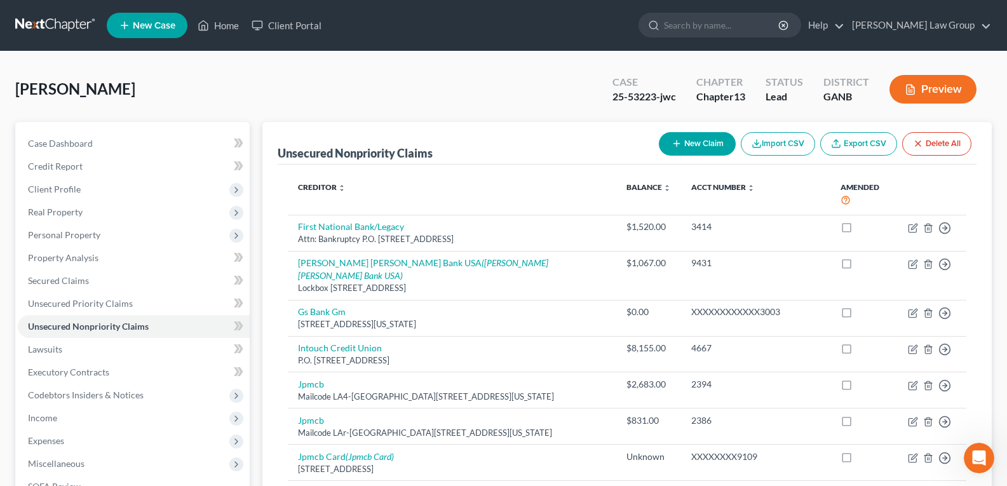
click at [719, 140] on button "New Claim" at bounding box center [697, 144] width 77 height 24
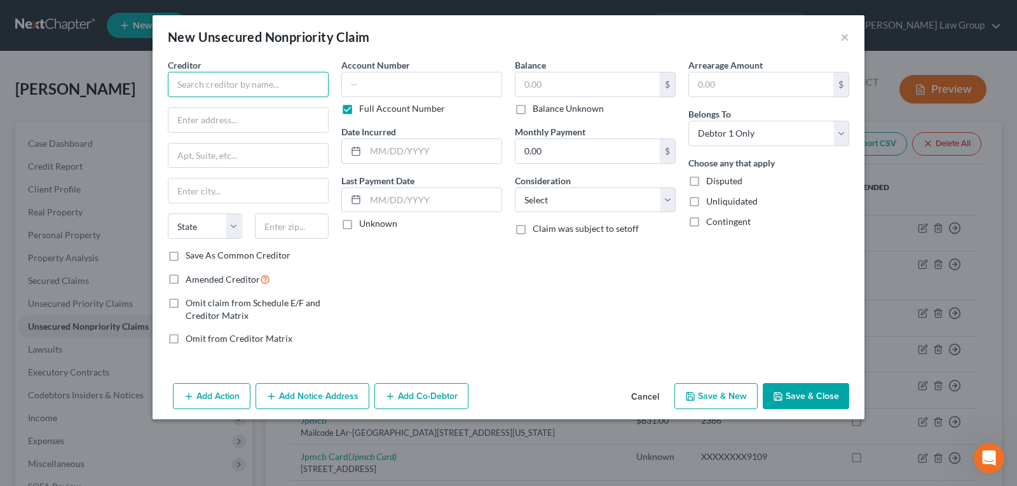
drag, startPoint x: 199, startPoint y: 75, endPoint x: 187, endPoint y: 72, distance: 11.9
click at [198, 75] on input "text" at bounding box center [248, 84] width 161 height 25
click at [359, 107] on label "Full Account Number" at bounding box center [402, 108] width 86 height 13
click at [364, 107] on input "Full Account Number" at bounding box center [368, 106] width 8 height 8
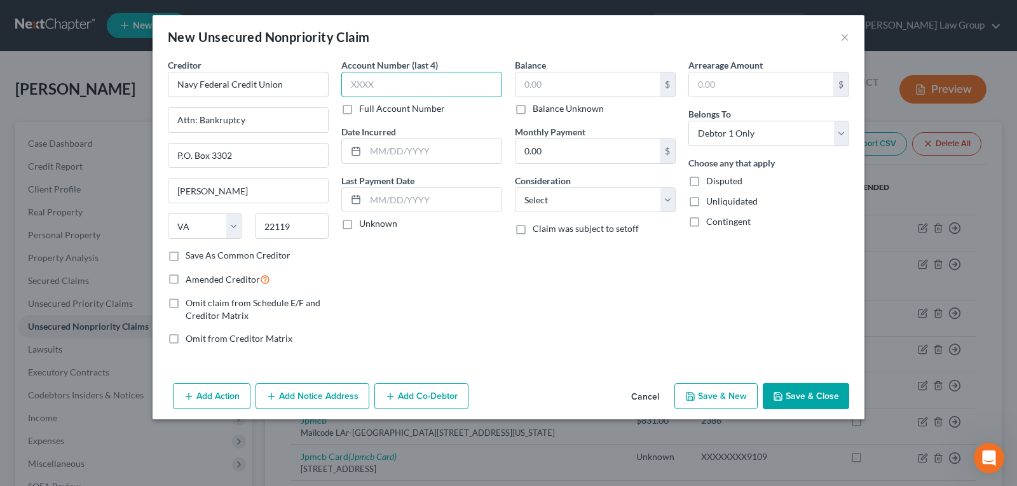
click at [367, 80] on input "text" at bounding box center [421, 84] width 161 height 25
click at [561, 85] on input "text" at bounding box center [587, 84] width 144 height 24
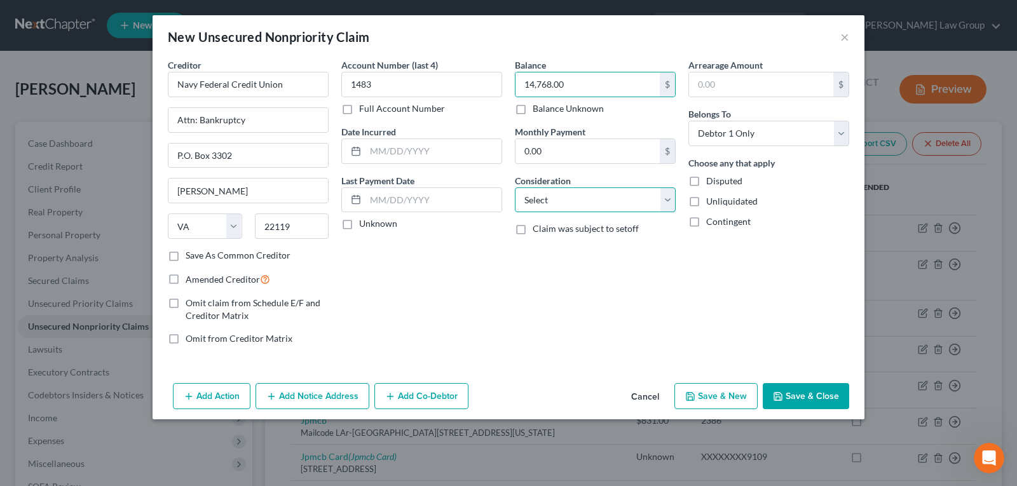
drag, startPoint x: 579, startPoint y: 188, endPoint x: 573, endPoint y: 196, distance: 10.0
click at [579, 188] on select "Select Cable / Satellite Services Collection Agency Credit Card Debt Debt Couns…" at bounding box center [595, 199] width 161 height 25
click at [515, 187] on select "Select Cable / Satellite Services Collection Agency Credit Card Debt Debt Couns…" at bounding box center [595, 199] width 161 height 25
click at [817, 404] on button "Save & Close" at bounding box center [806, 396] width 86 height 27
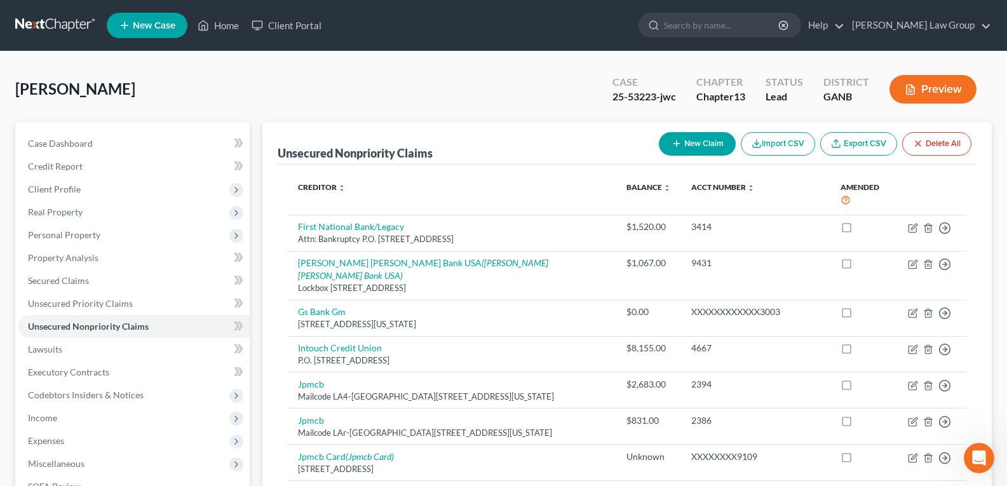
click at [686, 141] on button "New Claim" at bounding box center [697, 144] width 77 height 24
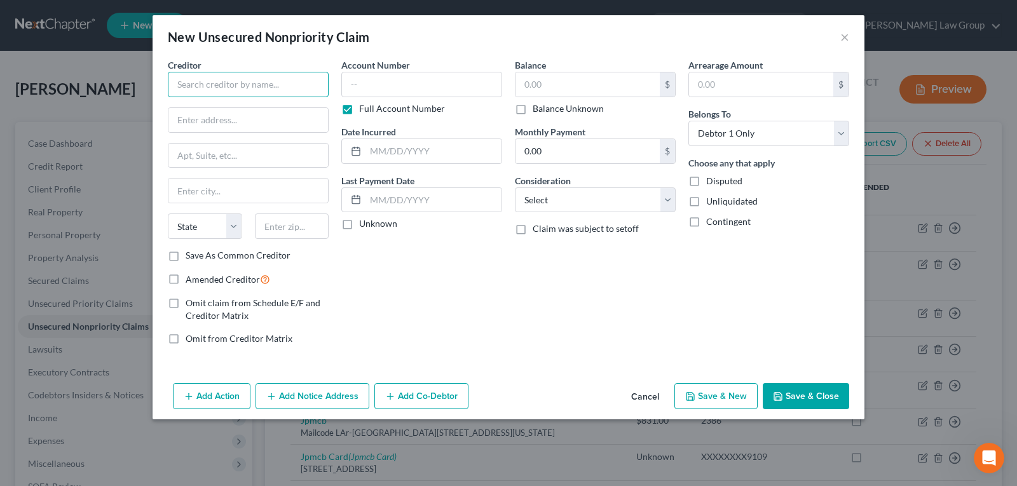
drag, startPoint x: 233, startPoint y: 90, endPoint x: 236, endPoint y: 75, distance: 15.0
click at [236, 75] on input "text" at bounding box center [248, 84] width 161 height 25
click at [359, 114] on label "Full Account Number" at bounding box center [402, 108] width 86 height 13
click at [364, 111] on input "Full Account Number" at bounding box center [368, 106] width 8 height 8
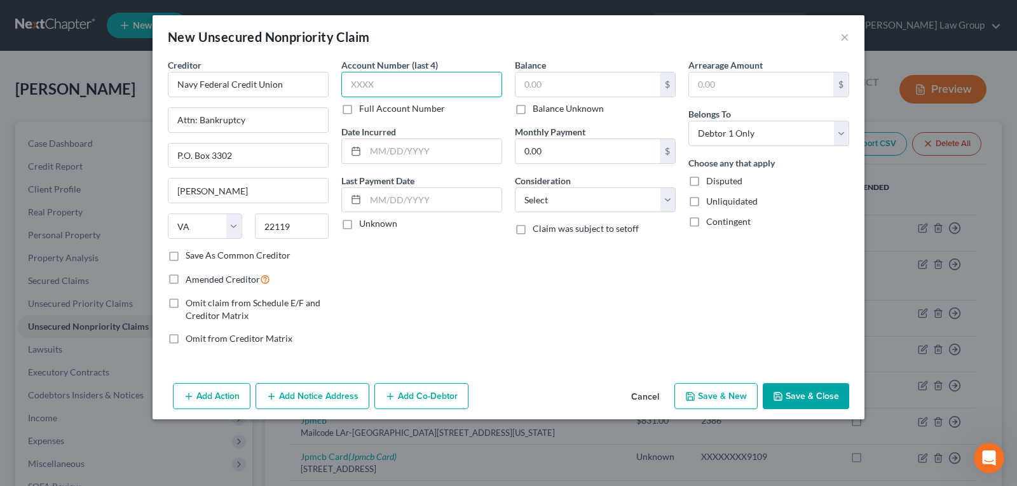
click at [372, 81] on input "text" at bounding box center [421, 84] width 161 height 25
click at [576, 88] on input "text" at bounding box center [587, 84] width 144 height 24
click at [400, 153] on input "text" at bounding box center [433, 151] width 136 height 24
click at [566, 189] on select "Select Cable / Satellite Services Collection Agency Credit Card Debt Debt Couns…" at bounding box center [595, 199] width 161 height 25
click at [515, 187] on select "Select Cable / Satellite Services Collection Agency Credit Card Debt Debt Couns…" at bounding box center [595, 199] width 161 height 25
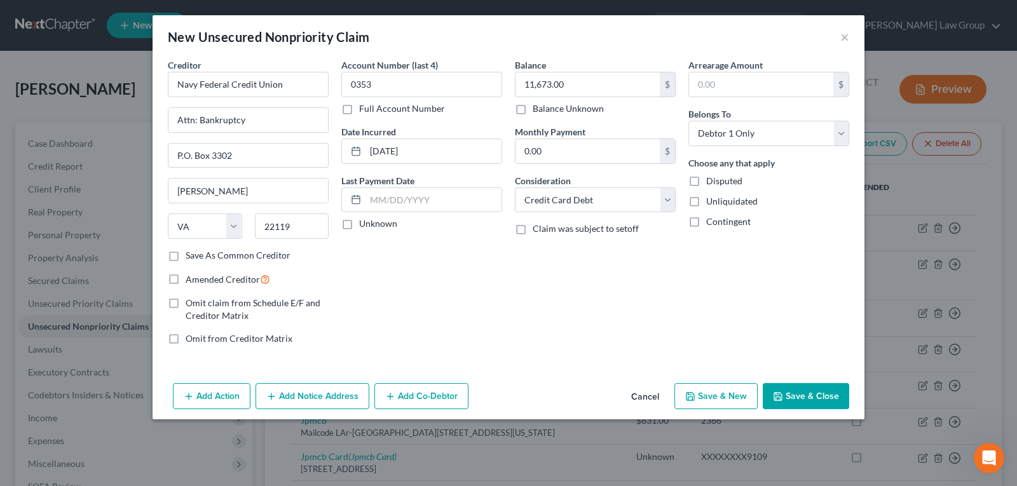
drag, startPoint x: 799, startPoint y: 398, endPoint x: 974, endPoint y: 397, distance: 174.8
click at [799, 398] on button "Save & Close" at bounding box center [806, 396] width 86 height 27
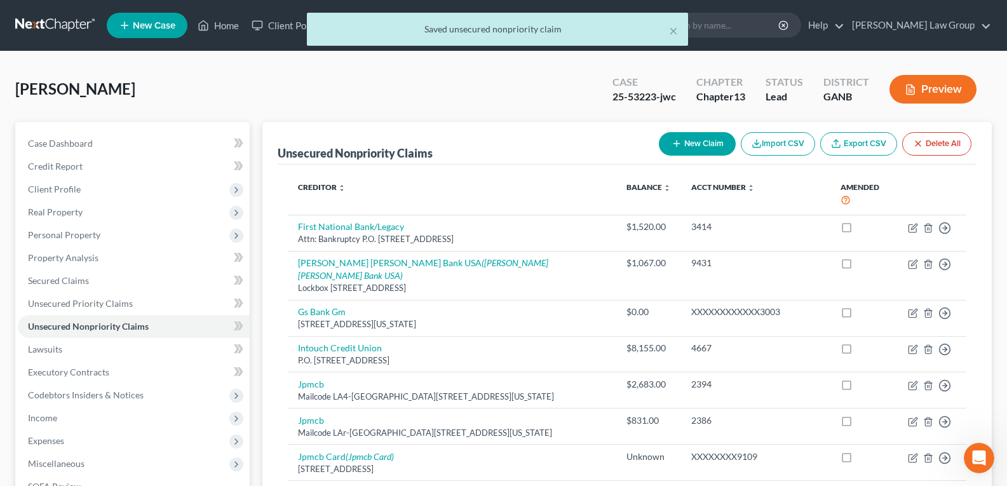
click at [682, 142] on button "New Claim" at bounding box center [697, 144] width 77 height 24
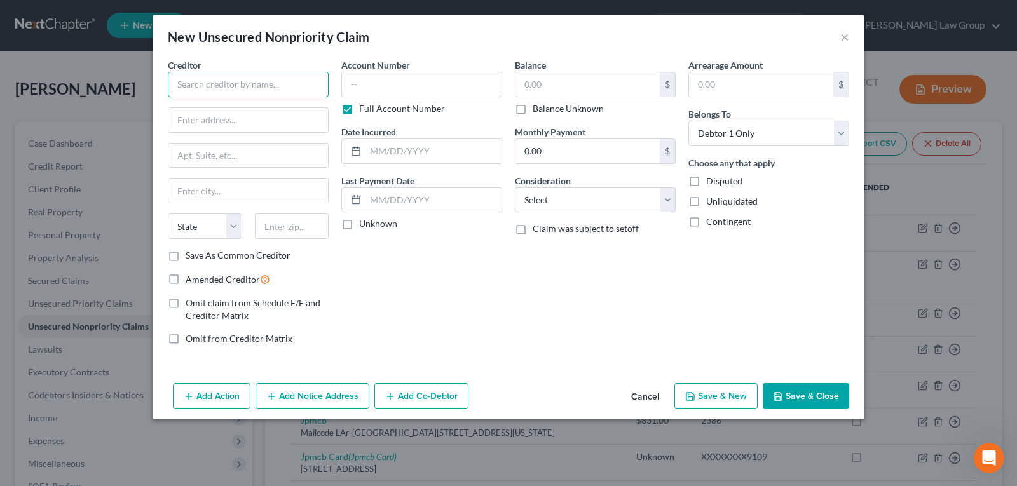
click at [262, 85] on input "text" at bounding box center [248, 84] width 161 height 25
click at [198, 221] on select "State [US_STATE] AK AR AZ CA CO CT DE DC [GEOGRAPHIC_DATA] [GEOGRAPHIC_DATA] GU…" at bounding box center [205, 226] width 74 height 25
click at [168, 214] on select "State [US_STATE] AK AR AZ CA CO CT DE DC [GEOGRAPHIC_DATA] [GEOGRAPHIC_DATA] GU…" at bounding box center [205, 226] width 74 height 25
click at [294, 225] on input "text" at bounding box center [292, 226] width 74 height 25
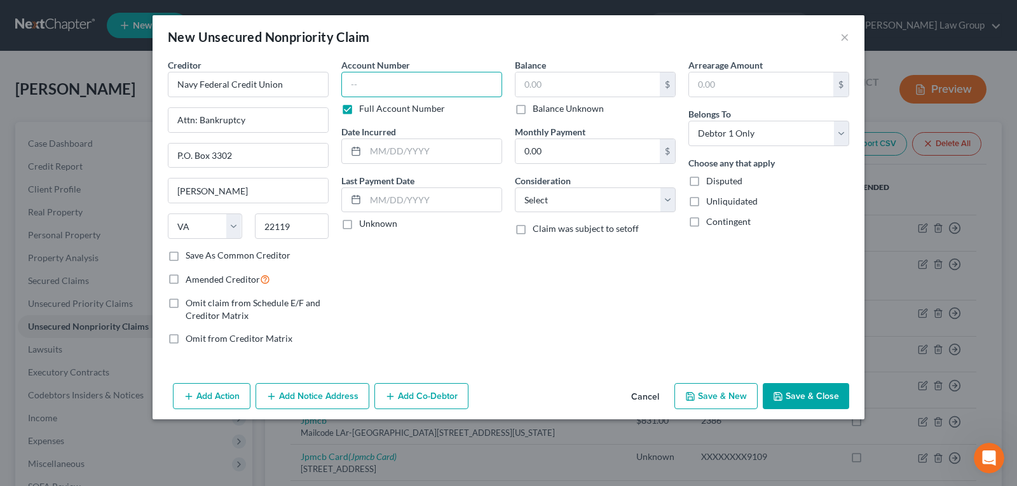
drag, startPoint x: 437, startPoint y: 97, endPoint x: 352, endPoint y: 115, distance: 86.5
click at [435, 98] on div "Account Number Full Account Number" at bounding box center [421, 86] width 161 height 57
click at [359, 111] on label "Full Account Number" at bounding box center [402, 108] width 86 height 13
click at [364, 111] on input "Full Account Number" at bounding box center [368, 106] width 8 height 8
click at [392, 87] on input "text" at bounding box center [421, 84] width 161 height 25
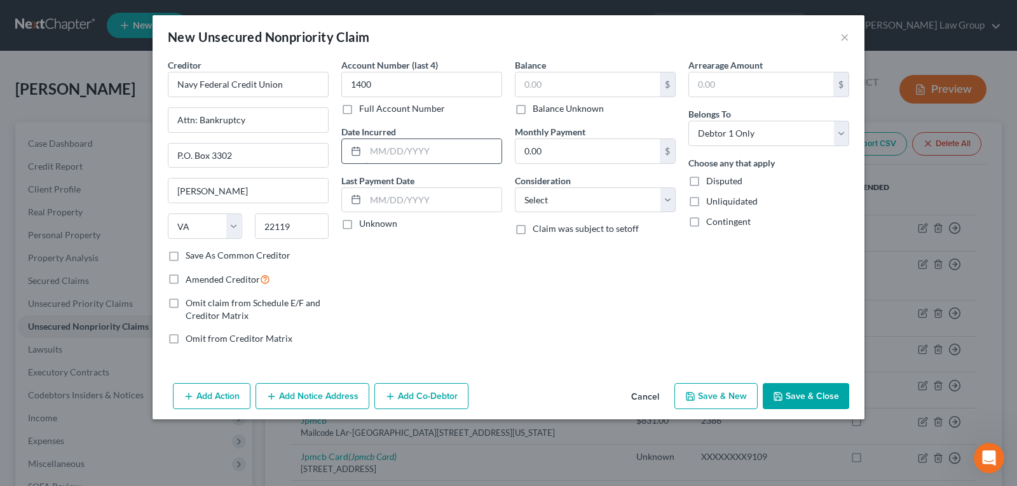
click at [410, 156] on input "text" at bounding box center [433, 151] width 136 height 24
click at [598, 81] on input "text" at bounding box center [587, 84] width 144 height 24
click at [553, 207] on select "Select Cable / Satellite Services Collection Agency Credit Card Debt Debt Couns…" at bounding box center [595, 199] width 161 height 25
click at [515, 187] on select "Select Cable / Satellite Services Collection Agency Credit Card Debt Debt Couns…" at bounding box center [595, 199] width 161 height 25
click at [559, 266] on div "Balance 1,172.00 $ Balance Unknown Balance Undetermined 1,172.00 $ Balance Unkn…" at bounding box center [594, 206] width 173 height 297
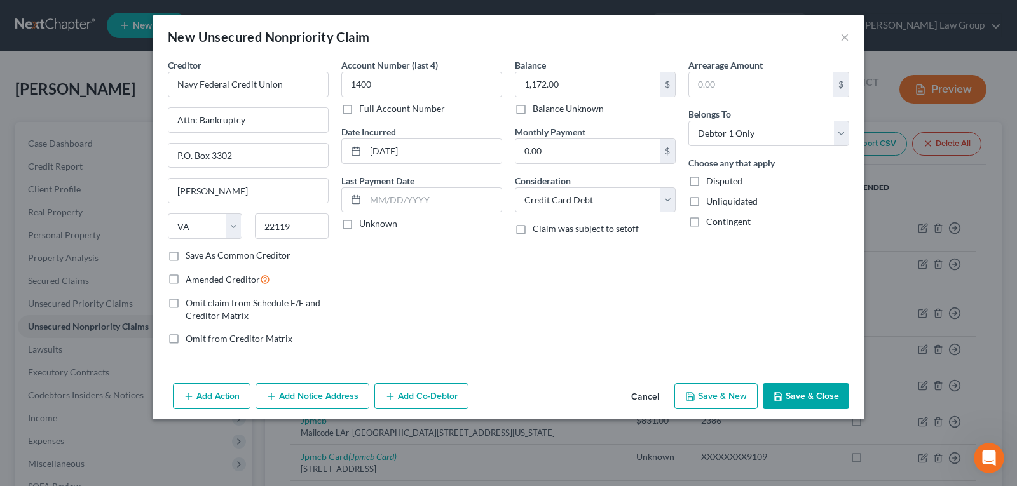
click at [809, 395] on button "Save & Close" at bounding box center [806, 396] width 86 height 27
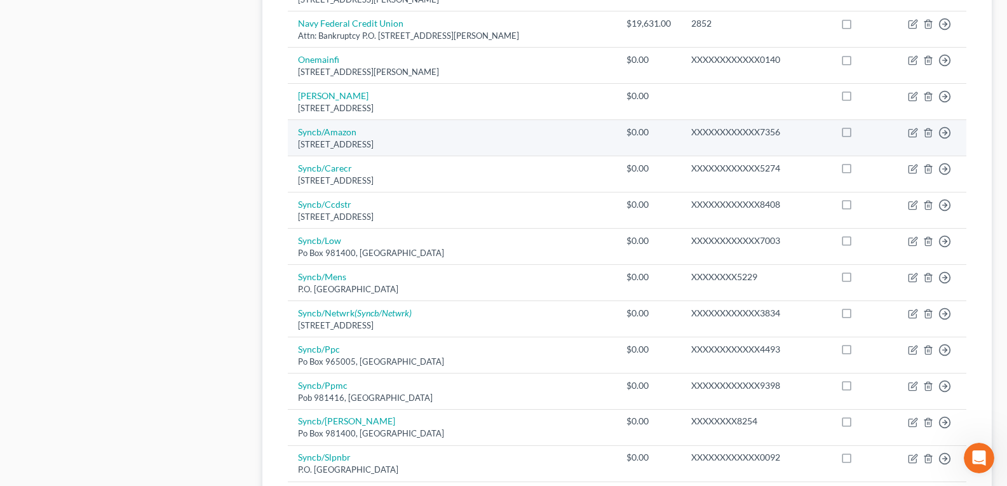
scroll to position [826, 0]
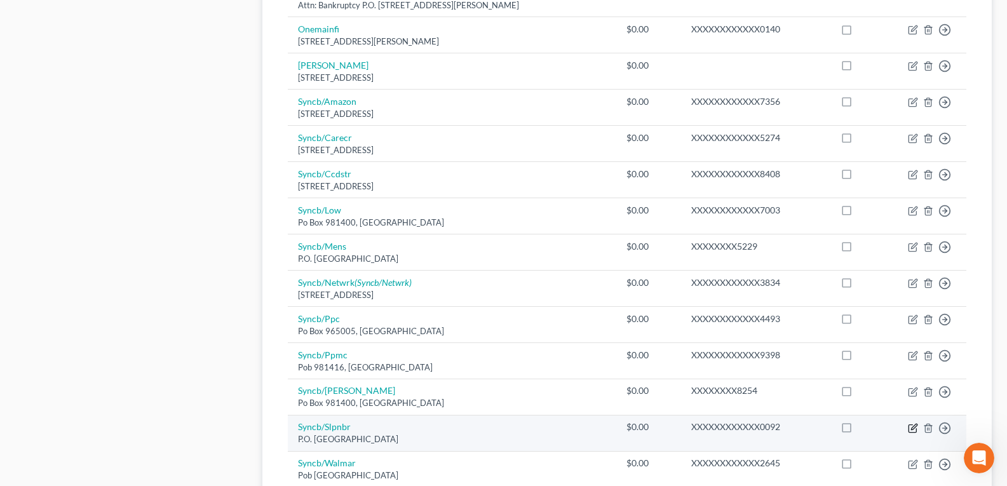
click at [911, 423] on icon "button" at bounding box center [913, 428] width 10 height 10
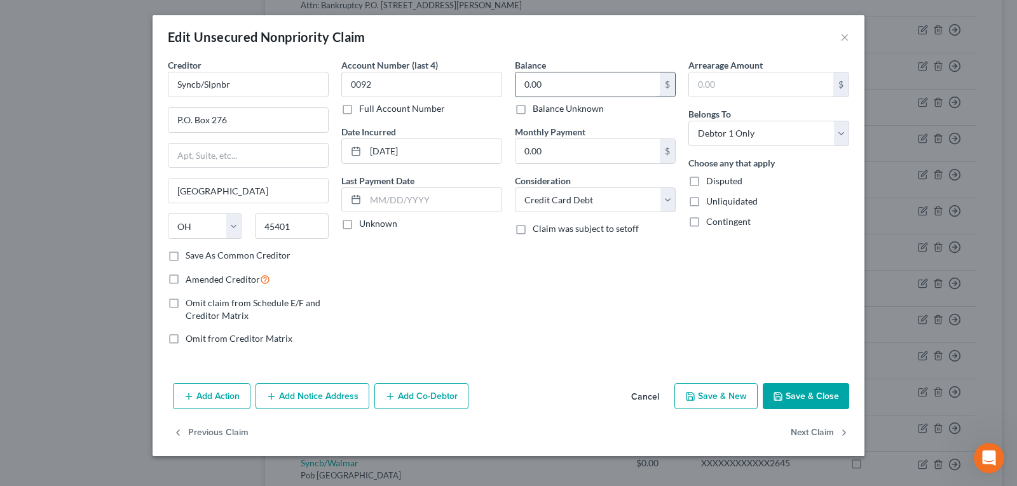
click at [560, 83] on input "0.00" at bounding box center [587, 84] width 144 height 24
click at [792, 386] on button "Save & Close" at bounding box center [806, 396] width 86 height 27
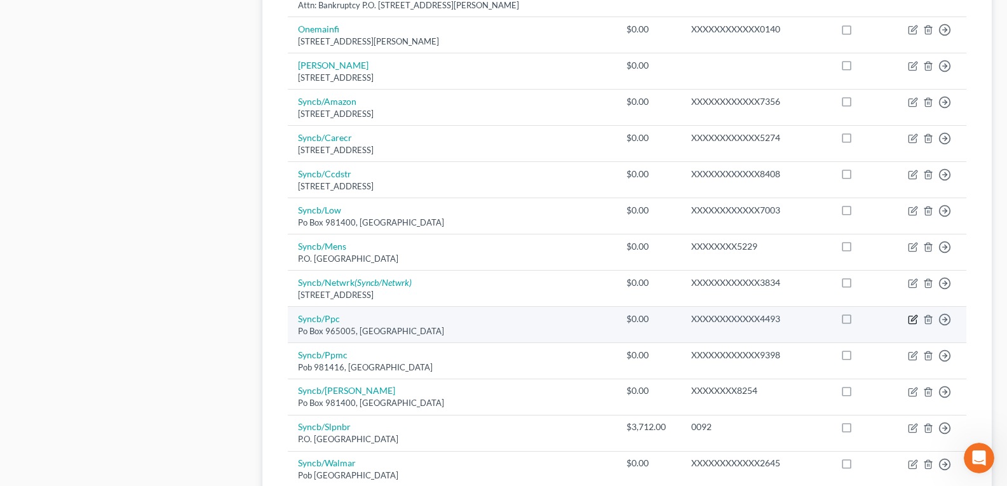
click at [911, 315] on icon "button" at bounding box center [914, 318] width 6 height 6
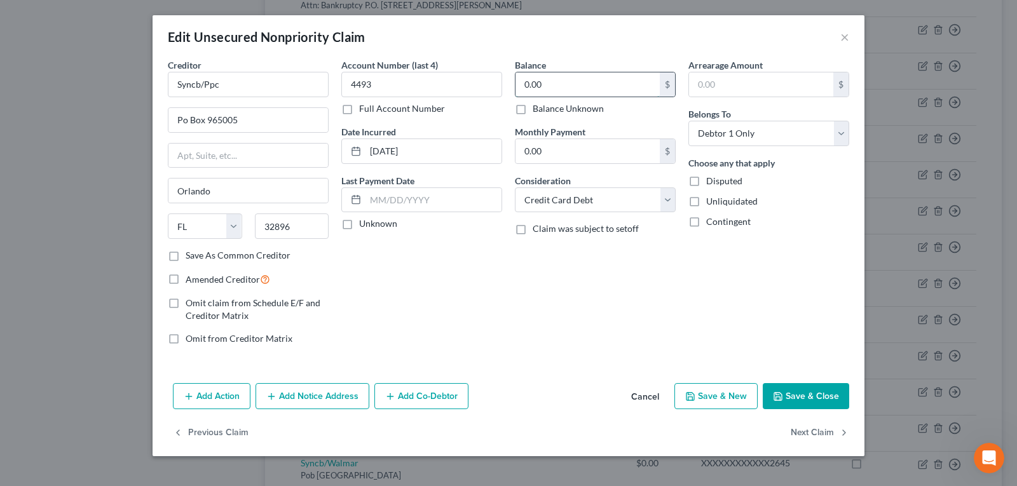
click at [560, 92] on input "0.00" at bounding box center [587, 84] width 144 height 24
click at [817, 395] on button "Save & Close" at bounding box center [806, 396] width 86 height 27
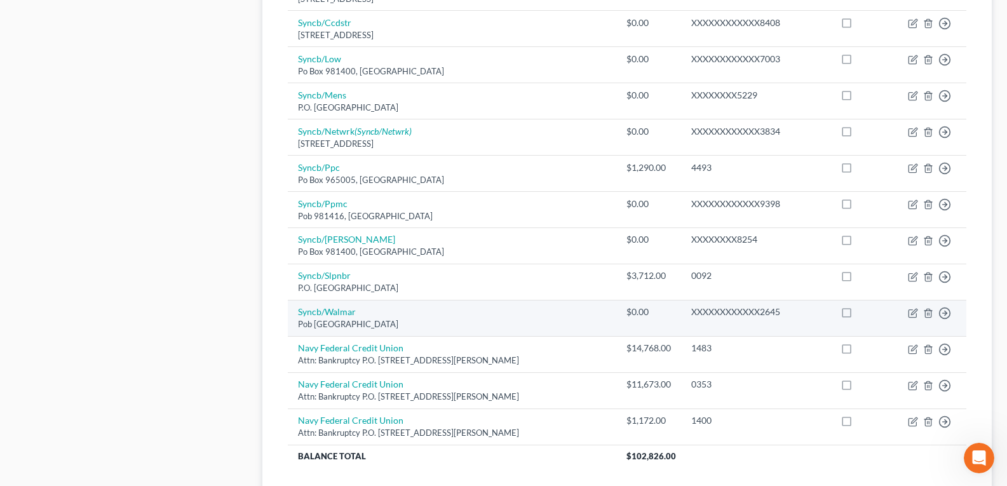
scroll to position [1017, 0]
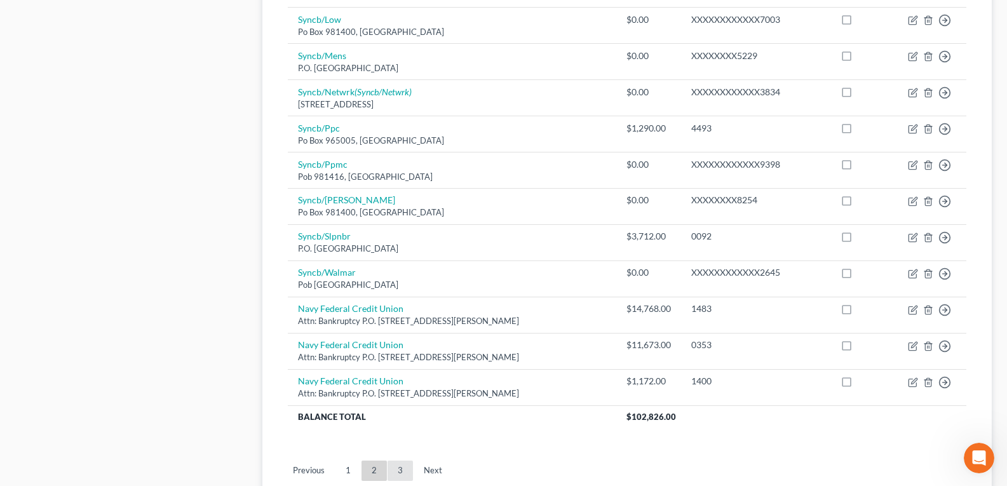
click at [402, 461] on link "3" at bounding box center [400, 471] width 25 height 20
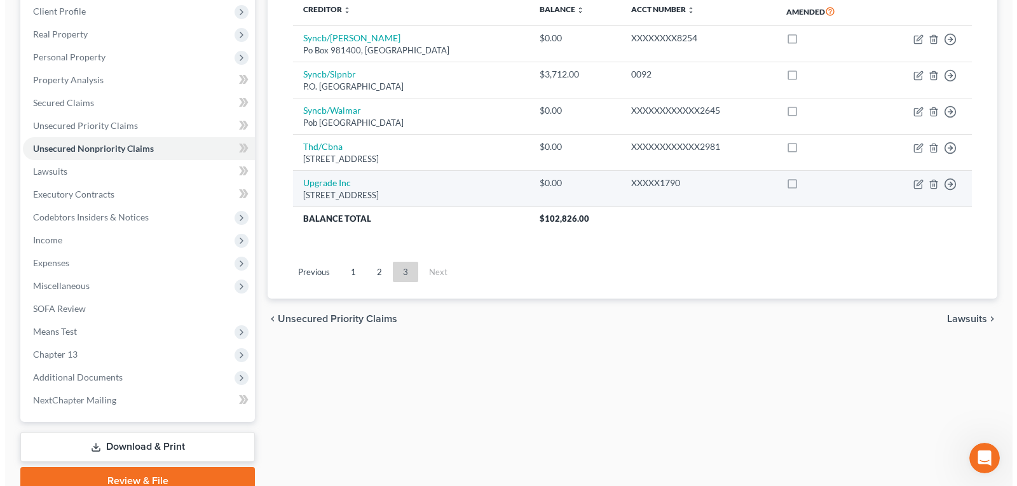
scroll to position [108, 0]
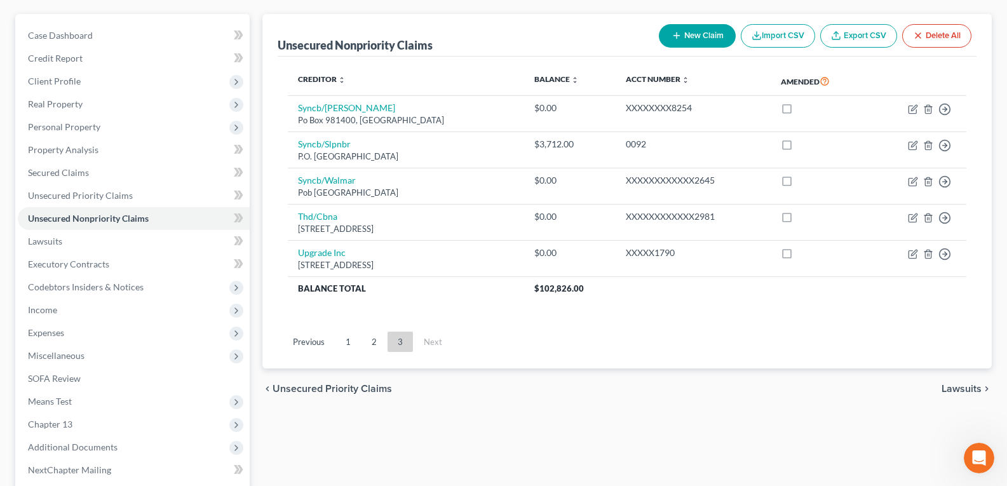
click at [691, 34] on button "New Claim" at bounding box center [697, 36] width 77 height 24
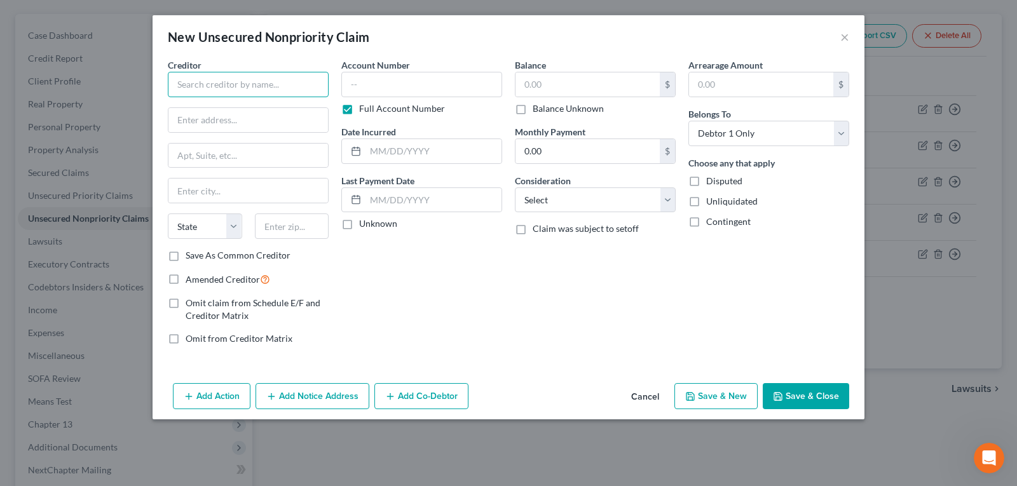
click at [241, 83] on input "text" at bounding box center [248, 84] width 161 height 25
click at [359, 110] on label "Full Account Number" at bounding box center [402, 108] width 86 height 13
click at [364, 110] on input "Full Account Number" at bounding box center [368, 106] width 8 height 8
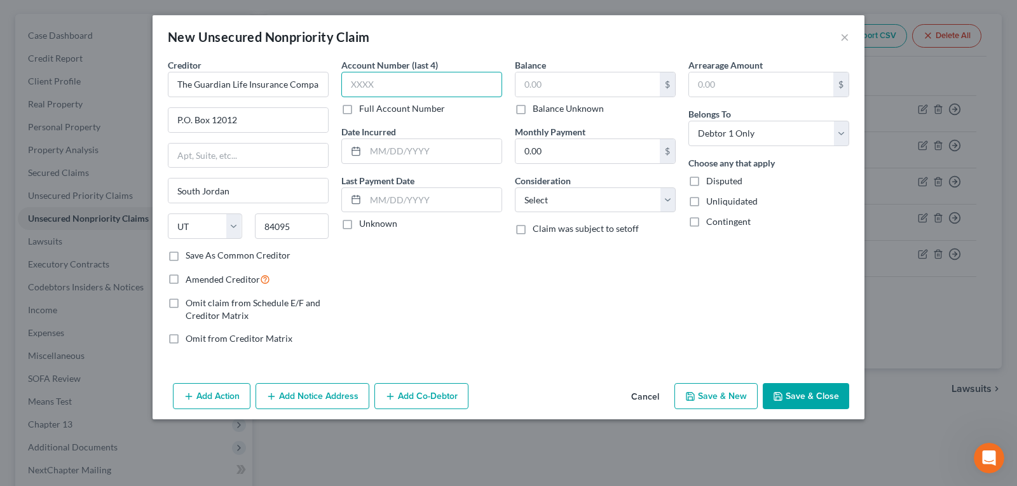
click at [376, 85] on input "text" at bounding box center [421, 84] width 161 height 25
click at [592, 80] on input "text" at bounding box center [587, 84] width 144 height 24
click at [544, 197] on select "Select Cable / Satellite Services Collection Agency Credit Card Debt Debt Couns…" at bounding box center [595, 199] width 161 height 25
click at [515, 187] on select "Select Cable / Satellite Services Collection Agency Credit Card Debt Debt Couns…" at bounding box center [595, 199] width 161 height 25
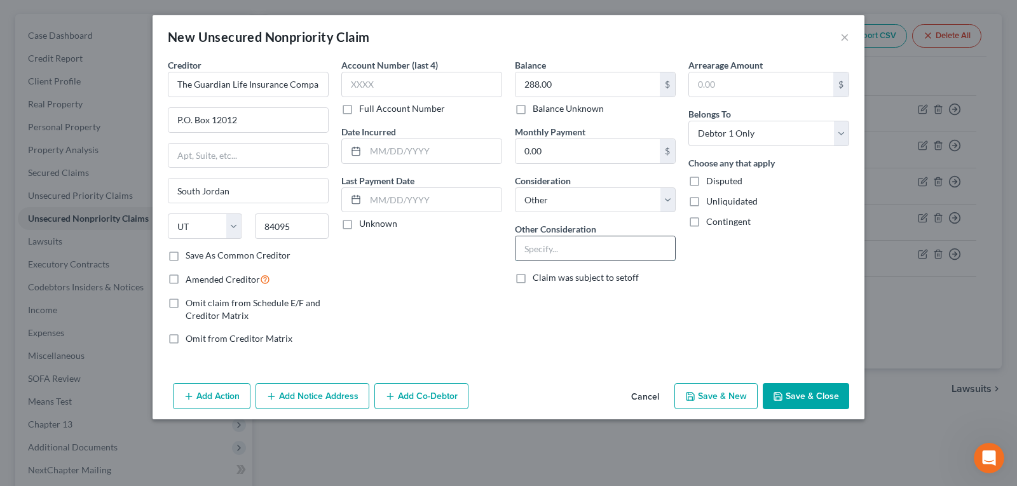
click at [556, 245] on input "text" at bounding box center [594, 248] width 159 height 24
click at [792, 401] on button "Save & Close" at bounding box center [806, 396] width 86 height 27
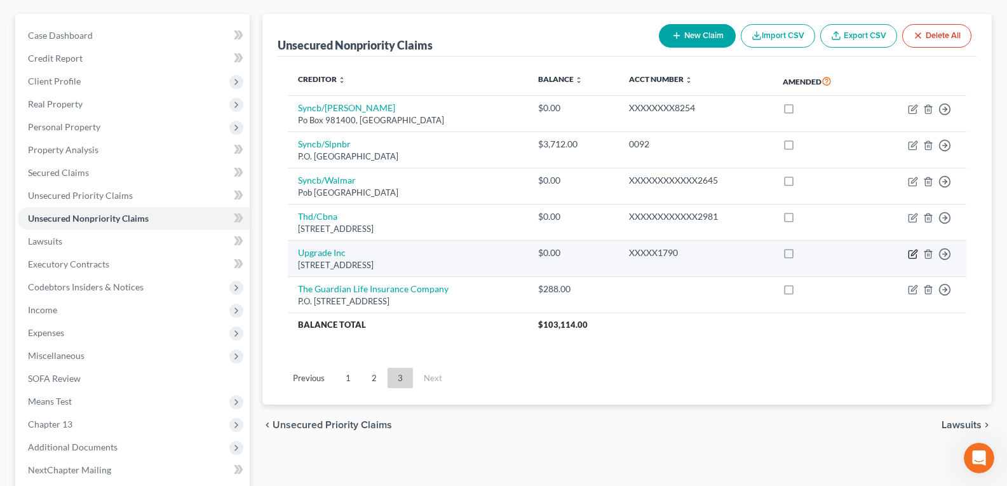
click at [911, 254] on icon "button" at bounding box center [913, 254] width 10 height 10
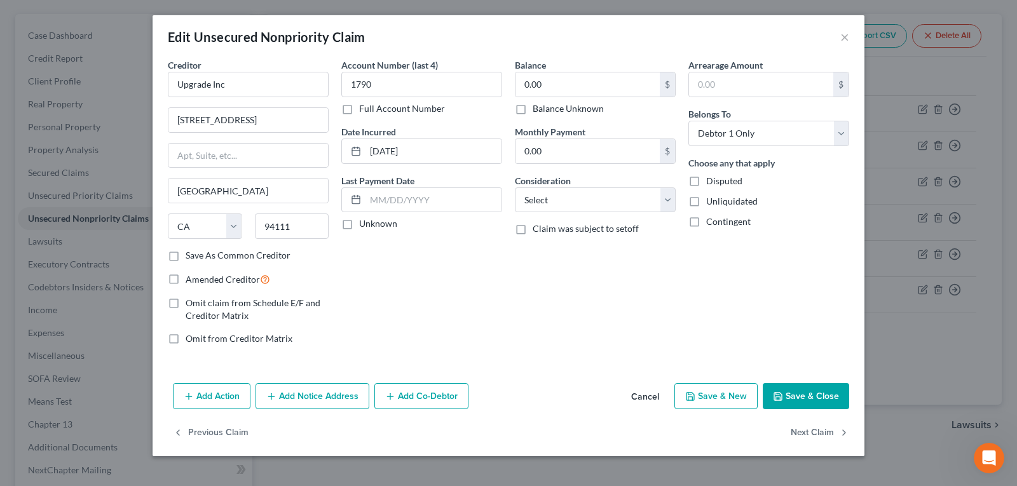
click at [317, 400] on button "Add Notice Address" at bounding box center [312, 396] width 114 height 27
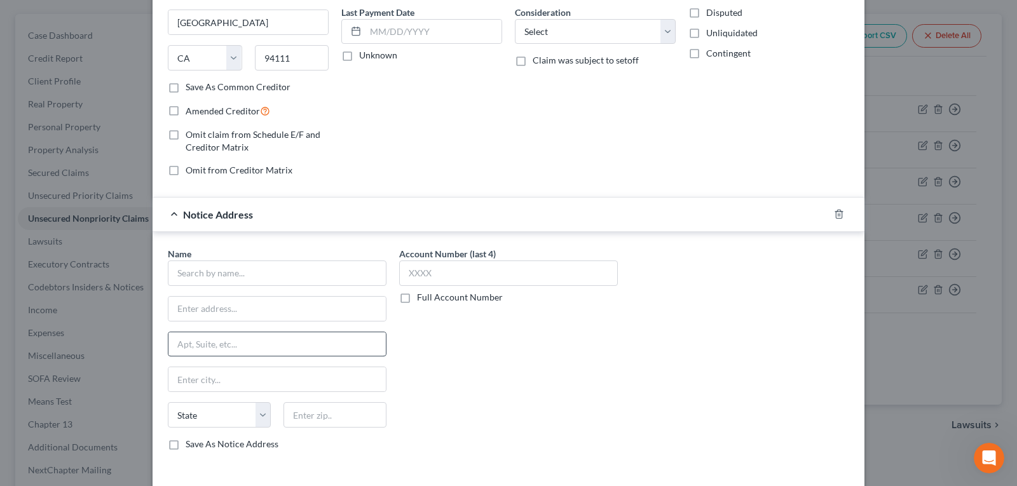
scroll to position [191, 0]
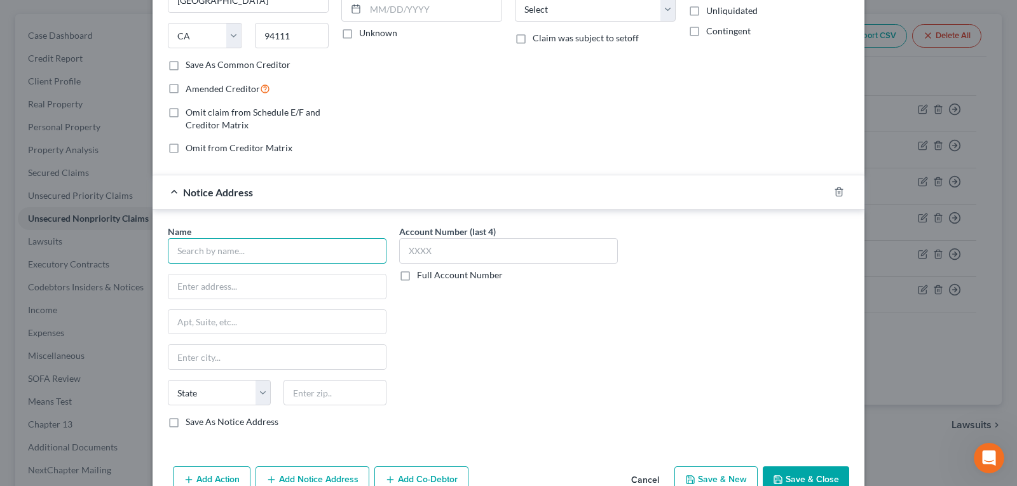
click at [224, 252] on input "text" at bounding box center [277, 250] width 219 height 25
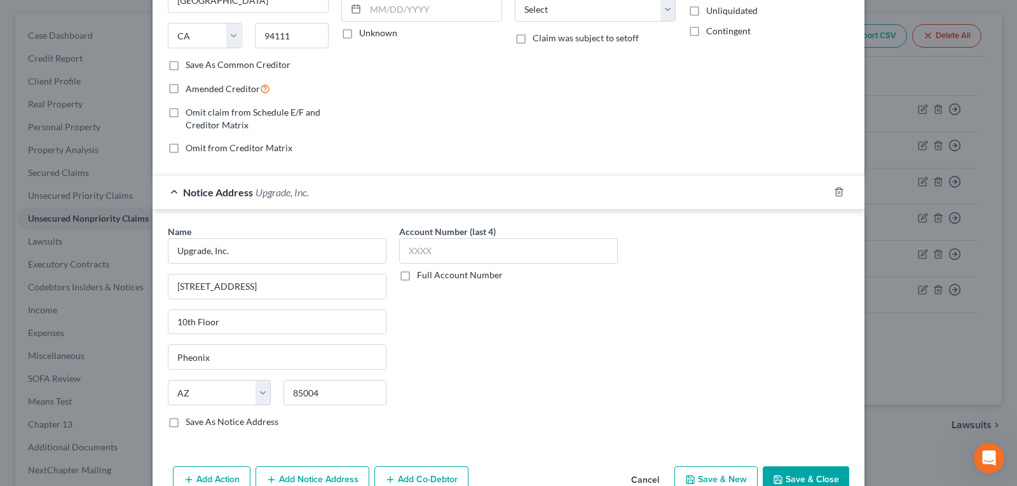
click at [459, 234] on label "Account Number (last 4)" at bounding box center [447, 231] width 97 height 13
click at [454, 247] on input "text" at bounding box center [508, 250] width 219 height 25
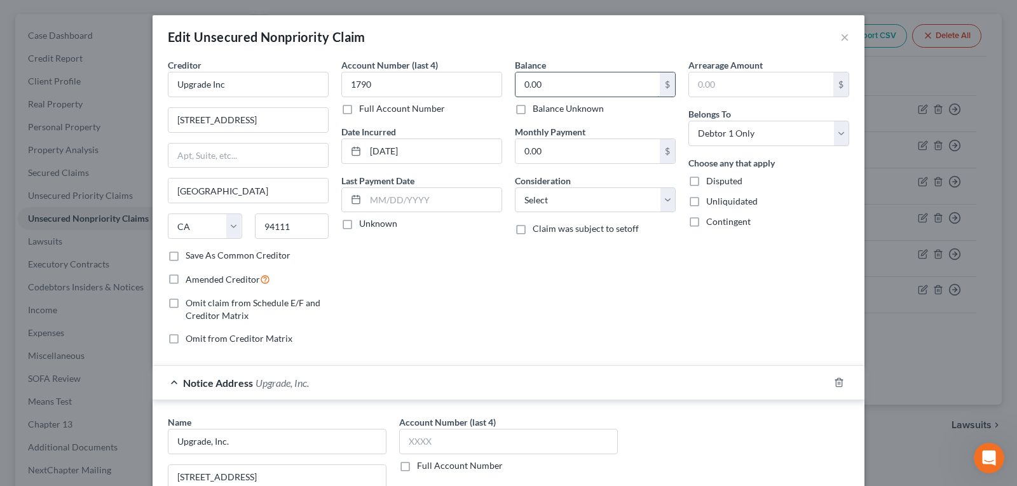
click at [572, 76] on input "0.00" at bounding box center [587, 84] width 144 height 24
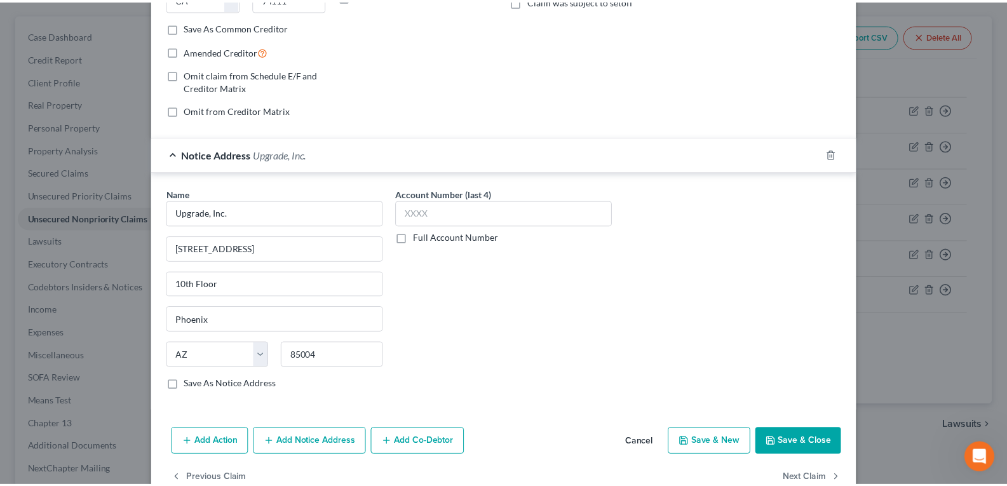
scroll to position [259, 0]
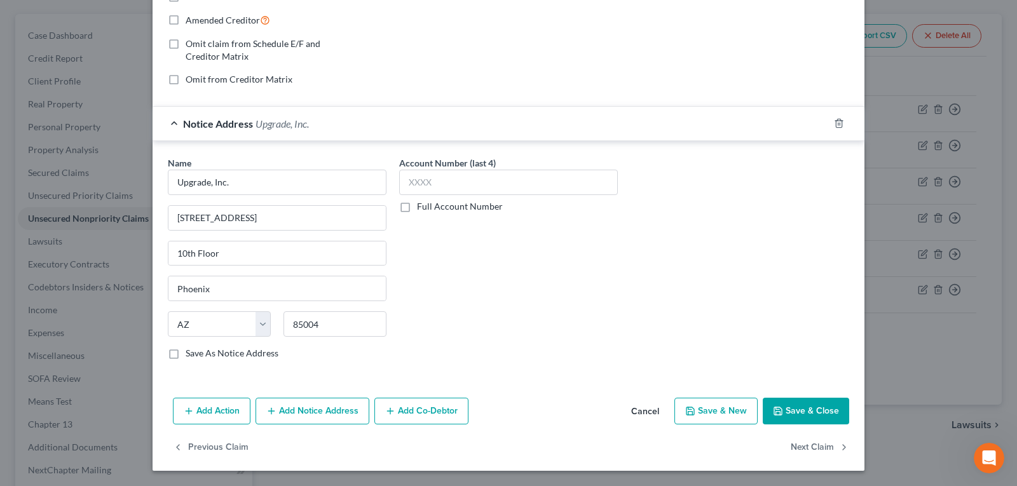
drag, startPoint x: 782, startPoint y: 405, endPoint x: 552, endPoint y: 220, distance: 294.7
click at [783, 405] on button "Save & Close" at bounding box center [806, 411] width 86 height 27
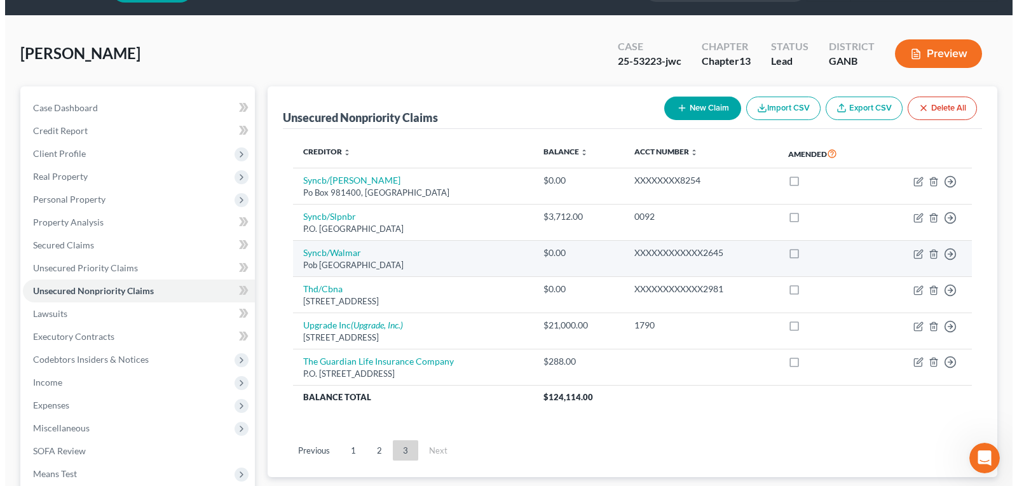
scroll to position [0, 0]
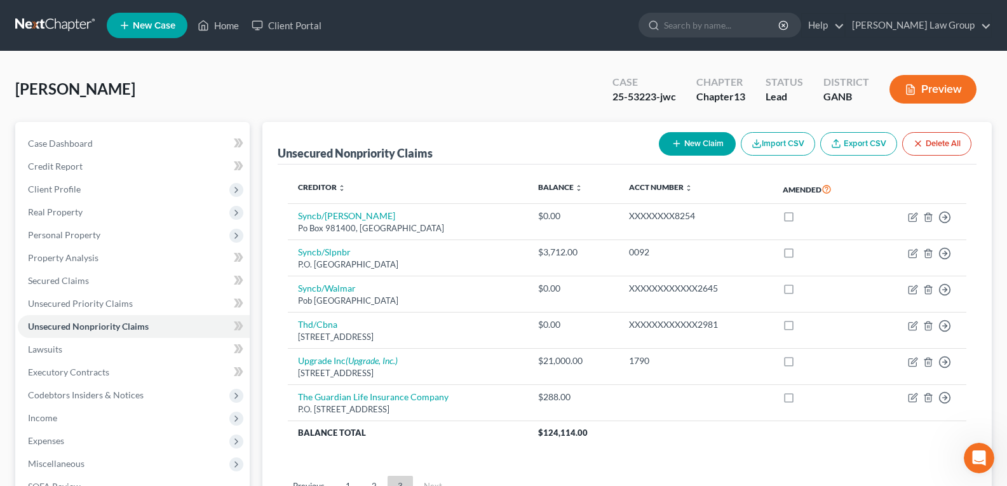
click at [916, 97] on button "Preview" at bounding box center [933, 89] width 87 height 29
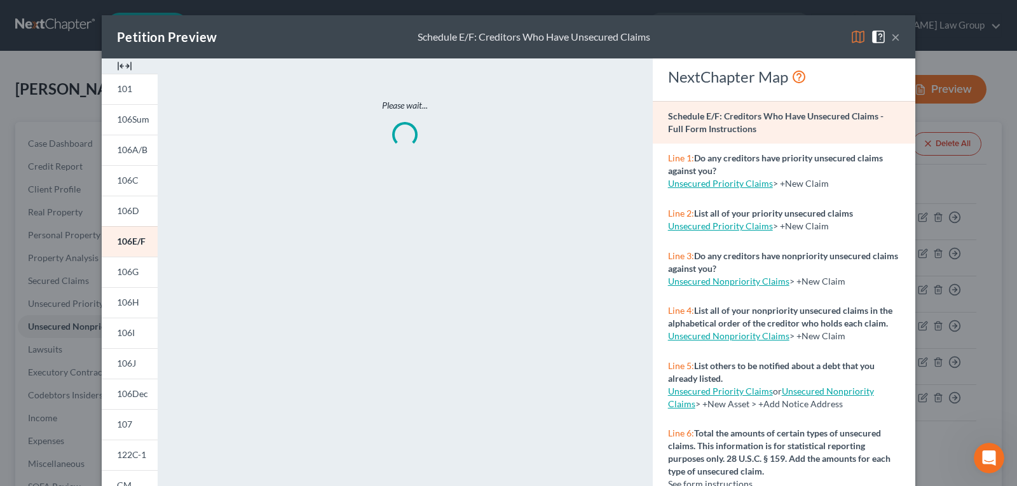
click at [123, 61] on img at bounding box center [124, 65] width 15 height 15
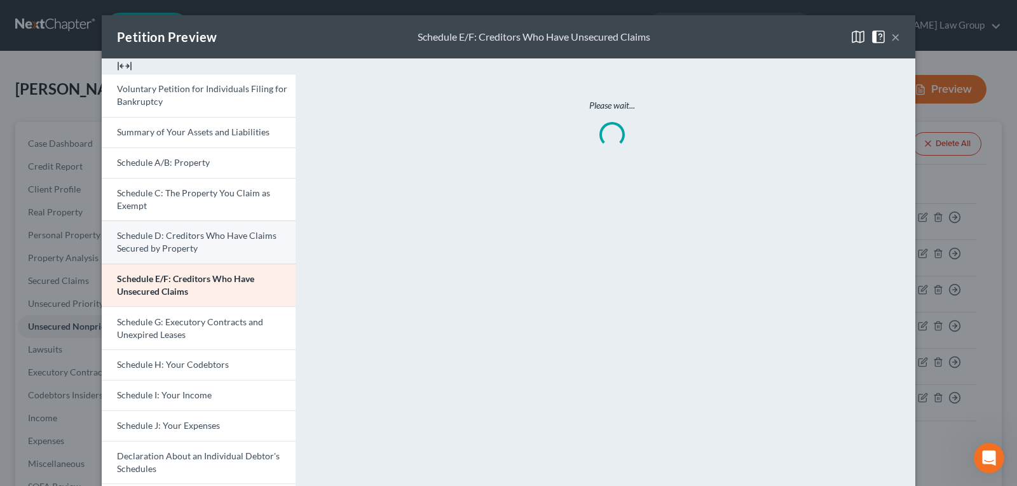
click at [146, 250] on span "Schedule D: Creditors Who Have Claims Secured by Property" at bounding box center [196, 242] width 159 height 24
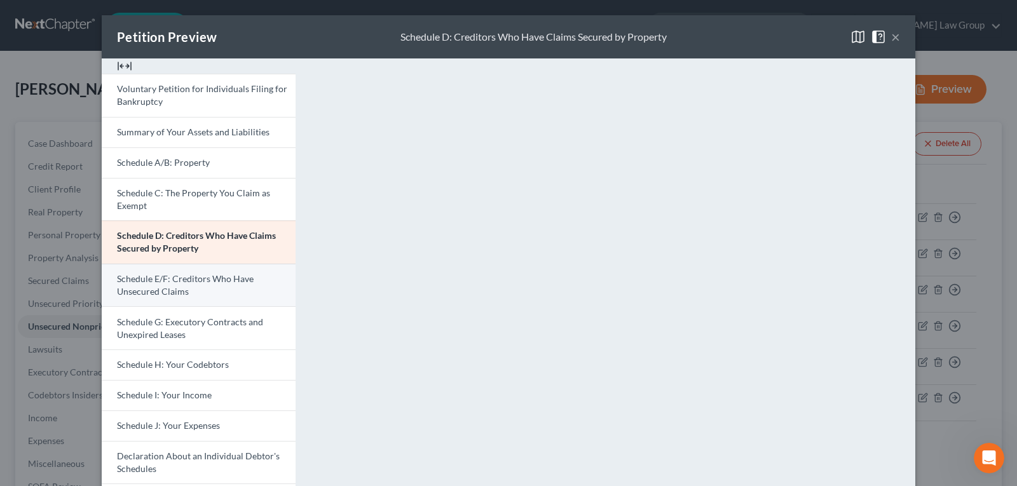
click at [159, 296] on span "Schedule E/F: Creditors Who Have Unsecured Claims" at bounding box center [185, 285] width 137 height 24
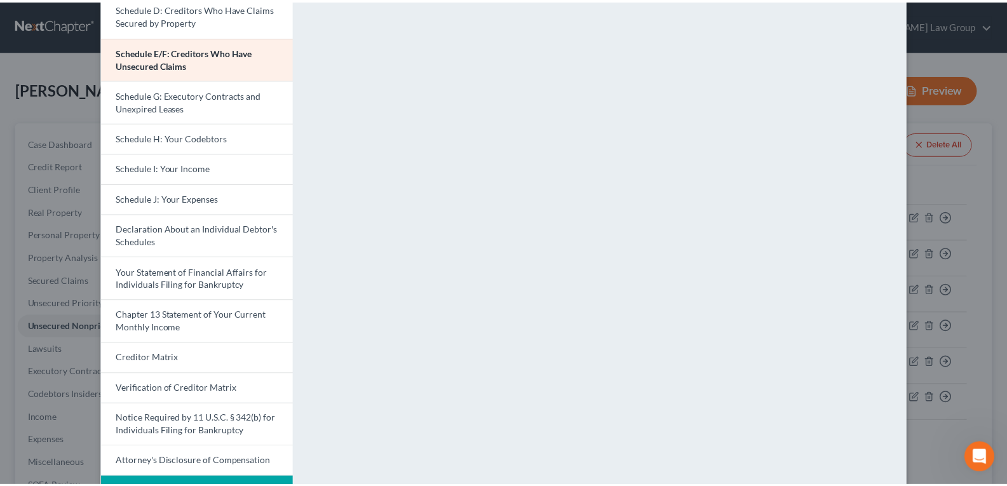
scroll to position [229, 0]
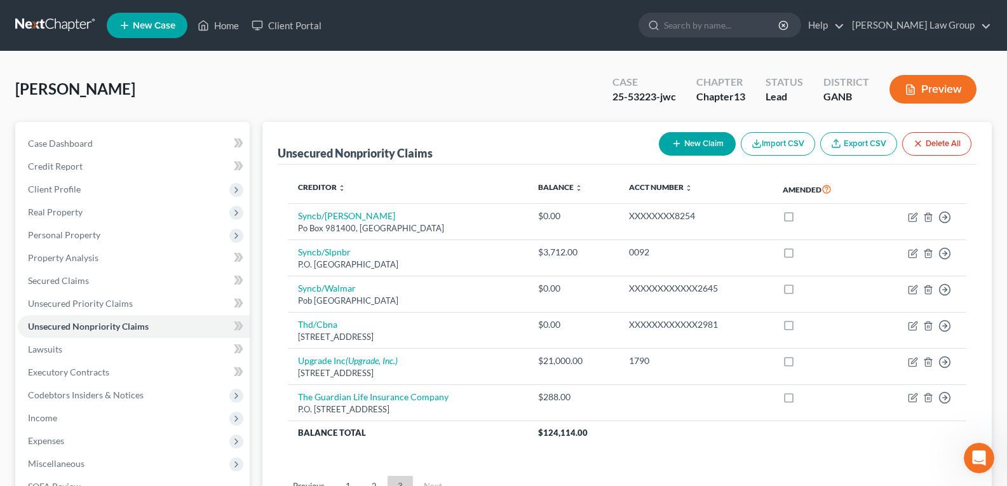
click at [922, 97] on button "Preview" at bounding box center [933, 89] width 87 height 29
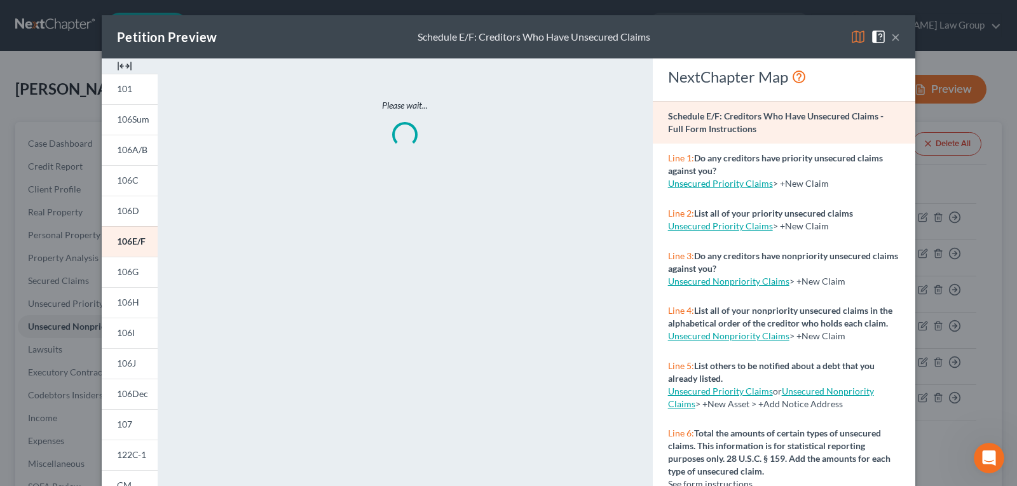
click at [109, 66] on div at bounding box center [130, 65] width 56 height 15
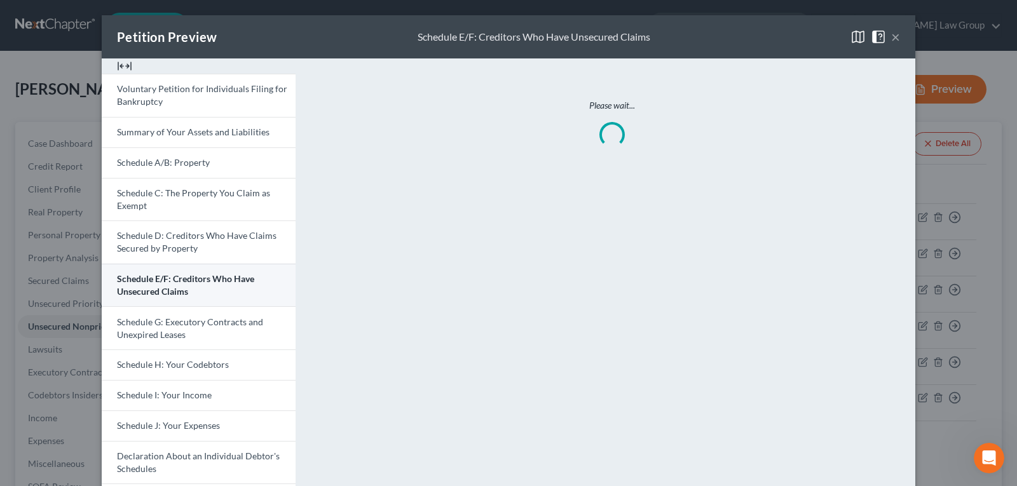
click at [154, 283] on span "Schedule E/F: Creditors Who Have Unsecured Claims" at bounding box center [185, 285] width 137 height 24
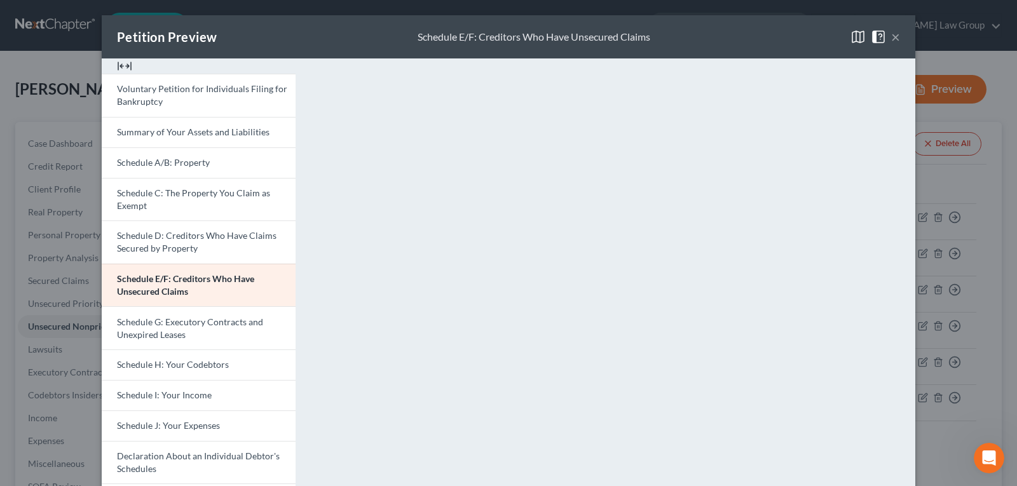
click at [944, 54] on div "Petition Preview Schedule E/F: Creditors Who Have Unsecured Claims × Voluntary …" at bounding box center [508, 243] width 1017 height 486
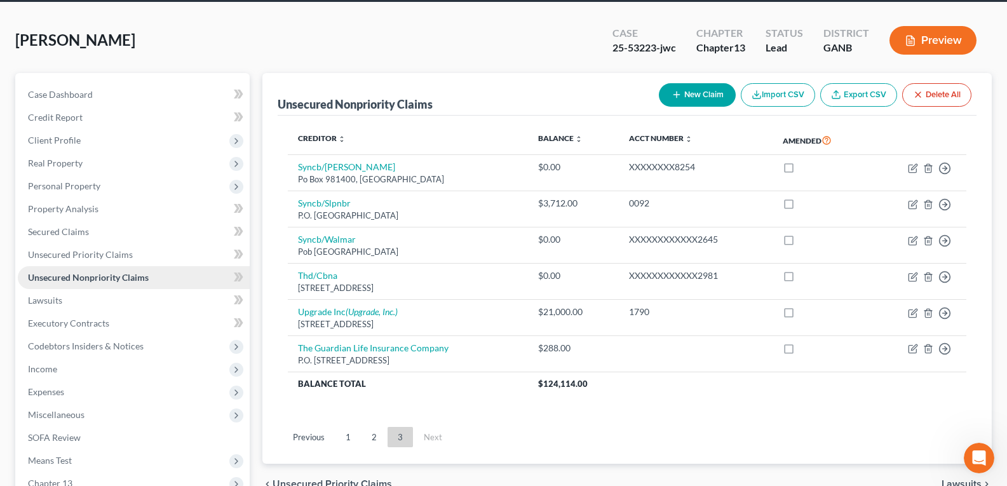
scroll to position [64, 0]
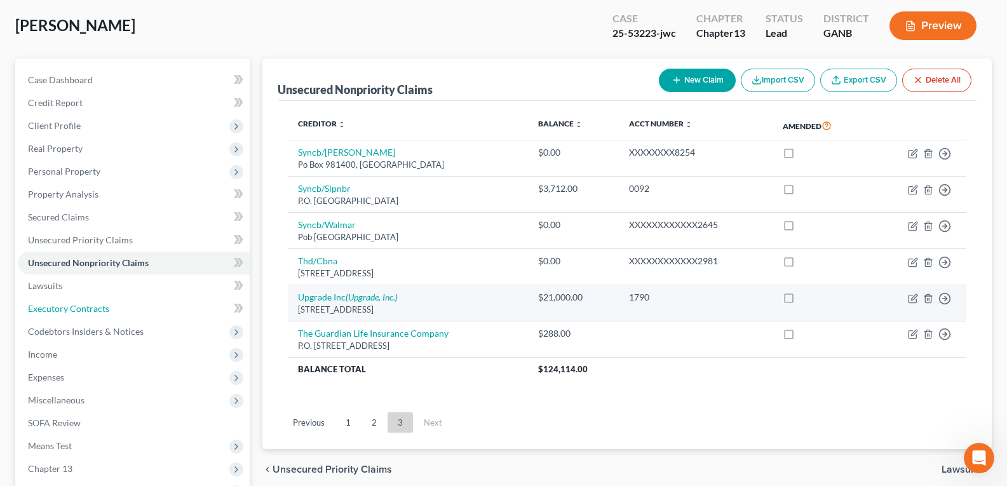
drag, startPoint x: 62, startPoint y: 313, endPoint x: 310, endPoint y: 314, distance: 247.8
click at [62, 313] on span "Executory Contracts" at bounding box center [68, 308] width 81 height 11
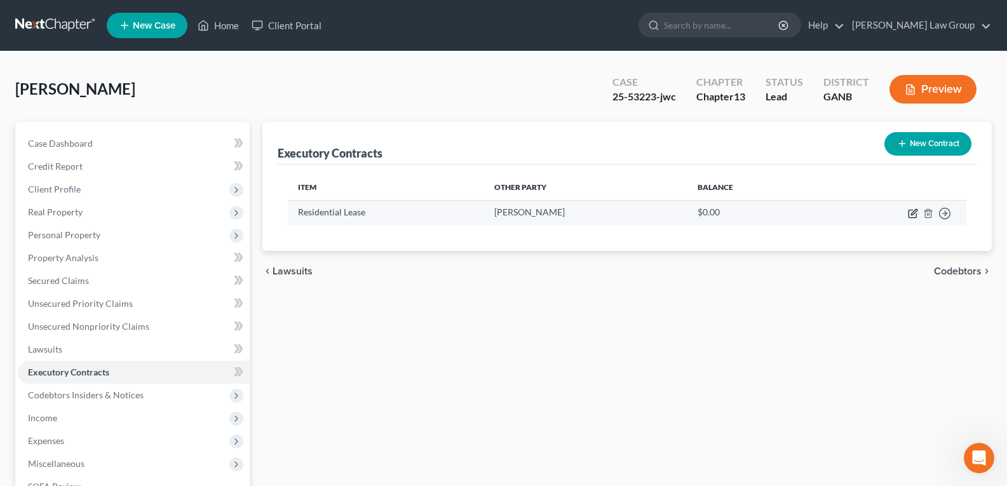
click at [916, 218] on icon "button" at bounding box center [913, 213] width 10 height 10
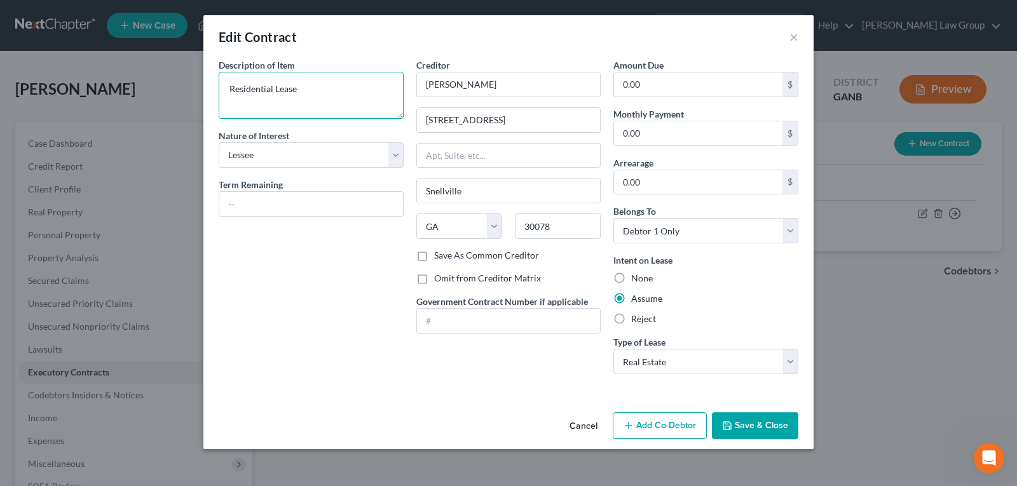
drag, startPoint x: 324, startPoint y: 100, endPoint x: 322, endPoint y: 92, distance: 8.6
click at [324, 98] on textarea "Residential Lease" at bounding box center [311, 95] width 185 height 47
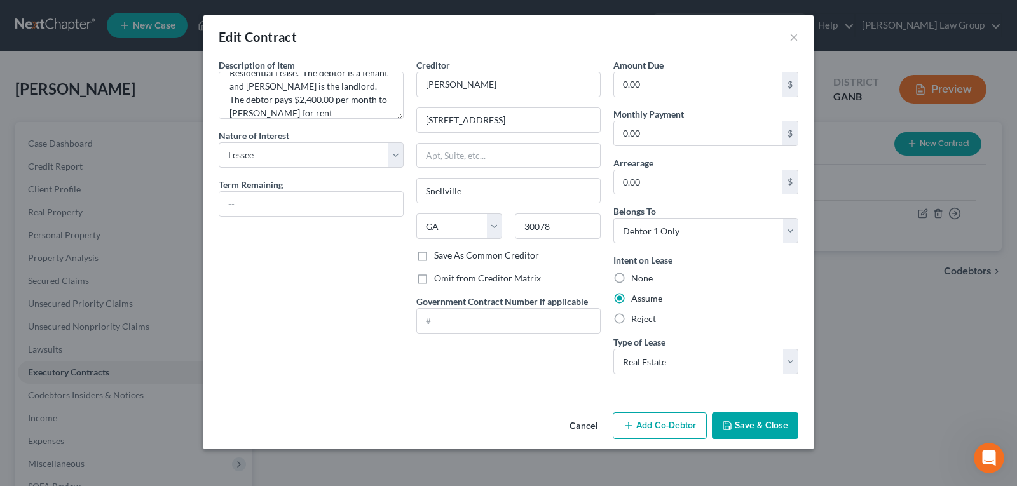
click at [762, 421] on button "Save & Close" at bounding box center [755, 425] width 86 height 27
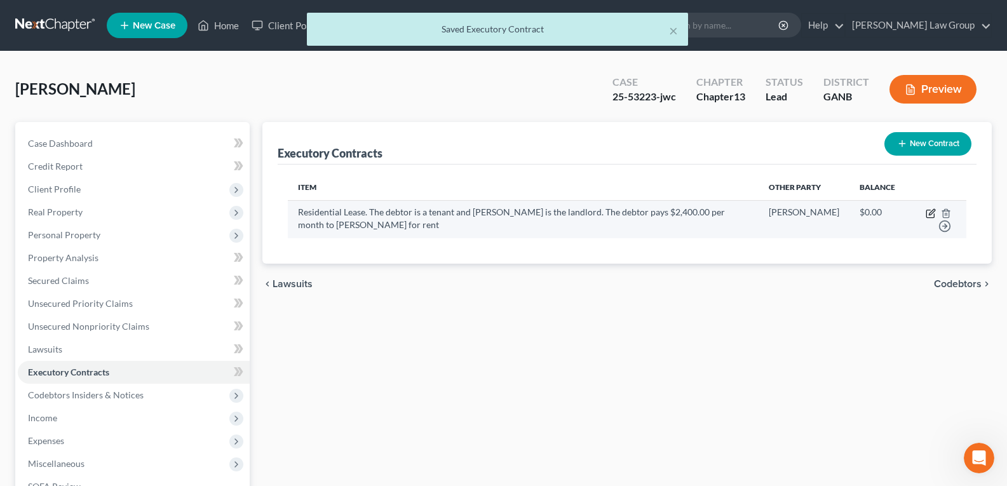
click at [930, 215] on icon "button" at bounding box center [932, 212] width 6 height 6
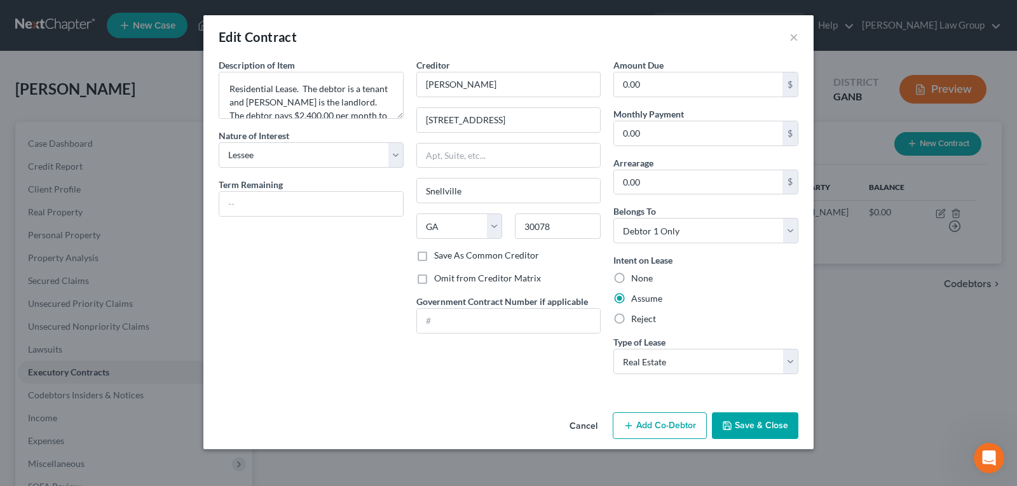
click at [281, 269] on div "Description of non-residential real property * Description of Item * Residentia…" at bounding box center [311, 221] width 198 height 326
click at [771, 421] on button "Save & Close" at bounding box center [755, 425] width 86 height 27
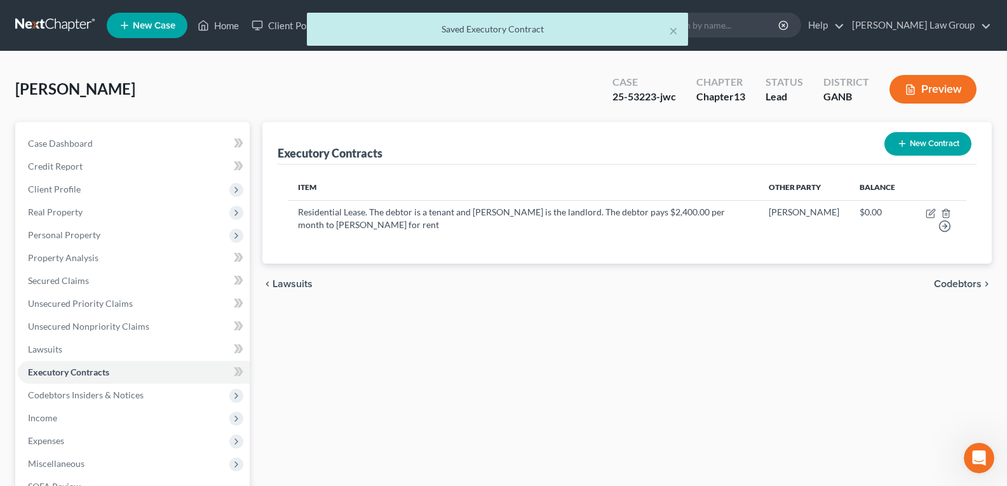
click at [941, 82] on button "Preview" at bounding box center [933, 89] width 87 height 29
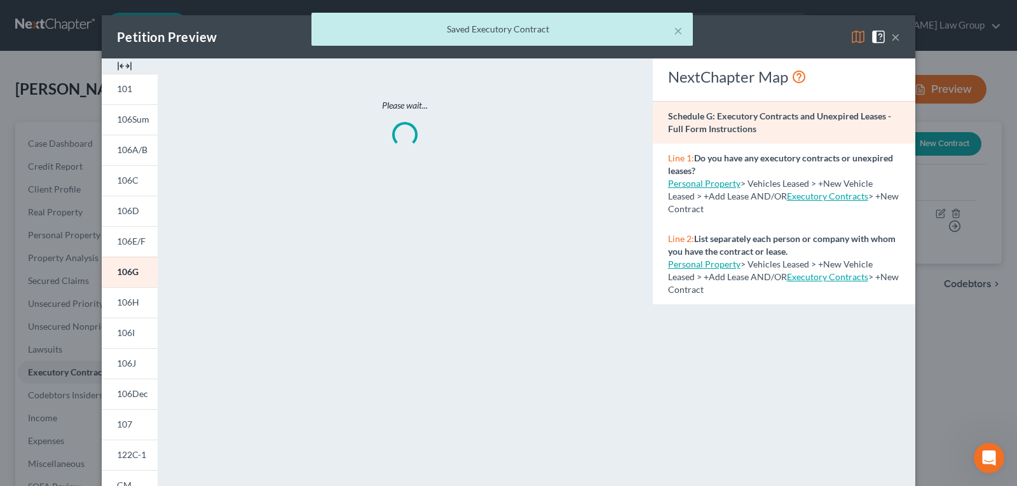
click at [125, 68] on img at bounding box center [124, 65] width 15 height 15
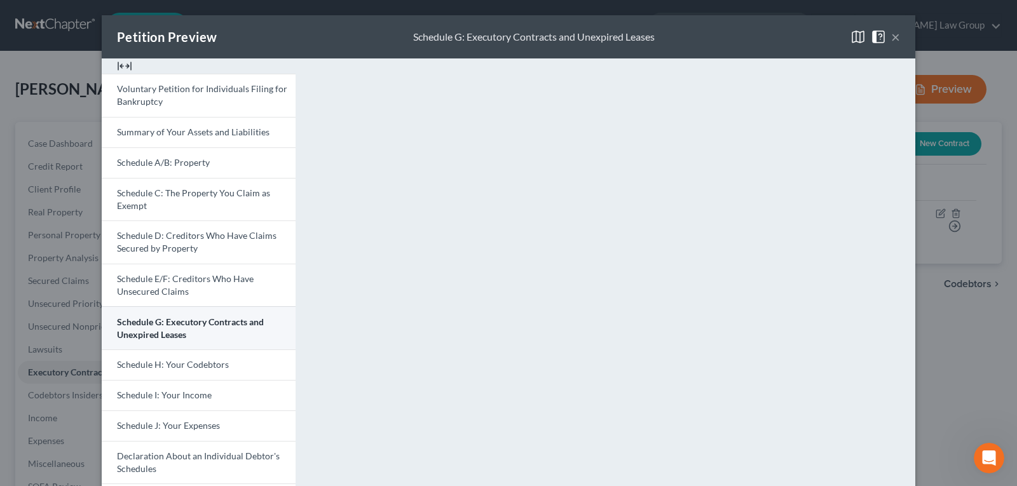
click at [175, 325] on span "Schedule G: Executory Contracts and Unexpired Leases" at bounding box center [190, 328] width 147 height 24
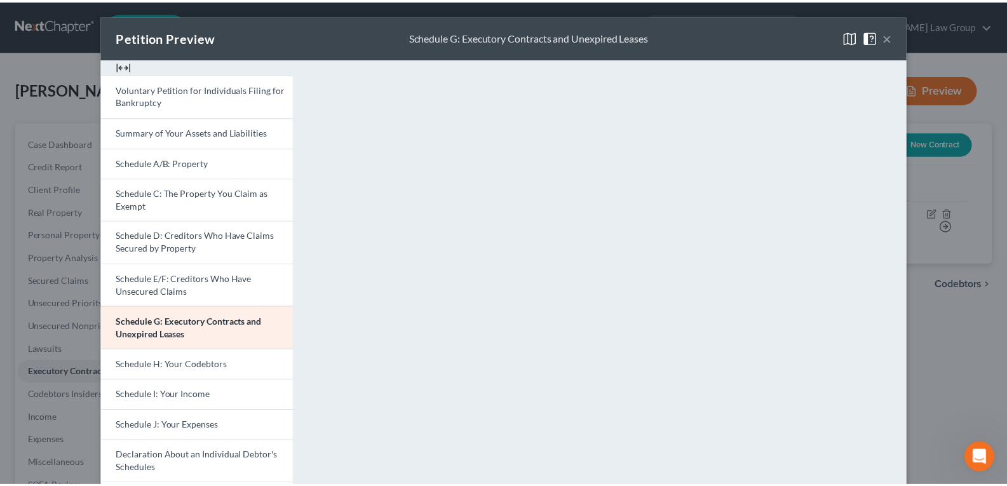
scroll to position [64, 0]
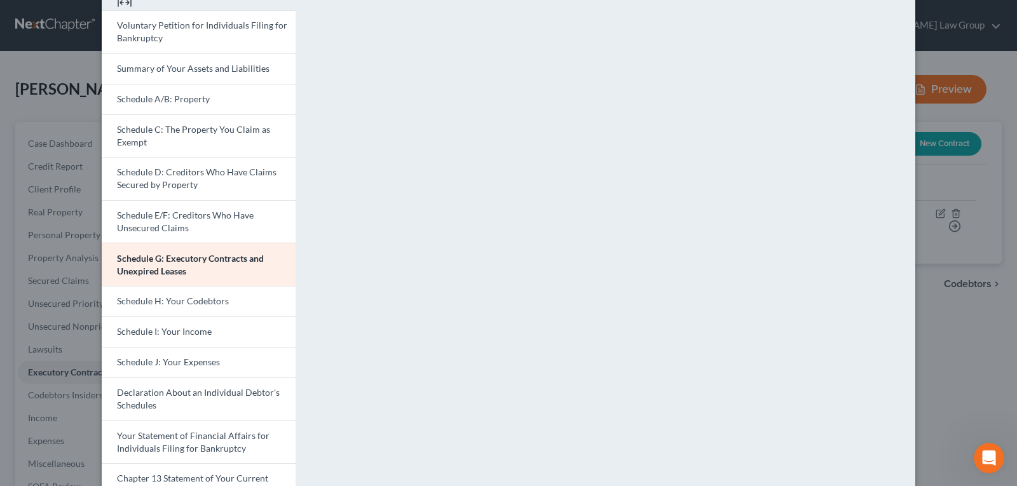
click at [946, 55] on div "Petition Preview Schedule G: Executory Contracts and Unexpired Leases × Volunta…" at bounding box center [508, 243] width 1017 height 486
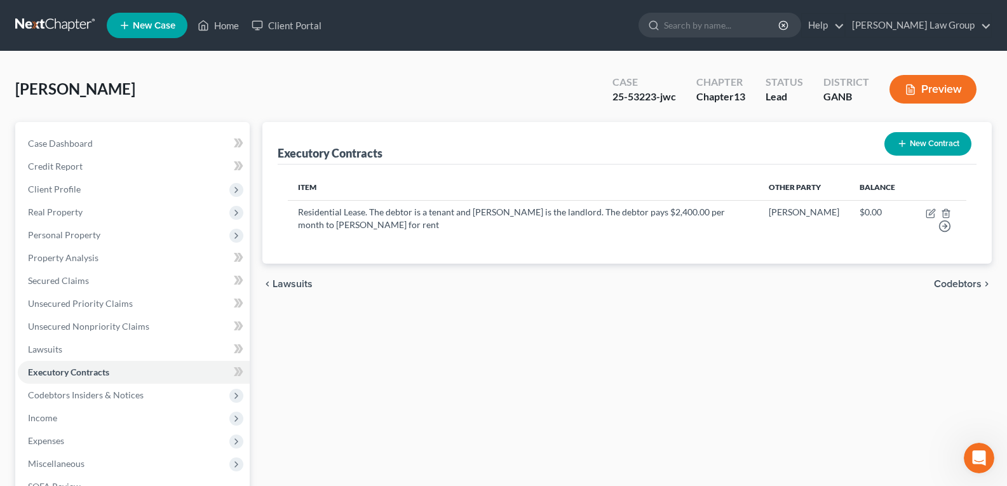
click at [464, 318] on div "Executory Contracts New Contract Item Other Party Balance Residential Lease. Th…" at bounding box center [627, 397] width 742 height 551
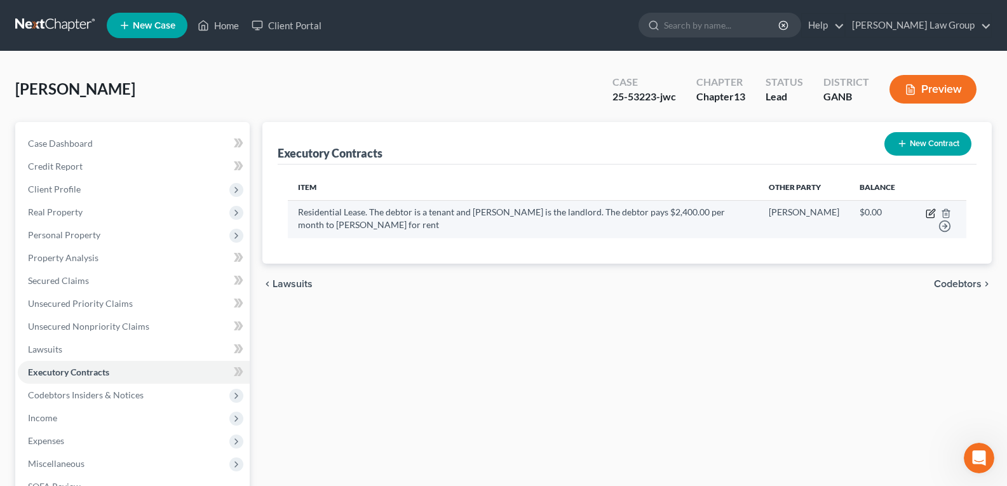
click at [928, 219] on icon "button" at bounding box center [931, 213] width 10 height 10
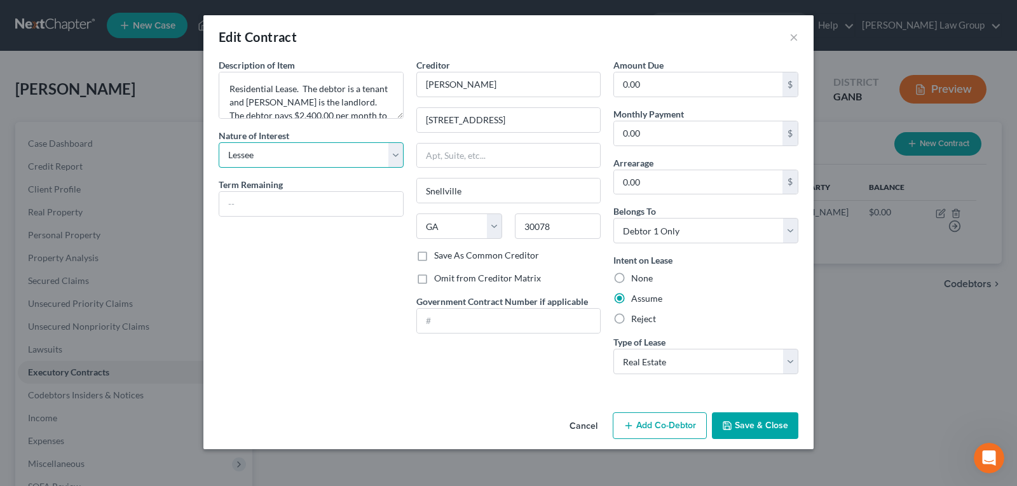
click at [268, 154] on select "Select Purchaser Agent Lessor Lessee" at bounding box center [311, 154] width 185 height 25
drag, startPoint x: 268, startPoint y: 154, endPoint x: 348, endPoint y: 288, distance: 156.4
click at [268, 154] on select "Select Purchaser Agent Lessor Lessee" at bounding box center [311, 154] width 185 height 25
drag, startPoint x: 333, startPoint y: 283, endPoint x: 383, endPoint y: 276, distance: 50.1
click at [332, 282] on div "Description of non-residential real property * Description of Item * Residentia…" at bounding box center [311, 221] width 198 height 326
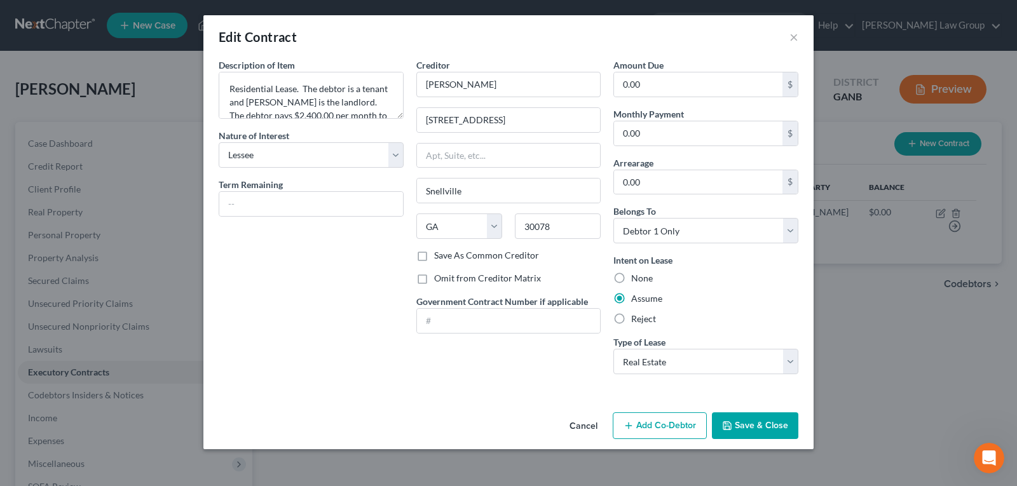
click at [578, 424] on button "Cancel" at bounding box center [583, 426] width 48 height 25
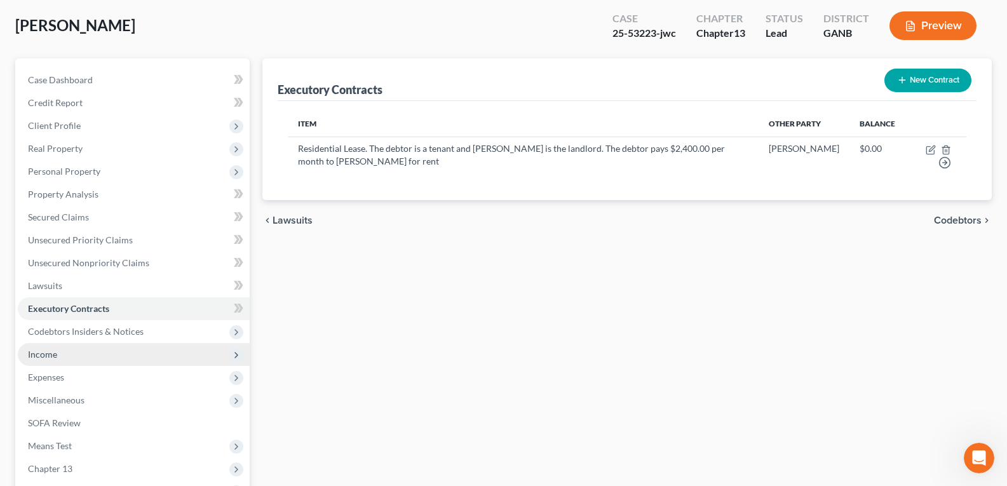
click at [60, 356] on span "Income" at bounding box center [134, 354] width 232 height 23
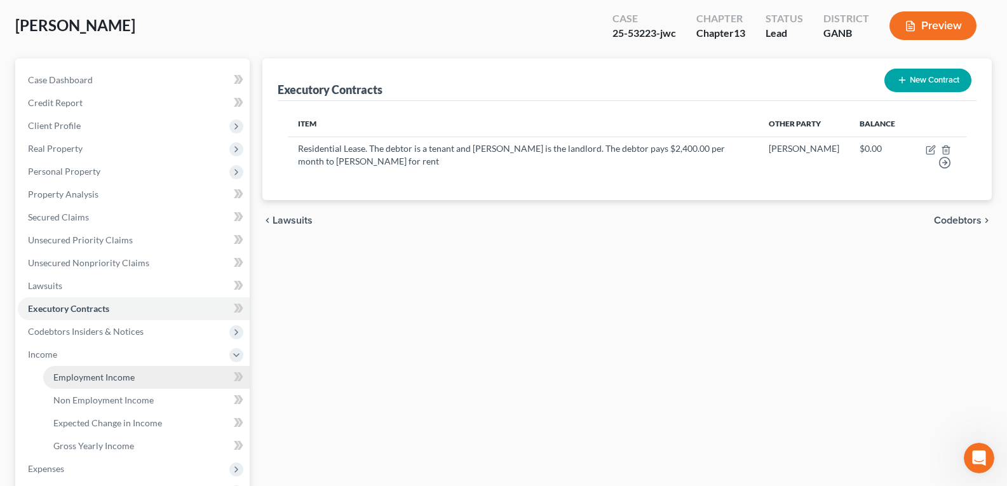
click at [64, 384] on link "Employment Income" at bounding box center [146, 377] width 207 height 23
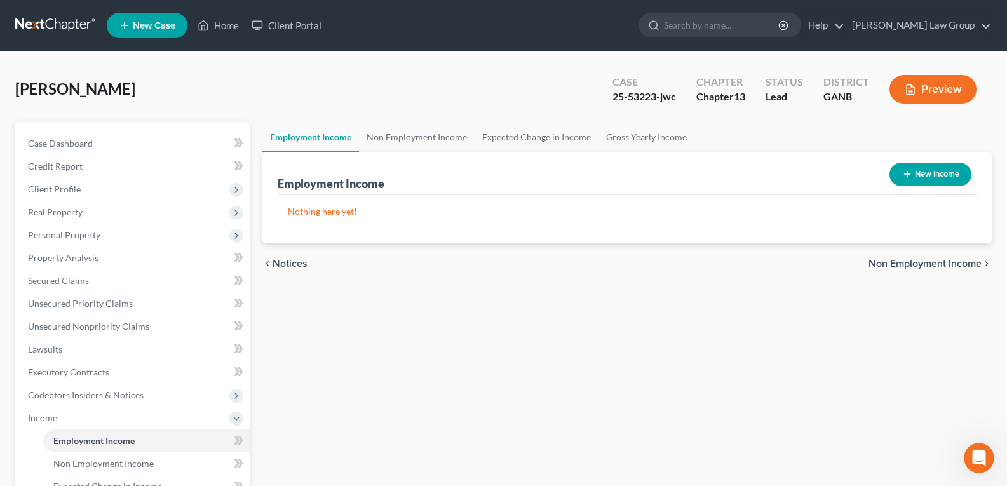
drag, startPoint x: 917, startPoint y: 153, endPoint x: 912, endPoint y: 174, distance: 21.4
click at [917, 161] on div "Employment Income New Income" at bounding box center [627, 174] width 699 height 43
click at [912, 174] on button "New Income" at bounding box center [931, 175] width 82 height 24
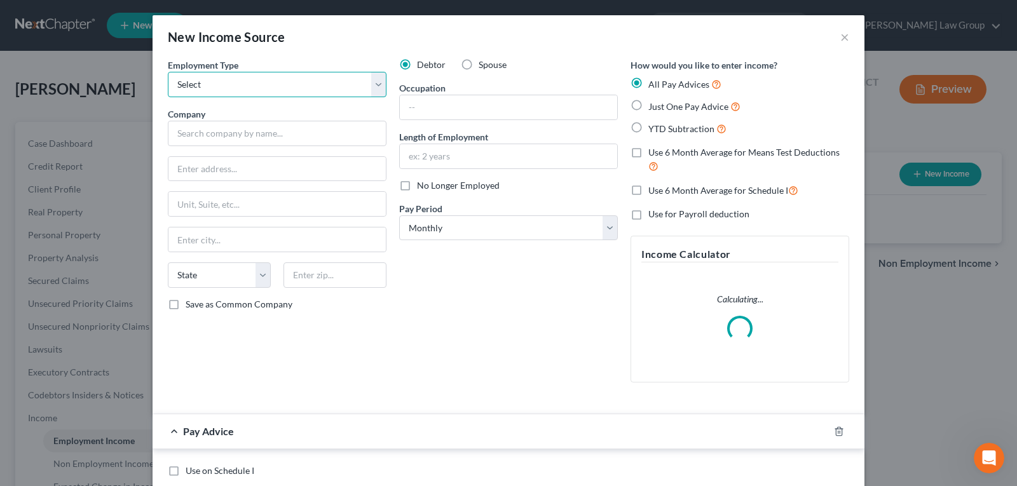
click at [247, 83] on select "Select Full or [DEMOGRAPHIC_DATA] Employment Self Employment" at bounding box center [277, 84] width 219 height 25
click at [168, 72] on select "Select Full or [DEMOGRAPHIC_DATA] Employment Self Employment" at bounding box center [277, 84] width 219 height 25
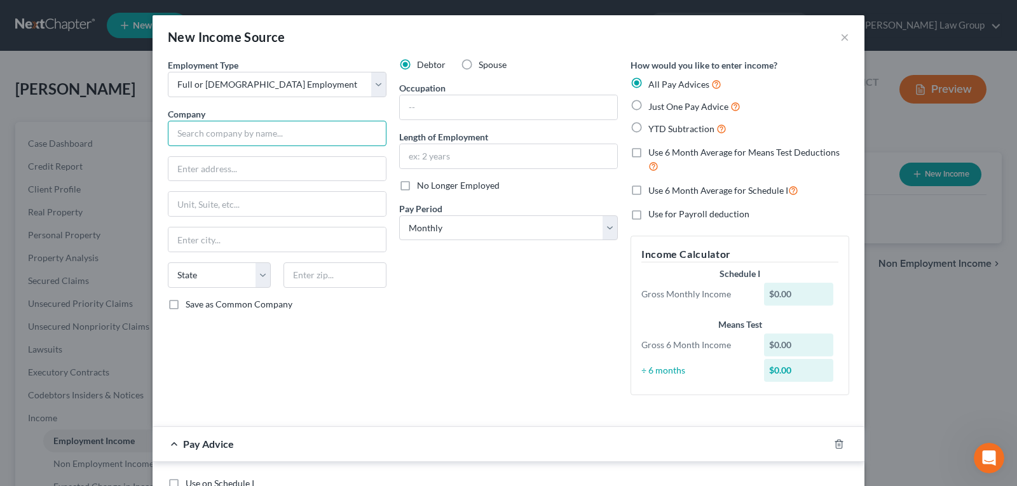
click at [223, 132] on input "text" at bounding box center [277, 133] width 219 height 25
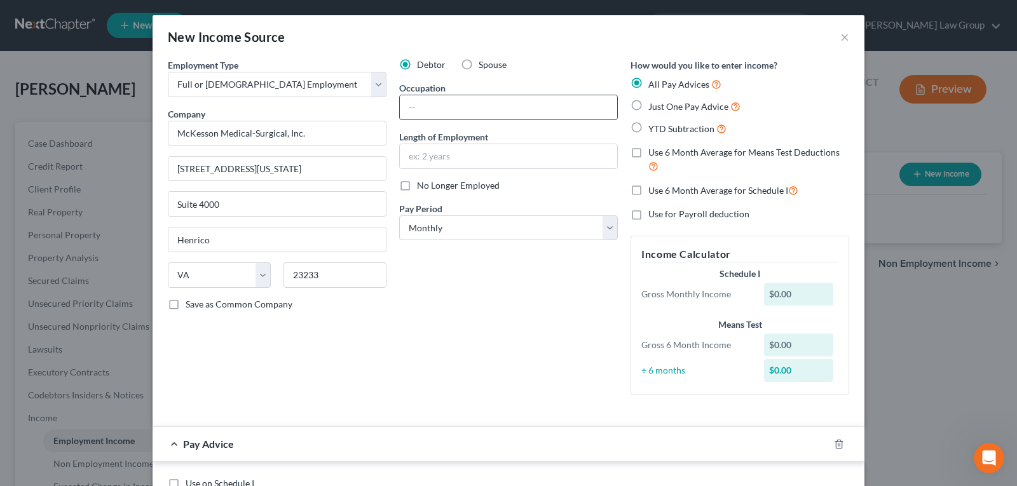
drag, startPoint x: 491, startPoint y: 79, endPoint x: 487, endPoint y: 104, distance: 24.4
click at [490, 90] on div "Debtor Spouse Occupation Length of Employment No Longer Employed Pay Period * S…" at bounding box center [508, 231] width 231 height 347
click at [487, 102] on input "text" at bounding box center [508, 107] width 217 height 24
drag, startPoint x: 531, startPoint y: 99, endPoint x: 524, endPoint y: 114, distance: 16.2
click at [529, 101] on input "Manager" at bounding box center [508, 107] width 217 height 24
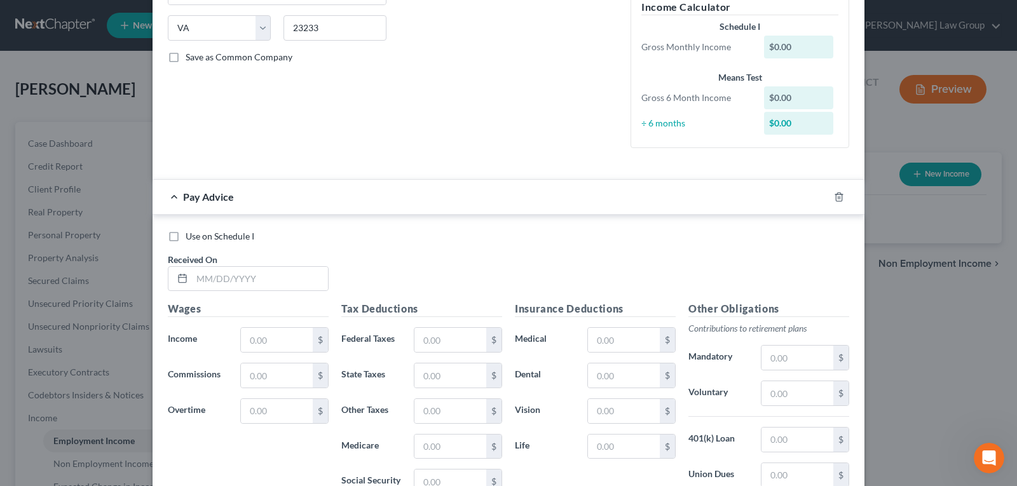
scroll to position [254, 0]
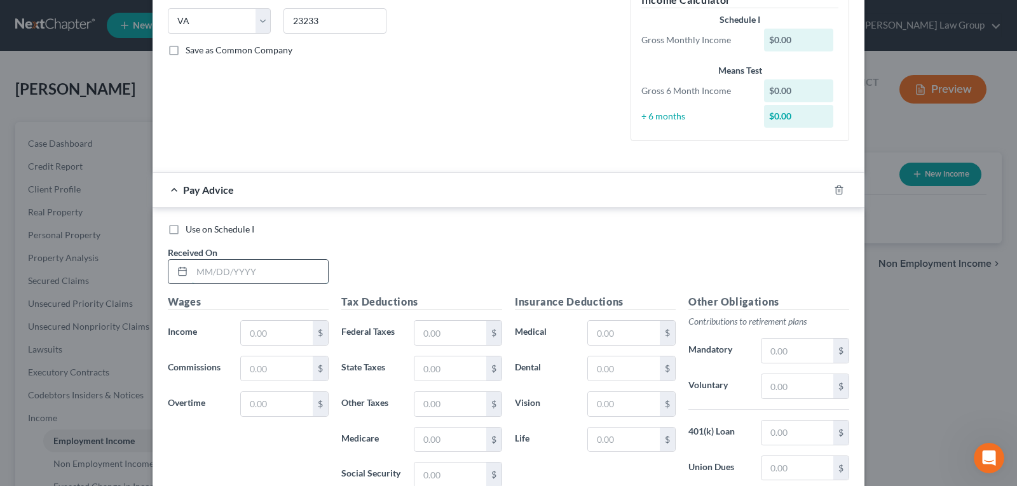
click at [258, 271] on input "text" at bounding box center [260, 272] width 136 height 24
click at [834, 191] on icon "button" at bounding box center [839, 190] width 10 height 10
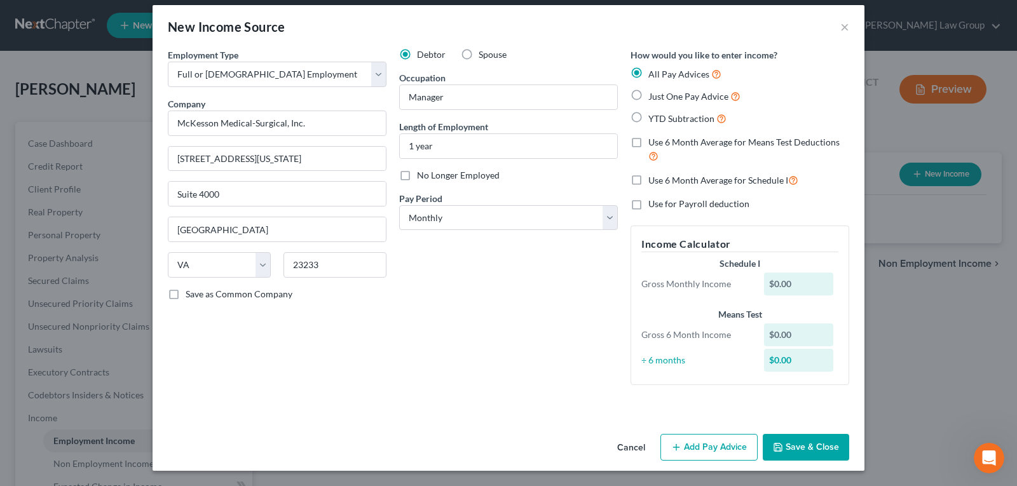
scroll to position [10, 0]
drag, startPoint x: 797, startPoint y: 445, endPoint x: 333, endPoint y: 336, distance: 476.6
click at [794, 445] on button "Save & Close" at bounding box center [806, 447] width 86 height 27
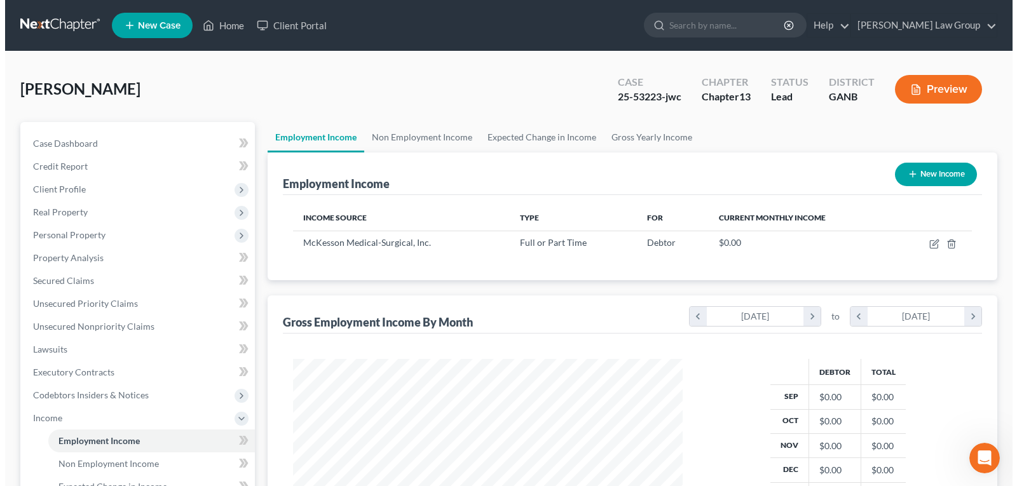
scroll to position [635189, 635006]
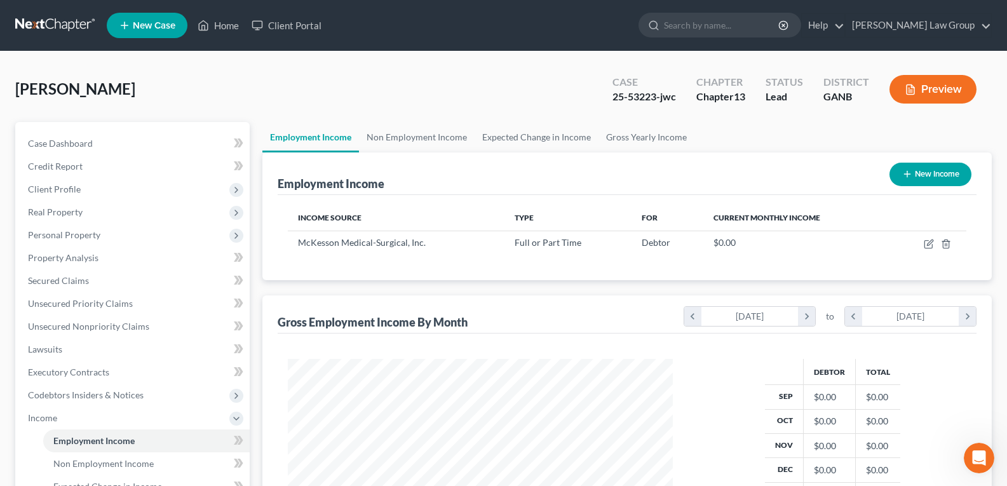
click at [924, 174] on button "New Income" at bounding box center [931, 175] width 82 height 24
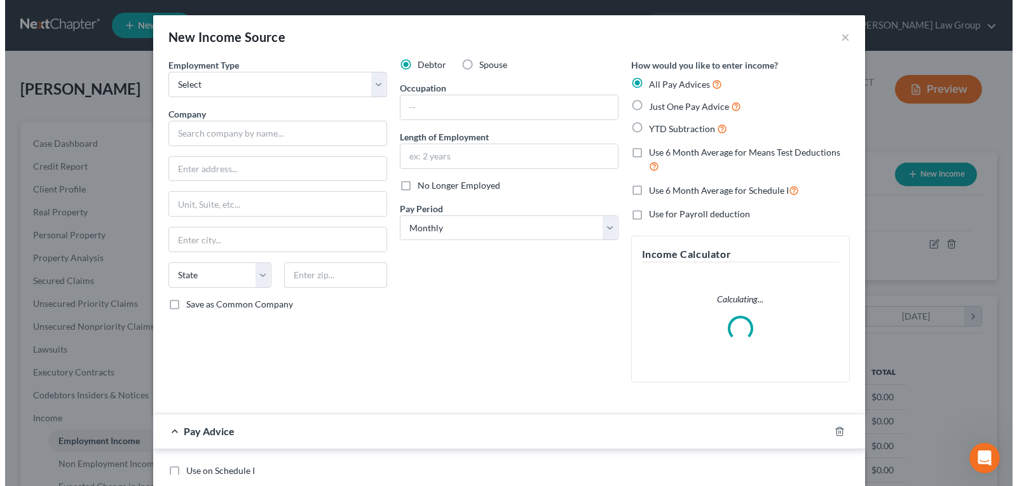
scroll to position [228, 415]
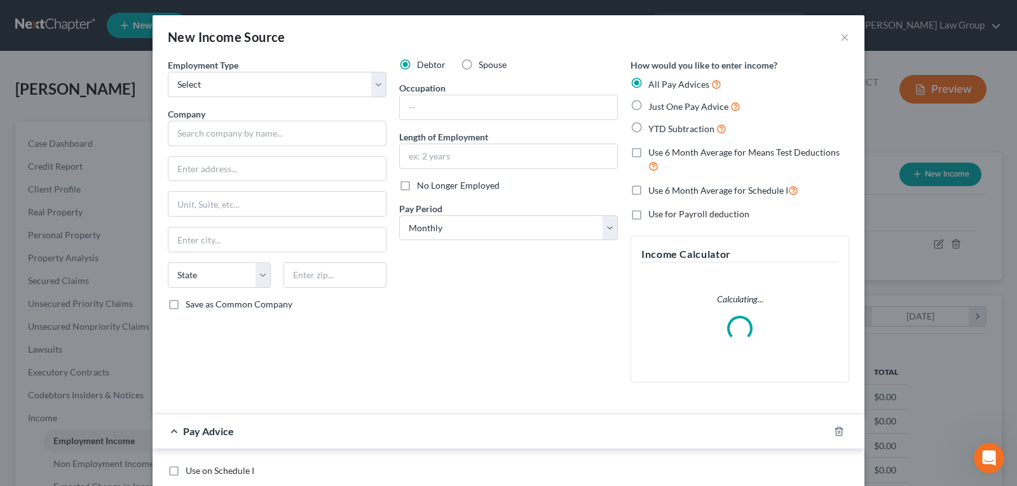
click at [478, 60] on label "Spouse" at bounding box center [492, 64] width 28 height 13
click at [484, 60] on input "Spouse" at bounding box center [488, 62] width 8 height 8
click at [214, 87] on select "Select Full or [DEMOGRAPHIC_DATA] Employment Self Employment" at bounding box center [277, 84] width 219 height 25
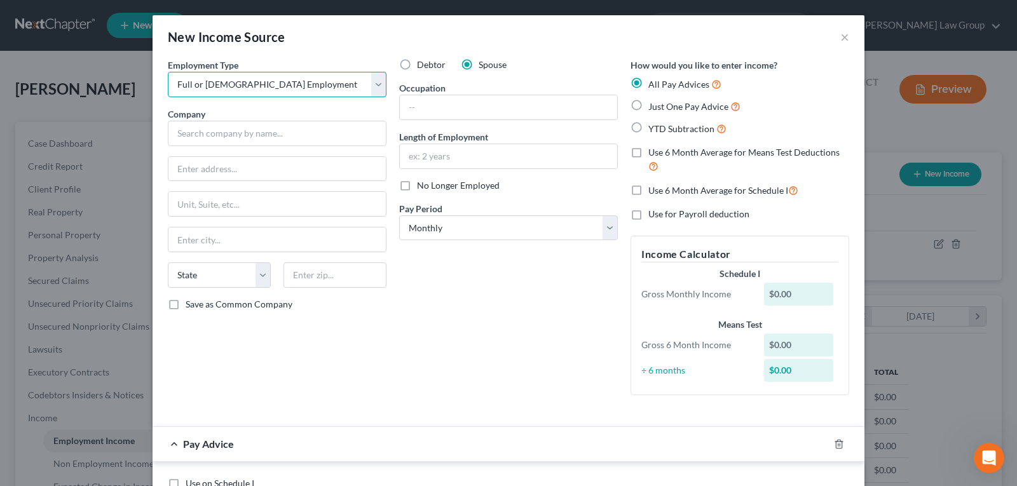
click at [168, 72] on select "Select Full or [DEMOGRAPHIC_DATA] Employment Self Employment" at bounding box center [277, 84] width 219 height 25
click at [221, 135] on input "text" at bounding box center [277, 133] width 219 height 25
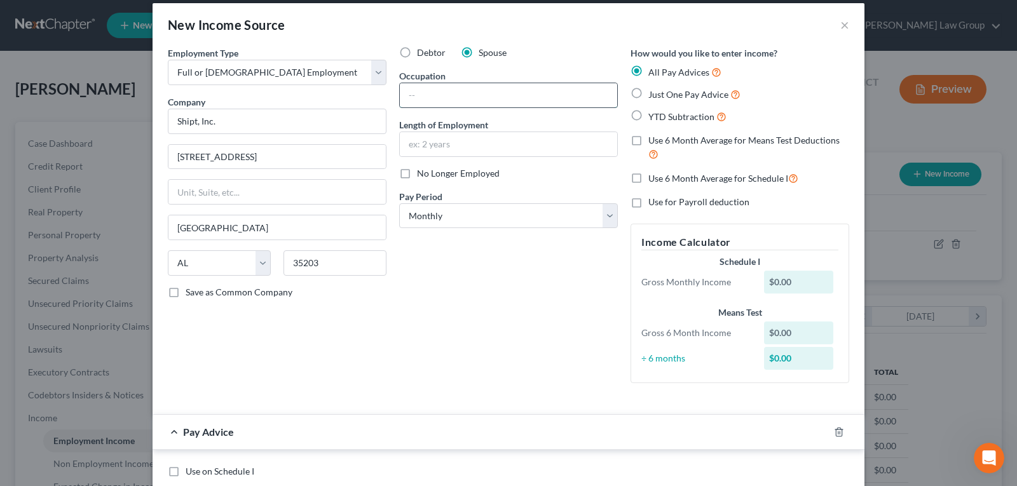
click at [464, 95] on input "text" at bounding box center [508, 95] width 217 height 24
drag, startPoint x: 560, startPoint y: 365, endPoint x: 691, endPoint y: 377, distance: 131.4
click at [560, 365] on div "Debtor Spouse Occupation Driver Length of Employment 1 year No Longer Employed …" at bounding box center [508, 219] width 231 height 347
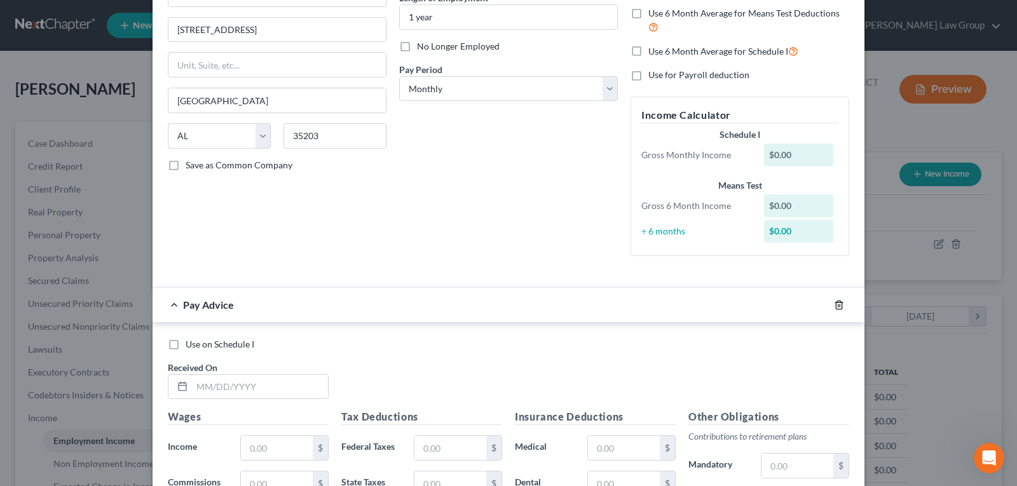
click at [834, 307] on icon "button" at bounding box center [839, 305] width 10 height 10
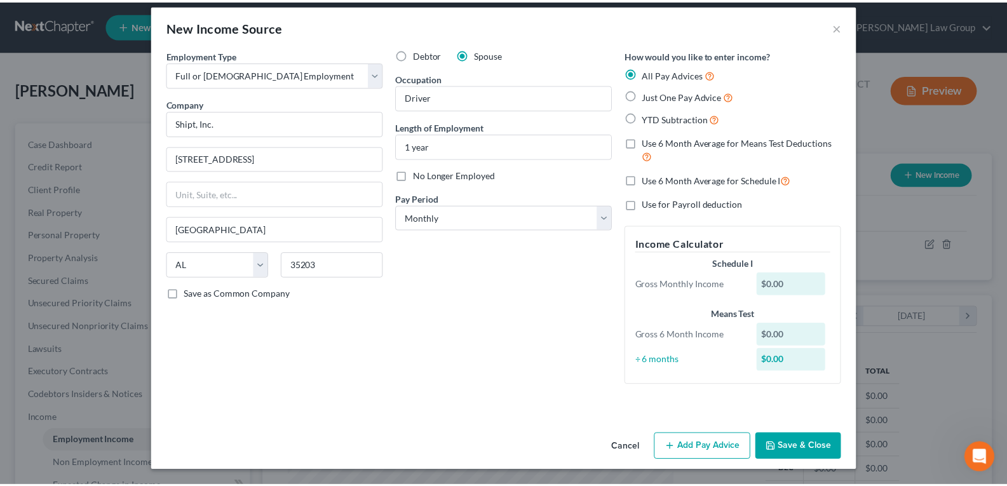
scroll to position [10, 0]
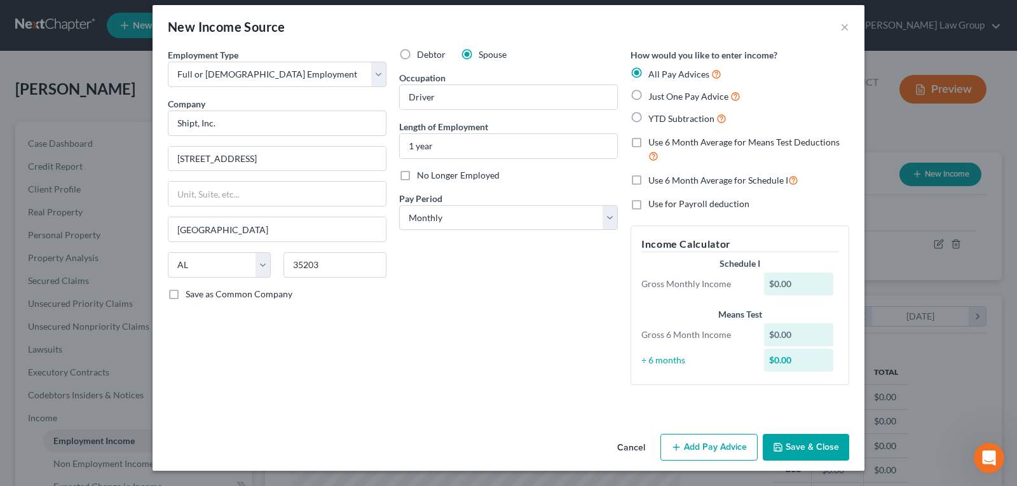
drag, startPoint x: 789, startPoint y: 442, endPoint x: 993, endPoint y: 407, distance: 207.0
click at [789, 442] on button "Save & Close" at bounding box center [806, 447] width 86 height 27
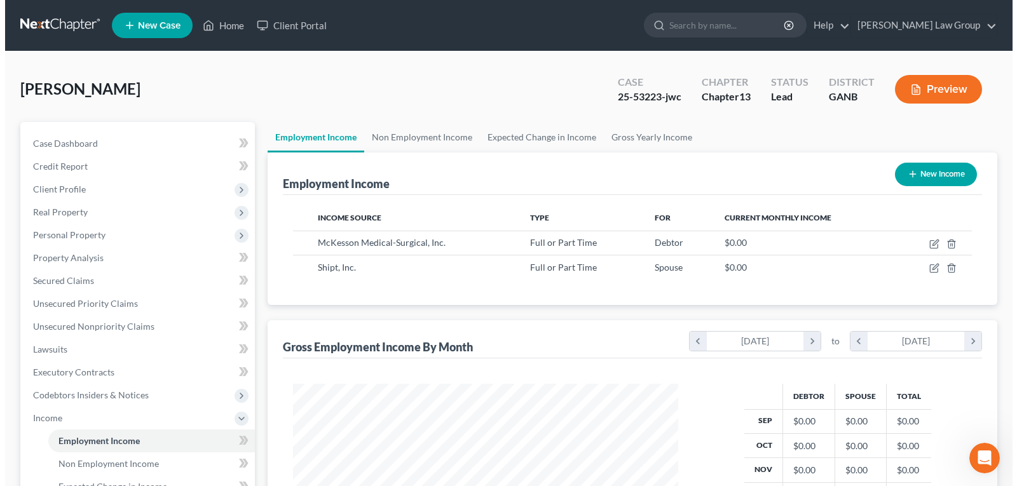
scroll to position [635189, 635006]
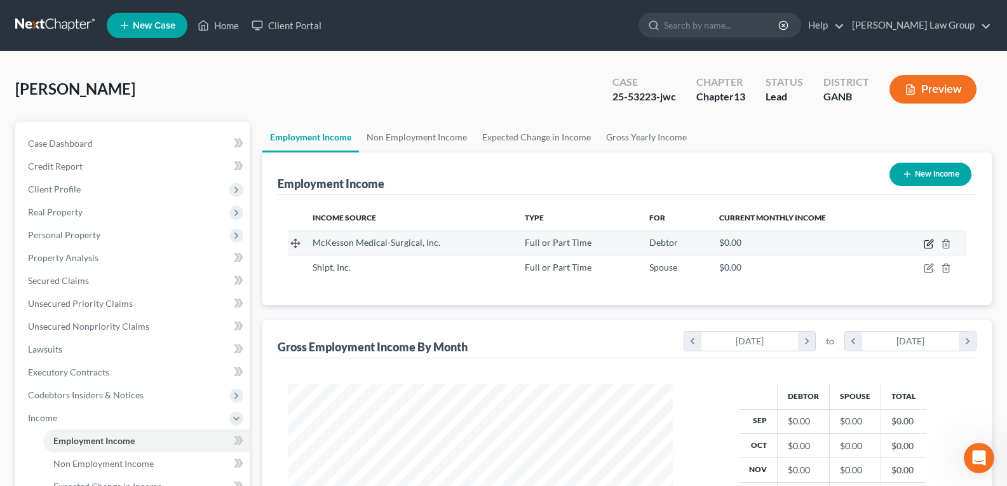
click at [934, 245] on icon "button" at bounding box center [929, 244] width 10 height 10
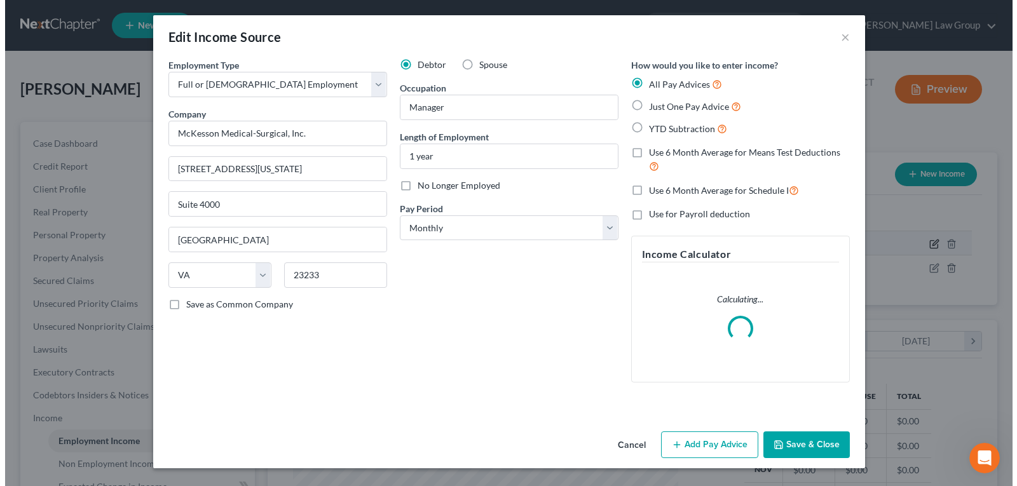
scroll to position [228, 415]
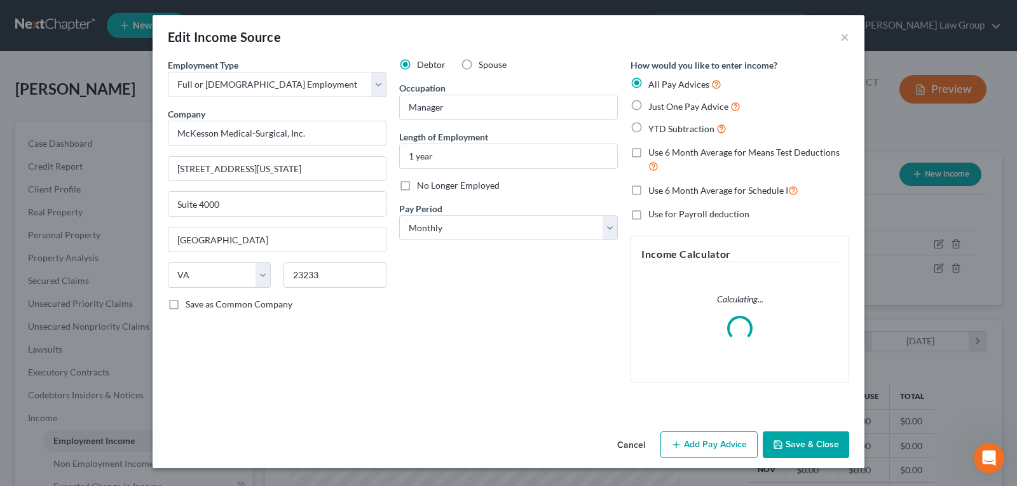
click at [711, 445] on button "Add Pay Advice" at bounding box center [708, 444] width 97 height 27
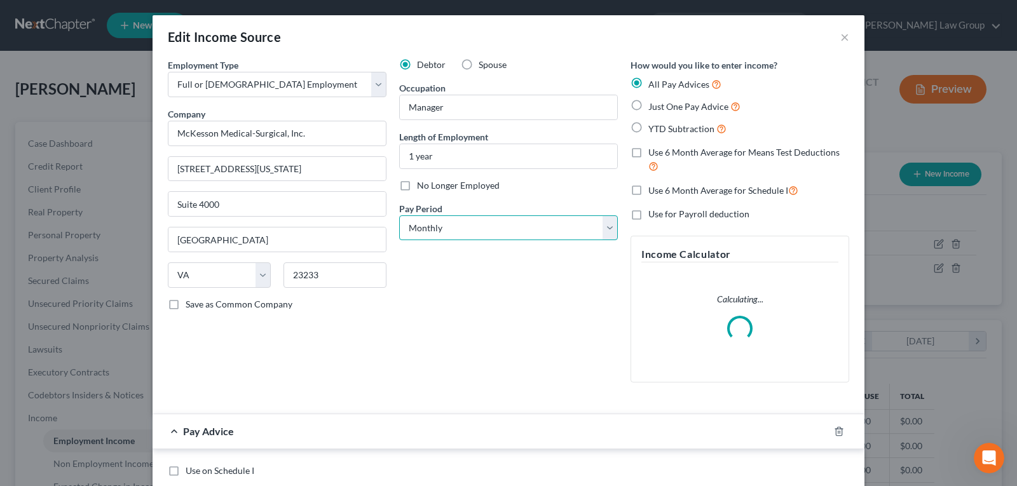
click at [457, 227] on select "Select Monthly Twice Monthly Every Other Week Weekly" at bounding box center [508, 227] width 219 height 25
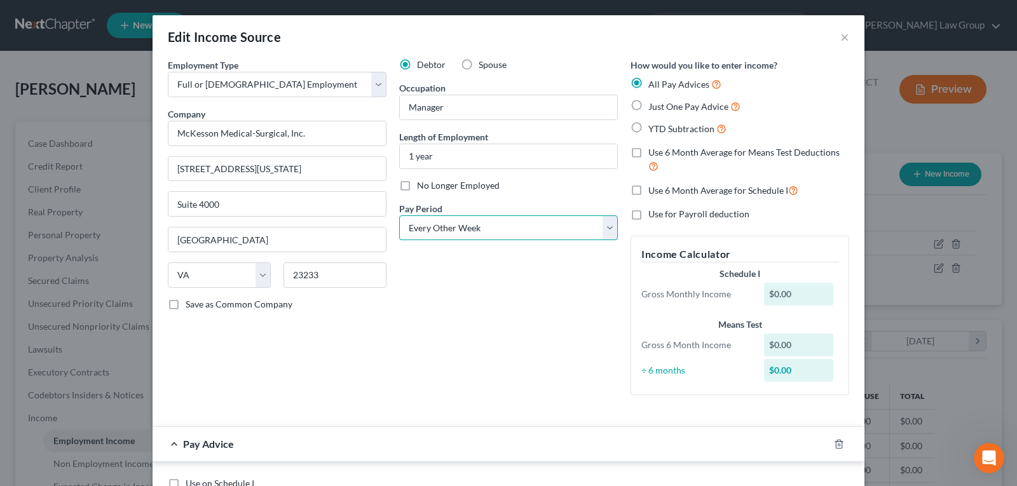
click at [399, 215] on select "Select Monthly Twice Monthly Every Other Week Weekly" at bounding box center [508, 227] width 219 height 25
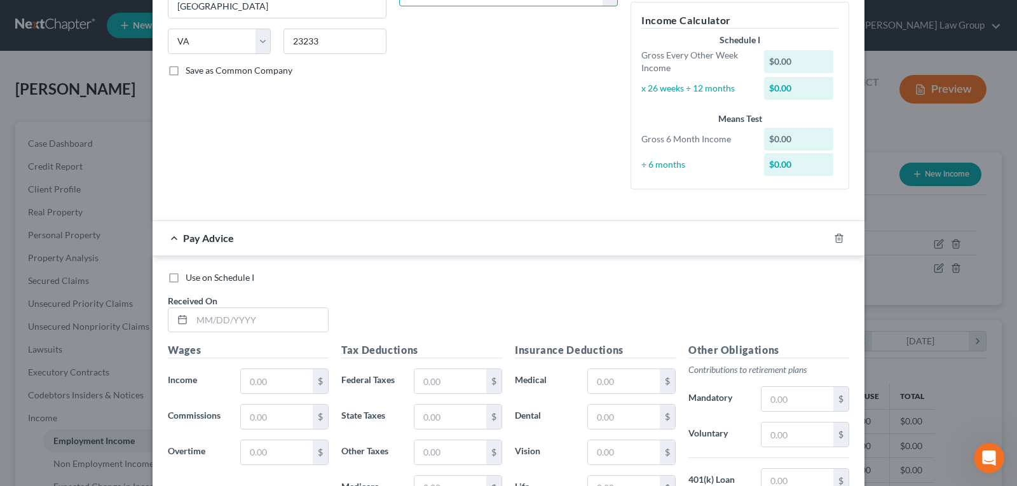
scroll to position [254, 0]
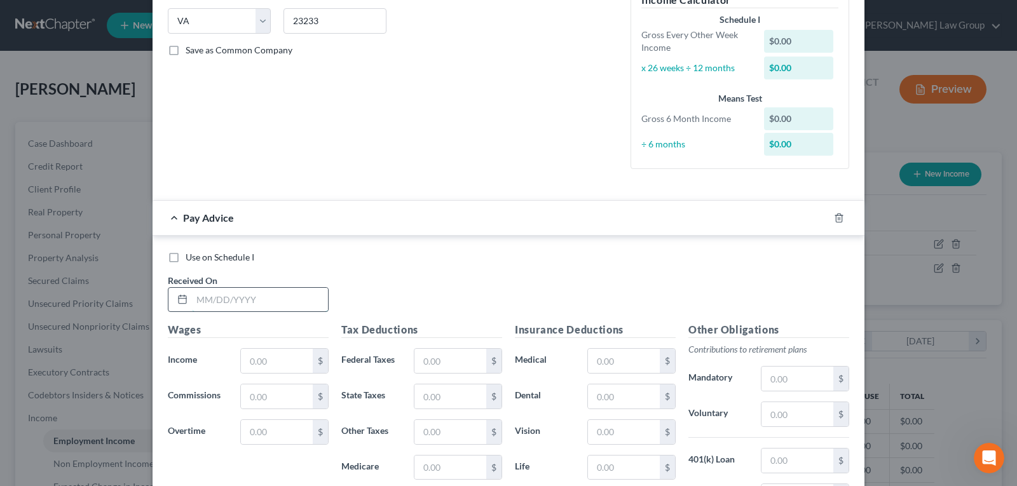
click at [227, 295] on input "text" at bounding box center [260, 300] width 136 height 24
drag, startPoint x: 252, startPoint y: 350, endPoint x: 261, endPoint y: 361, distance: 14.0
click at [254, 354] on input "text" at bounding box center [277, 361] width 72 height 24
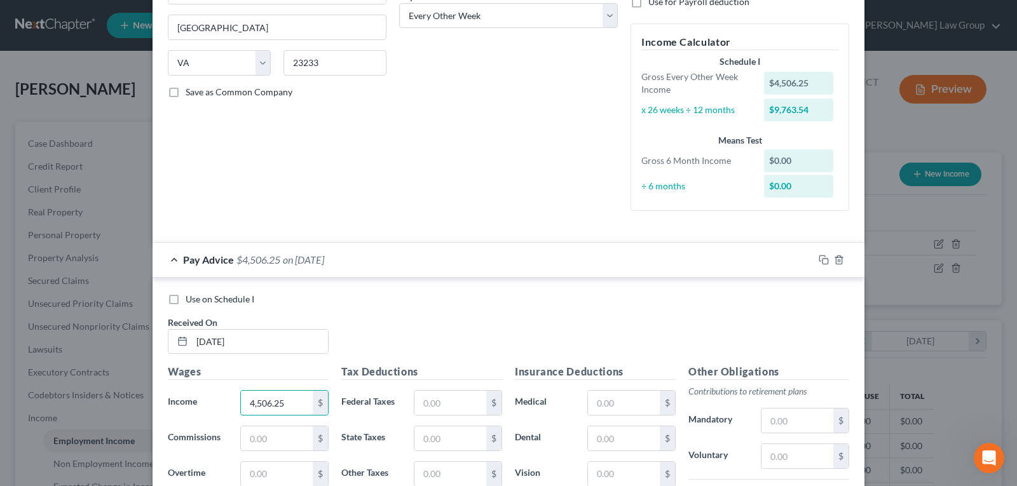
scroll to position [191, 0]
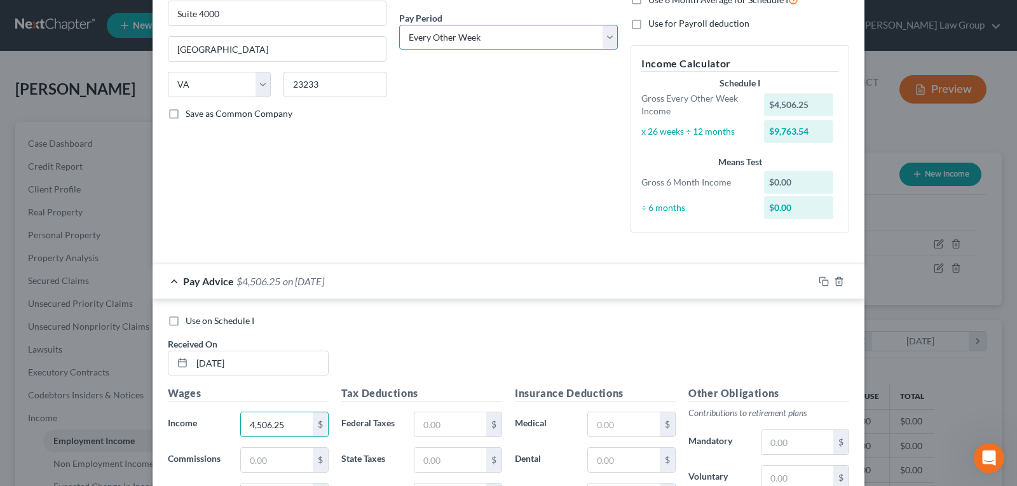
drag, startPoint x: 475, startPoint y: 39, endPoint x: 474, endPoint y: 48, distance: 8.9
click at [475, 39] on select "Select Monthly Twice Monthly Every Other Week Weekly" at bounding box center [508, 37] width 219 height 25
click at [399, 25] on select "Select Monthly Twice Monthly Every Other Week Weekly" at bounding box center [508, 37] width 219 height 25
click at [444, 178] on div "Debtor Spouse Occupation Manager Length of Employment 1 year No Longer Employed…" at bounding box center [508, 55] width 231 height 375
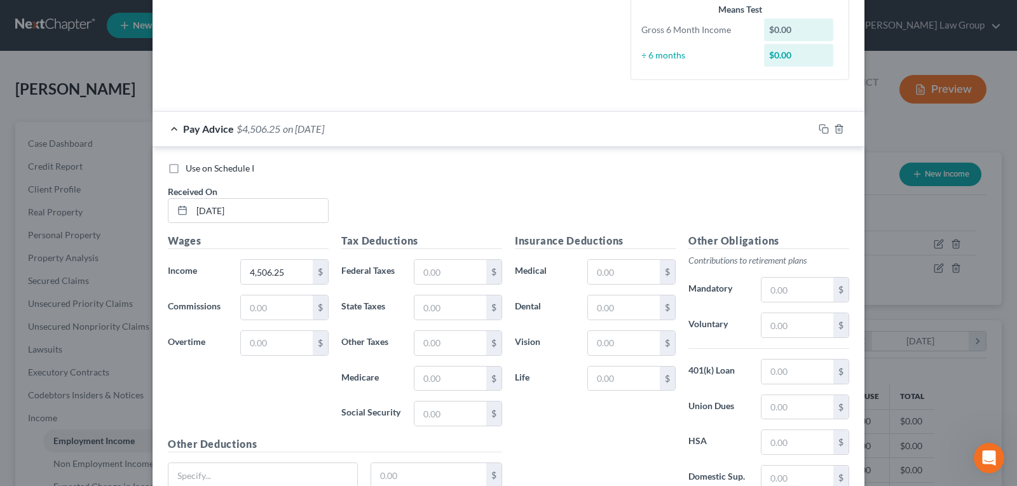
scroll to position [381, 0]
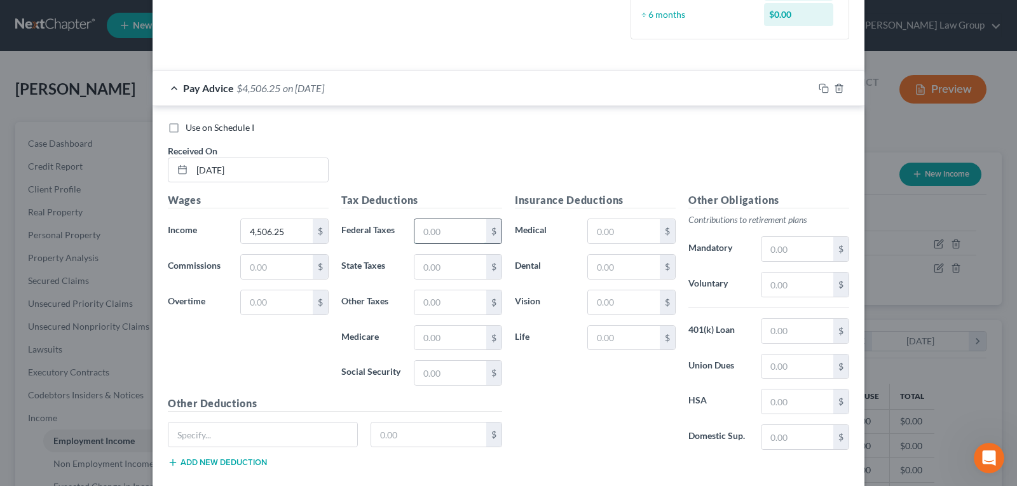
drag, startPoint x: 464, startPoint y: 234, endPoint x: 447, endPoint y: 231, distance: 17.4
click at [464, 234] on input "text" at bounding box center [450, 231] width 72 height 24
click at [464, 269] on input "text" at bounding box center [450, 267] width 72 height 24
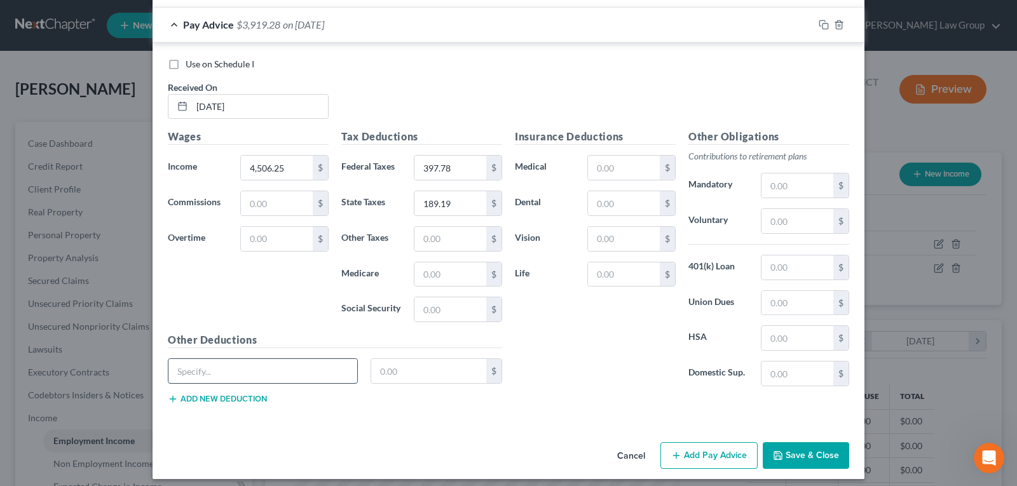
click at [219, 370] on input "text" at bounding box center [262, 371] width 189 height 24
click at [409, 372] on input "text" at bounding box center [429, 371] width 116 height 24
click at [444, 271] on input "text" at bounding box center [450, 274] width 72 height 24
click at [623, 207] on input "text" at bounding box center [624, 203] width 72 height 24
click at [594, 247] on input "text" at bounding box center [624, 239] width 72 height 24
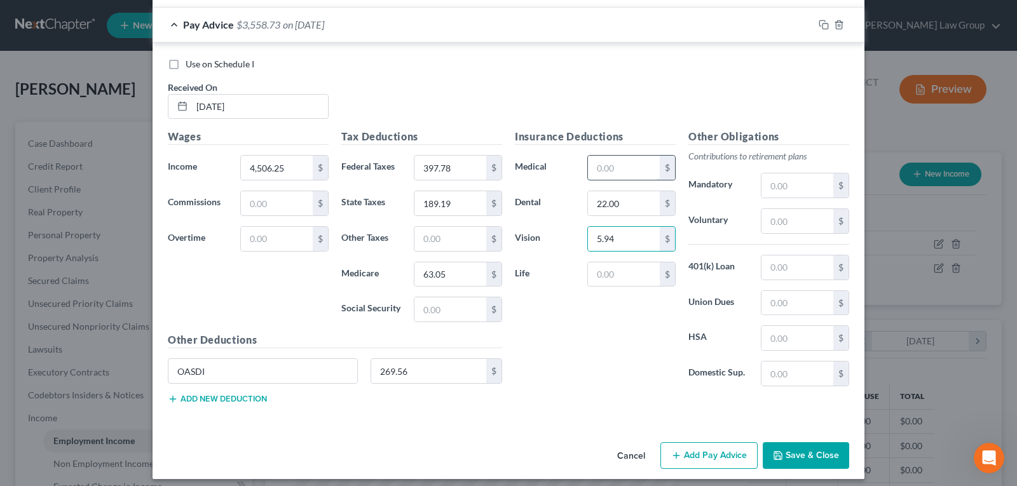
click at [625, 156] on input "text" at bounding box center [624, 168] width 72 height 24
click at [212, 403] on button "Add new deduction" at bounding box center [217, 399] width 99 height 10
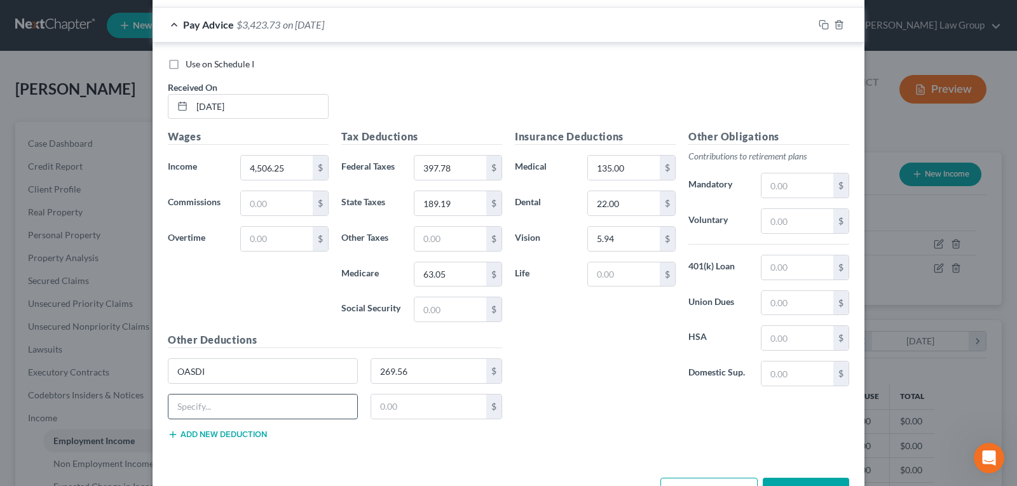
click at [216, 400] on input "text" at bounding box center [262, 407] width 189 height 24
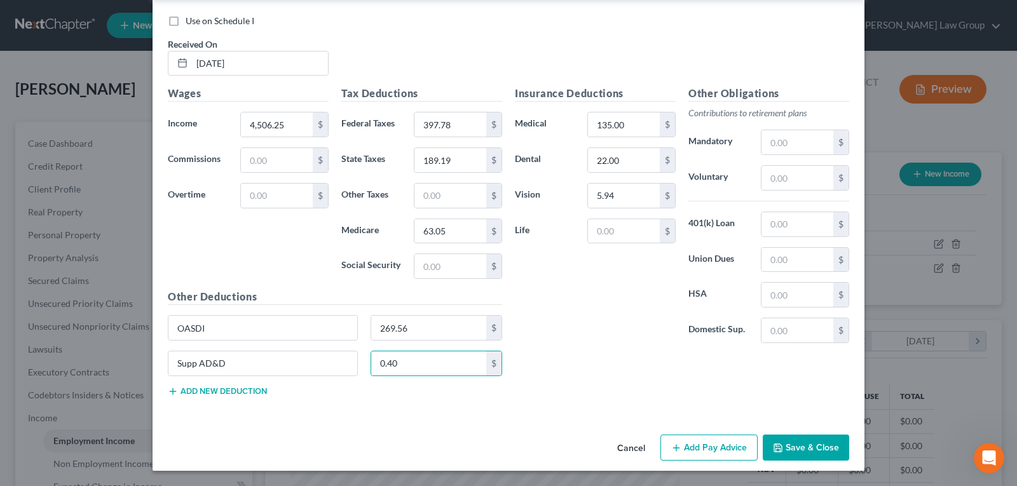
click at [201, 390] on button "Add new deduction" at bounding box center [217, 391] width 99 height 10
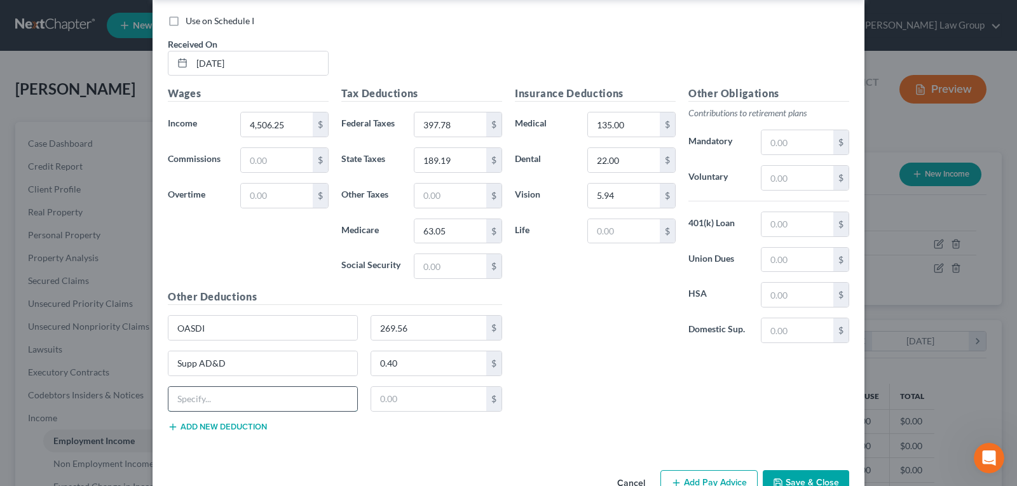
click at [201, 391] on input "text" at bounding box center [262, 399] width 189 height 24
click at [800, 174] on input "text" at bounding box center [797, 178] width 72 height 24
click at [773, 227] on input "text" at bounding box center [797, 224] width 72 height 24
click at [208, 429] on button "Add new deduction" at bounding box center [217, 427] width 99 height 10
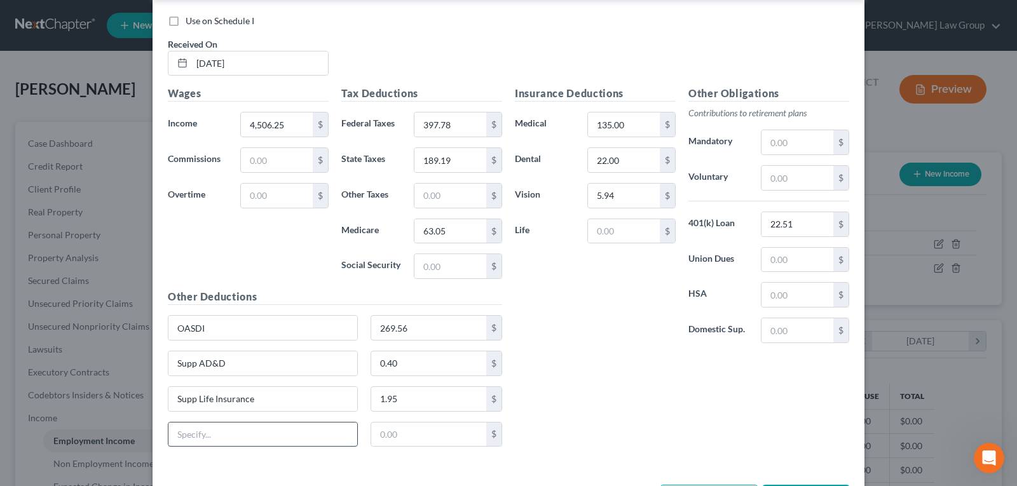
click at [234, 438] on input "text" at bounding box center [262, 435] width 189 height 24
drag, startPoint x: 592, startPoint y: 279, endPoint x: 604, endPoint y: 229, distance: 51.6
click at [592, 279] on div "Insurance Deductions Medical 135.00 $ Dental 22.00 $ Vision 5.94 $ Life $" at bounding box center [594, 220] width 173 height 268
click at [604, 219] on input "text" at bounding box center [624, 231] width 72 height 24
click at [604, 229] on input "text" at bounding box center [624, 231] width 72 height 24
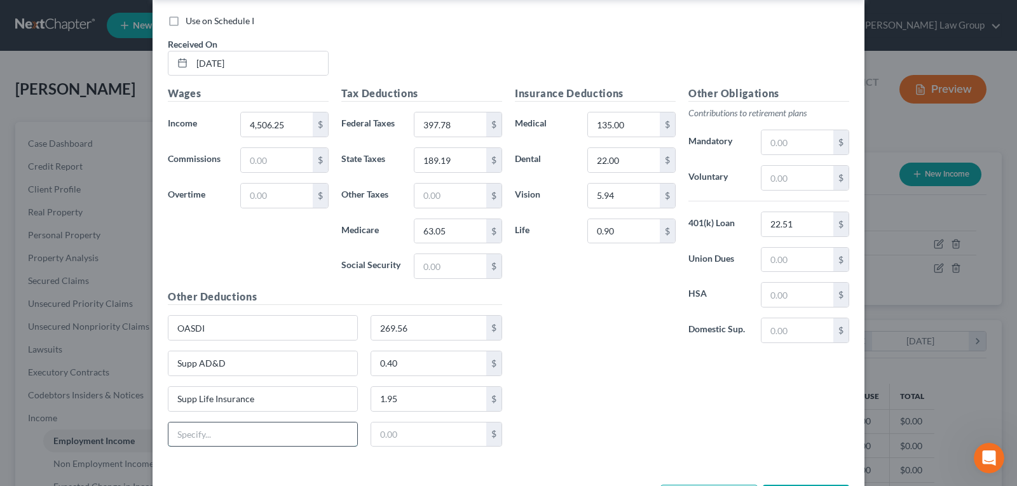
drag, startPoint x: 264, startPoint y: 440, endPoint x: 269, endPoint y: 435, distance: 7.2
click at [264, 440] on input "text" at bounding box center [262, 435] width 189 height 24
drag, startPoint x: 427, startPoint y: 425, endPoint x: 374, endPoint y: 484, distance: 79.2
click at [426, 425] on input "text" at bounding box center [429, 435] width 116 height 24
drag, startPoint x: 623, startPoint y: 422, endPoint x: 492, endPoint y: 311, distance: 171.3
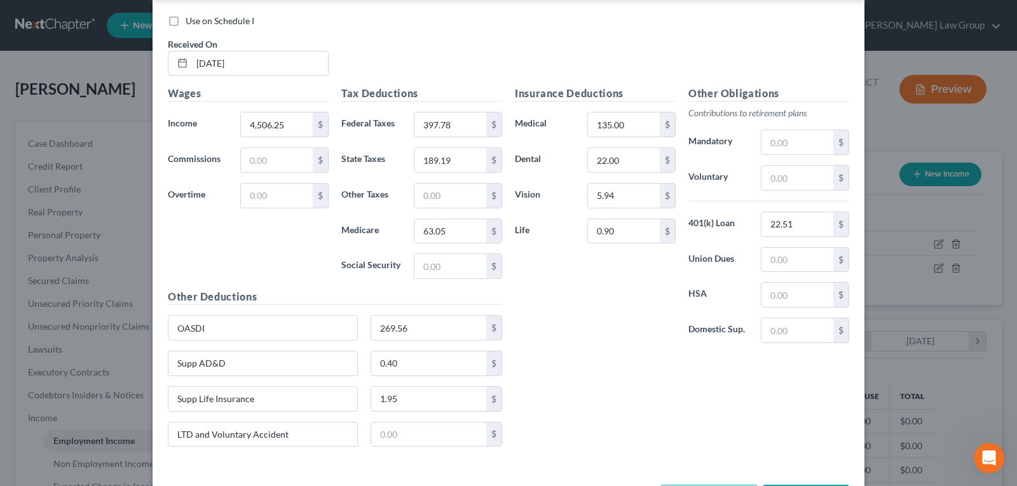
click at [623, 422] on div "Insurance Deductions Medical 135.00 $ Dental 22.00 $ Vision 5.94 $ Life 0.90 $ …" at bounding box center [681, 271] width 347 height 371
click at [406, 434] on input "text" at bounding box center [429, 435] width 116 height 24
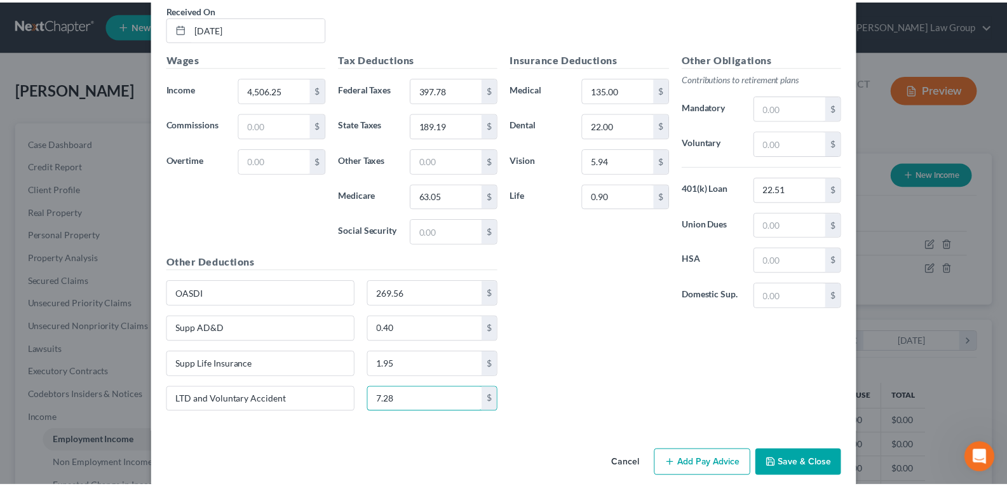
scroll to position [539, 0]
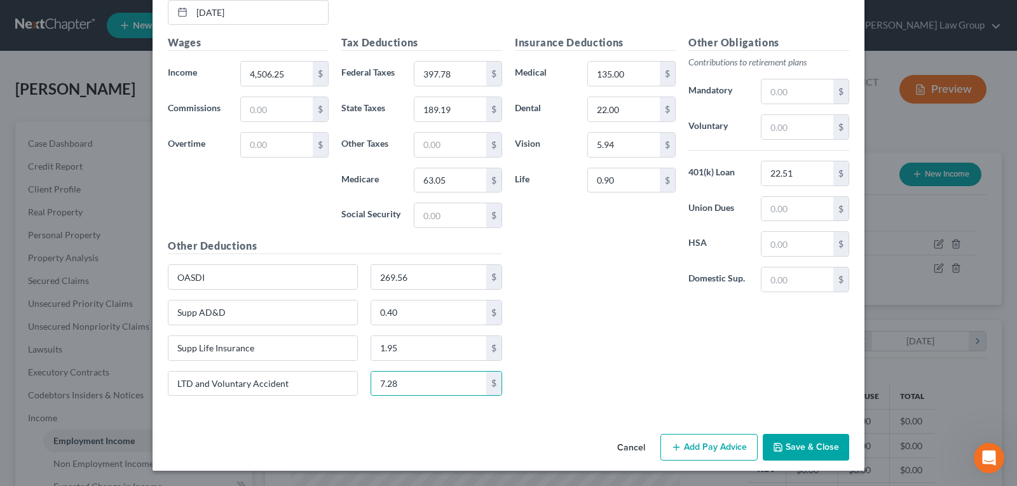
click at [803, 440] on button "Save & Close" at bounding box center [806, 447] width 86 height 27
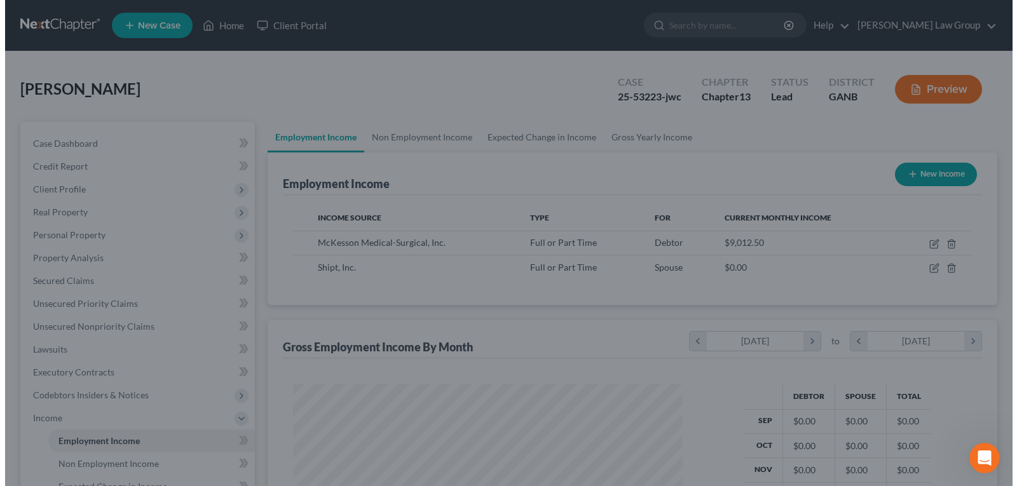
scroll to position [635189, 635006]
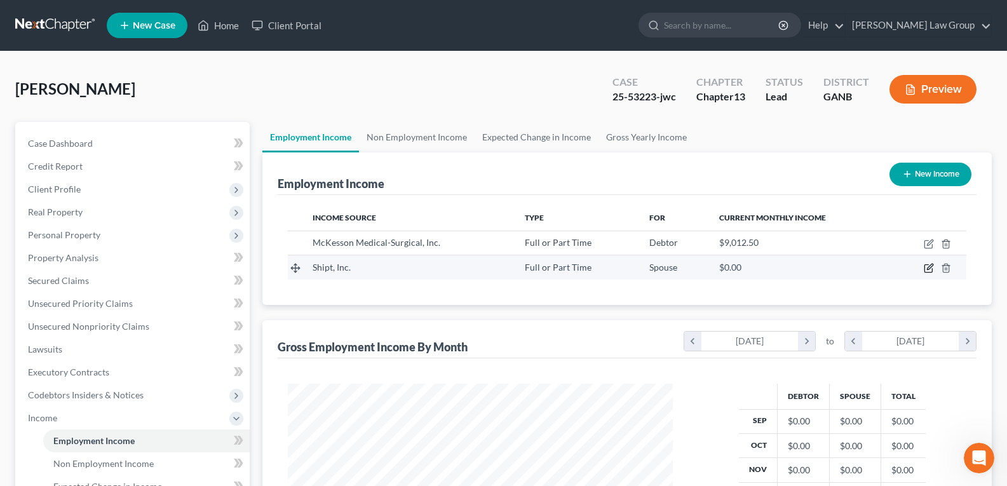
click at [930, 269] on icon "button" at bounding box center [929, 268] width 10 height 10
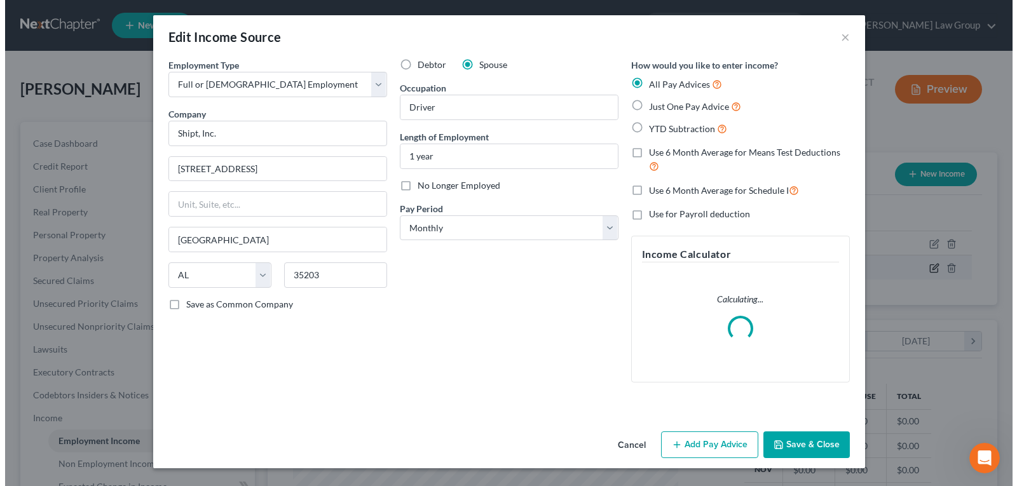
scroll to position [228, 415]
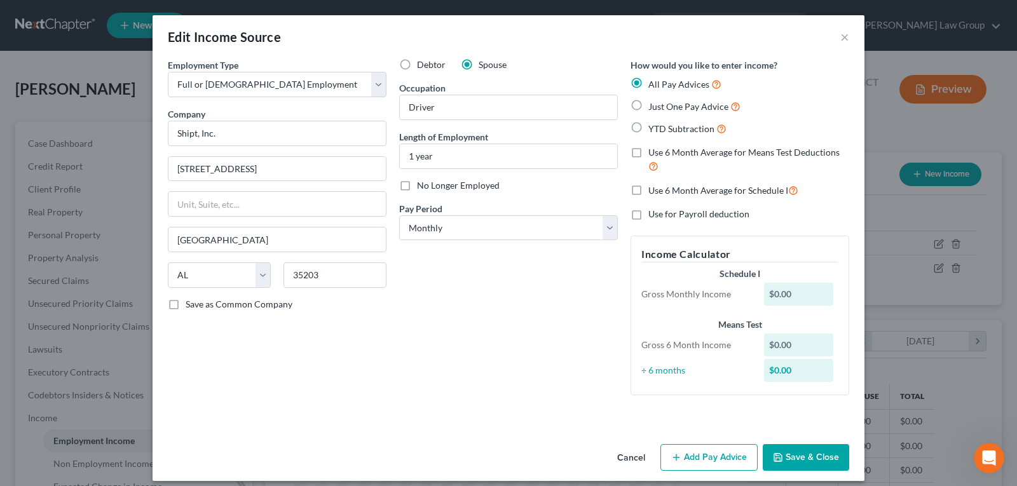
click at [464, 330] on div "Debtor Spouse Occupation Driver Length of Employment 1 year No Longer Employed …" at bounding box center [508, 231] width 231 height 347
click at [444, 233] on select "Select Monthly Twice Monthly Every Other Week Weekly" at bounding box center [508, 227] width 219 height 25
click at [399, 215] on select "Select Monthly Twice Monthly Every Other Week Weekly" at bounding box center [508, 227] width 219 height 25
click at [437, 301] on div "Debtor Spouse Occupation Driver Length of Employment 1 year No Longer Employed …" at bounding box center [508, 231] width 231 height 347
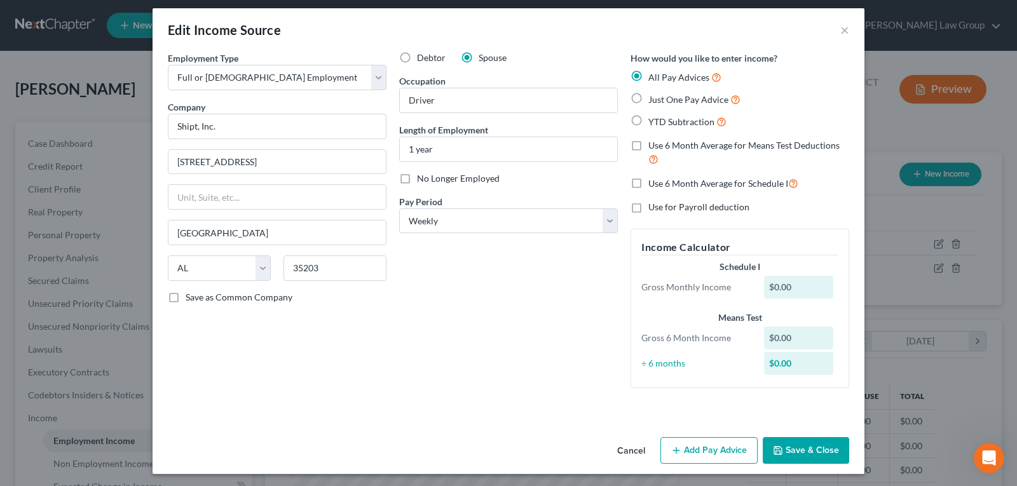
scroll to position [10, 0]
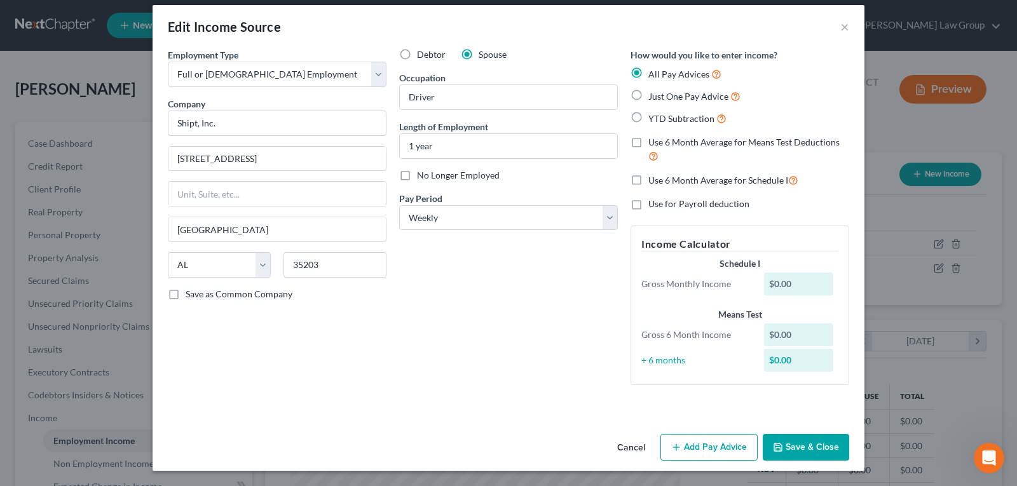
drag, startPoint x: 714, startPoint y: 443, endPoint x: 343, endPoint y: 389, distance: 375.0
click at [714, 444] on button "Add Pay Advice" at bounding box center [708, 447] width 97 height 27
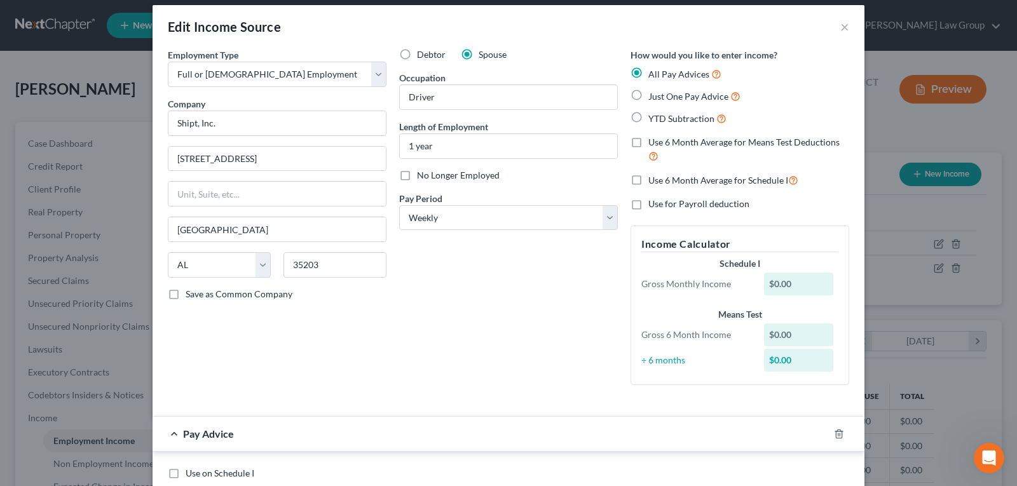
scroll to position [201, 0]
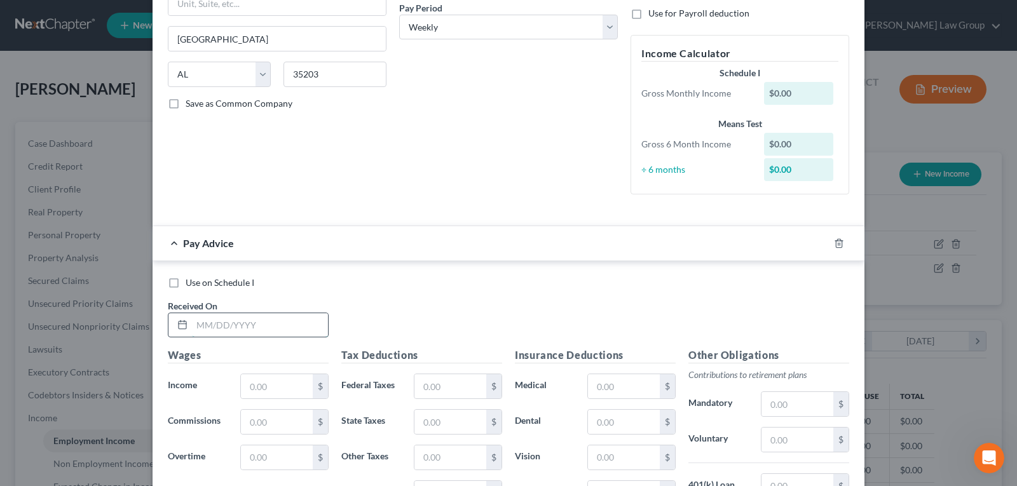
click at [220, 323] on input "text" at bounding box center [260, 325] width 136 height 24
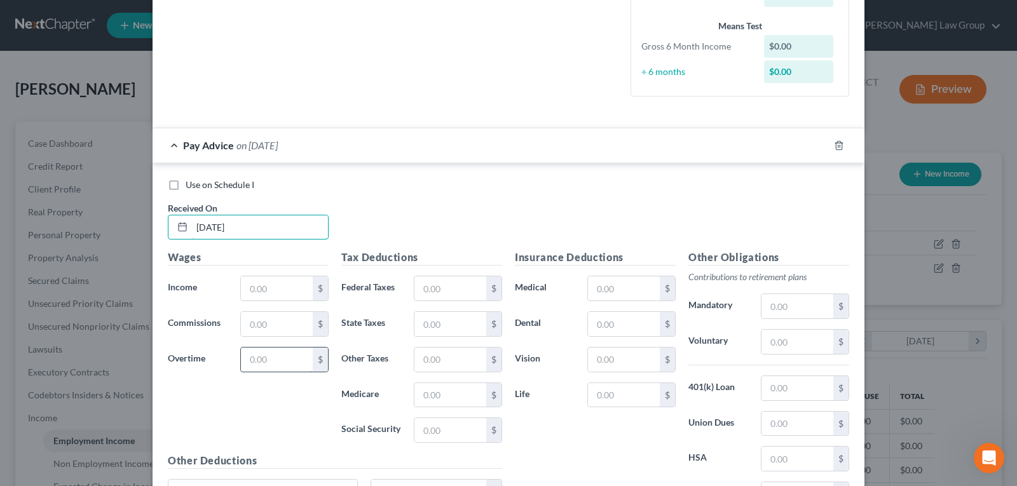
scroll to position [328, 0]
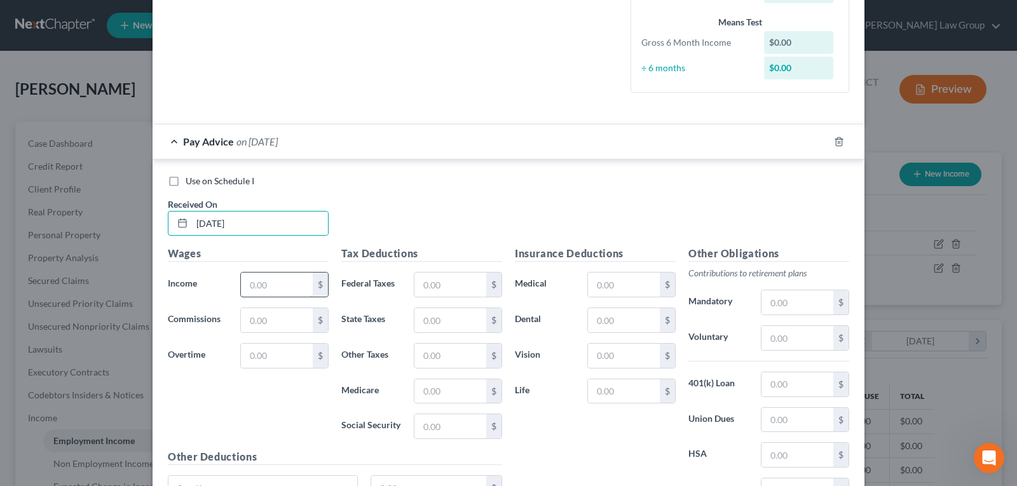
click at [275, 281] on input "text" at bounding box center [277, 285] width 72 height 24
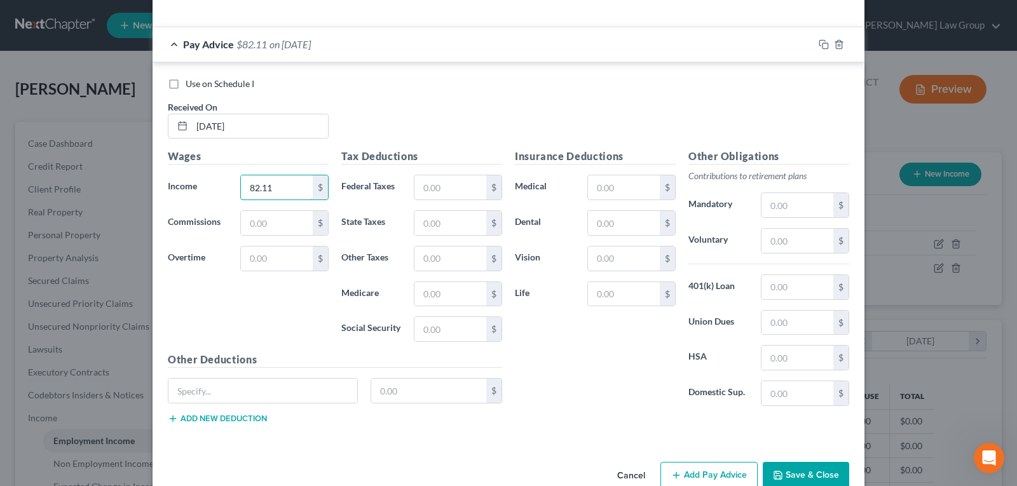
scroll to position [453, 0]
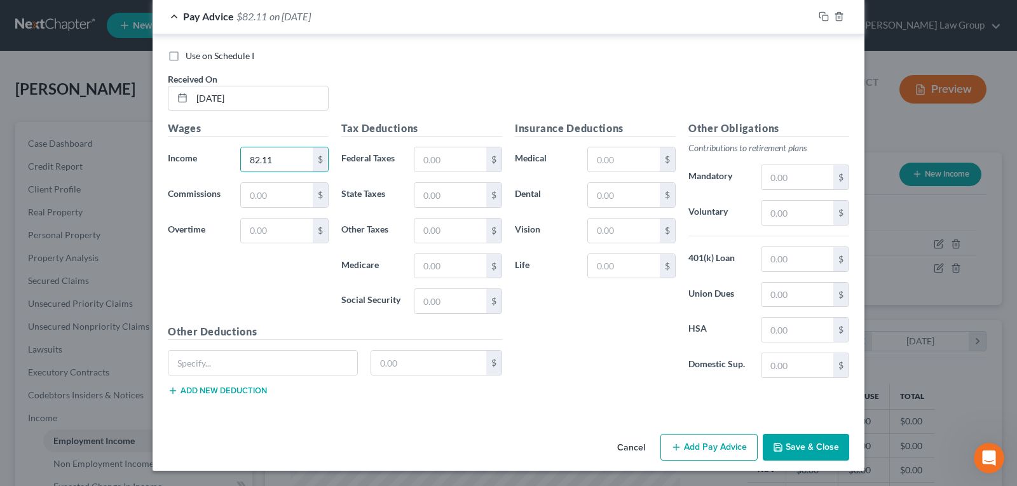
click at [398, 67] on div "Use on Schedule I Received On * [DATE]" at bounding box center [508, 86] width 694 height 72
